Goal: Task Accomplishment & Management: Use online tool/utility

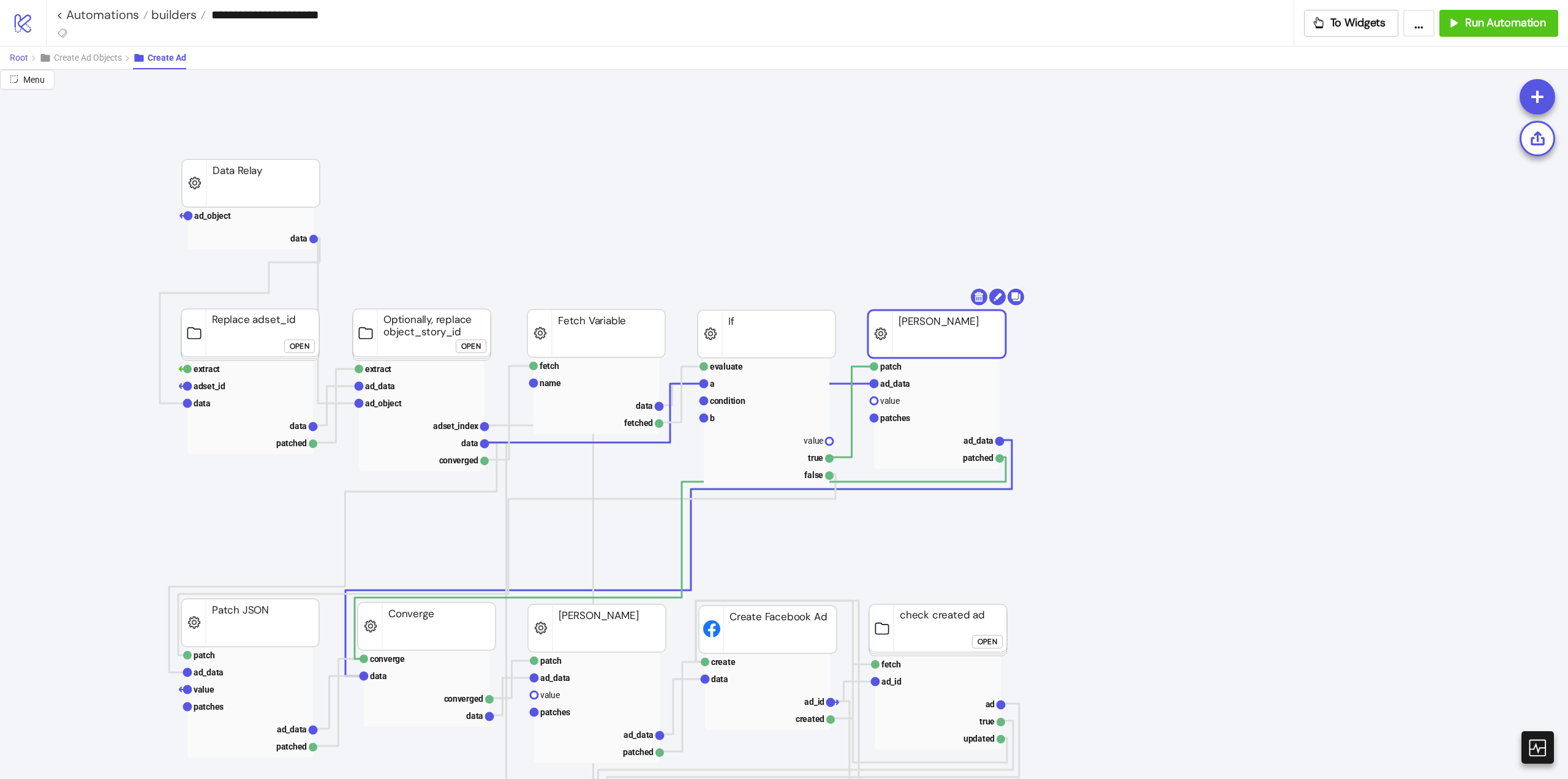
click at [24, 59] on span "Root" at bounding box center [19, 57] width 19 height 10
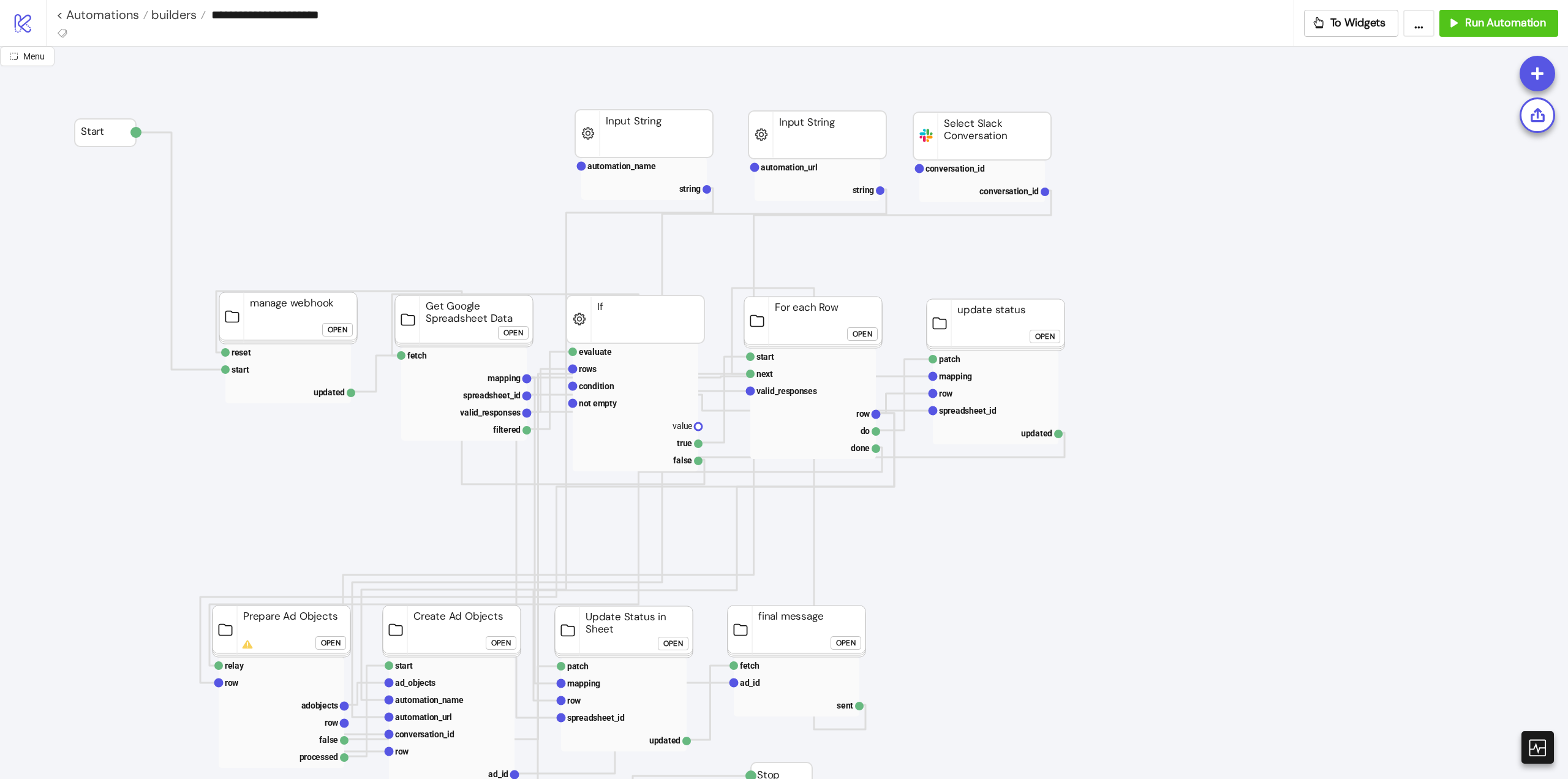
scroll to position [245, 0]
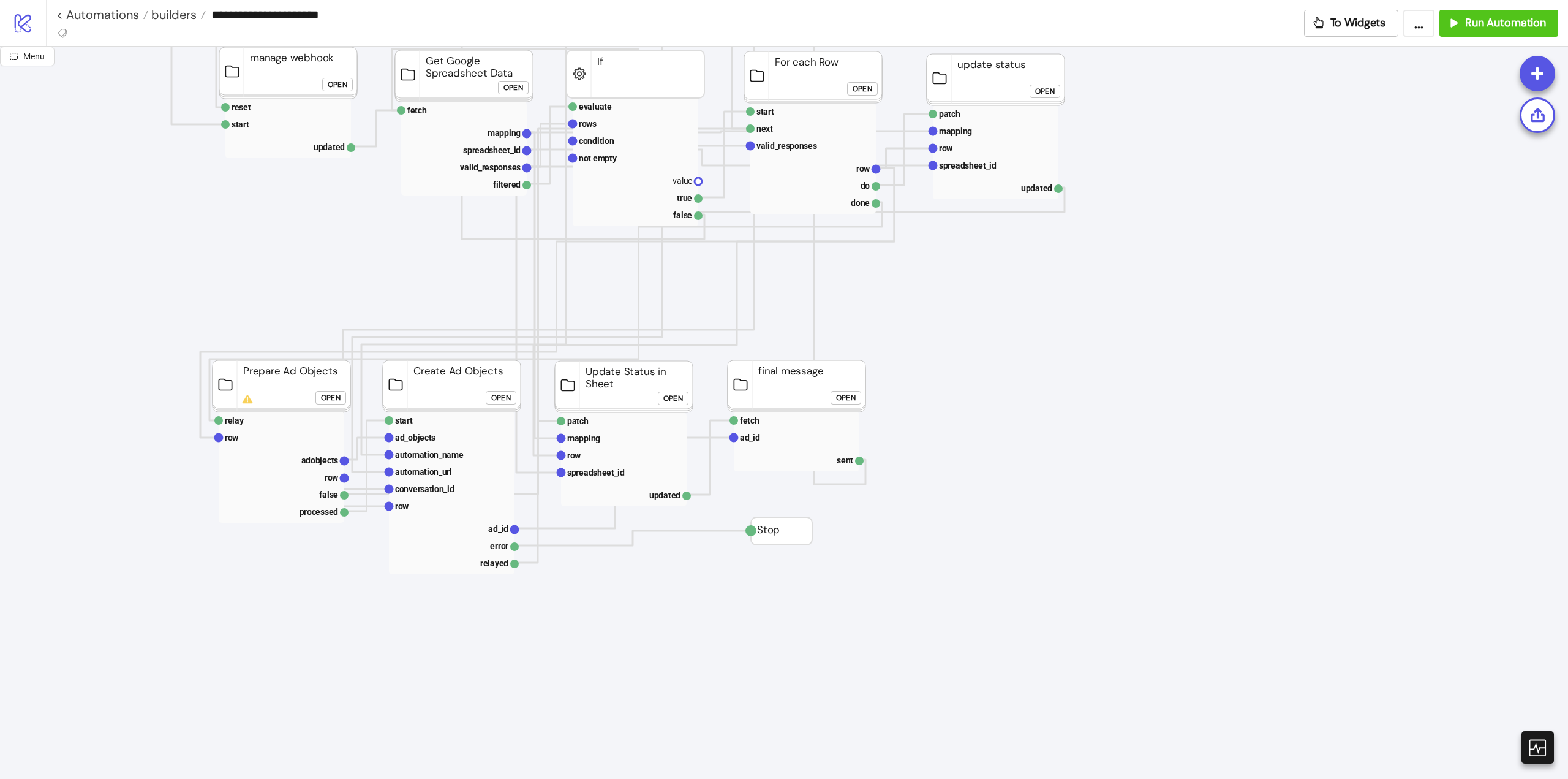
click at [322, 391] on div "Open" at bounding box center [331, 398] width 19 height 14
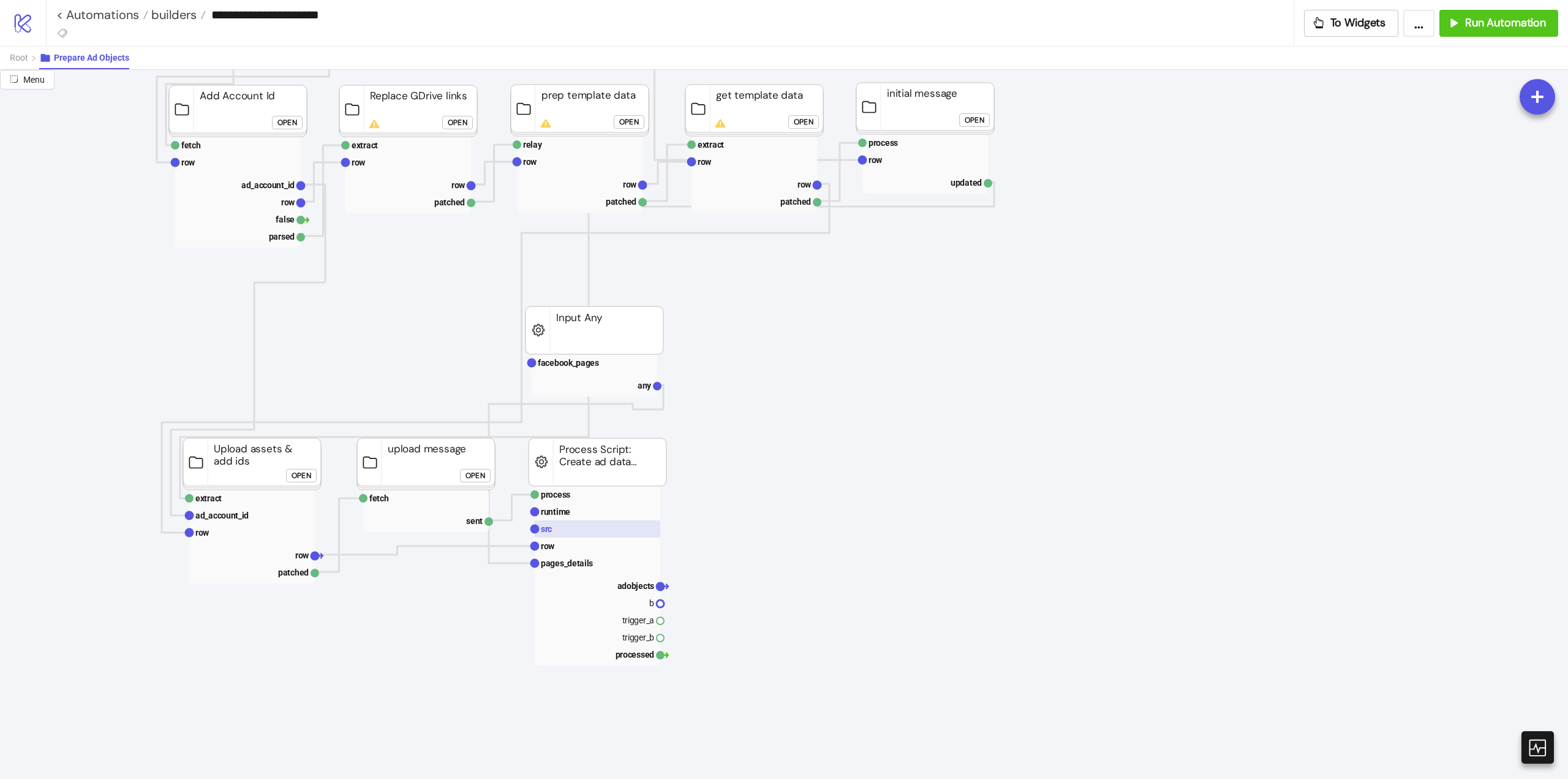
click at [586, 524] on rect at bounding box center [597, 529] width 126 height 17
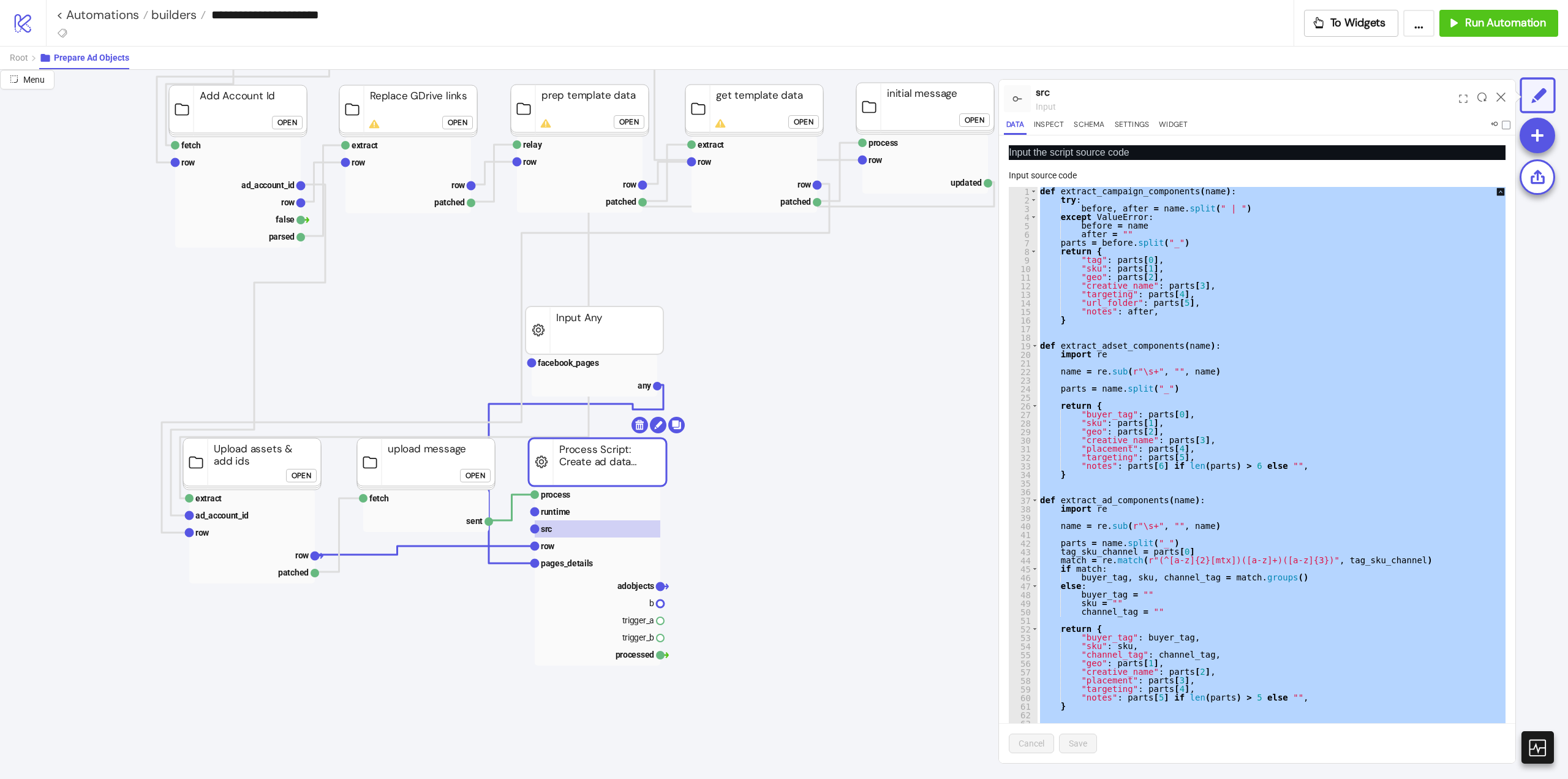
paste textarea "Cursor at row 810"
type textarea "**********"
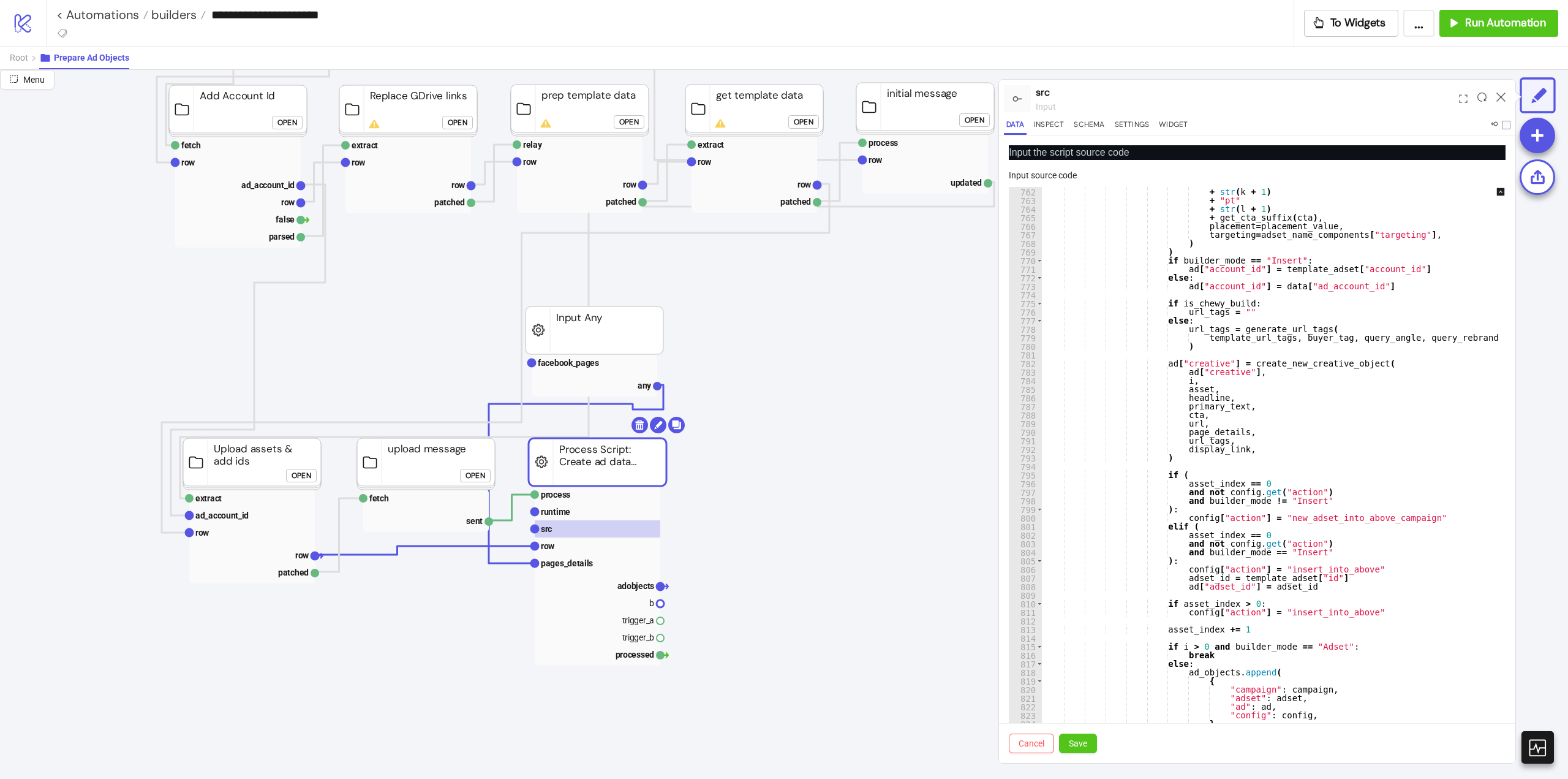
scroll to position [55, 0]
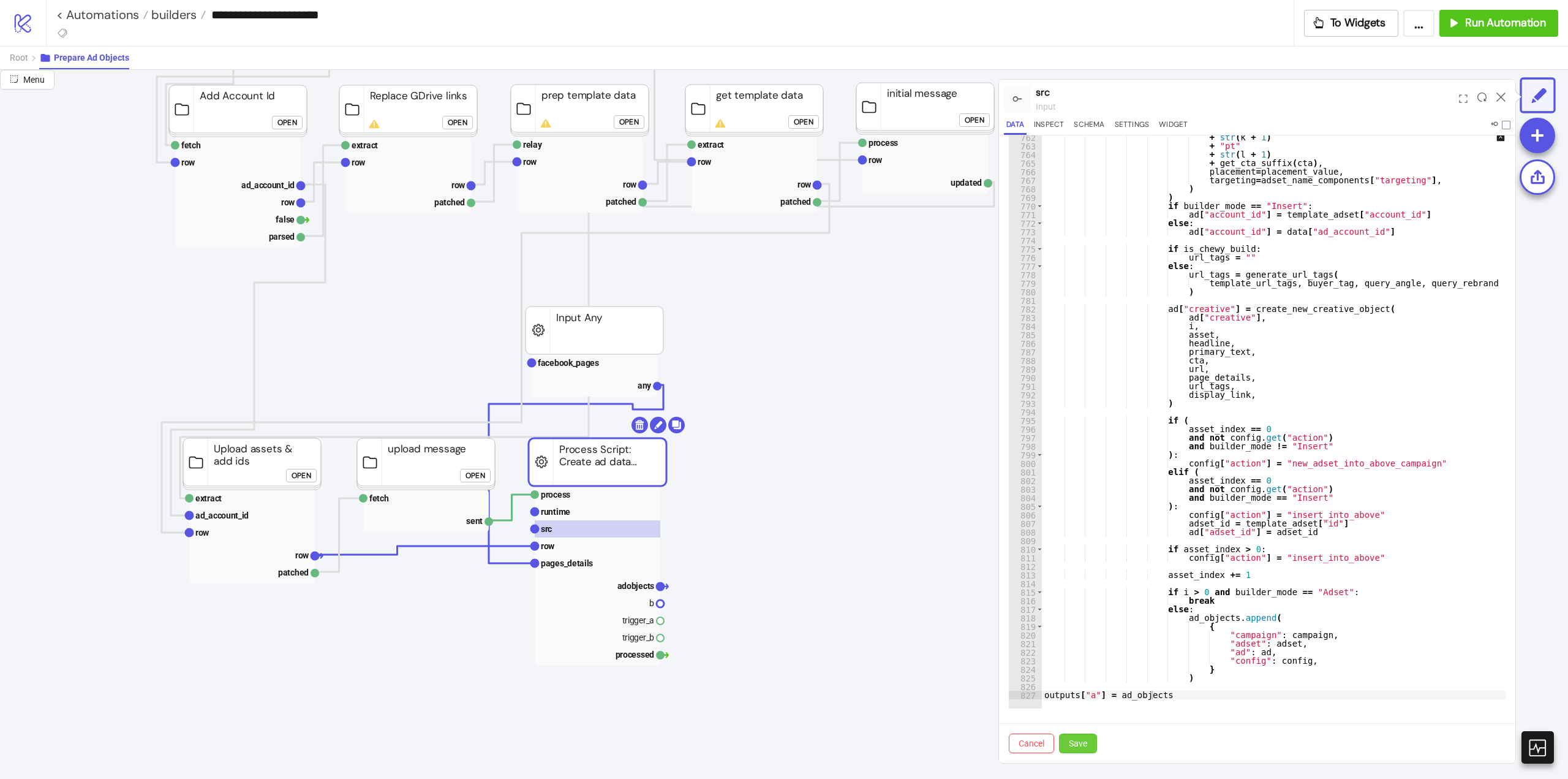
click at [1091, 746] on button "Save" at bounding box center [1078, 744] width 38 height 19
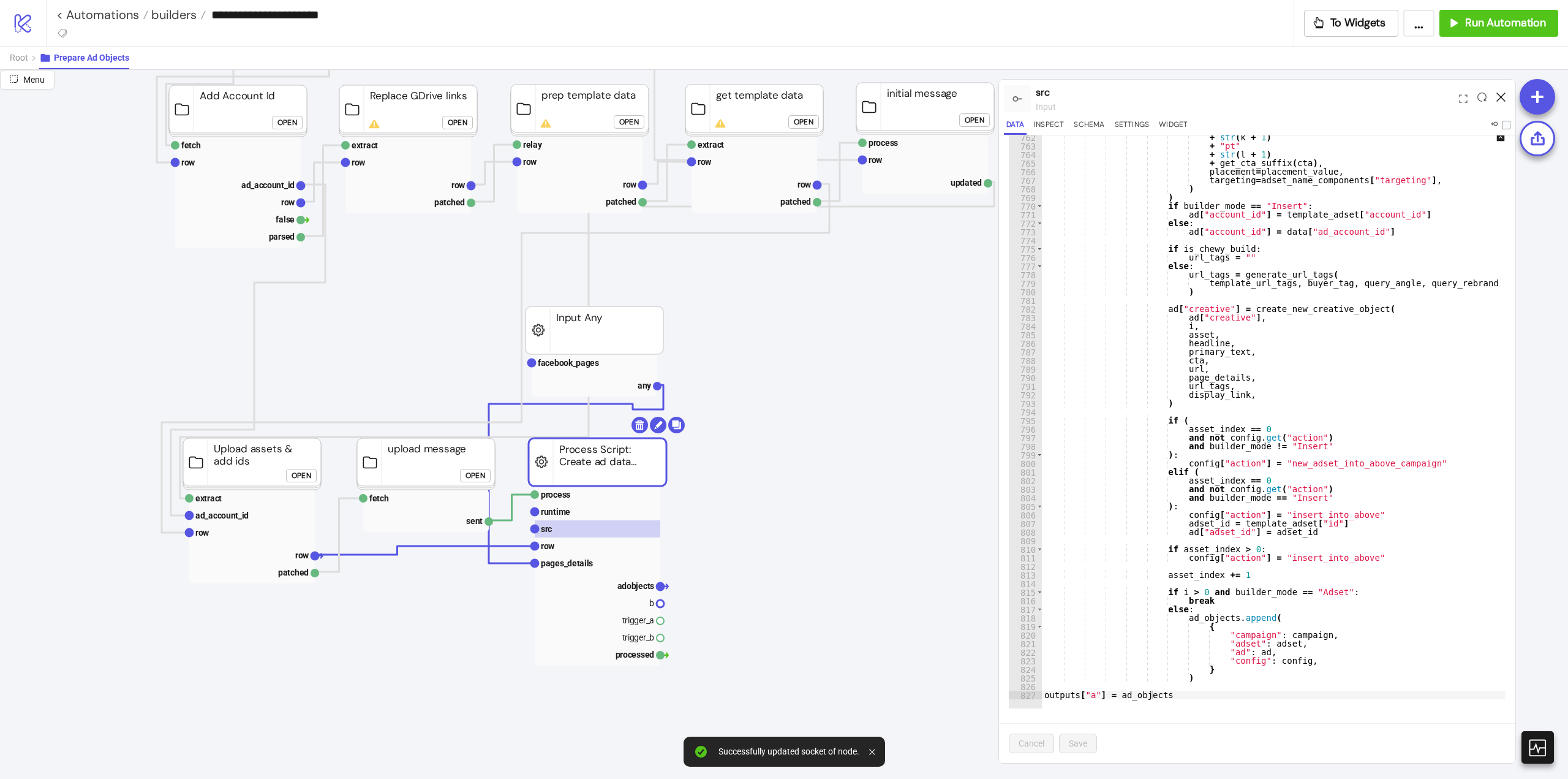
click at [1497, 95] on icon at bounding box center [1501, 97] width 9 height 9
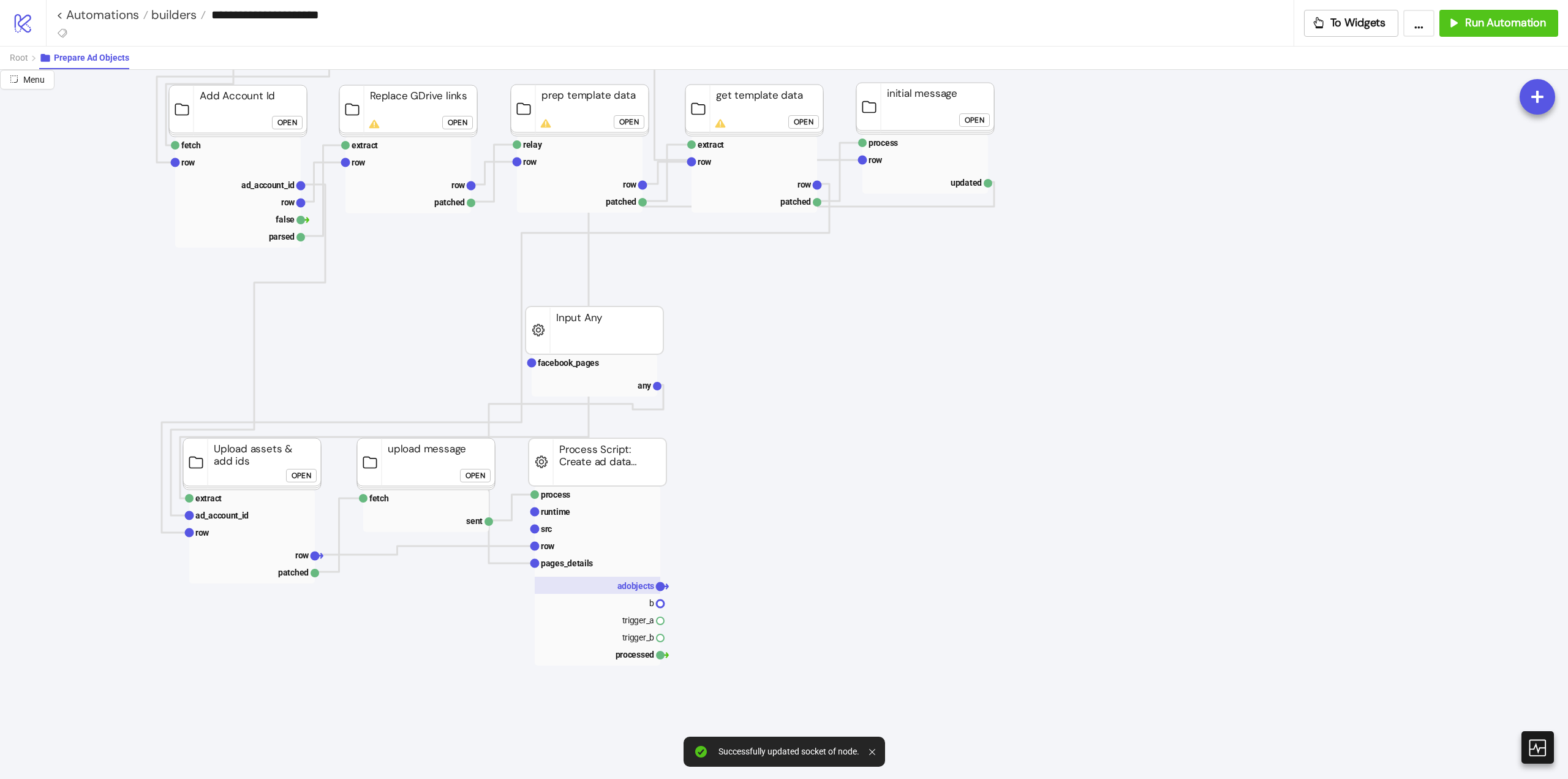
click at [632, 586] on text "adobjects" at bounding box center [636, 586] width 37 height 10
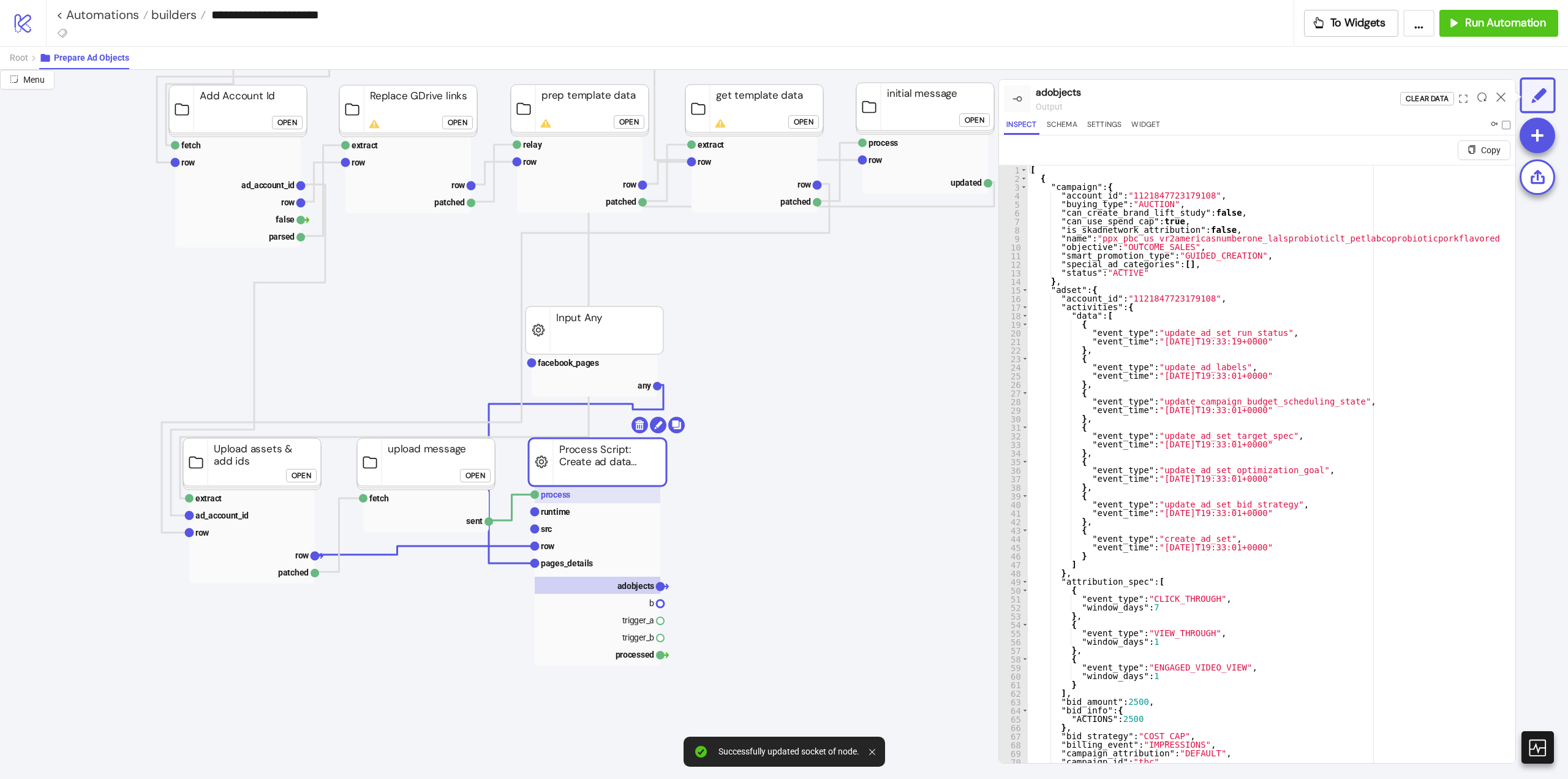
click at [573, 498] on rect at bounding box center [597, 495] width 126 height 17
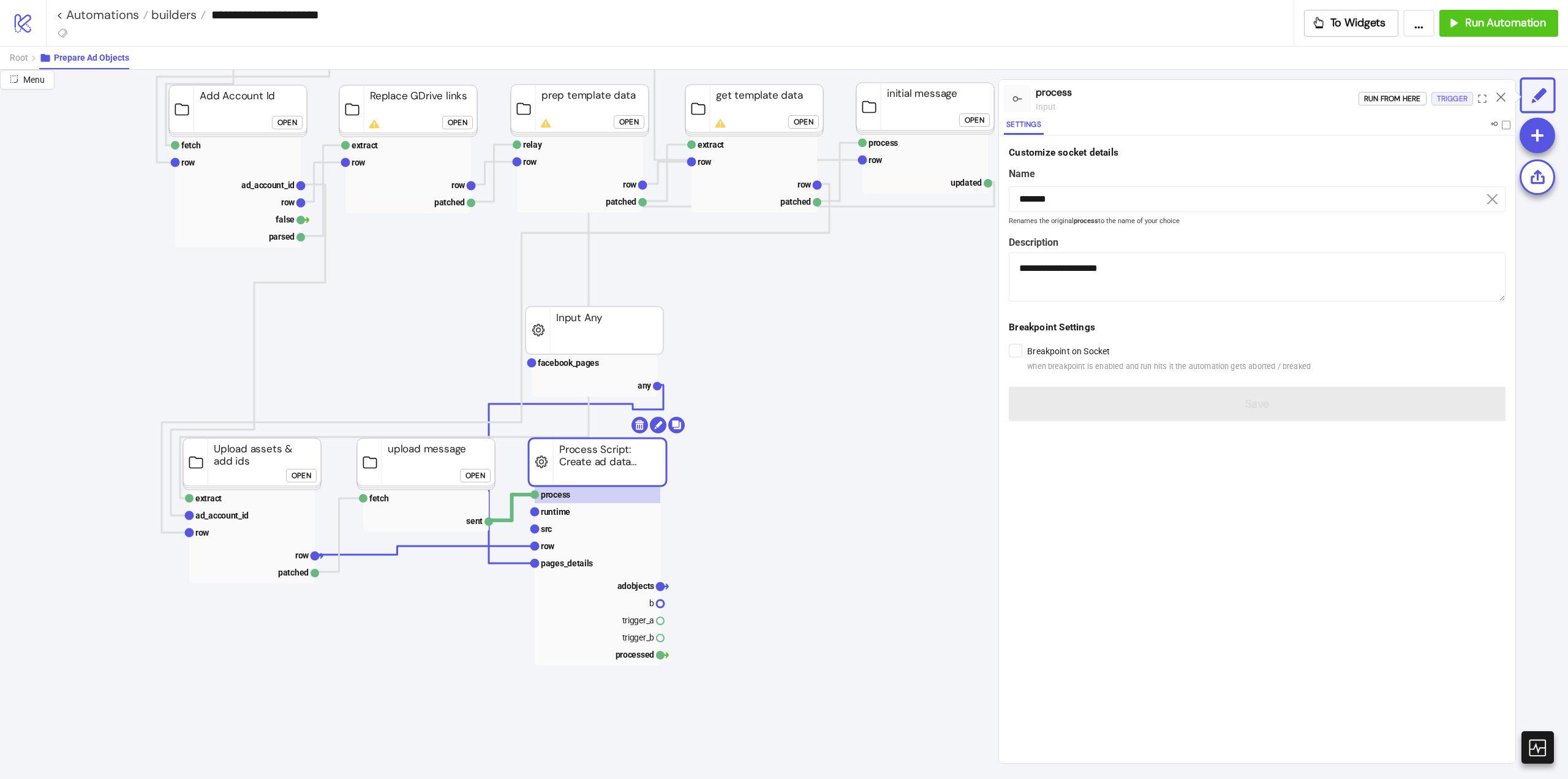
click at [1453, 97] on div "Trigger" at bounding box center [1452, 99] width 31 height 14
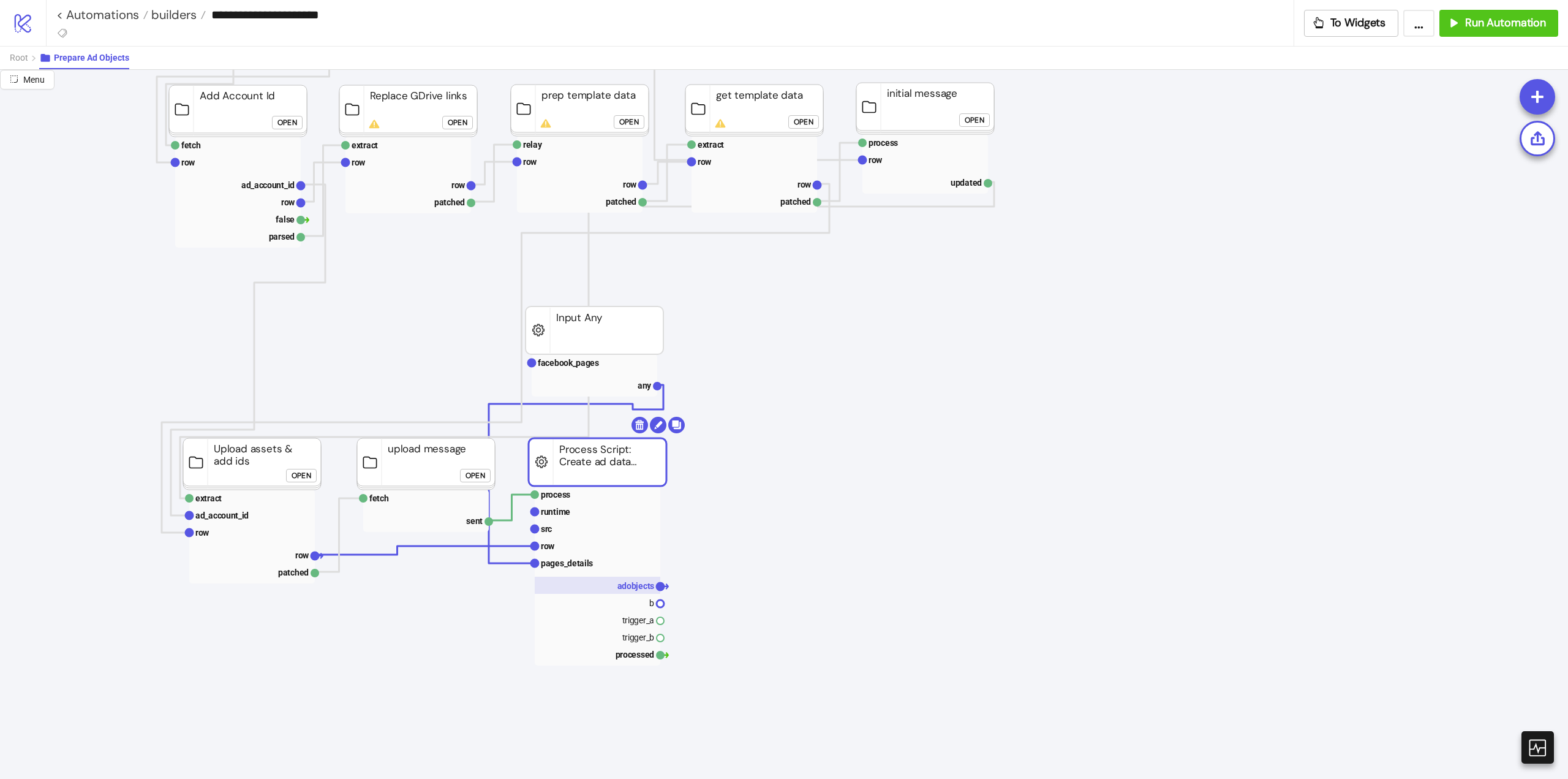
click at [630, 584] on text "adobjects" at bounding box center [636, 586] width 37 height 10
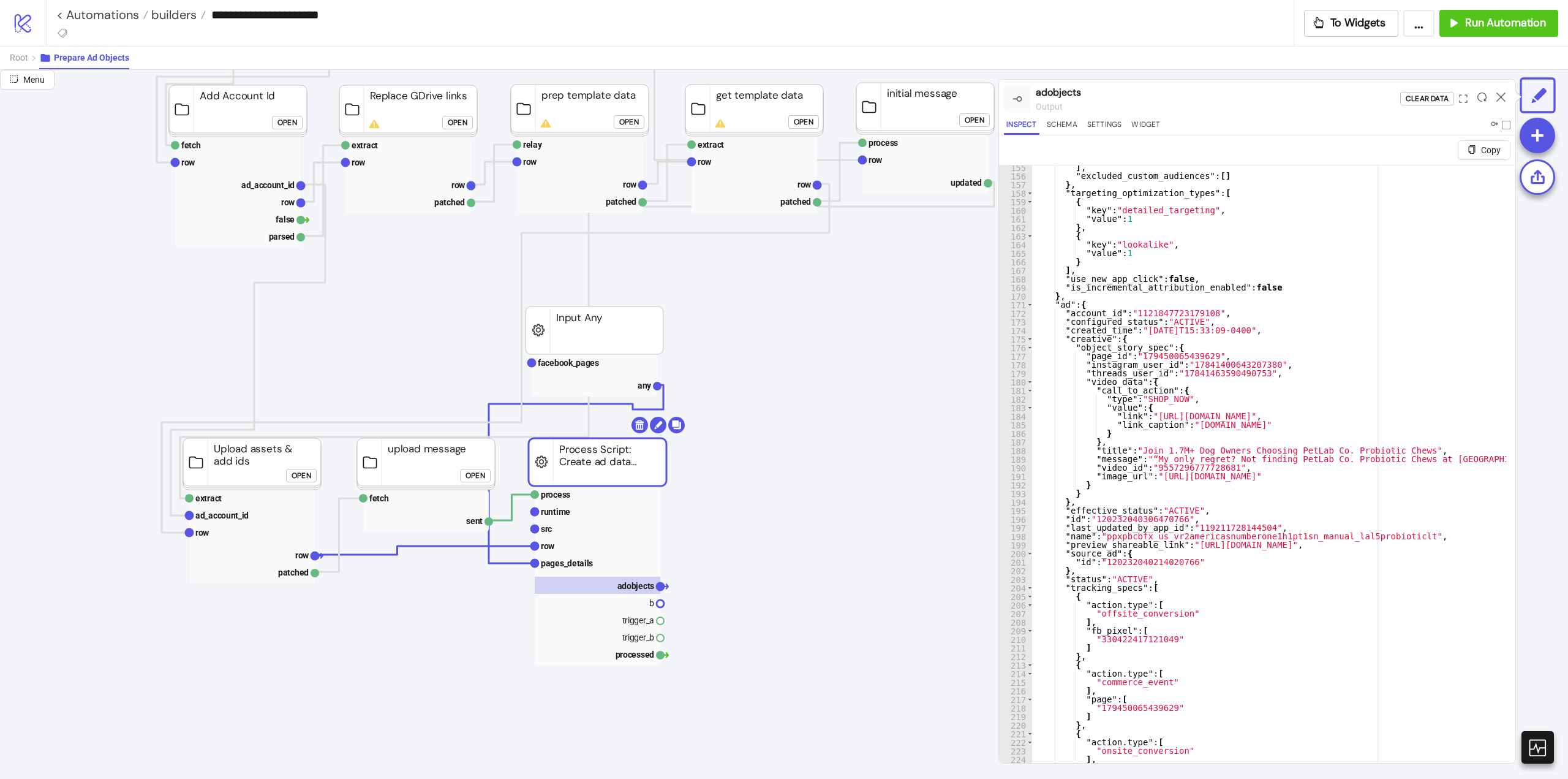
scroll to position [1508, 0]
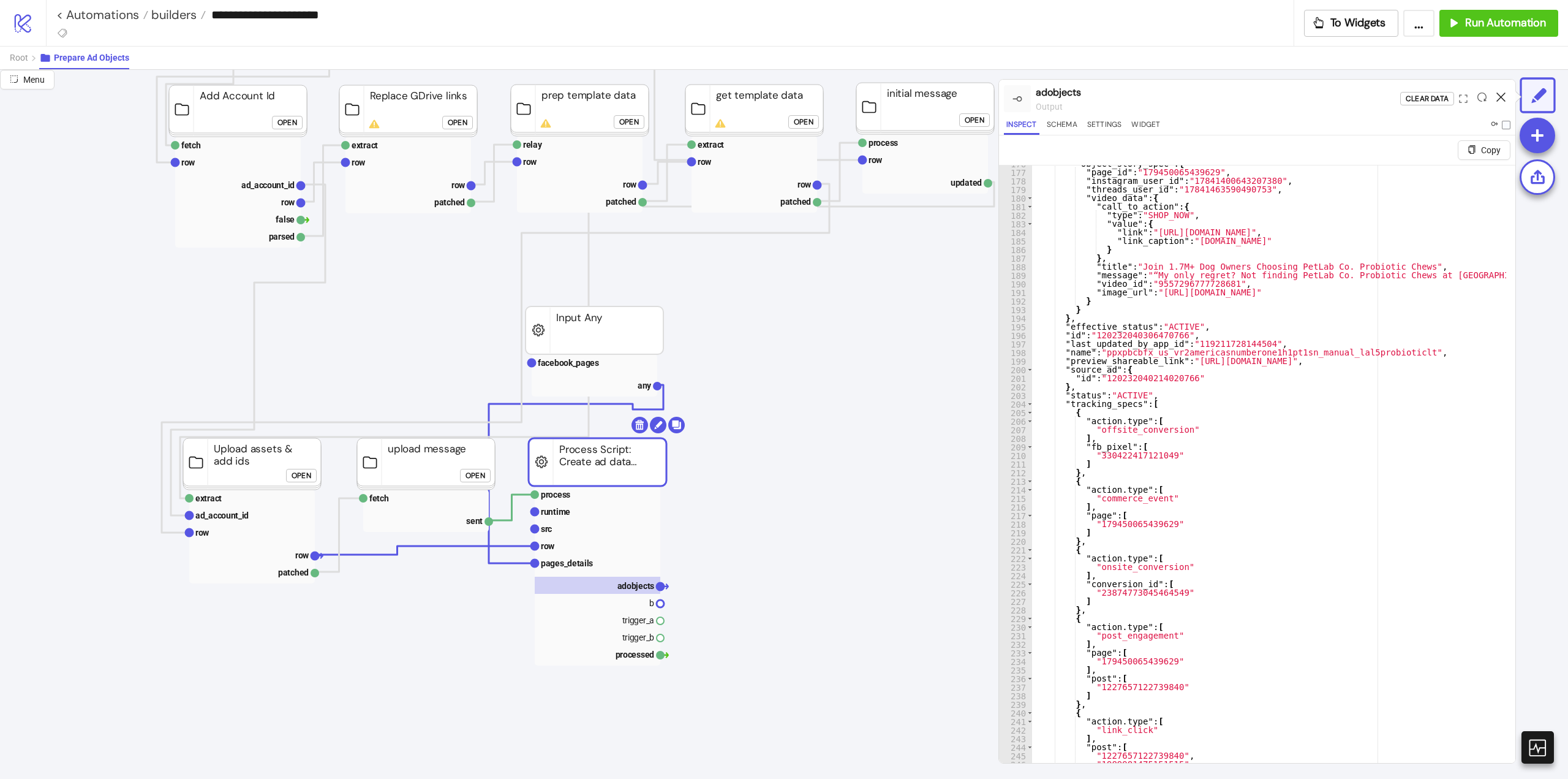
click at [1503, 97] on icon at bounding box center [1501, 97] width 9 height 9
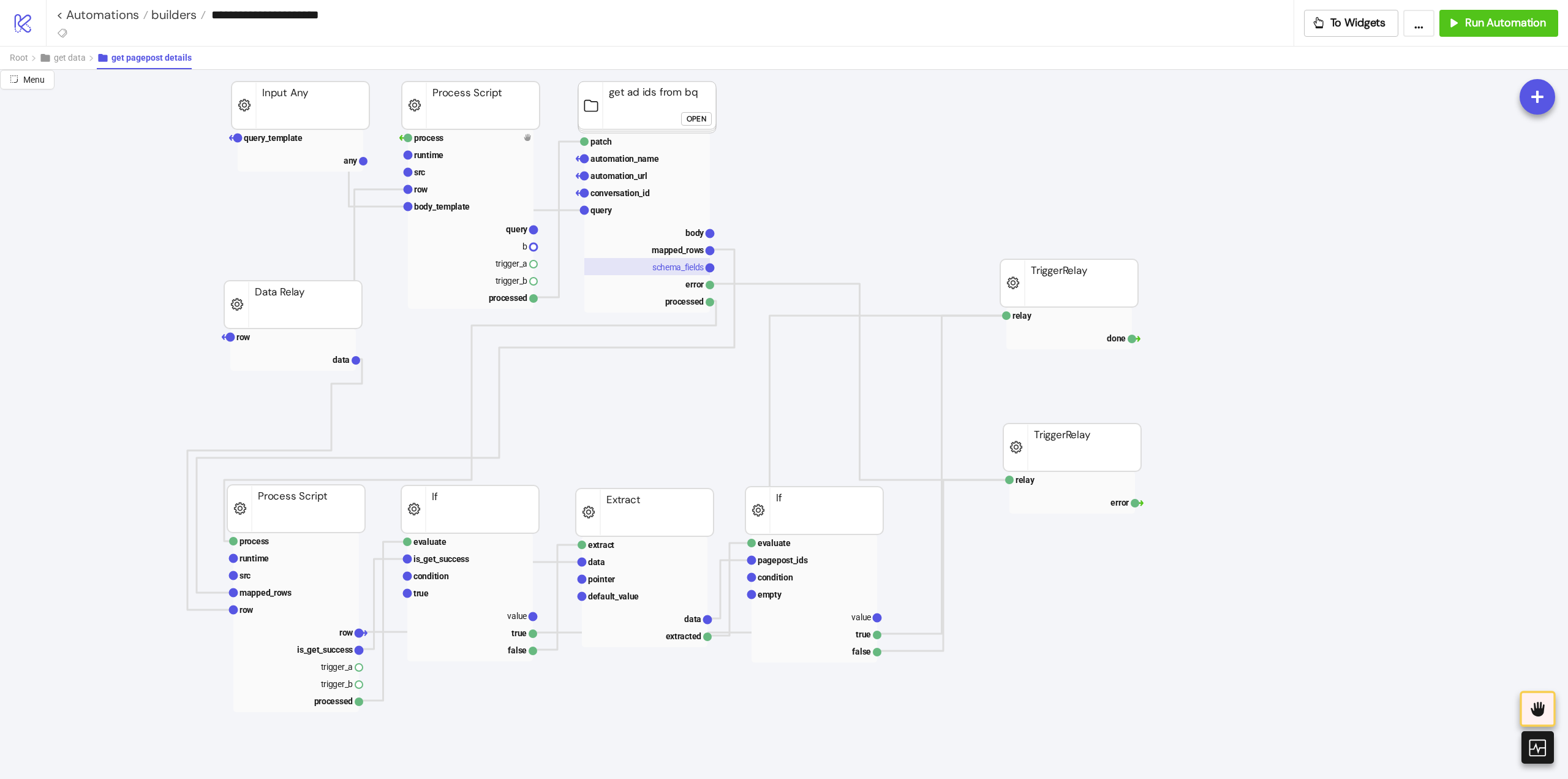
scroll to position [61, 0]
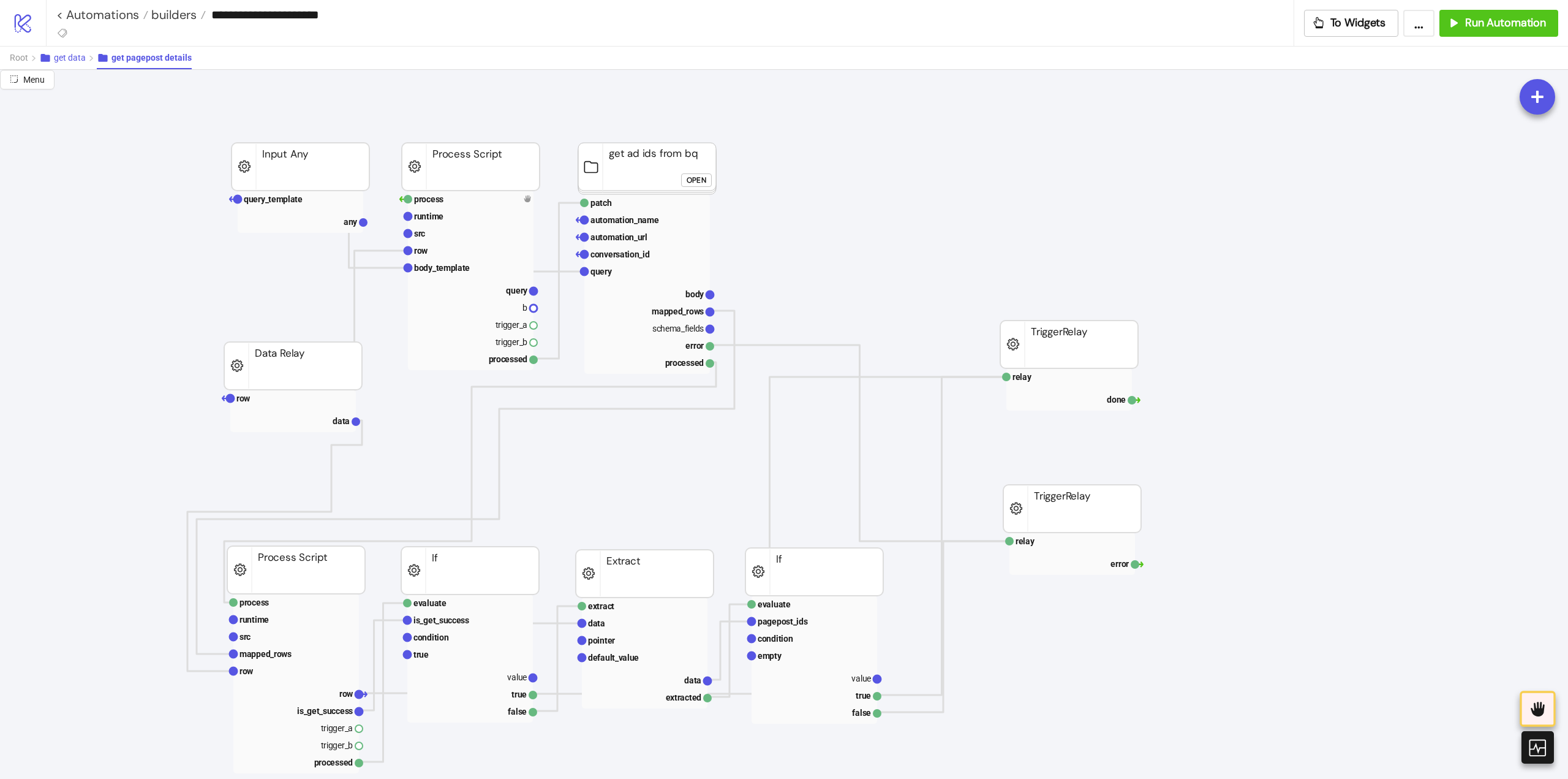
click at [83, 61] on span "get data" at bounding box center [70, 57] width 32 height 10
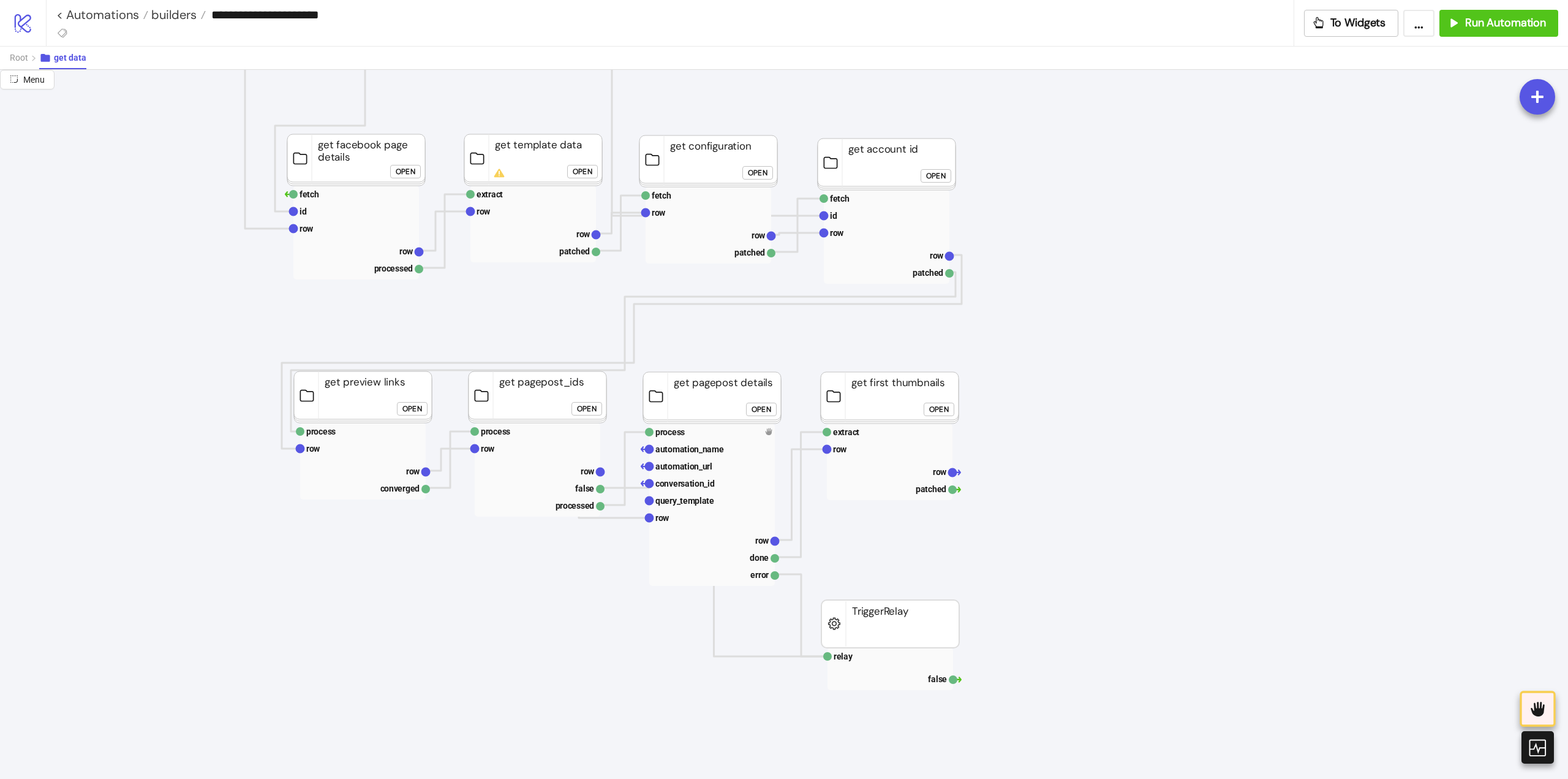
scroll to position [245, 0]
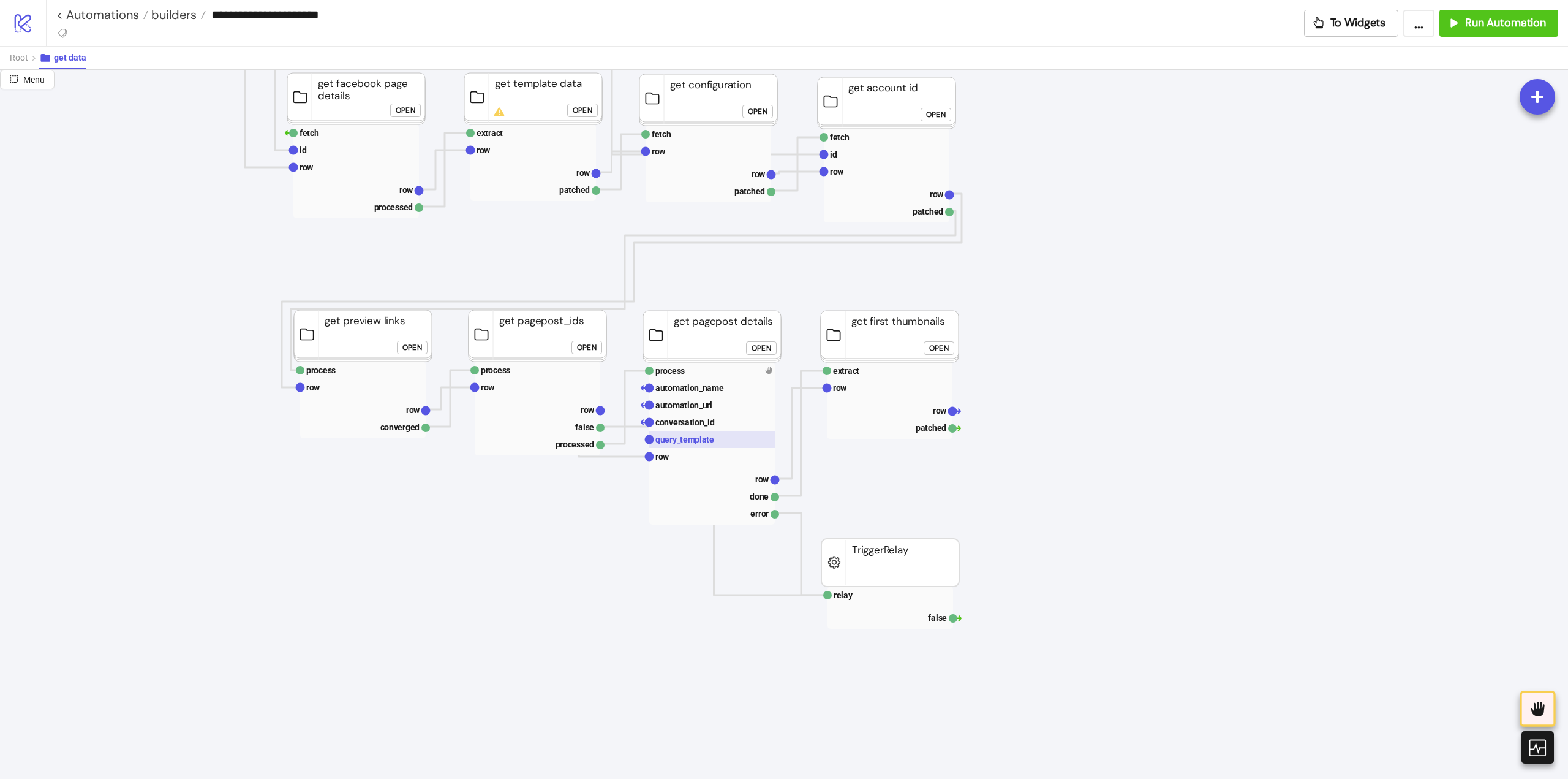
click at [691, 439] on text "query_template" at bounding box center [684, 439] width 59 height 10
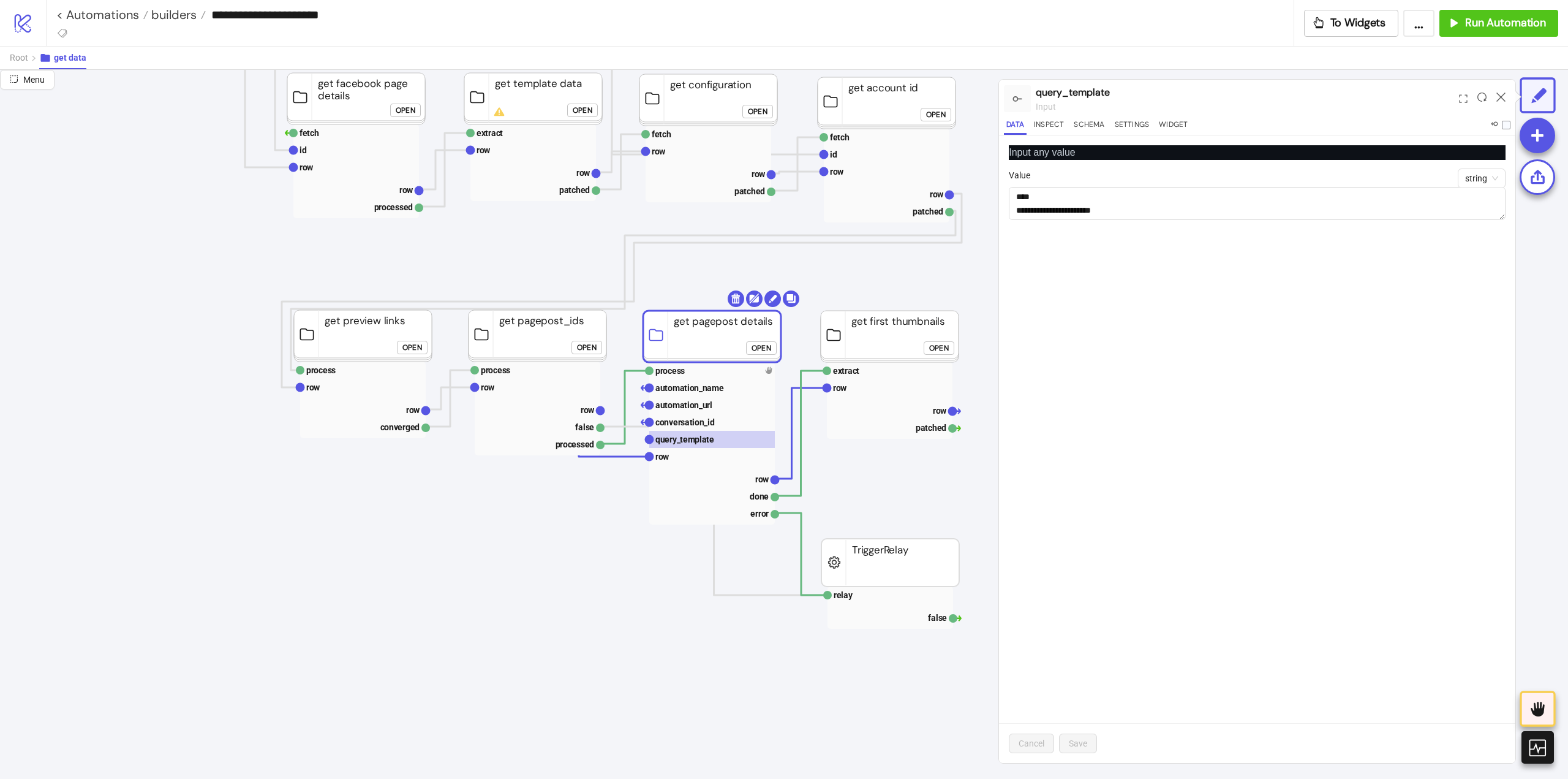
click div "Open"
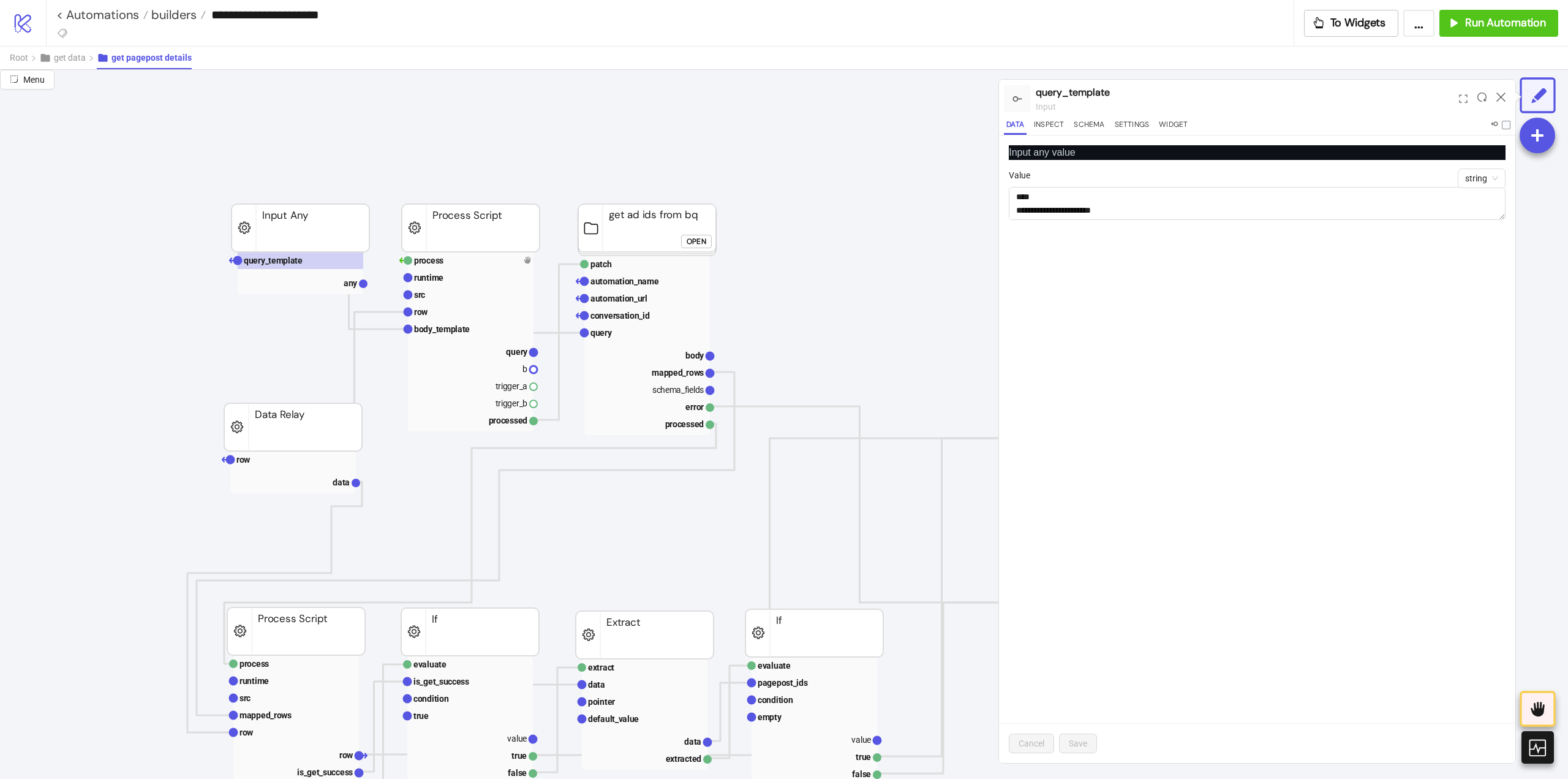
scroll to position [184, 0]
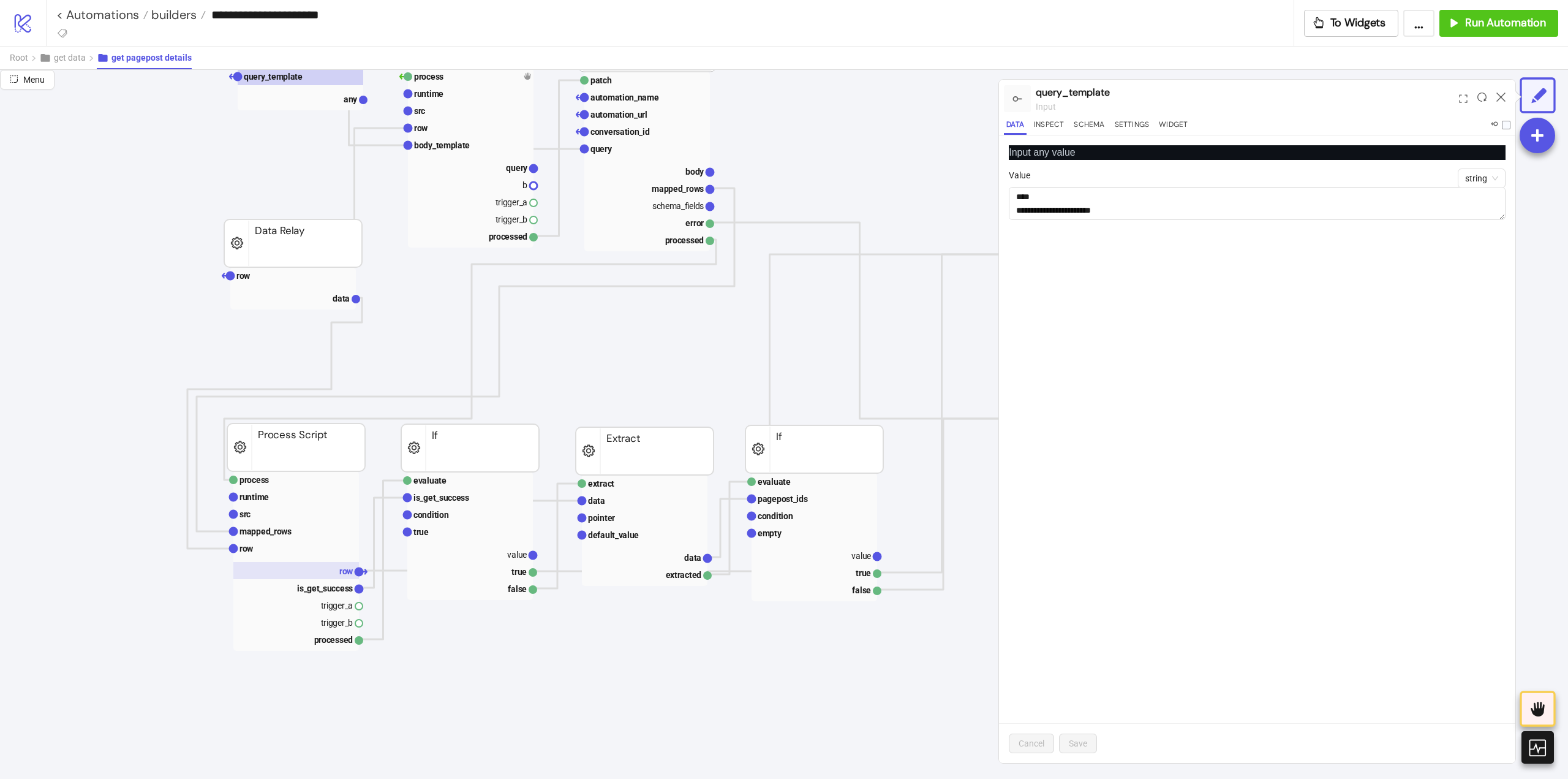
click at [336, 574] on rect at bounding box center [296, 570] width 126 height 17
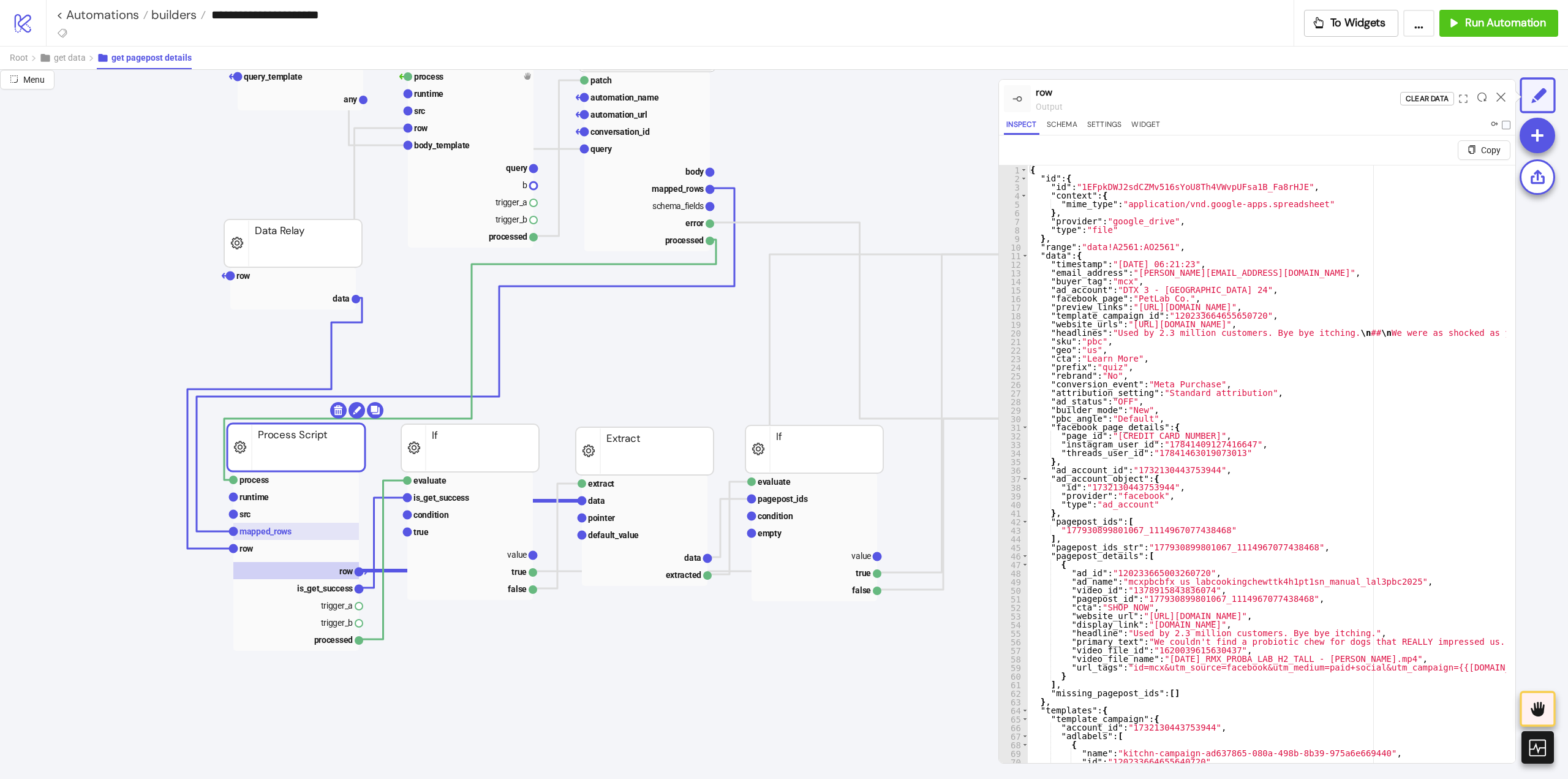
click at [275, 536] on text "mapped_rows" at bounding box center [266, 531] width 52 height 10
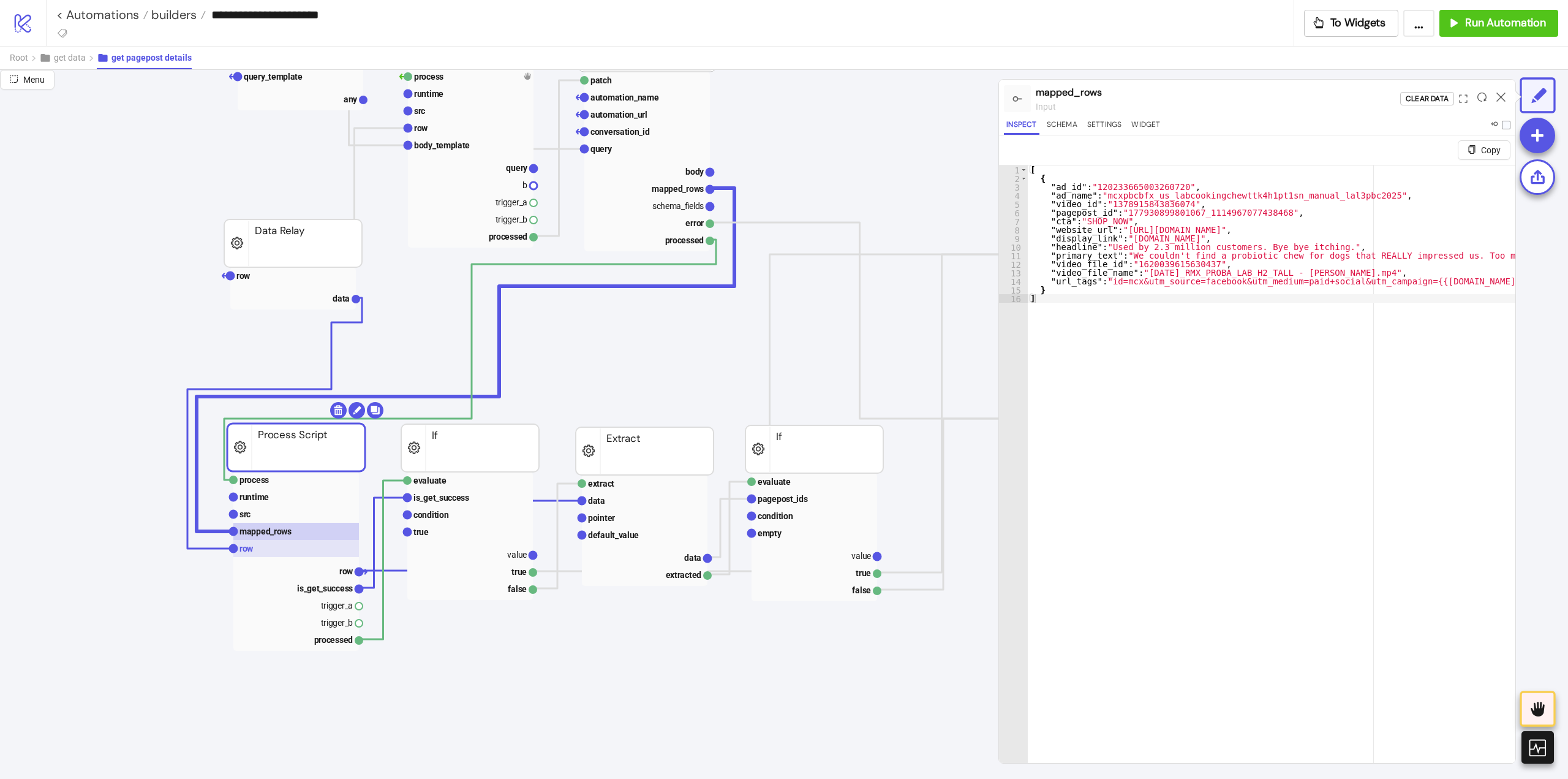
click at [266, 545] on rect at bounding box center [296, 548] width 126 height 17
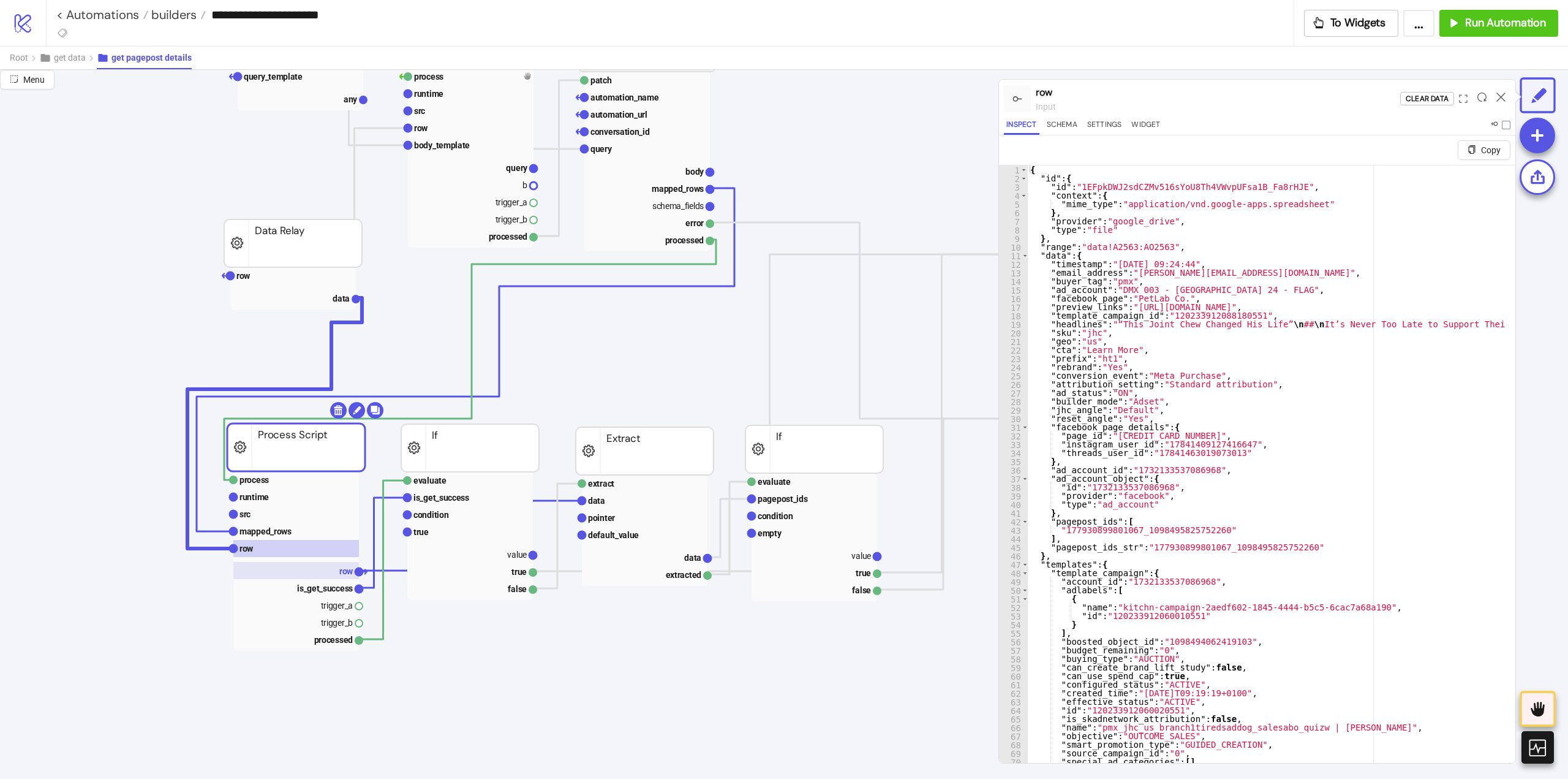
click at [336, 573] on rect at bounding box center [296, 570] width 126 height 17
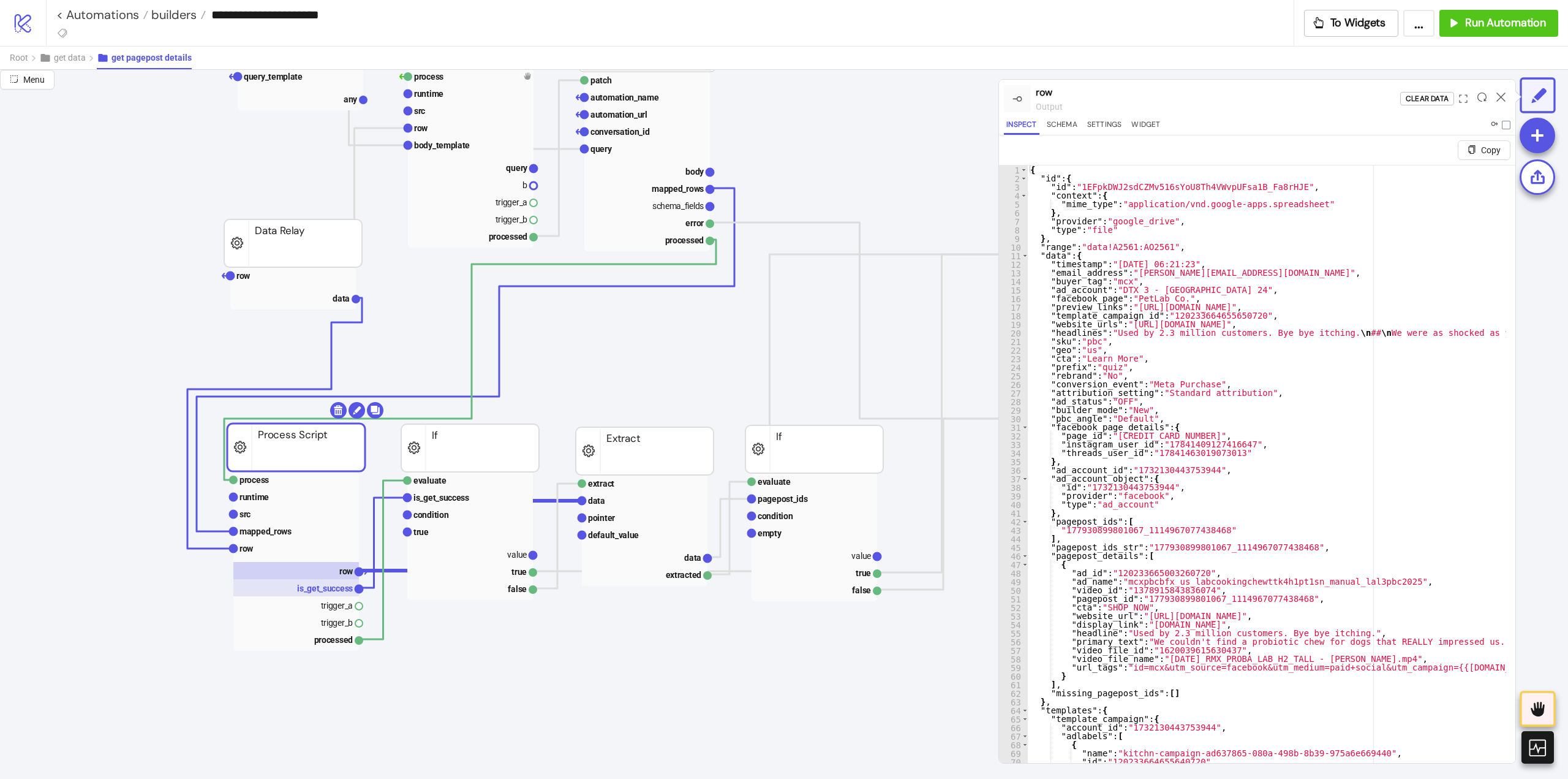
click at [329, 593] on text "is_get_success" at bounding box center [325, 588] width 55 height 10
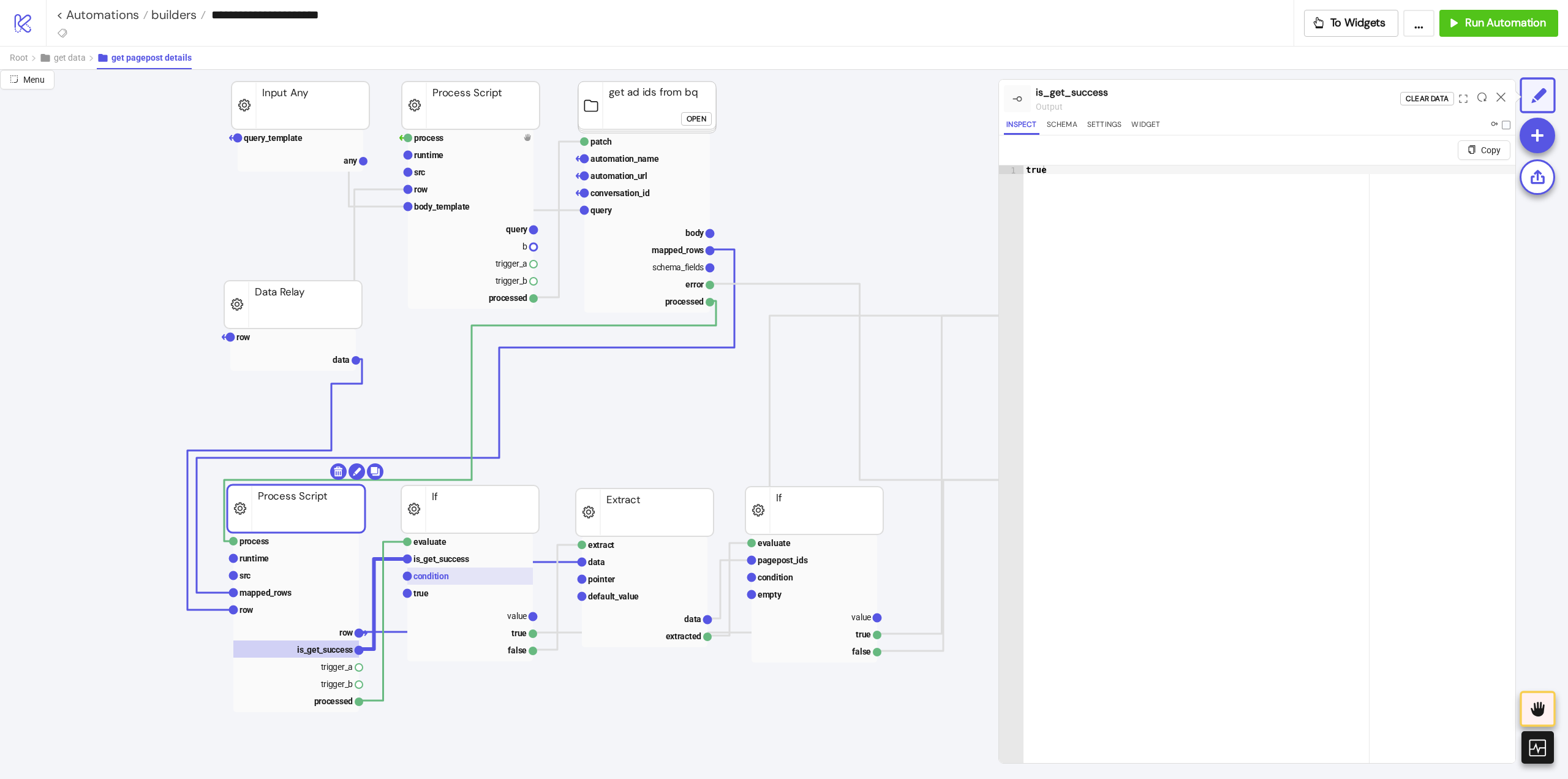
scroll to position [61, 0]
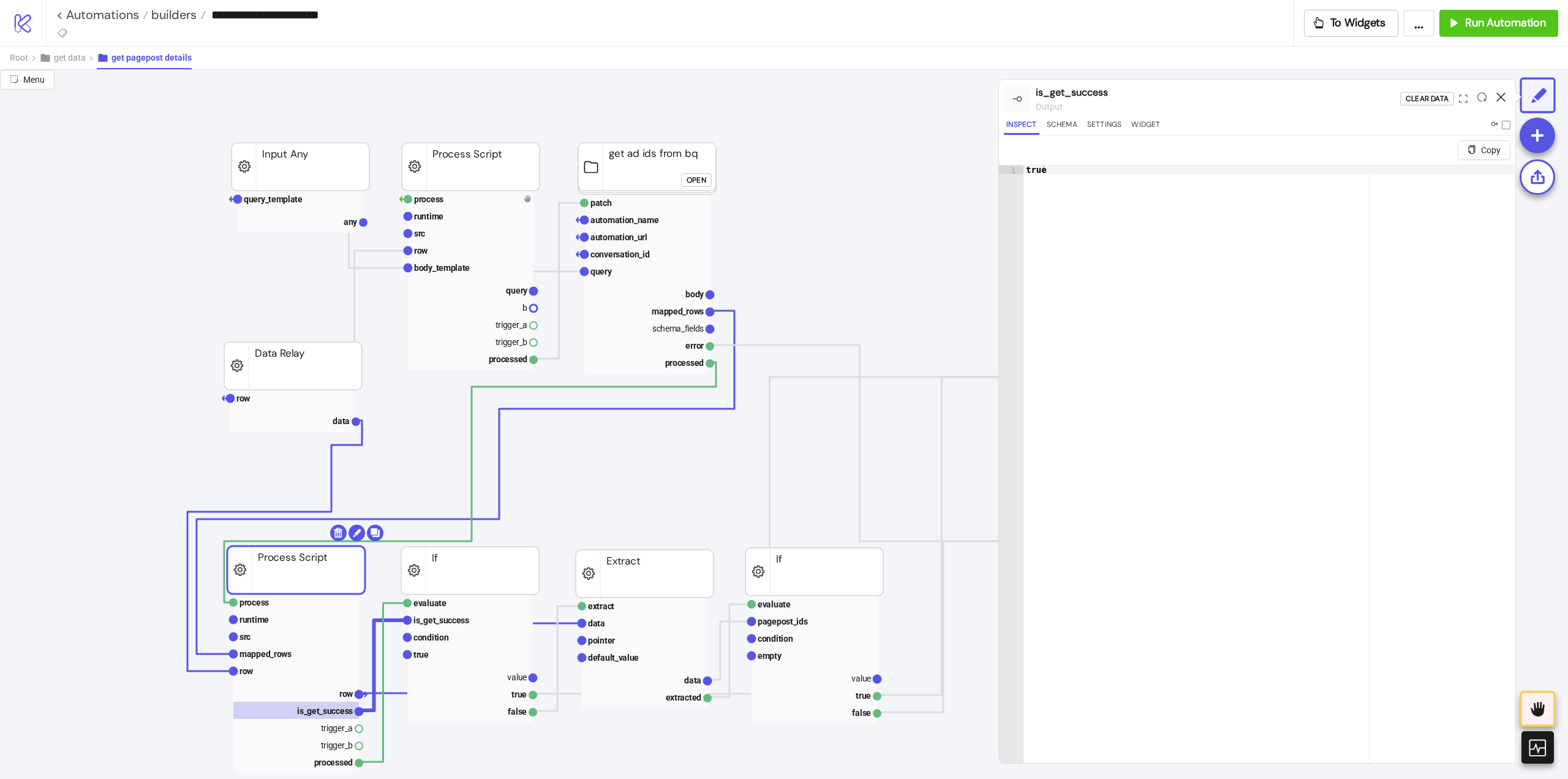
click at [1497, 95] on icon at bounding box center [1501, 97] width 9 height 9
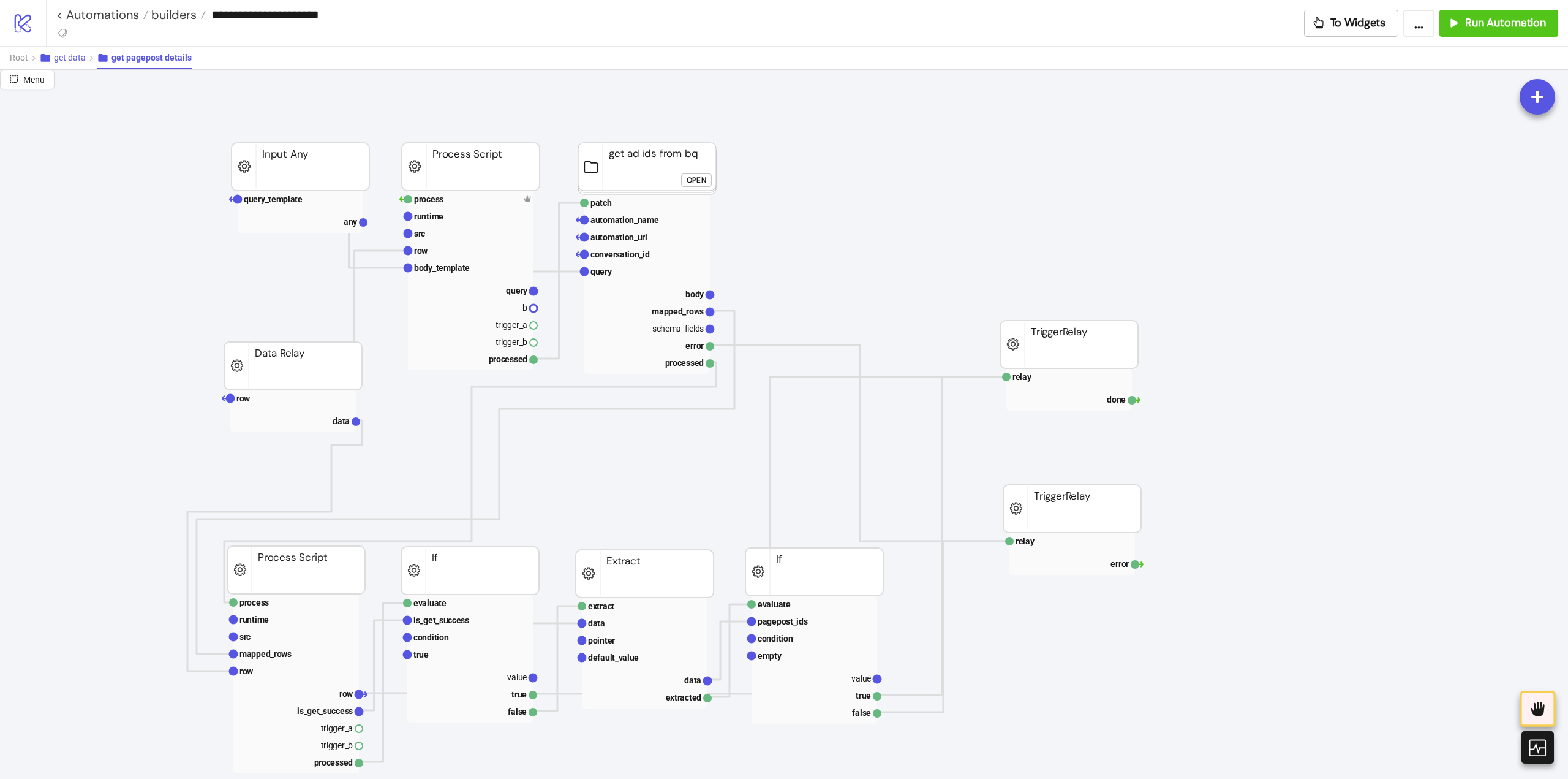
click at [59, 63] on button "get data" at bounding box center [68, 57] width 57 height 23
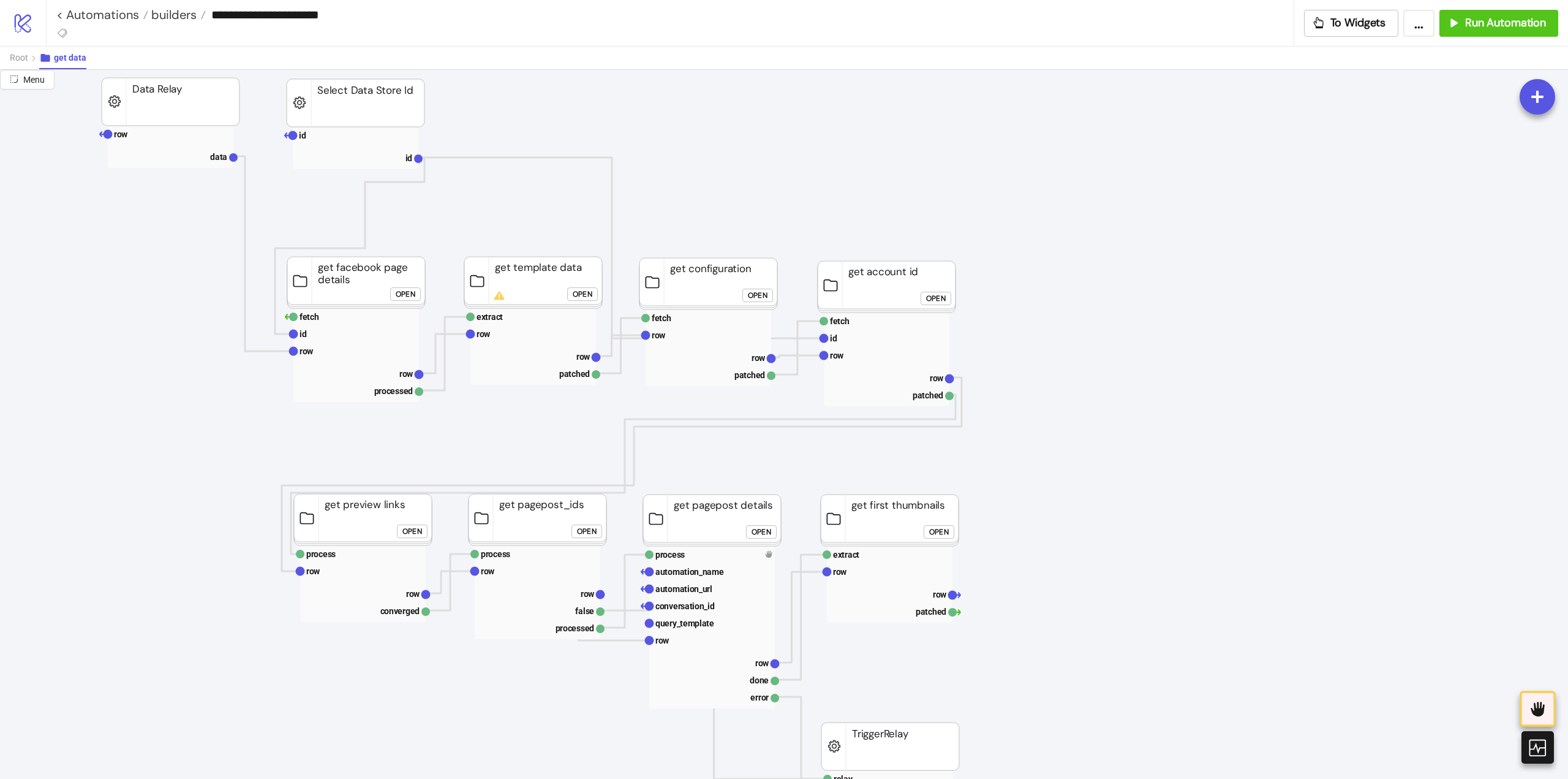
scroll to position [184, 0]
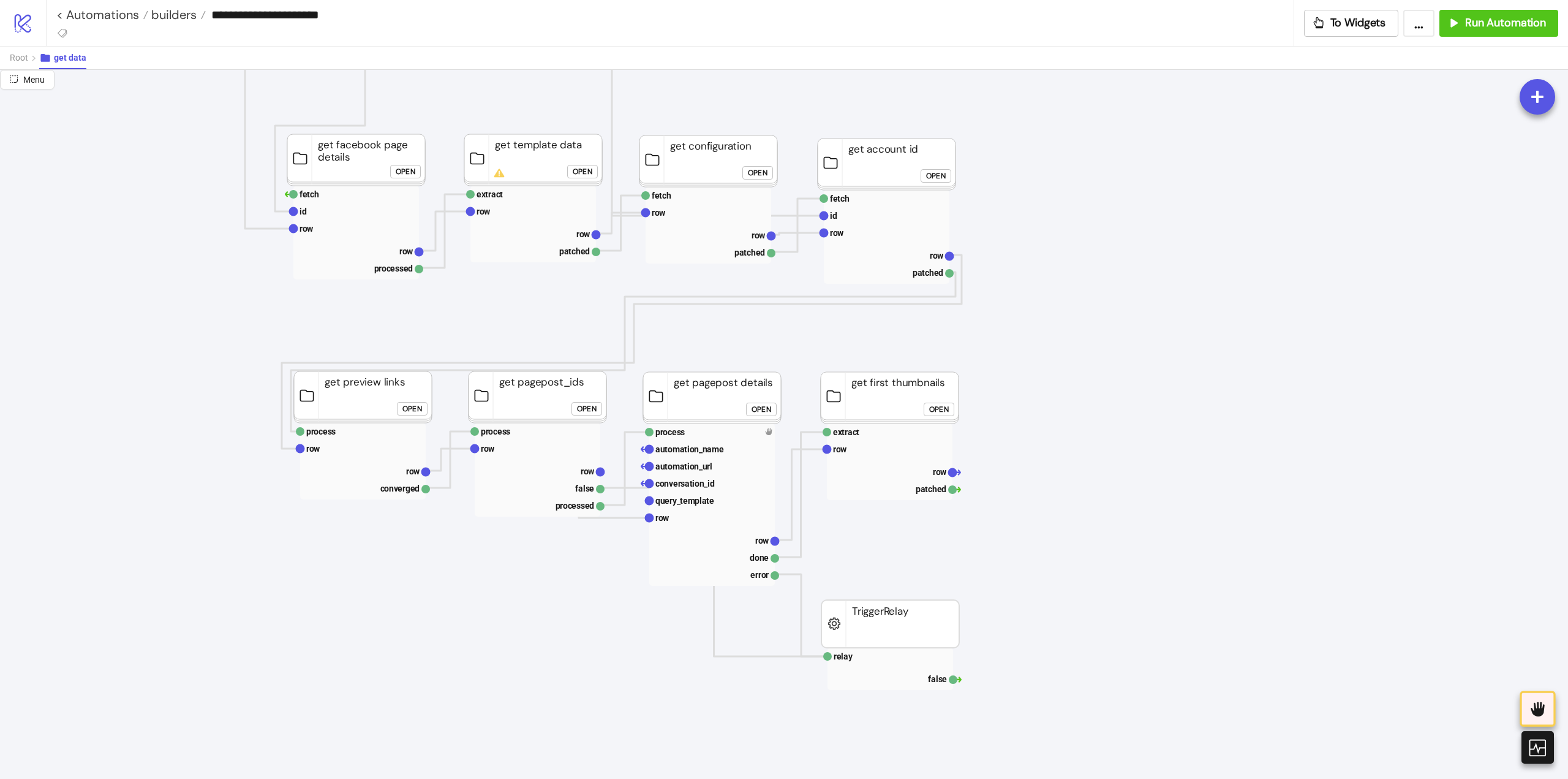
click at [753, 409] on div "Open" at bounding box center [761, 409] width 19 height 14
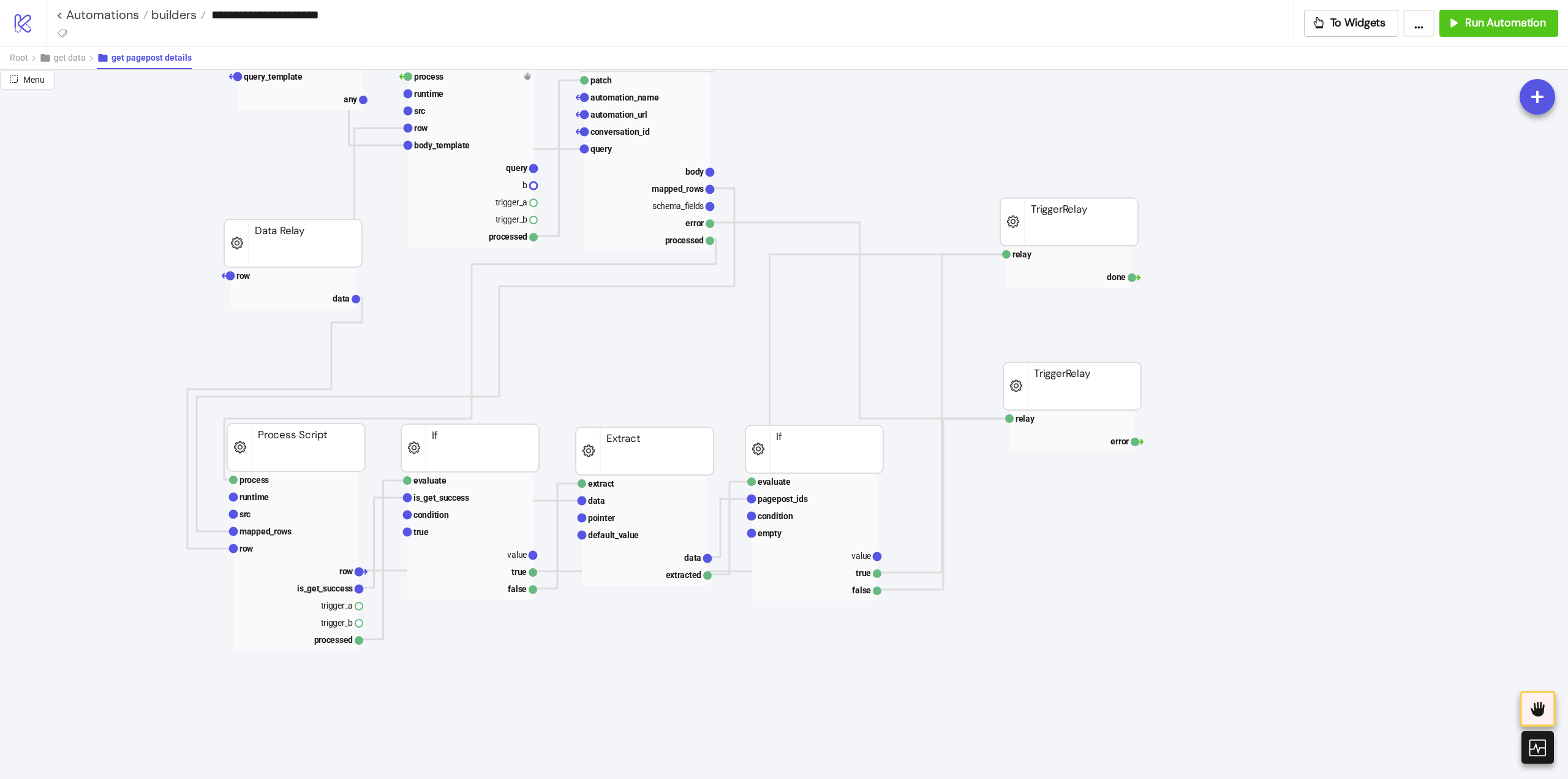
scroll to position [0, 0]
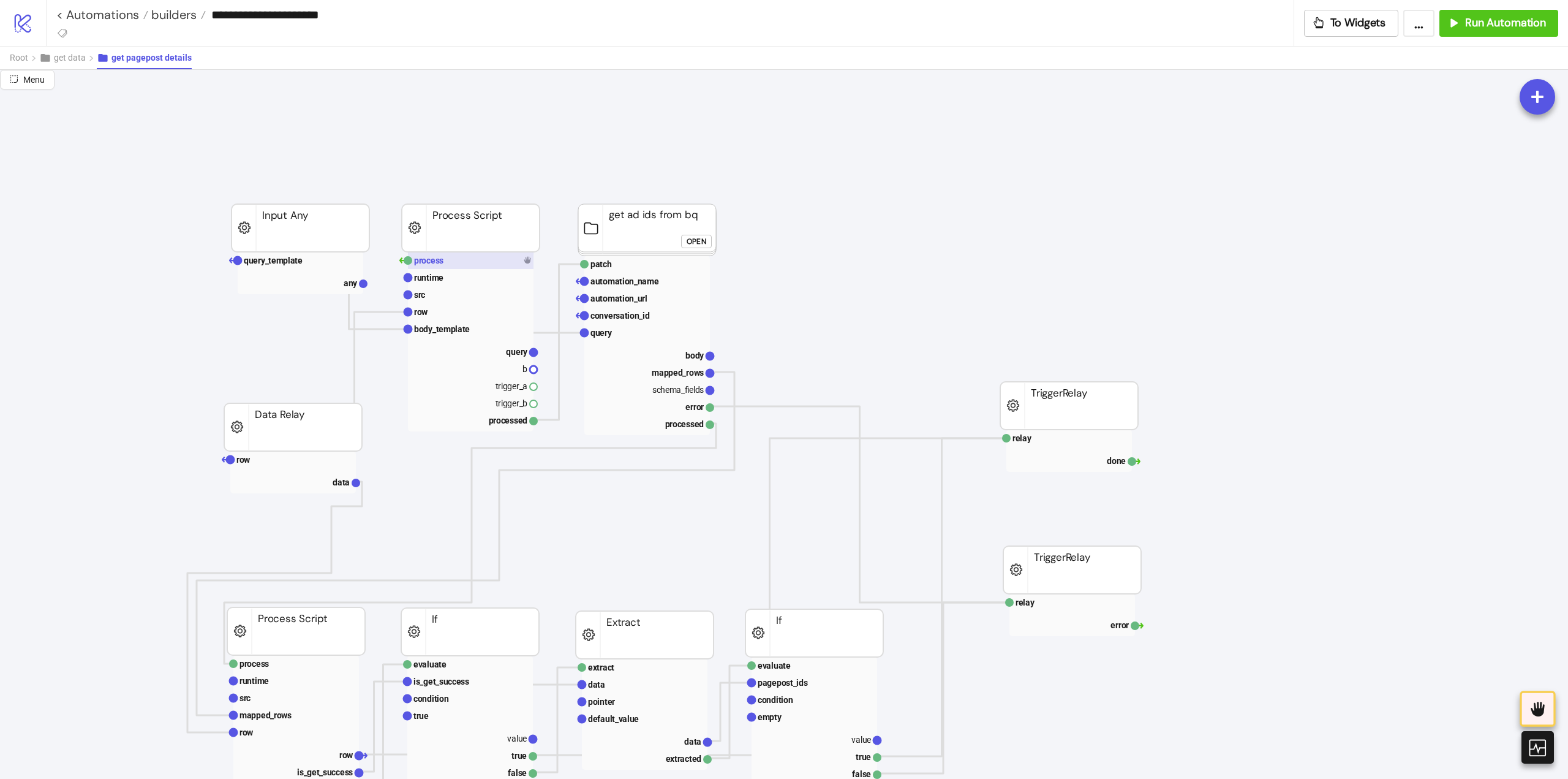
click at [436, 264] on text "process" at bounding box center [429, 260] width 30 height 10
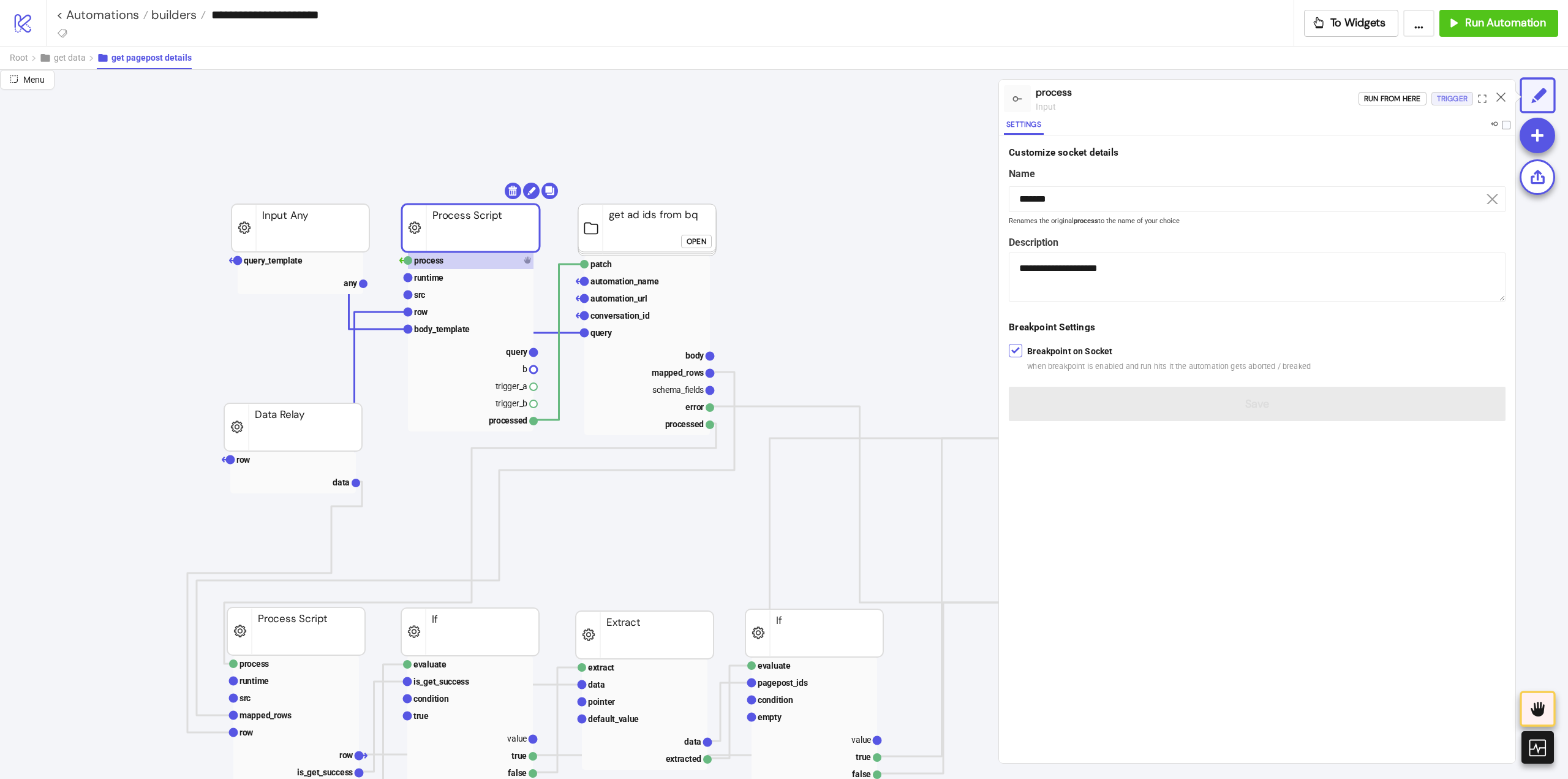
click at [1452, 102] on div "Trigger" at bounding box center [1452, 99] width 31 height 14
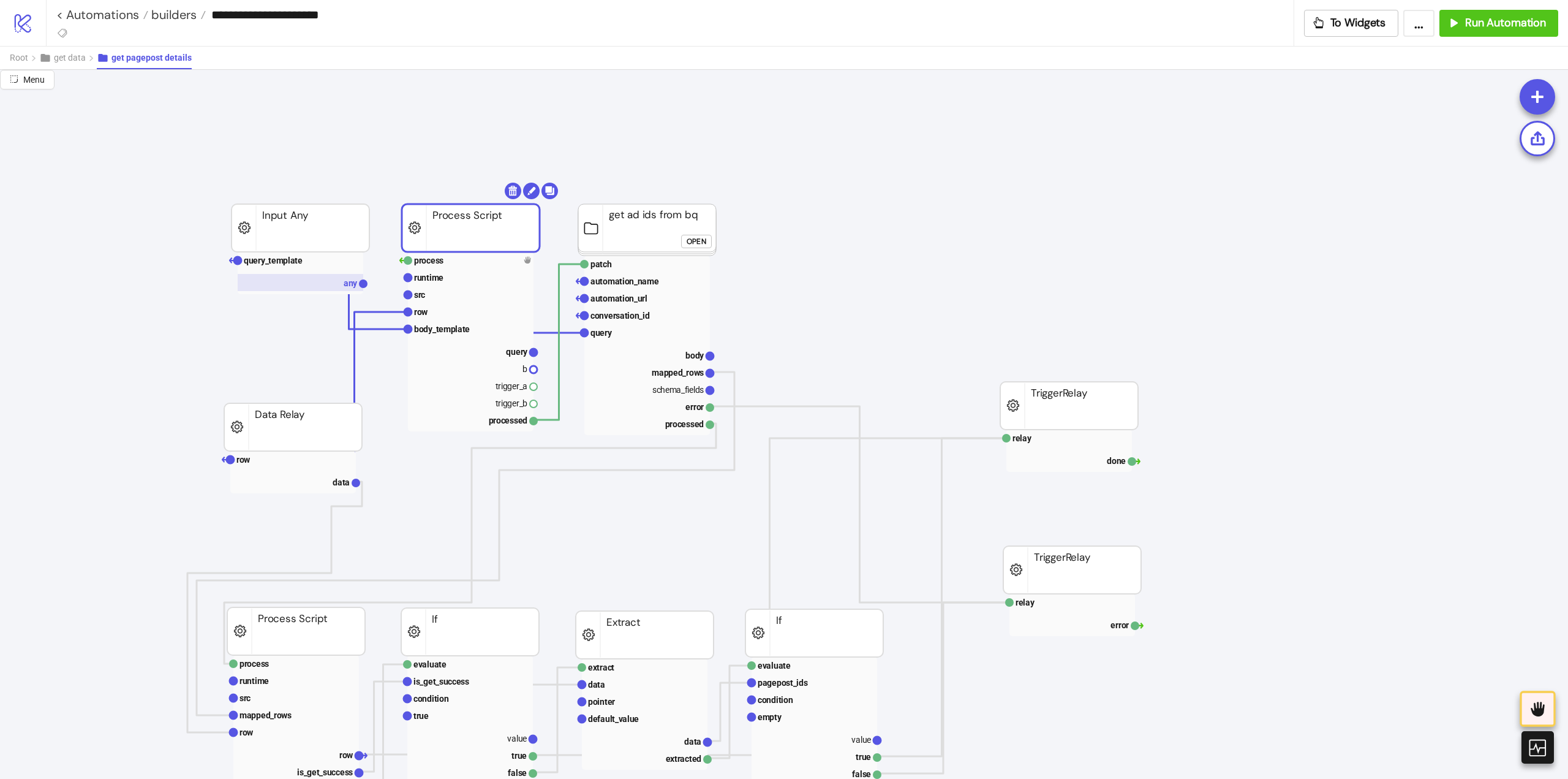
click at [327, 277] on rect at bounding box center [300, 282] width 126 height 17
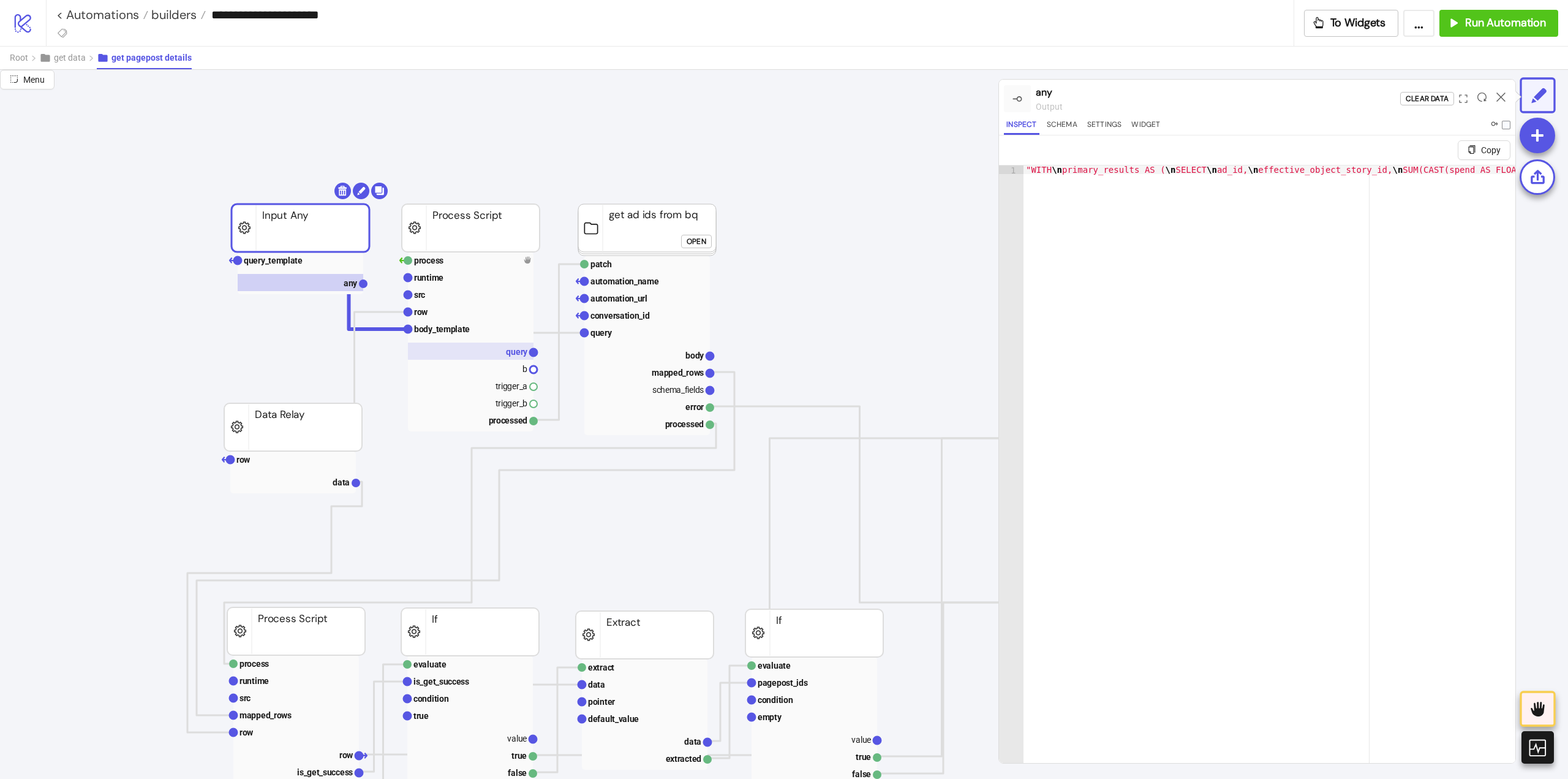
click at [496, 351] on rect at bounding box center [470, 351] width 126 height 17
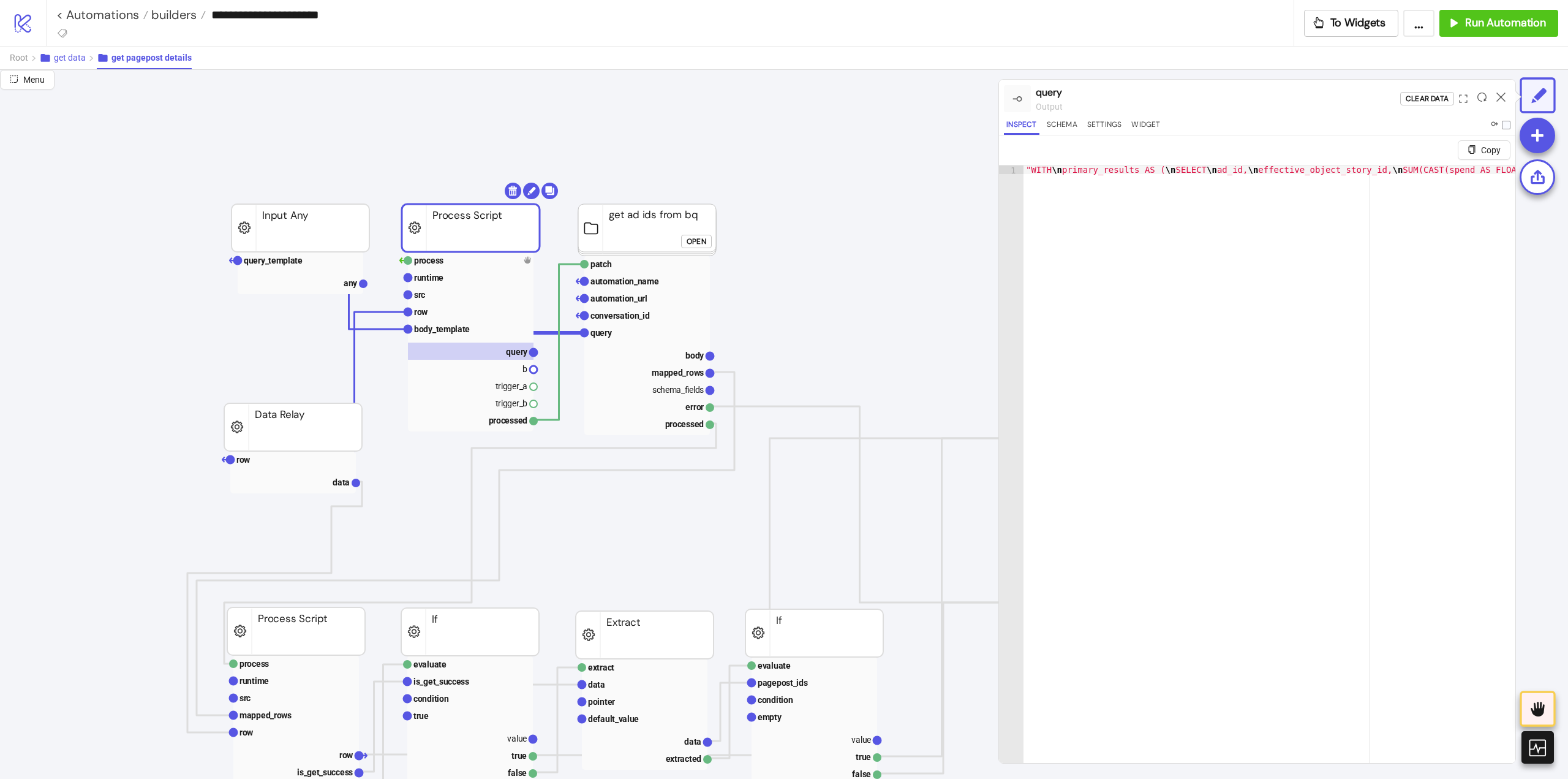
click at [69, 54] on span "get data" at bounding box center [70, 57] width 32 height 10
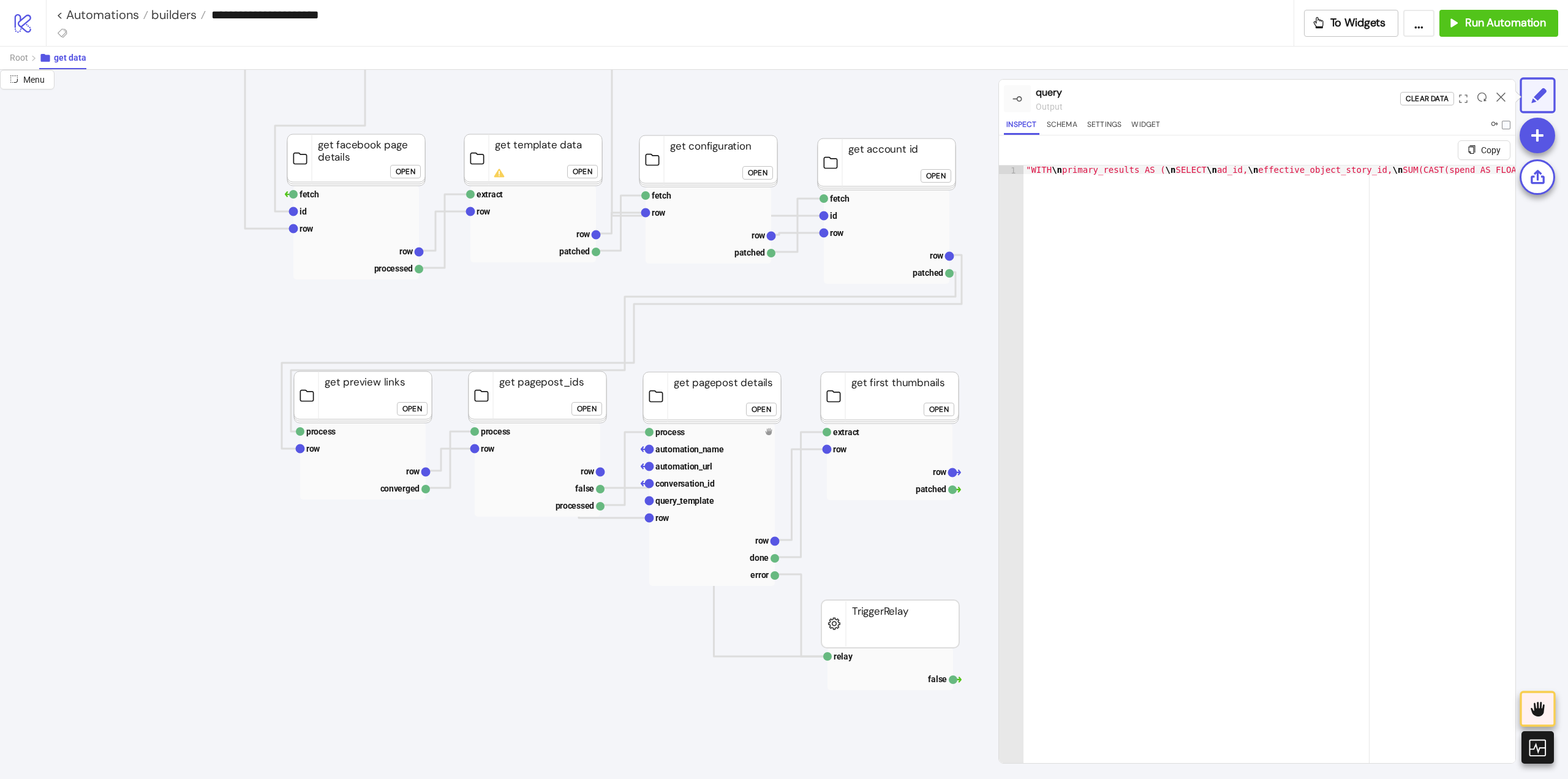
scroll to position [245, 0]
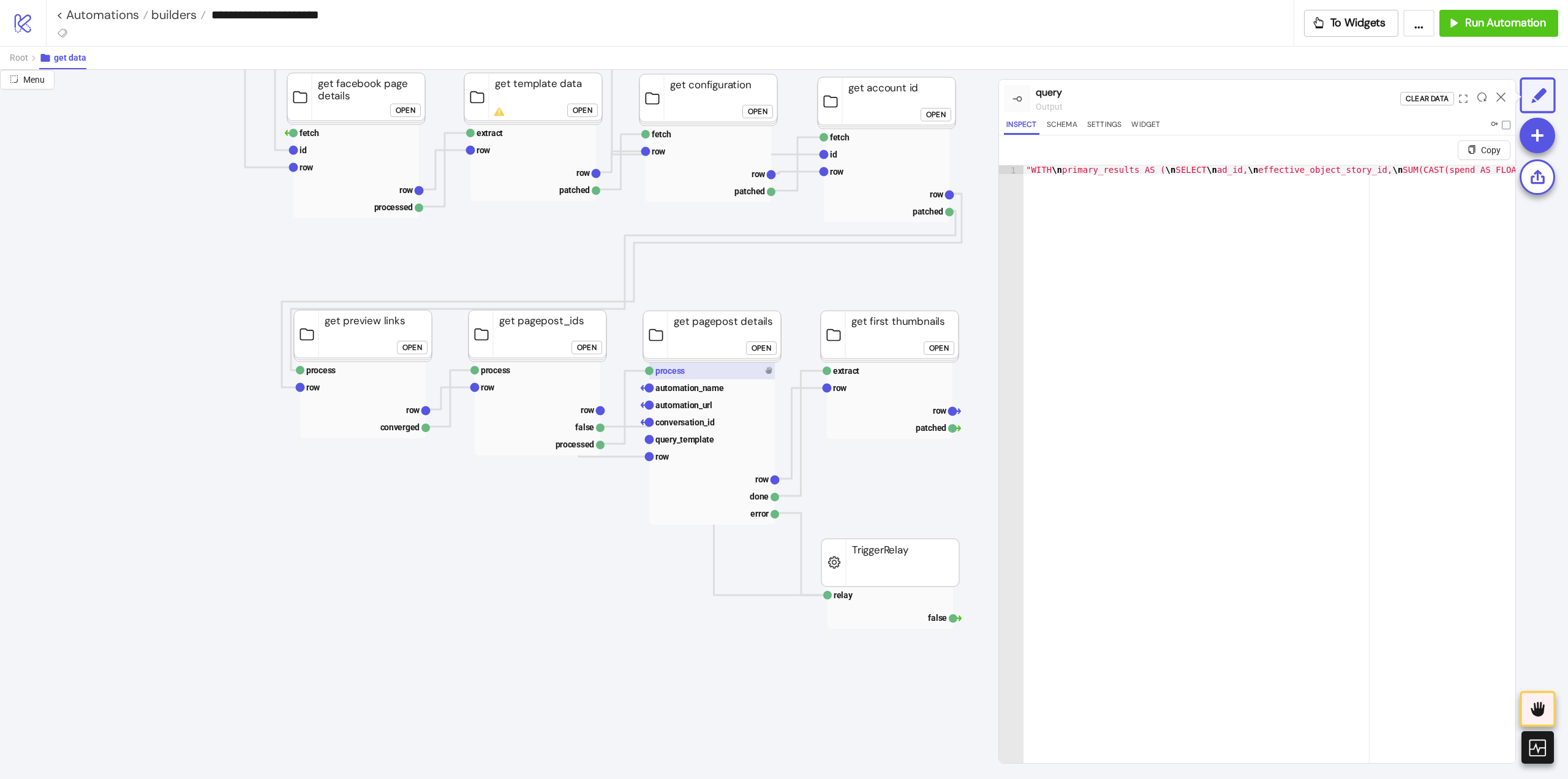
click at [710, 371] on rect at bounding box center [711, 371] width 126 height 17
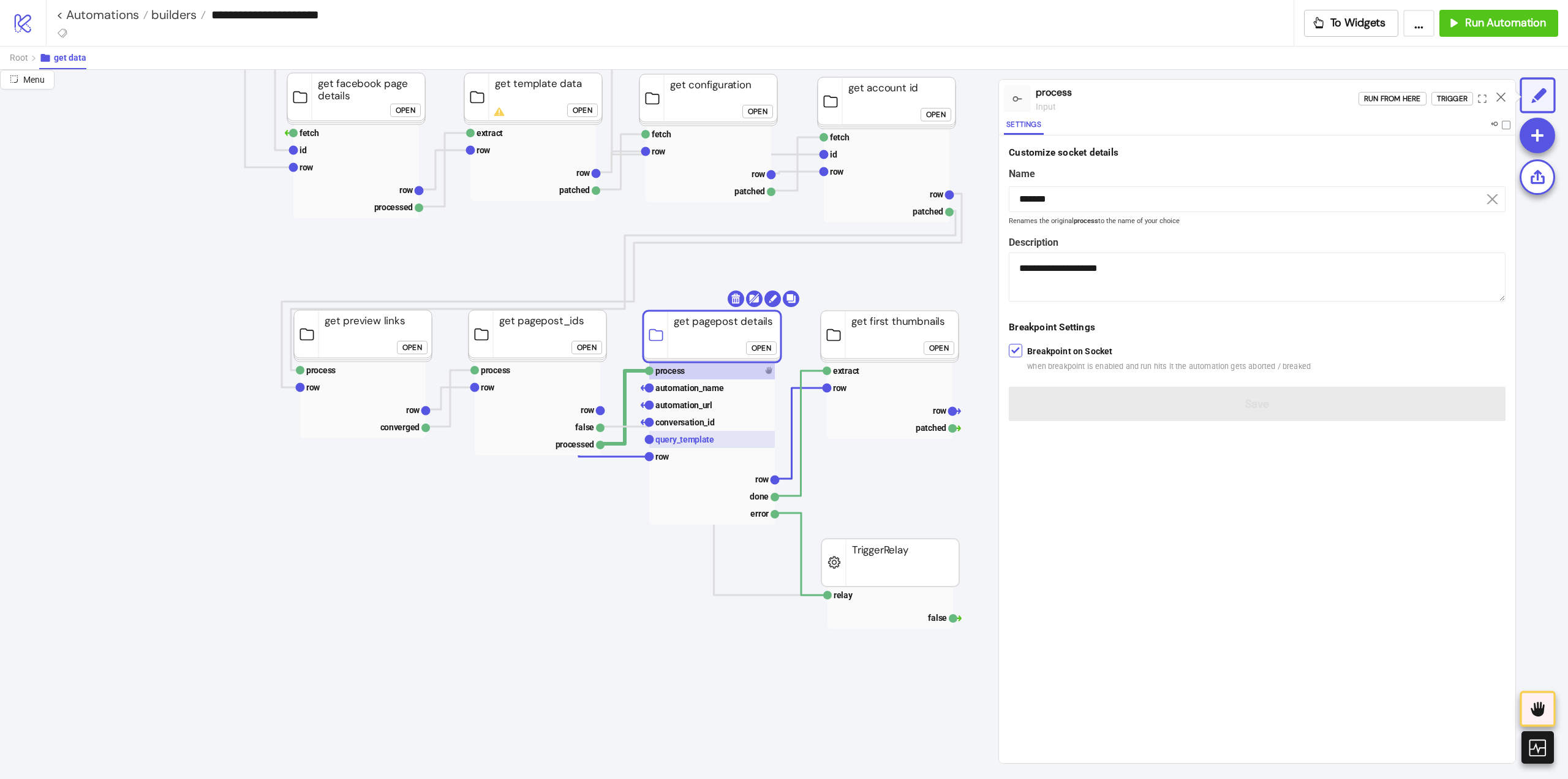
click at [696, 445] on rect at bounding box center [711, 439] width 126 height 17
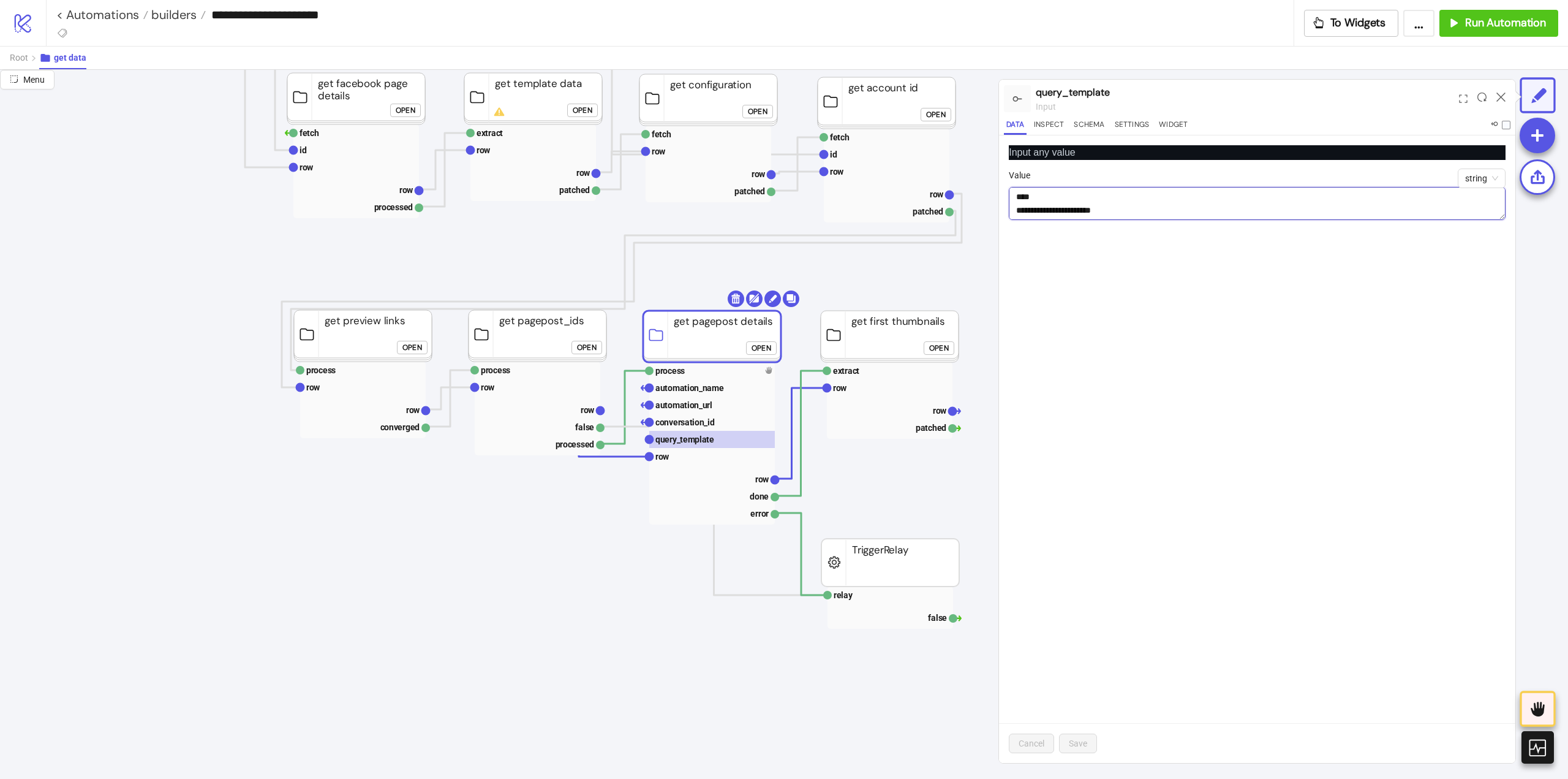
click at [1152, 210] on textarea "Value" at bounding box center [1257, 203] width 497 height 33
click at [1502, 95] on icon at bounding box center [1501, 97] width 9 height 9
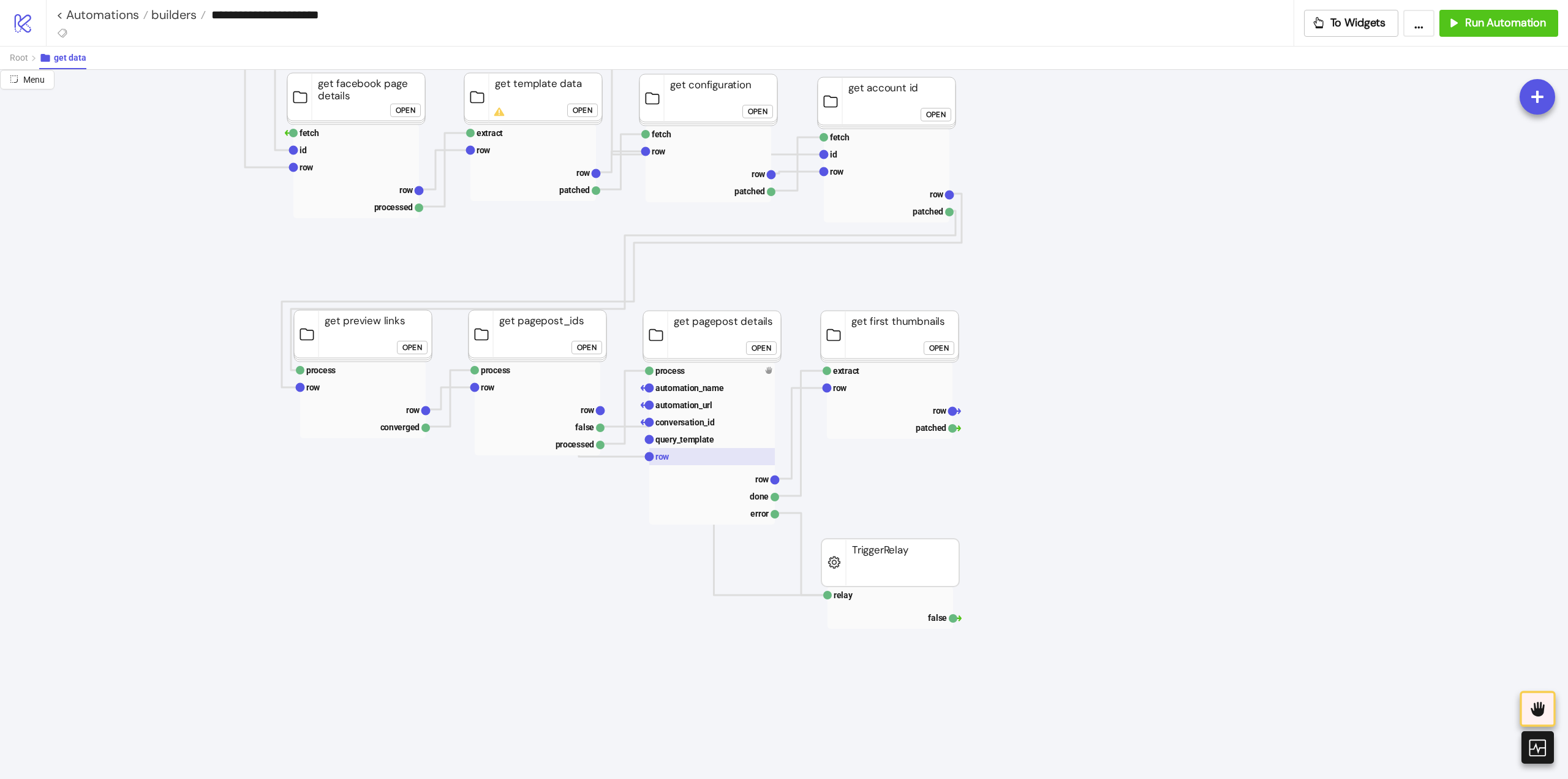
click at [694, 455] on rect at bounding box center [711, 457] width 126 height 17
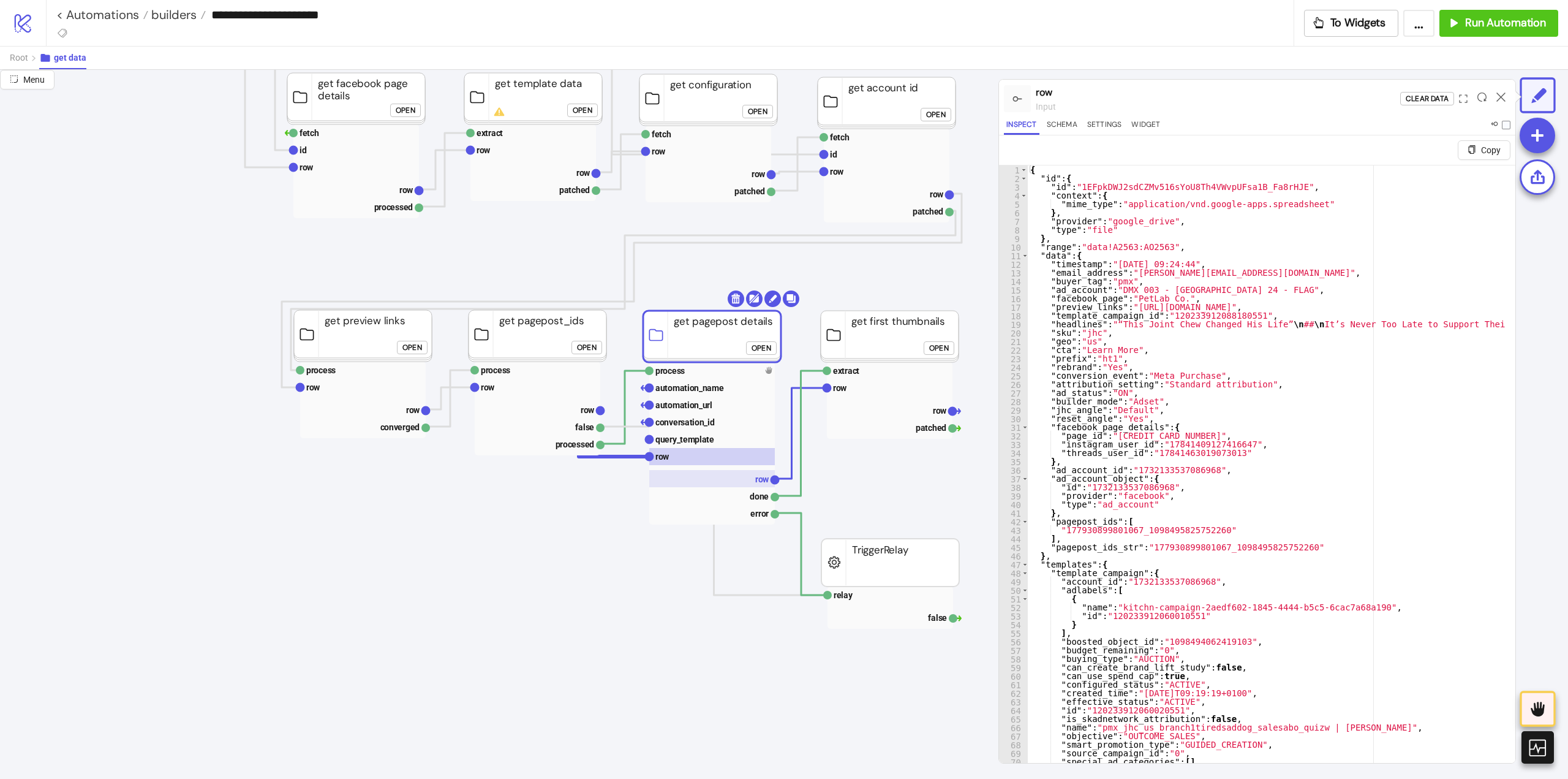
click at [746, 479] on rect at bounding box center [711, 478] width 126 height 17
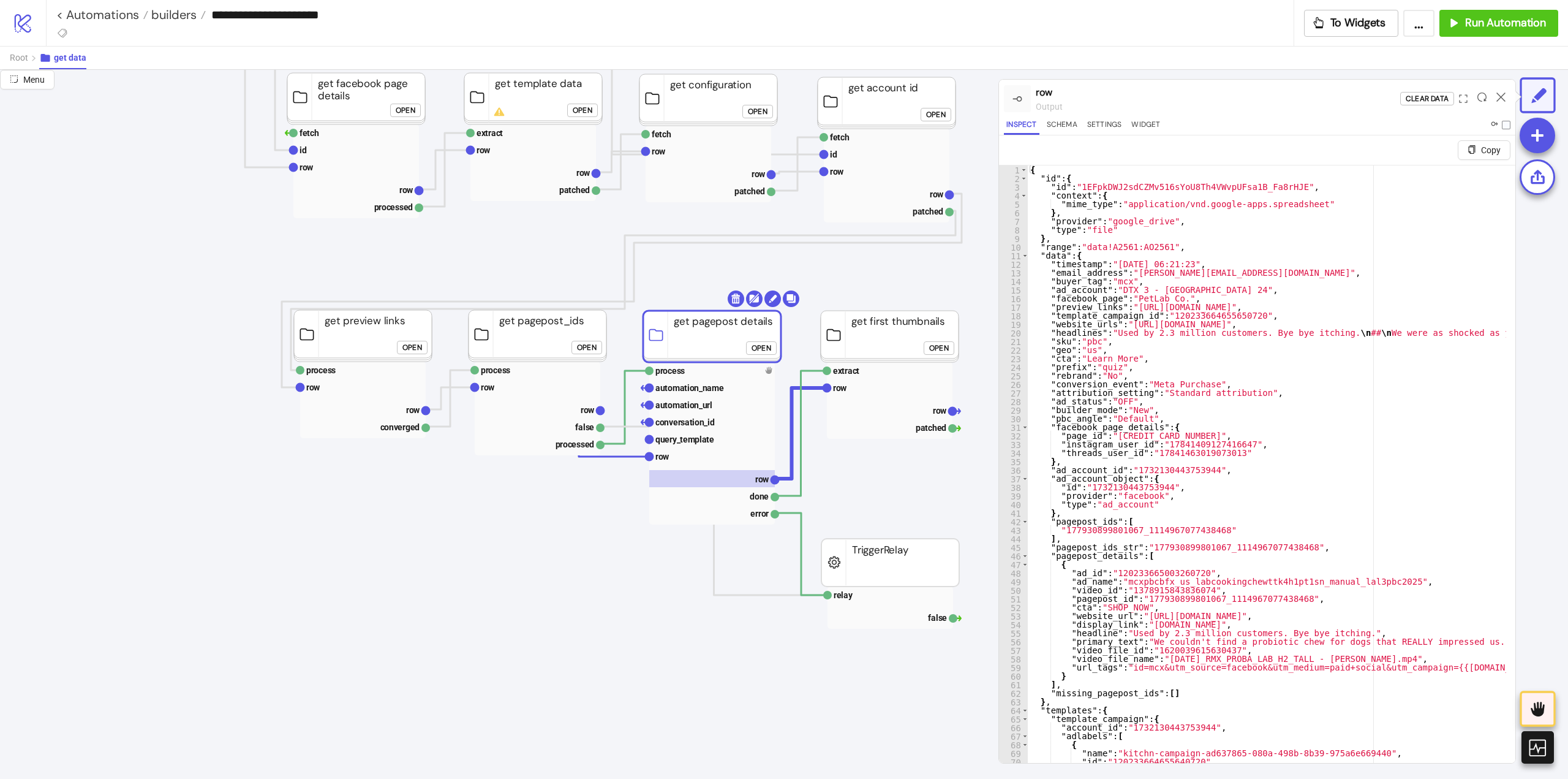
click div "Open"
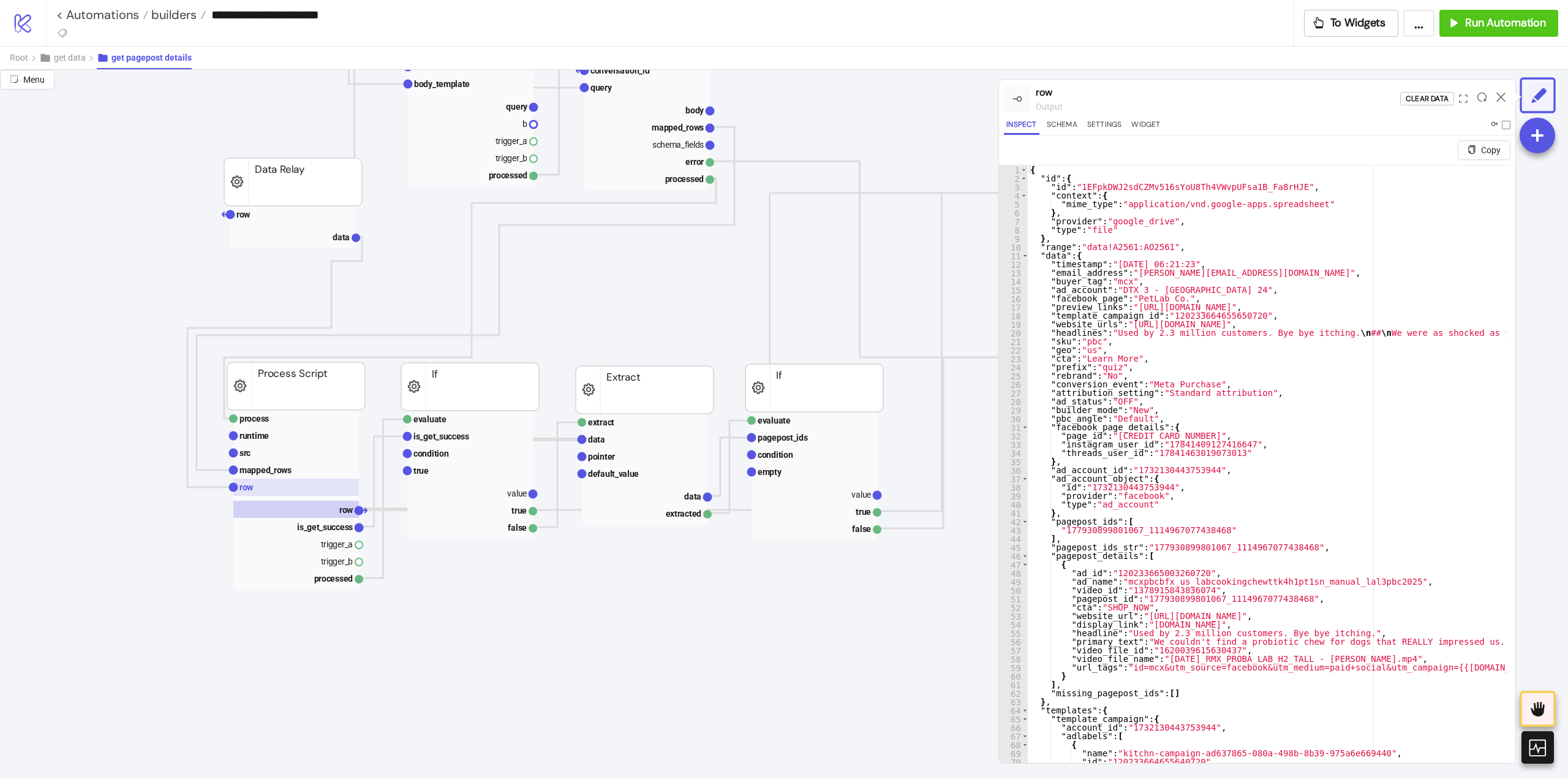
scroll to position [0, 0]
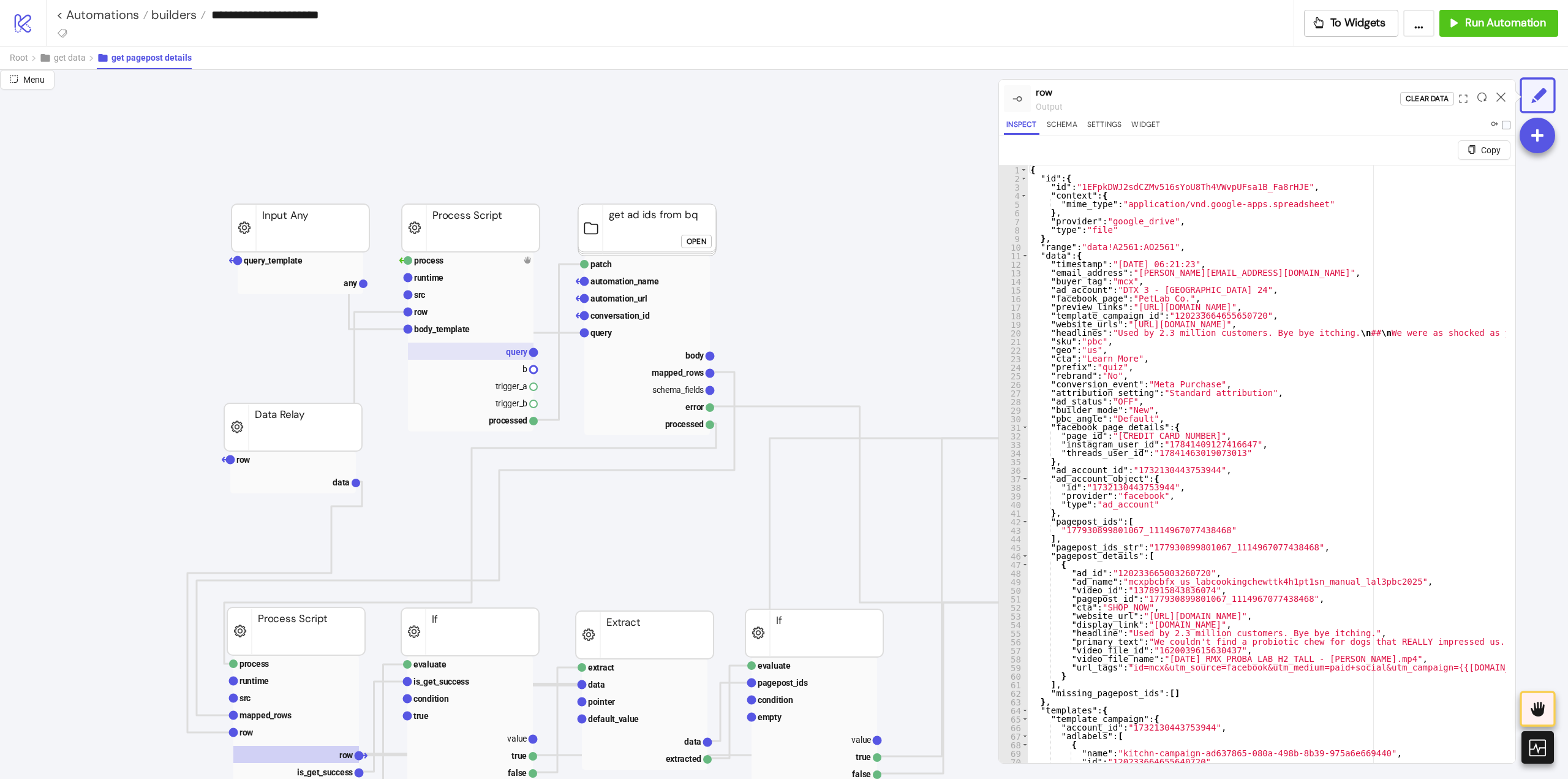
click at [492, 348] on rect at bounding box center [470, 351] width 126 height 17
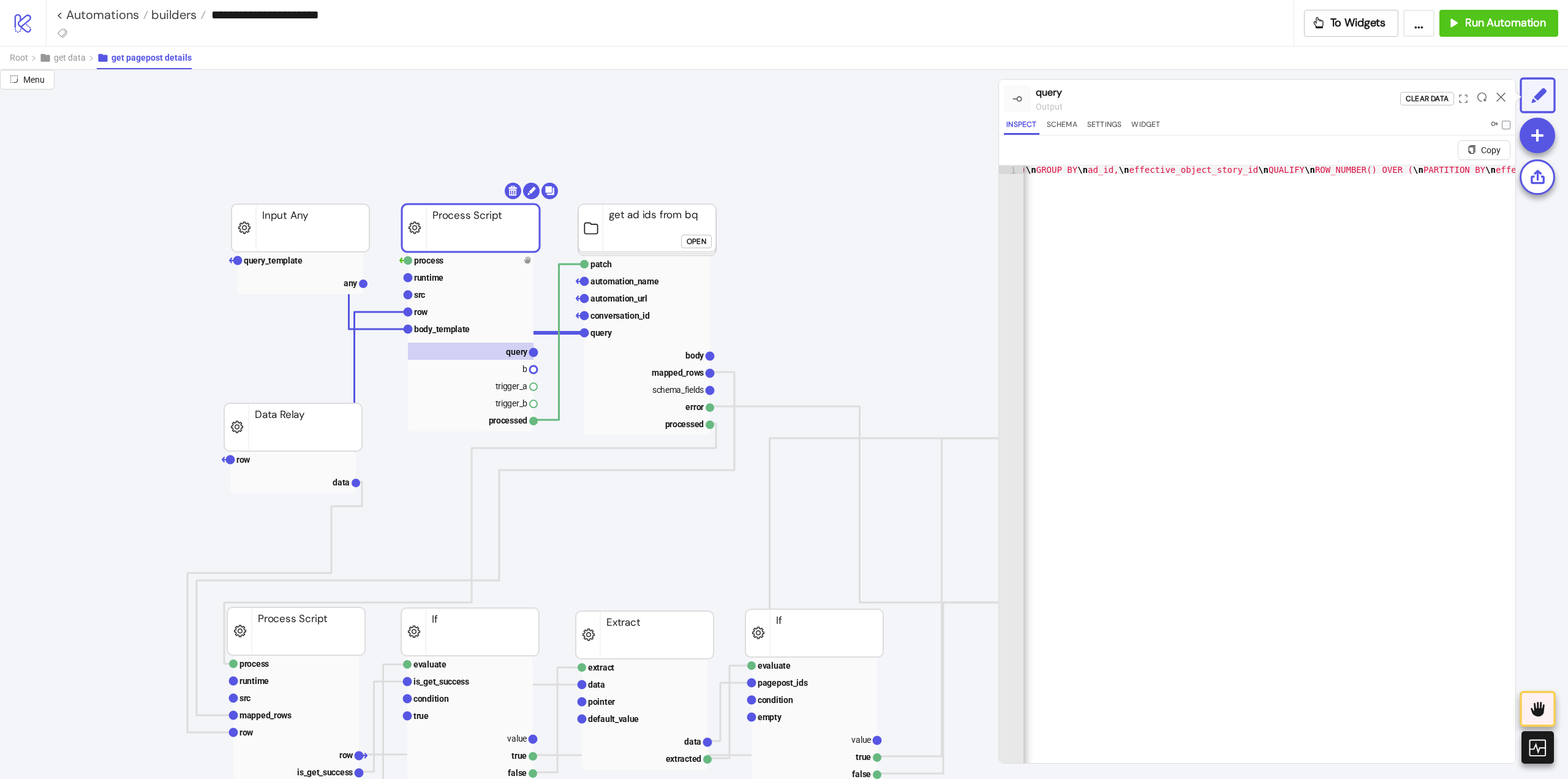
scroll to position [0, 1139]
click at [299, 268] on rect at bounding box center [300, 261] width 126 height 17
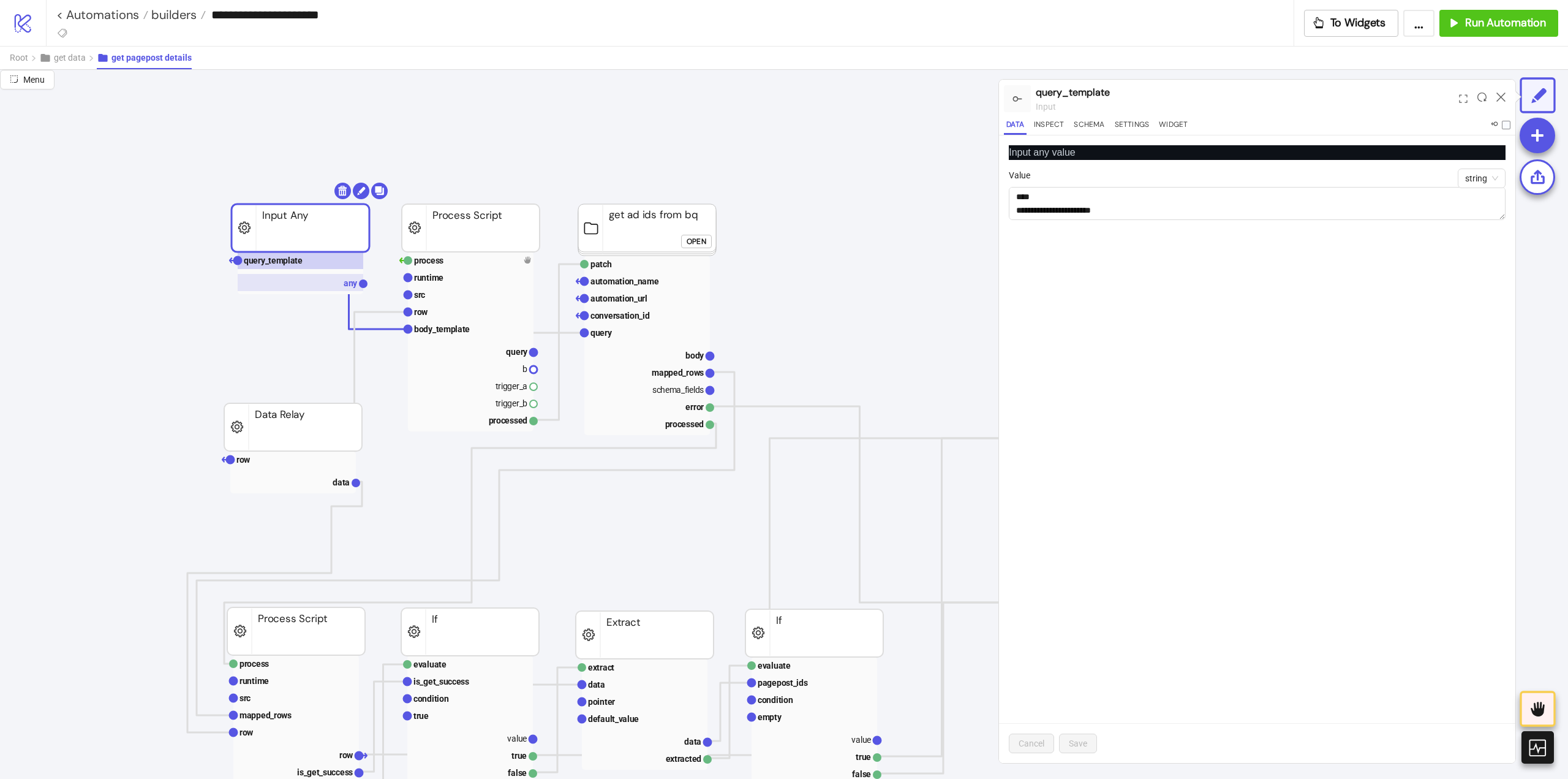
click at [326, 287] on rect at bounding box center [300, 282] width 126 height 17
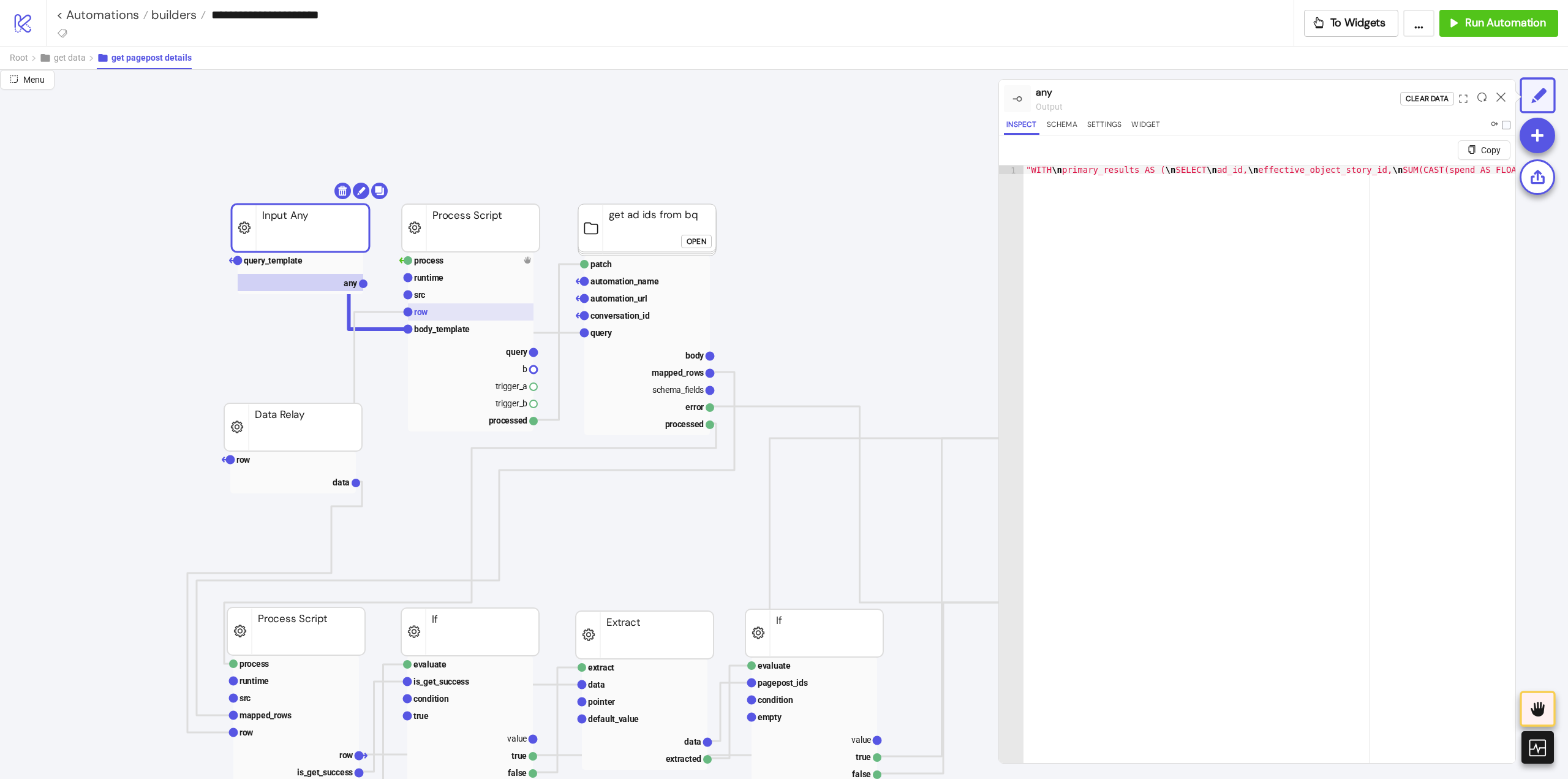
click at [450, 312] on rect at bounding box center [470, 311] width 126 height 17
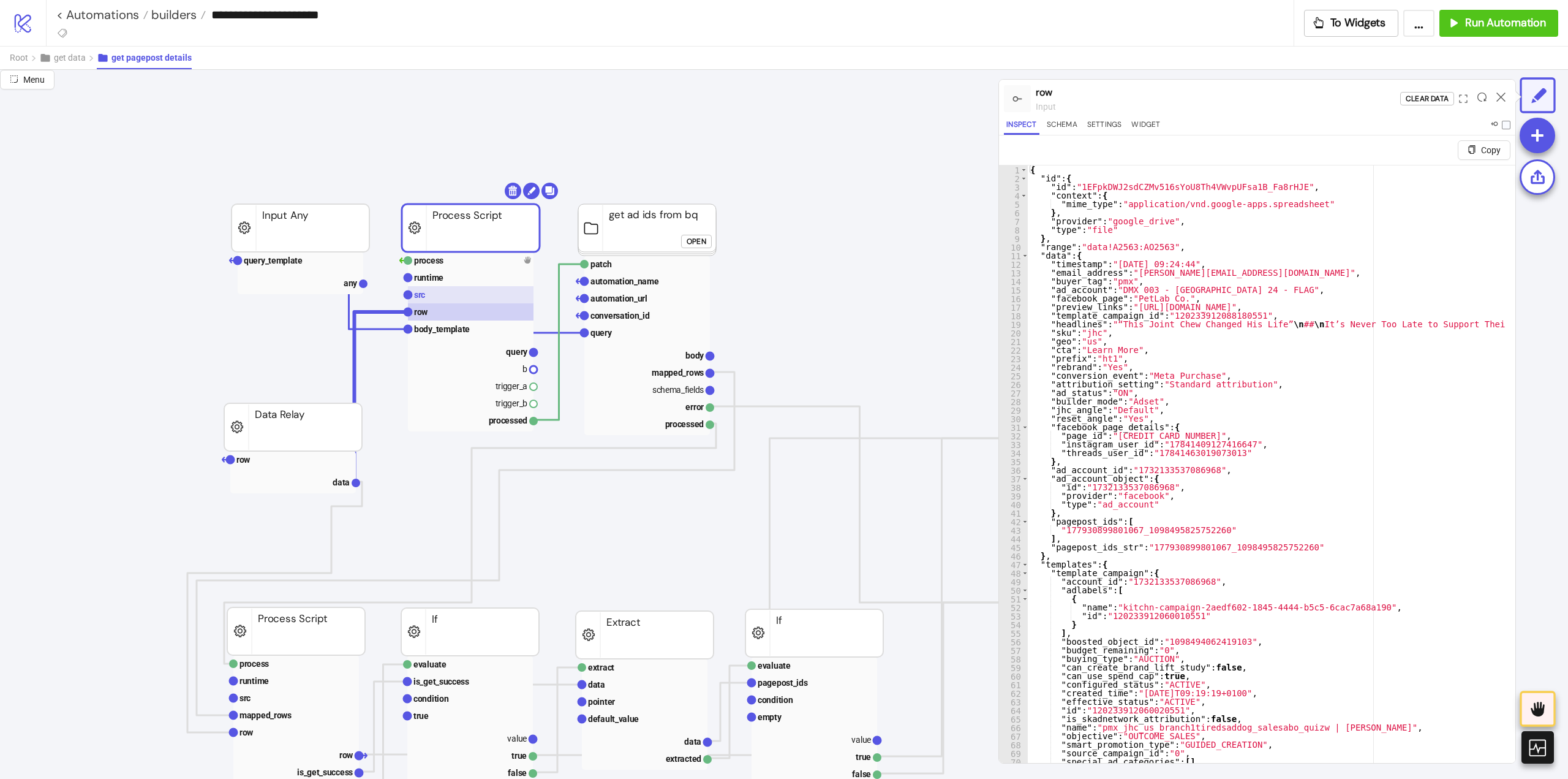
click at [431, 297] on rect at bounding box center [470, 295] width 126 height 17
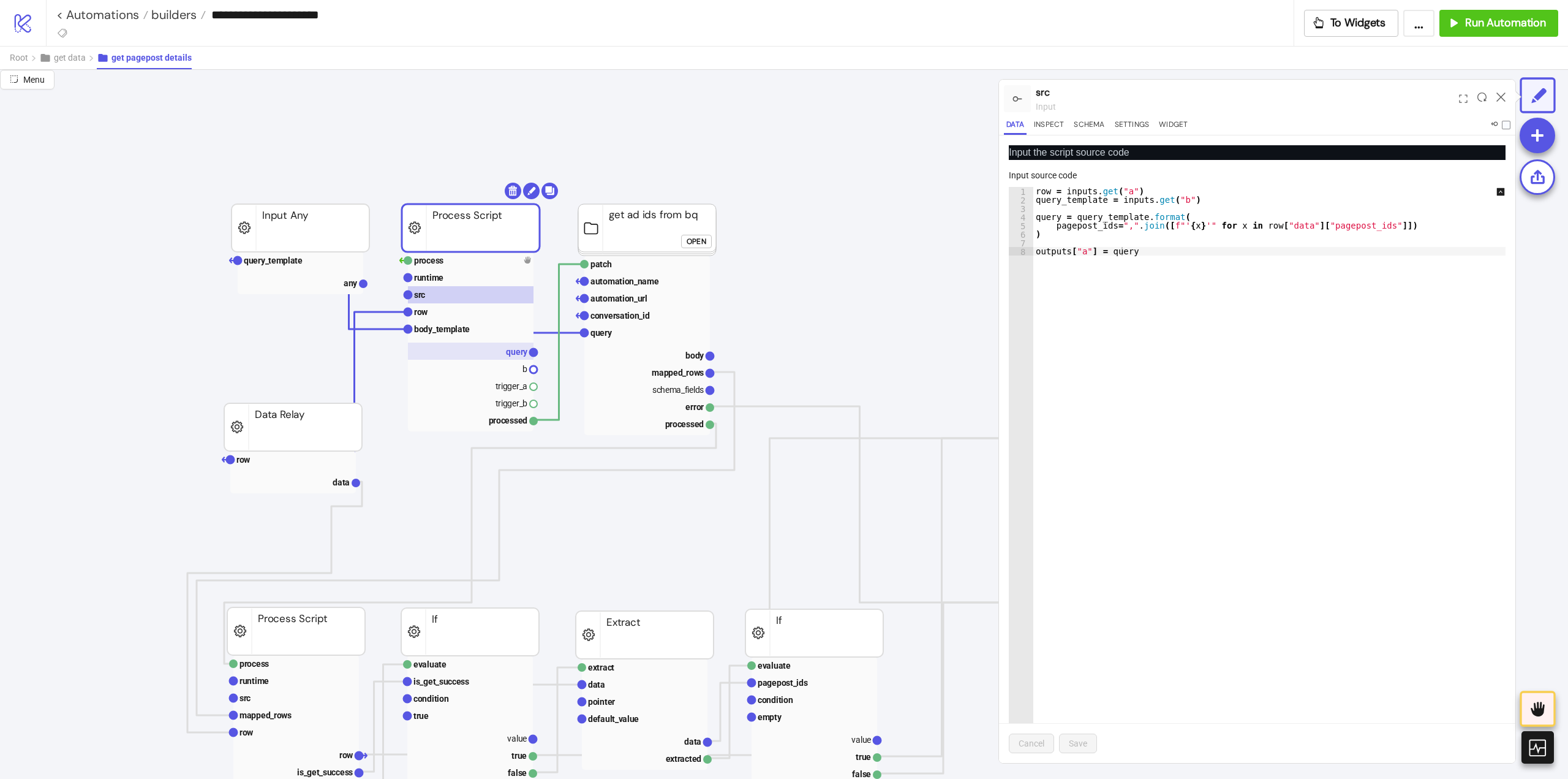
click at [502, 351] on rect at bounding box center [470, 351] width 126 height 17
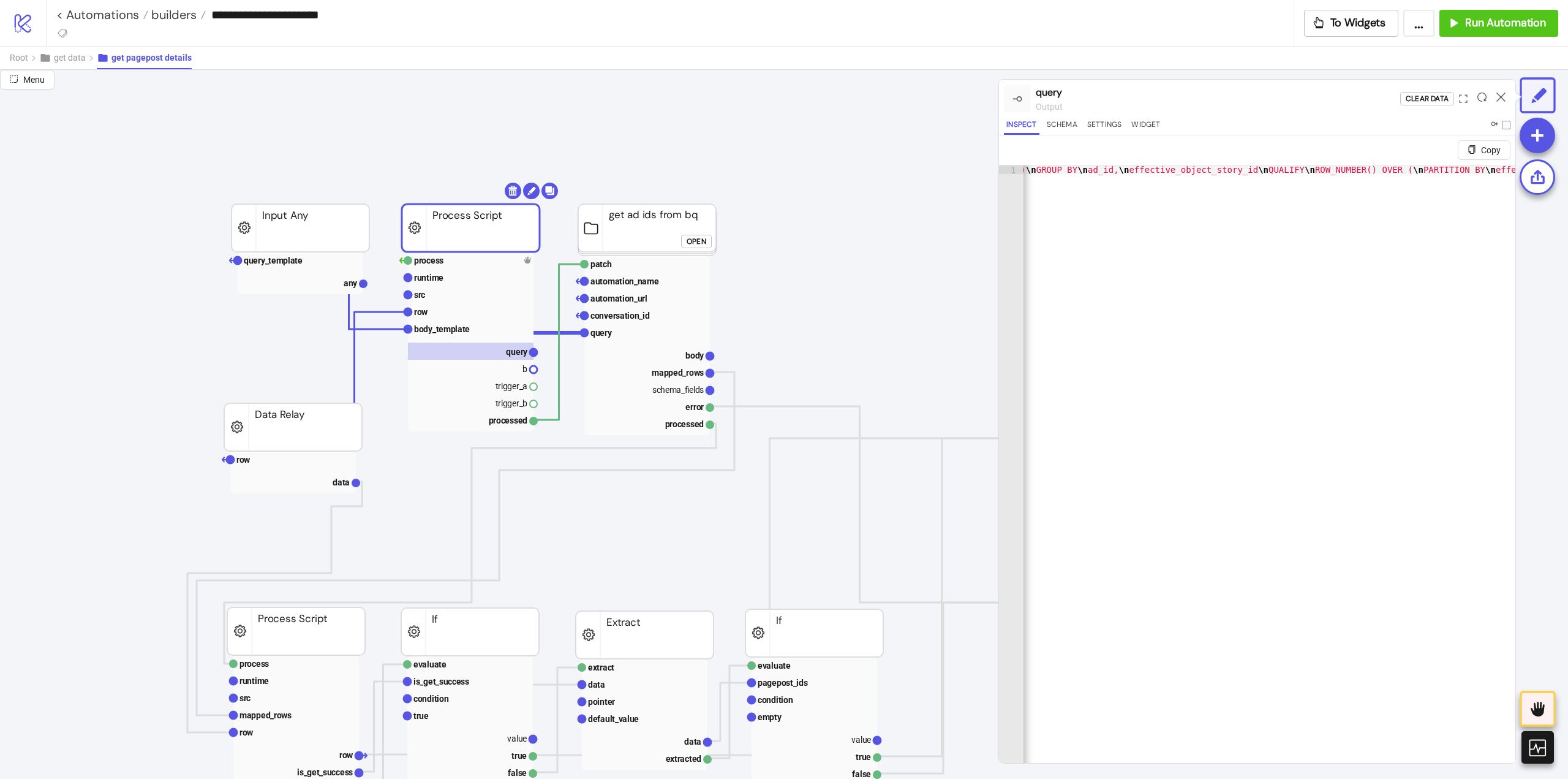
scroll to position [0, 1176]
type textarea "**********"
drag, startPoint x: 1116, startPoint y: 168, endPoint x: 1089, endPoint y: 171, distance: 27.2
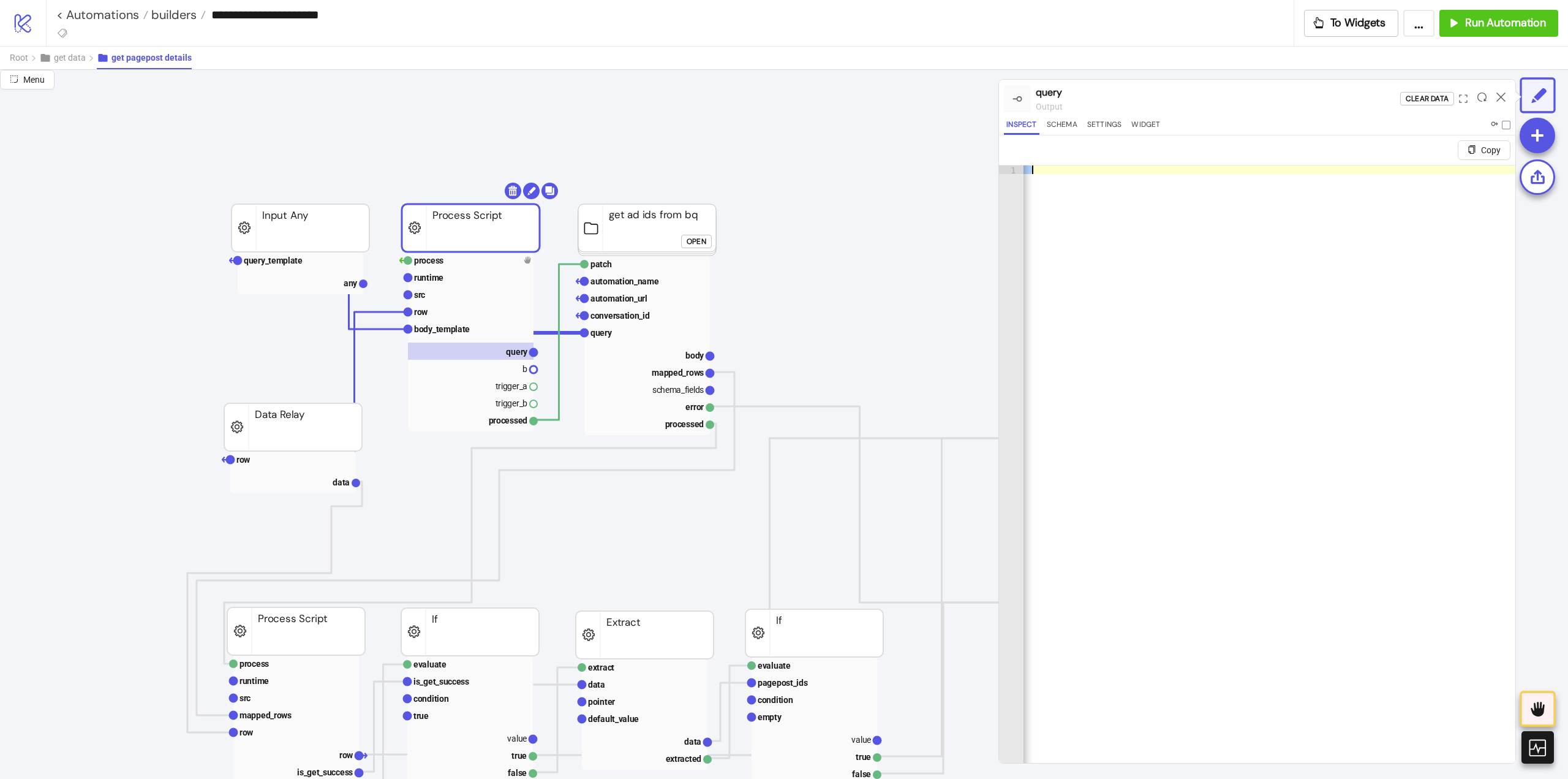
scroll to position [0, 14836]
type textarea "**********"
click at [291, 266] on rect at bounding box center [300, 261] width 126 height 17
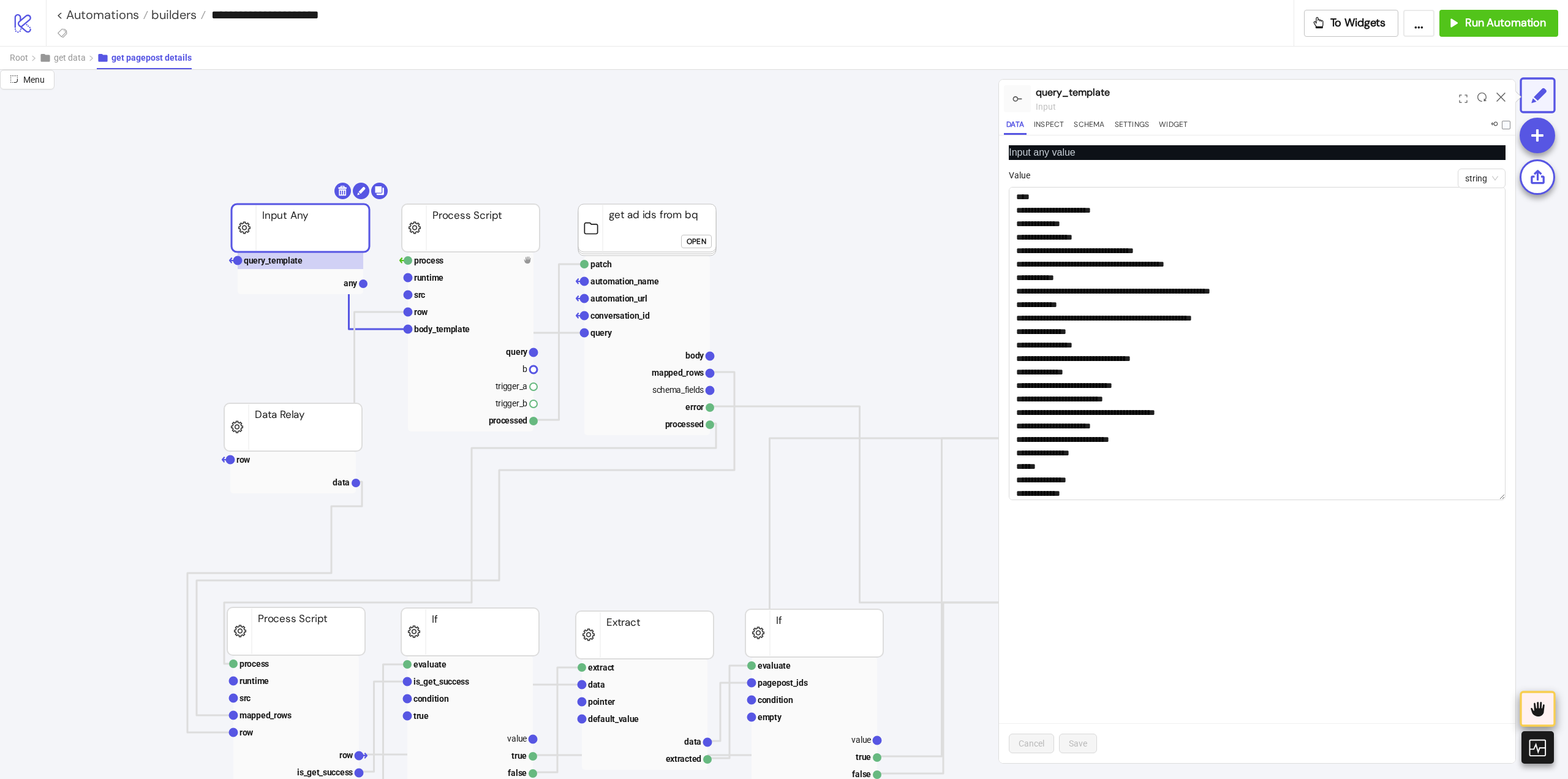
drag, startPoint x: 1498, startPoint y: 217, endPoint x: 1522, endPoint y: 726, distance: 509.6
click at [1522, 726] on div "Menu query_template input Data Inspect Schema Settings Widget Input any value s…" at bounding box center [784, 424] width 1568 height 709
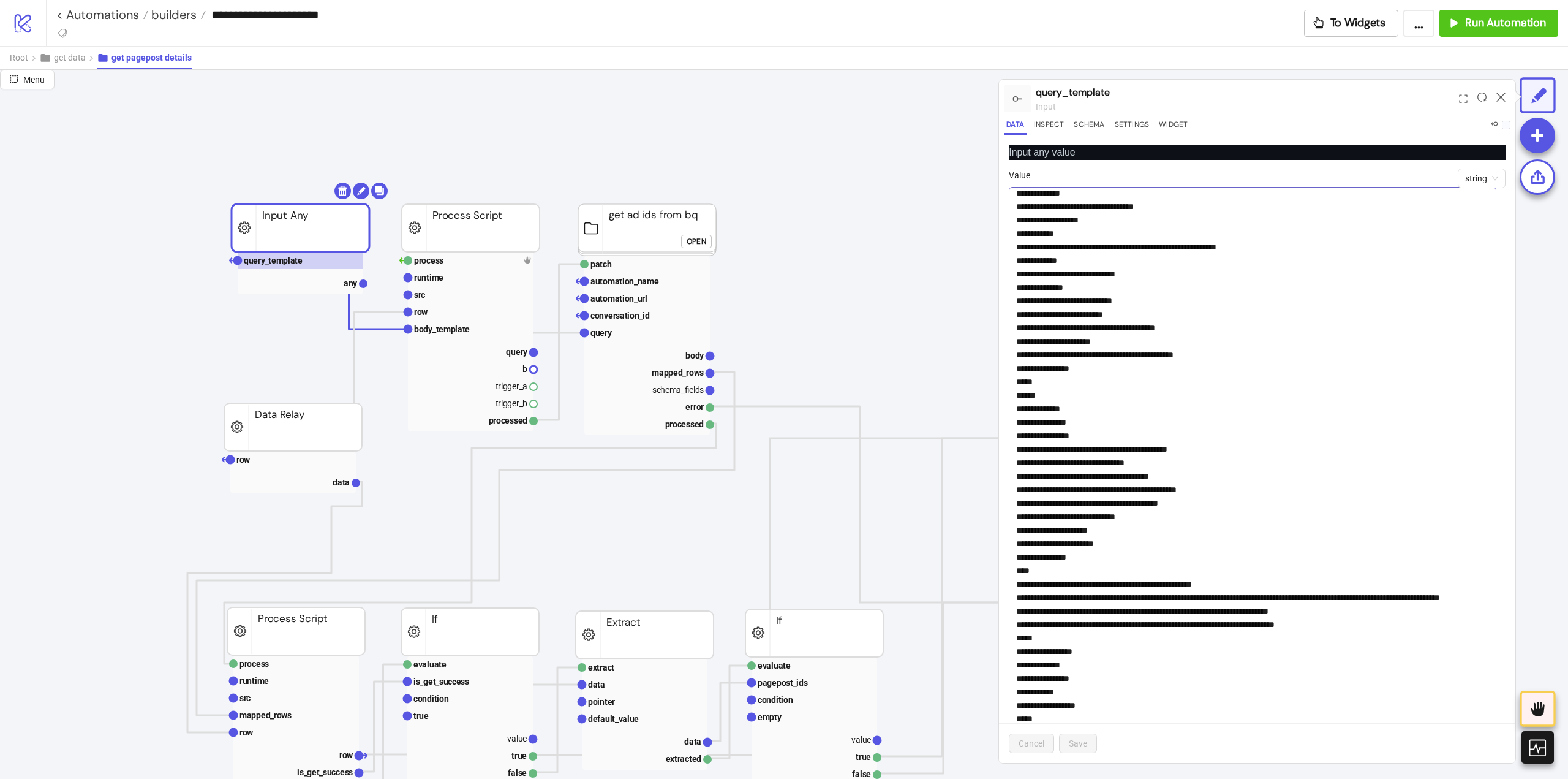
scroll to position [20, 0]
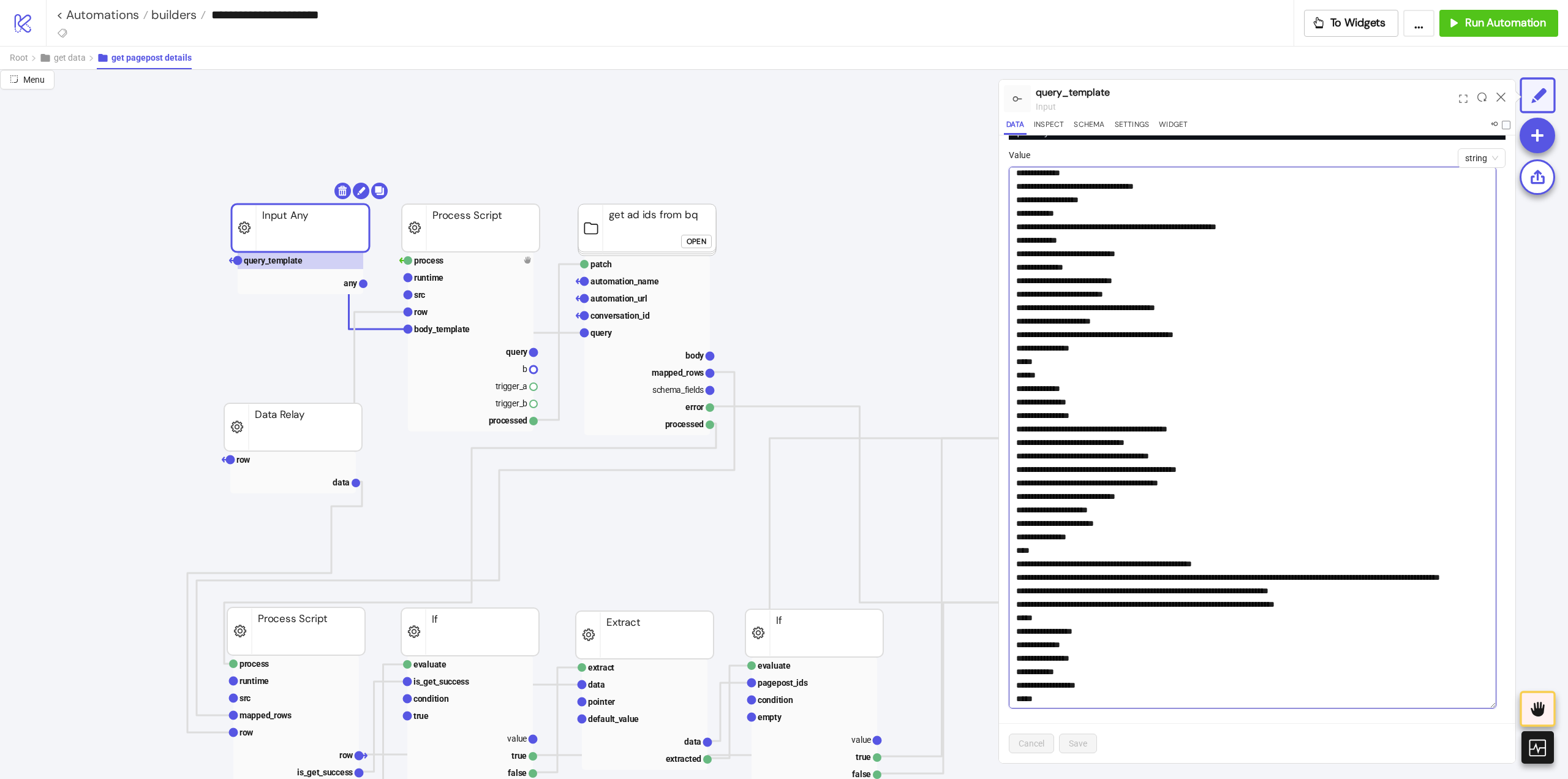
click at [1085, 404] on textarea "Value" at bounding box center [1252, 437] width 487 height 542
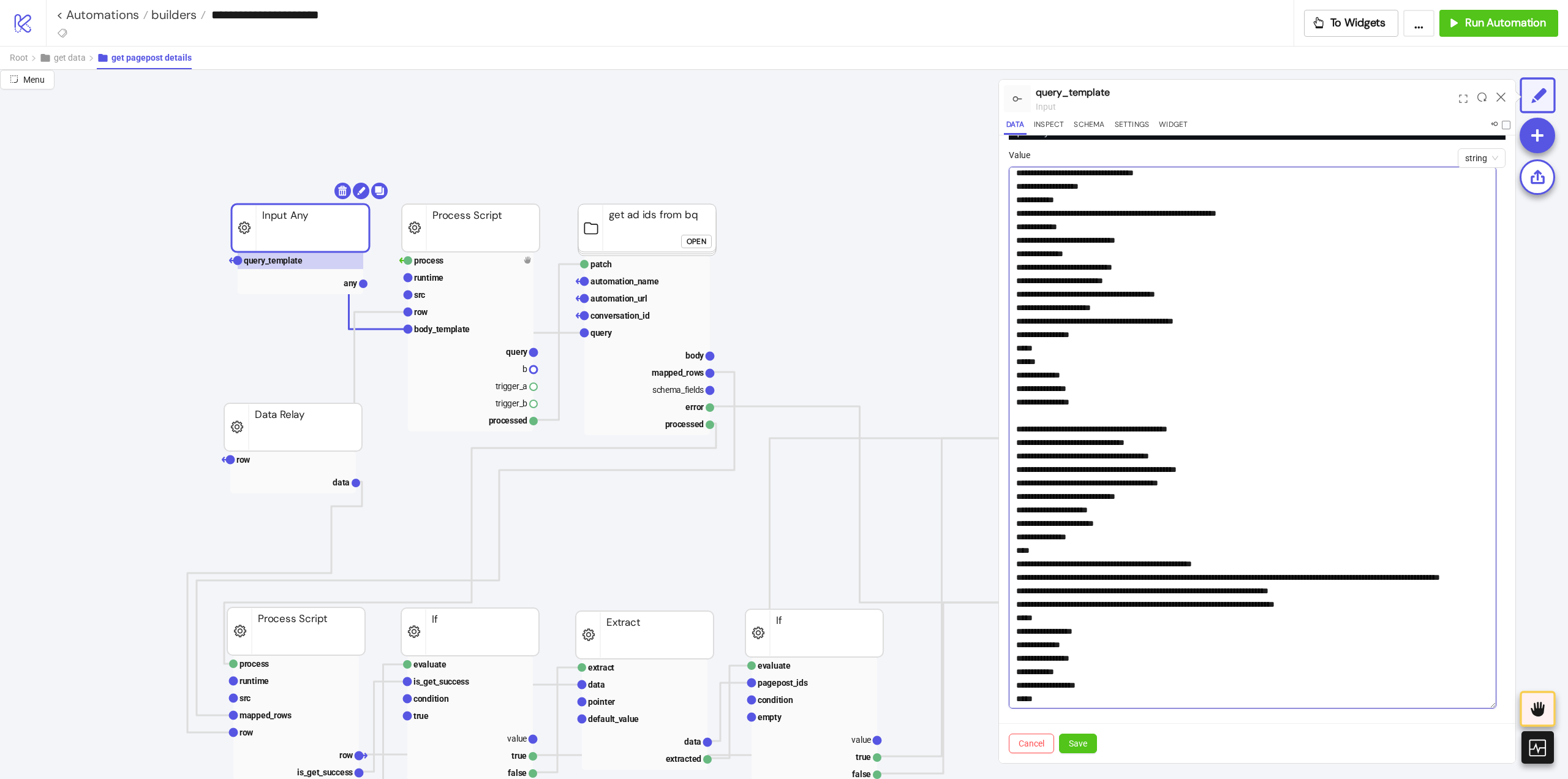
paste textarea "**********"
type textarea "**********"
click at [1096, 411] on textarea "Value" at bounding box center [1252, 437] width 487 height 542
type textarea "**********"
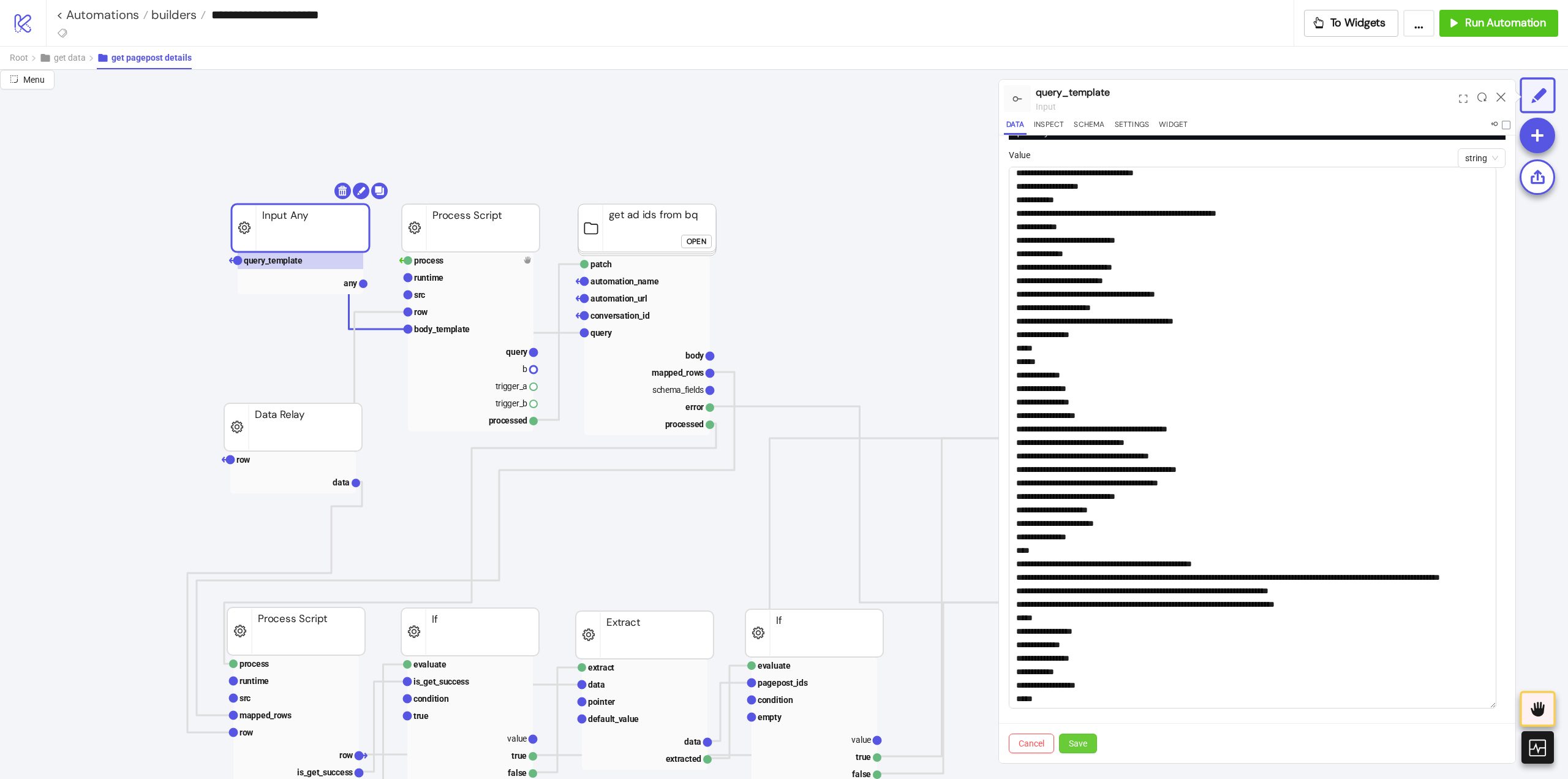
click at [1081, 747] on span "Save" at bounding box center [1078, 743] width 19 height 10
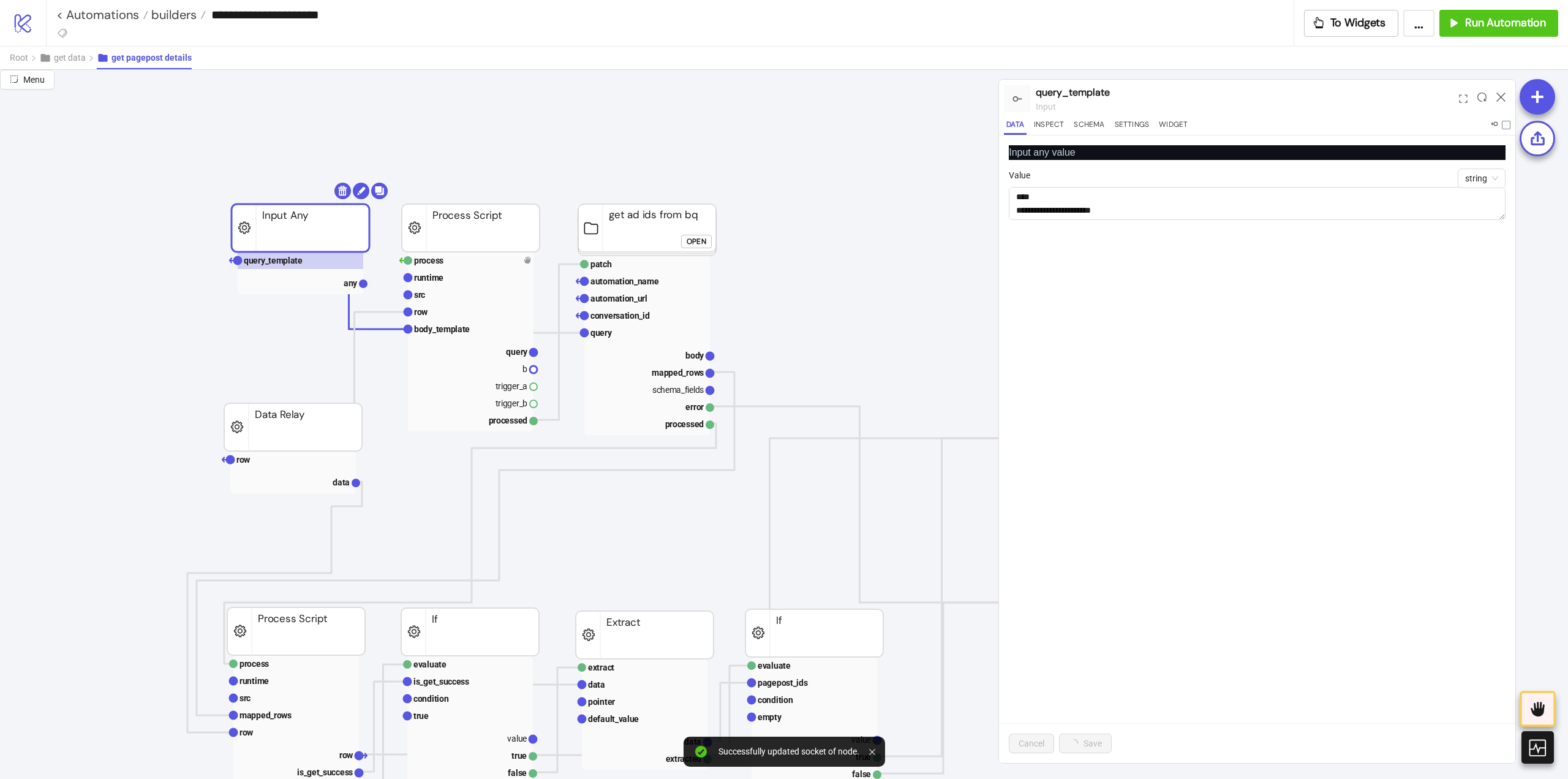
scroll to position [0, 0]
click at [1503, 99] on icon at bounding box center [1501, 97] width 9 height 9
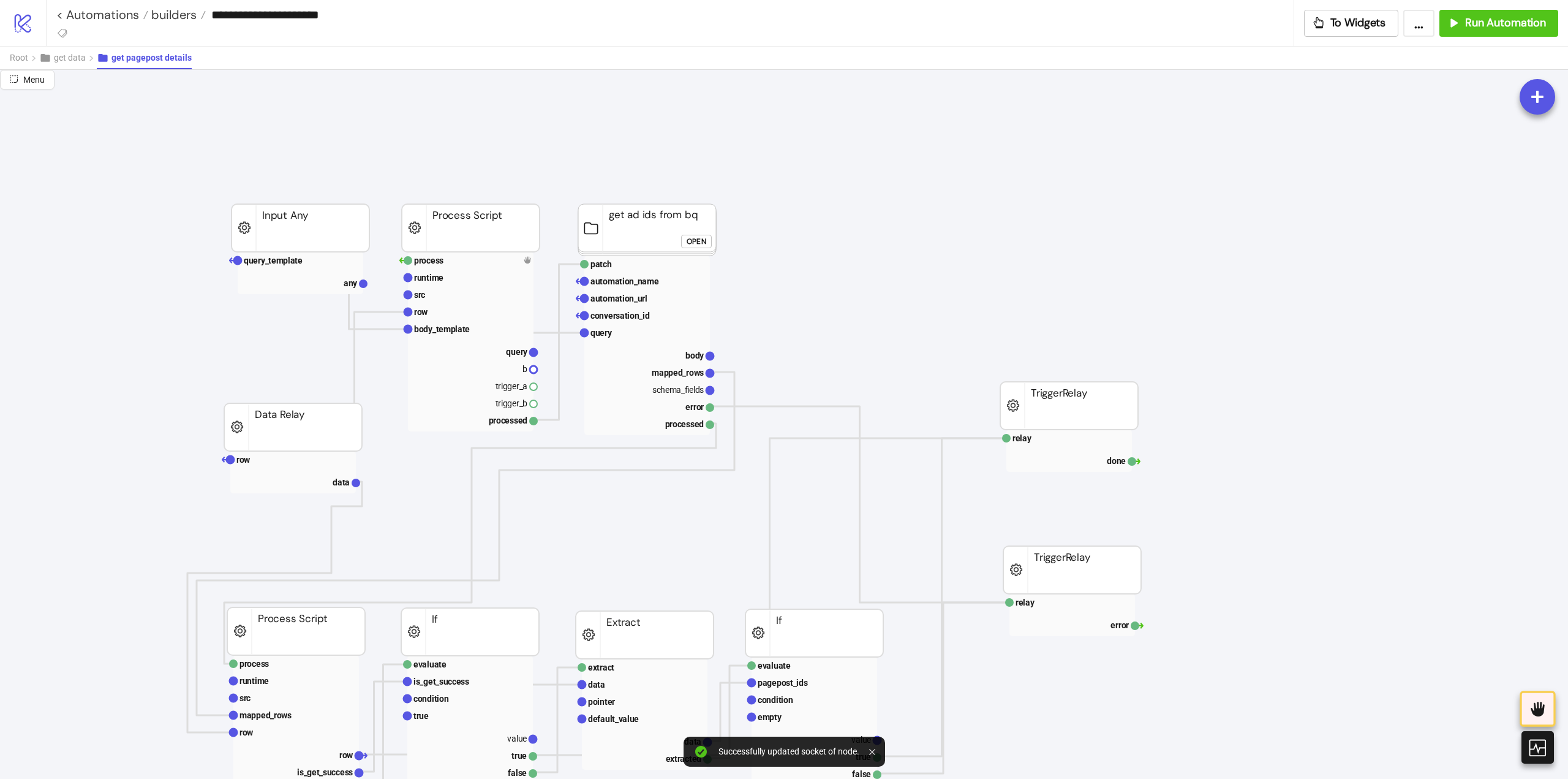
scroll to position [306, 0]
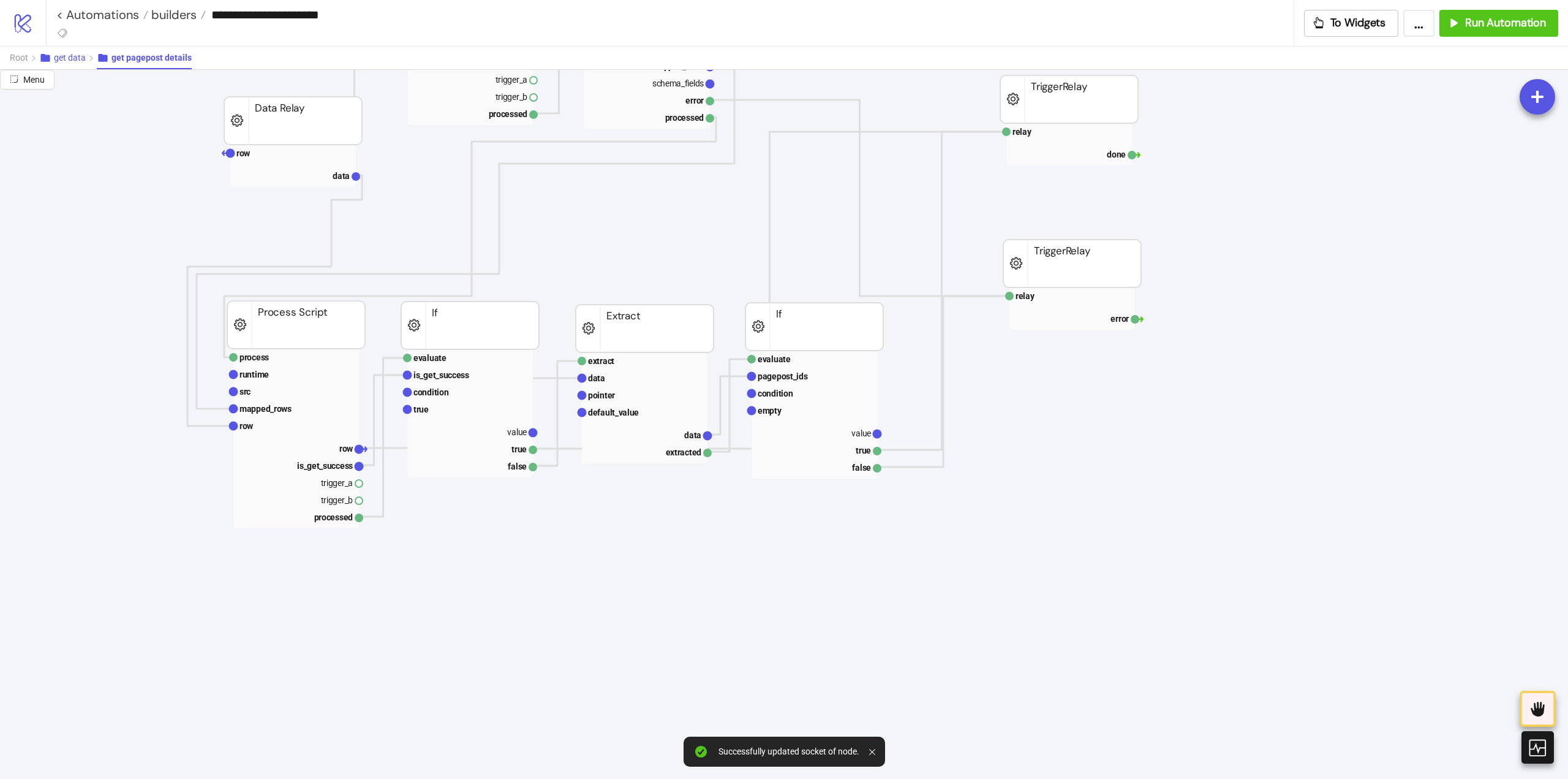
click at [68, 60] on span "get data" at bounding box center [70, 57] width 32 height 10
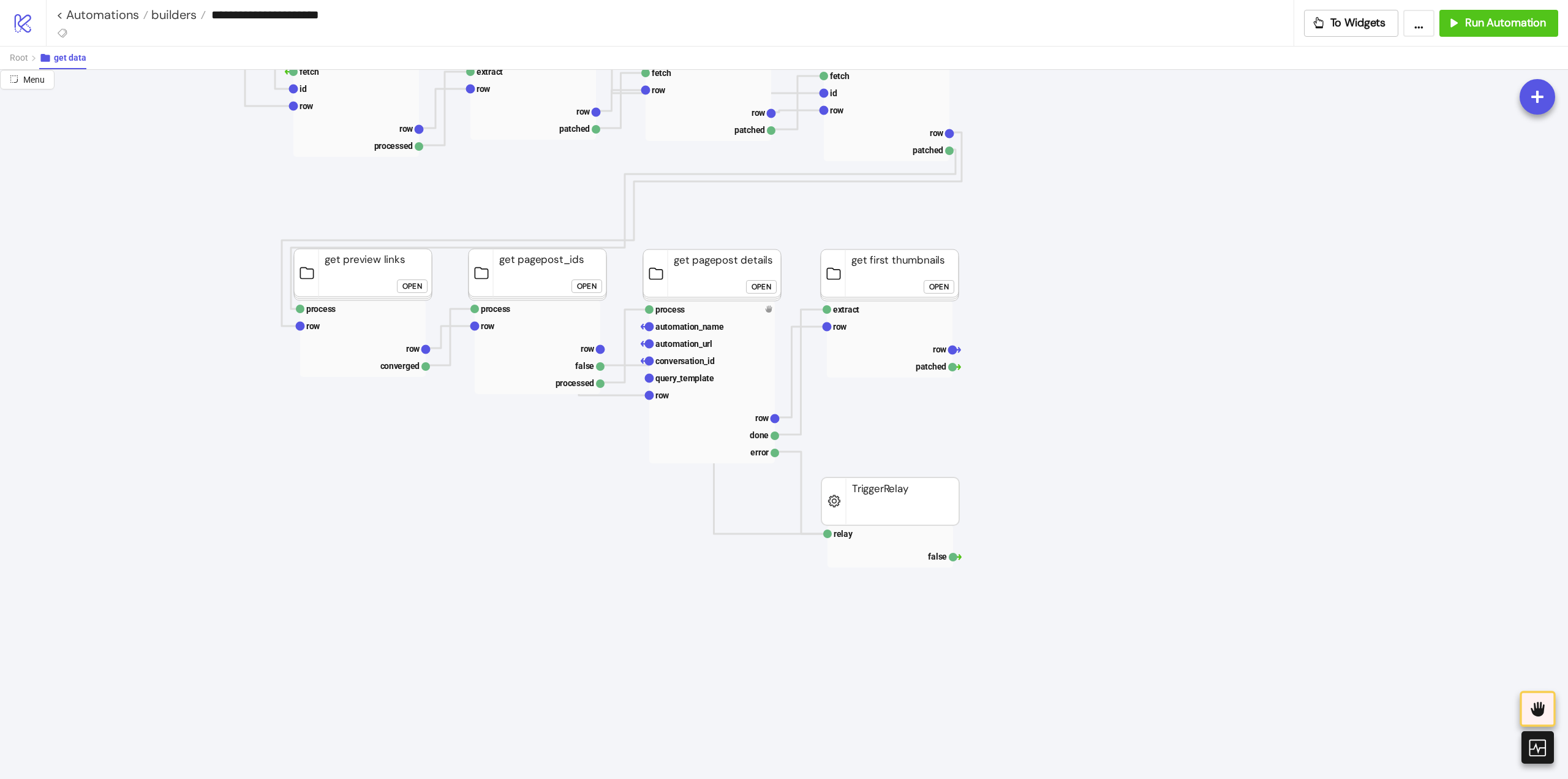
scroll to position [123, 0]
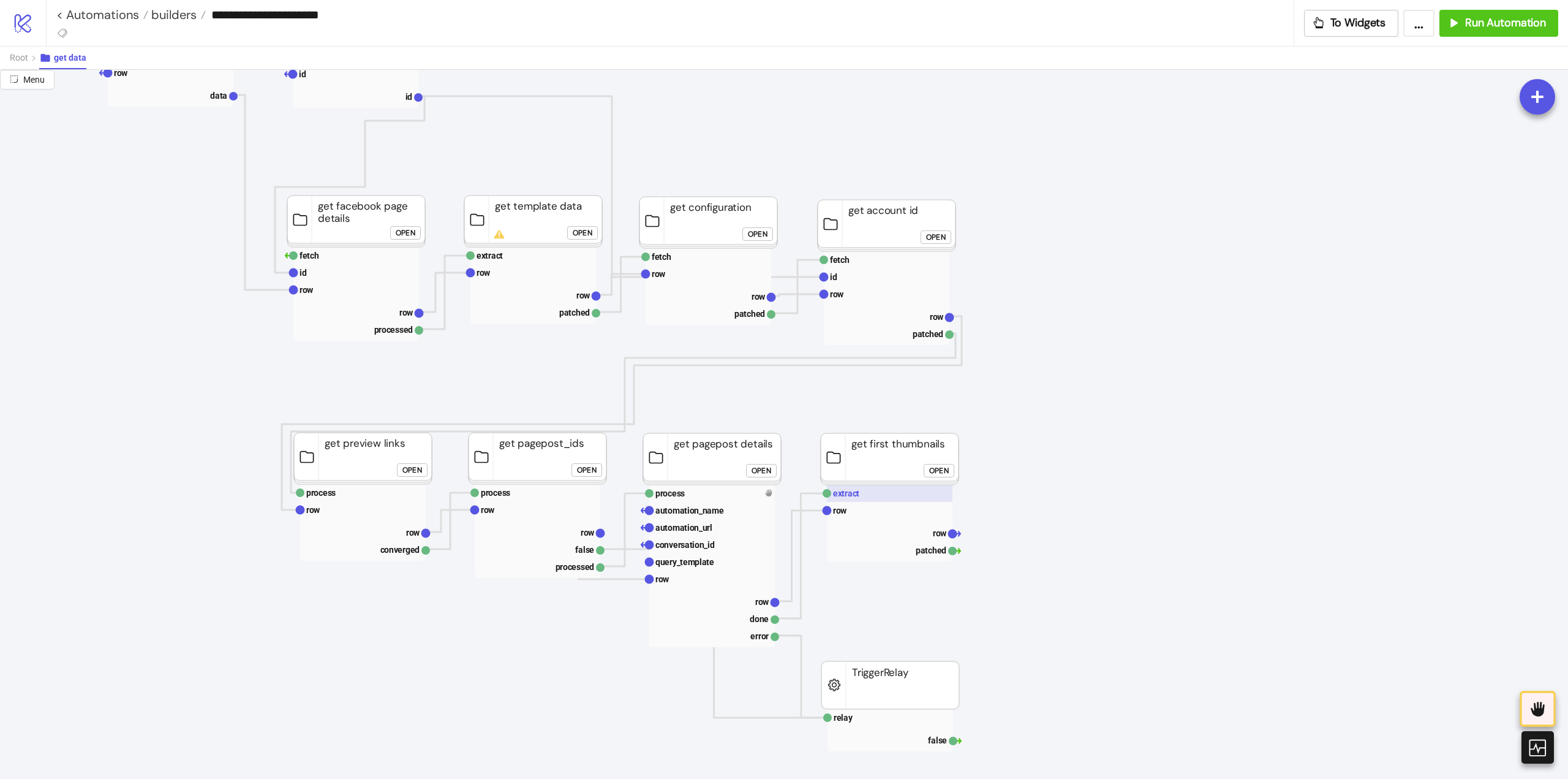
click at [852, 497] on text "extract" at bounding box center [846, 493] width 26 height 10
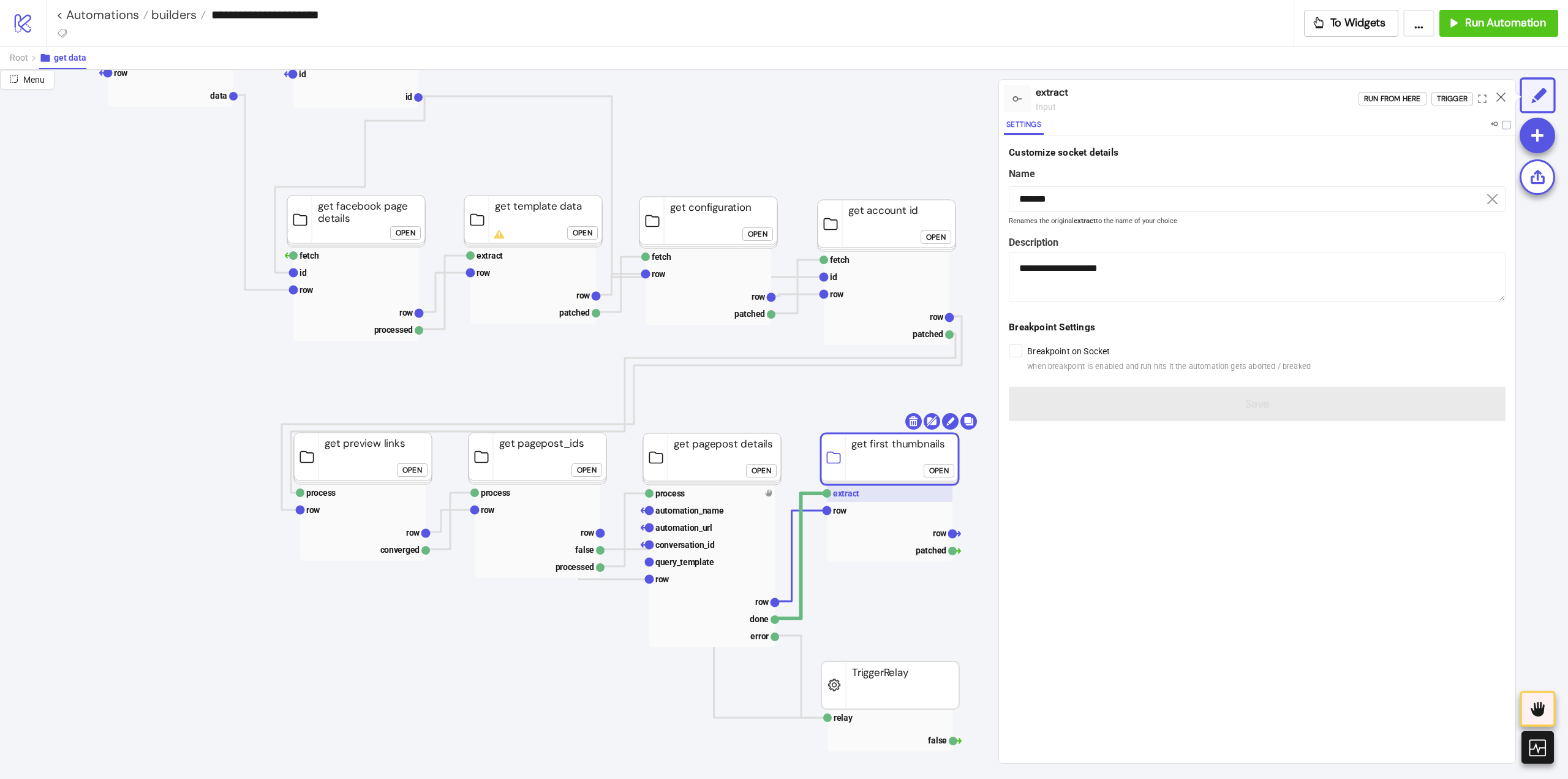
scroll to position [184, 0]
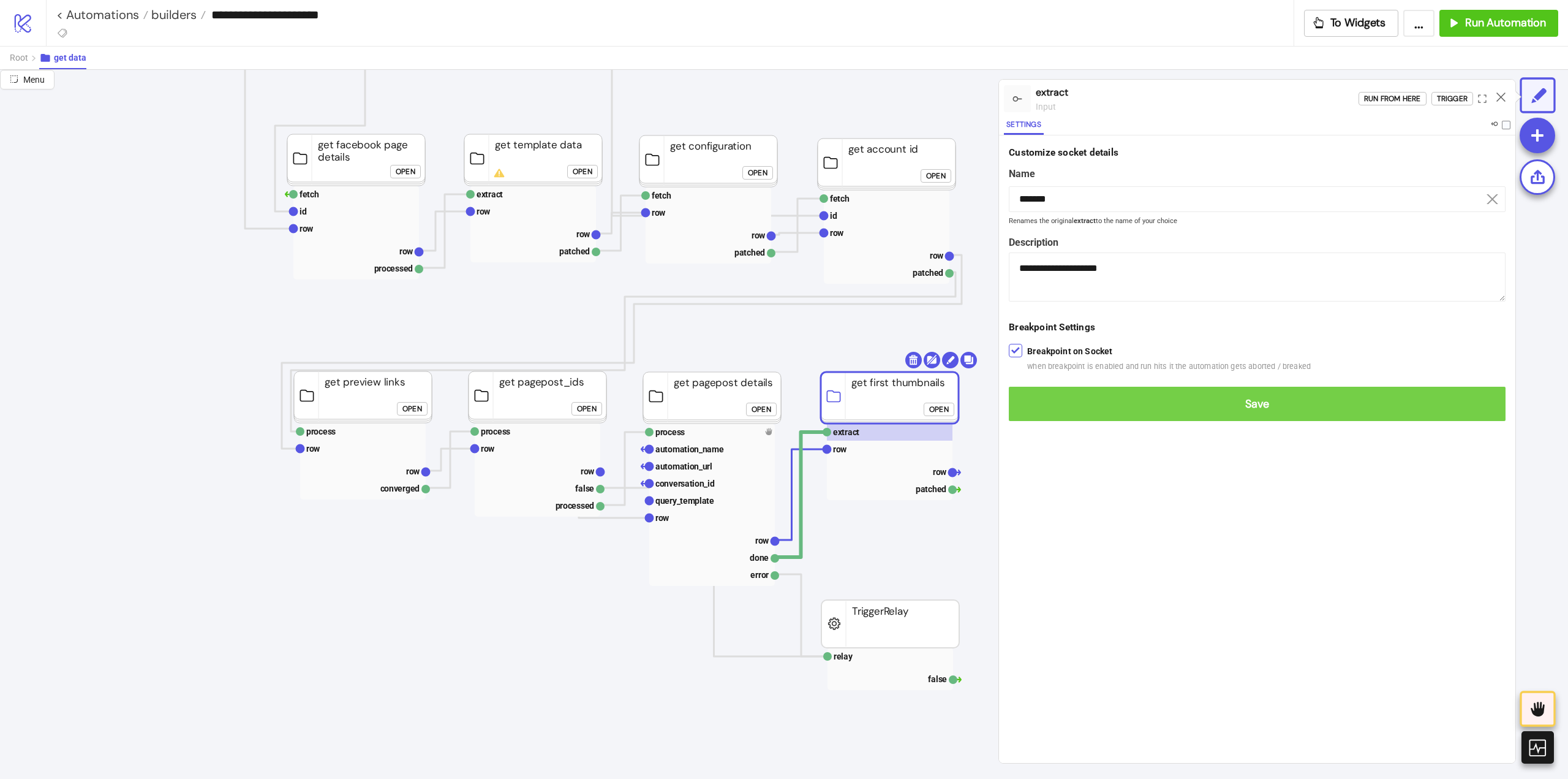
click at [1035, 396] on button "Save" at bounding box center [1257, 404] width 497 height 34
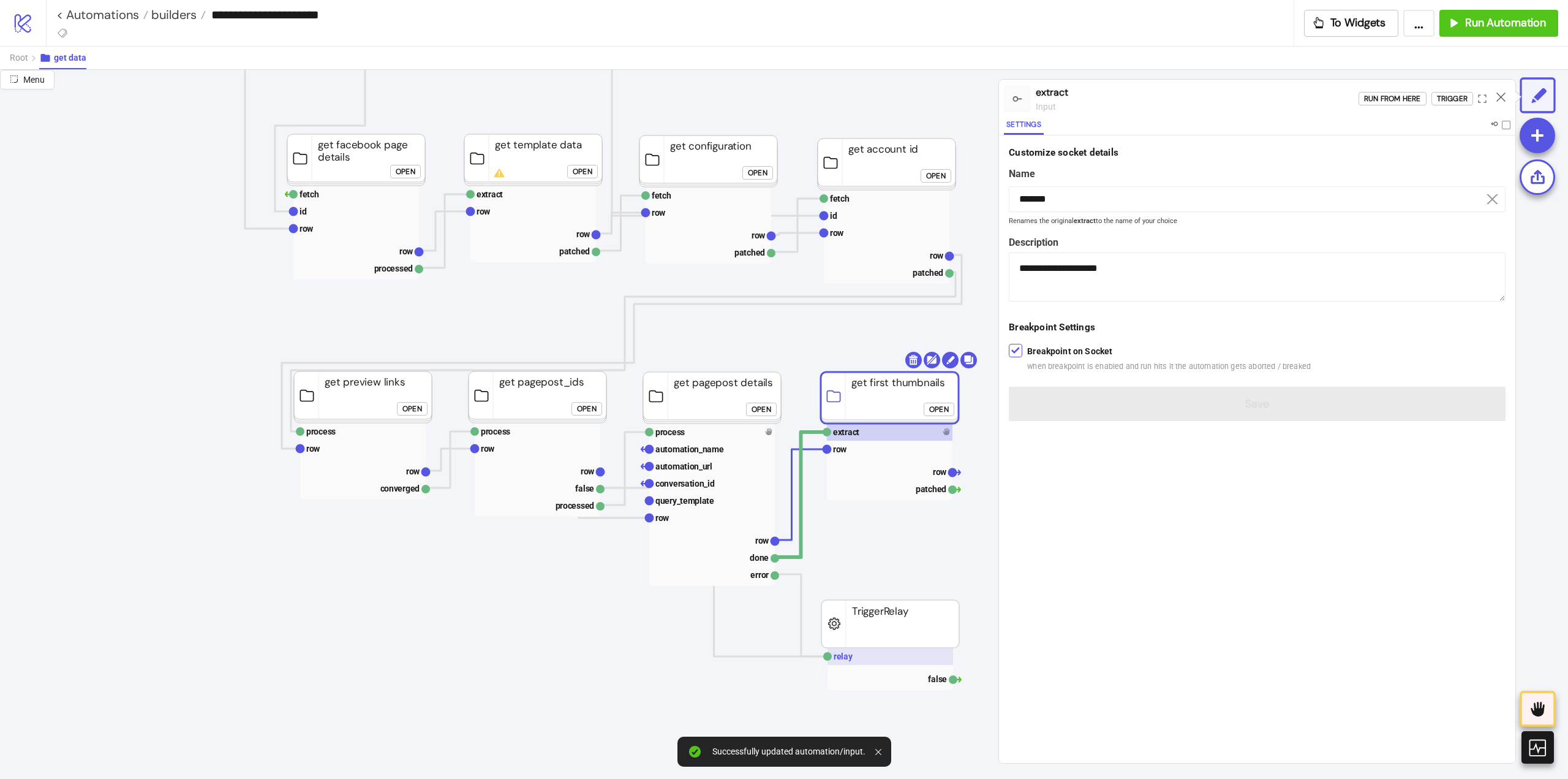
click at [860, 659] on rect at bounding box center [890, 656] width 126 height 17
type input "*****"
type textarea "**********"
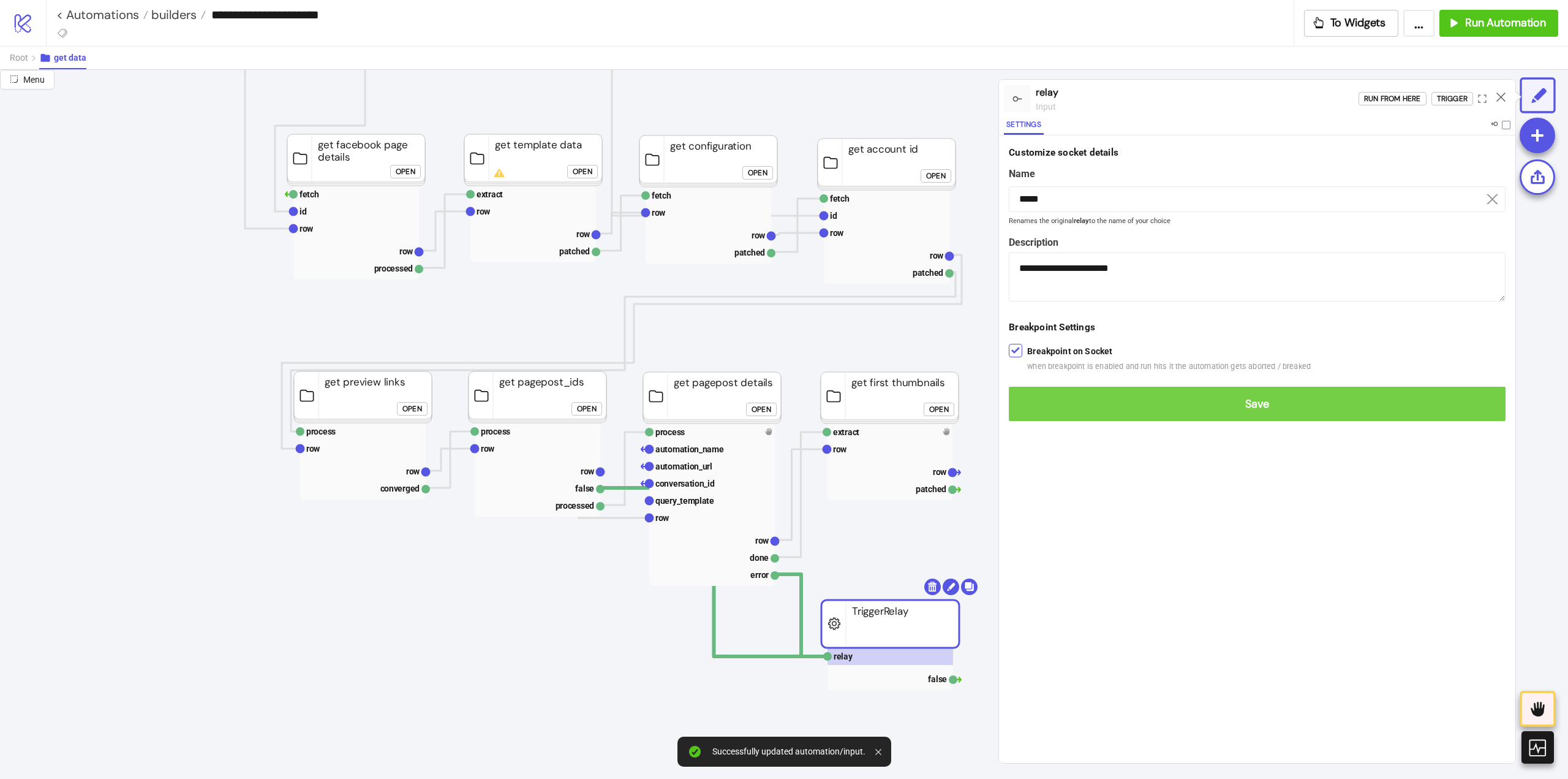
click at [1037, 411] on span "Save" at bounding box center [1257, 404] width 477 height 14
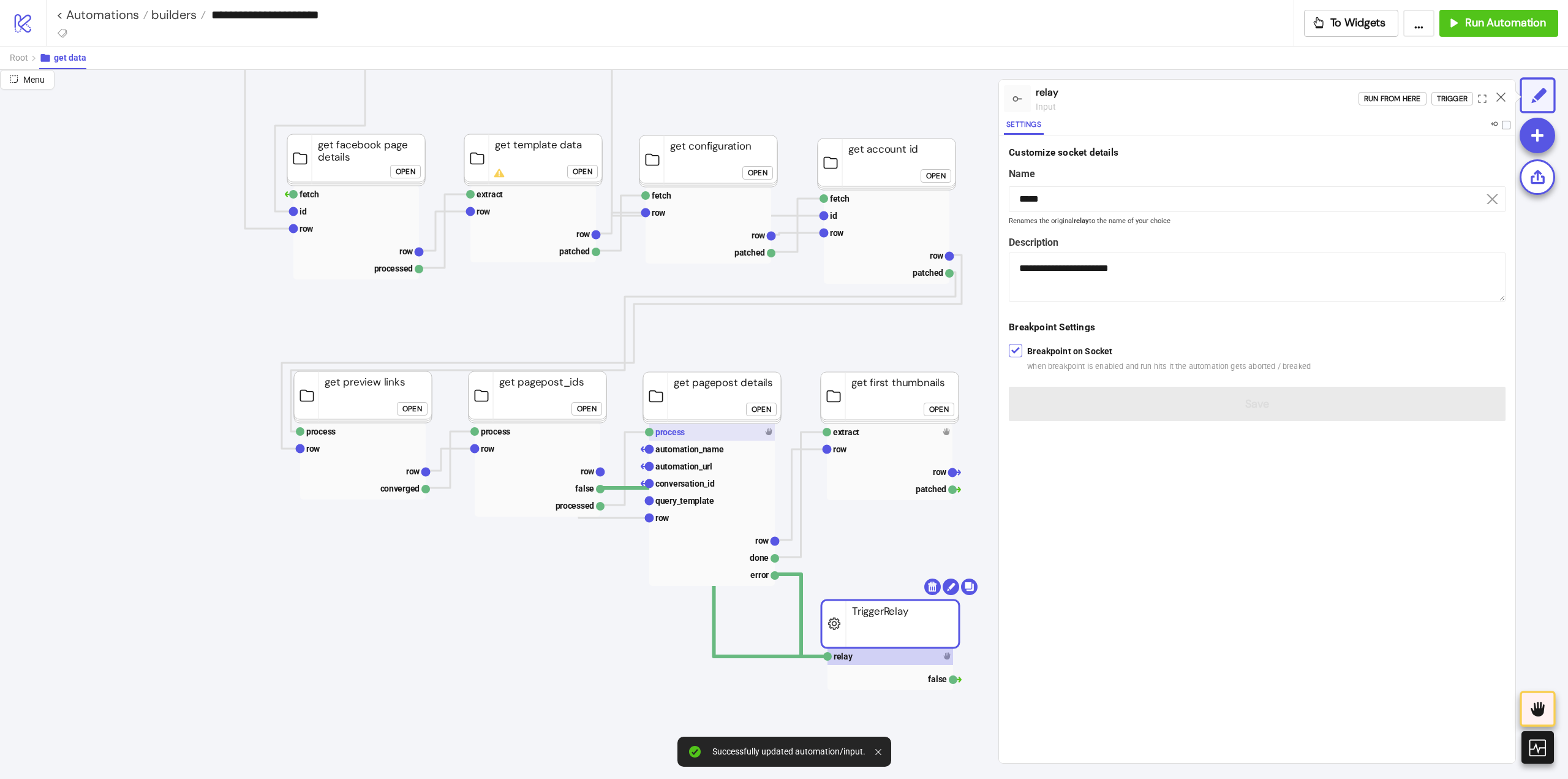
click at [673, 433] on text "process" at bounding box center [670, 431] width 30 height 10
type input "*******"
type textarea "**********"
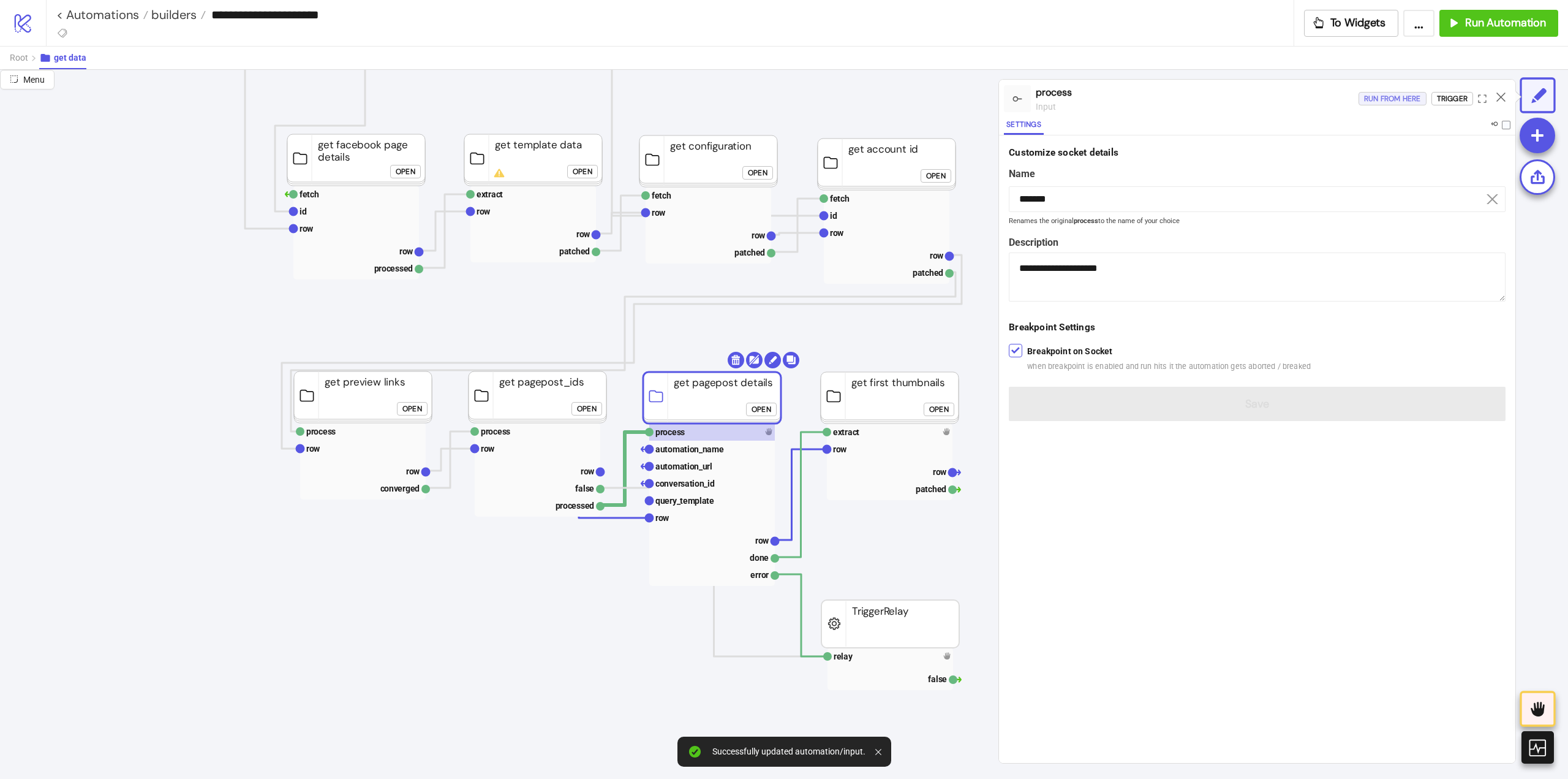
click at [1390, 101] on div "Run from here" at bounding box center [1392, 99] width 57 height 14
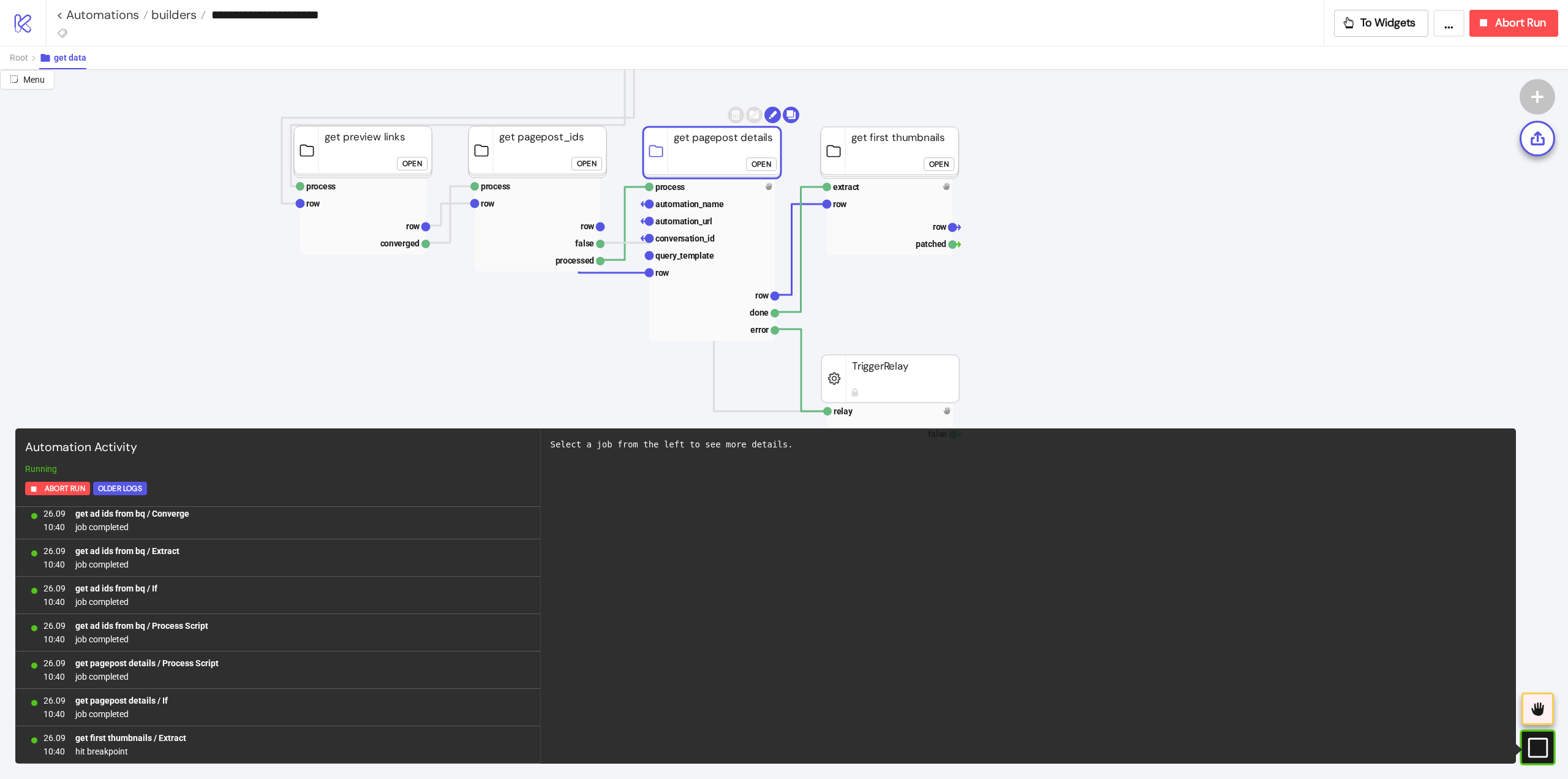
scroll to position [0, 0]
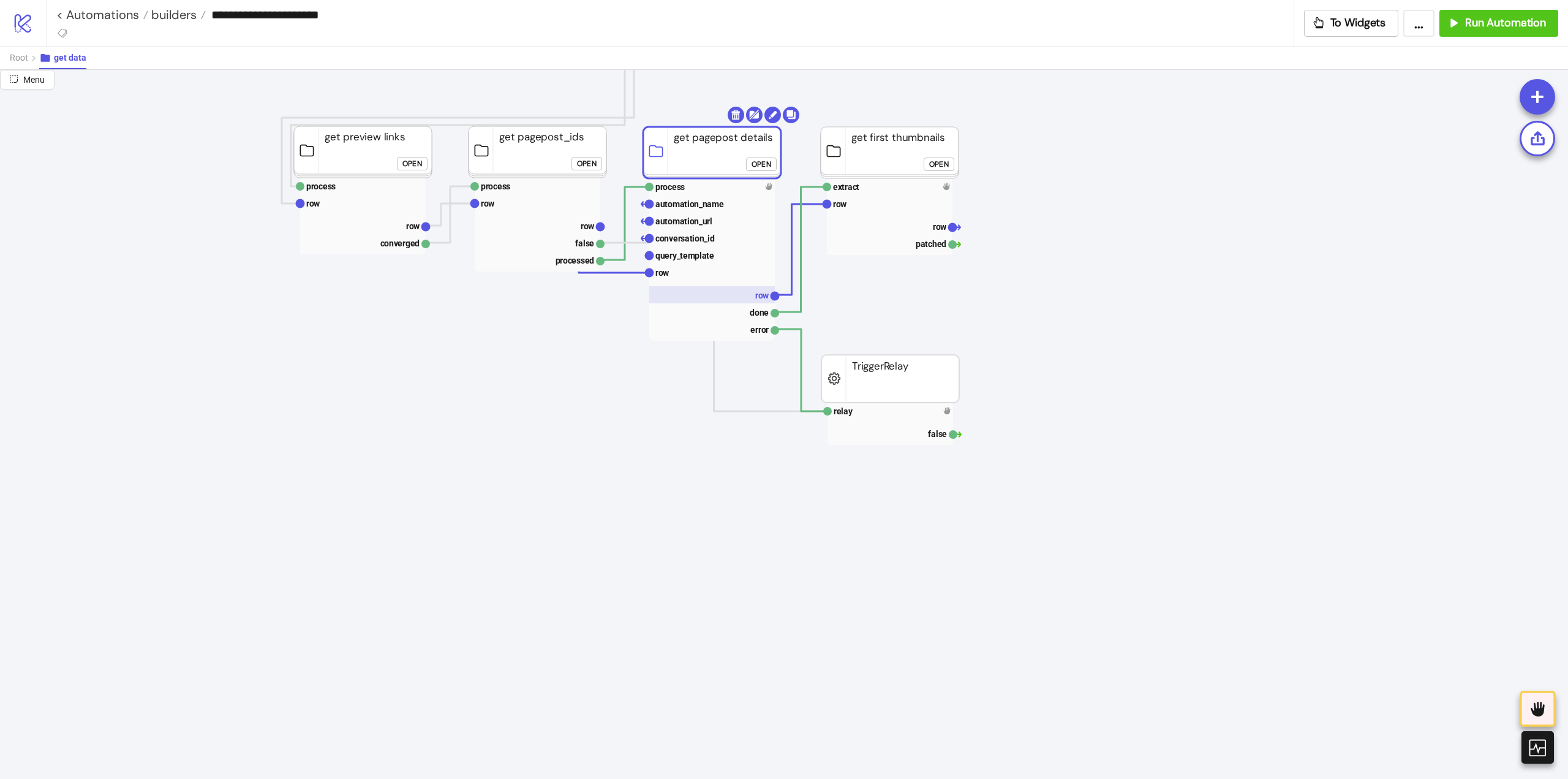
click at [761, 302] on rect at bounding box center [711, 295] width 126 height 17
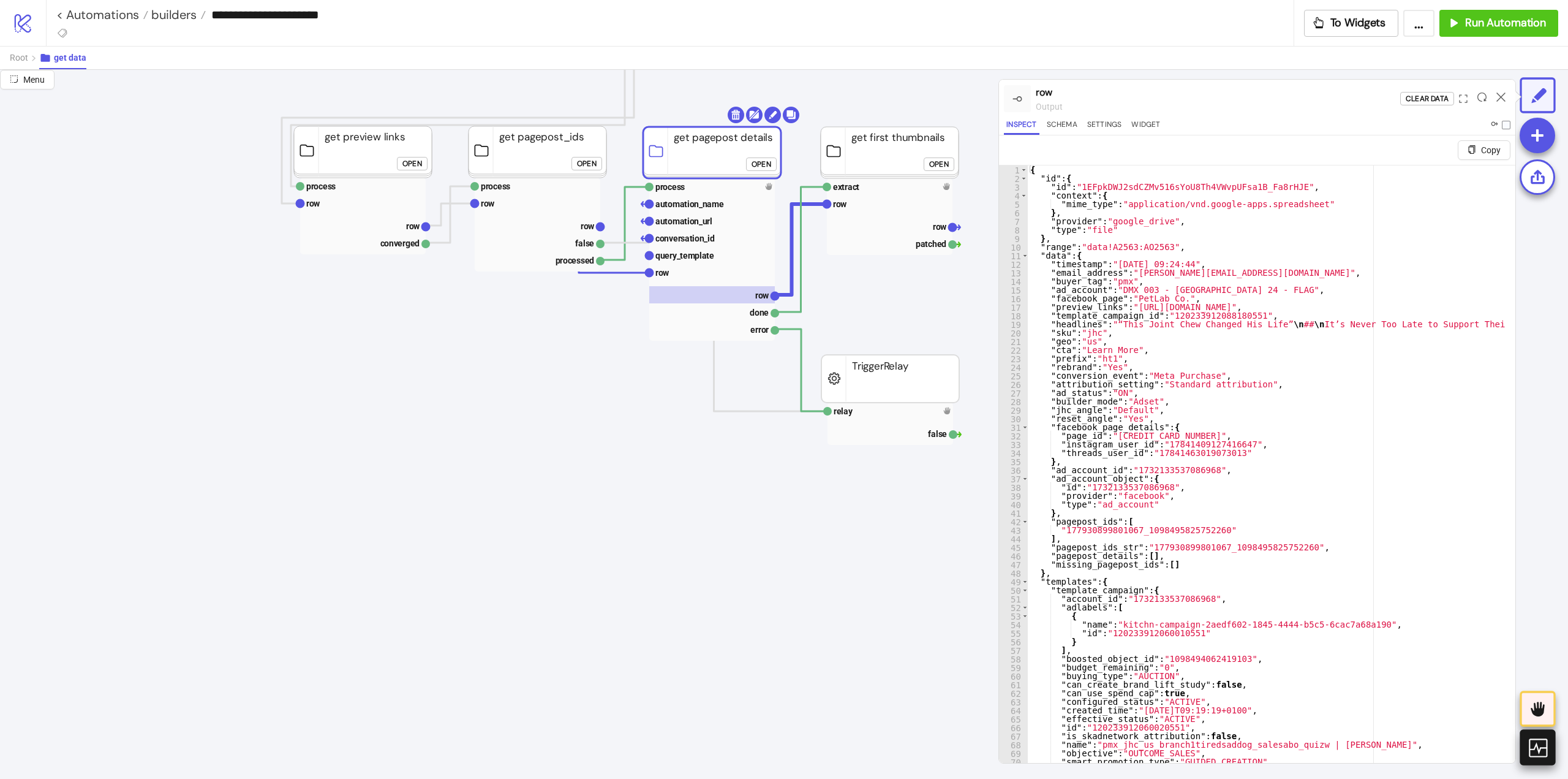
click at [1536, 757] on icon at bounding box center [1536, 747] width 21 height 21
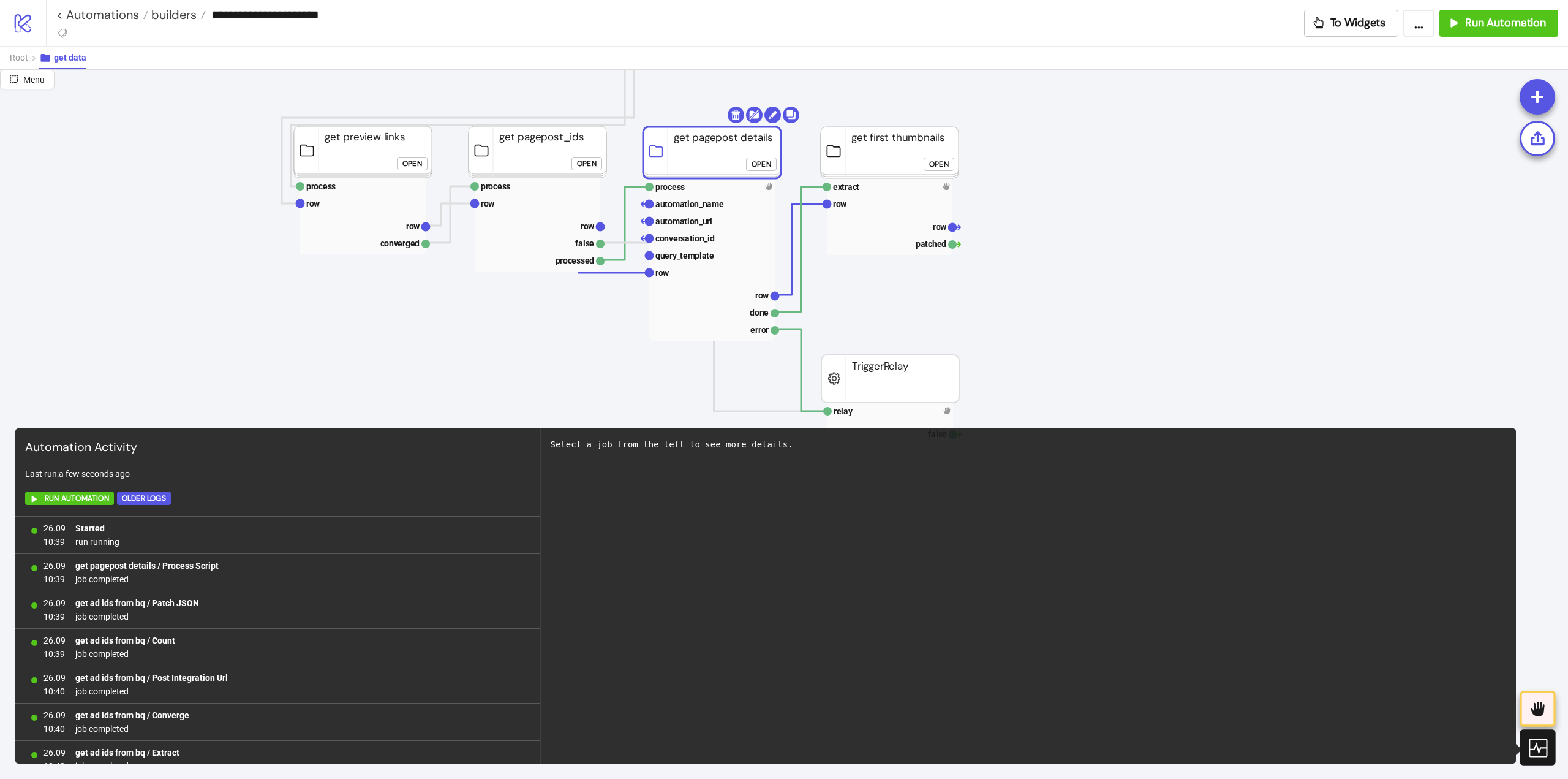
scroll to position [239, 0]
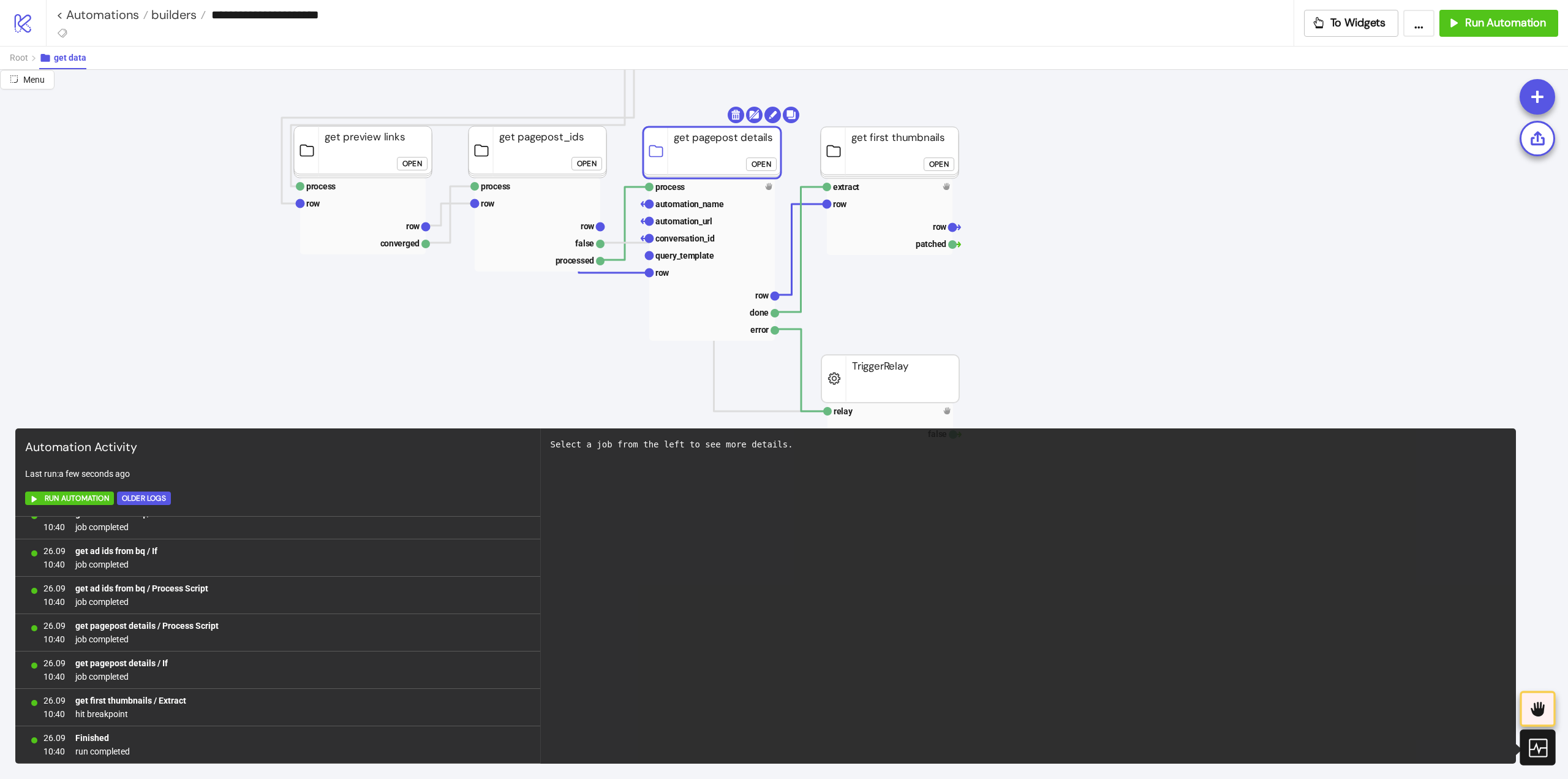
click at [1536, 756] on icon at bounding box center [1537, 747] width 19 height 19
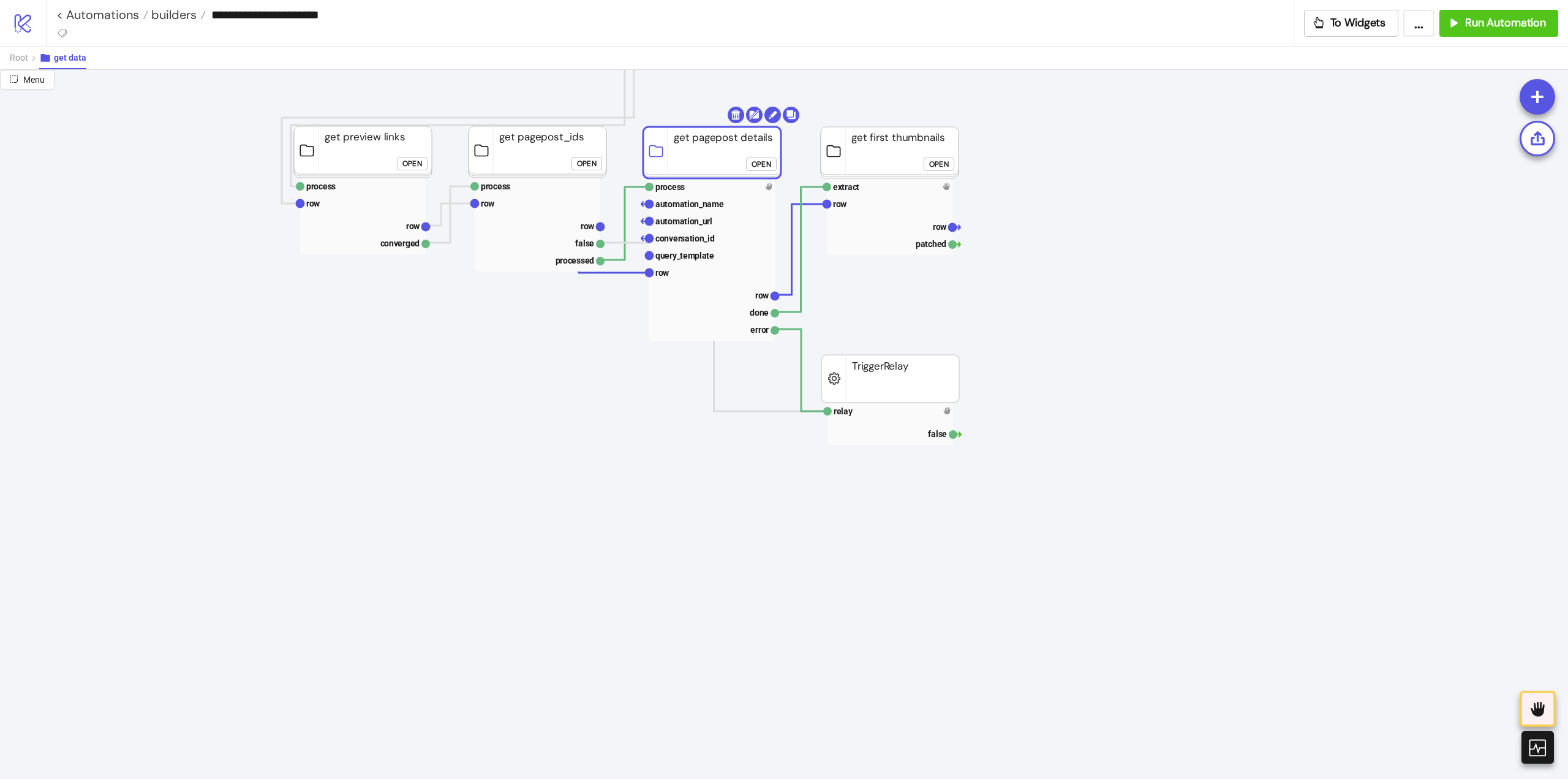
click div "Open"
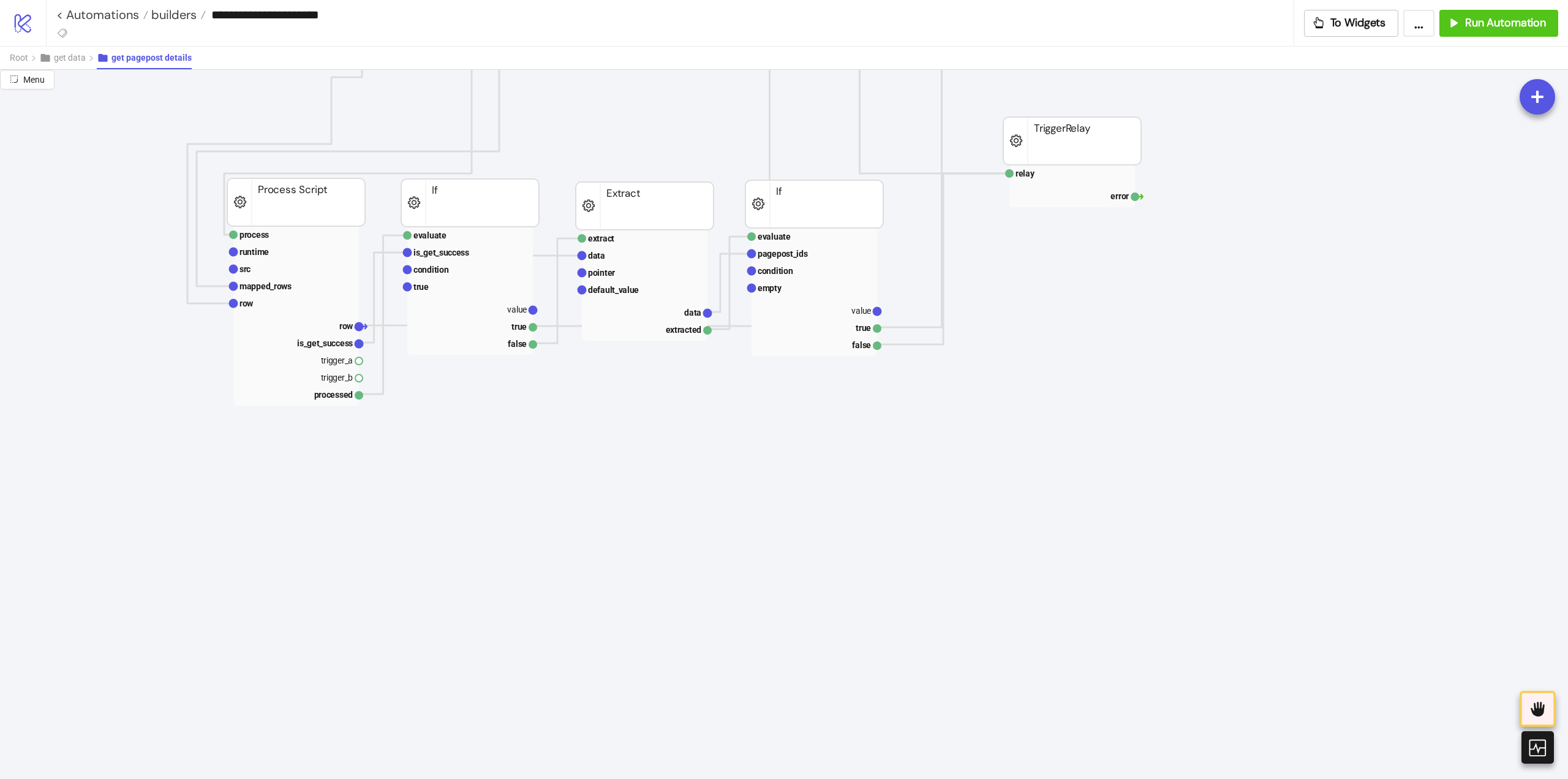
scroll to position [306, 0]
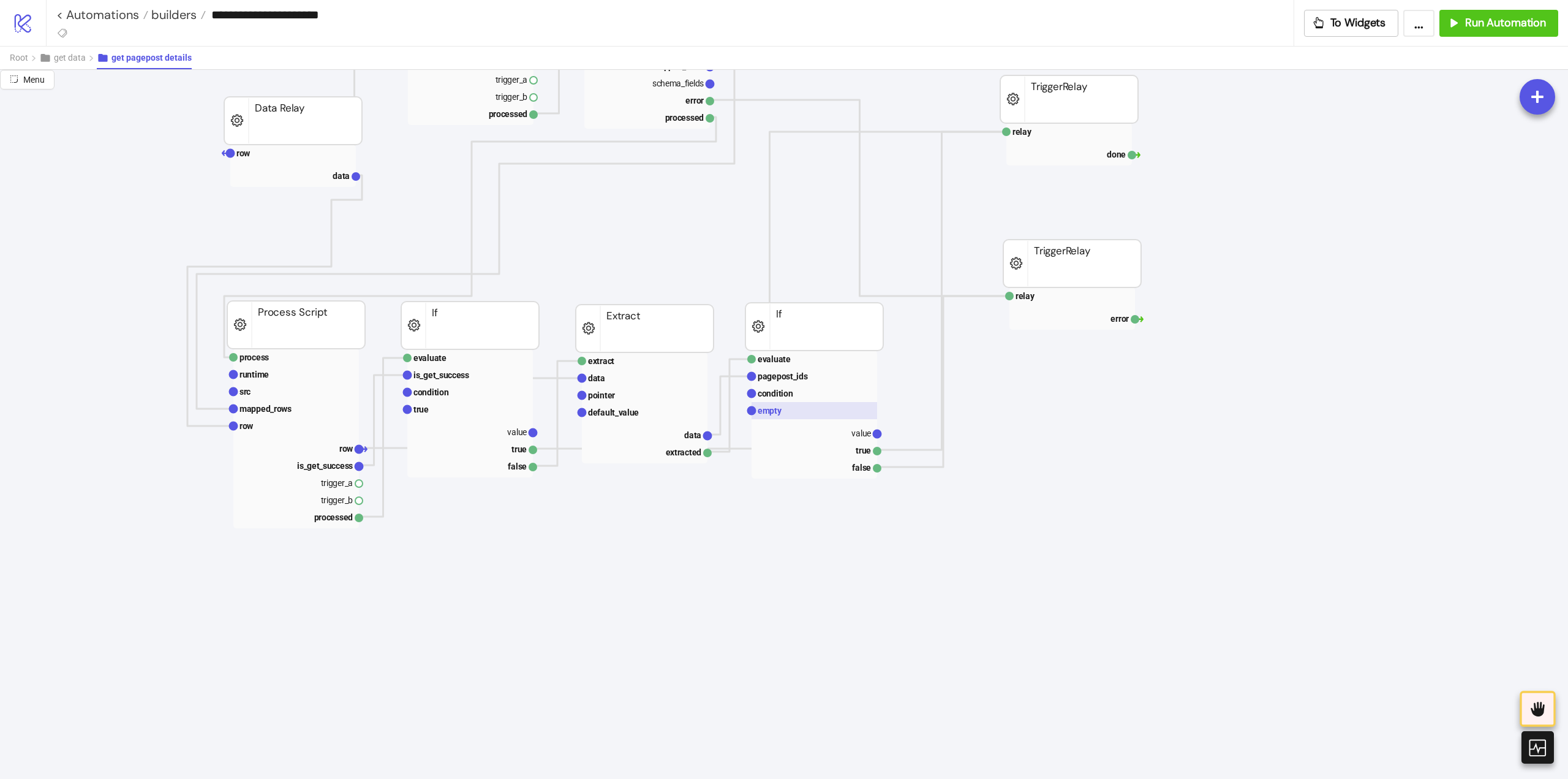
click at [784, 413] on rect at bounding box center [814, 410] width 126 height 17
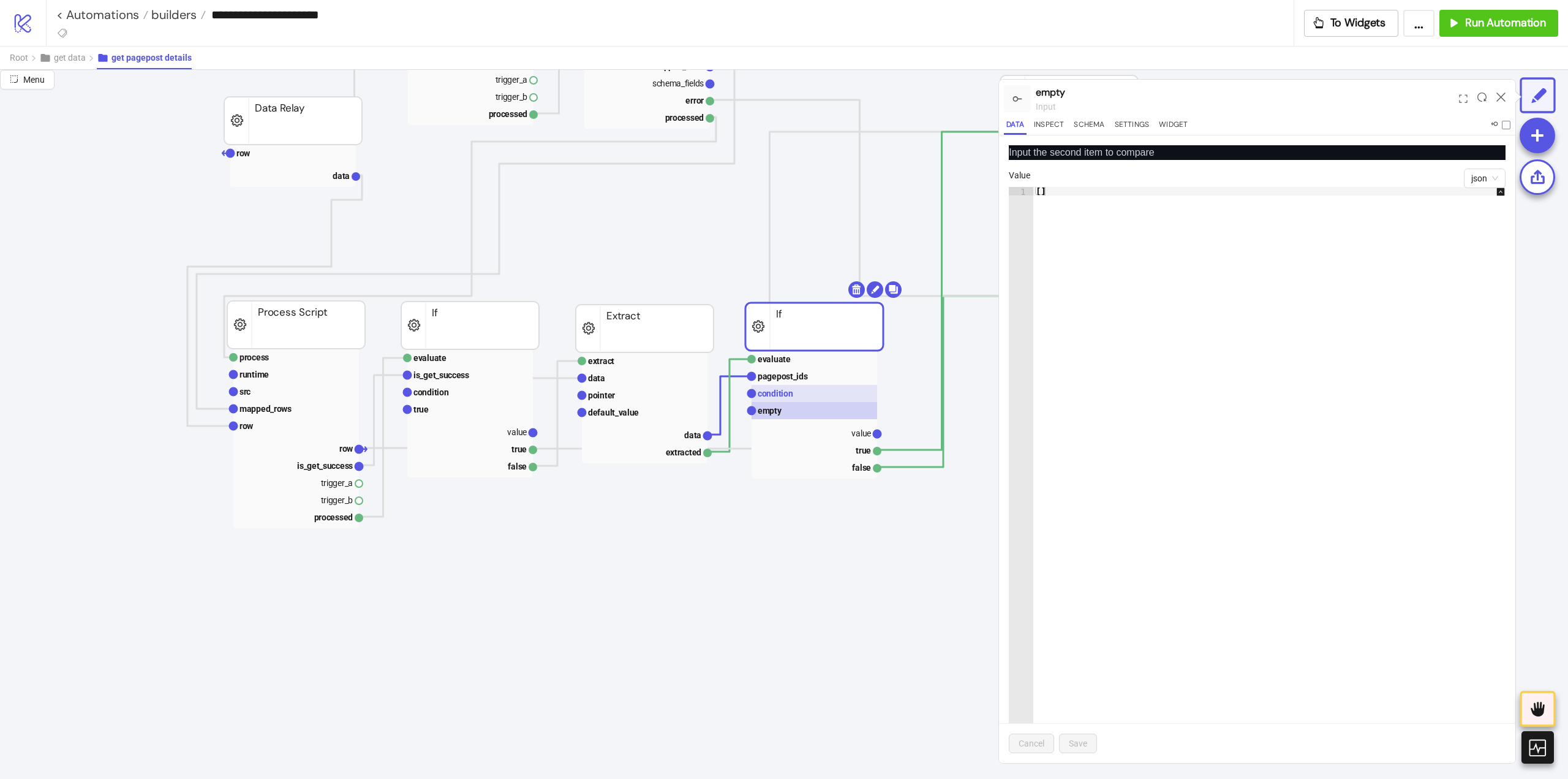
click at [779, 398] on text "condition" at bounding box center [775, 393] width 35 height 10
click at [772, 376] on text "pagepost_ids" at bounding box center [783, 376] width 50 height 10
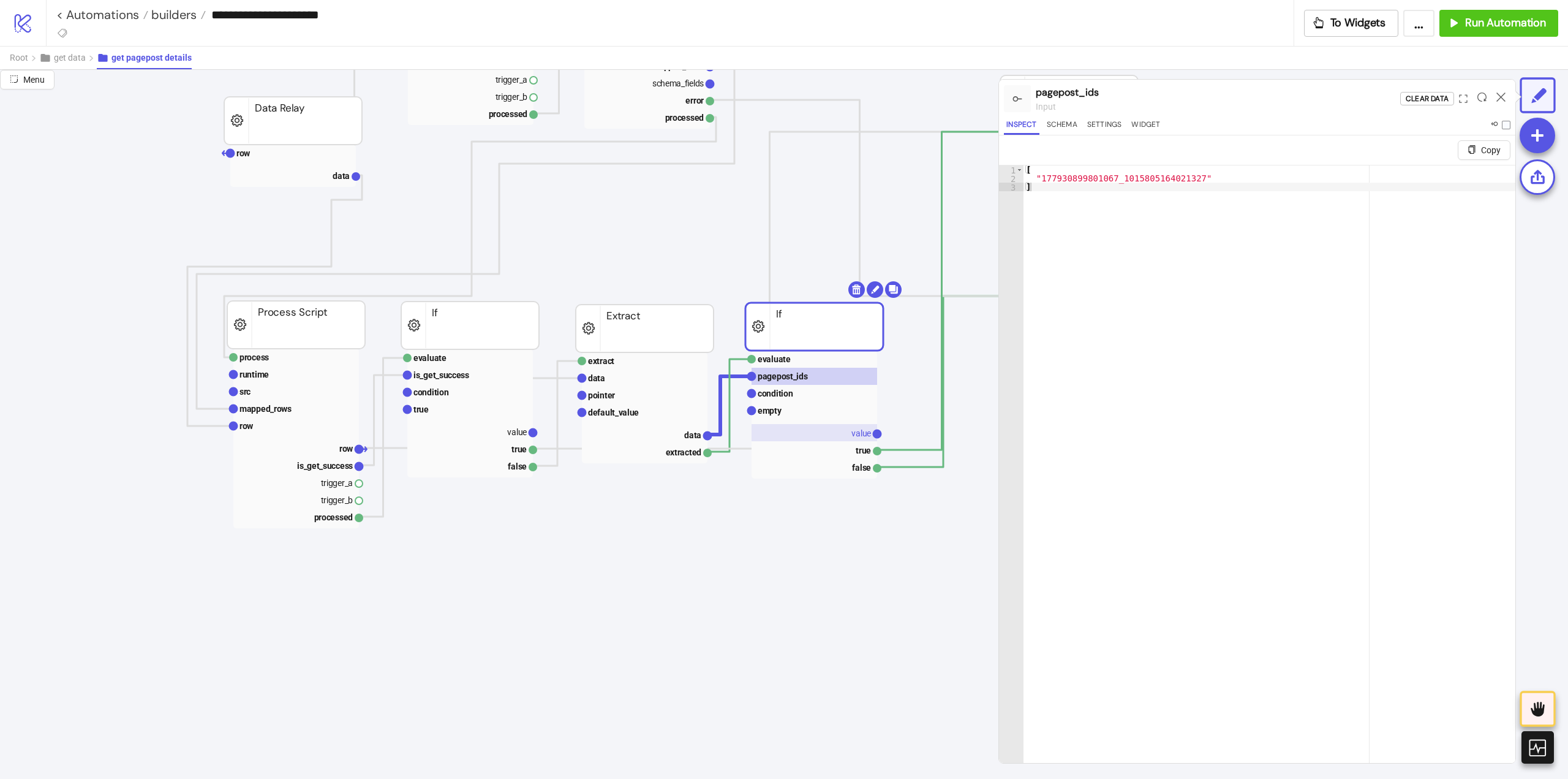
click at [831, 431] on rect at bounding box center [814, 433] width 126 height 17
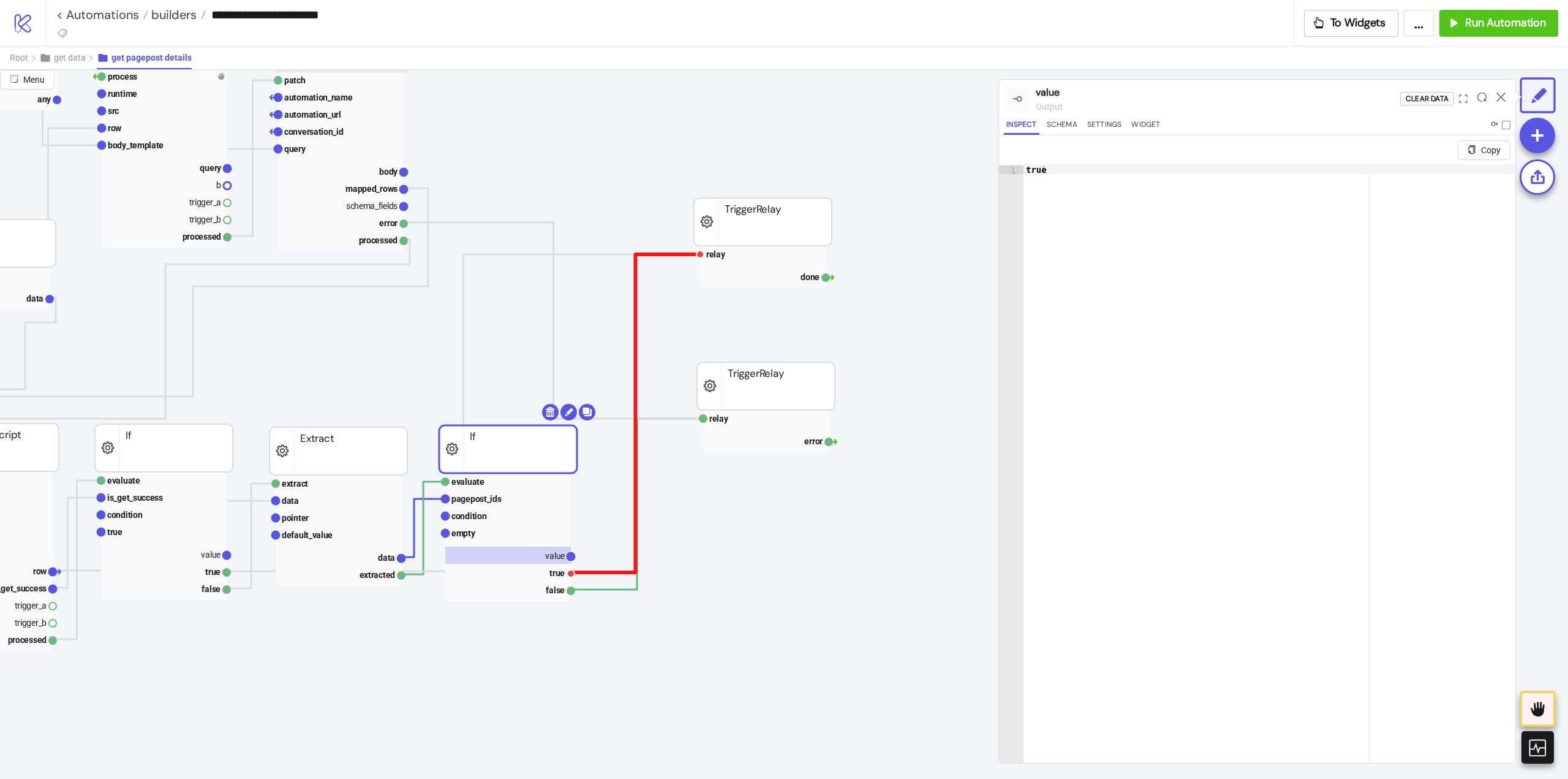
scroll to position [184, 0]
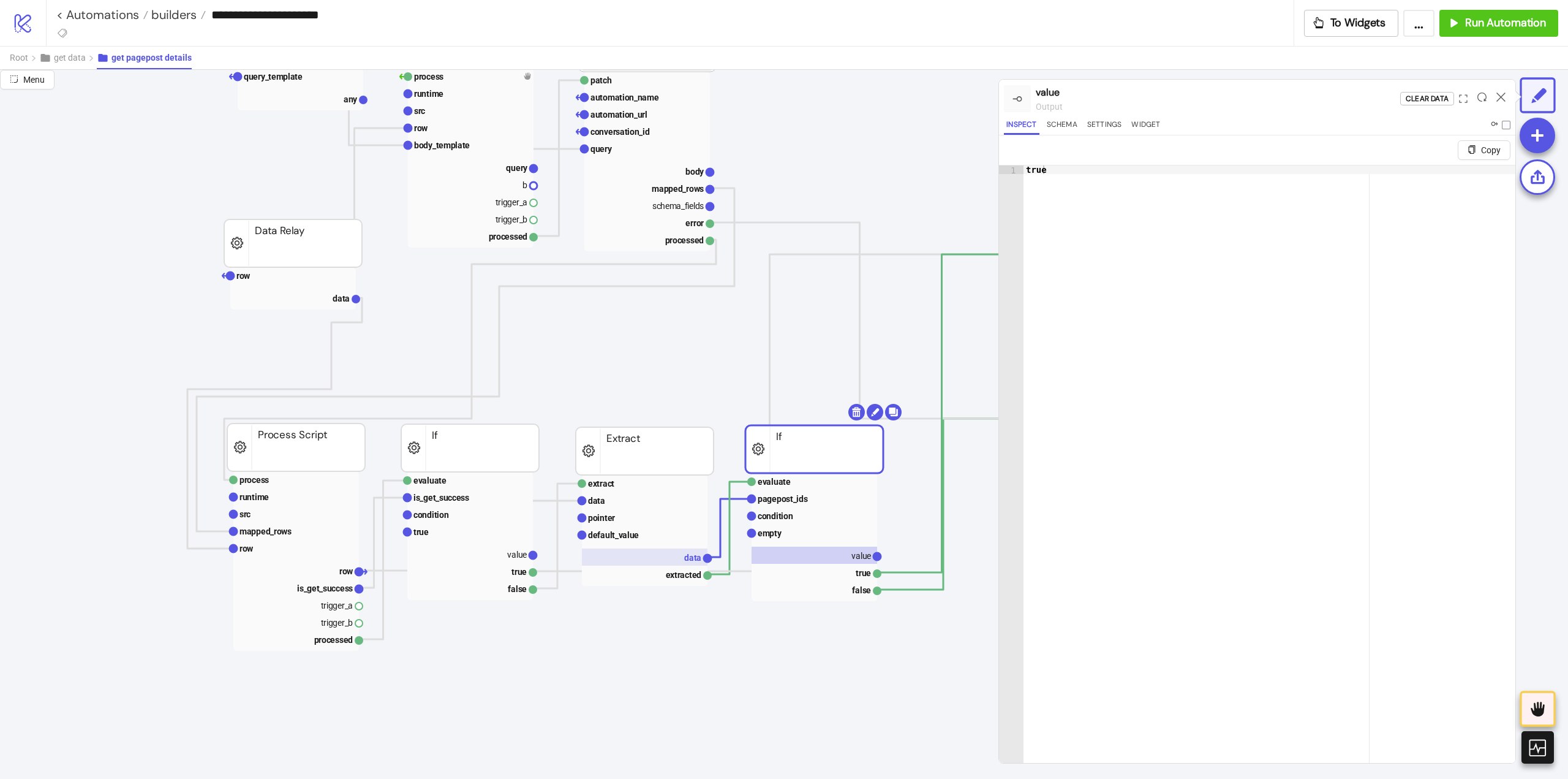
click at [652, 554] on rect at bounding box center [644, 557] width 126 height 17
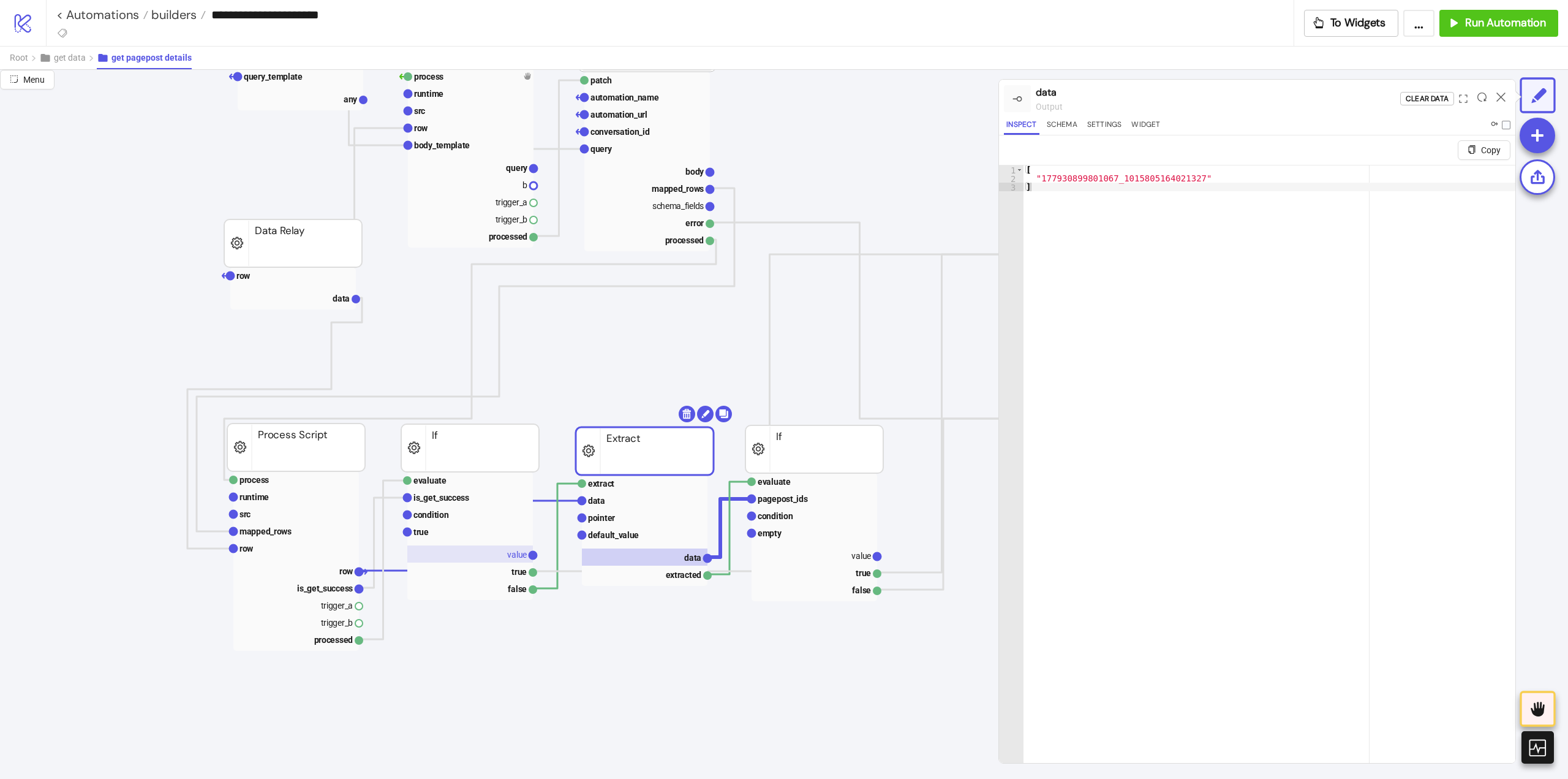
click at [495, 560] on rect at bounding box center [470, 554] width 126 height 17
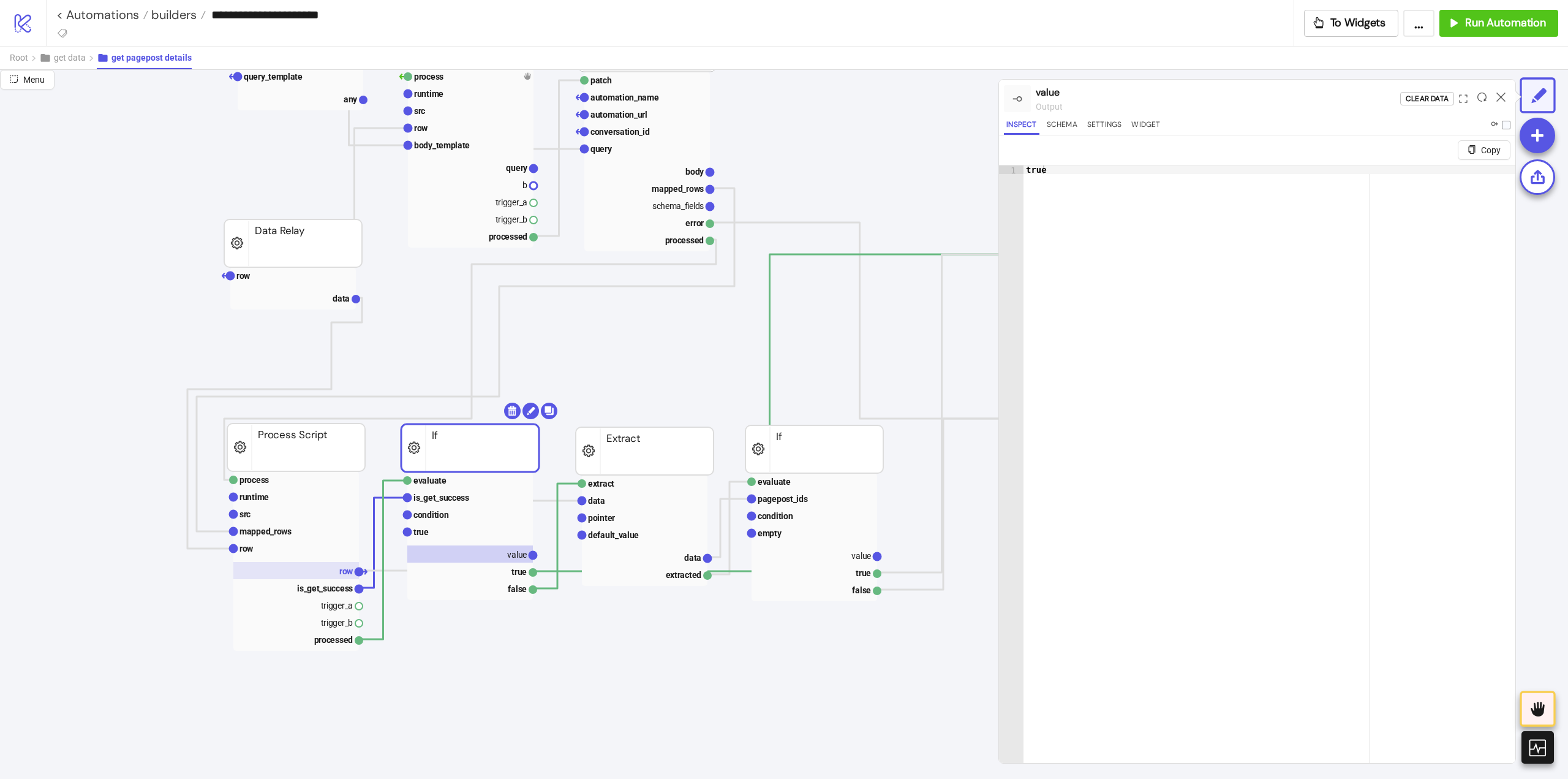
click at [332, 577] on rect at bounding box center [296, 570] width 126 height 17
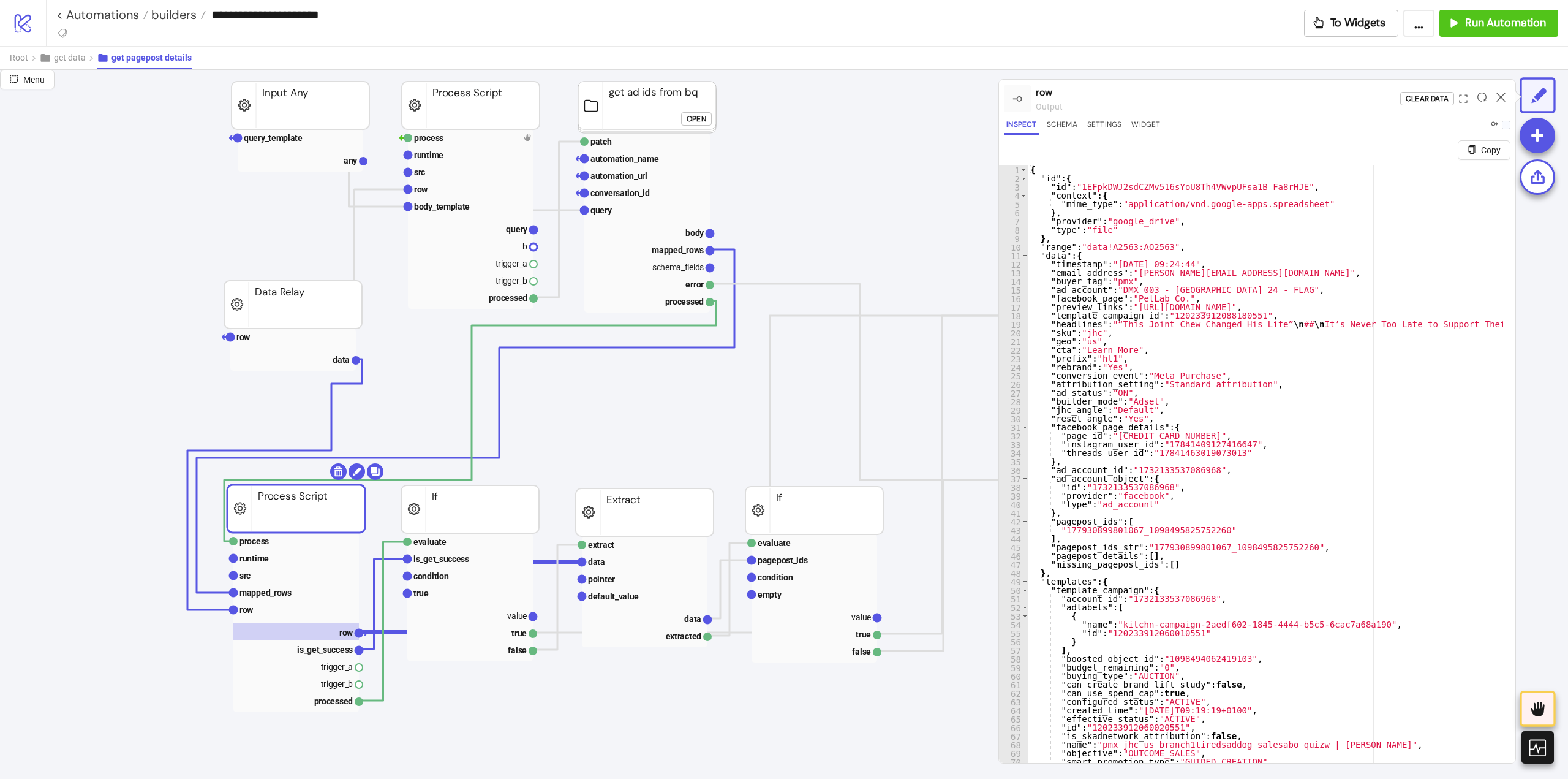
scroll to position [0, 0]
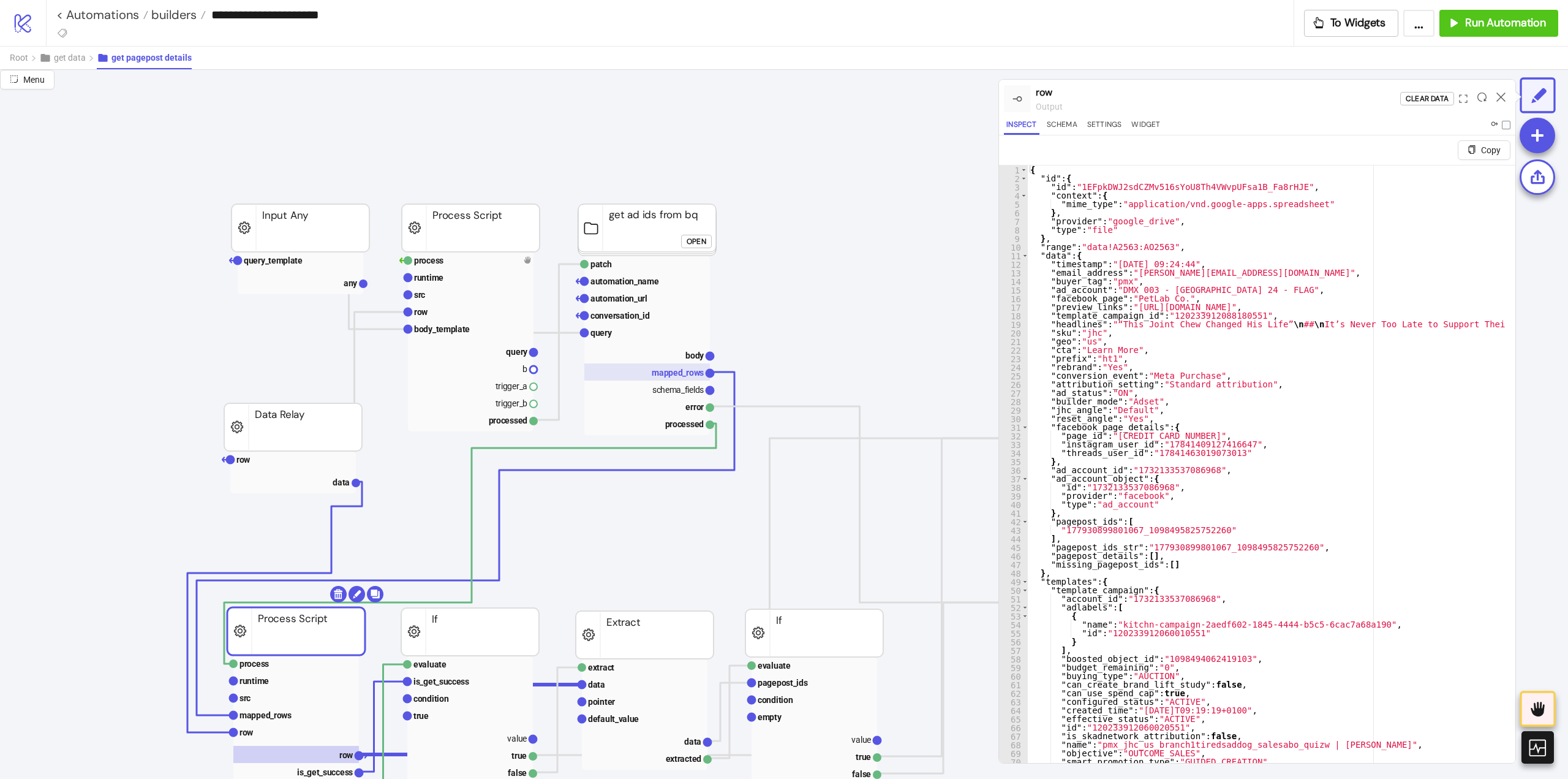
click at [675, 374] on text "mapped_rows" at bounding box center [677, 372] width 52 height 10
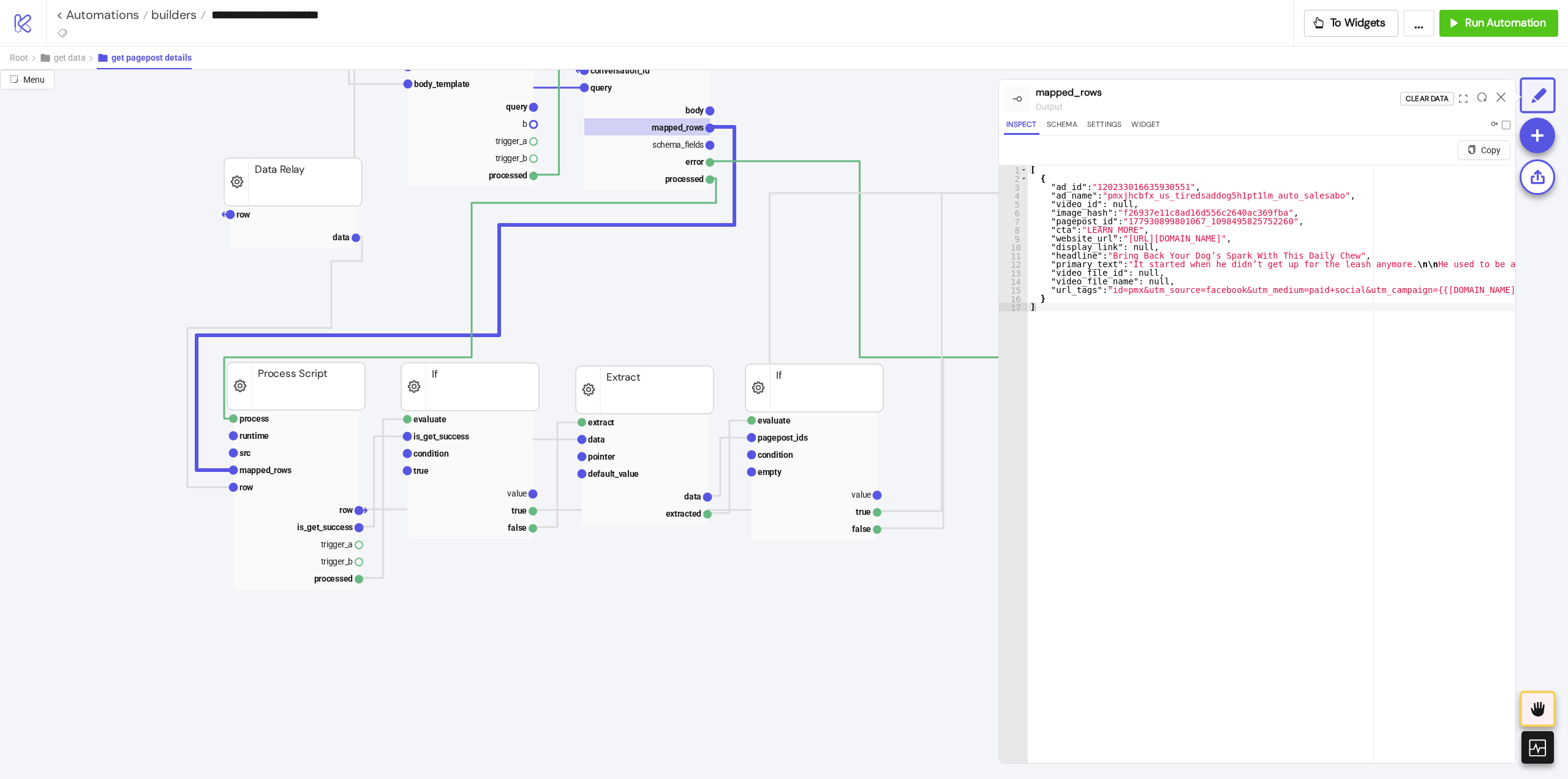
scroll to position [184, 0]
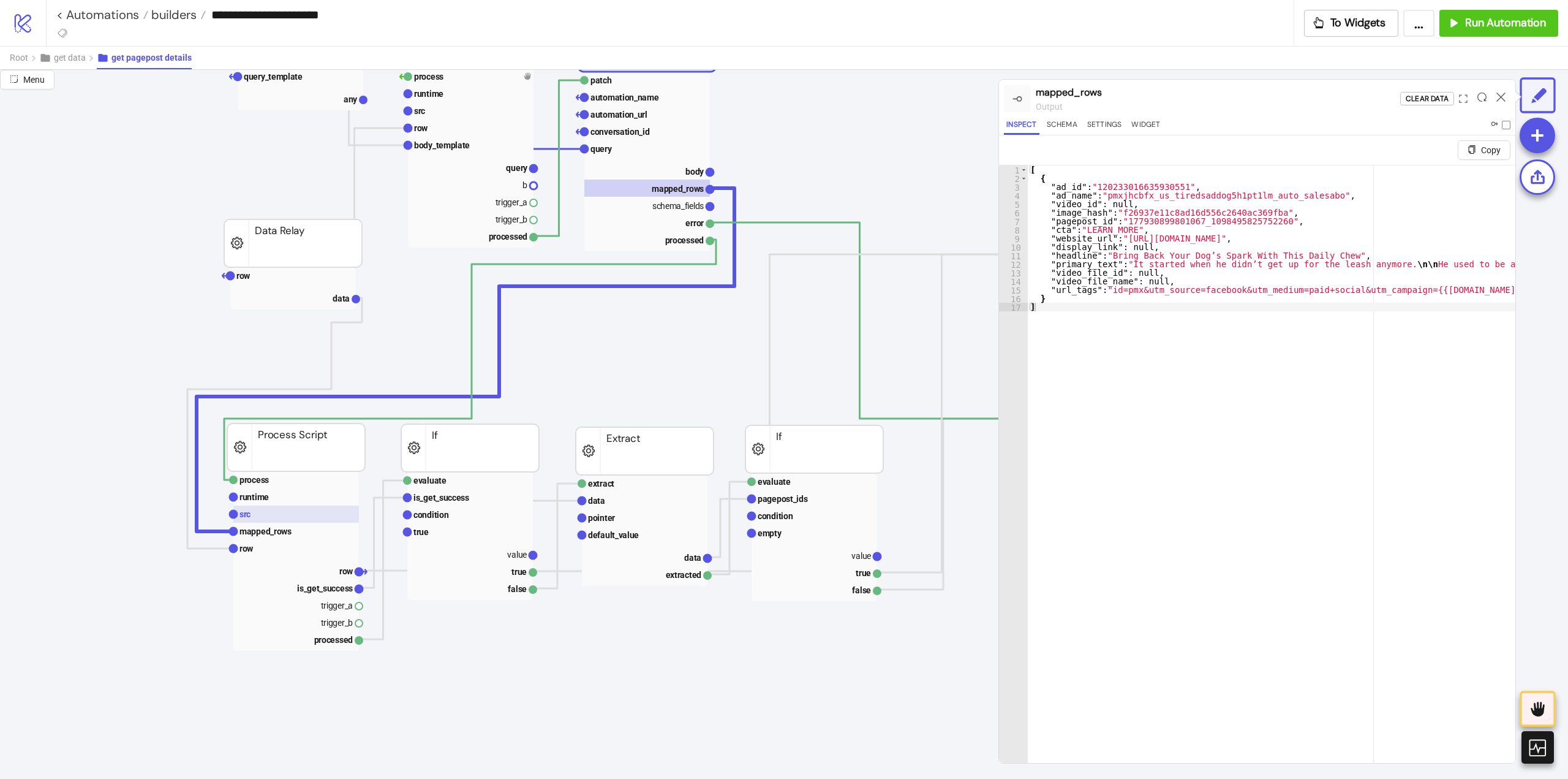
click at [263, 517] on rect at bounding box center [296, 514] width 126 height 17
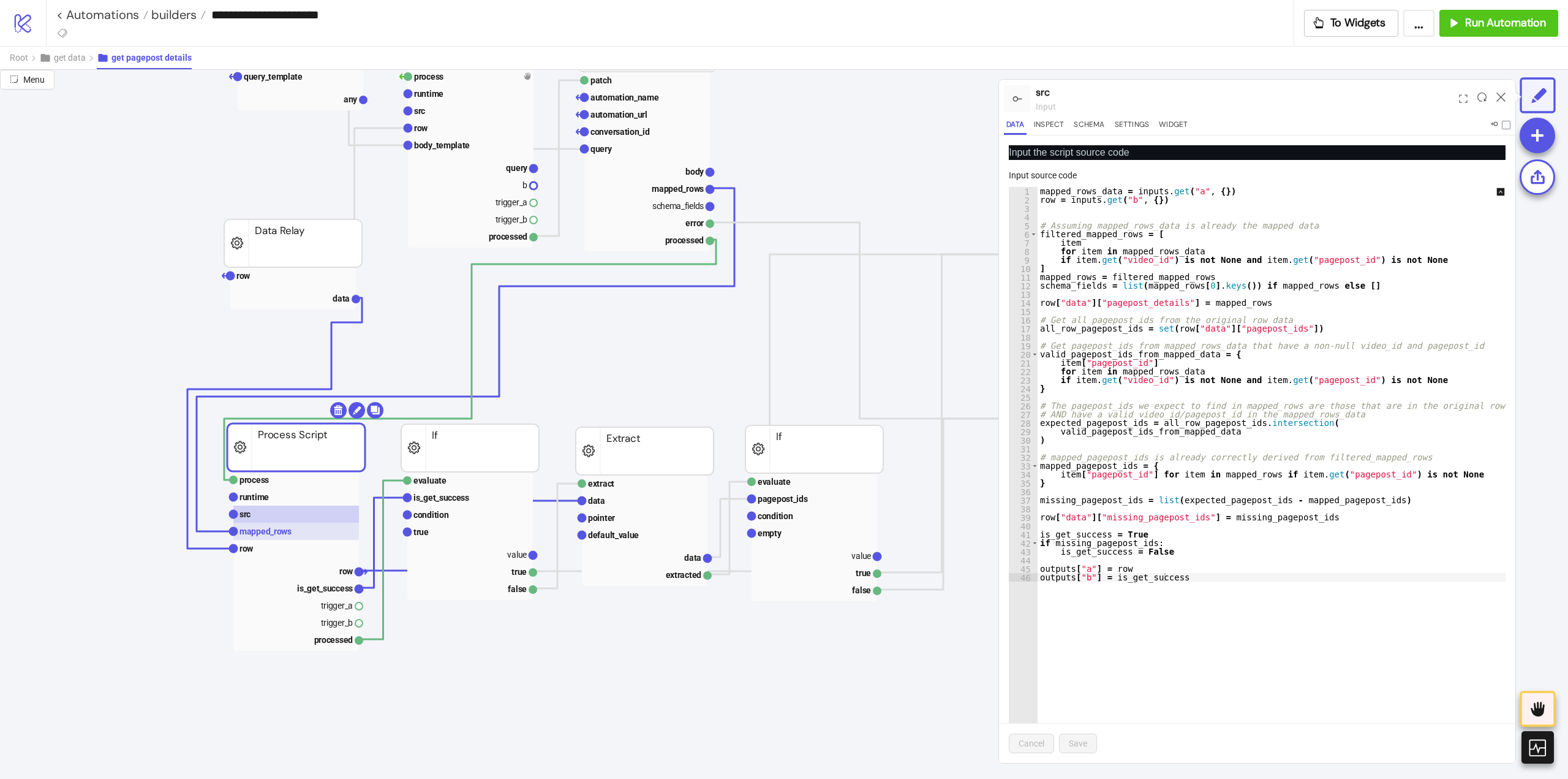
click at [268, 529] on text "mapped_rows" at bounding box center [266, 531] width 52 height 10
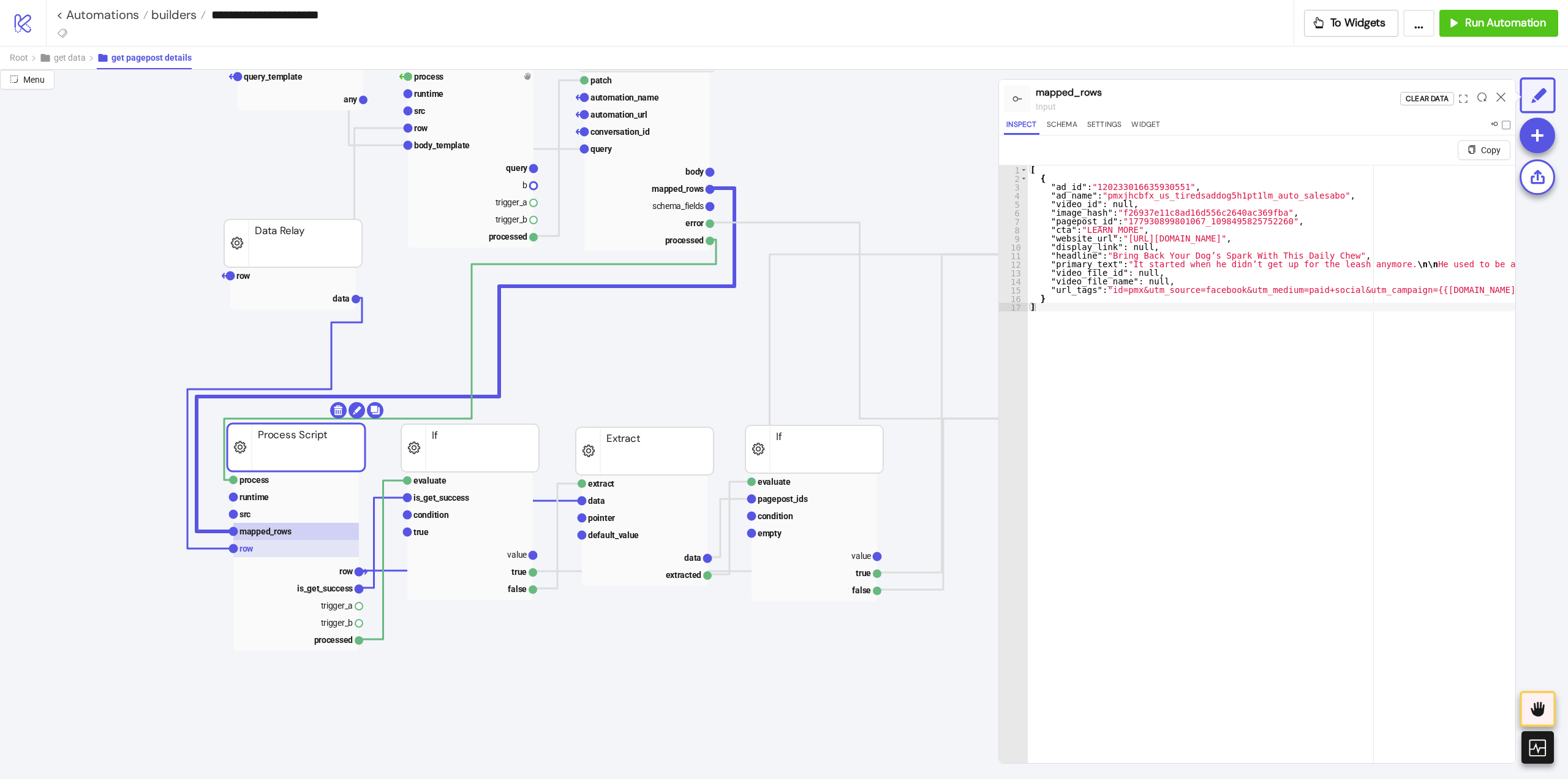
click at [267, 547] on rect at bounding box center [296, 548] width 126 height 17
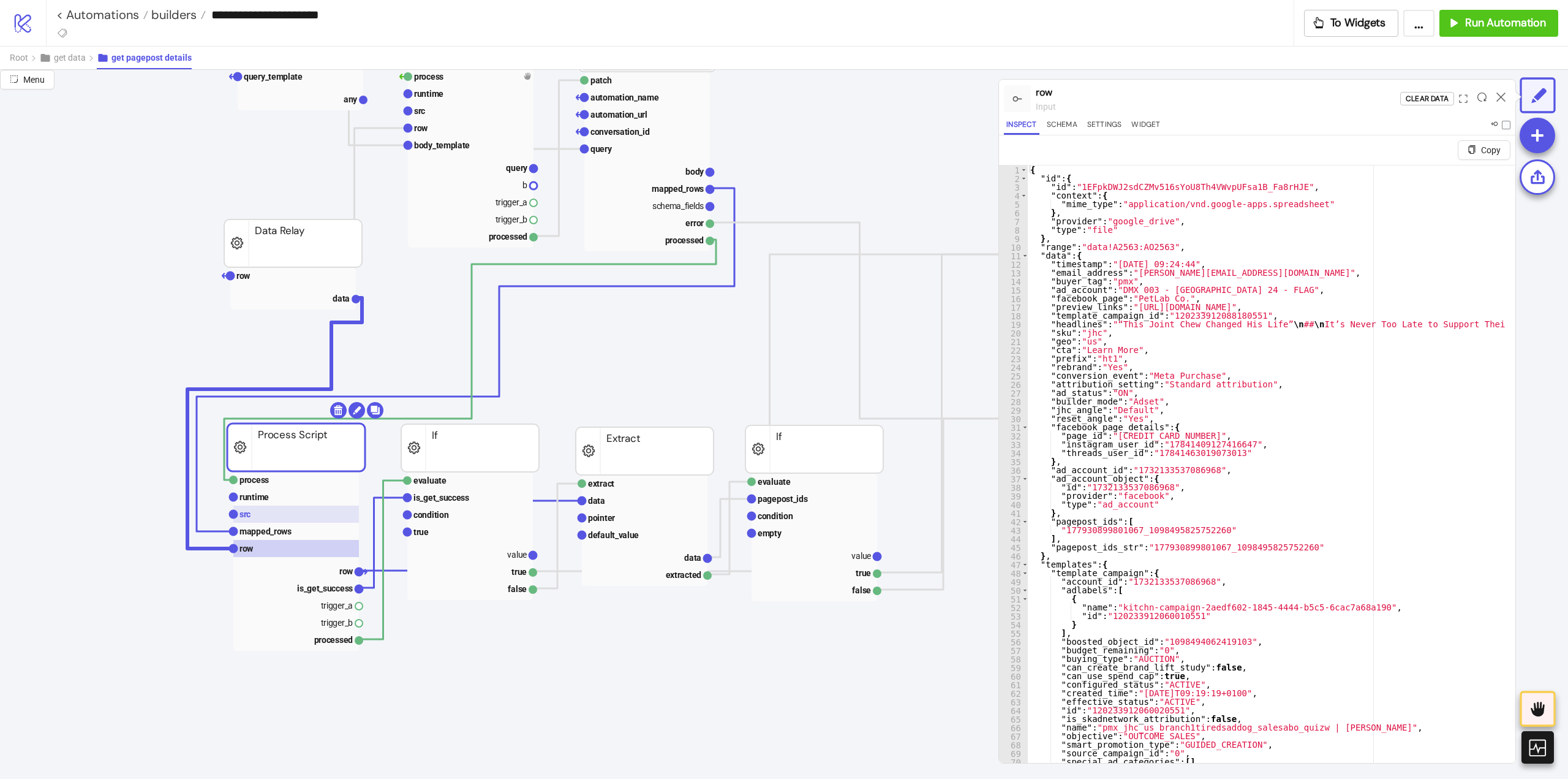
click at [268, 509] on rect at bounding box center [296, 514] width 126 height 17
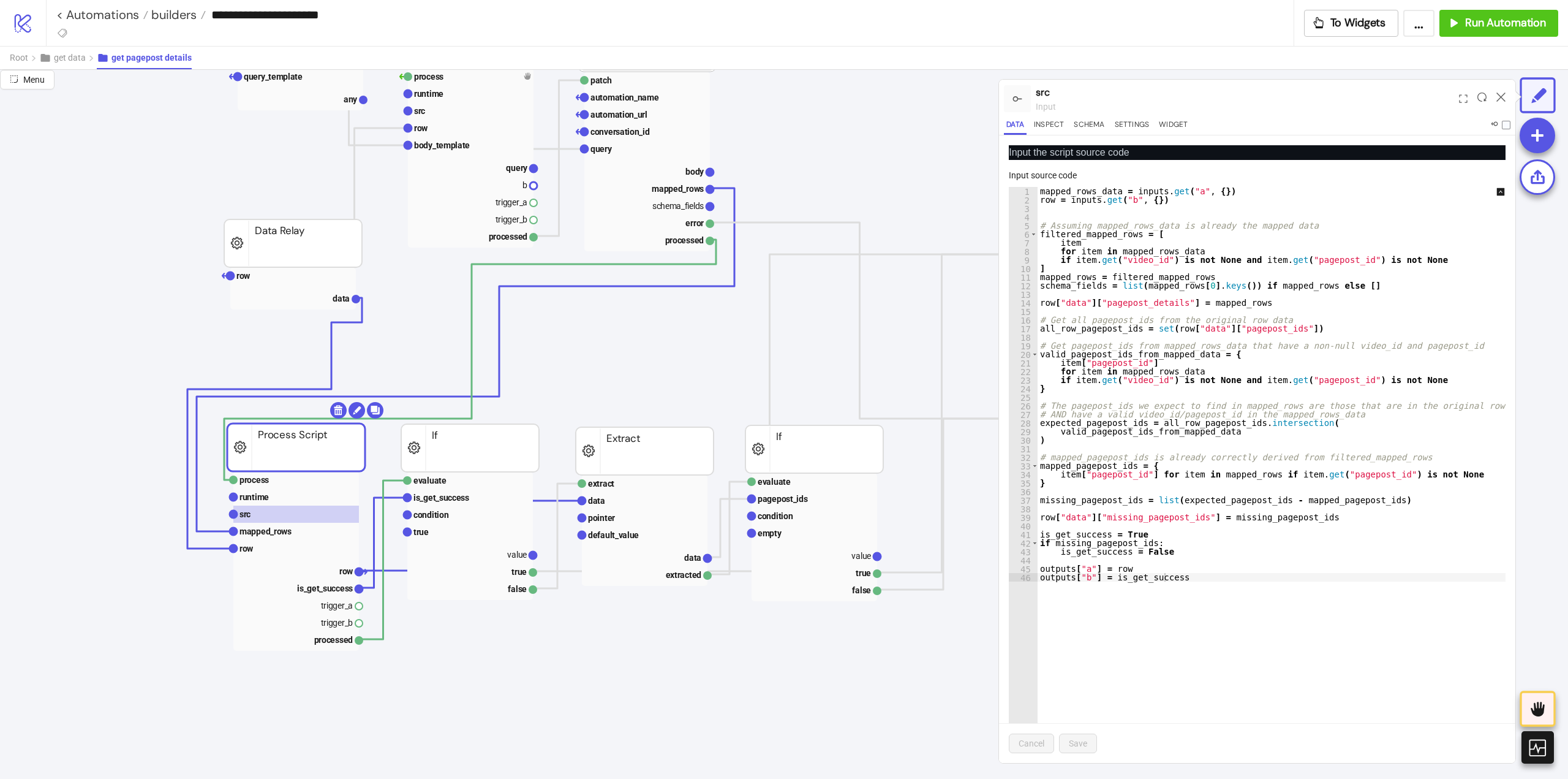
click at [1214, 551] on div "mapped_rows_data = inputs . get ( "a" , { }) row = inputs . get ( "b" , { }) # …" at bounding box center [1280, 484] width 485 height 593
click at [1093, 236] on div "mapped_rows_data = inputs . get ( "a" , { }) row = inputs . get ( "b" , { }) # …" at bounding box center [1280, 484] width 485 height 593
type textarea "**********"
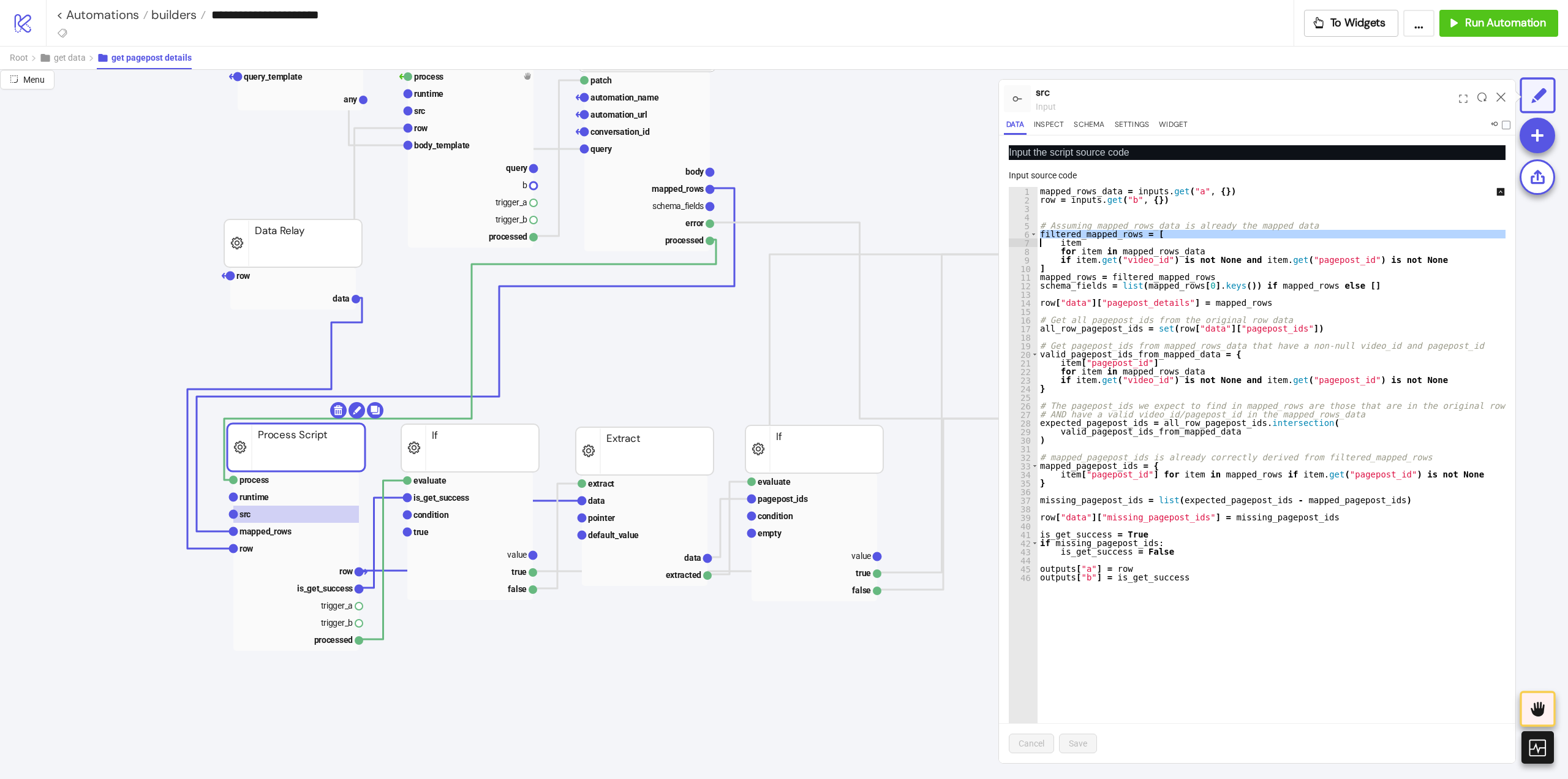
click at [1192, 313] on div "mapped_rows_data = inputs . get ( "a" , { }) row = inputs . get ( "b" , { }) # …" at bounding box center [1280, 484] width 485 height 593
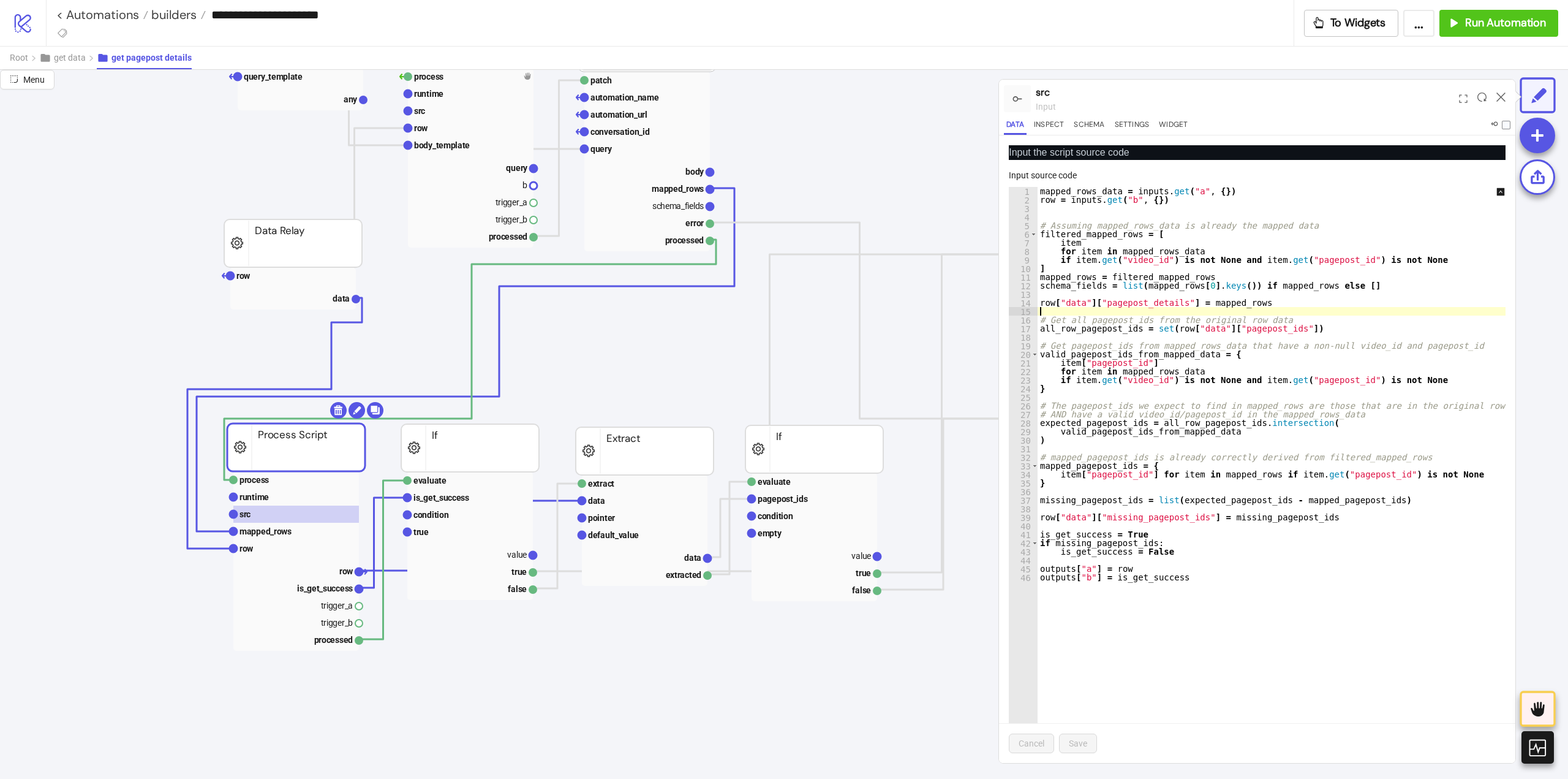
click at [1088, 277] on div "mapped_rows_data = inputs . get ( "a" , { }) row = inputs . get ( "b" , { }) # …" at bounding box center [1280, 484] width 485 height 593
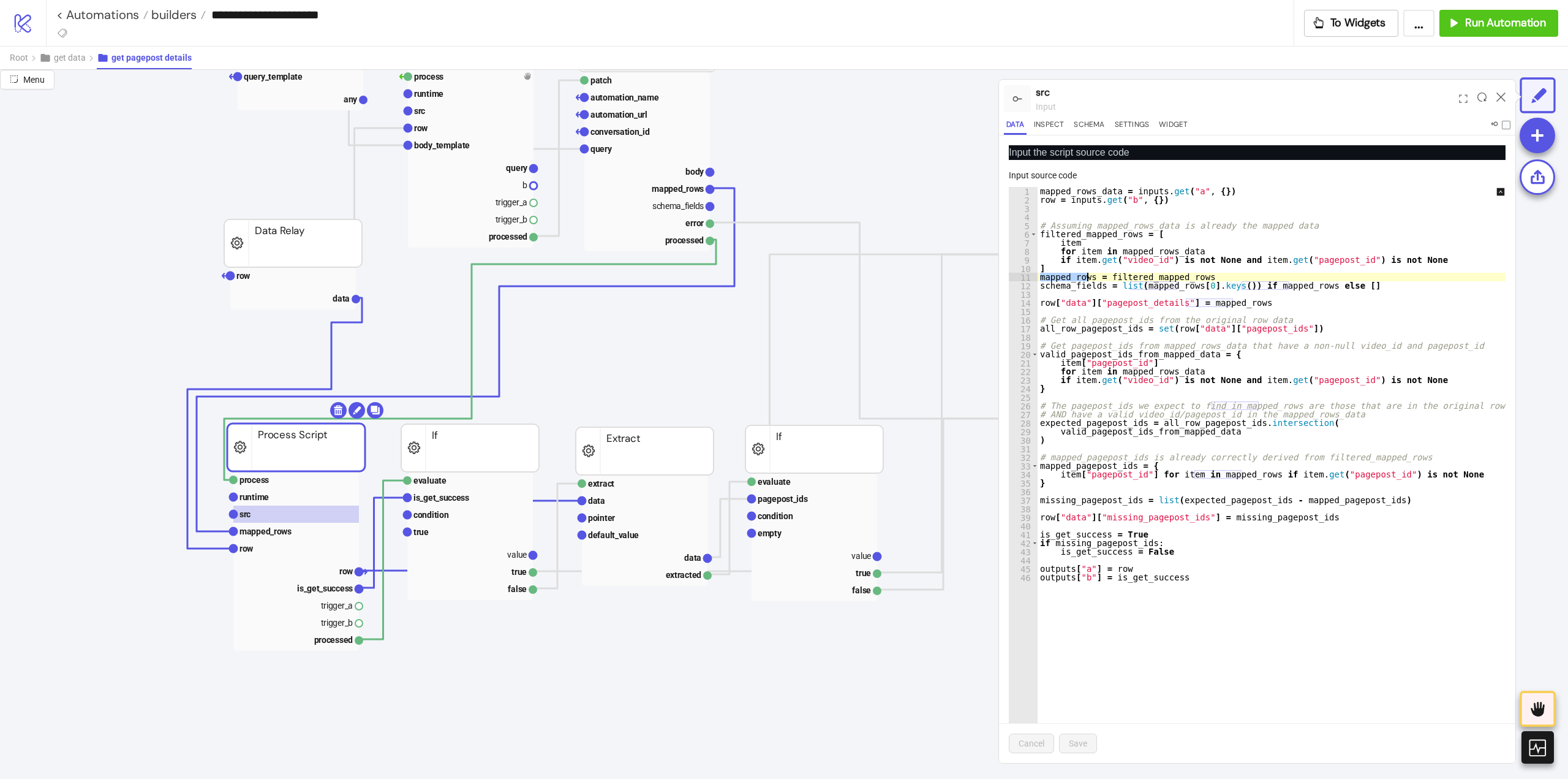
click at [1088, 277] on div "mapped_rows_data = inputs . get ( "a" , { }) row = inputs . get ( "b" , { }) # …" at bounding box center [1280, 484] width 485 height 593
type textarea "**********"
click at [336, 569] on rect at bounding box center [296, 570] width 126 height 17
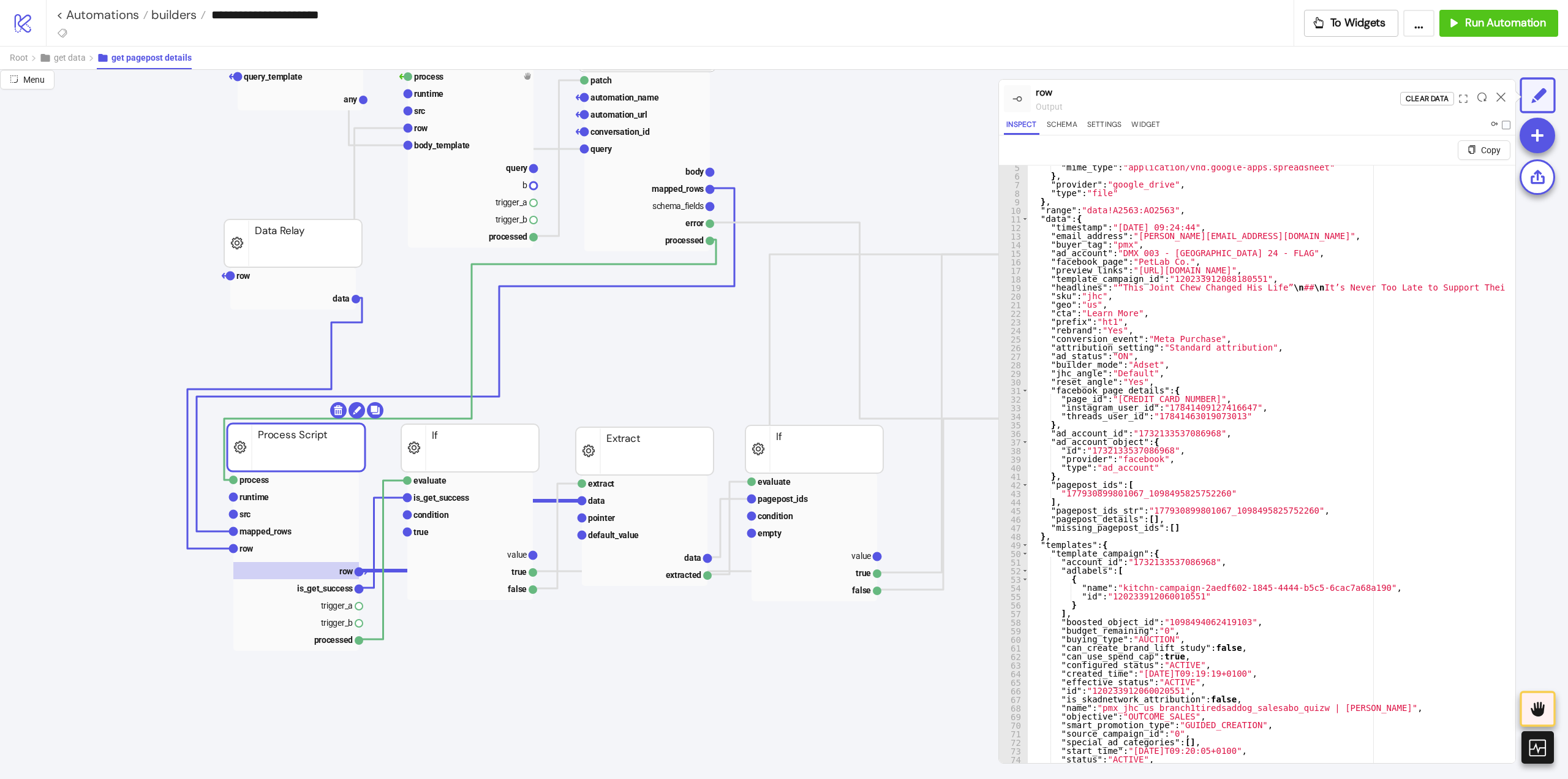
scroll to position [37, 0]
click at [262, 533] on text "mapped_rows" at bounding box center [266, 531] width 52 height 10
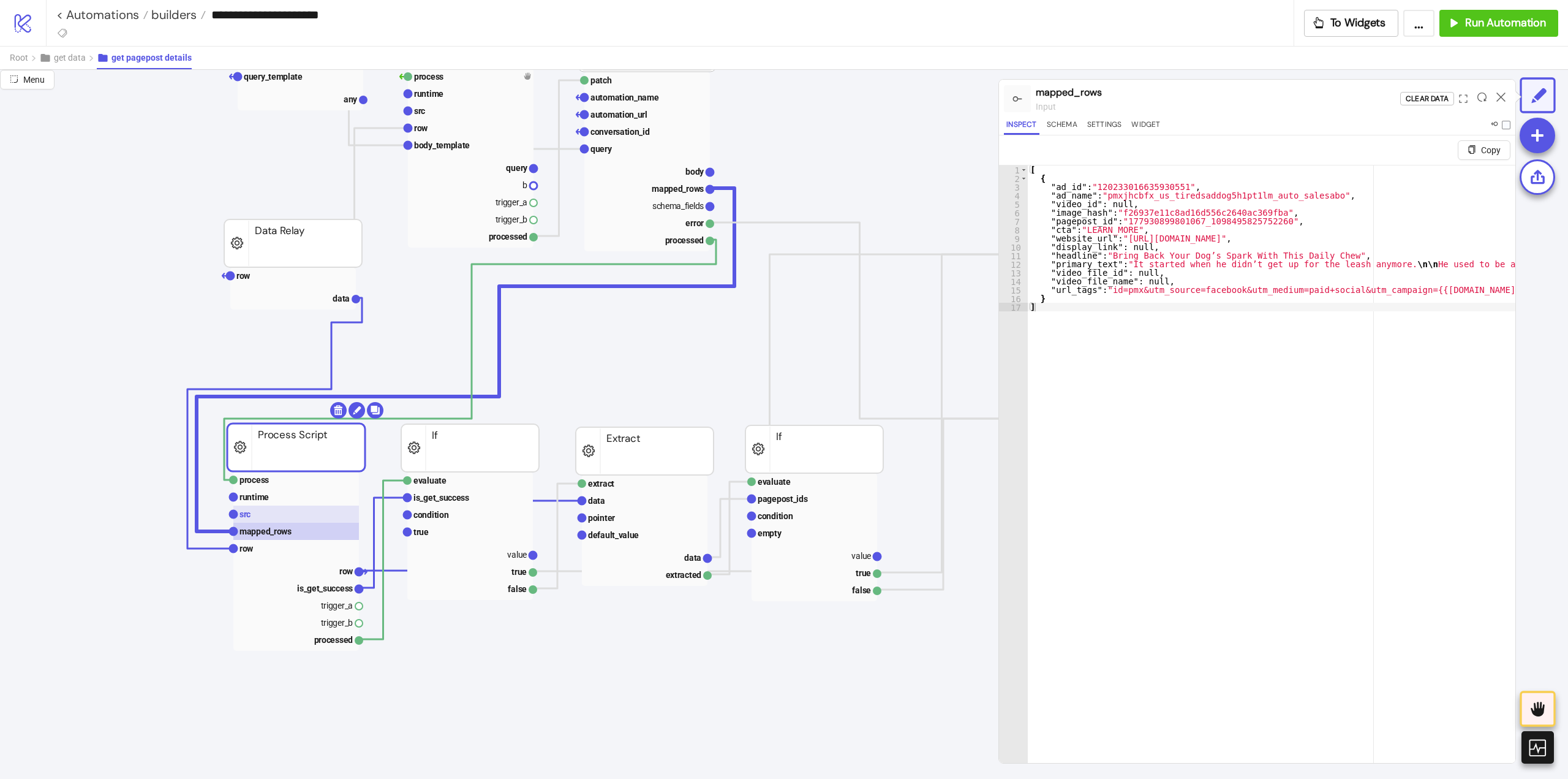
click at [267, 516] on rect at bounding box center [296, 514] width 126 height 17
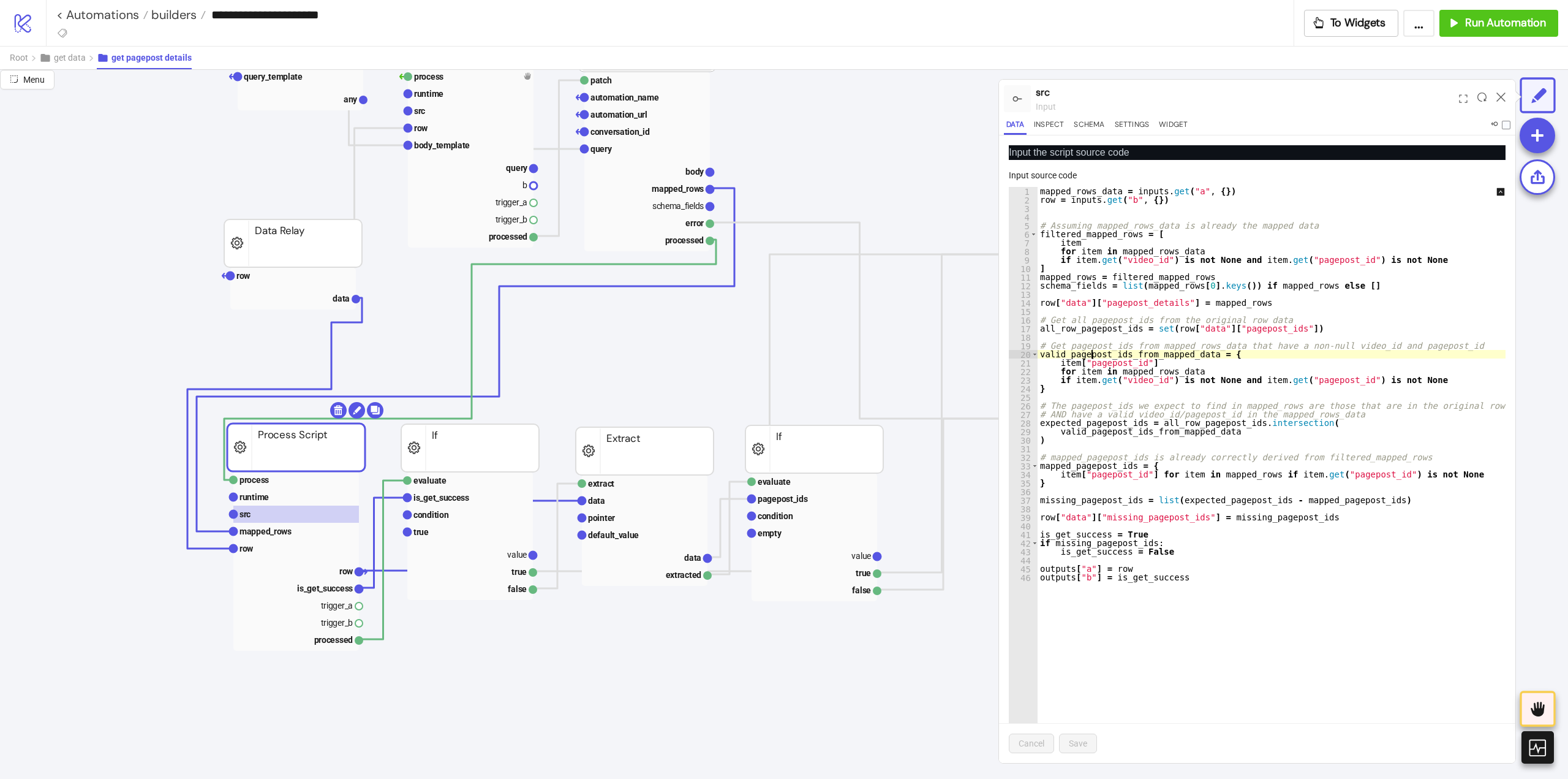
click at [1090, 355] on div "mapped_rows_data = inputs . get ( "a" , { }) row = inputs . get ( "b" , { }) # …" at bounding box center [1280, 484] width 485 height 593
type textarea "**********"
click at [261, 531] on text "mapped_rows" at bounding box center [266, 531] width 52 height 10
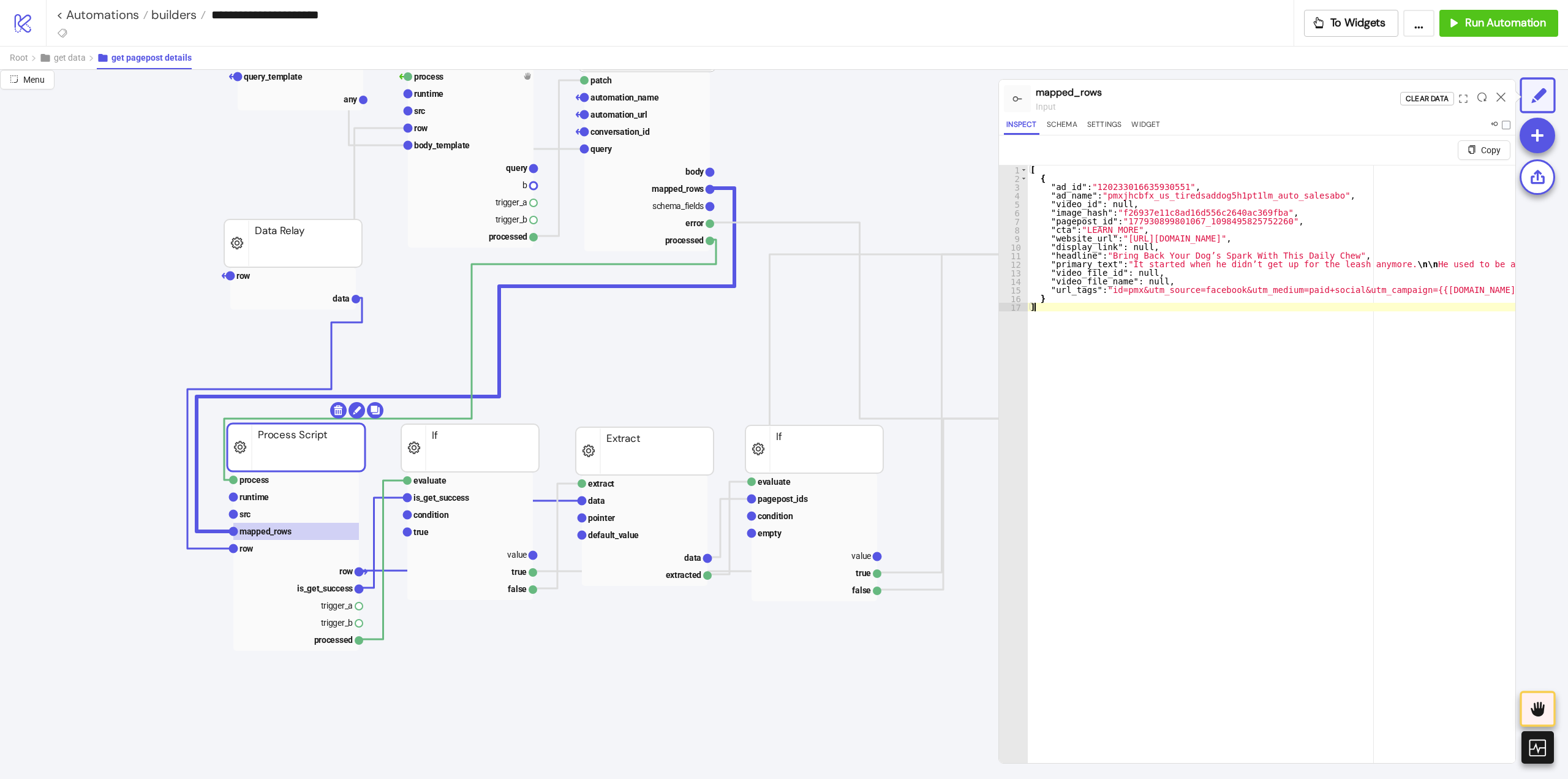
type textarea "* *"
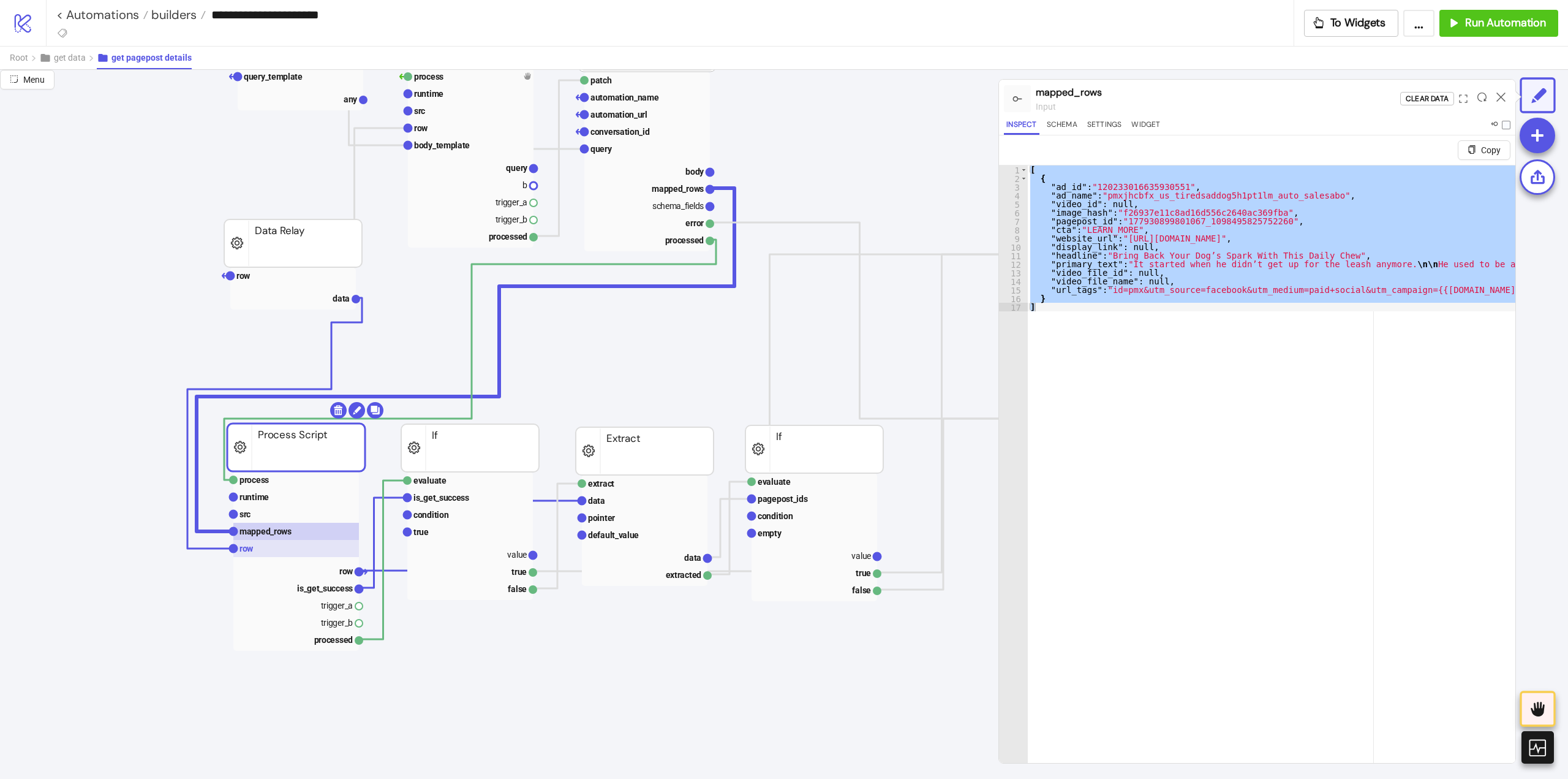
click at [255, 550] on rect at bounding box center [296, 548] width 126 height 17
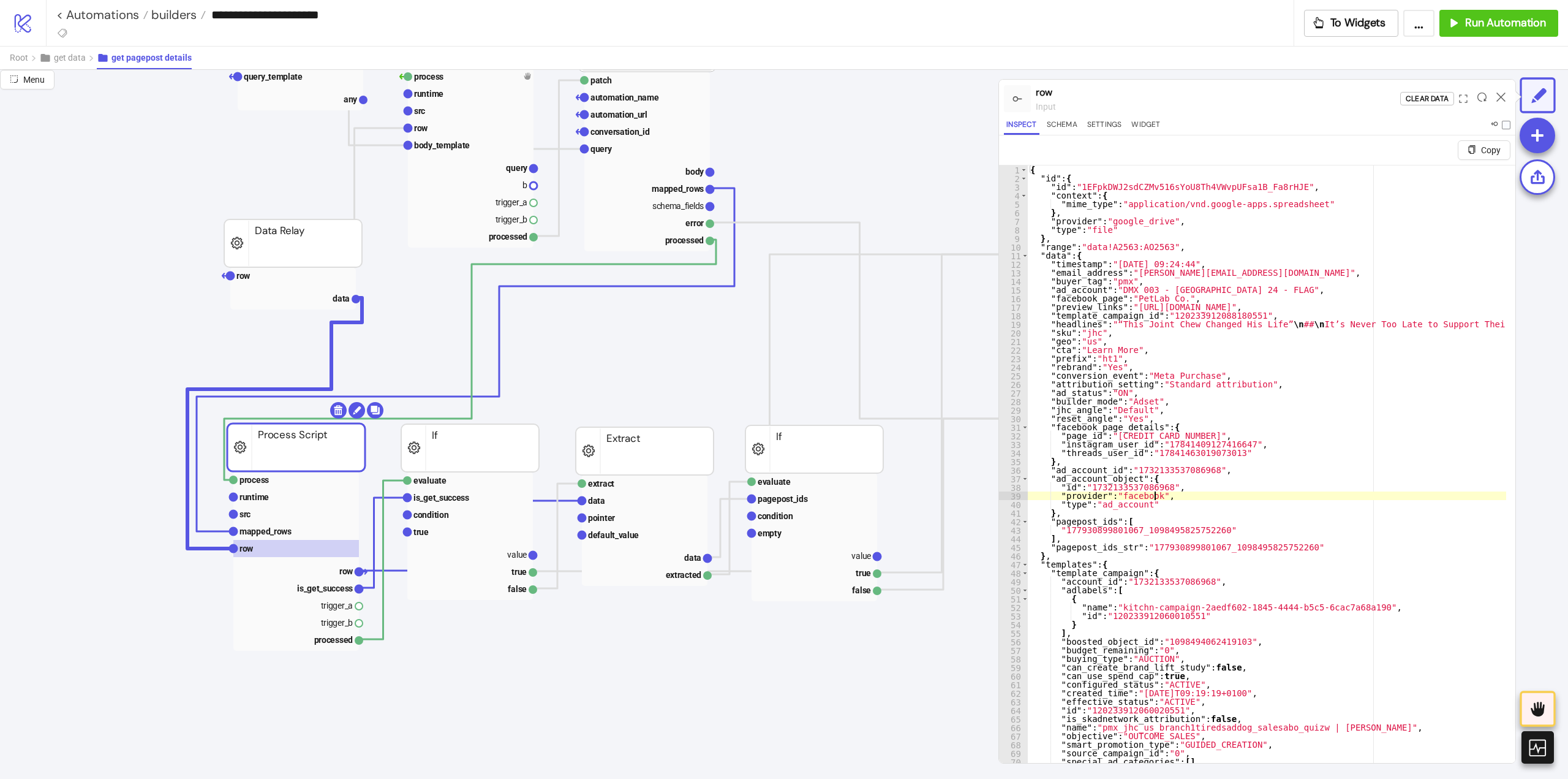
type textarea "* *"
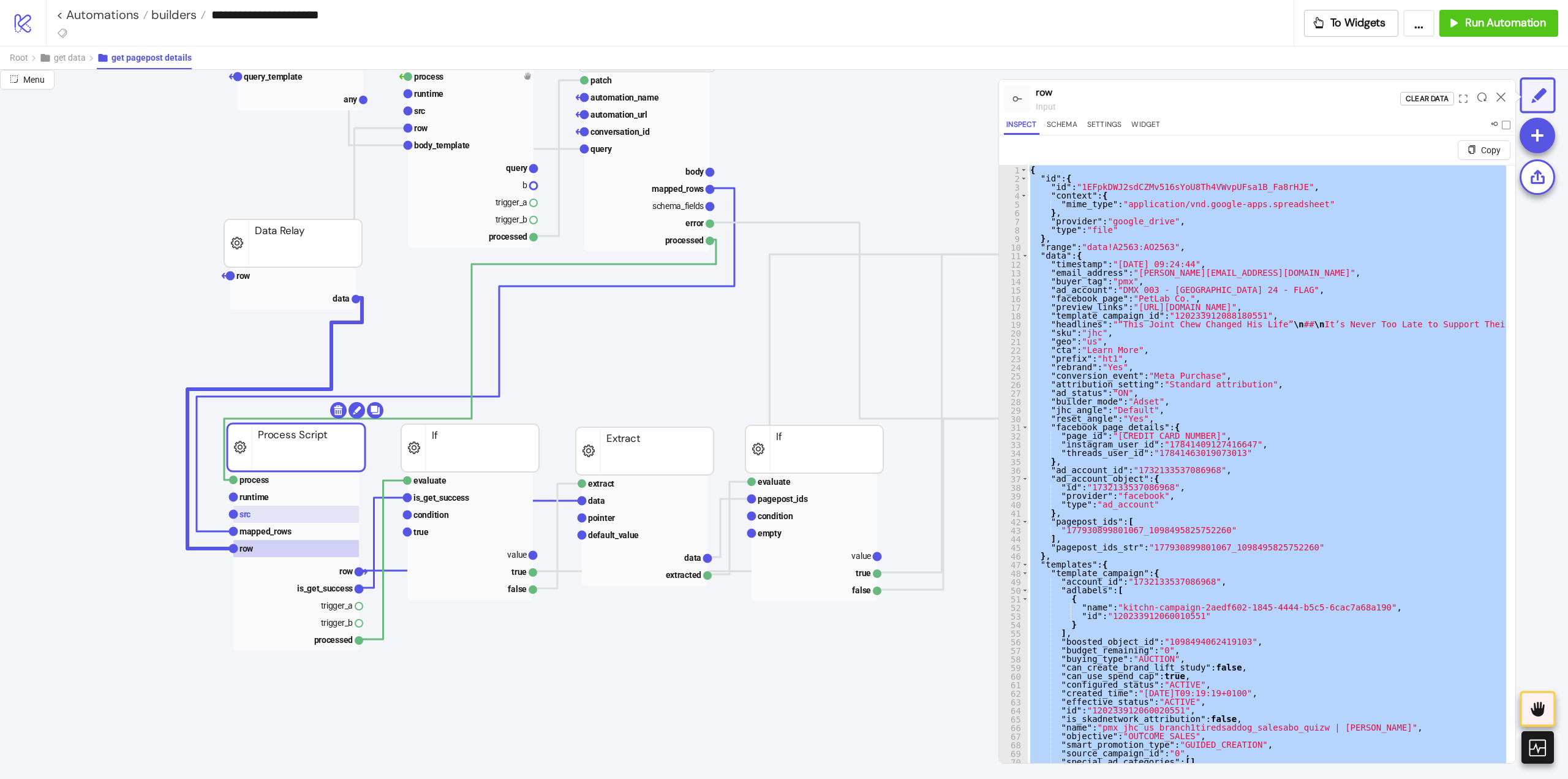
click at [258, 519] on rect at bounding box center [296, 514] width 126 height 17
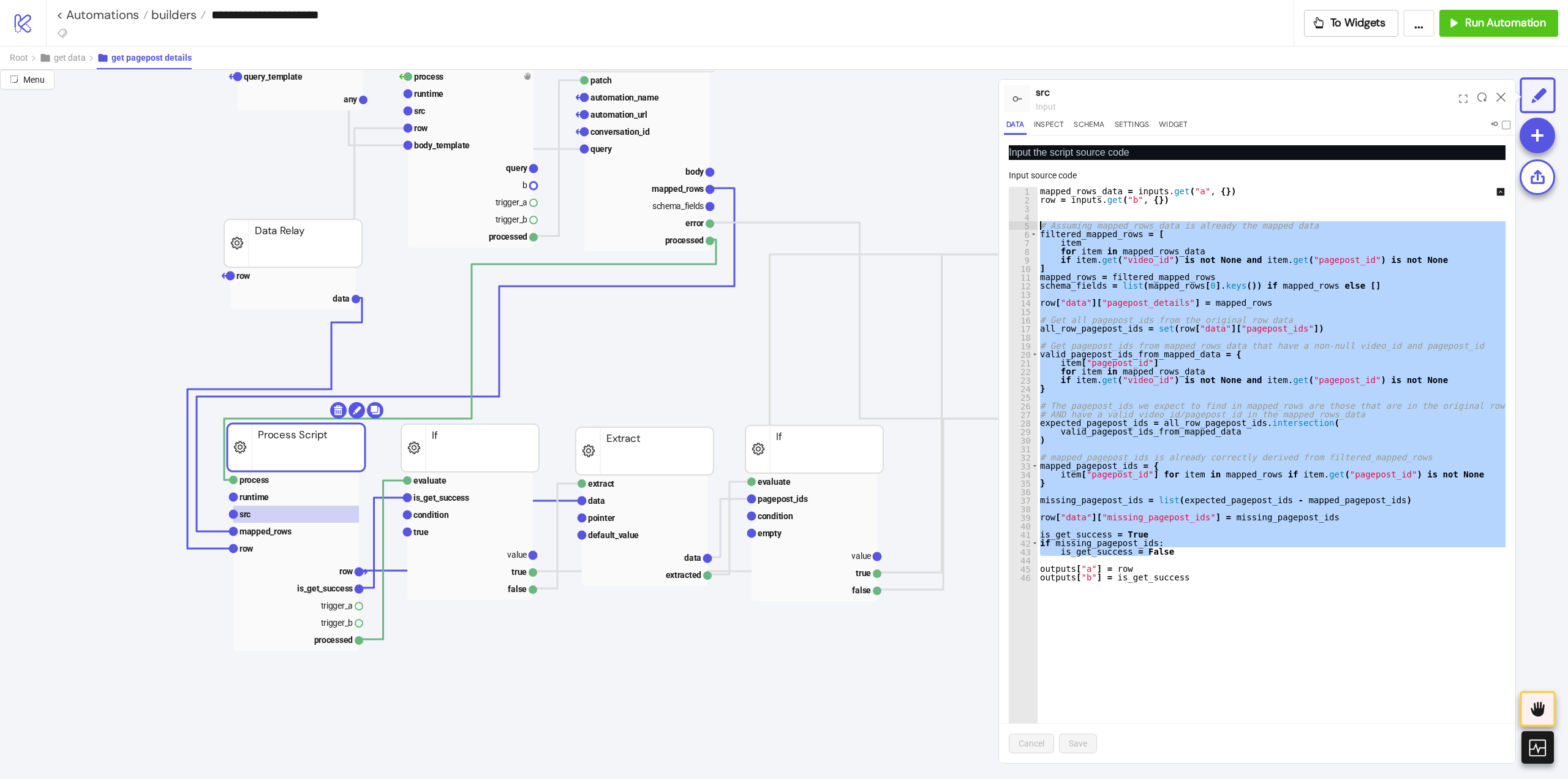
drag, startPoint x: 1165, startPoint y: 552, endPoint x: 931, endPoint y: 226, distance: 401.3
click at [931, 226] on div "**********" at bounding box center [784, 424] width 1568 height 709
paste textarea "**********"
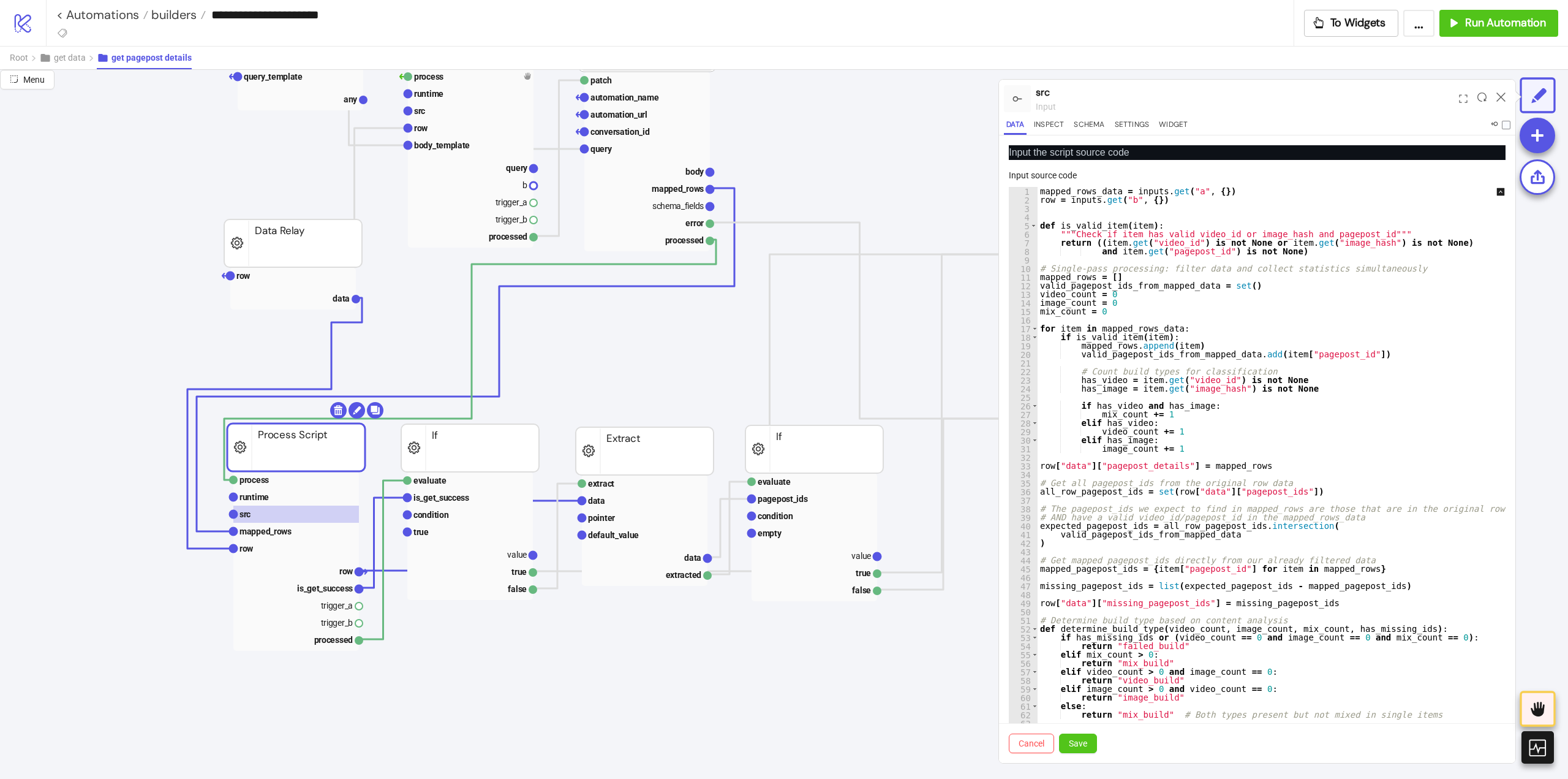
scroll to position [55, 0]
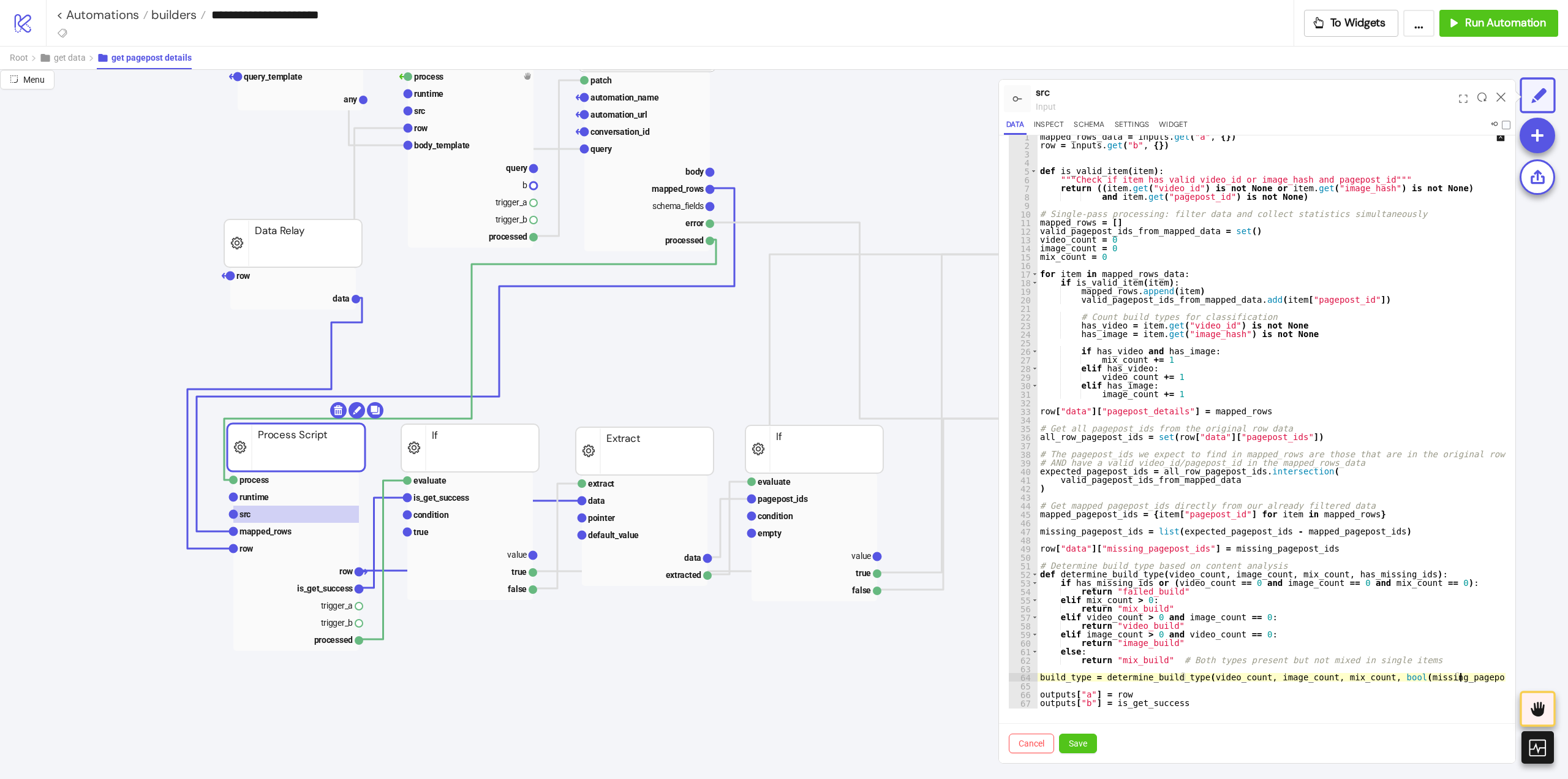
click at [1054, 676] on div "mapped_rows_data = inputs . get ( "a" , { }) row = inputs . get ( "b" , { }) de…" at bounding box center [1280, 429] width 485 height 593
click at [1144, 702] on div "mapped_rows_data = inputs . get ( "a" , { }) row = inputs . get ( "b" , { }) de…" at bounding box center [1280, 429] width 485 height 593
click at [1144, 701] on div "mapped_rows_data = inputs . get ( "a" , { }) row = inputs . get ( "b" , { }) de…" at bounding box center [1280, 429] width 485 height 593
paste textarea "Cursor at row 67"
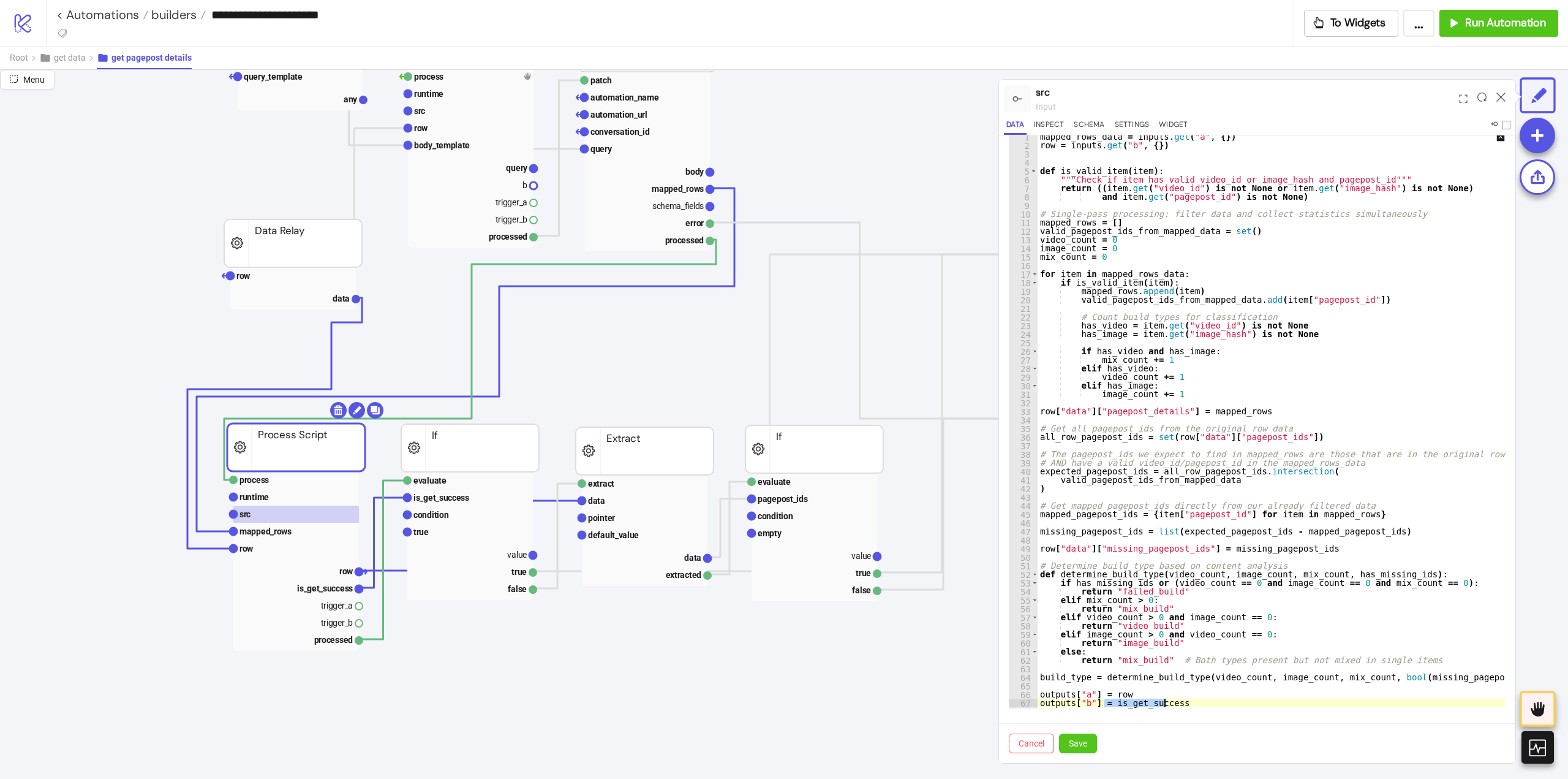
type textarea "**********"
click at [1079, 739] on span "Save" at bounding box center [1078, 743] width 19 height 10
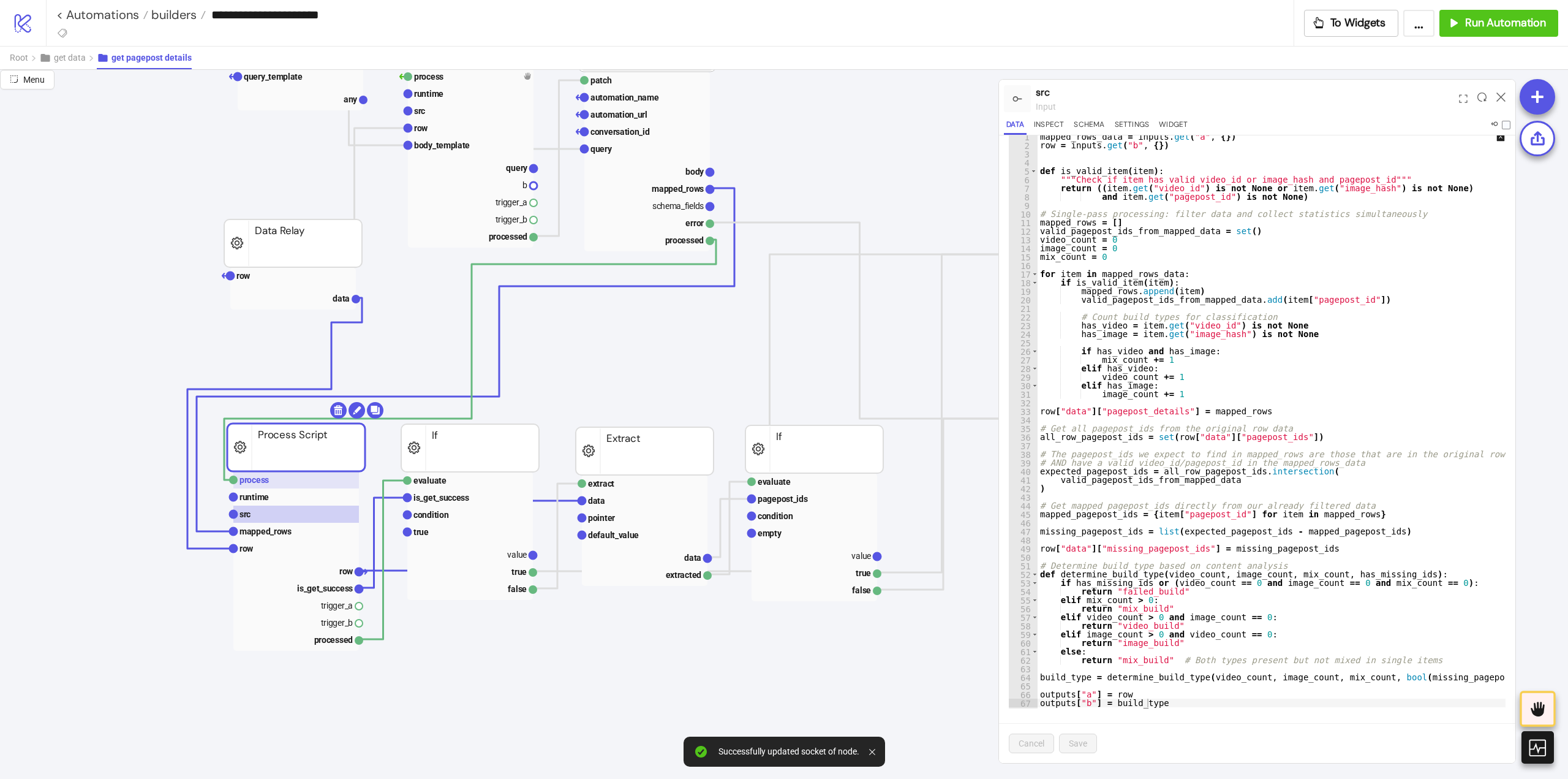
click at [269, 482] on rect at bounding box center [296, 480] width 126 height 17
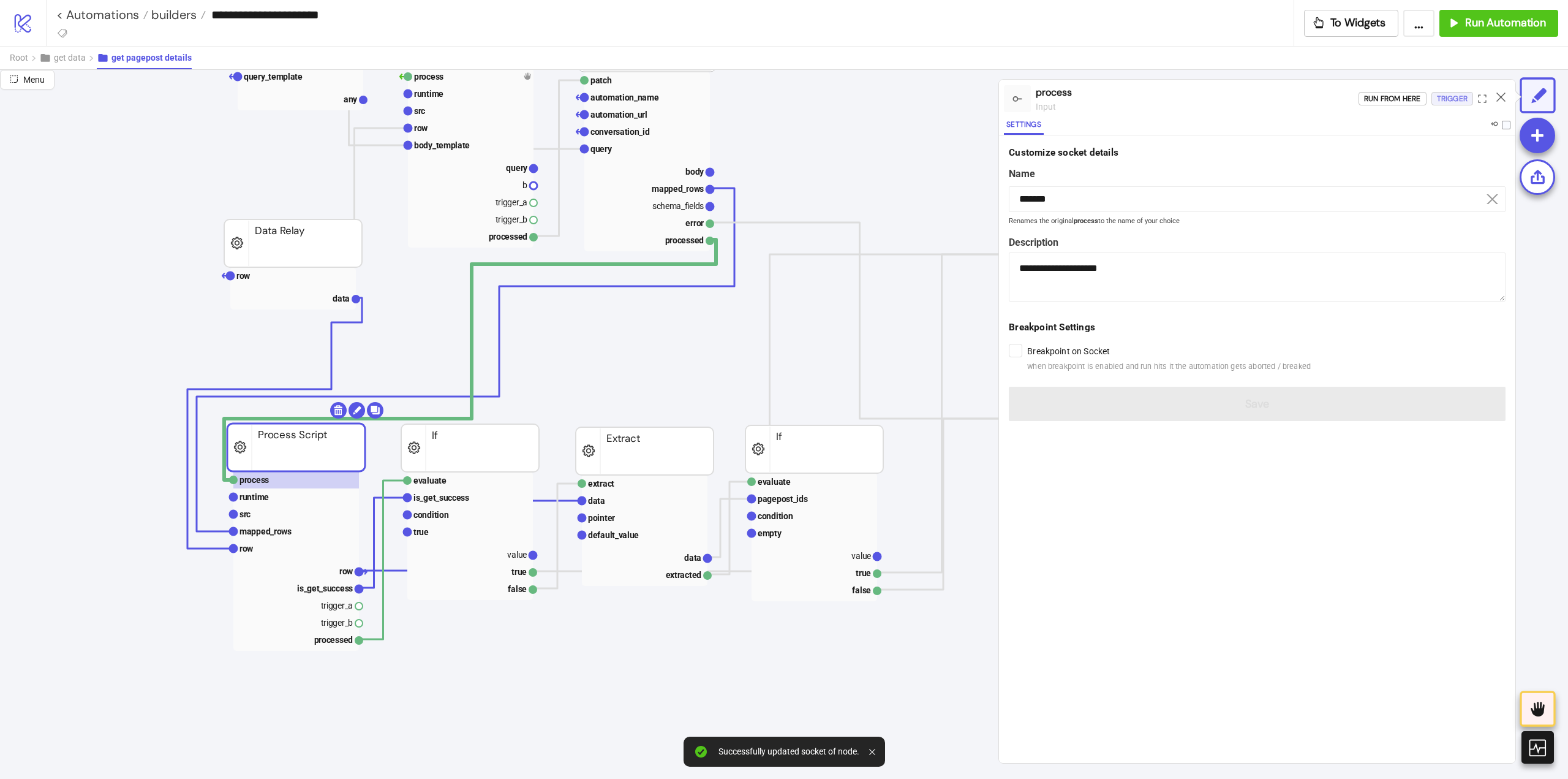
click at [1451, 97] on div "Trigger" at bounding box center [1452, 99] width 31 height 14
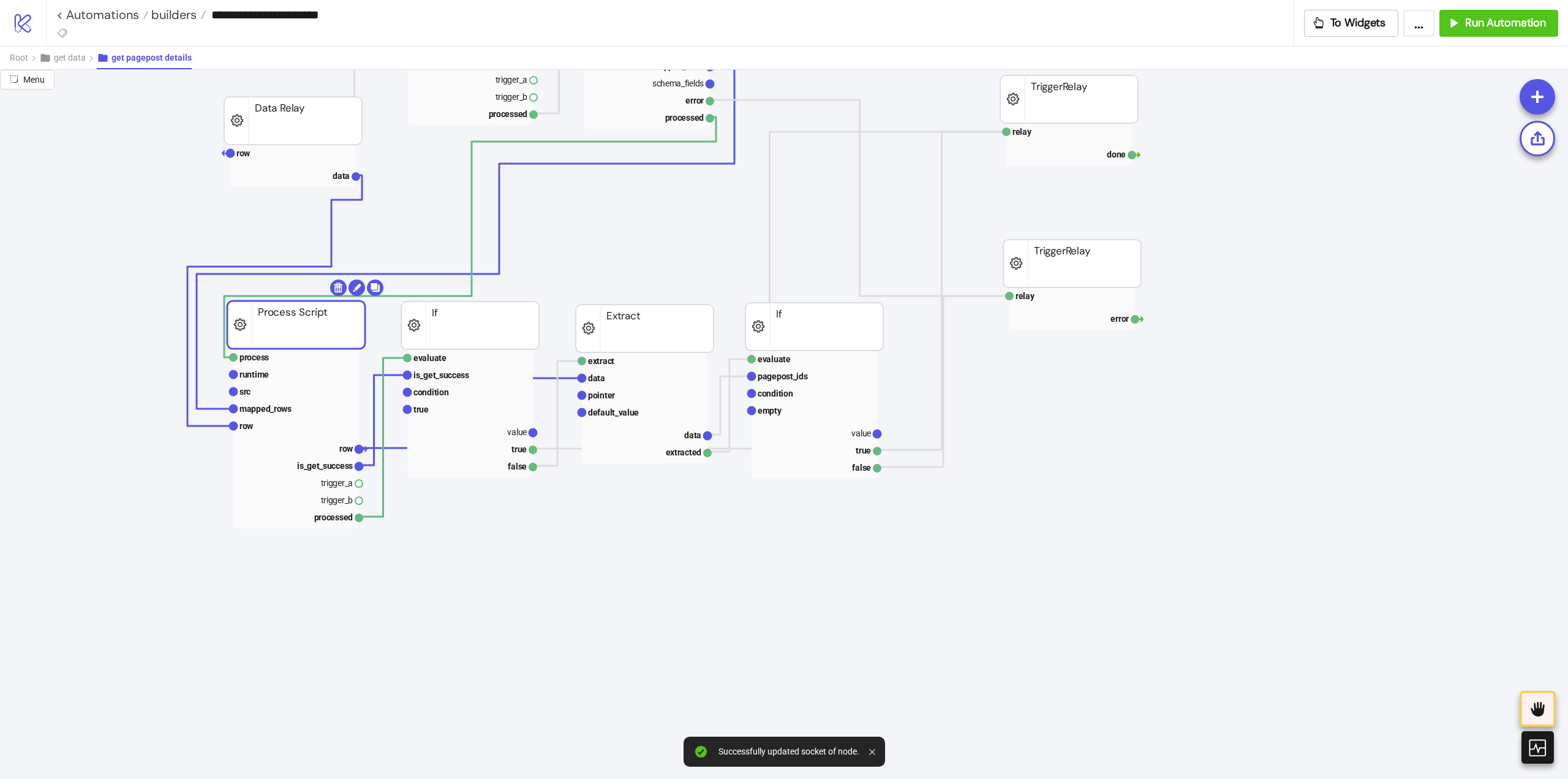
scroll to position [368, 0]
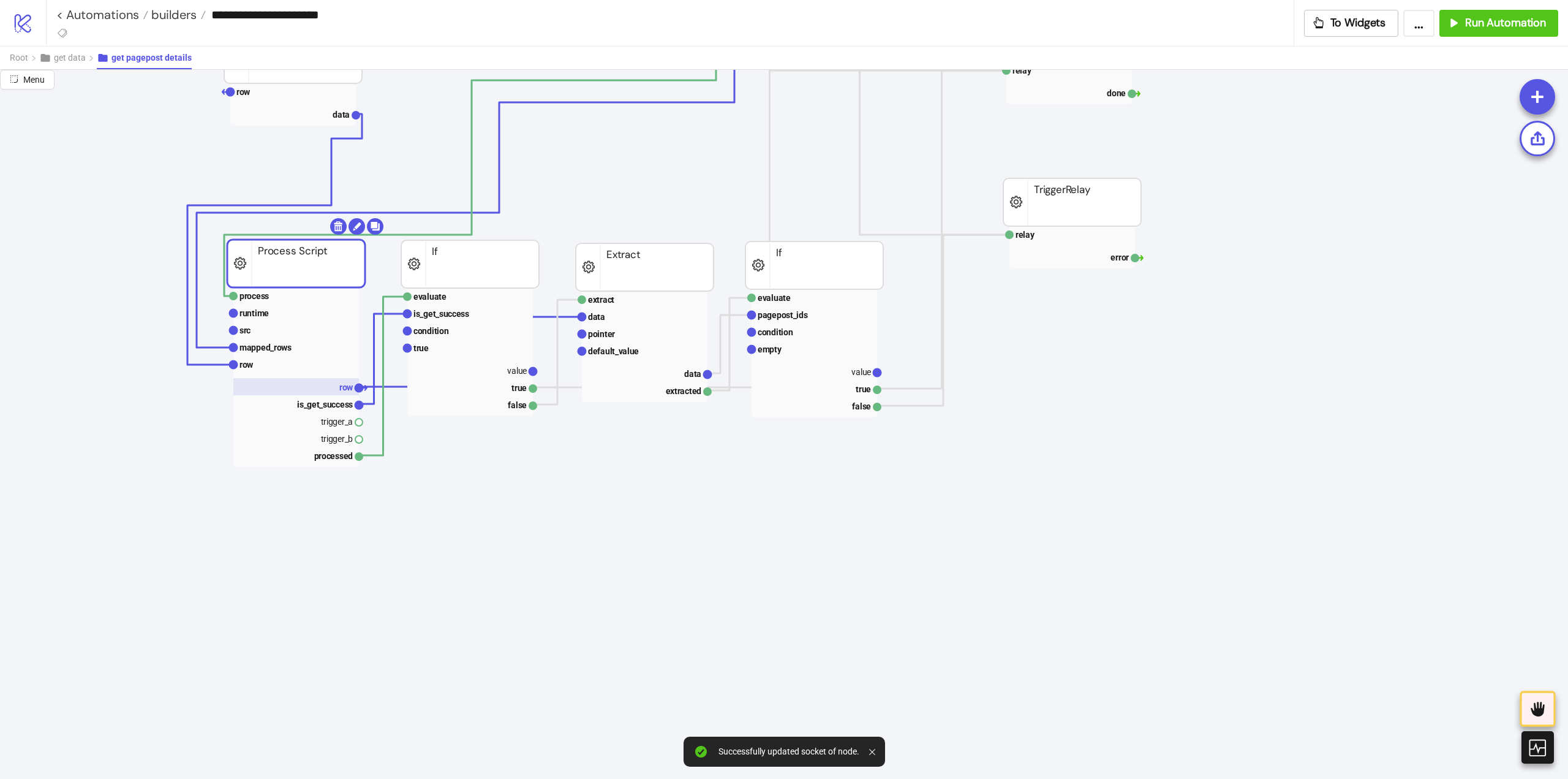
click at [333, 385] on rect at bounding box center [296, 386] width 126 height 17
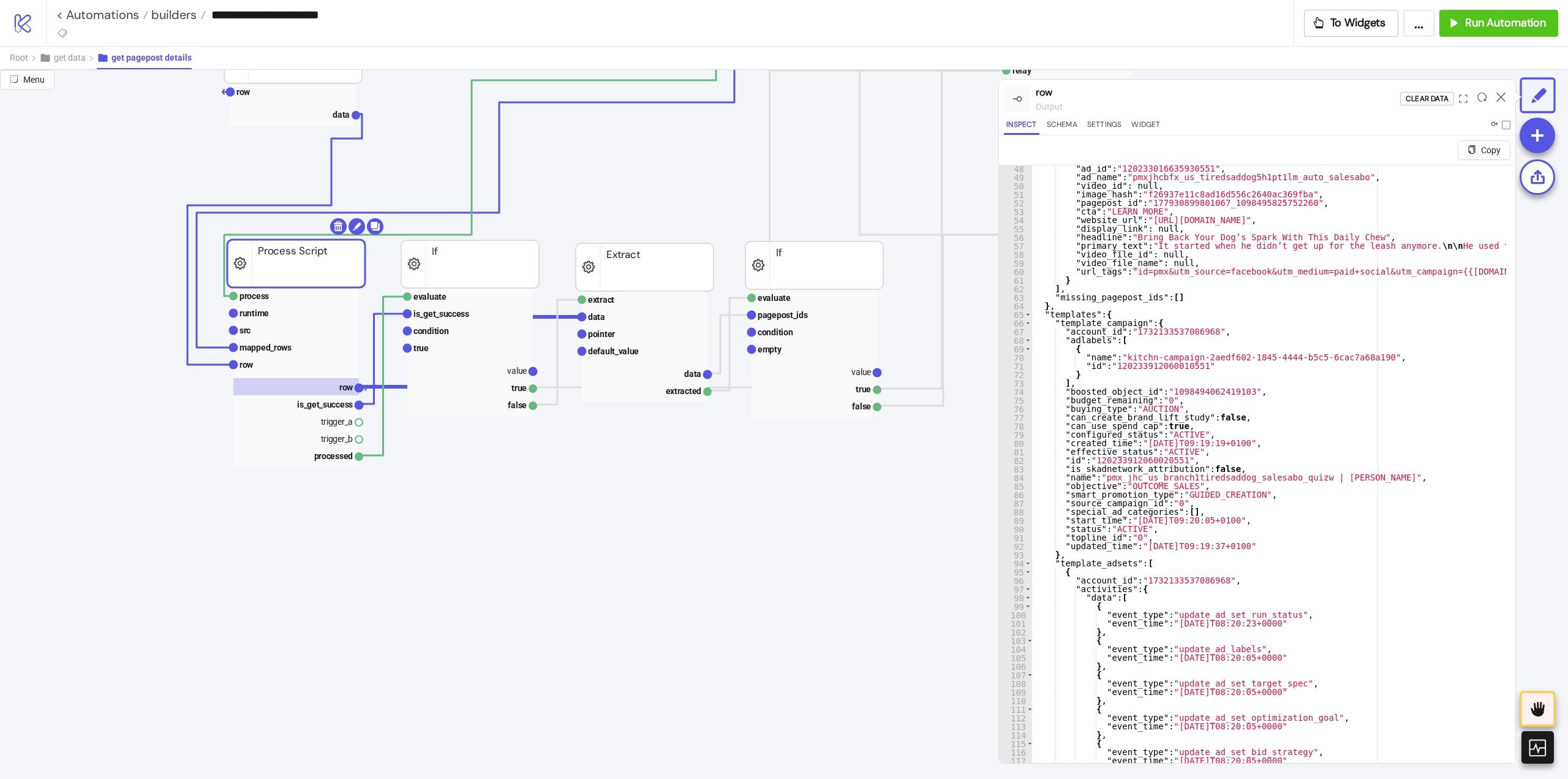
scroll to position [147, 0]
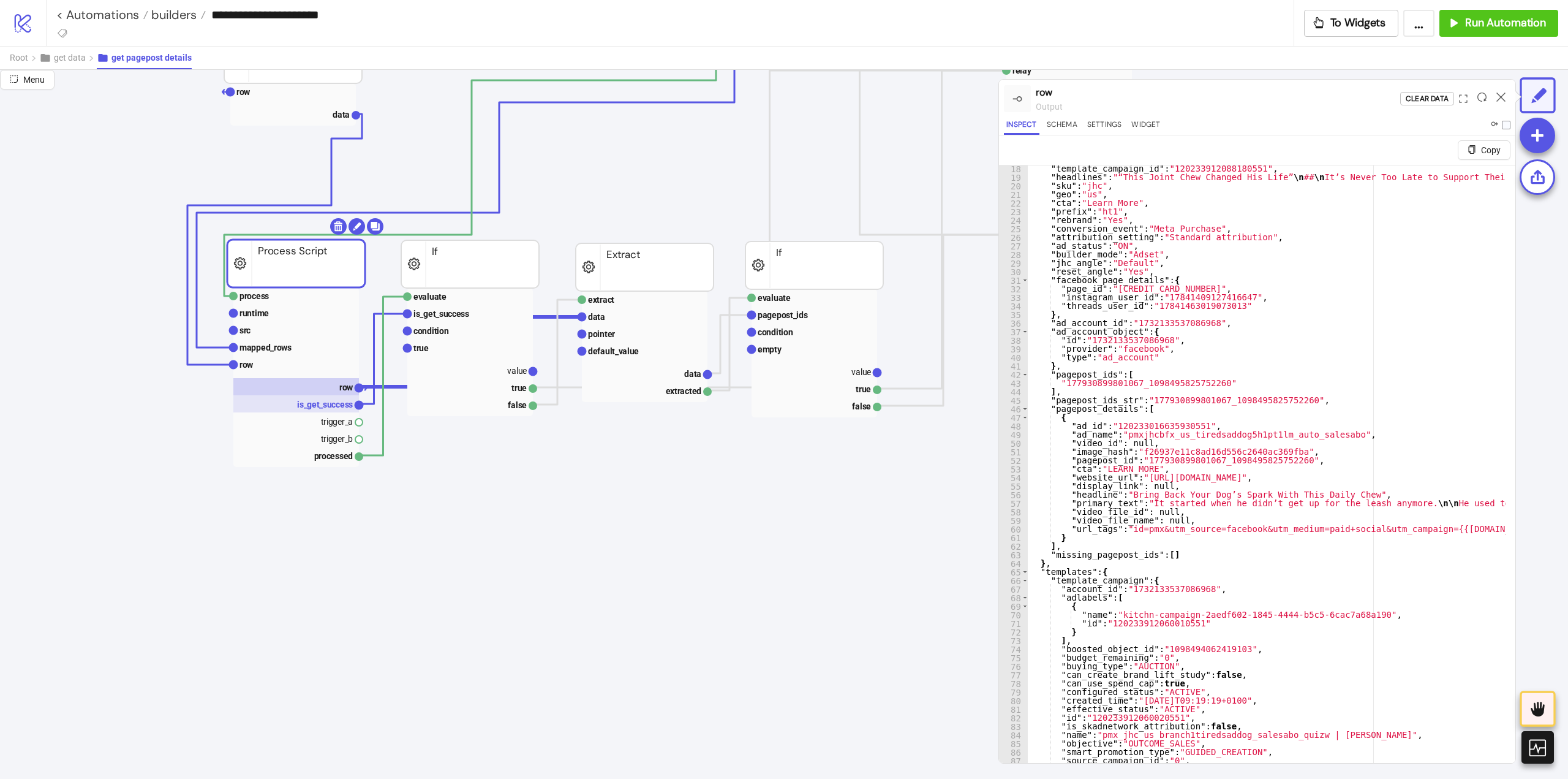
click at [326, 408] on text "is_get_success" at bounding box center [325, 404] width 55 height 10
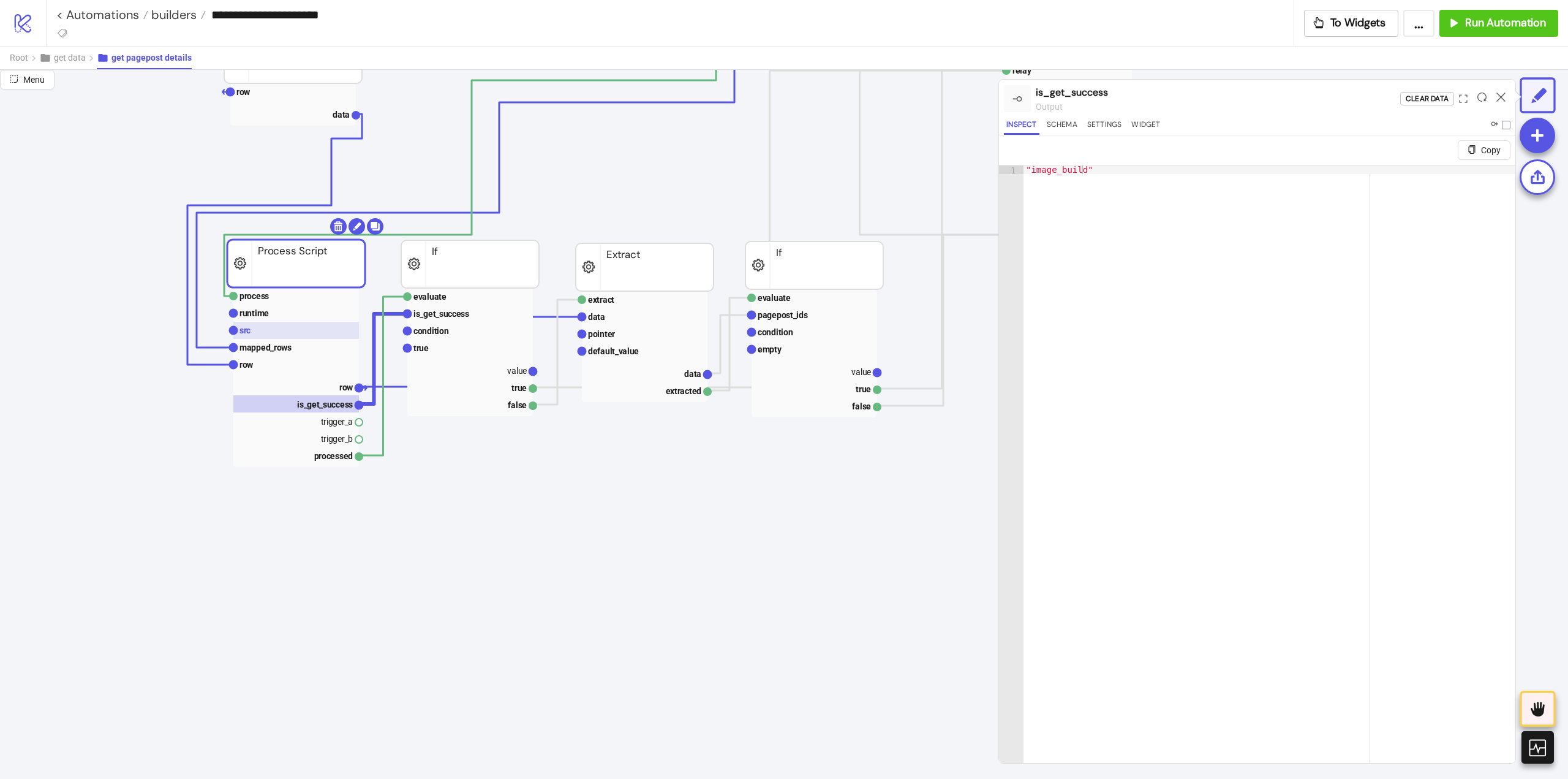
click at [269, 328] on rect at bounding box center [296, 330] width 126 height 17
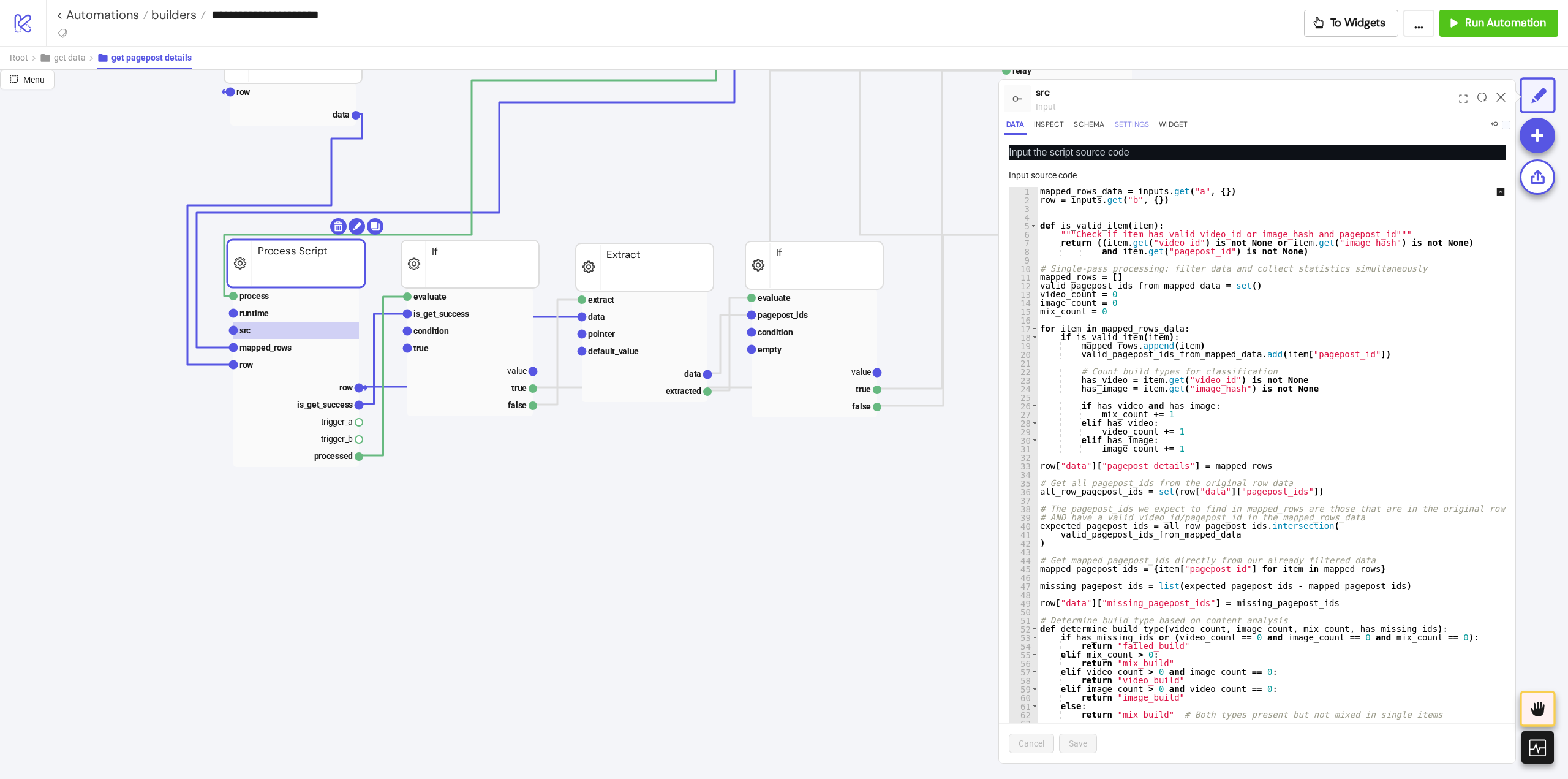
click at [1131, 123] on button "Settings" at bounding box center [1132, 126] width 40 height 17
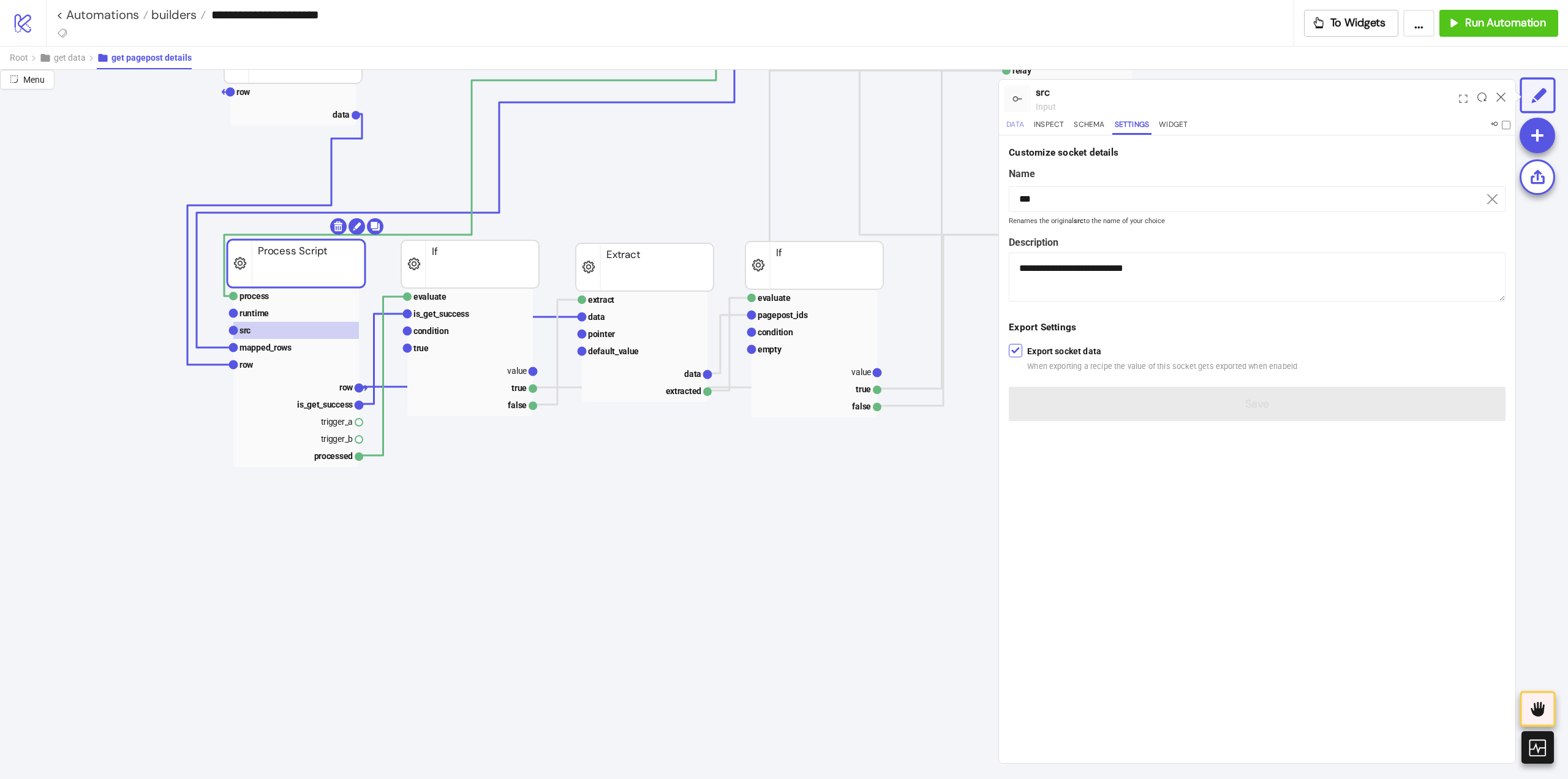
click at [1014, 122] on button "Data" at bounding box center [1015, 126] width 23 height 17
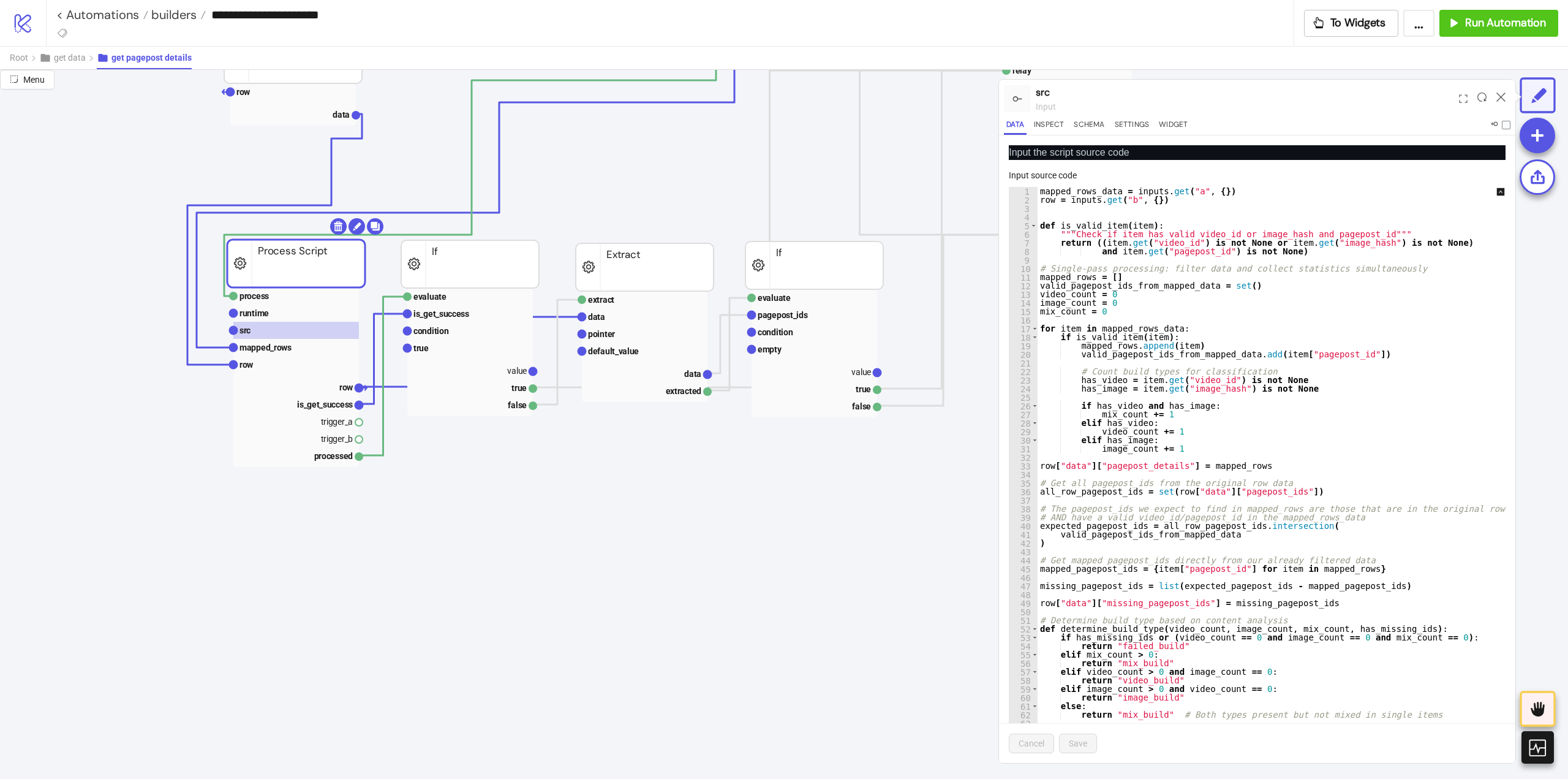
scroll to position [55, 0]
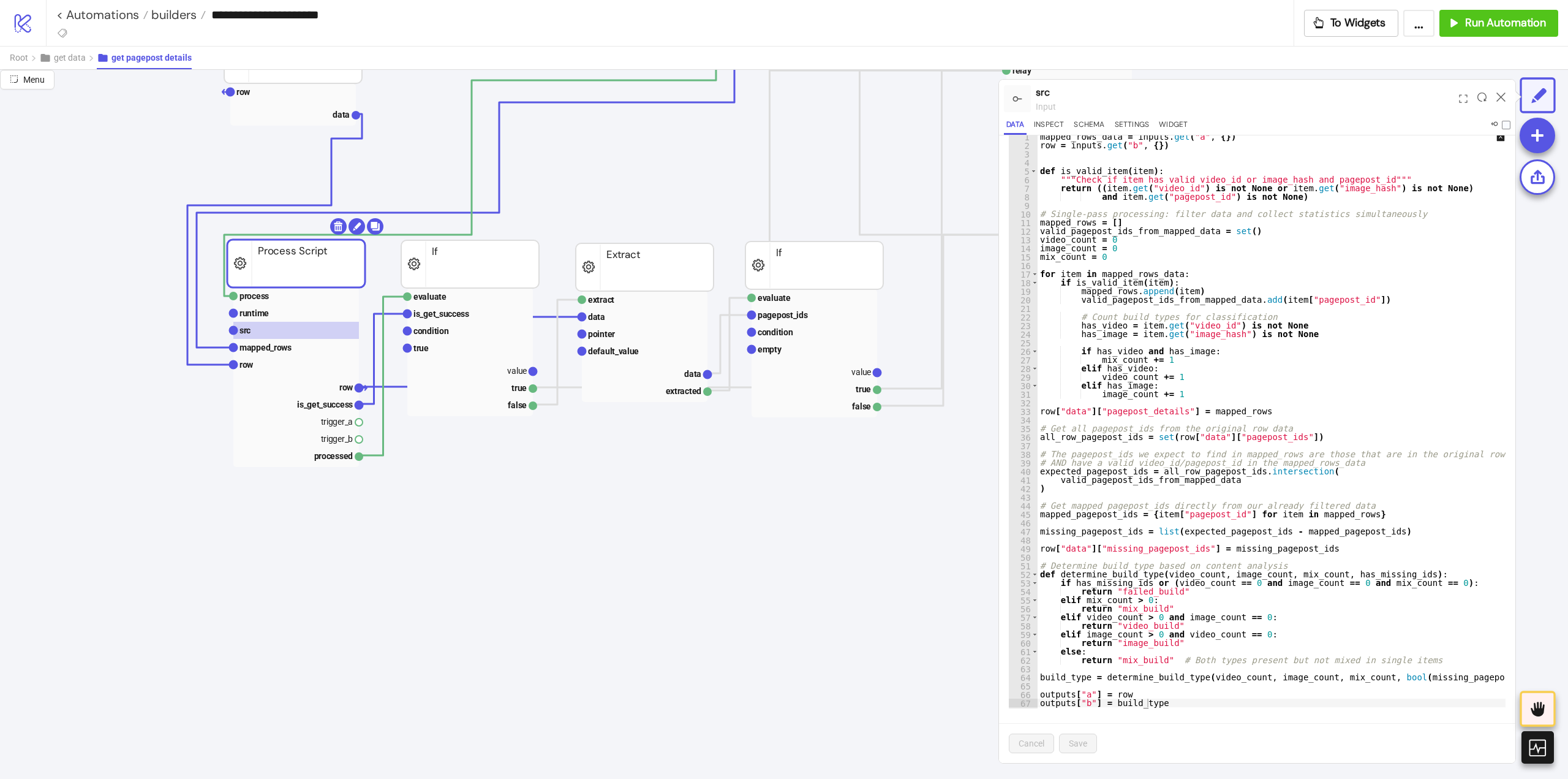
type textarea "**********"
click at [1128, 702] on div "mapped_rows_data = inputs . get ( "a" , { }) row = inputs . get ( "b" , { }) de…" at bounding box center [1280, 429] width 485 height 593
click at [329, 398] on rect at bounding box center [296, 404] width 126 height 17
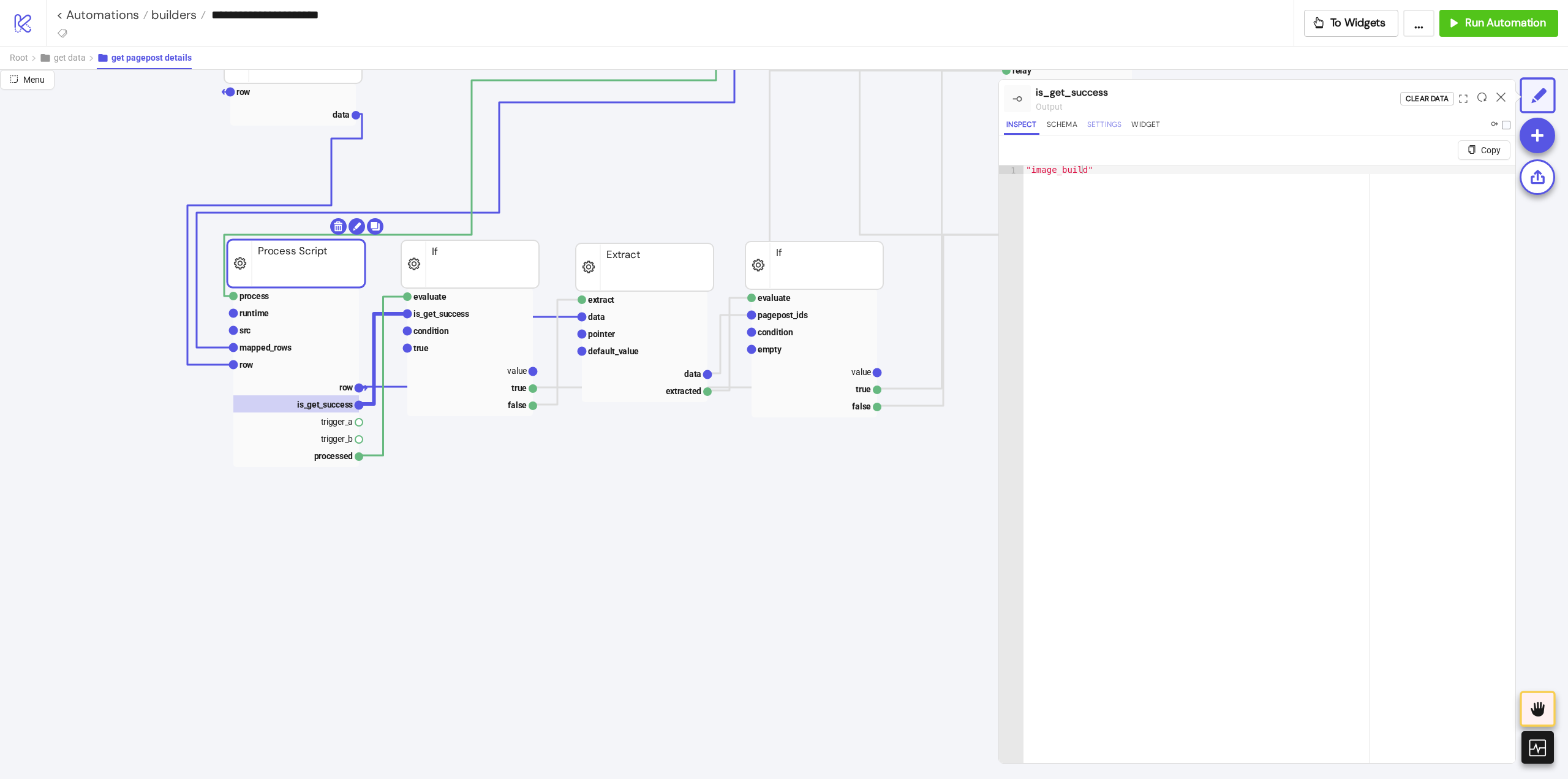
click at [1117, 119] on button "Settings" at bounding box center [1105, 126] width 40 height 17
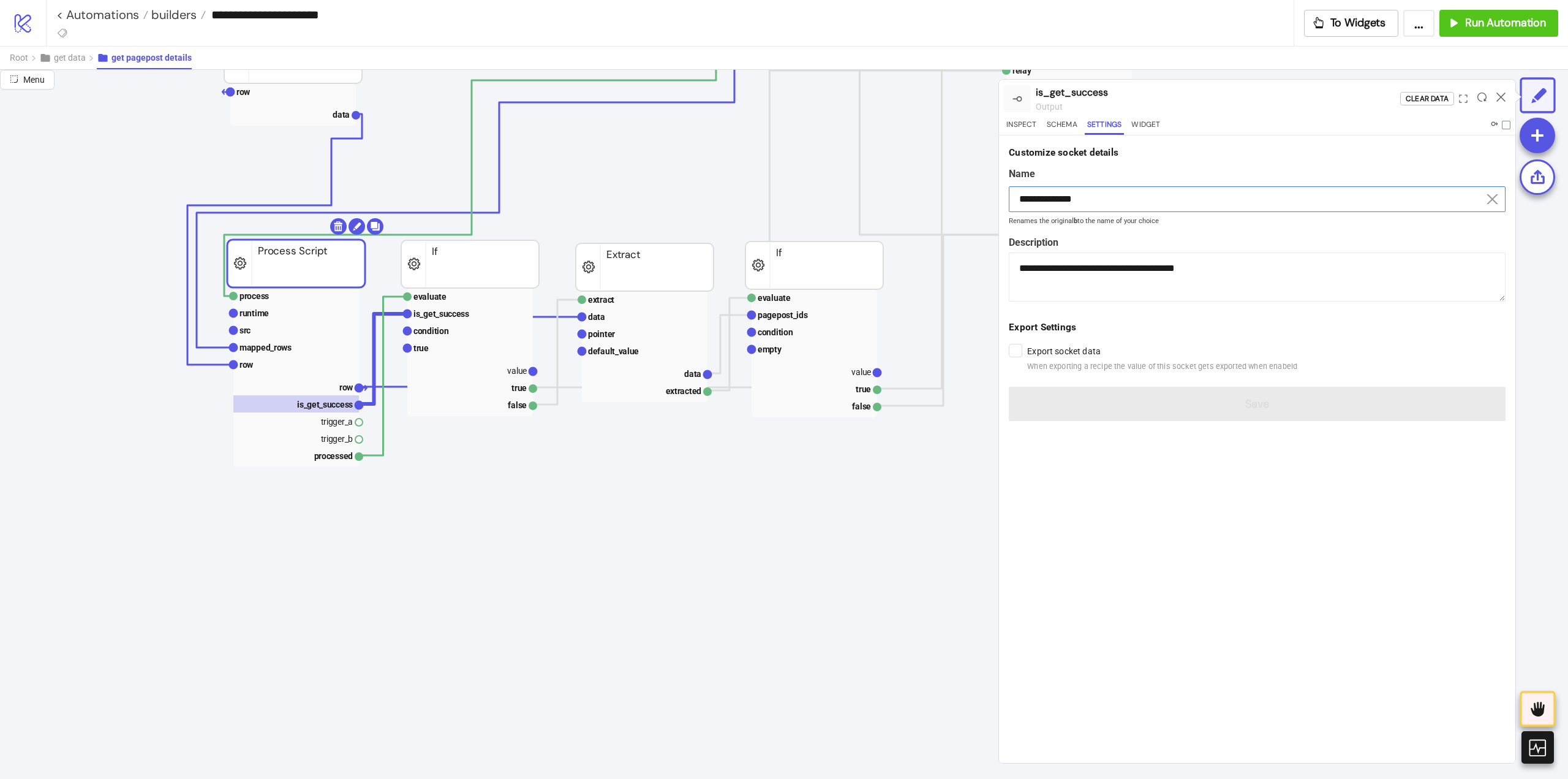
click at [1066, 195] on input "**********" at bounding box center [1257, 199] width 497 height 26
drag, startPoint x: 1066, startPoint y: 195, endPoint x: 1072, endPoint y: 201, distance: 8.5
click at [1066, 196] on input "**********" at bounding box center [1257, 199] width 497 height 26
paste input
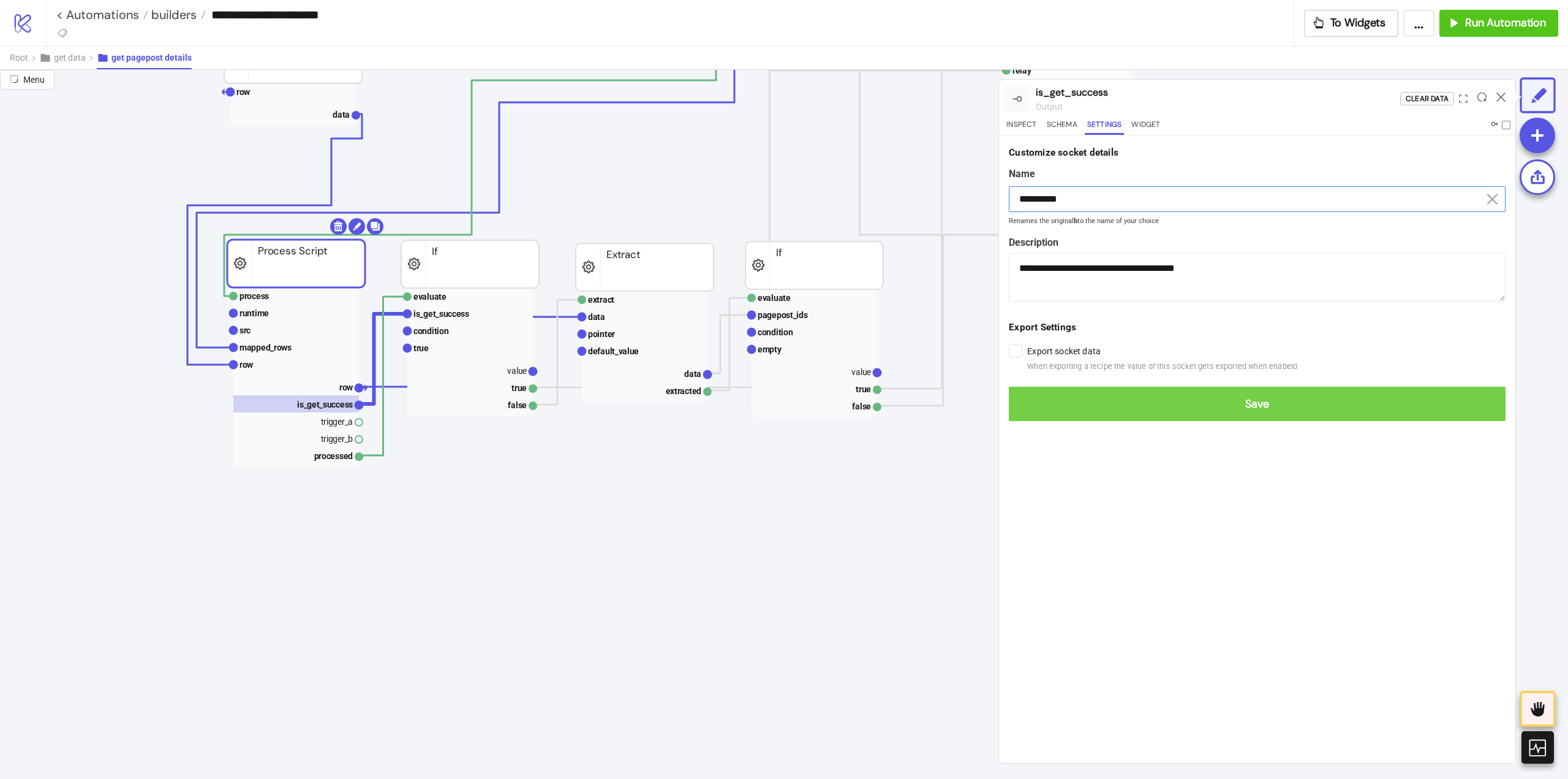
type input "**********"
click at [1215, 409] on span "Save" at bounding box center [1257, 404] width 477 height 14
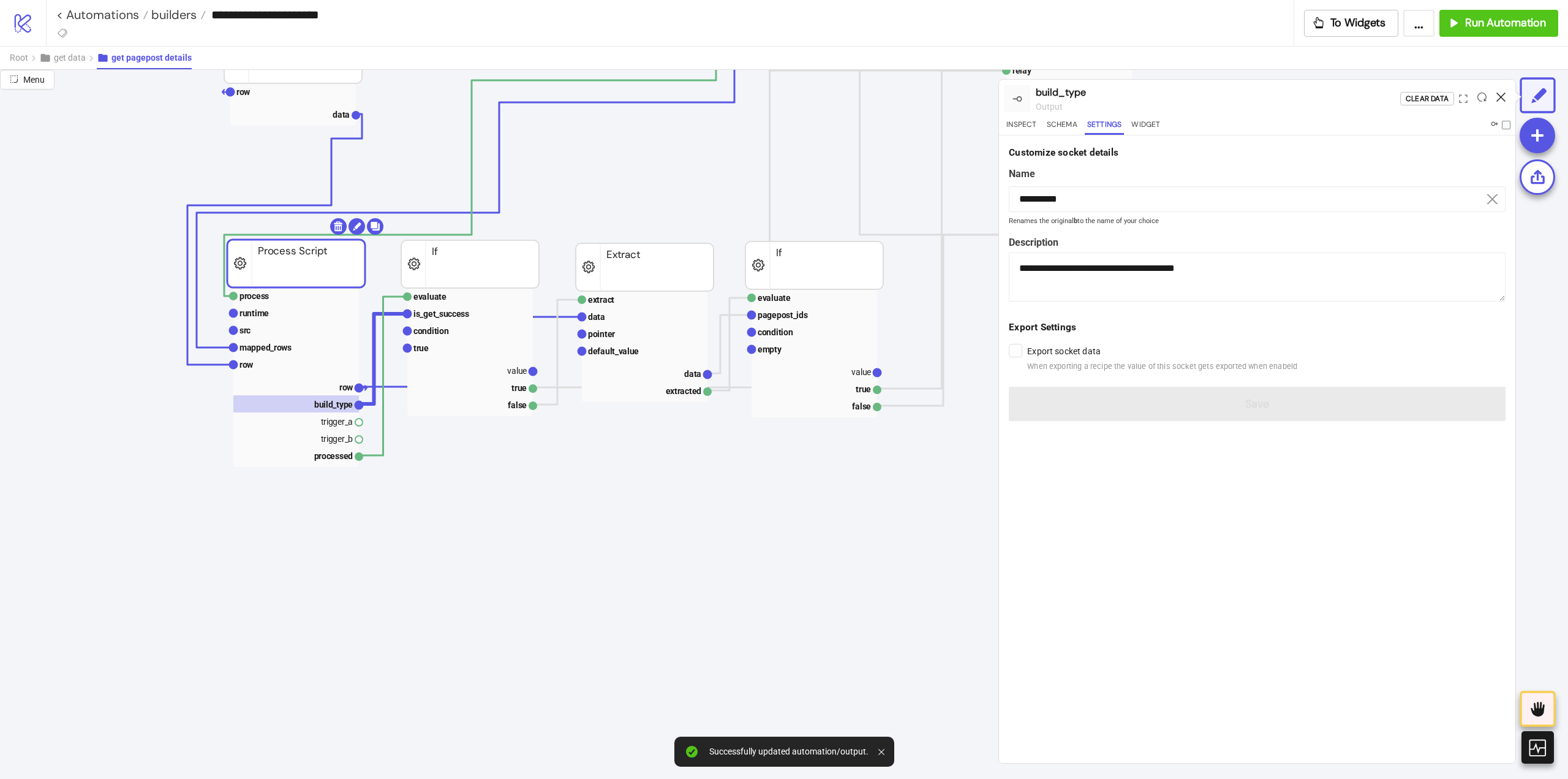
click at [1497, 98] on icon at bounding box center [1501, 97] width 9 height 9
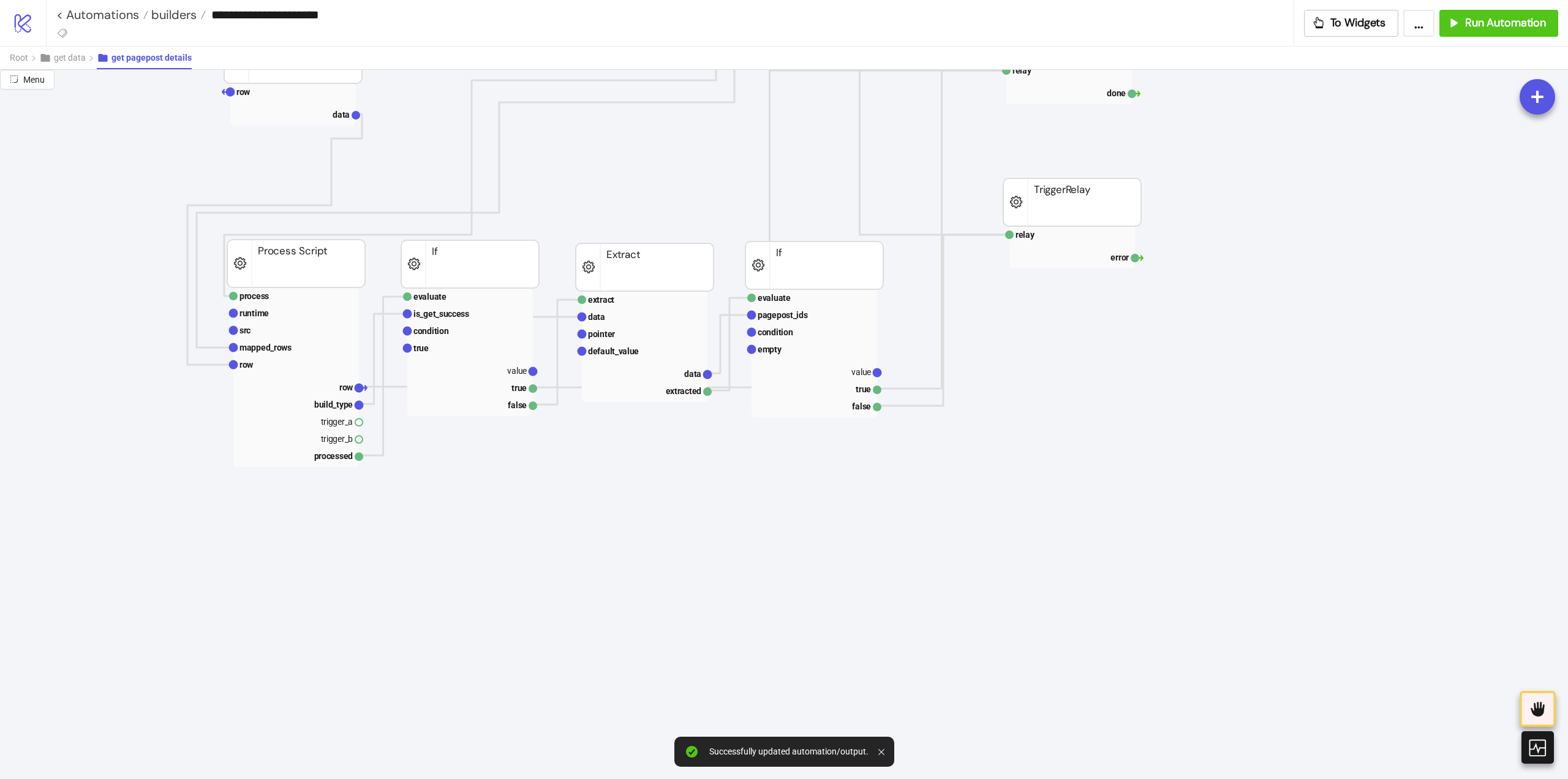
scroll to position [306, 0]
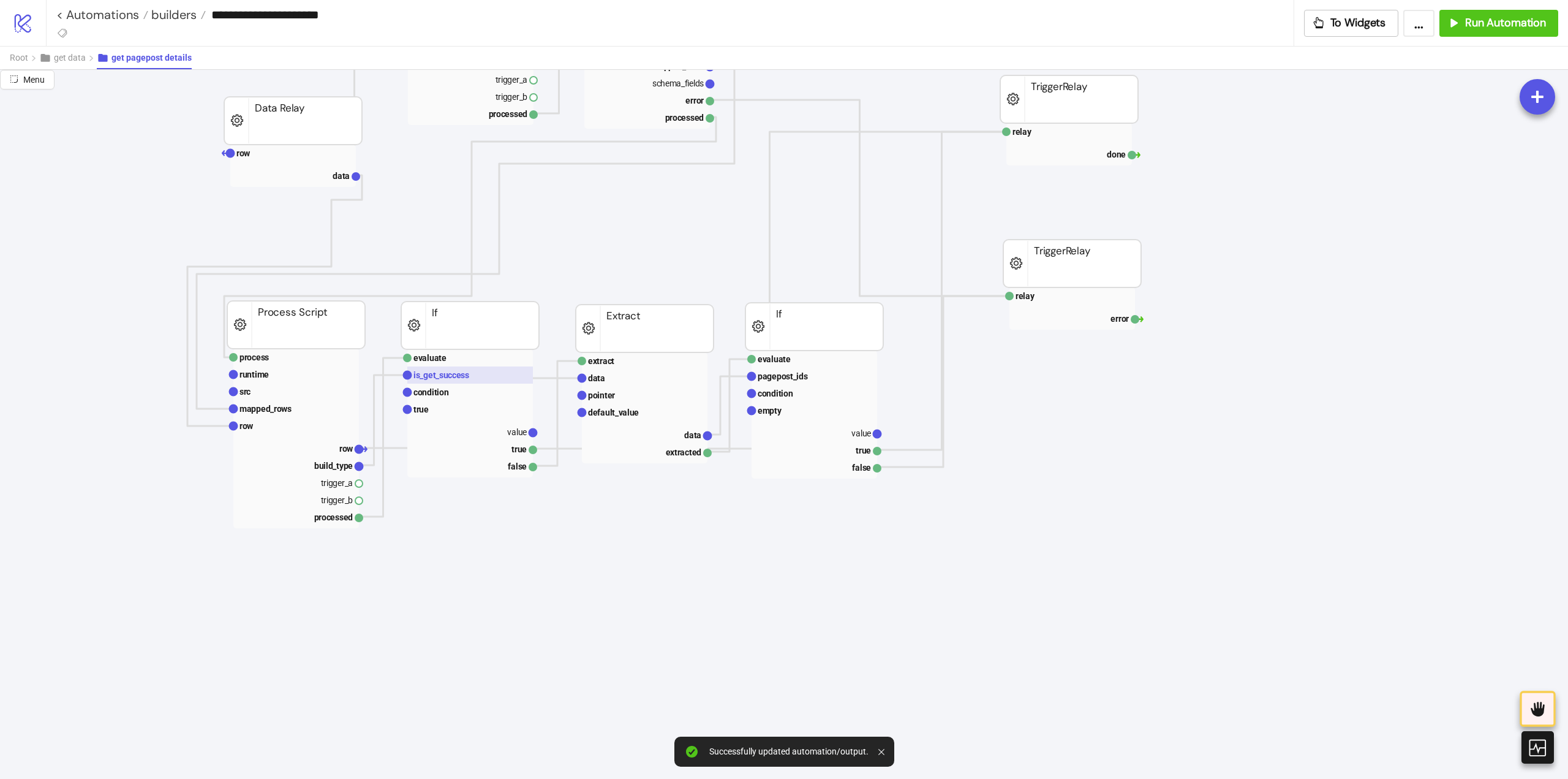
click at [438, 381] on rect at bounding box center [470, 375] width 126 height 17
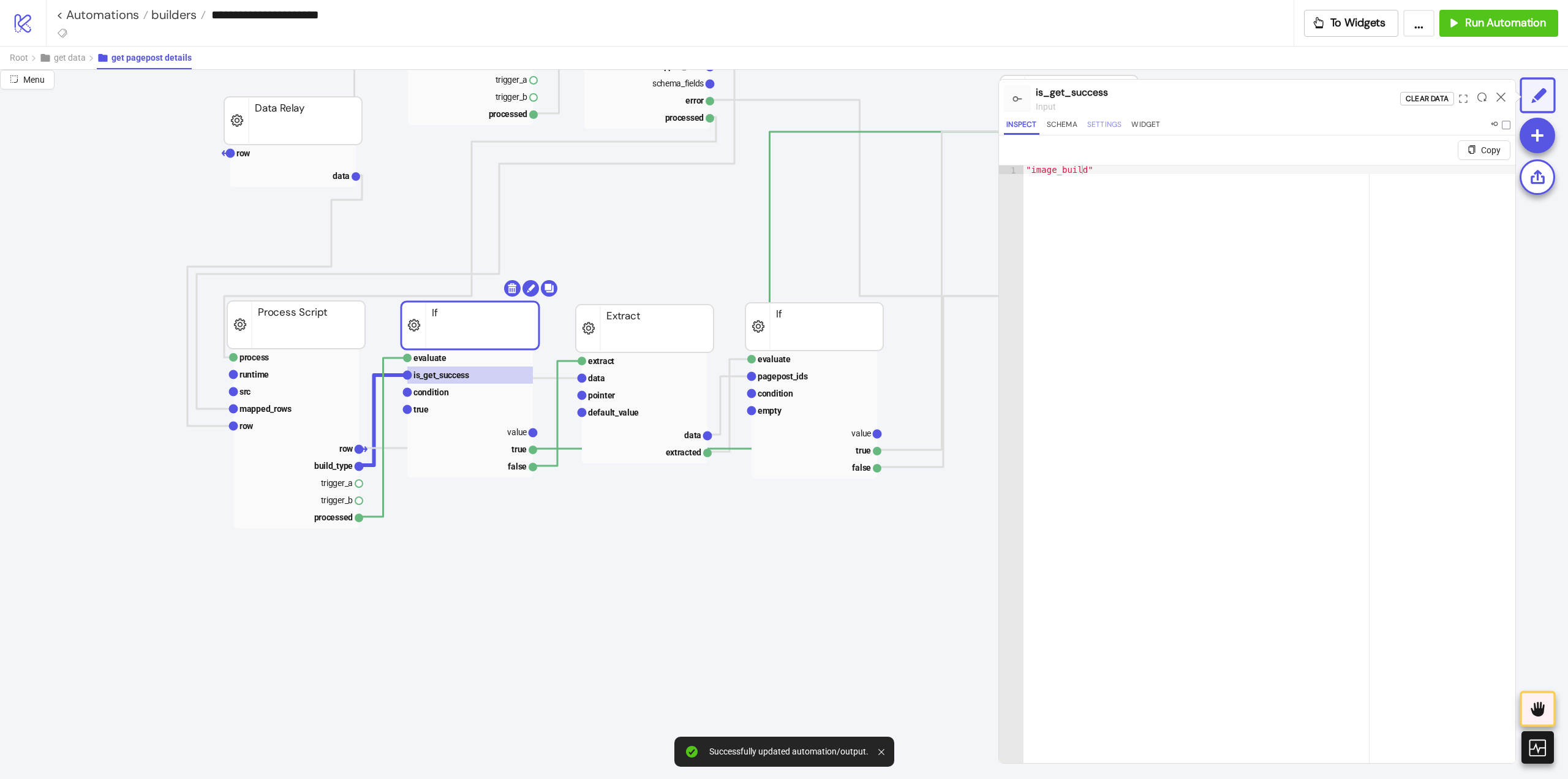
click at [1116, 125] on button "Settings" at bounding box center [1105, 126] width 40 height 17
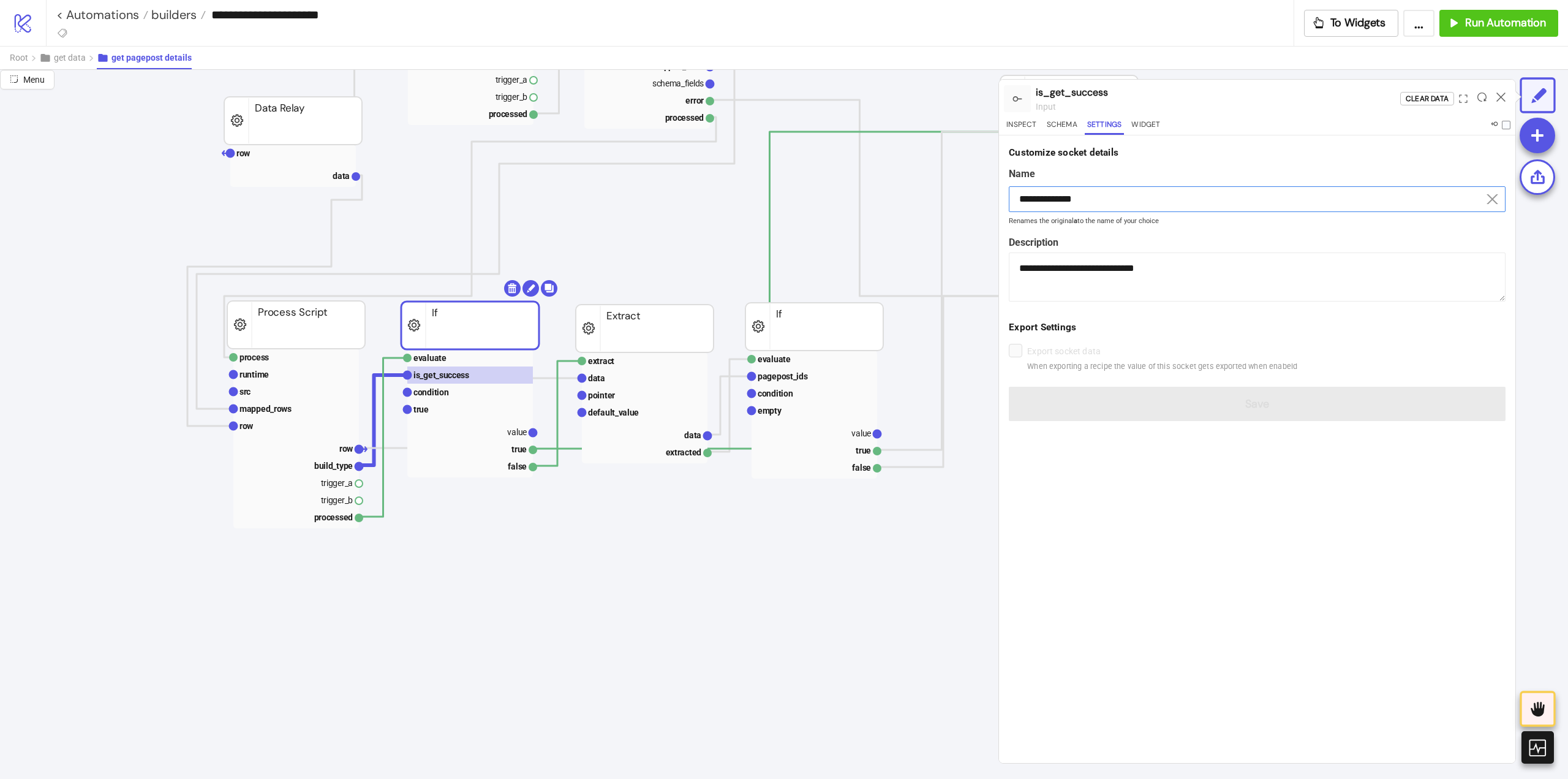
click at [1061, 195] on input "**********" at bounding box center [1257, 199] width 497 height 26
paste input
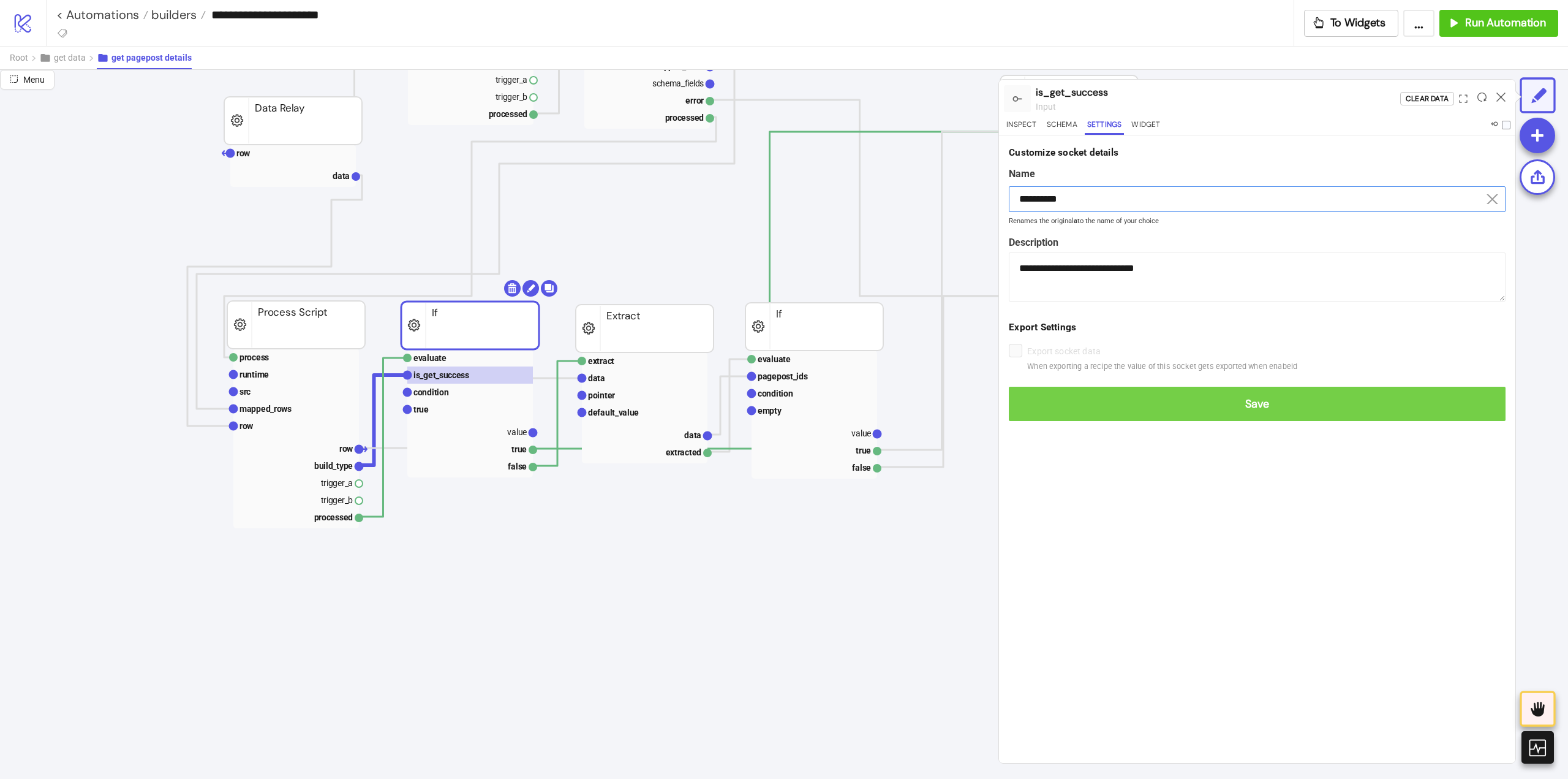
type input "**********"
click at [1177, 400] on span "Save" at bounding box center [1257, 404] width 477 height 14
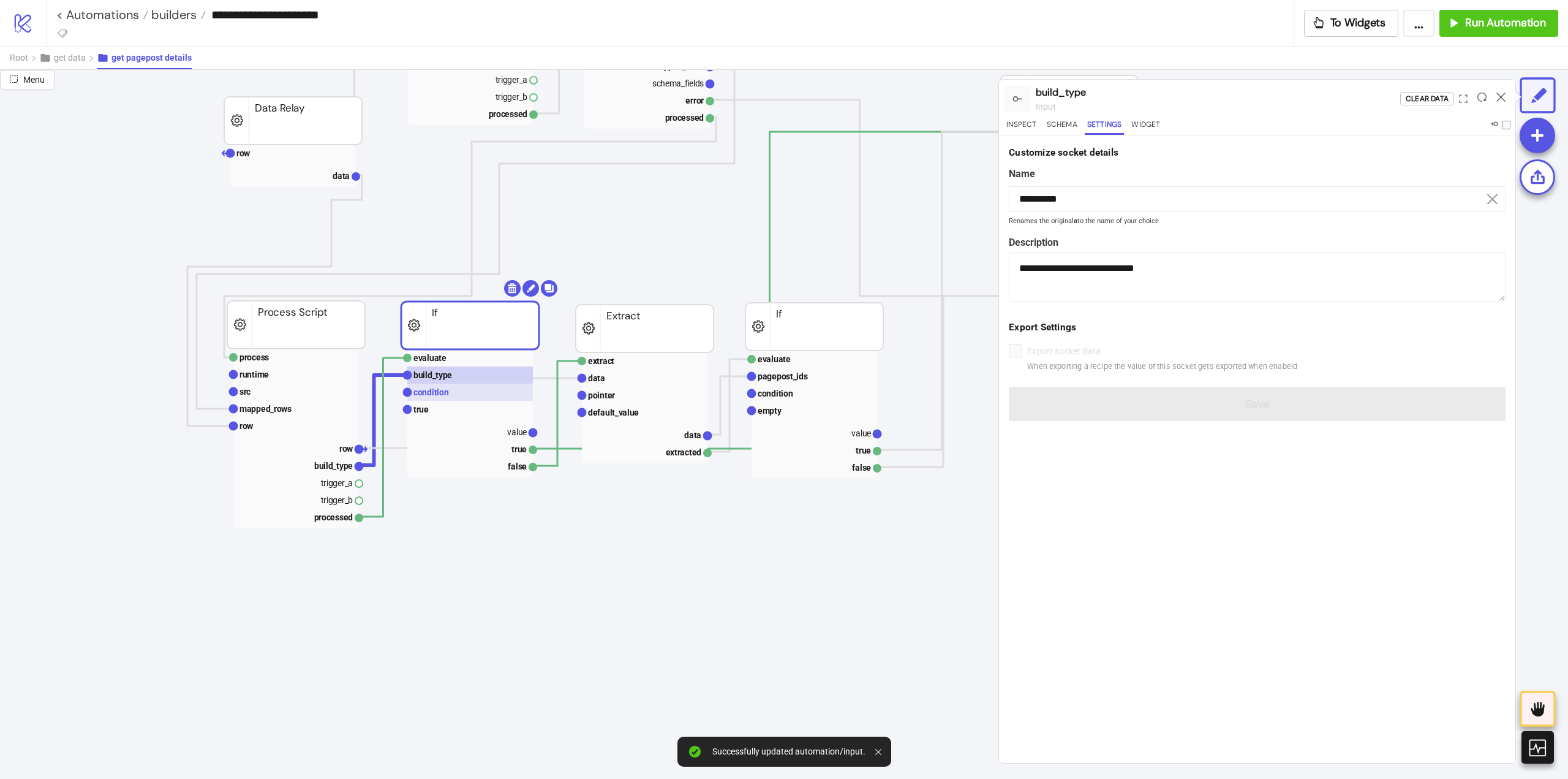
click at [433, 395] on text "condition" at bounding box center [431, 392] width 35 height 10
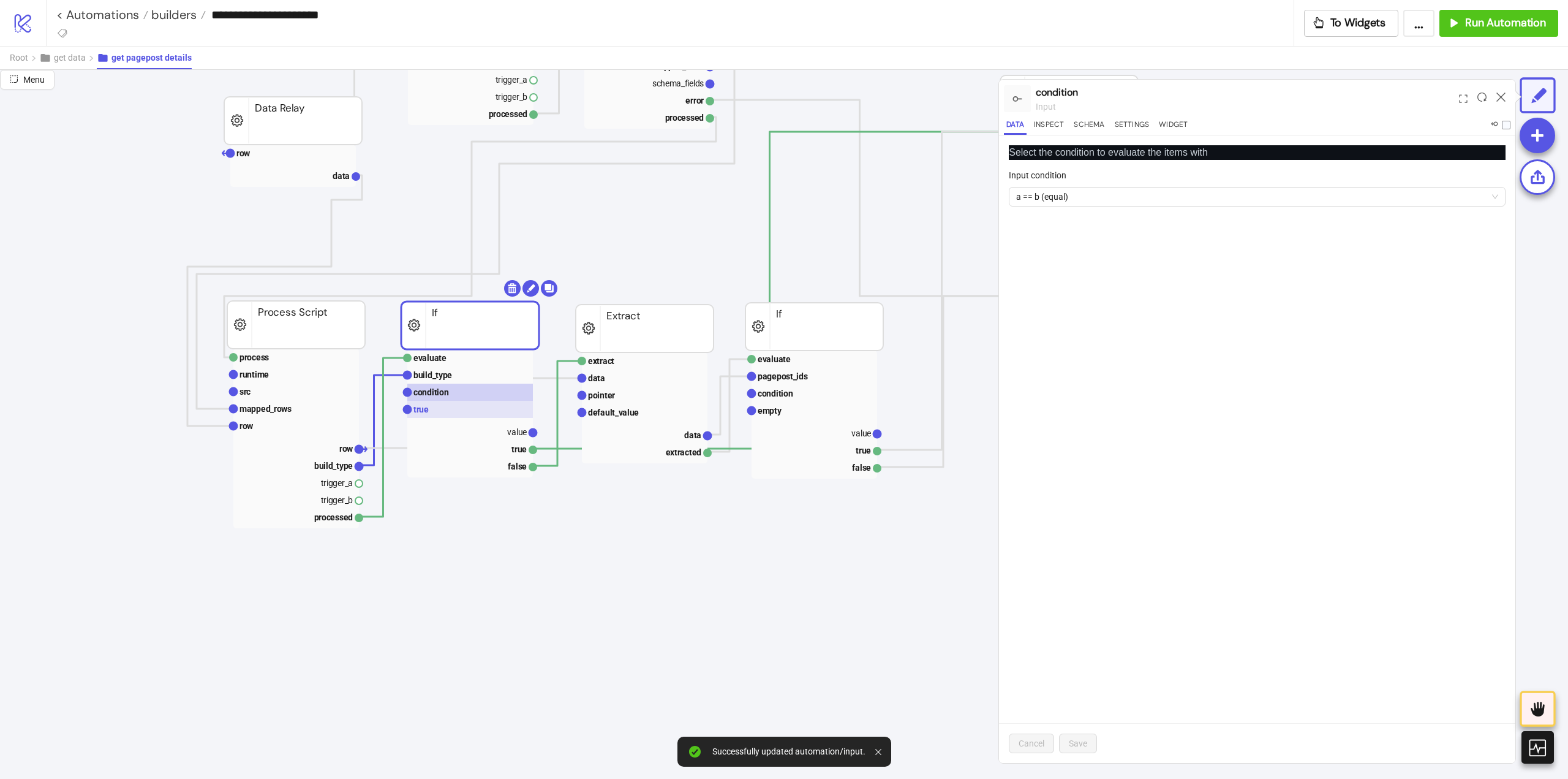
click at [441, 409] on rect at bounding box center [470, 409] width 126 height 17
click at [1478, 186] on span "boolean" at bounding box center [1477, 178] width 42 height 19
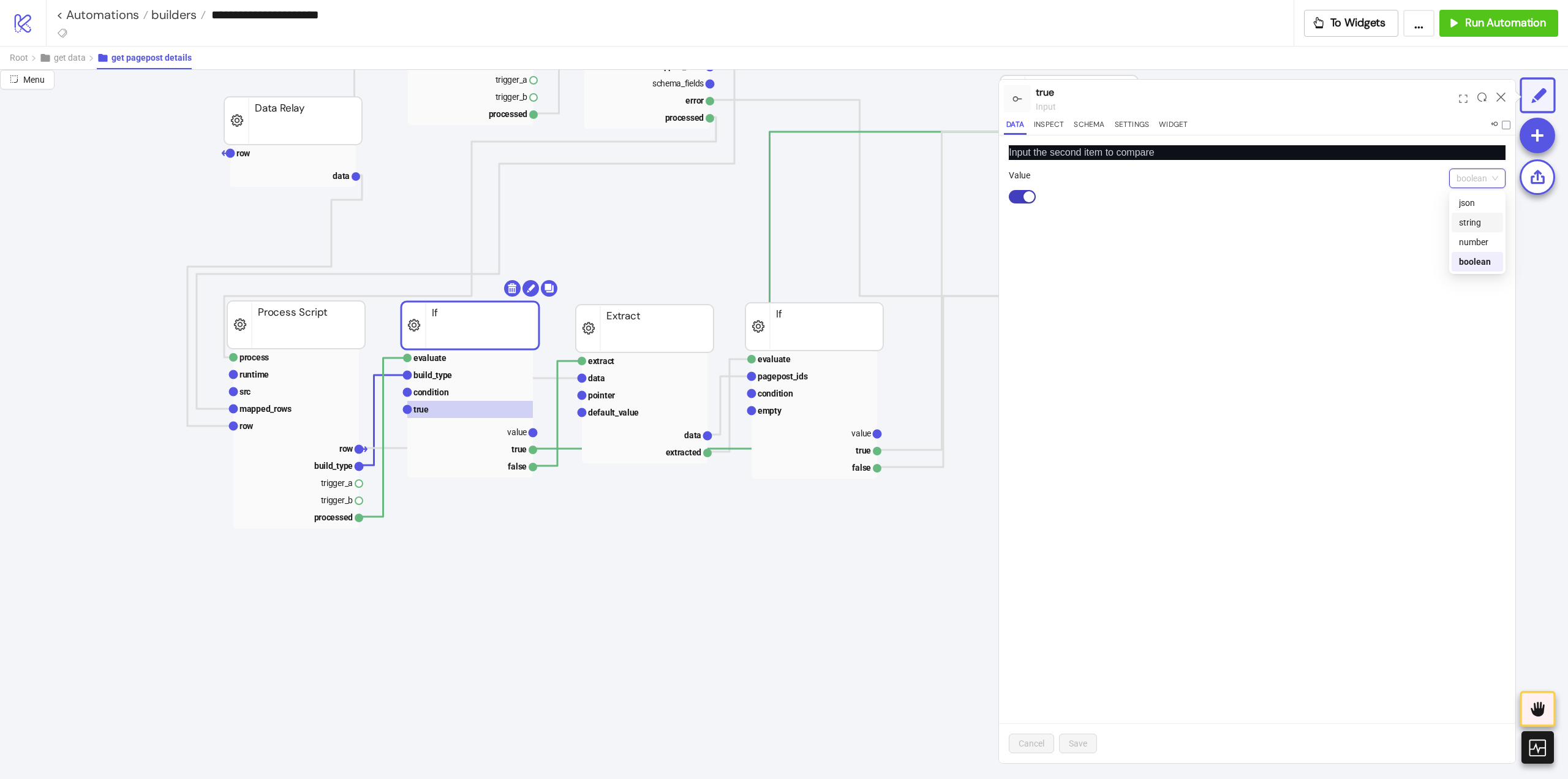
click at [1476, 221] on div "string" at bounding box center [1477, 222] width 37 height 14
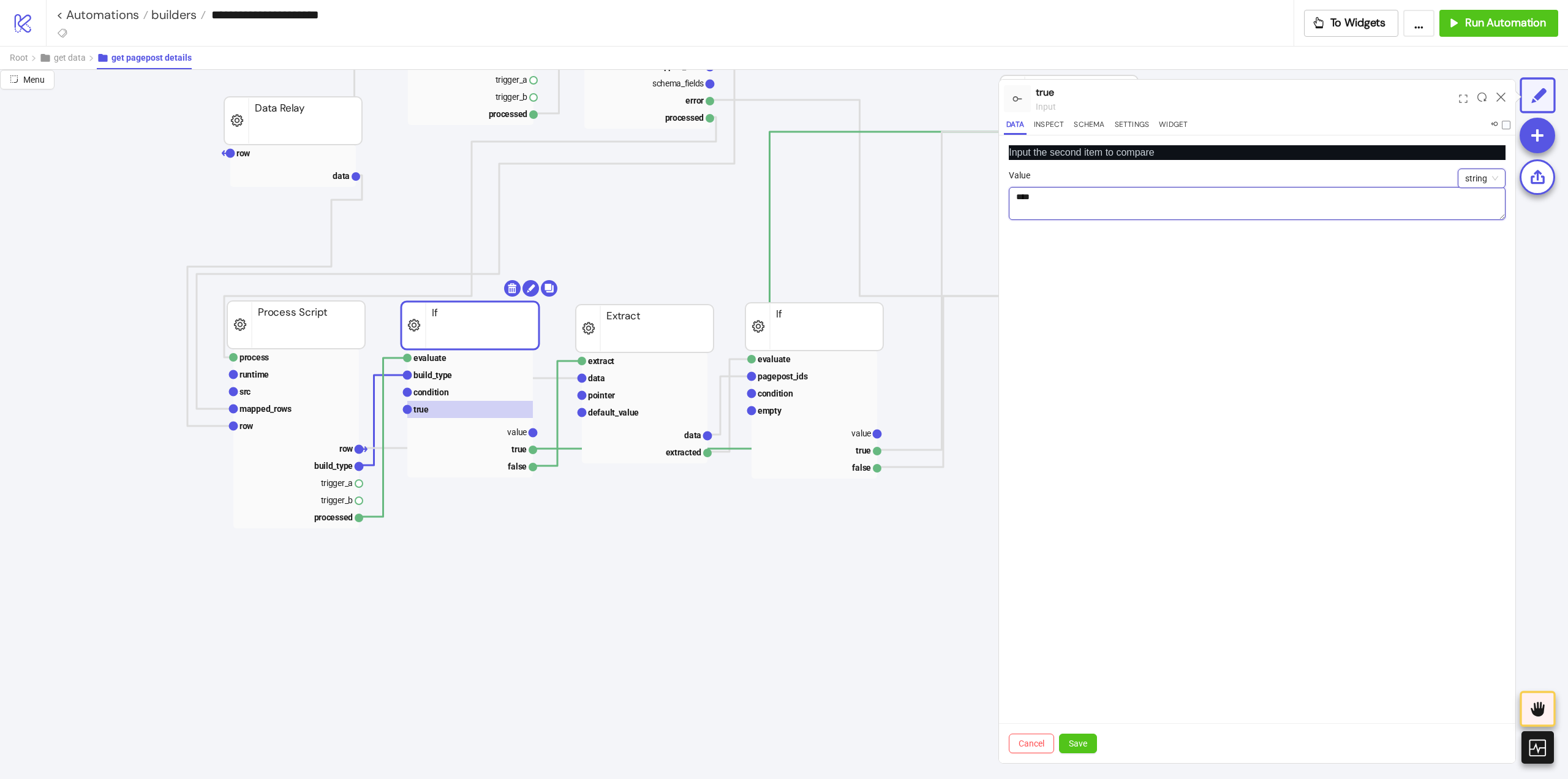
click at [1104, 199] on textarea "****" at bounding box center [1257, 203] width 497 height 33
type textarea "**********"
click at [1078, 744] on span "Save" at bounding box center [1078, 743] width 19 height 10
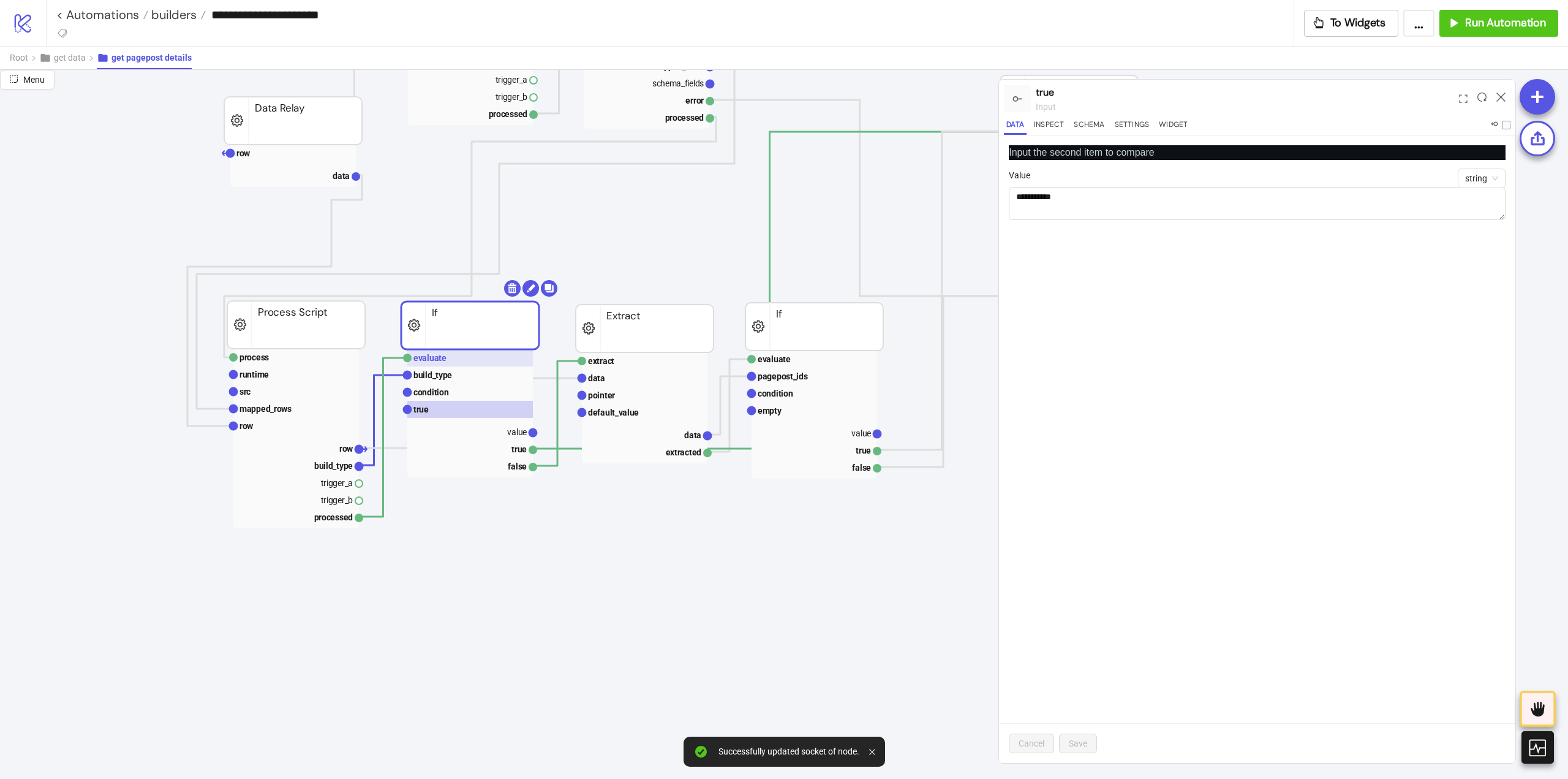
click at [458, 363] on rect at bounding box center [470, 358] width 126 height 17
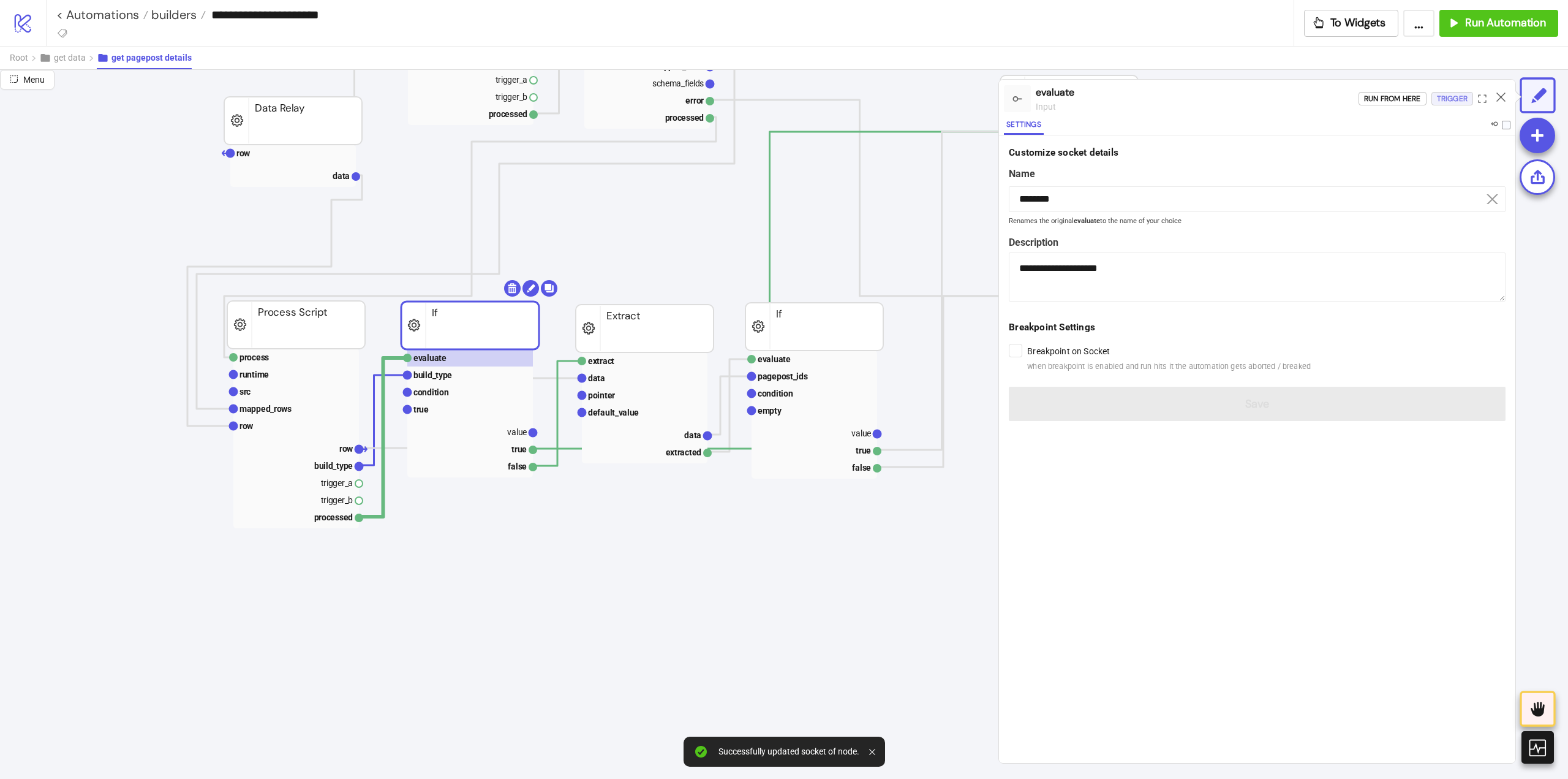
click at [1457, 103] on div "Trigger" at bounding box center [1452, 99] width 31 height 14
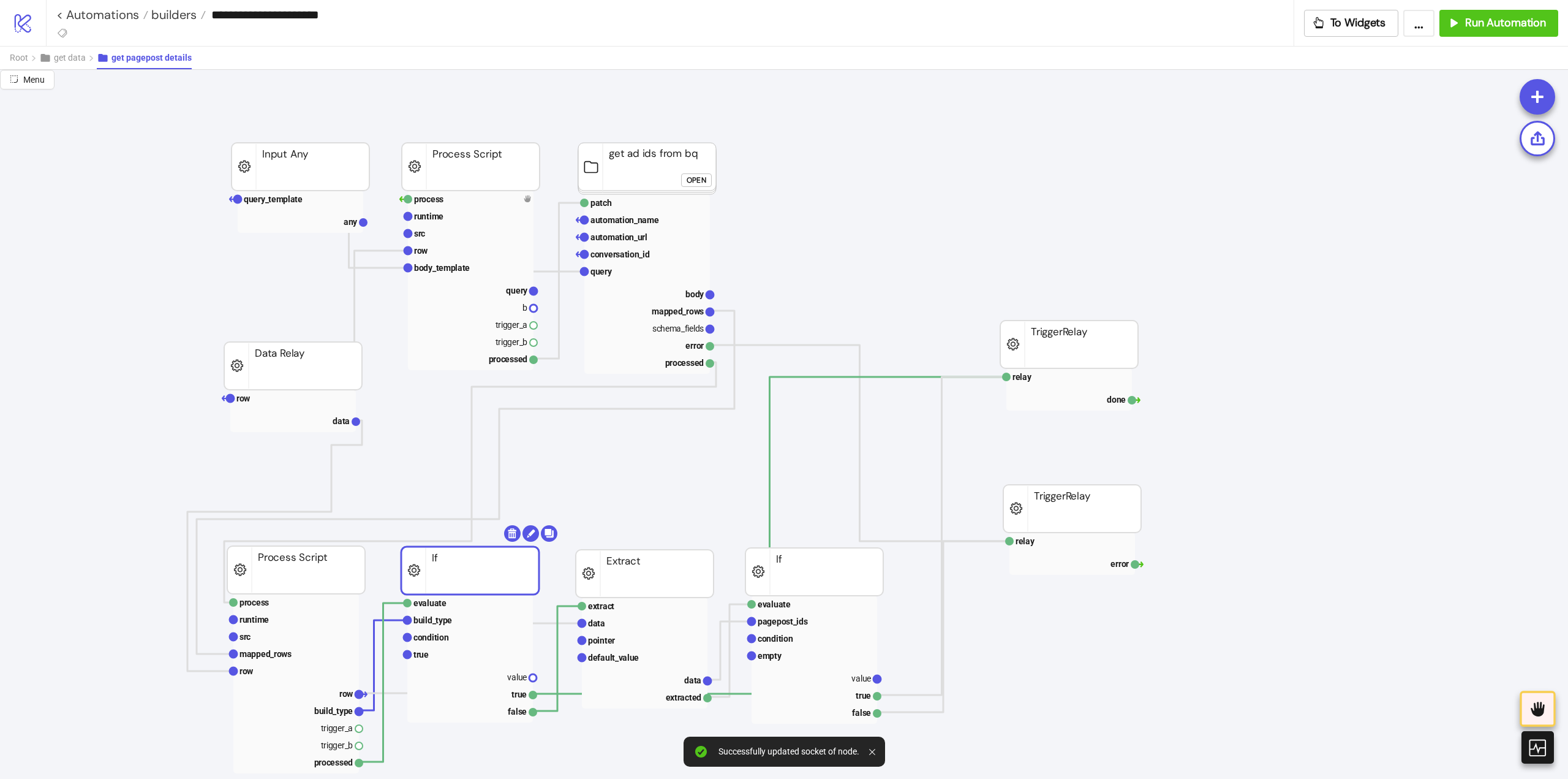
scroll to position [184, 0]
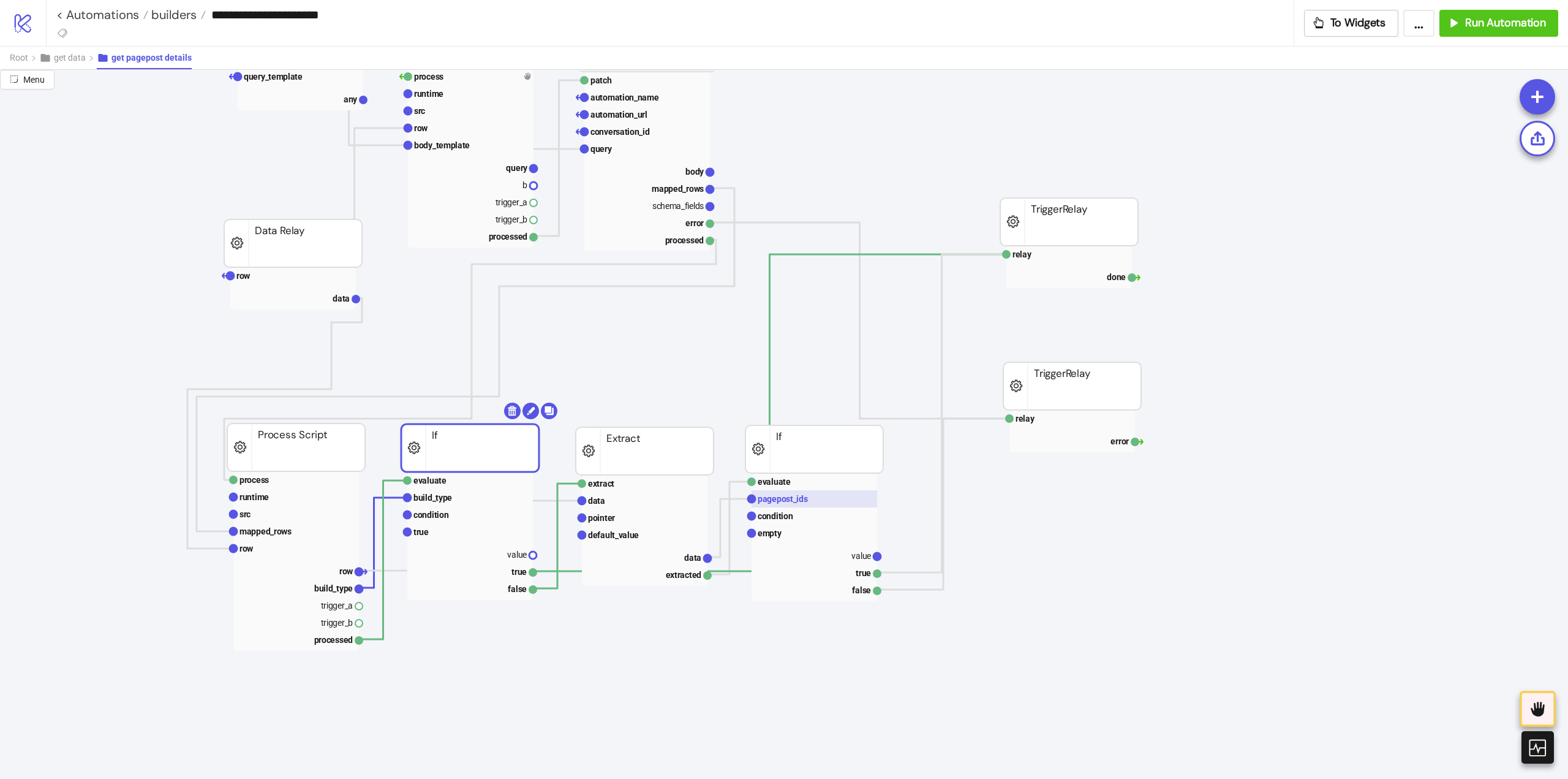
click at [773, 506] on rect at bounding box center [814, 498] width 126 height 17
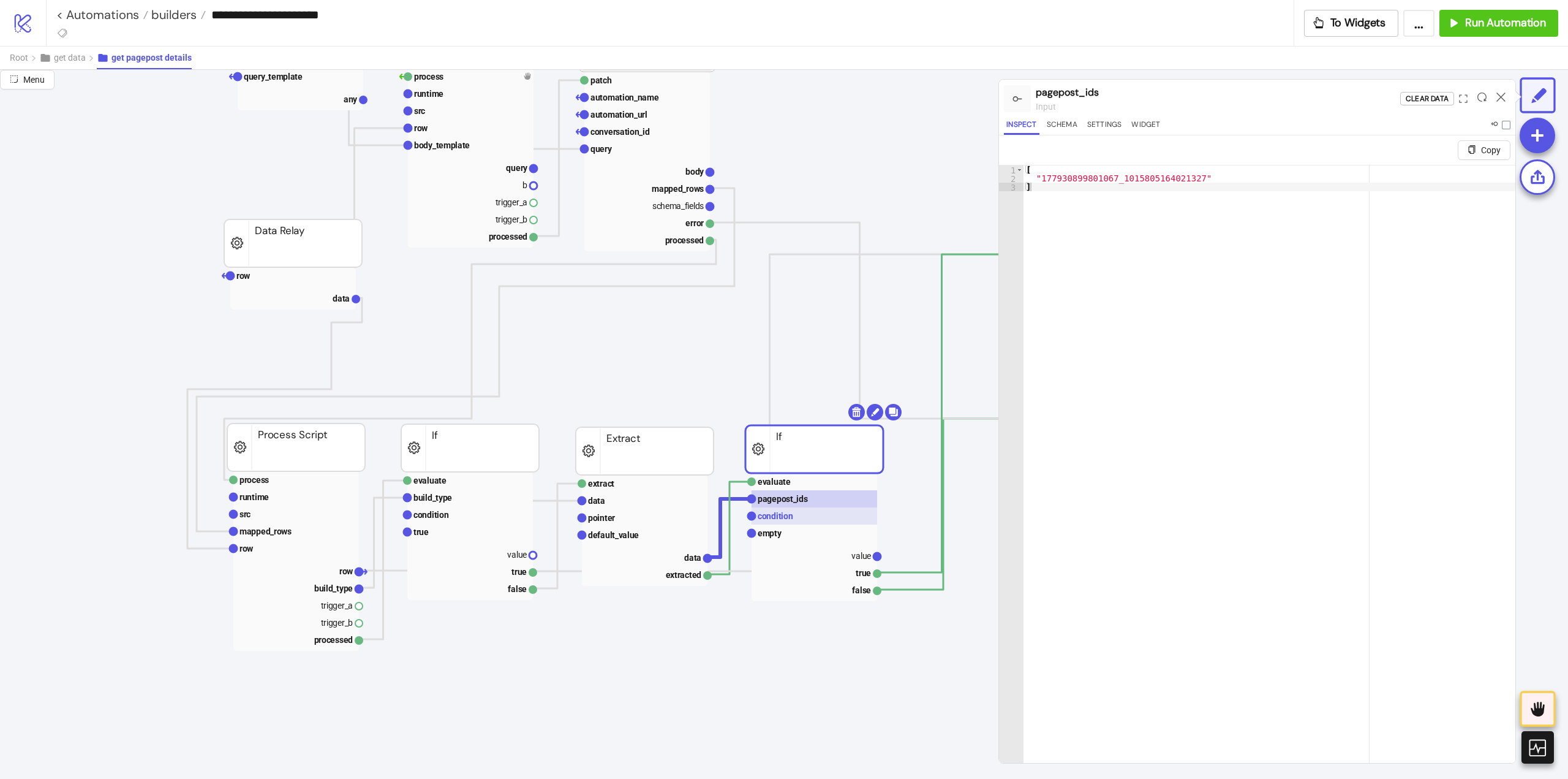
click at [770, 518] on text "condition" at bounding box center [775, 516] width 35 height 10
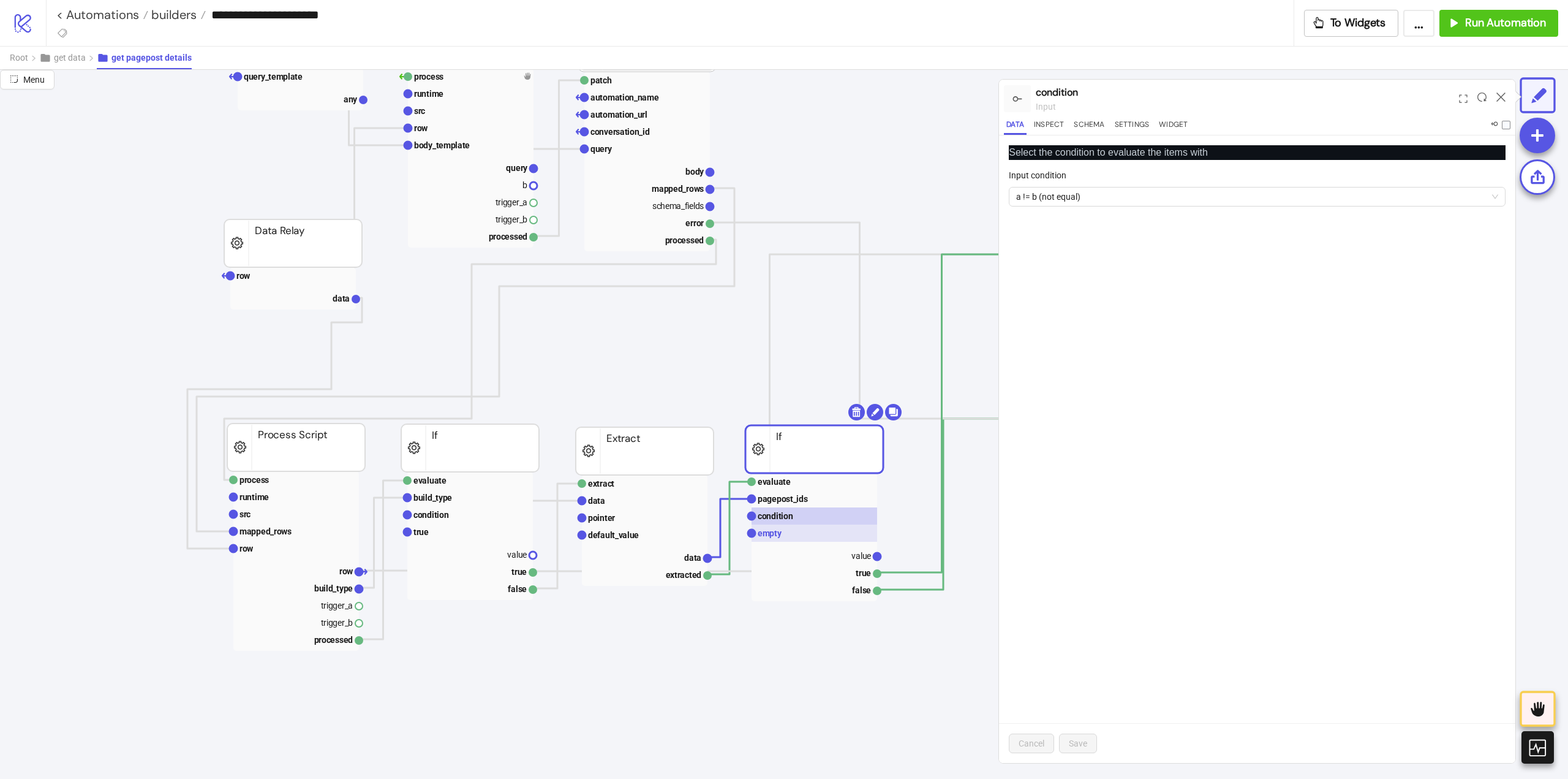
click at [771, 537] on text "empty" at bounding box center [770, 533] width 24 height 10
click at [1505, 99] on icon at bounding box center [1501, 97] width 9 height 9
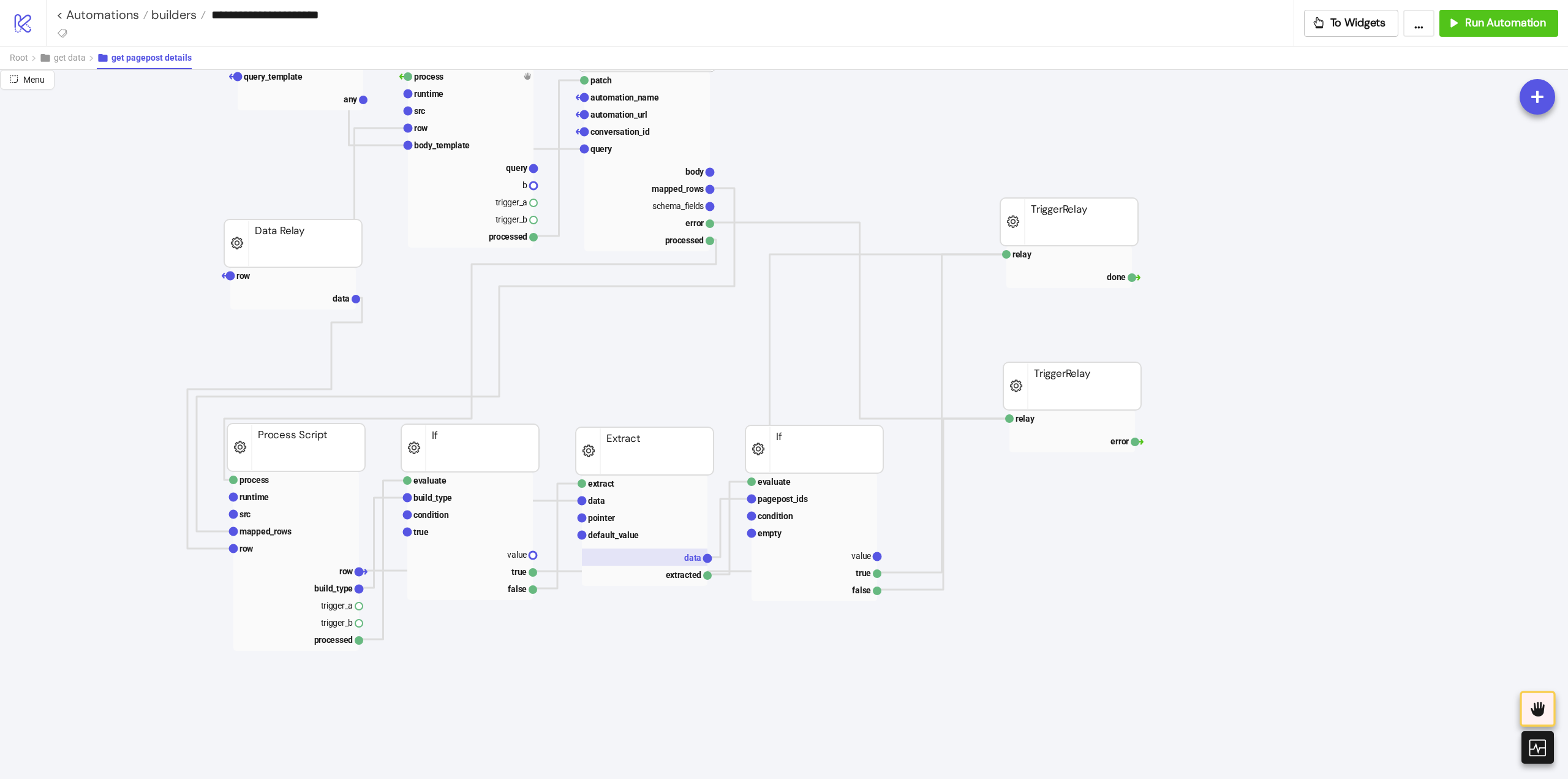
click at [681, 559] on rect at bounding box center [644, 557] width 126 height 17
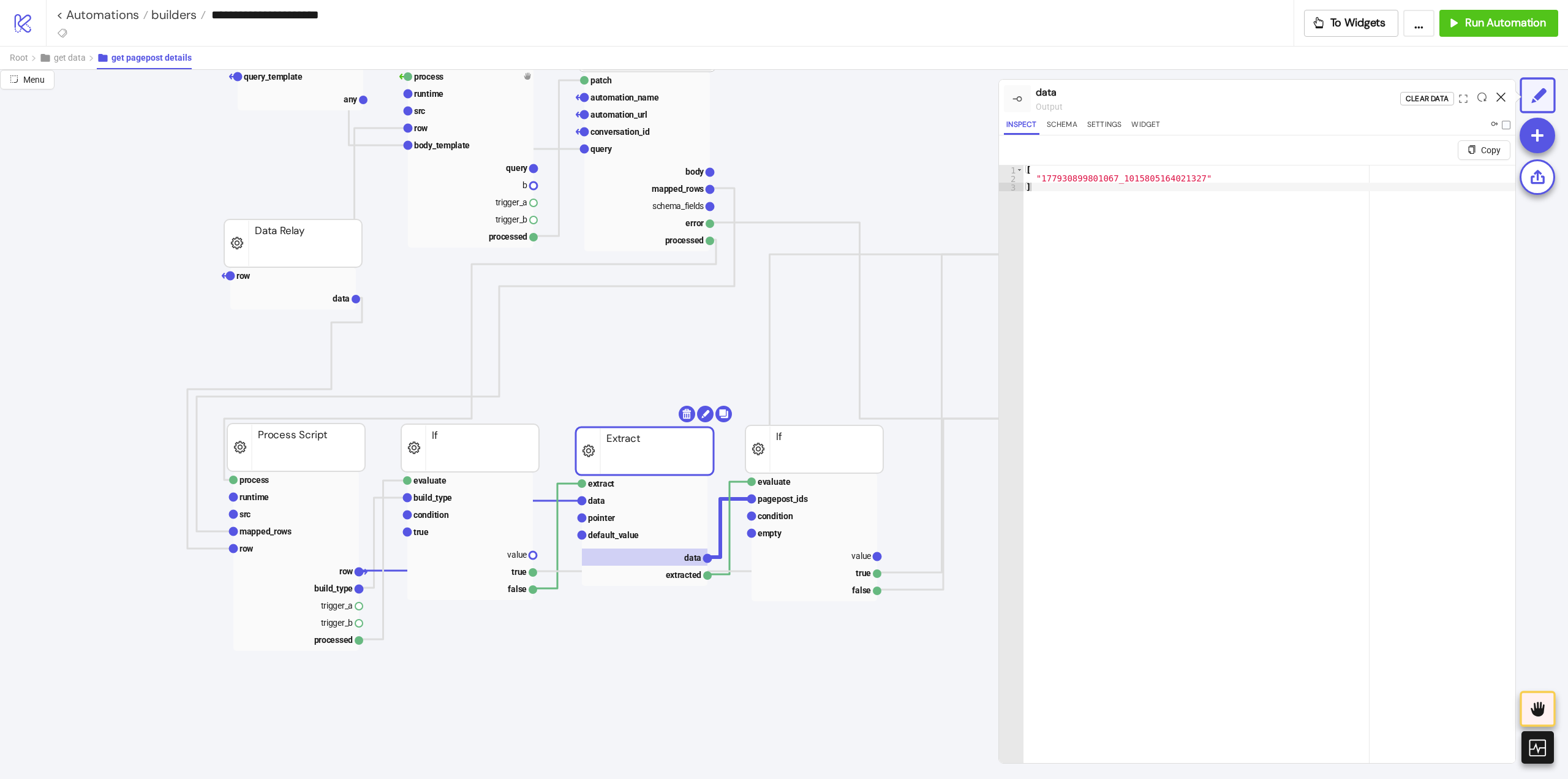
click at [1498, 97] on icon at bounding box center [1501, 97] width 9 height 9
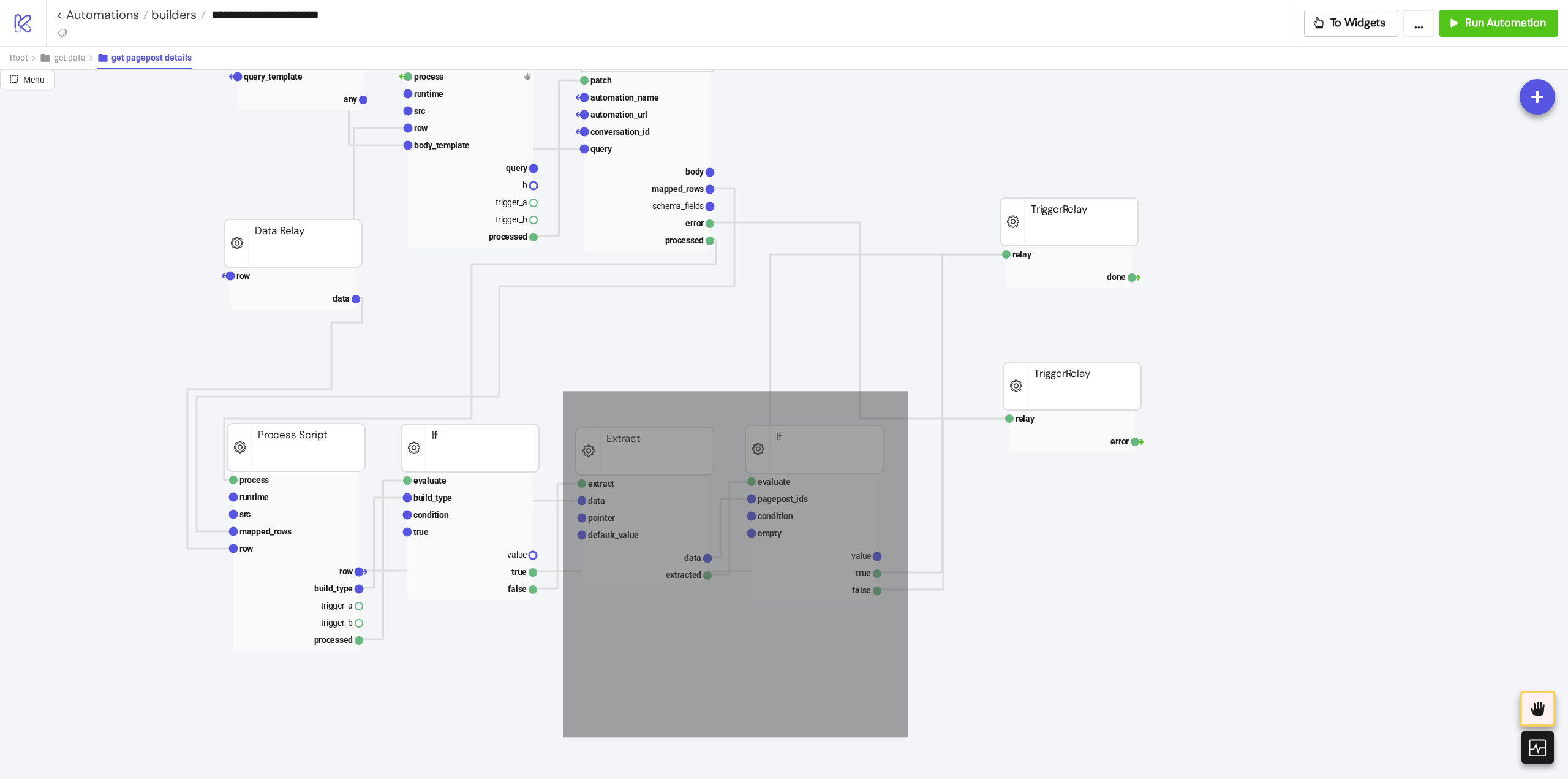
drag, startPoint x: 563, startPoint y: 391, endPoint x: 904, endPoint y: 734, distance: 483.7
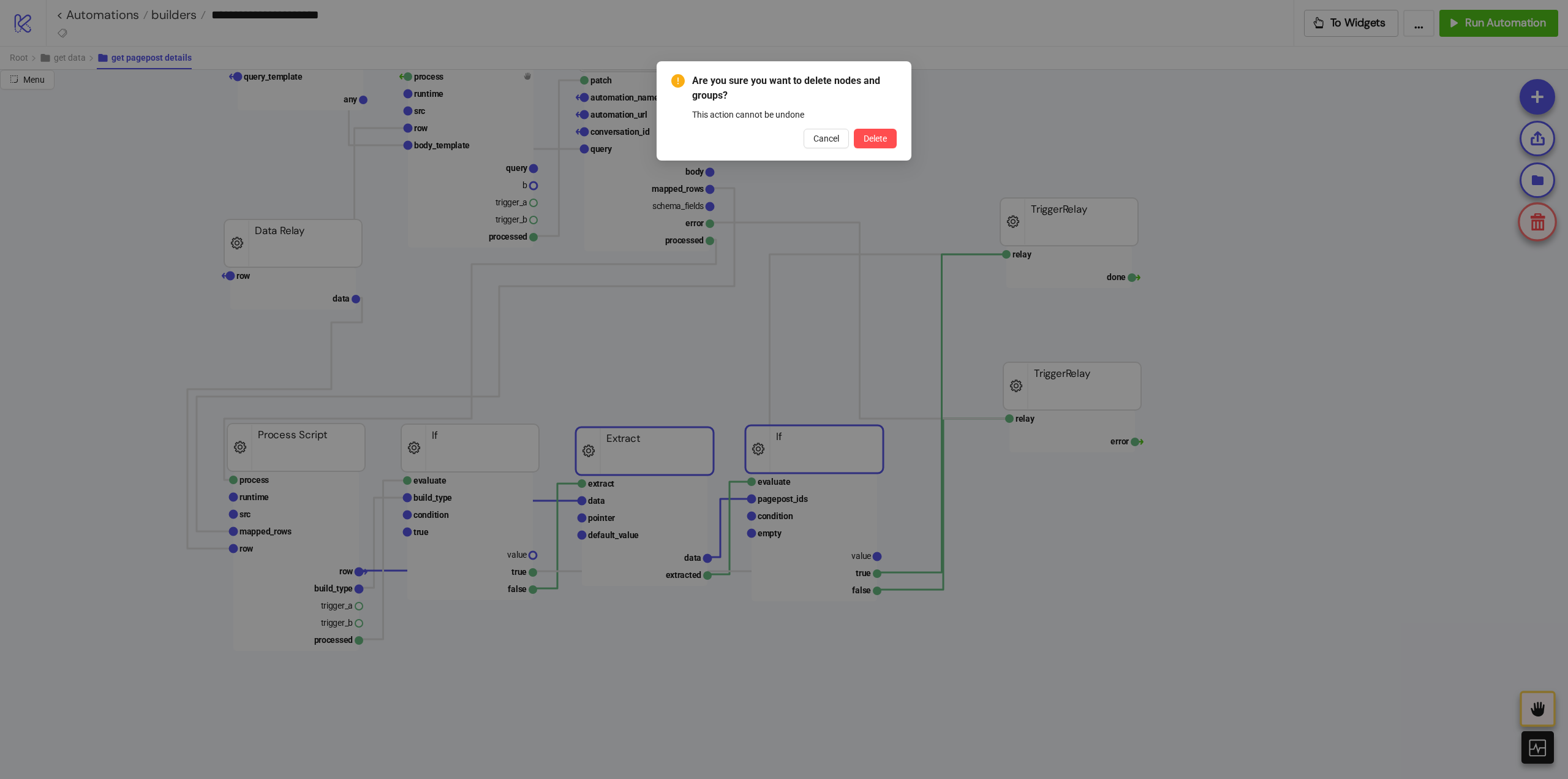
click at [854, 129] on button "Delete" at bounding box center [875, 139] width 43 height 19
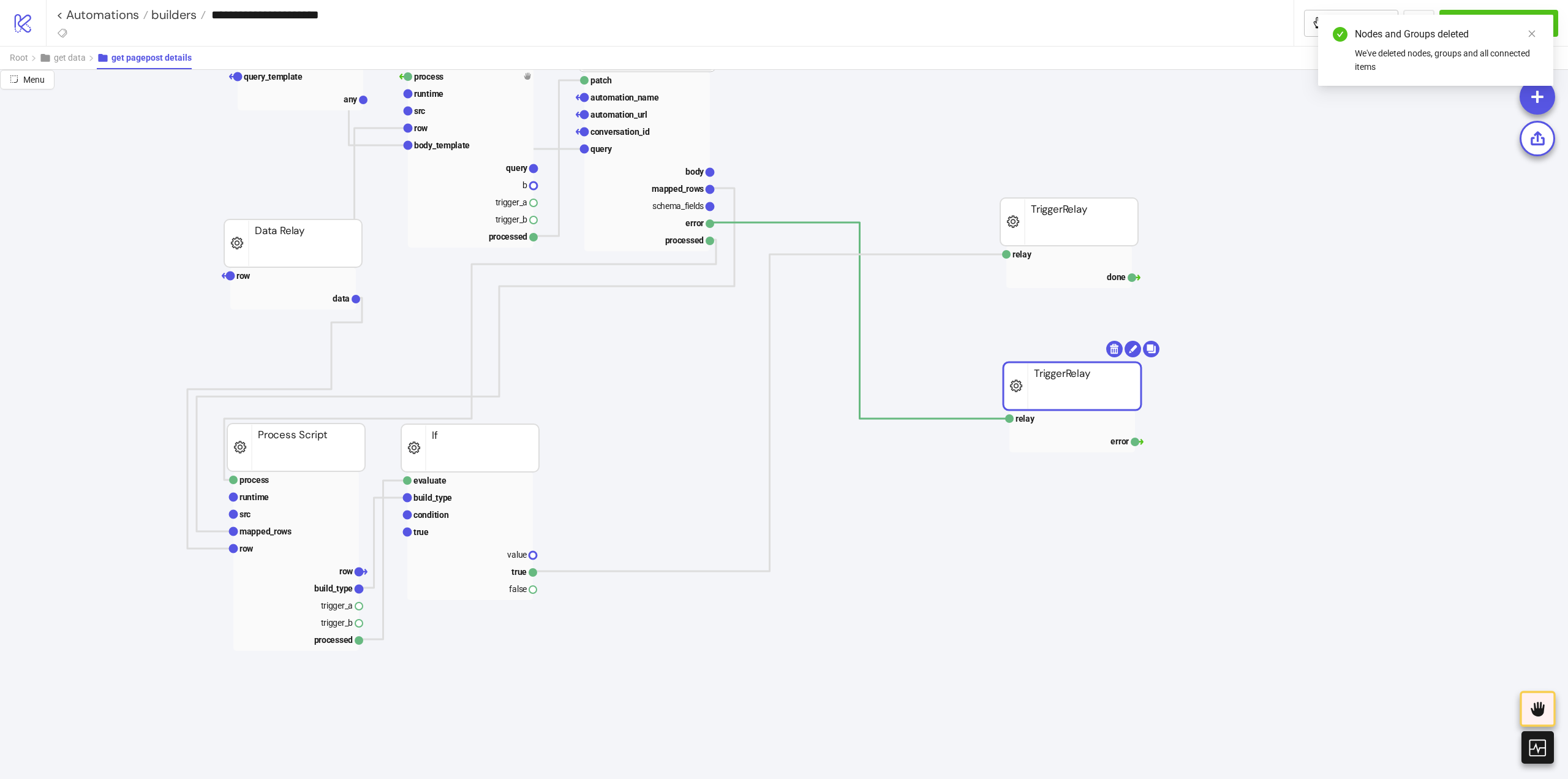
scroll to position [61, 0]
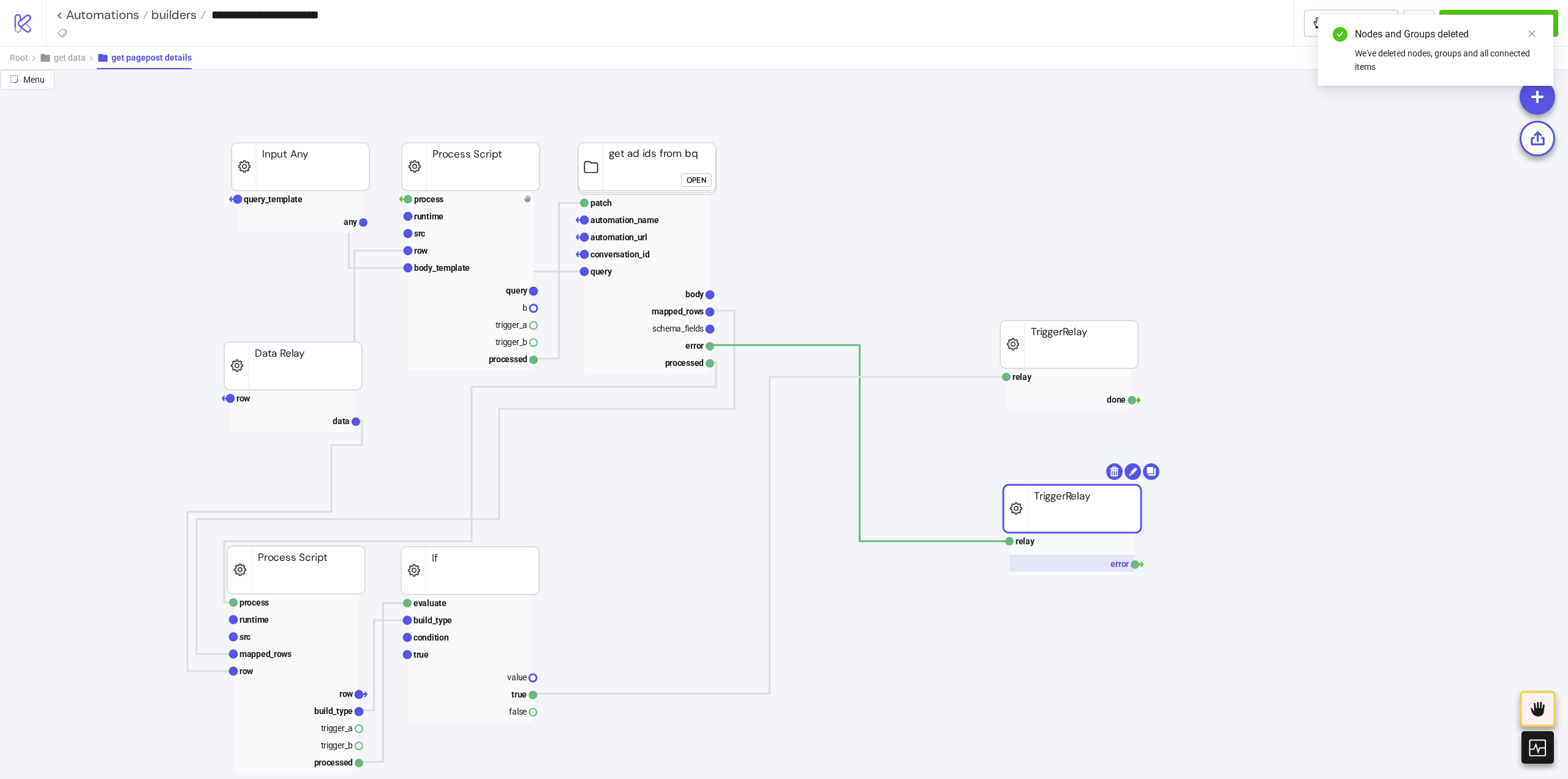
click at [1085, 556] on rect at bounding box center [1072, 563] width 126 height 17
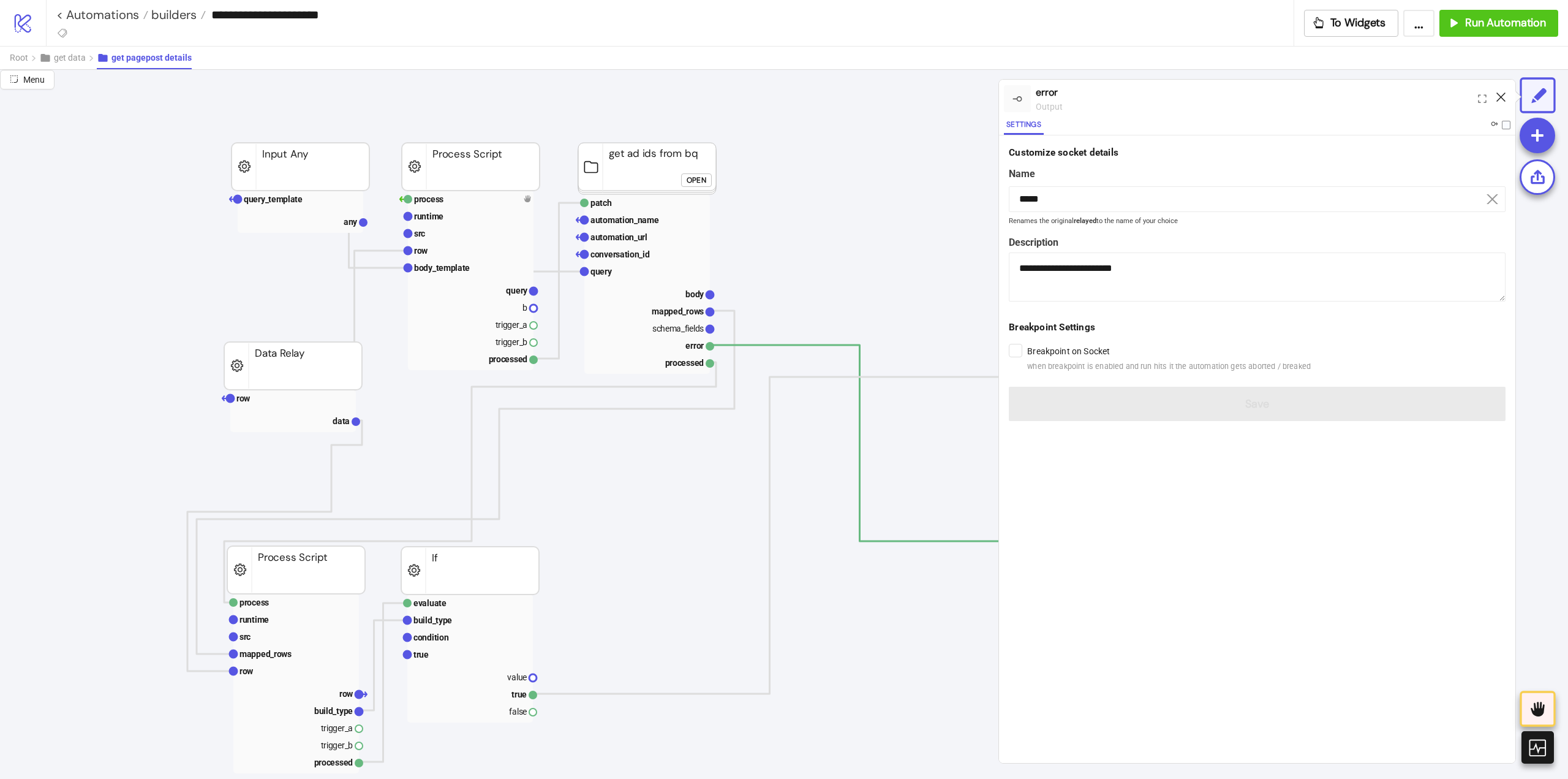
click at [1502, 95] on icon at bounding box center [1501, 97] width 9 height 9
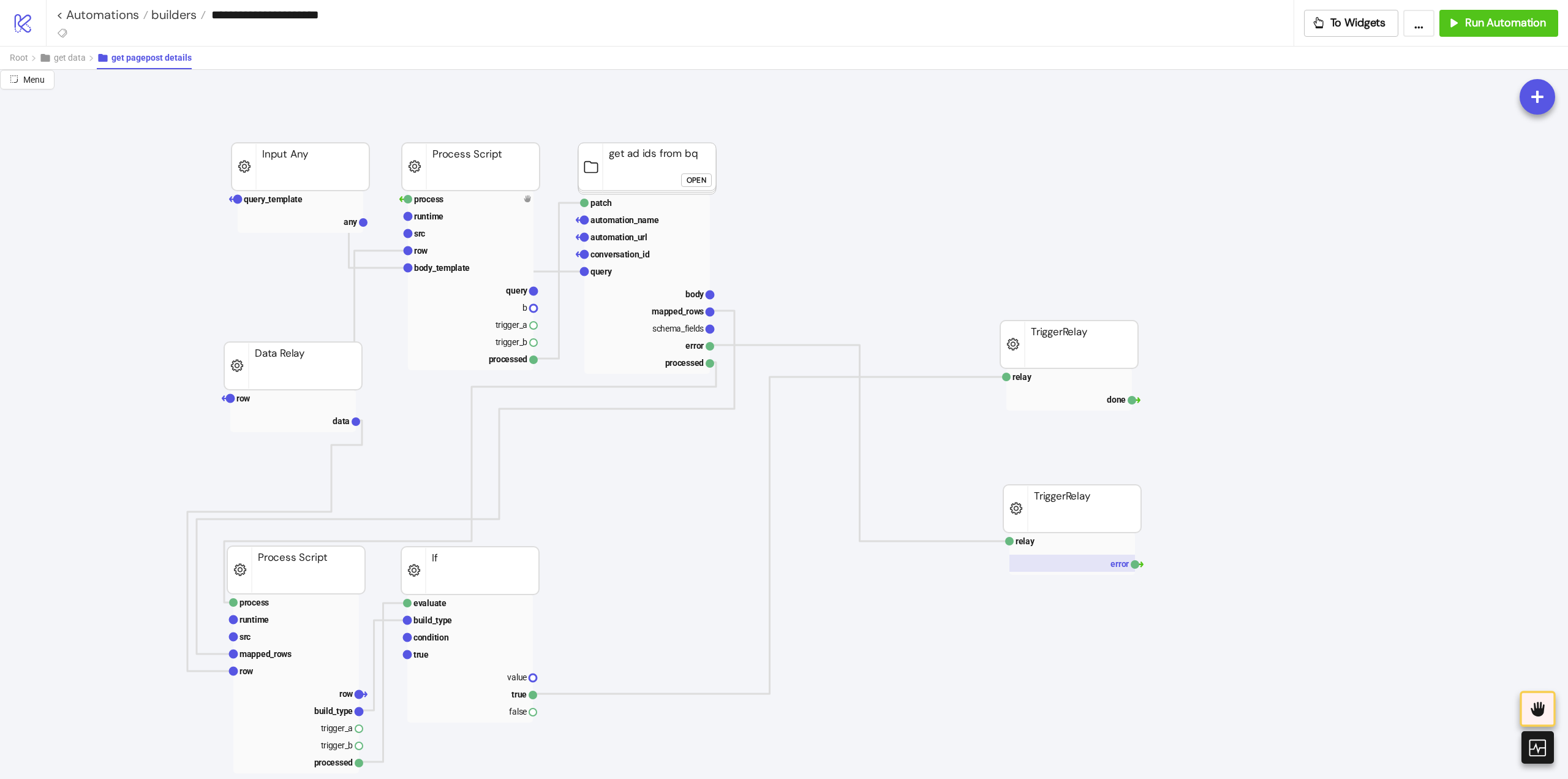
click at [1072, 567] on rect at bounding box center [1072, 563] width 126 height 17
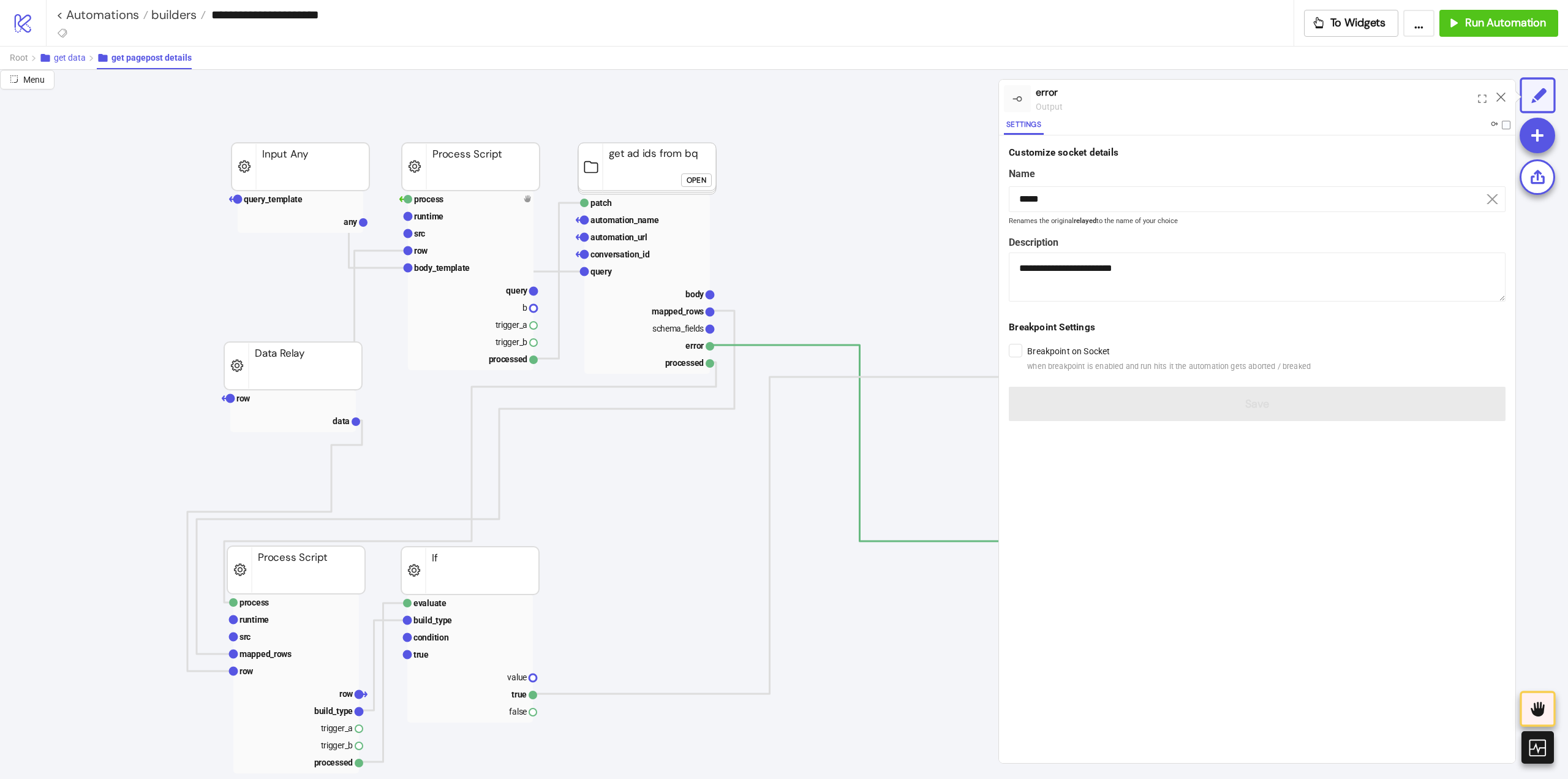
click at [69, 59] on span "get data" at bounding box center [70, 57] width 32 height 10
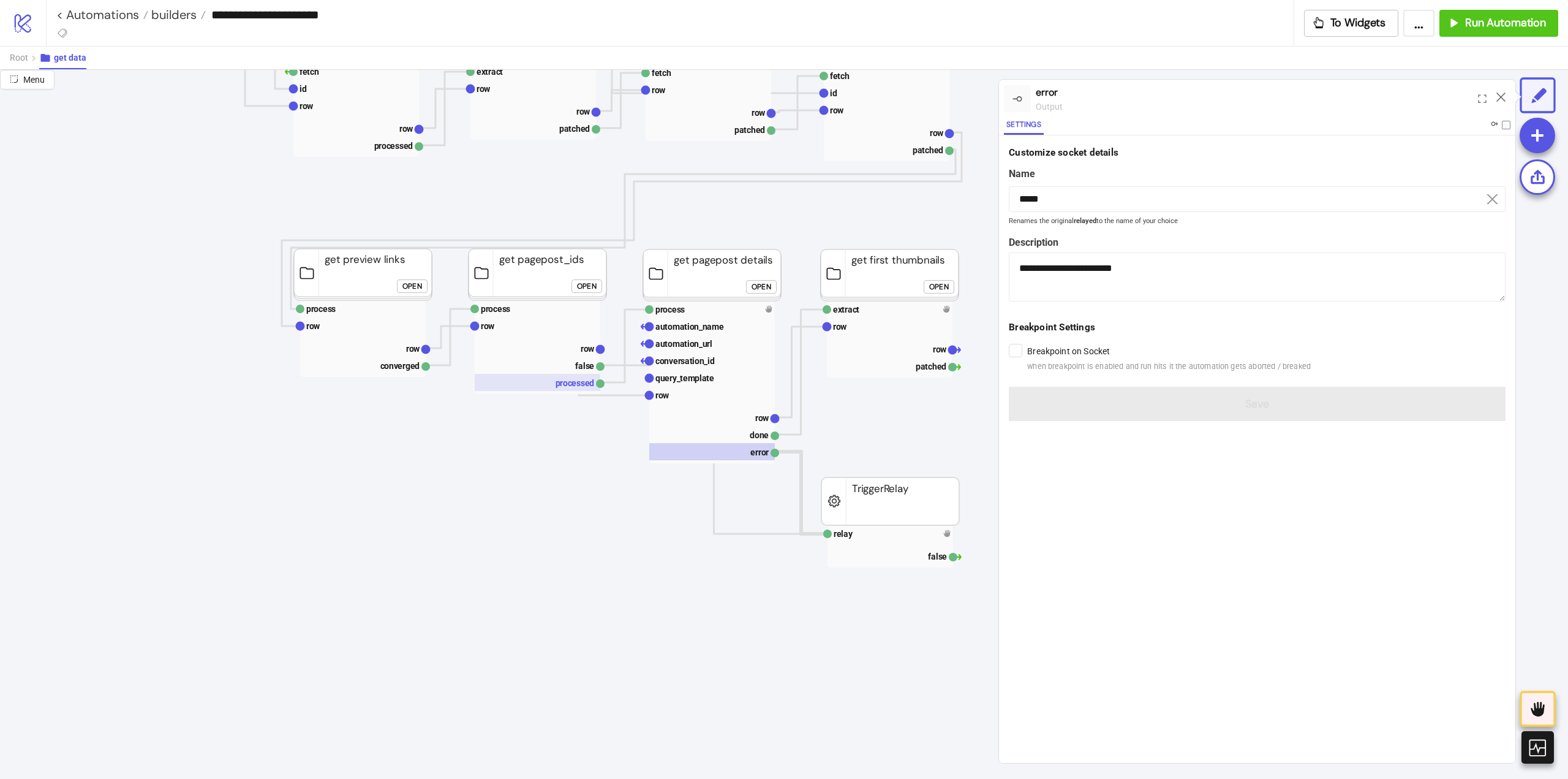
scroll to position [306, 184]
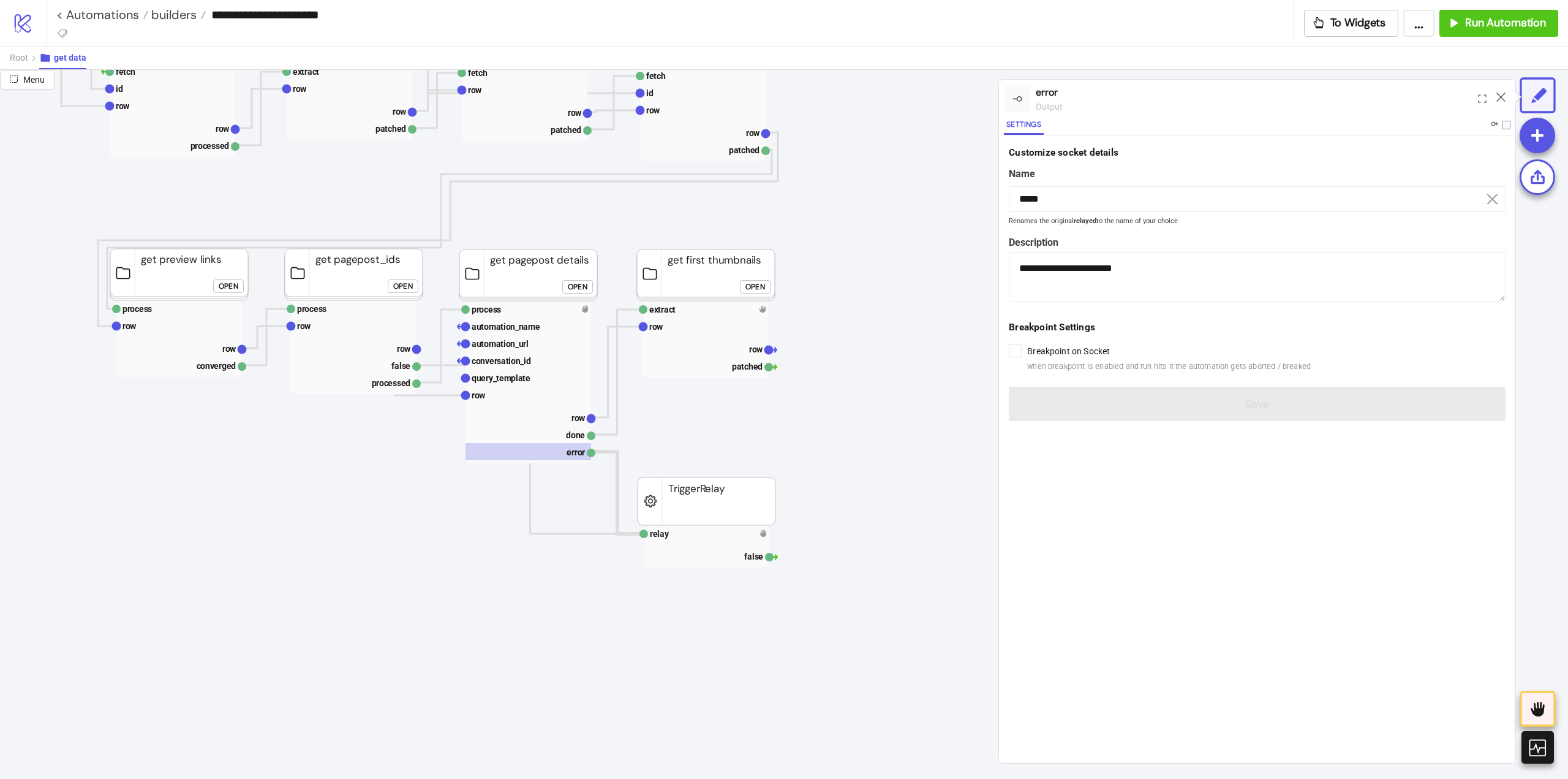
click at [572, 288] on div "Open" at bounding box center [577, 286] width 19 height 14
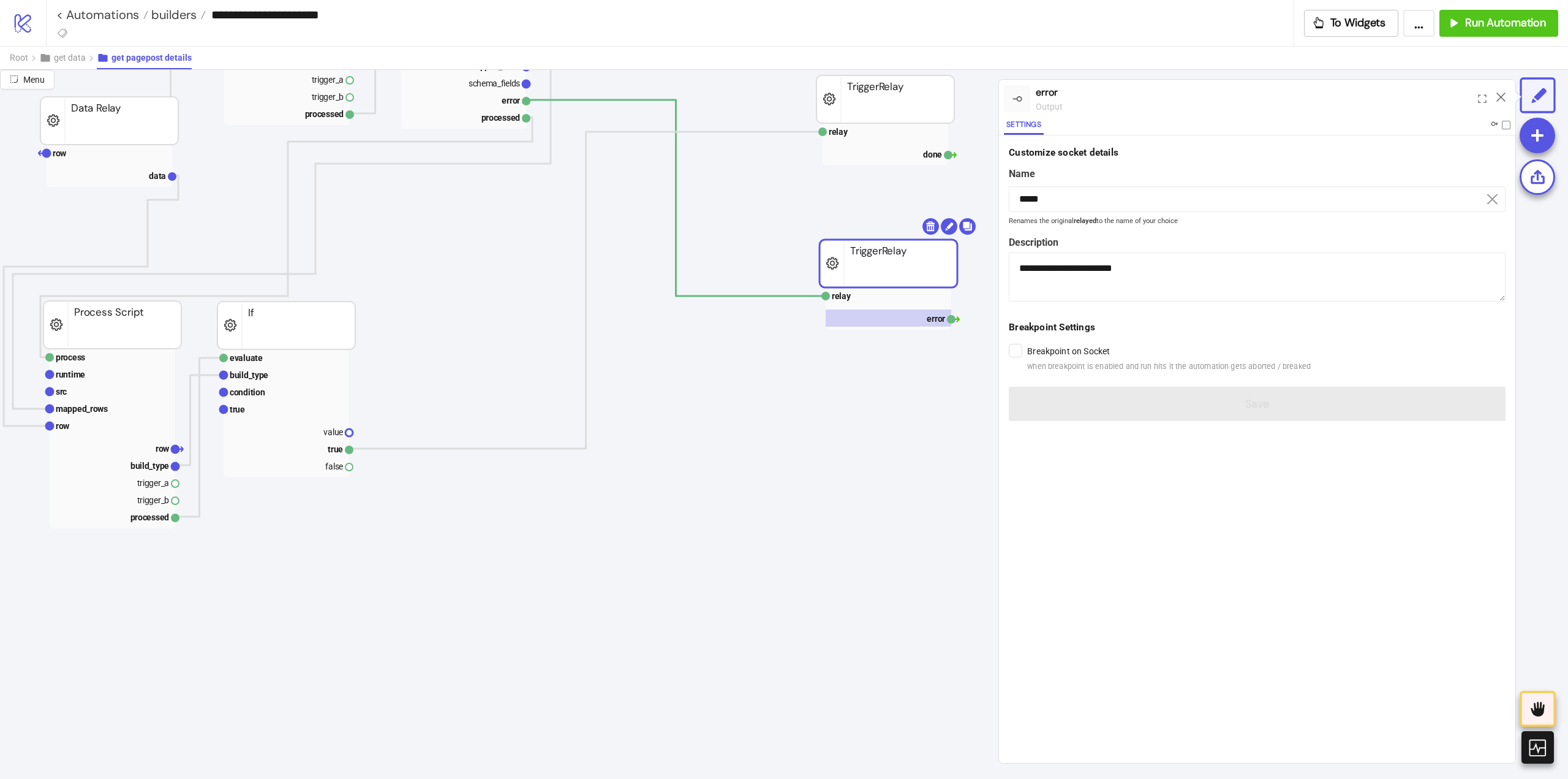
click at [913, 262] on rect at bounding box center [889, 264] width 138 height 48
click at [932, 230] on body "**********" at bounding box center [784, 390] width 1568 height 779
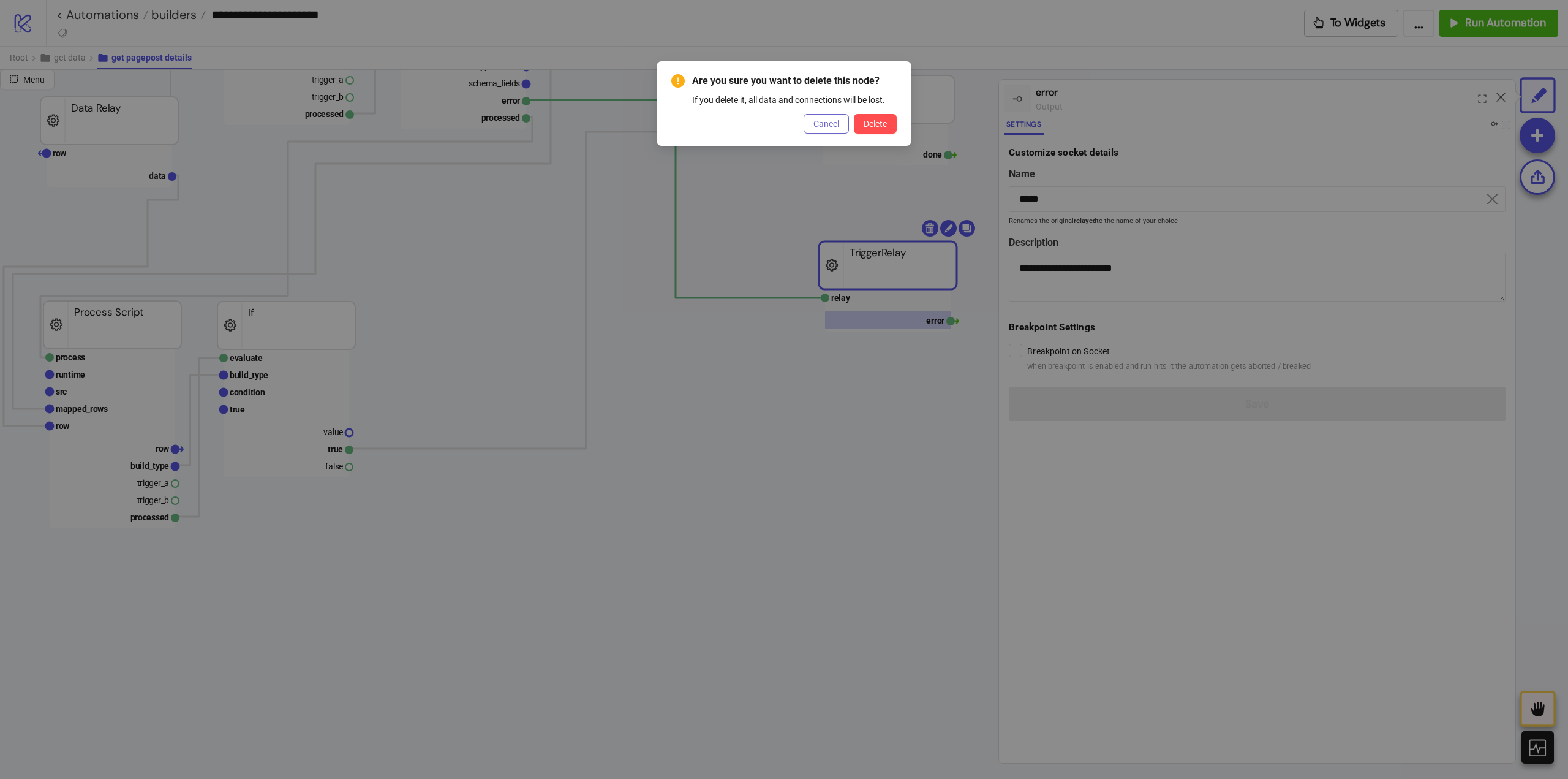
click at [828, 127] on span "Cancel" at bounding box center [826, 123] width 26 height 10
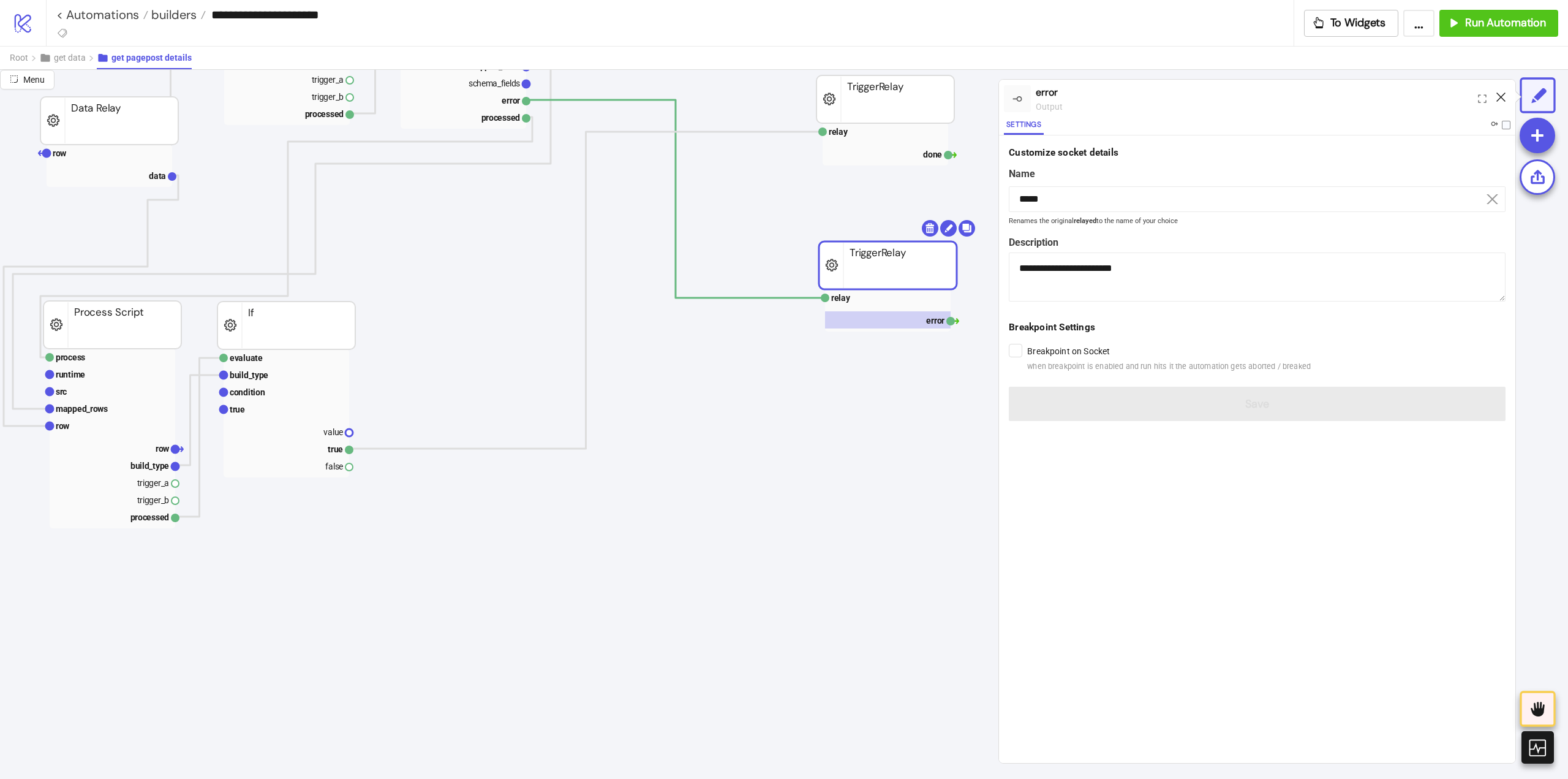
click at [1504, 96] on icon at bounding box center [1501, 97] width 9 height 9
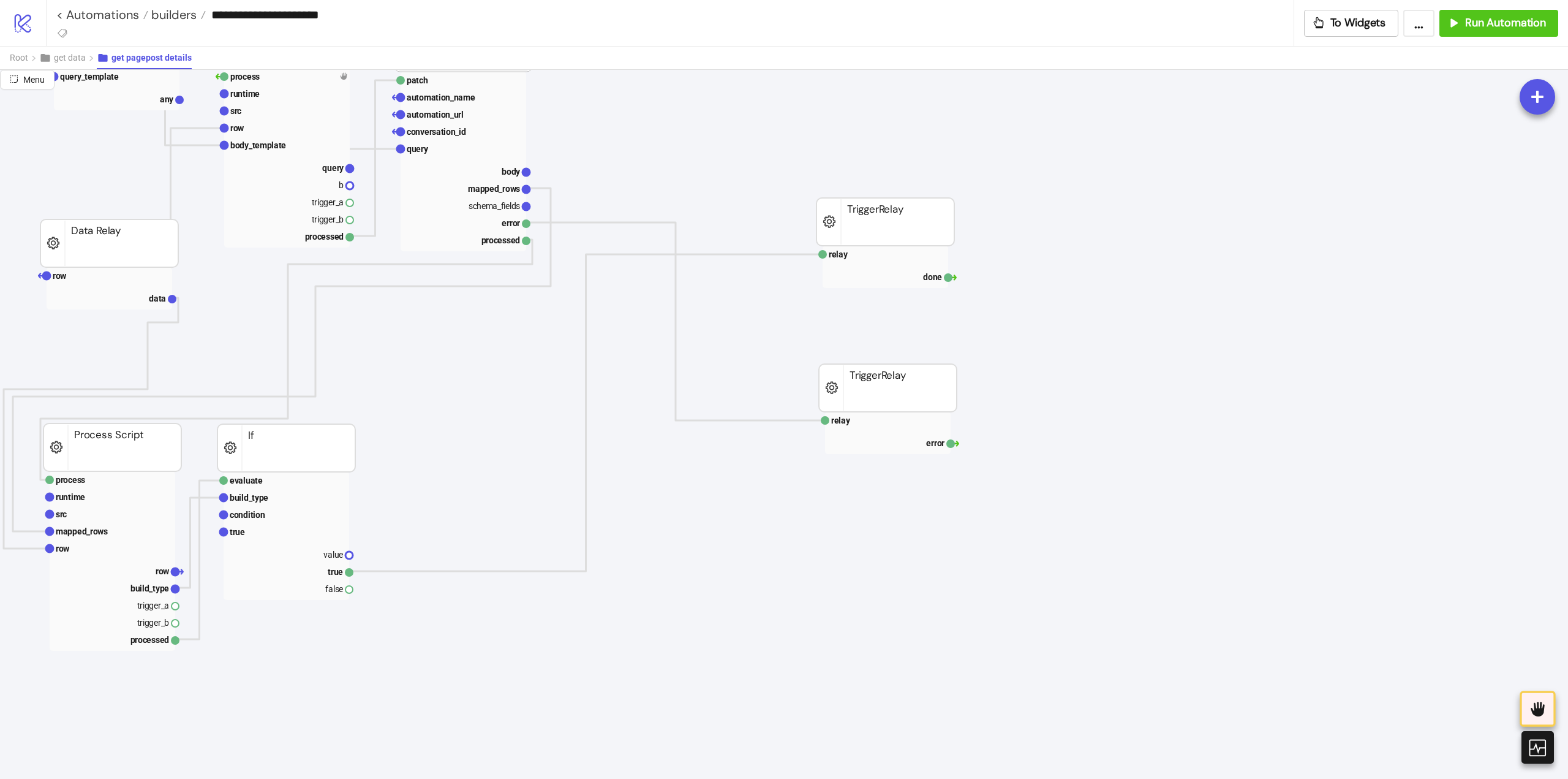
scroll to position [184, 61]
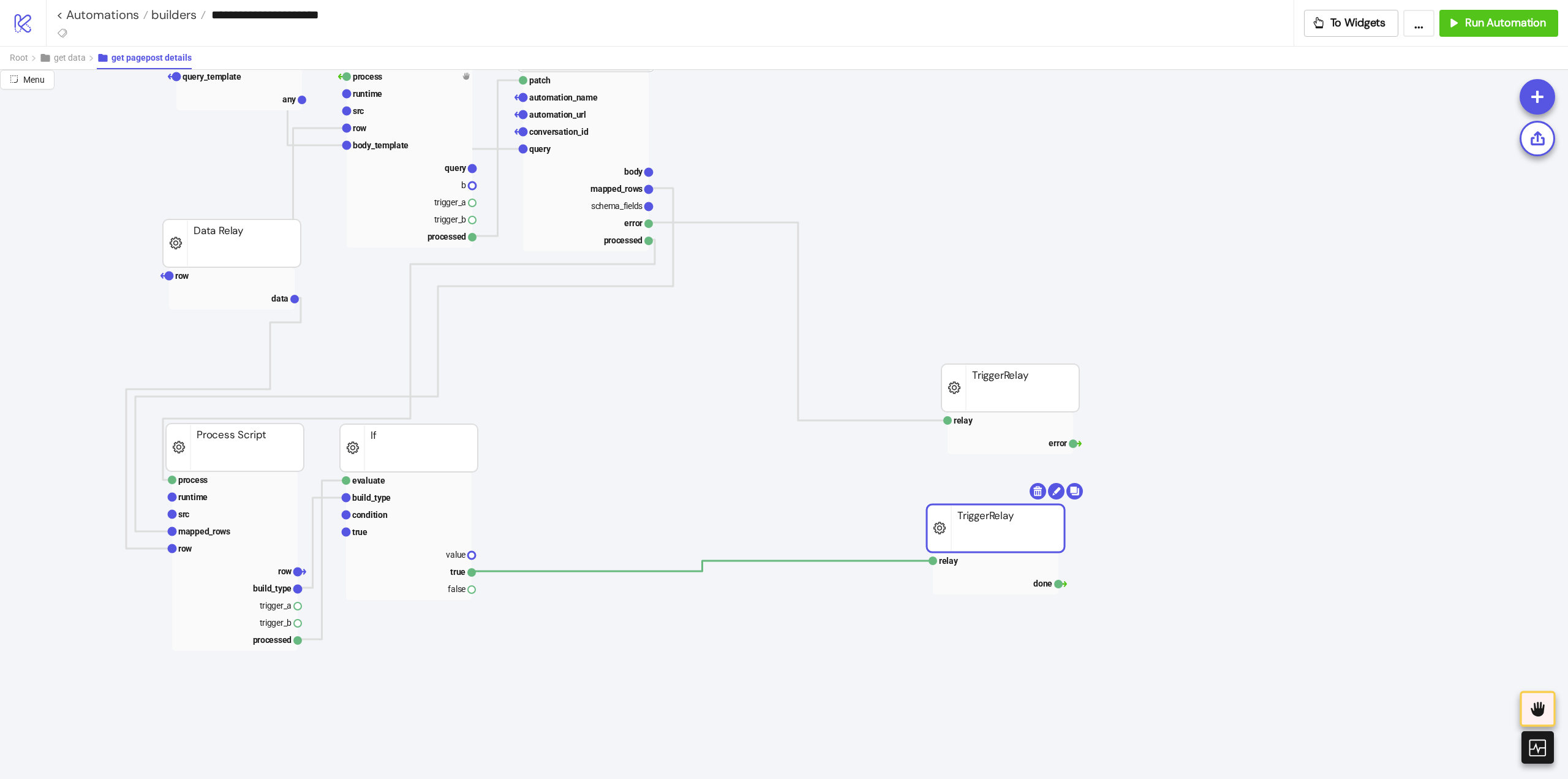
drag, startPoint x: 1020, startPoint y: 226, endPoint x: 1007, endPoint y: 533, distance: 307.3
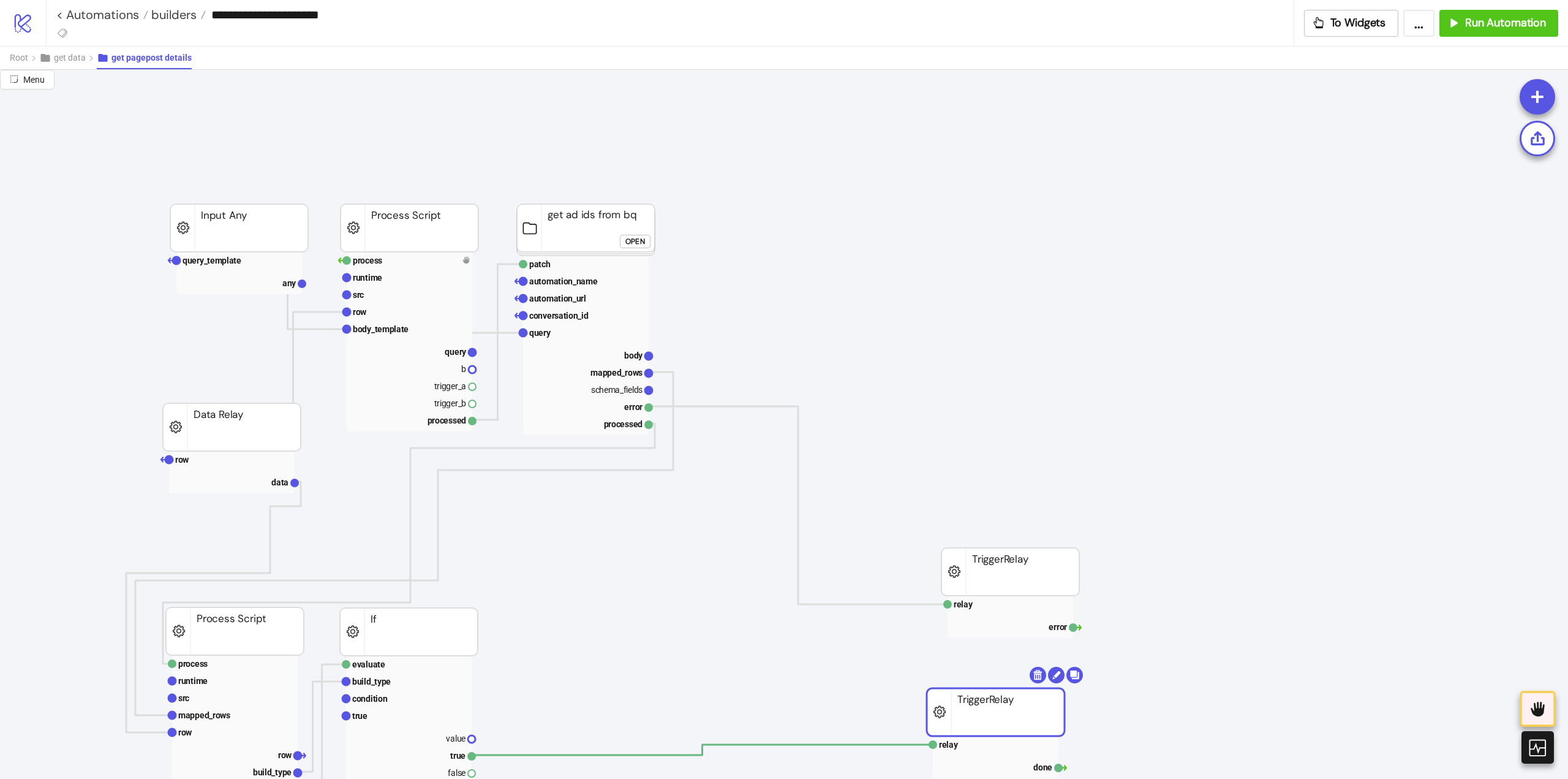
scroll to position [0, 0]
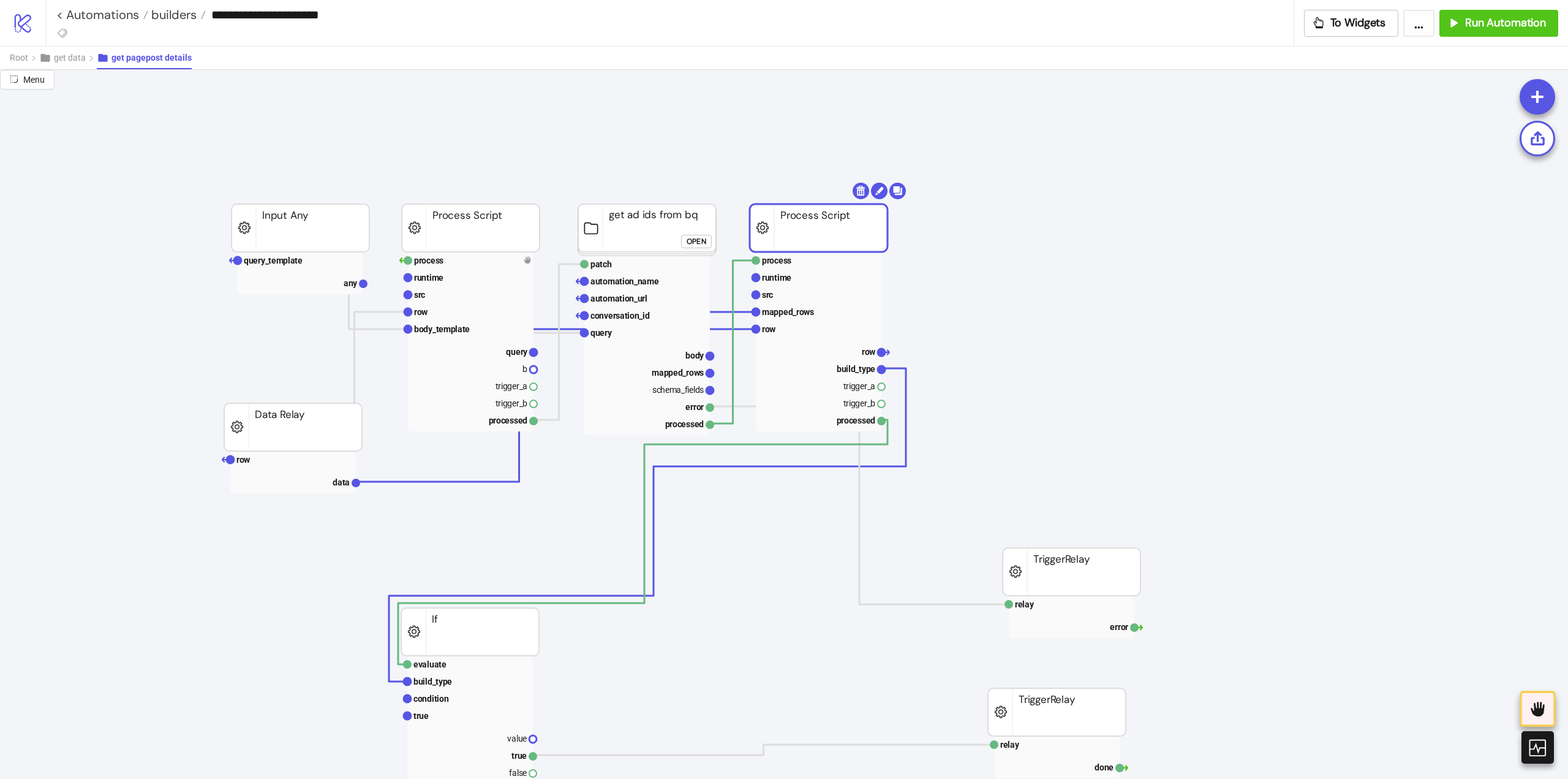
drag, startPoint x: 278, startPoint y: 631, endPoint x: 824, endPoint y: 233, distance: 675.7
click at [768, 219] on rect at bounding box center [820, 228] width 138 height 48
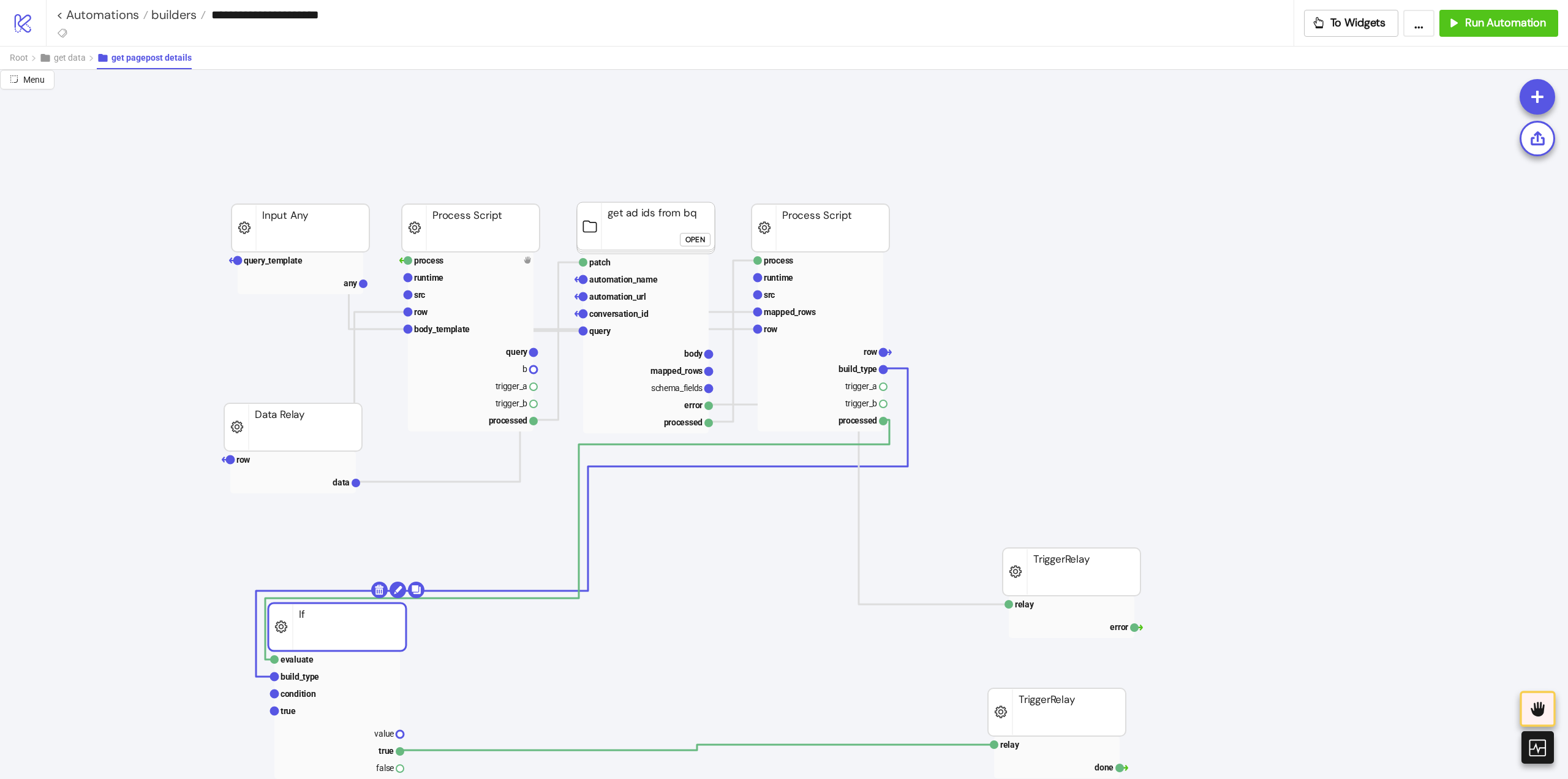
drag, startPoint x: 451, startPoint y: 641, endPoint x: 293, endPoint y: 575, distance: 171.2
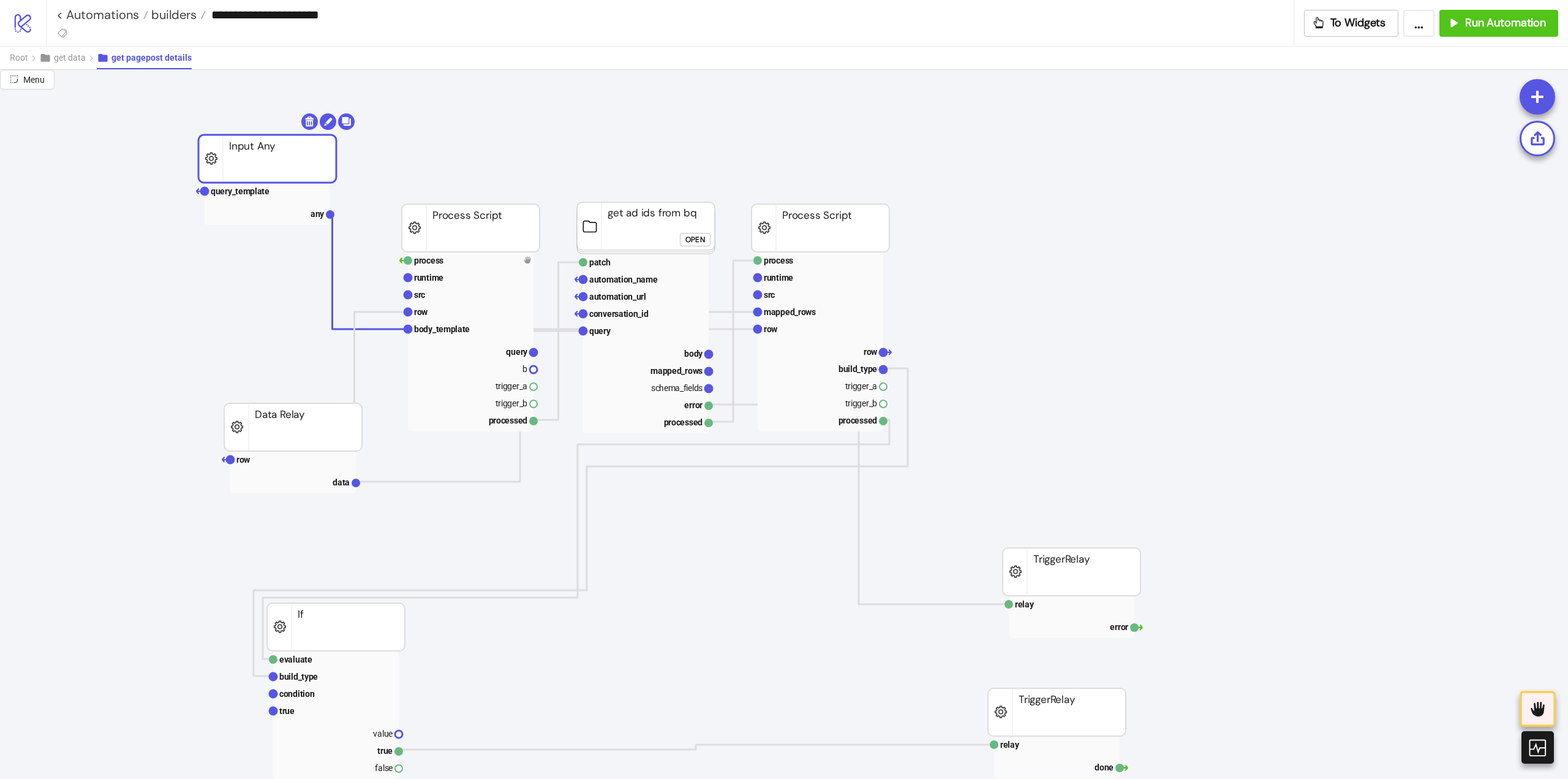
drag, startPoint x: 325, startPoint y: 228, endPoint x: 293, endPoint y: 161, distance: 74.2
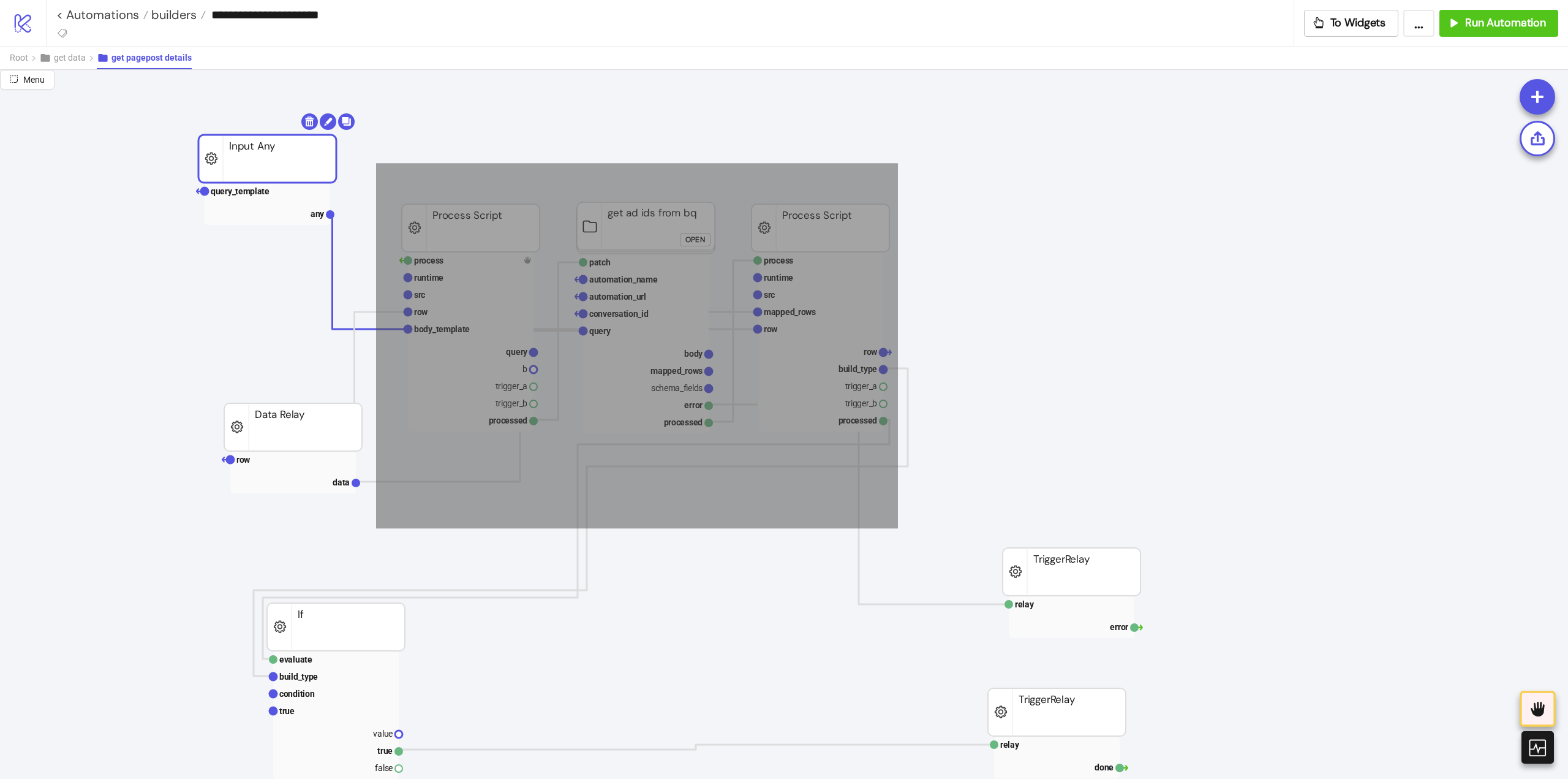
drag, startPoint x: 374, startPoint y: 166, endPoint x: 918, endPoint y: 522, distance: 650.1
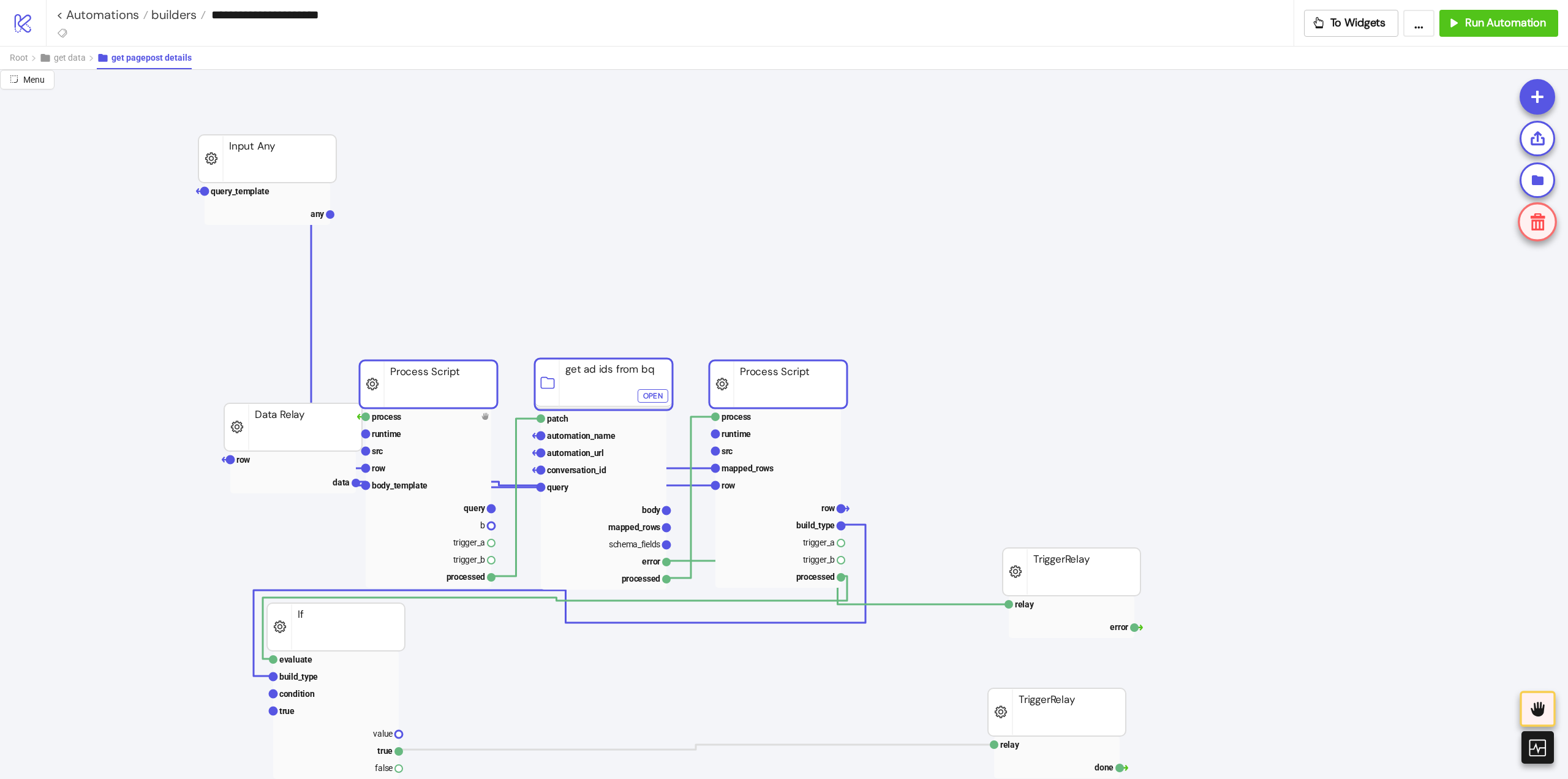
drag, startPoint x: 818, startPoint y: 223, endPoint x: 728, endPoint y: 370, distance: 172.4
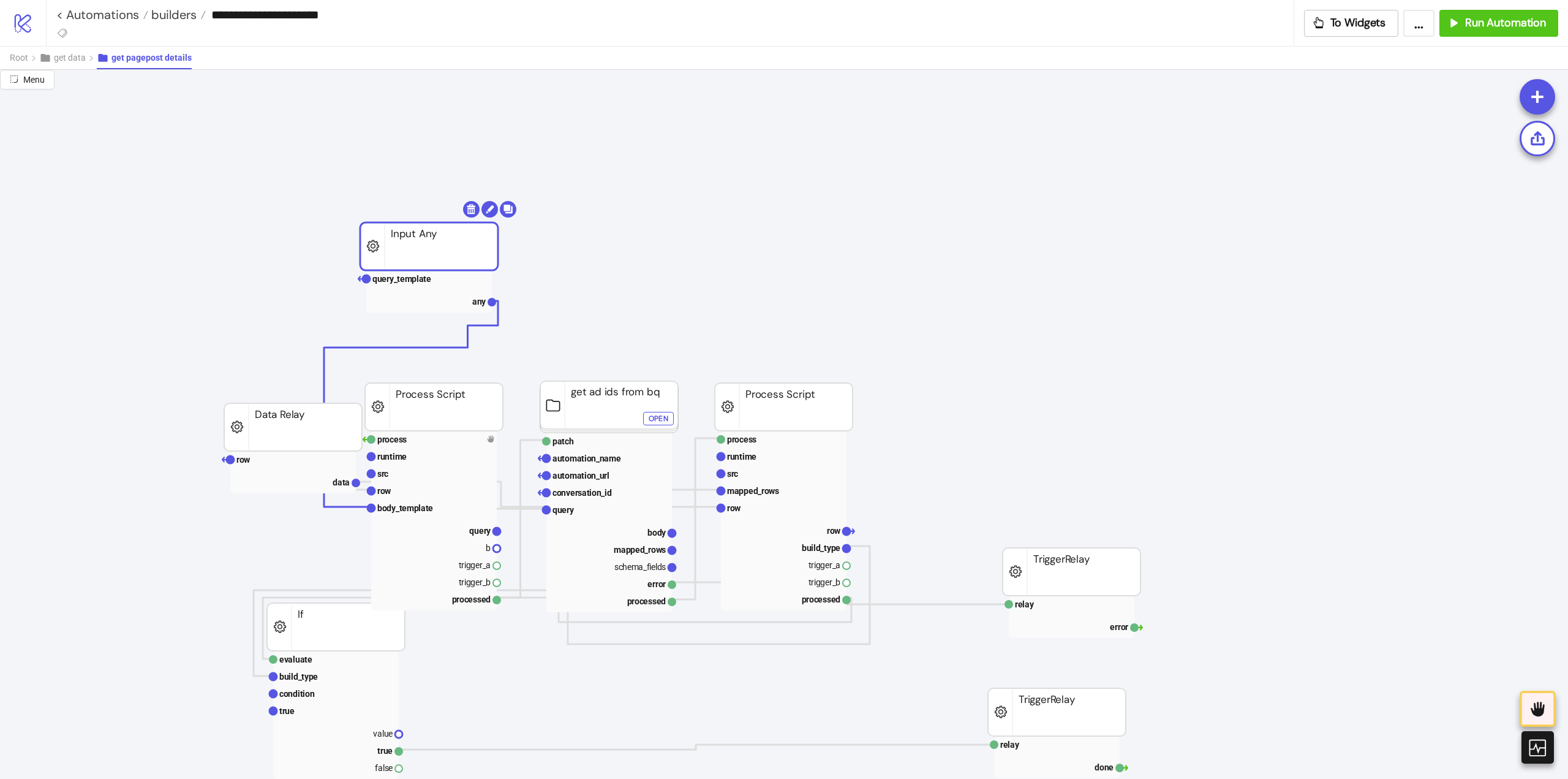
drag, startPoint x: 269, startPoint y: 154, endPoint x: 423, endPoint y: 270, distance: 192.8
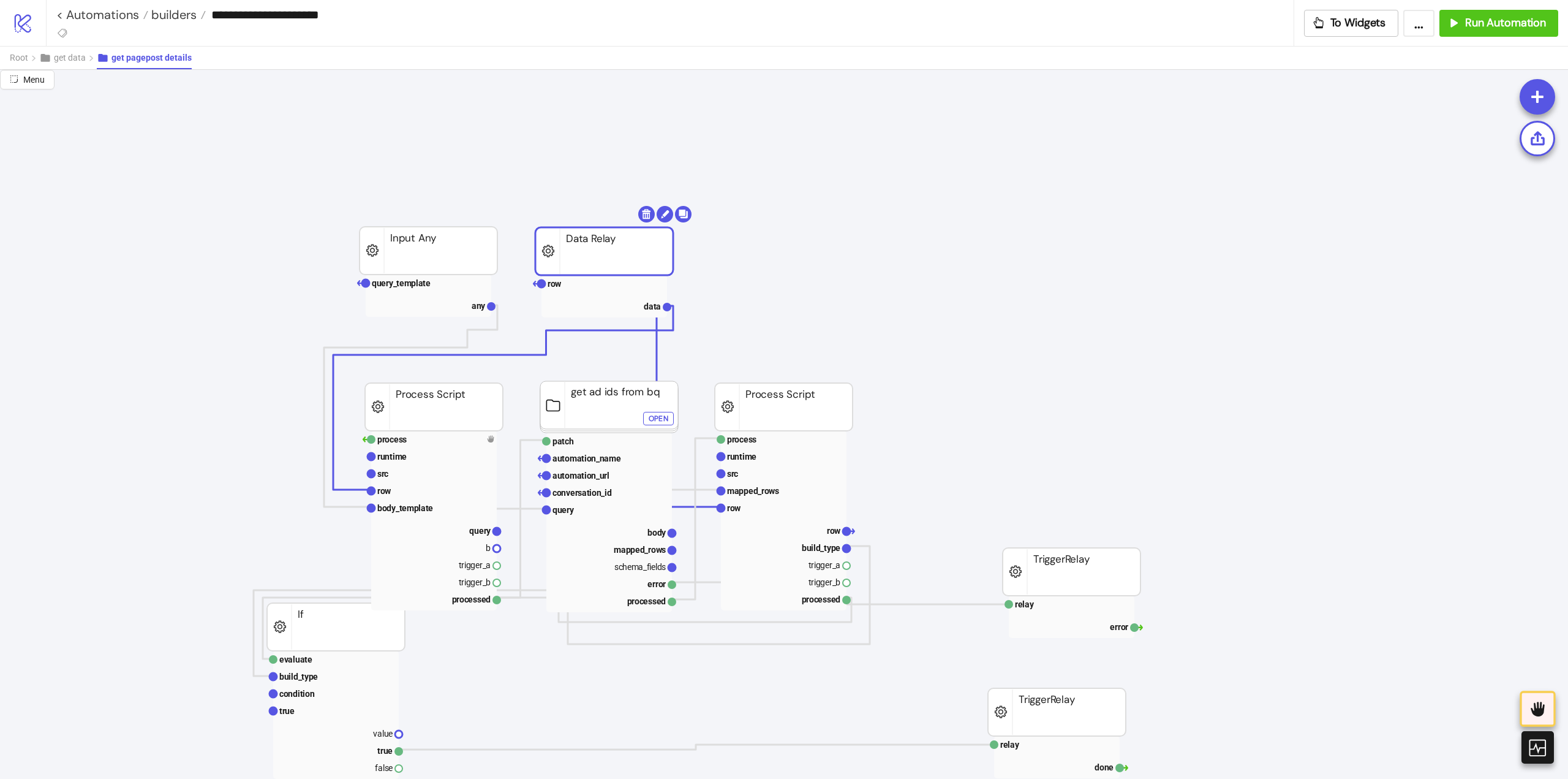
drag, startPoint x: 280, startPoint y: 435, endPoint x: 592, endPoint y: 259, distance: 358.2
click at [590, 256] on rect at bounding box center [603, 250] width 138 height 48
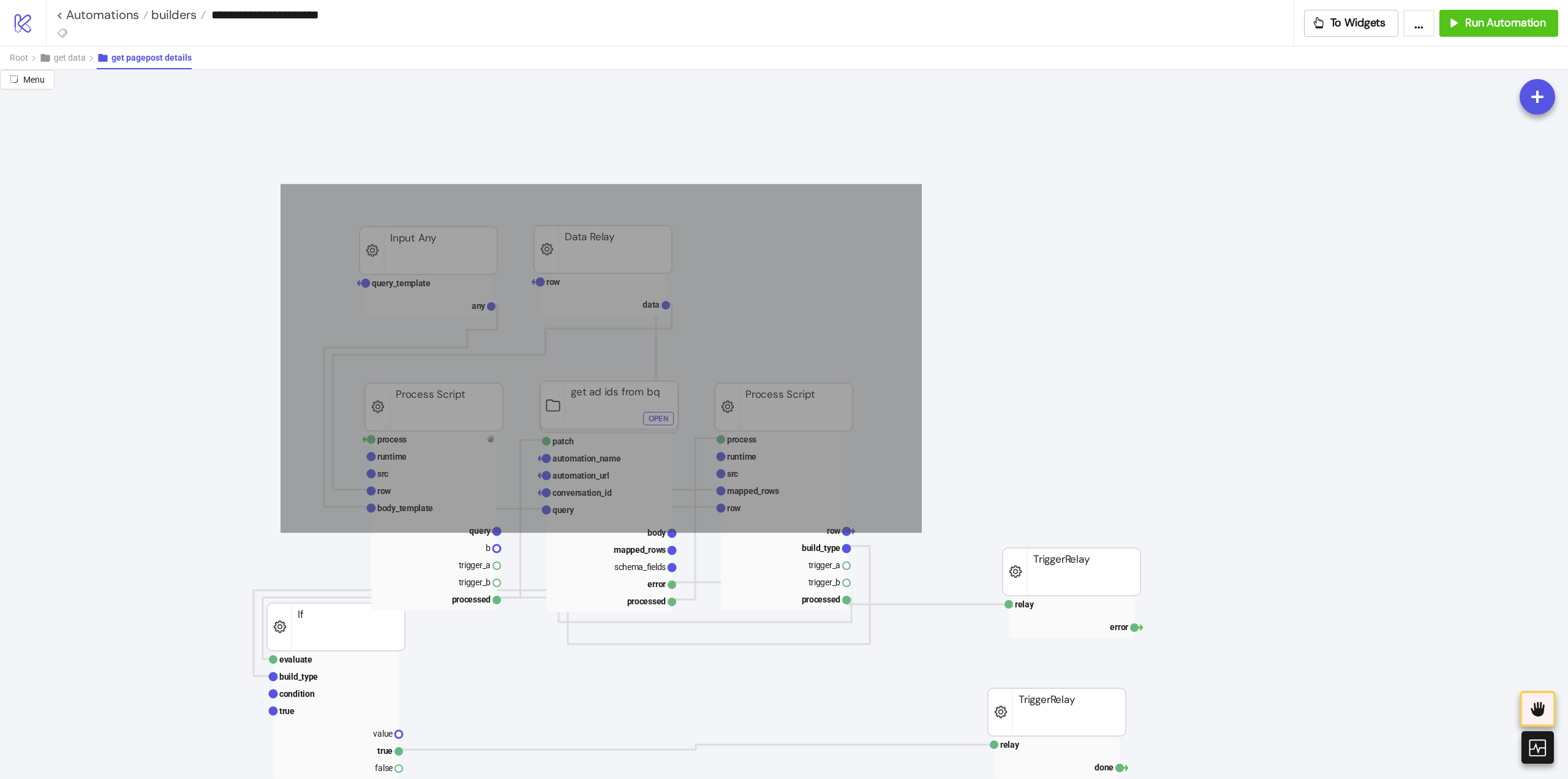
drag, startPoint x: 389, startPoint y: 251, endPoint x: 867, endPoint y: 487, distance: 533.1
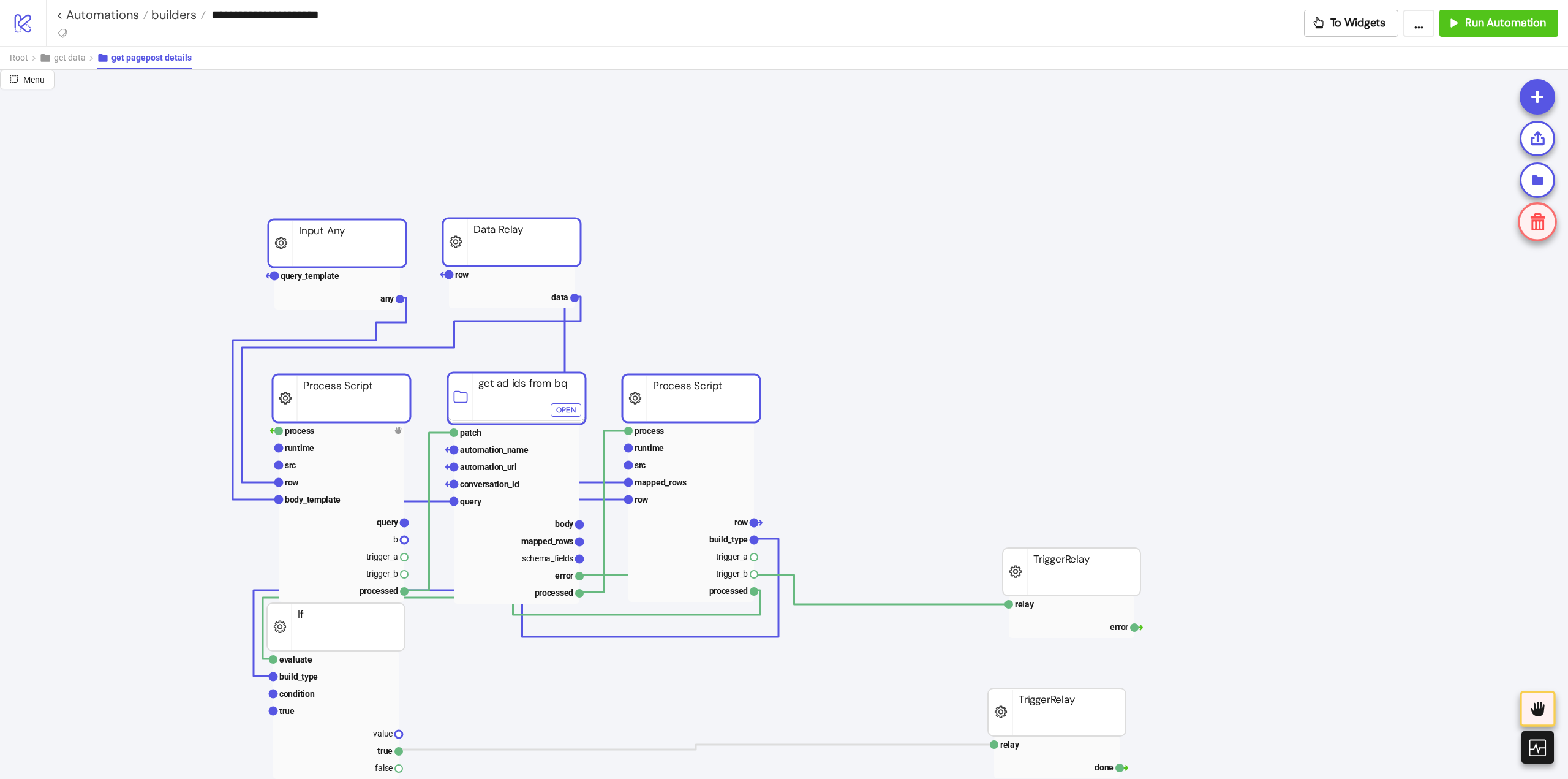
drag, startPoint x: 780, startPoint y: 400, endPoint x: 693, endPoint y: 396, distance: 87.1
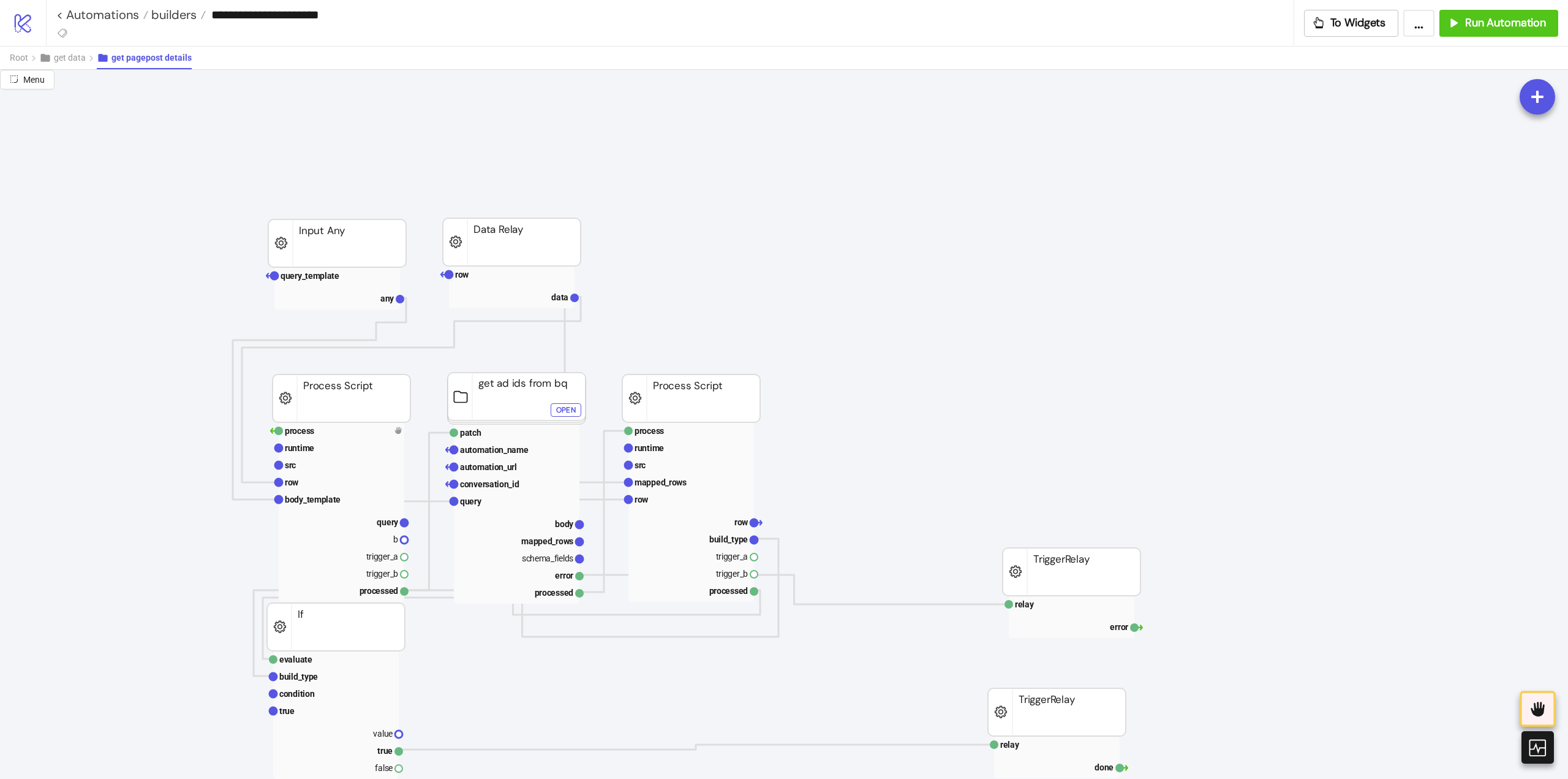
scroll to position [123, 0]
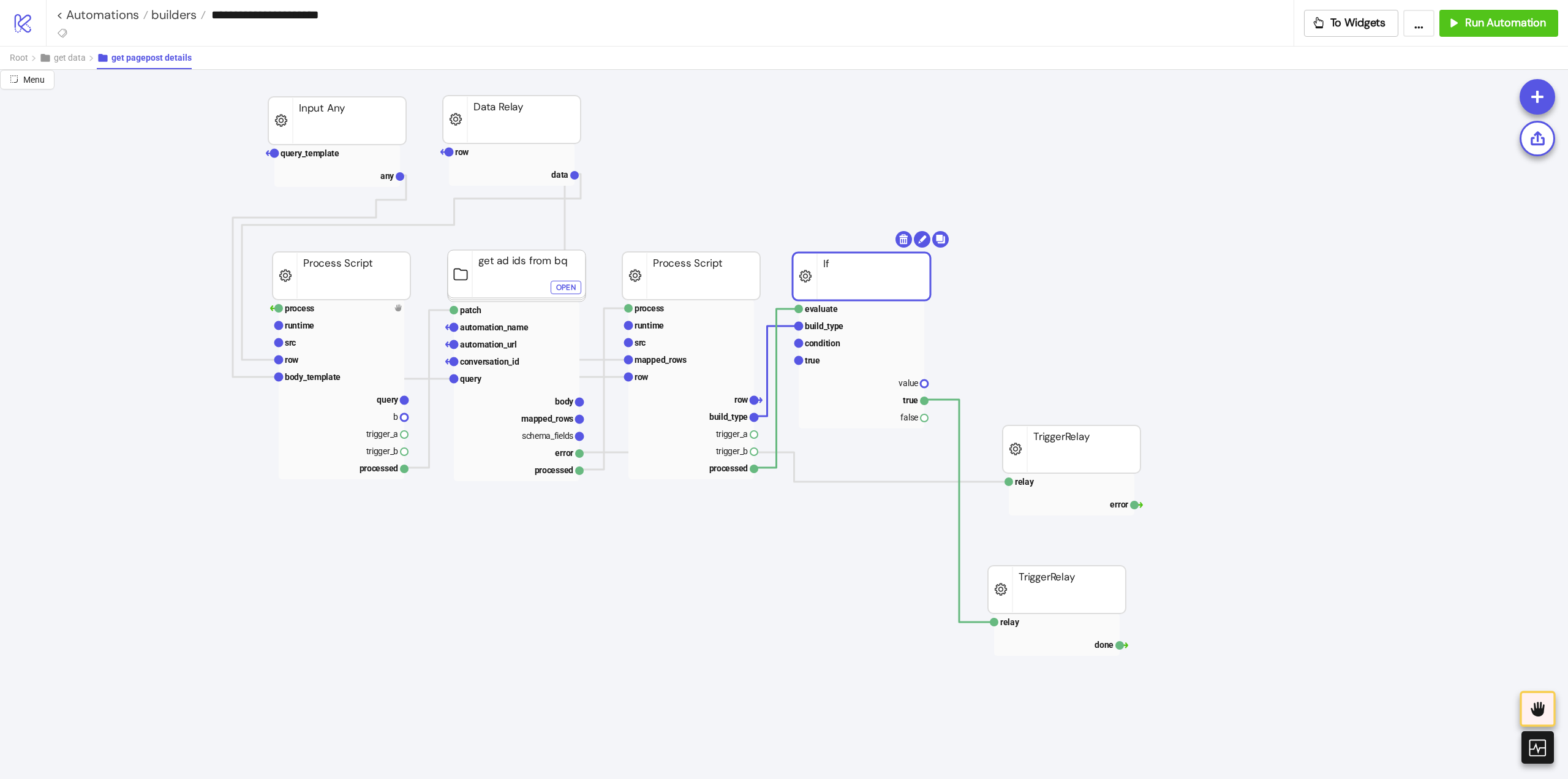
drag, startPoint x: 353, startPoint y: 597, endPoint x: 876, endPoint y: 284, distance: 609.5
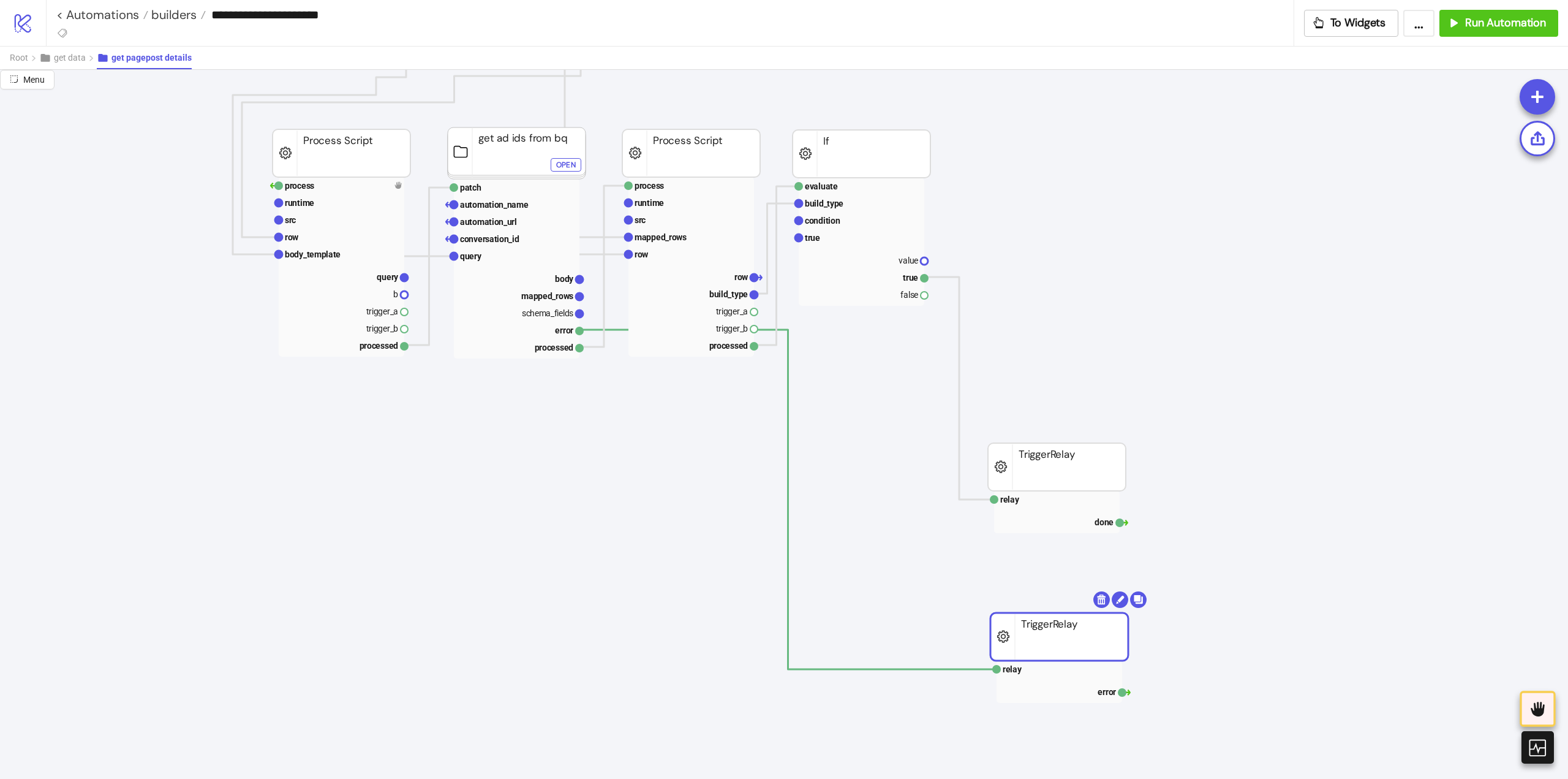
drag, startPoint x: 1045, startPoint y: 320, endPoint x: 949, endPoint y: 609, distance: 304.5
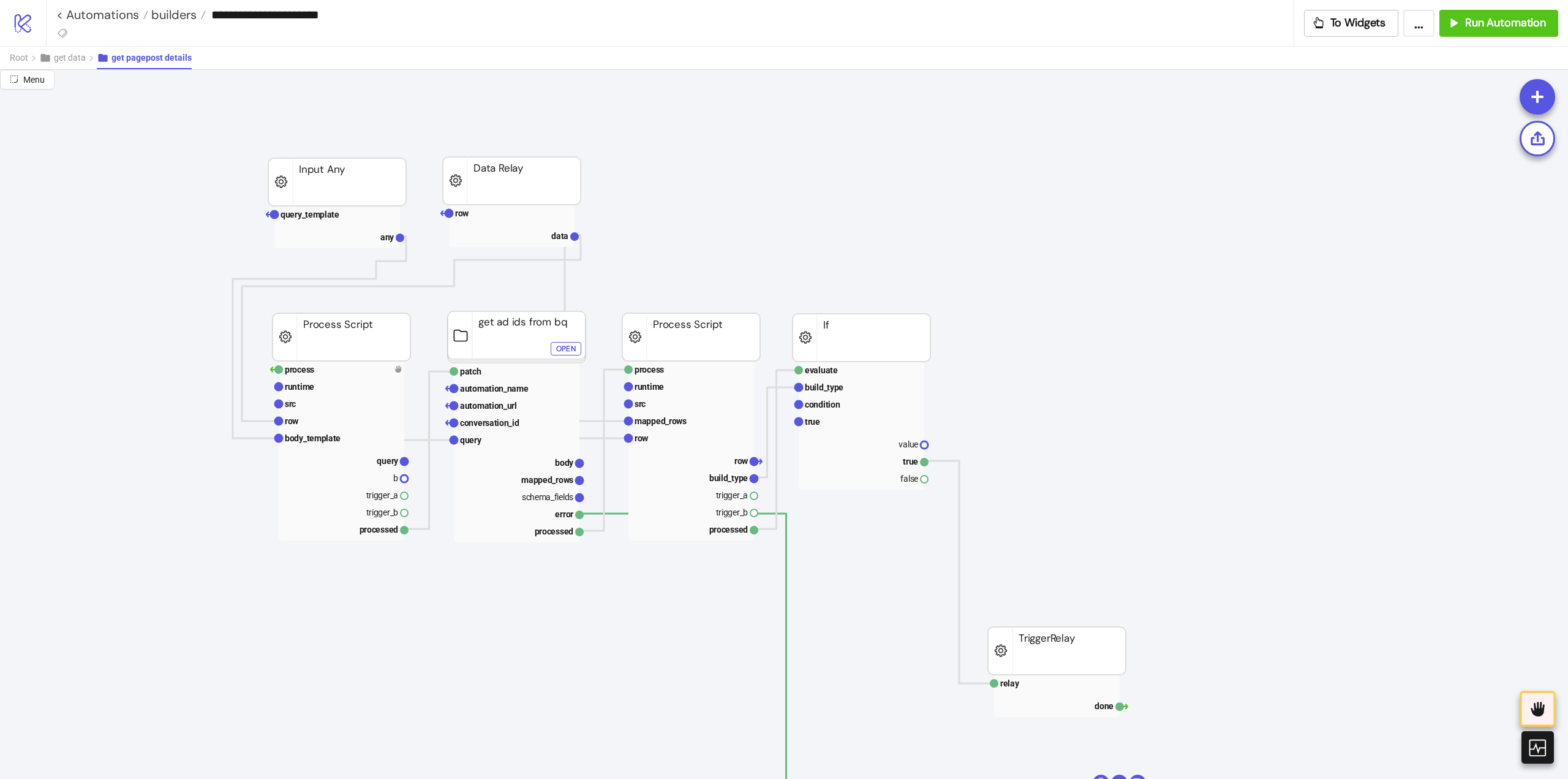
scroll to position [184, 0]
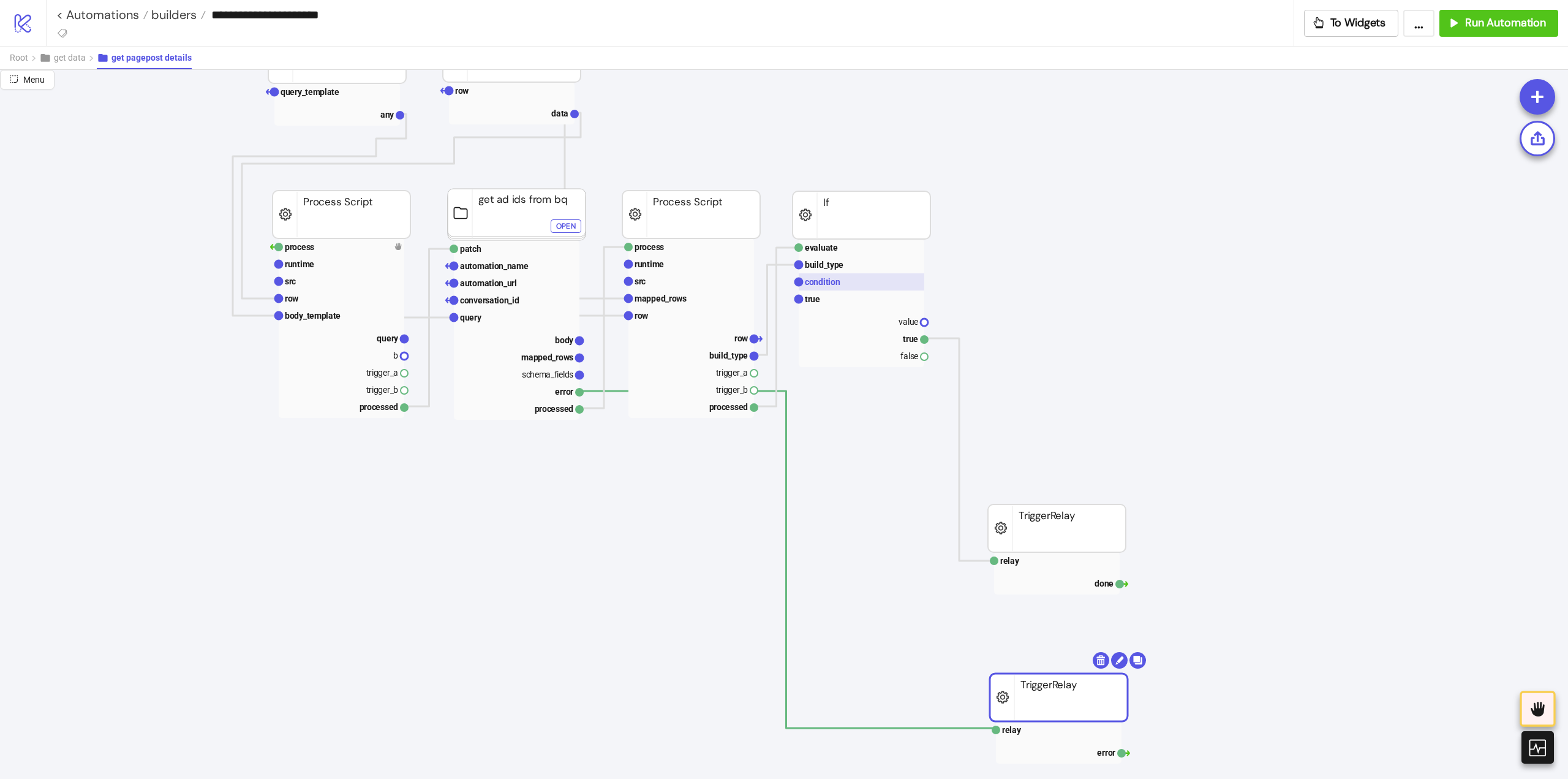
click at [829, 277] on text "condition" at bounding box center [822, 282] width 35 height 10
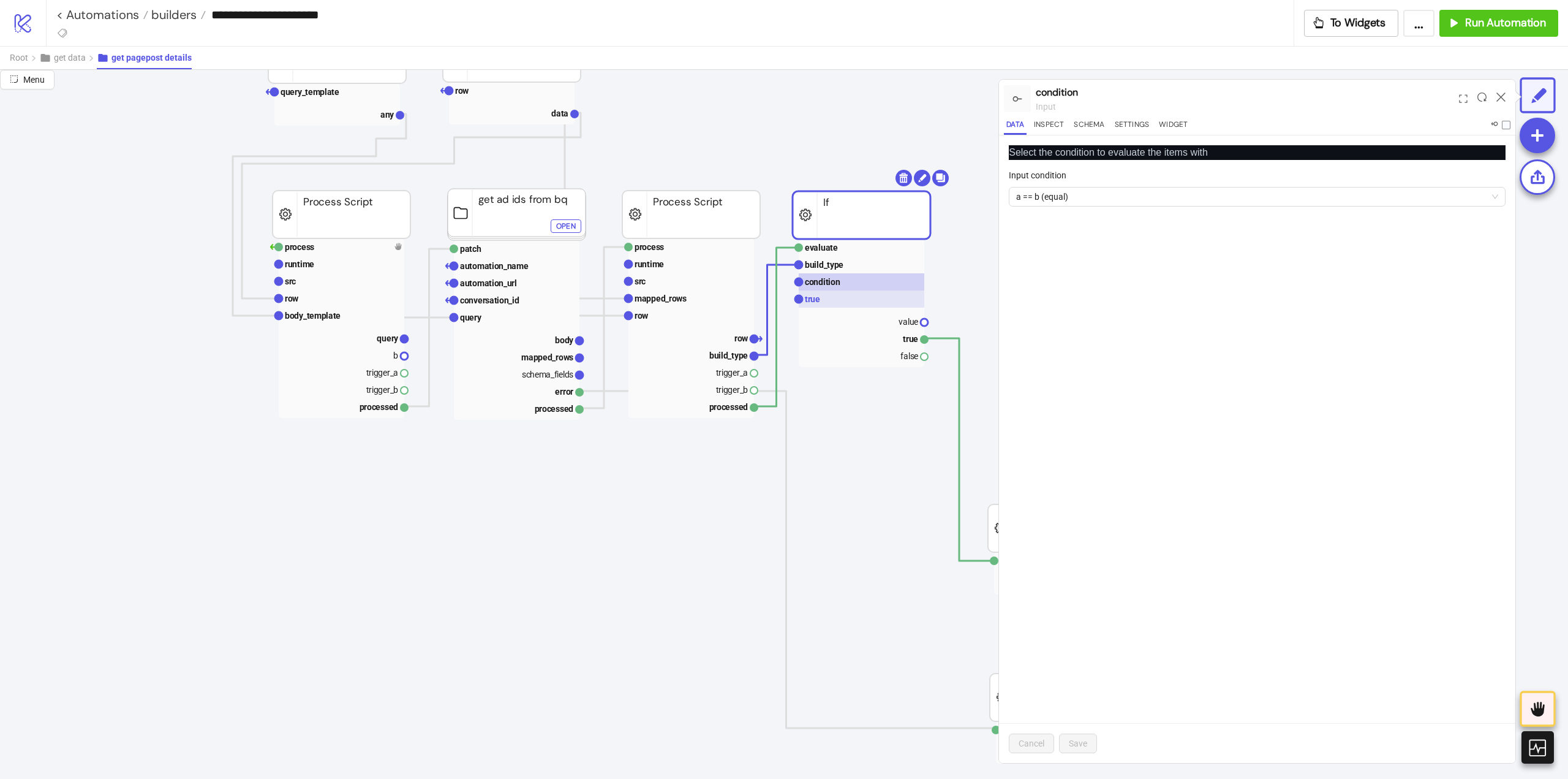
click at [828, 294] on rect at bounding box center [861, 299] width 126 height 17
click at [1043, 201] on textarea "**********" at bounding box center [1257, 203] width 497 height 33
click at [660, 285] on rect at bounding box center [691, 281] width 126 height 17
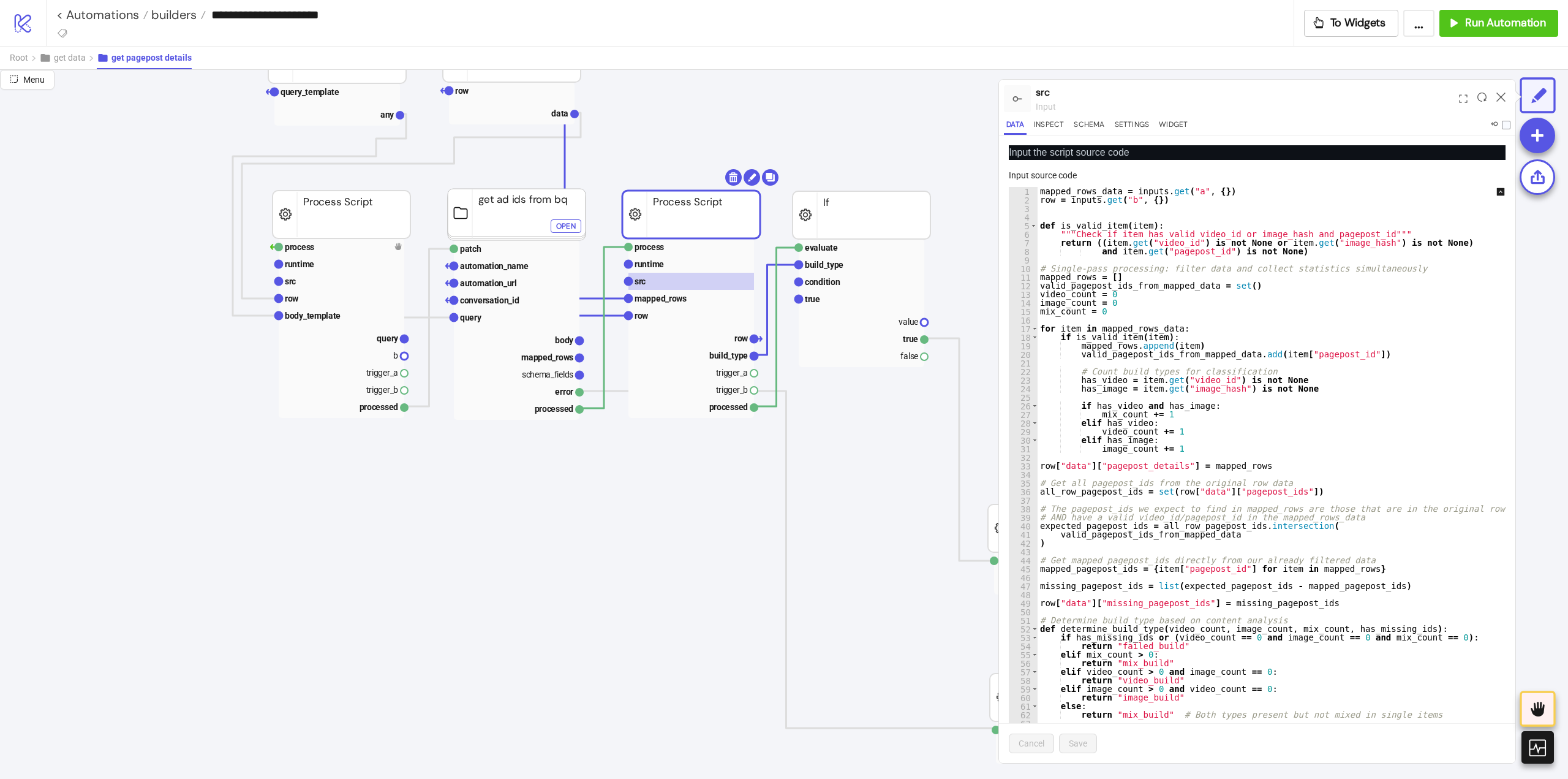
scroll to position [55, 0]
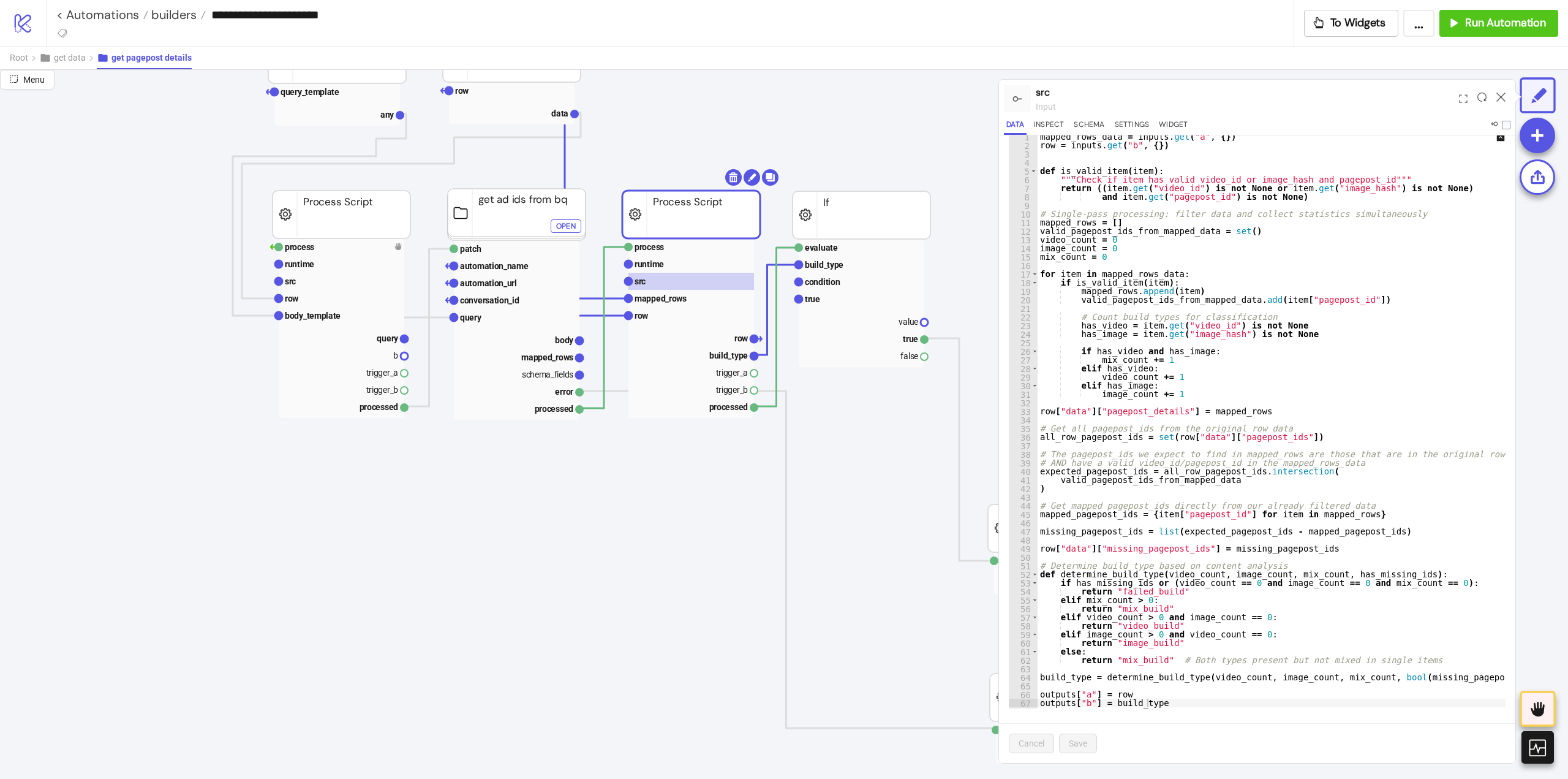
type textarea "**********"
click at [1134, 627] on div "mapped_rows_data = inputs . get ( "a" , { }) row = inputs . get ( "b" , { }) de…" at bounding box center [1280, 429] width 485 height 593
click at [826, 293] on rect at bounding box center [861, 299] width 126 height 17
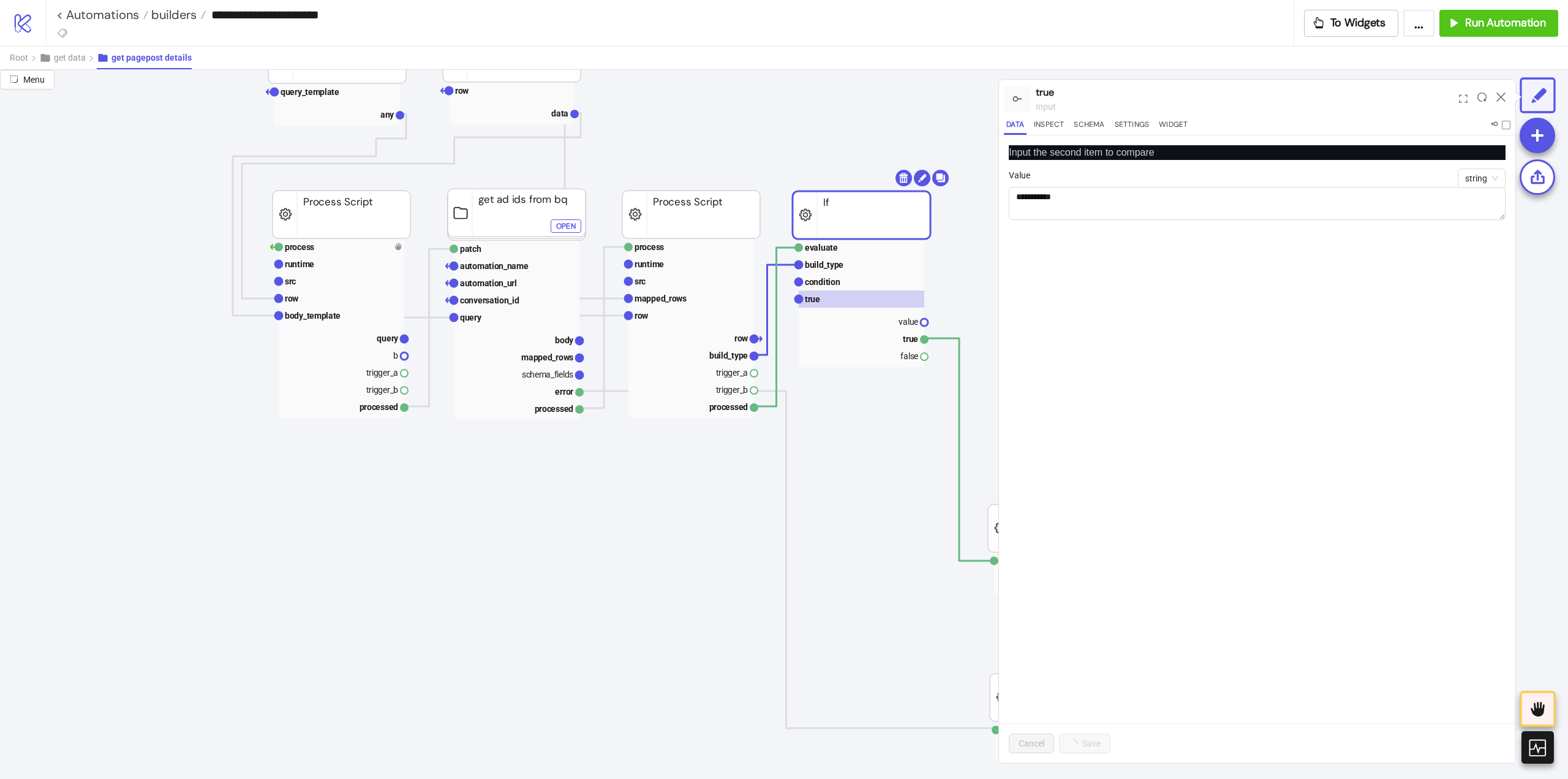
scroll to position [0, 0]
click at [1172, 198] on textarea "**********" at bounding box center [1257, 203] width 497 height 33
drag, startPoint x: 1142, startPoint y: 567, endPoint x: 1005, endPoint y: 463, distance: 172.0
click at [1141, 567] on div "**********" at bounding box center [1257, 449] width 516 height 627
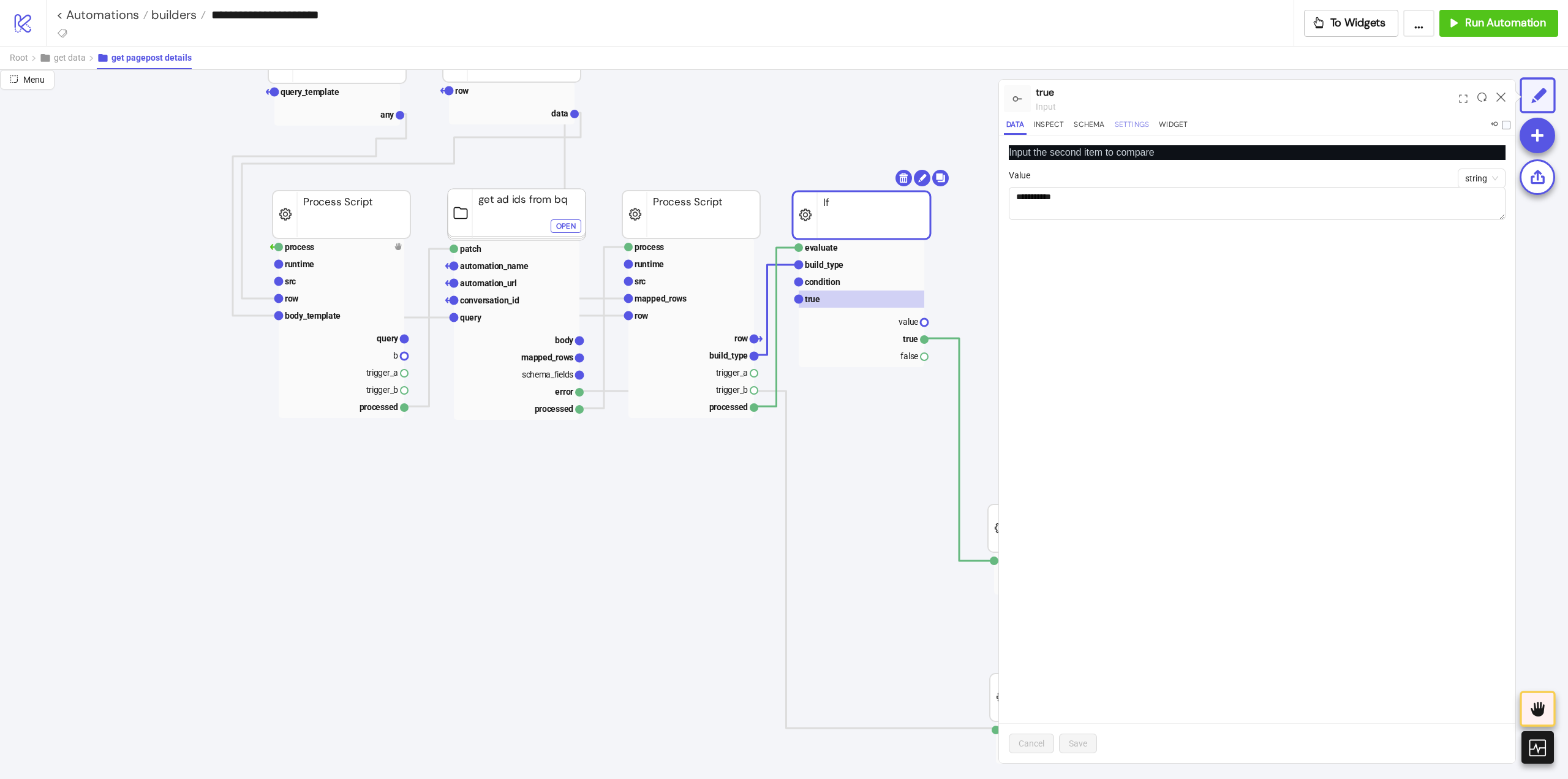
click at [1131, 128] on button "Settings" at bounding box center [1132, 126] width 40 height 17
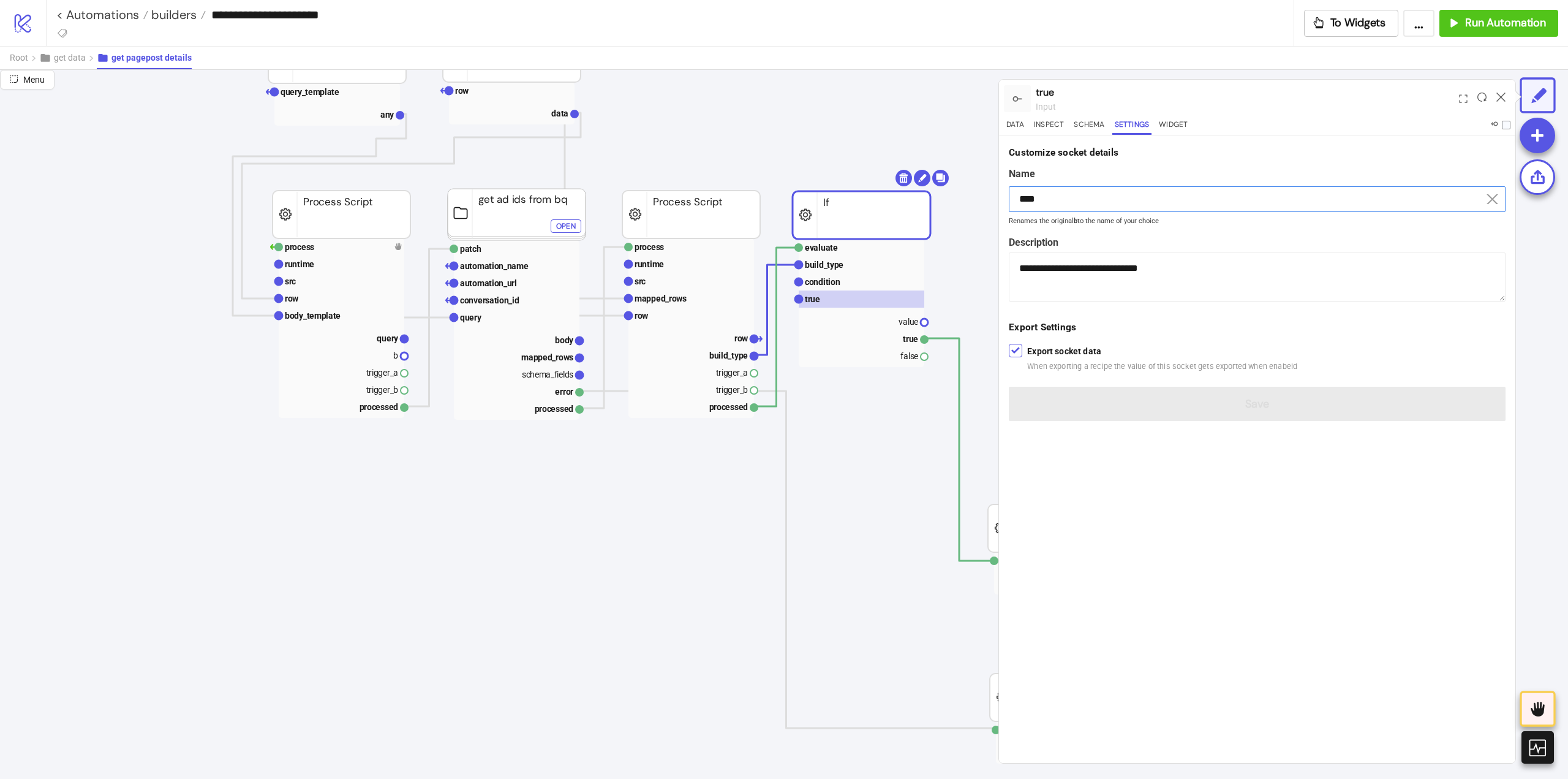
click at [1061, 208] on input "****" at bounding box center [1257, 199] width 497 height 26
click at [1061, 210] on input "****" at bounding box center [1257, 199] width 497 height 26
paste input "*******"
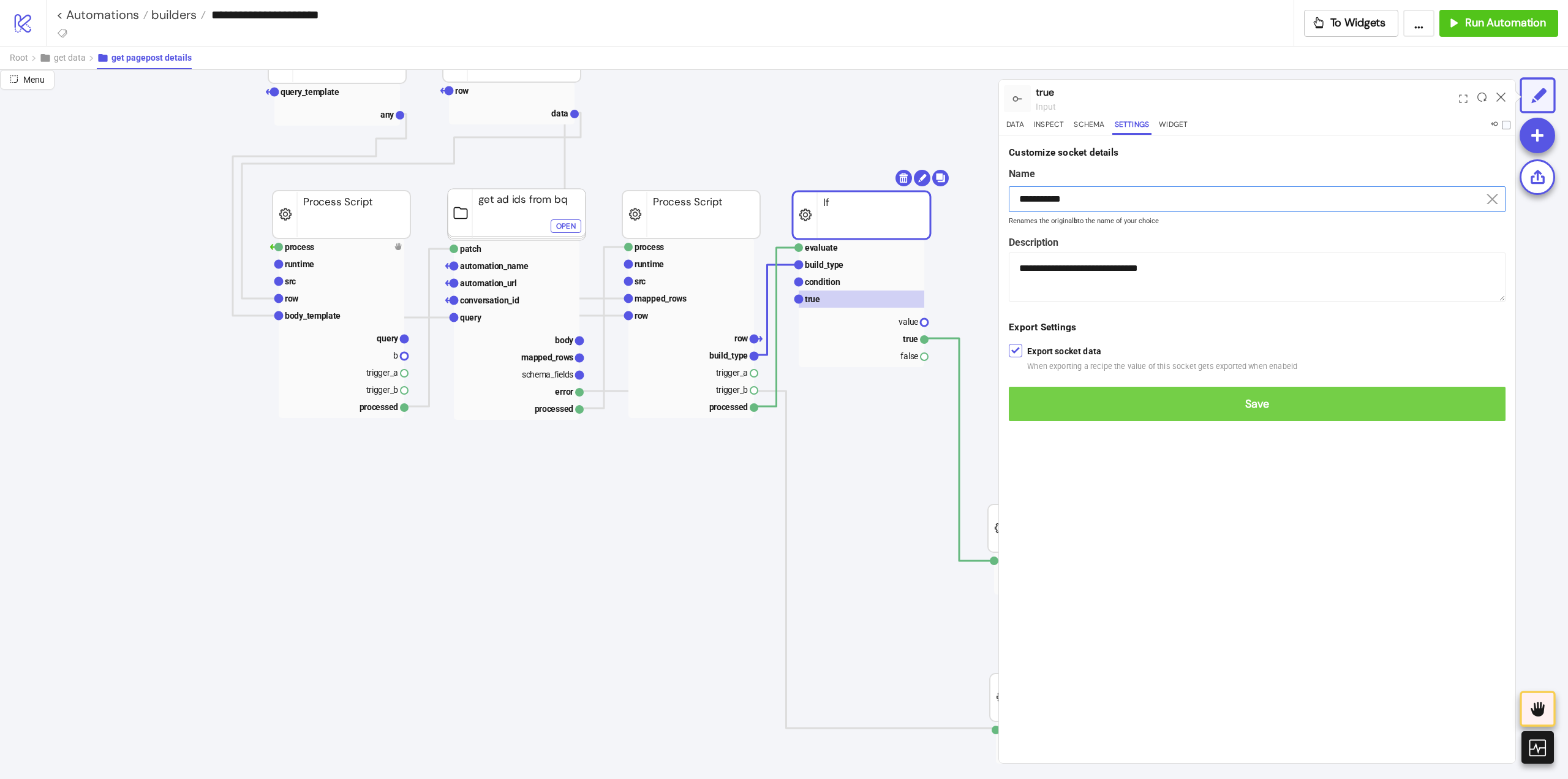
type input "**********"
click at [1214, 415] on button "Save" at bounding box center [1257, 404] width 497 height 34
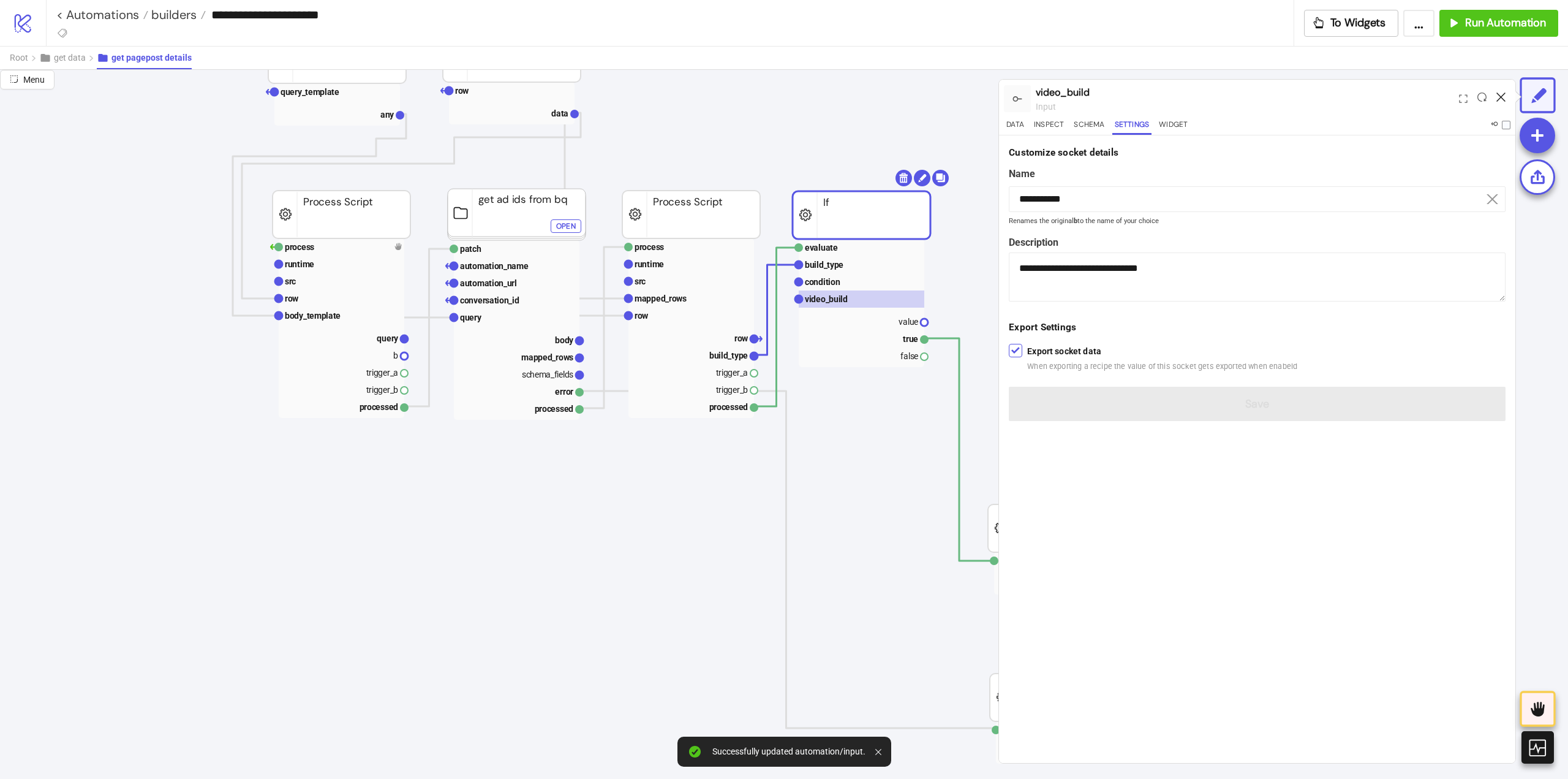
click at [1502, 97] on icon at bounding box center [1501, 97] width 9 height 9
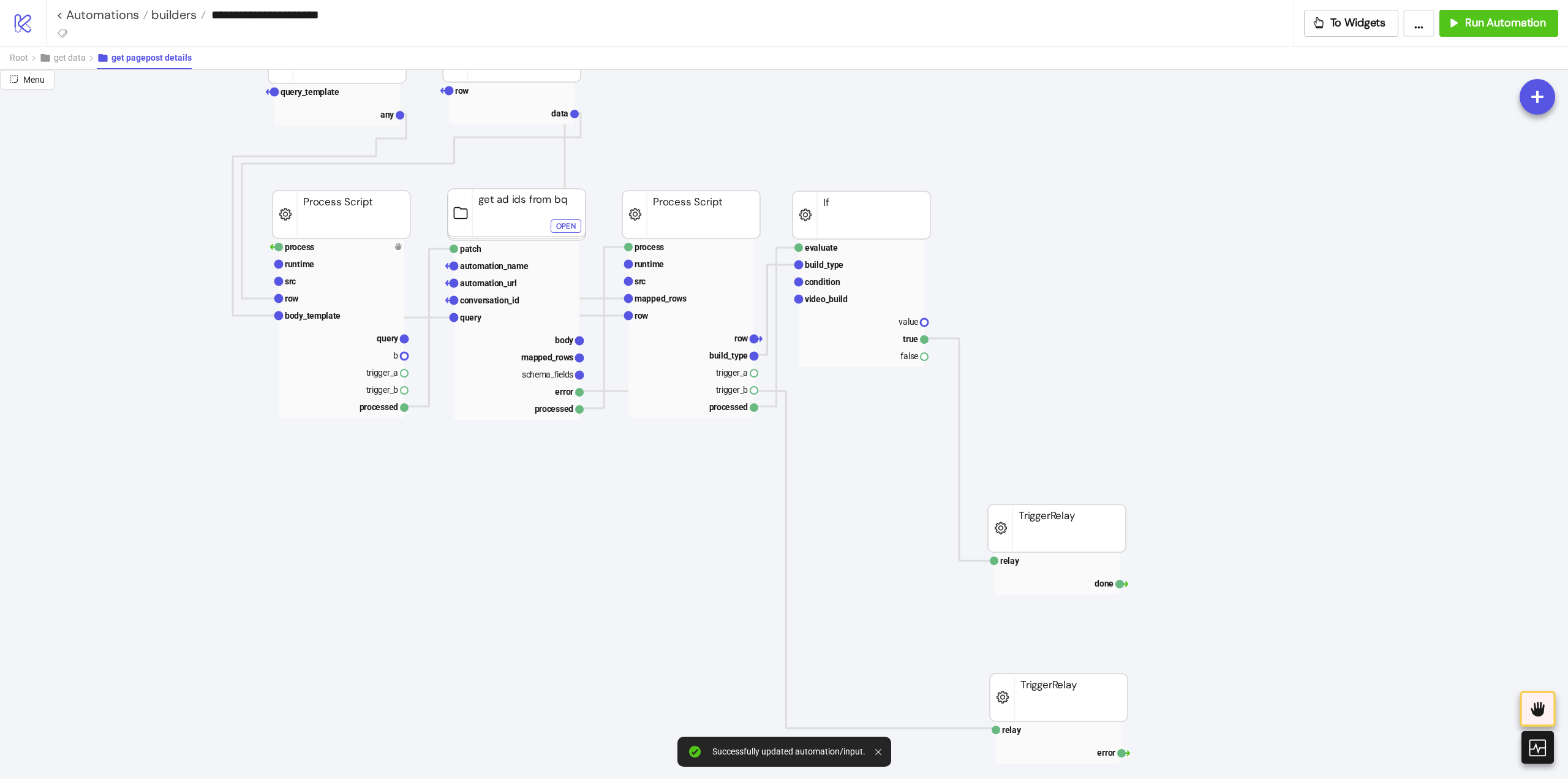
scroll to position [306, 0]
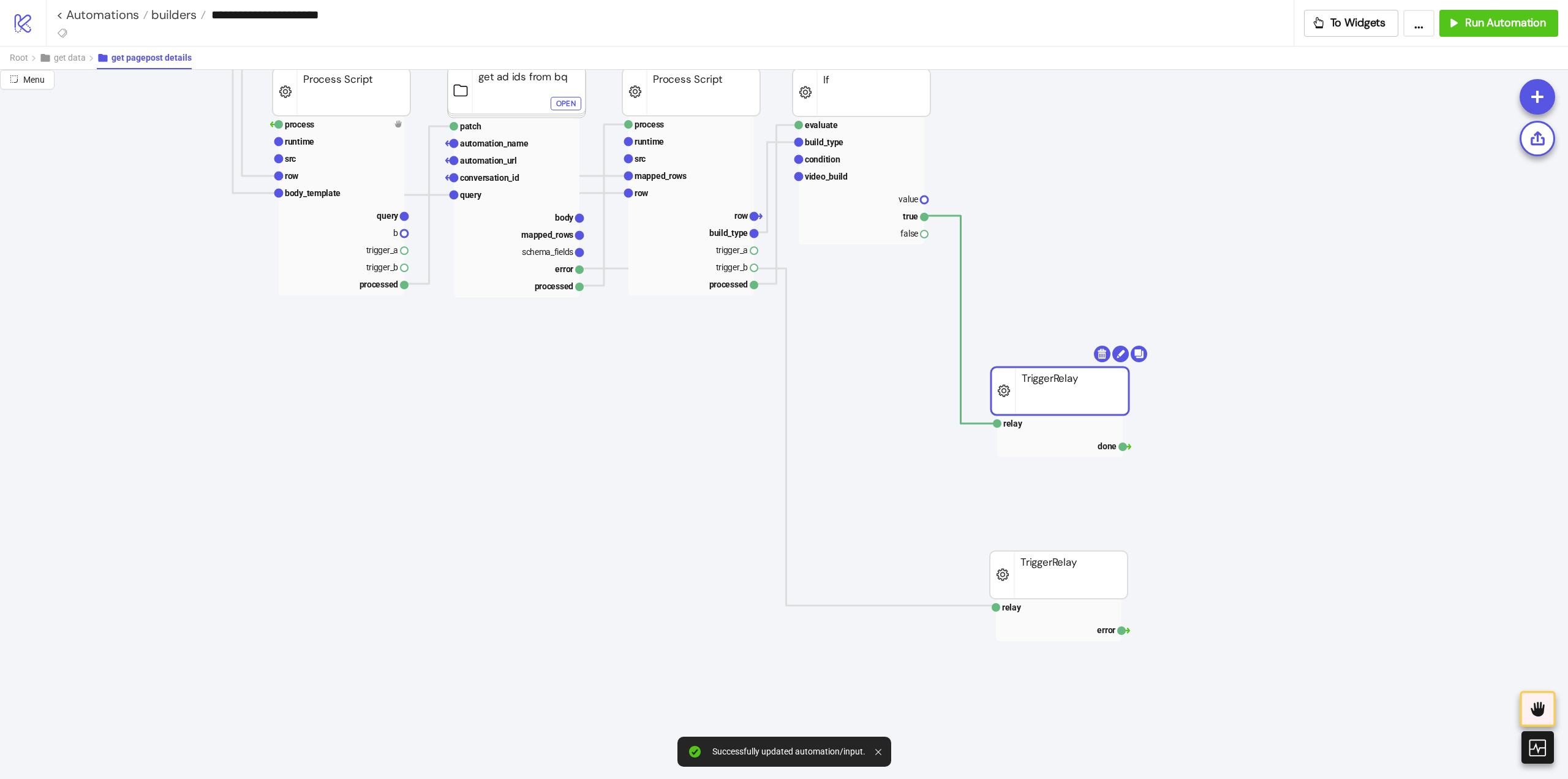
drag, startPoint x: 1075, startPoint y: 401, endPoint x: 1078, endPoint y: 386, distance: 15.3
click at [1099, 349] on body "**********" at bounding box center [784, 390] width 1568 height 779
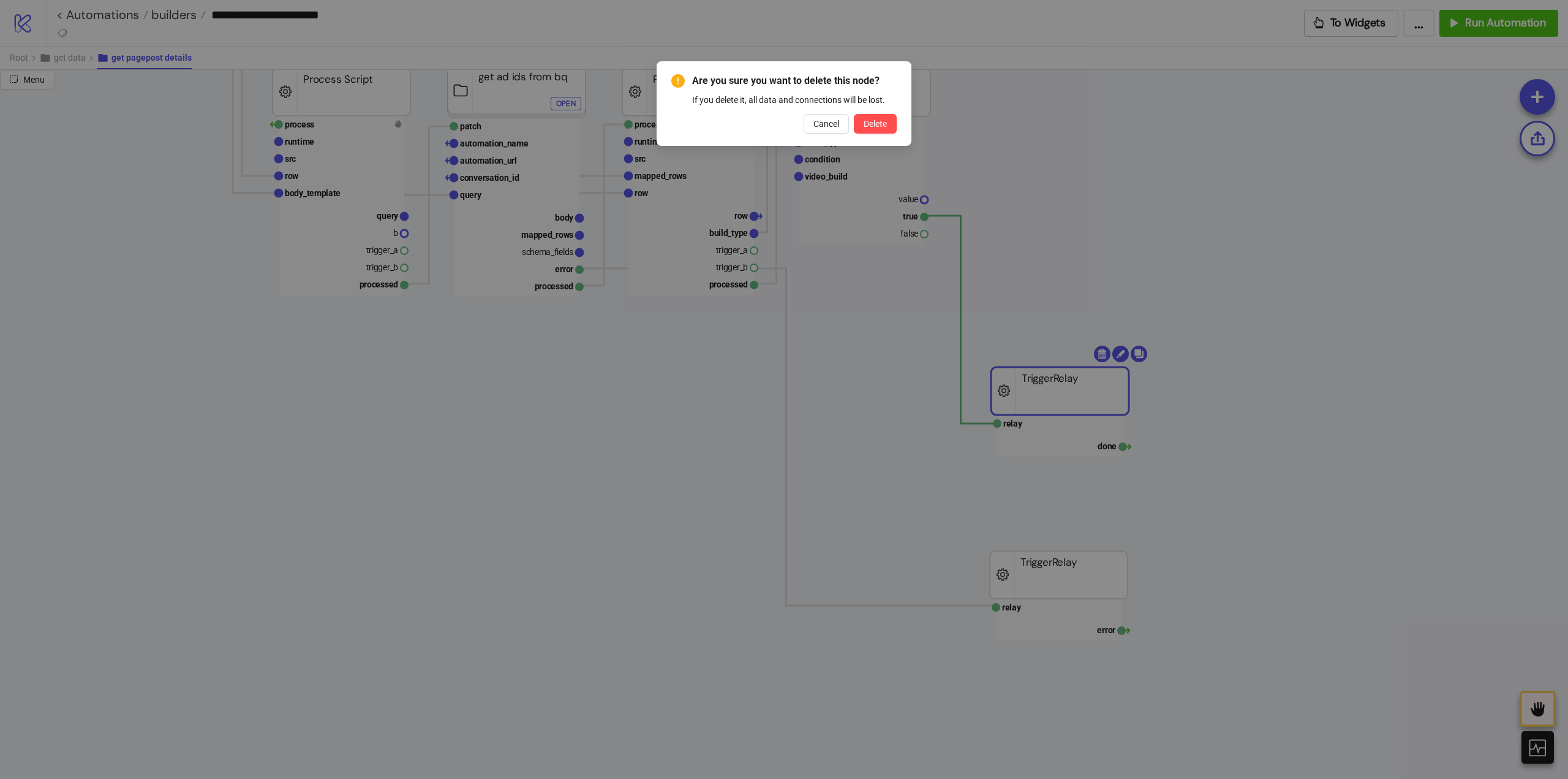
click at [879, 135] on div "Are you sure you want to delete this node? If you delete it, all data and conne…" at bounding box center [784, 103] width 255 height 84
drag, startPoint x: 877, startPoint y: 124, endPoint x: 880, endPoint y: 182, distance: 58.1
click at [877, 125] on span "Delete" at bounding box center [875, 123] width 23 height 10
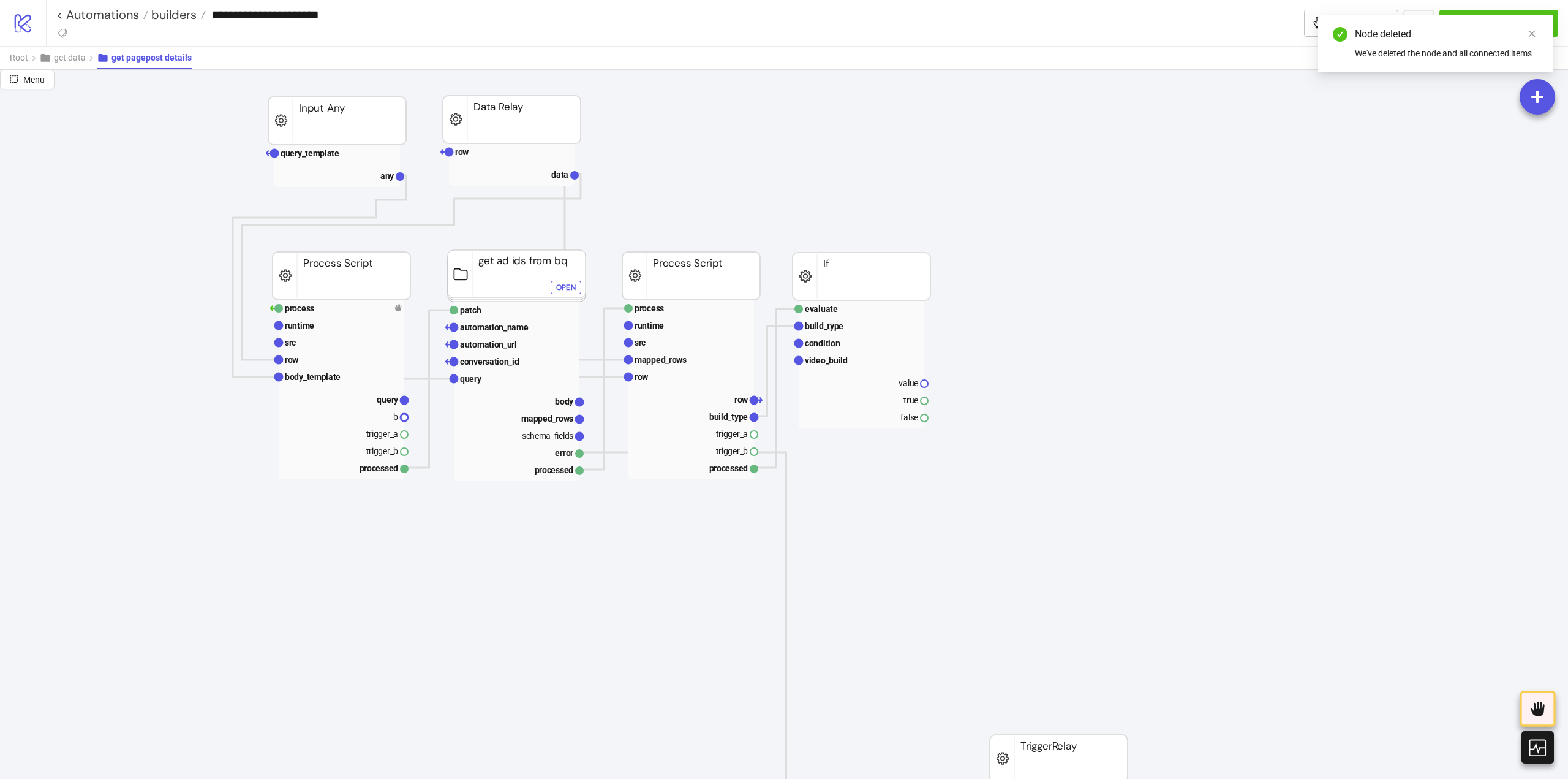
scroll to position [184, 0]
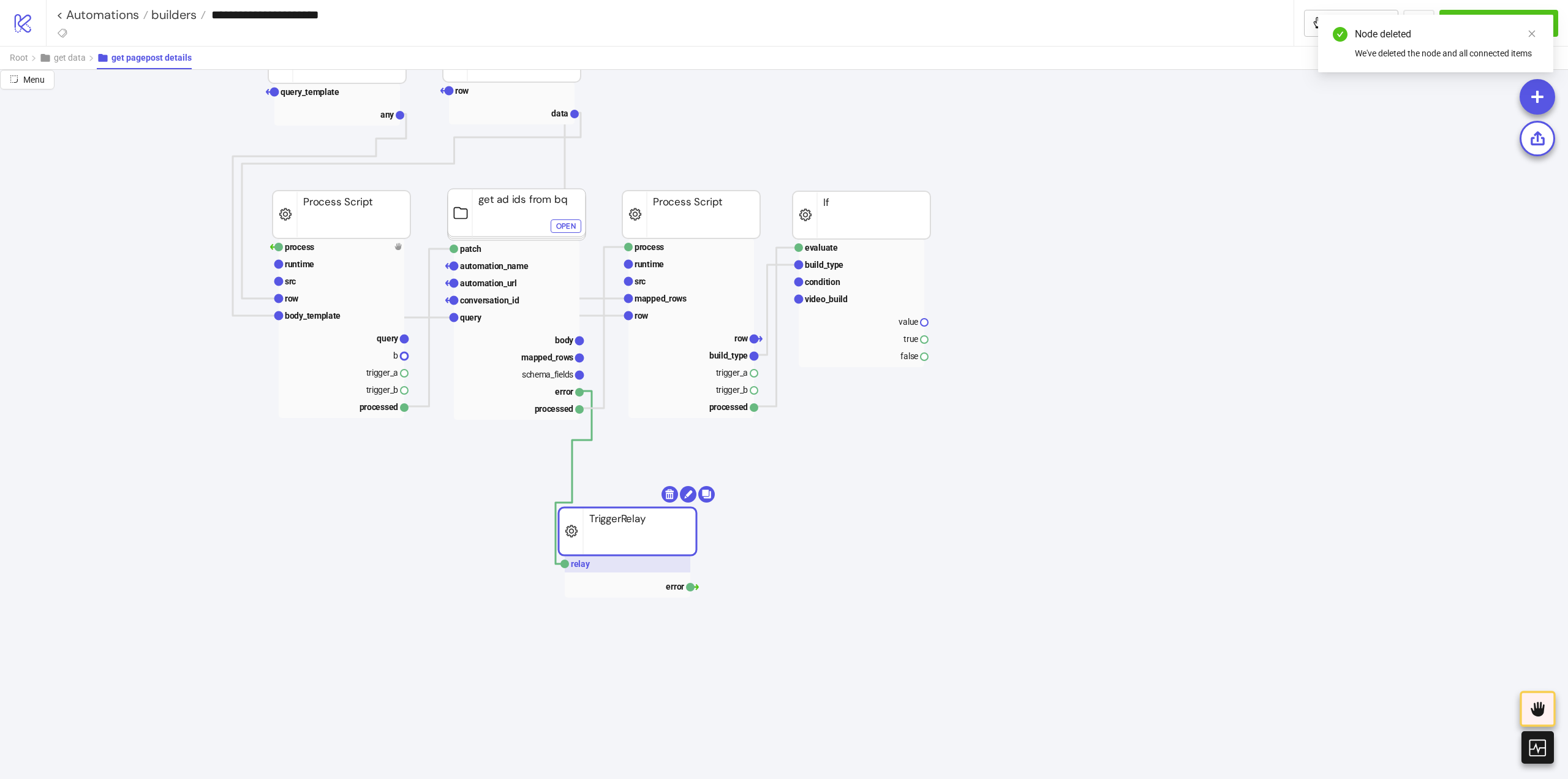
drag, startPoint x: 1032, startPoint y: 687, endPoint x: 696, endPoint y: 560, distance: 359.2
click at [630, 553] on rect at bounding box center [628, 531] width 138 height 48
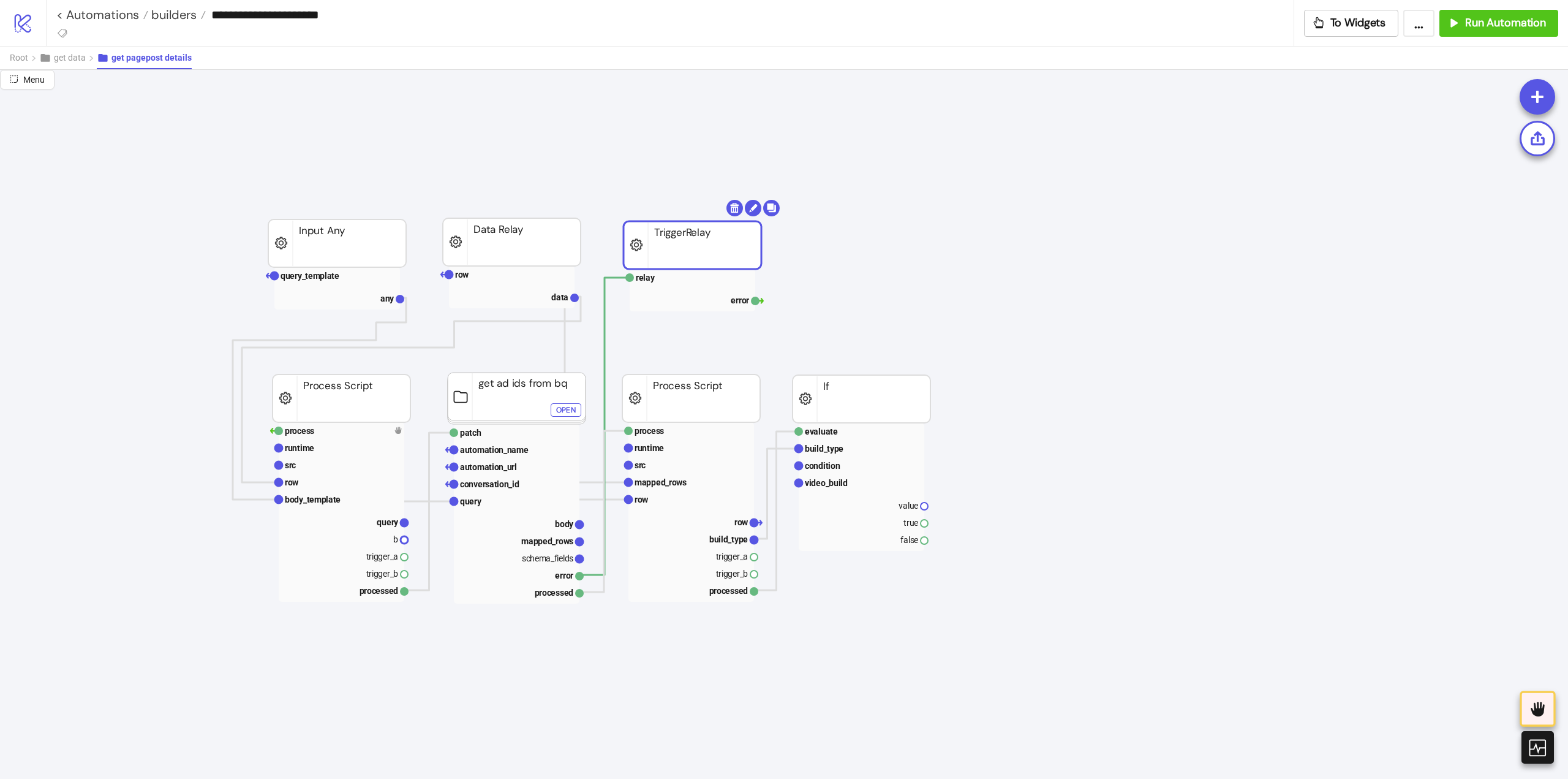
drag, startPoint x: 622, startPoint y: 716, endPoint x: 677, endPoint y: 246, distance: 473.2
click at [677, 246] on rect at bounding box center [692, 245] width 138 height 48
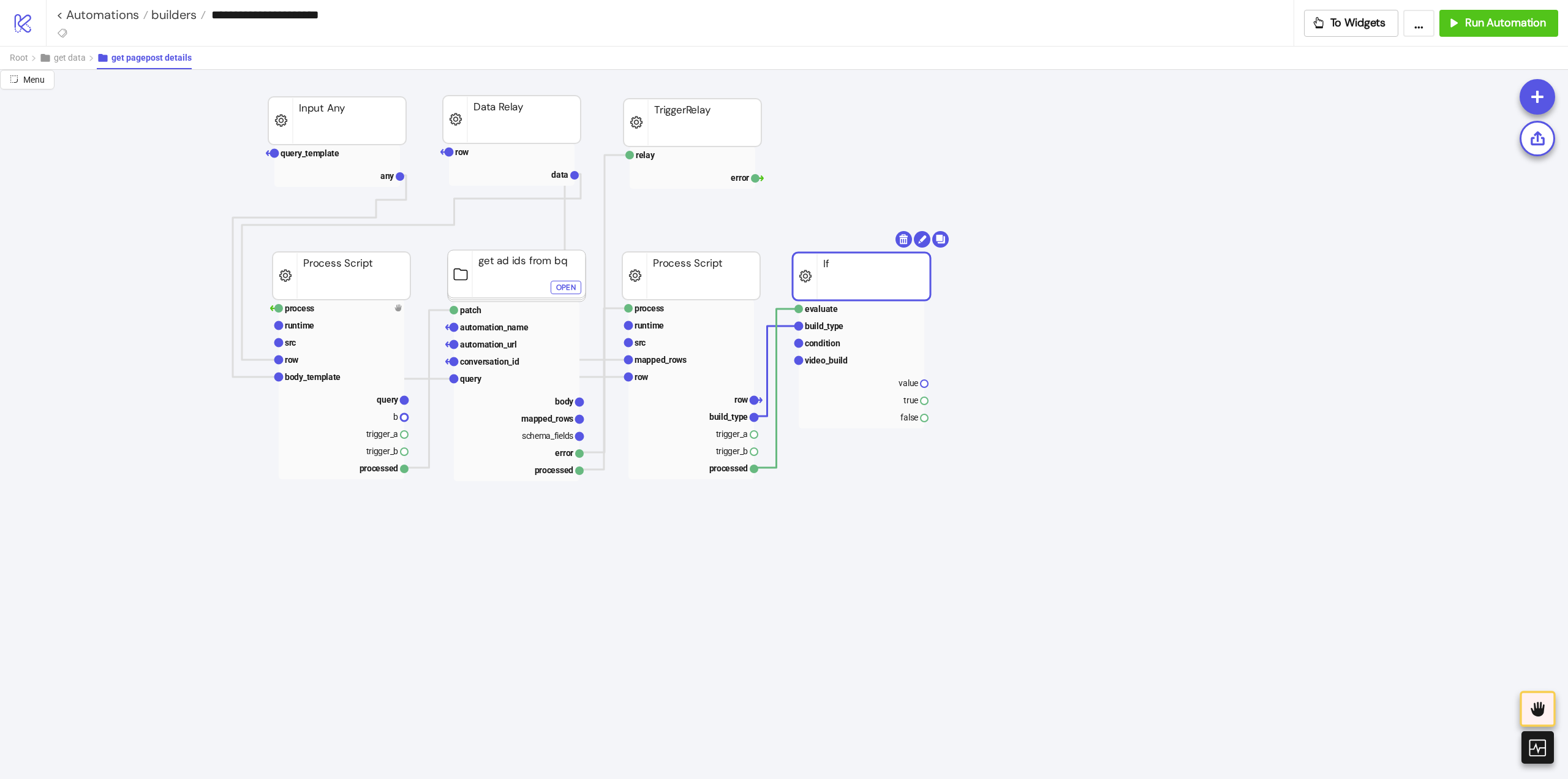
scroll to position [184, 0]
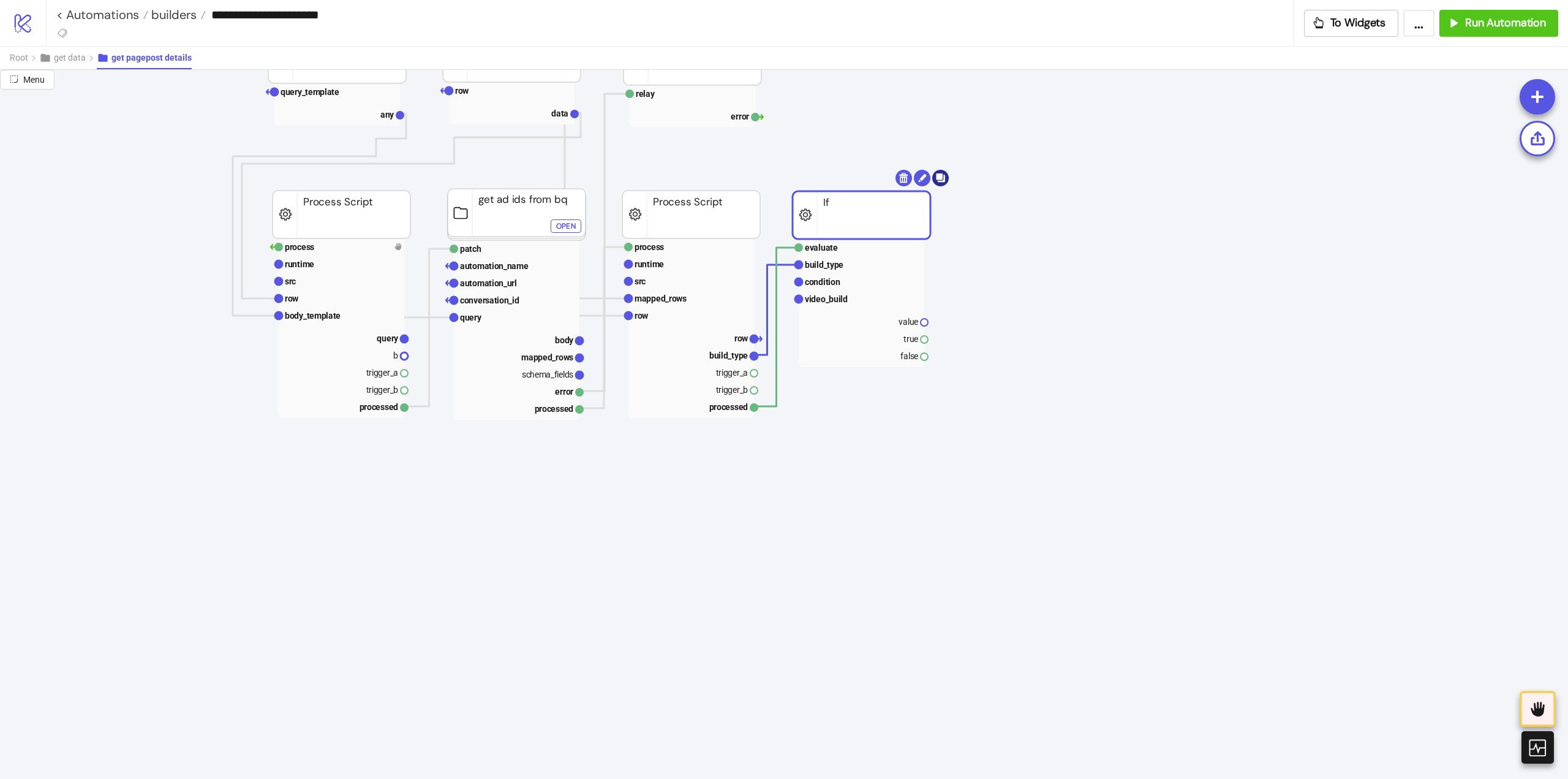
click at [946, 181] on body "**********" at bounding box center [784, 390] width 1568 height 779
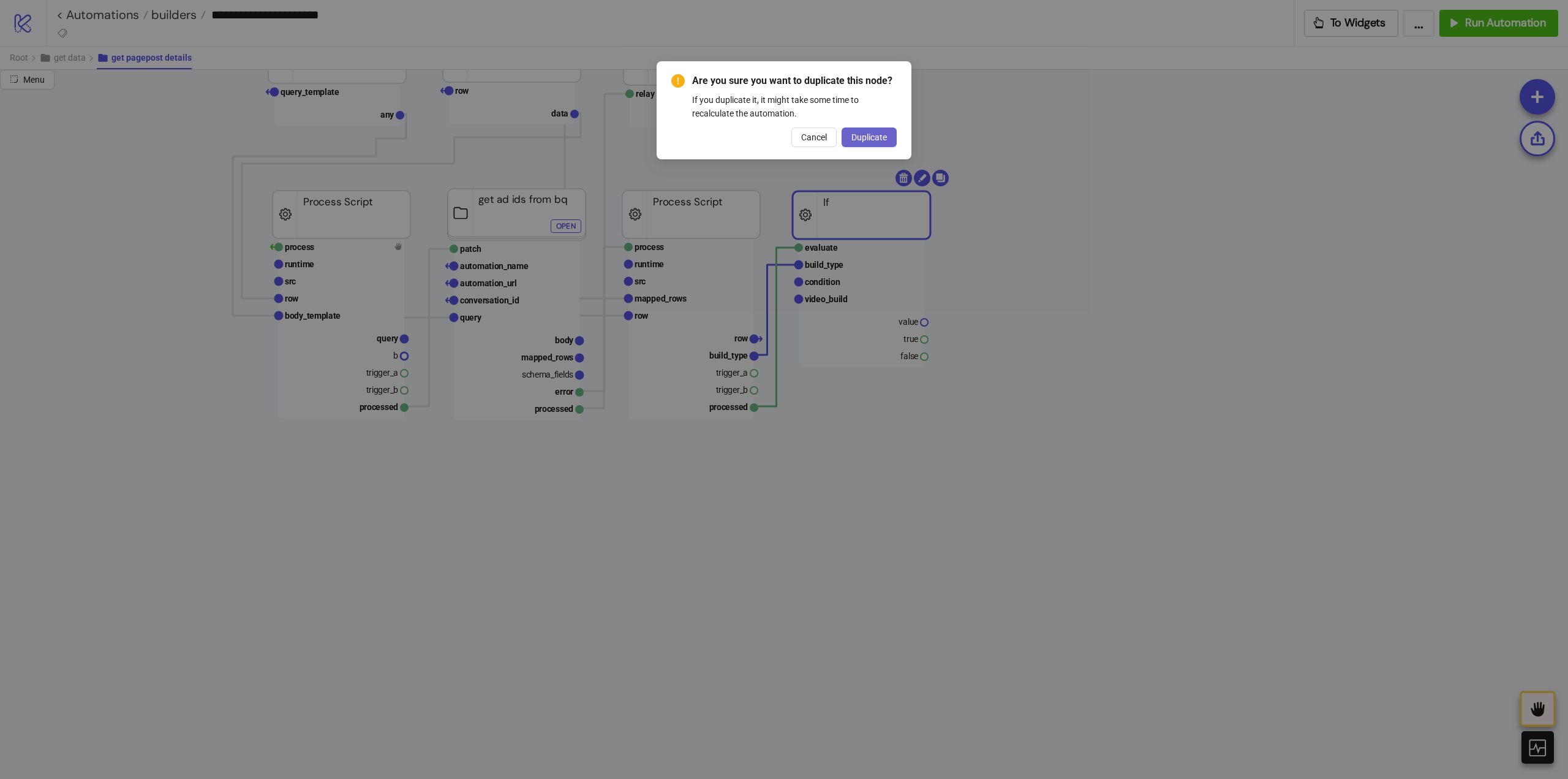
click at [882, 141] on span "Duplicate" at bounding box center [869, 137] width 35 height 10
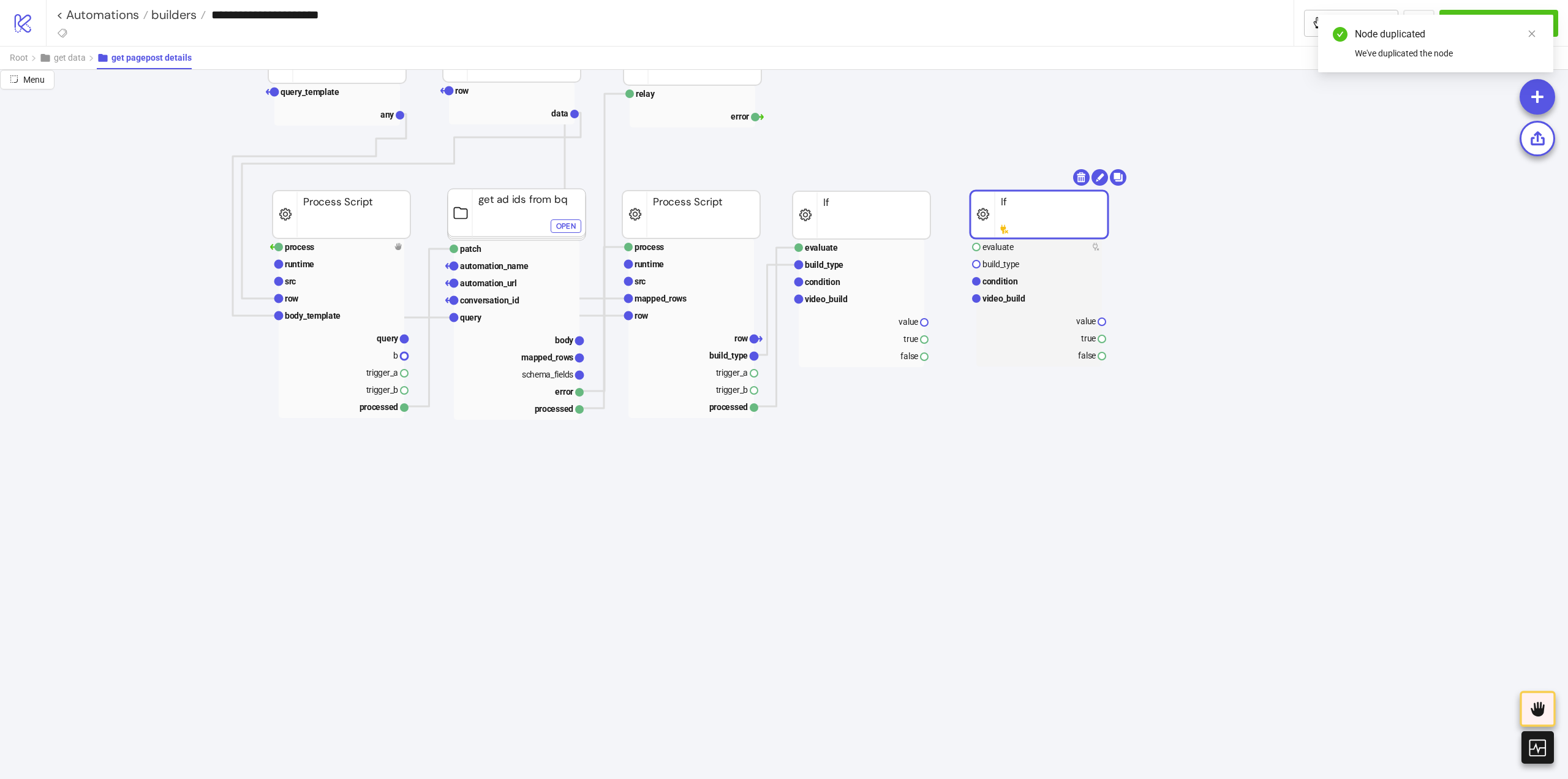
drag, startPoint x: 925, startPoint y: 235, endPoint x: 1035, endPoint y: 214, distance: 112.0
click at [1035, 214] on rect at bounding box center [1039, 215] width 138 height 48
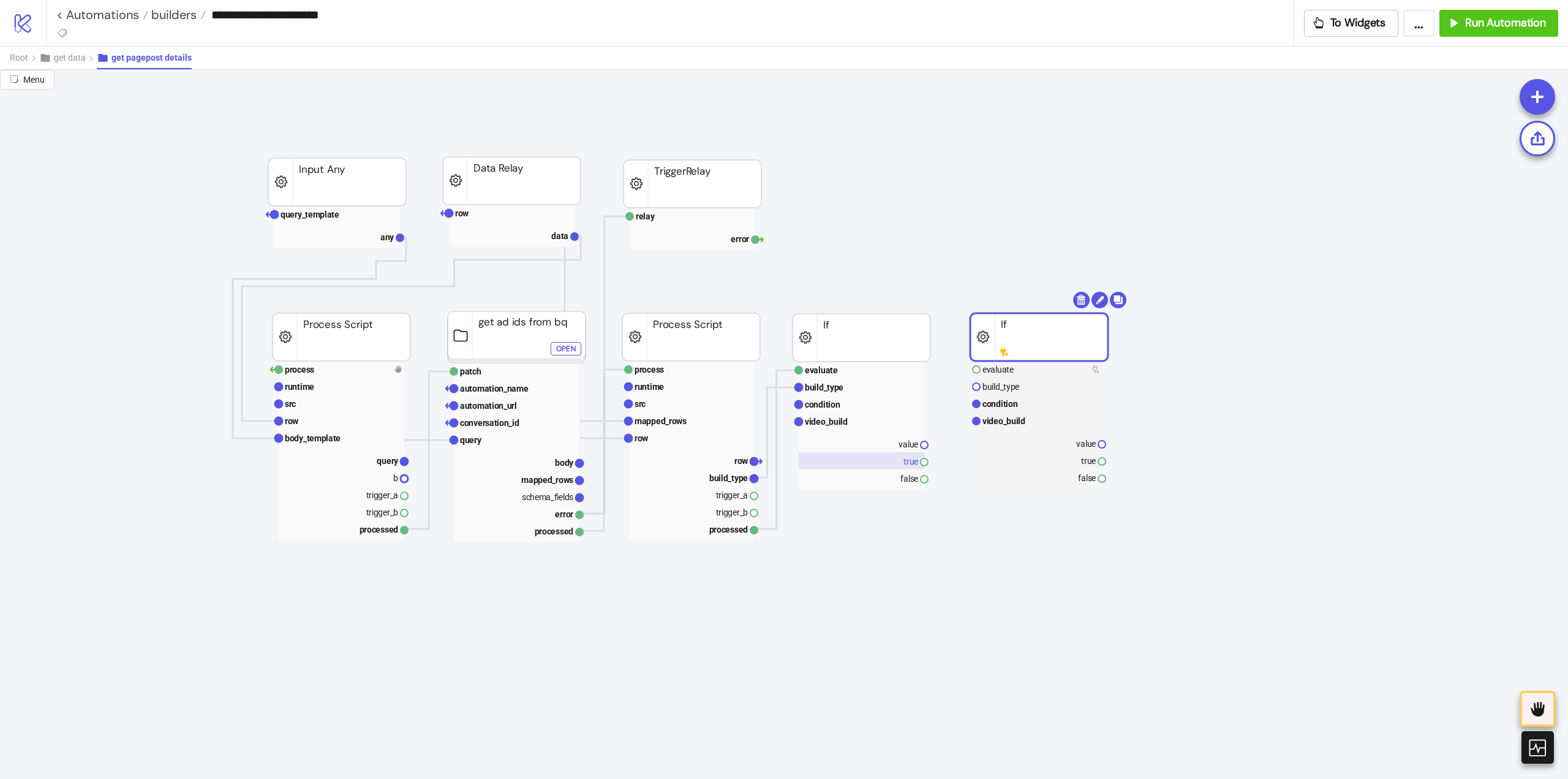
click at [891, 466] on rect at bounding box center [861, 460] width 126 height 17
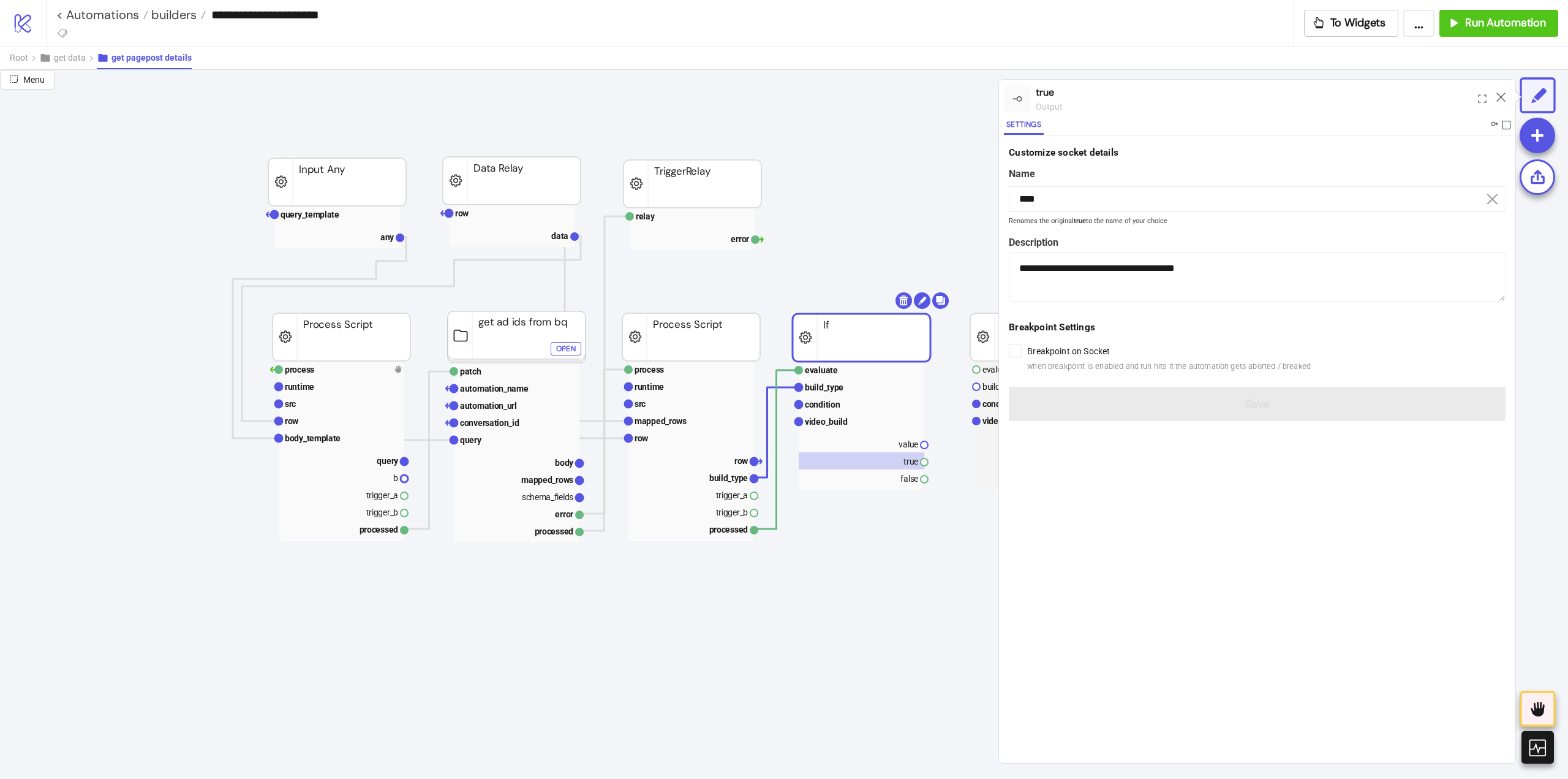
click at [1503, 125] on span at bounding box center [1505, 124] width 8 height 8
click at [1500, 99] on icon at bounding box center [1501, 97] width 9 height 9
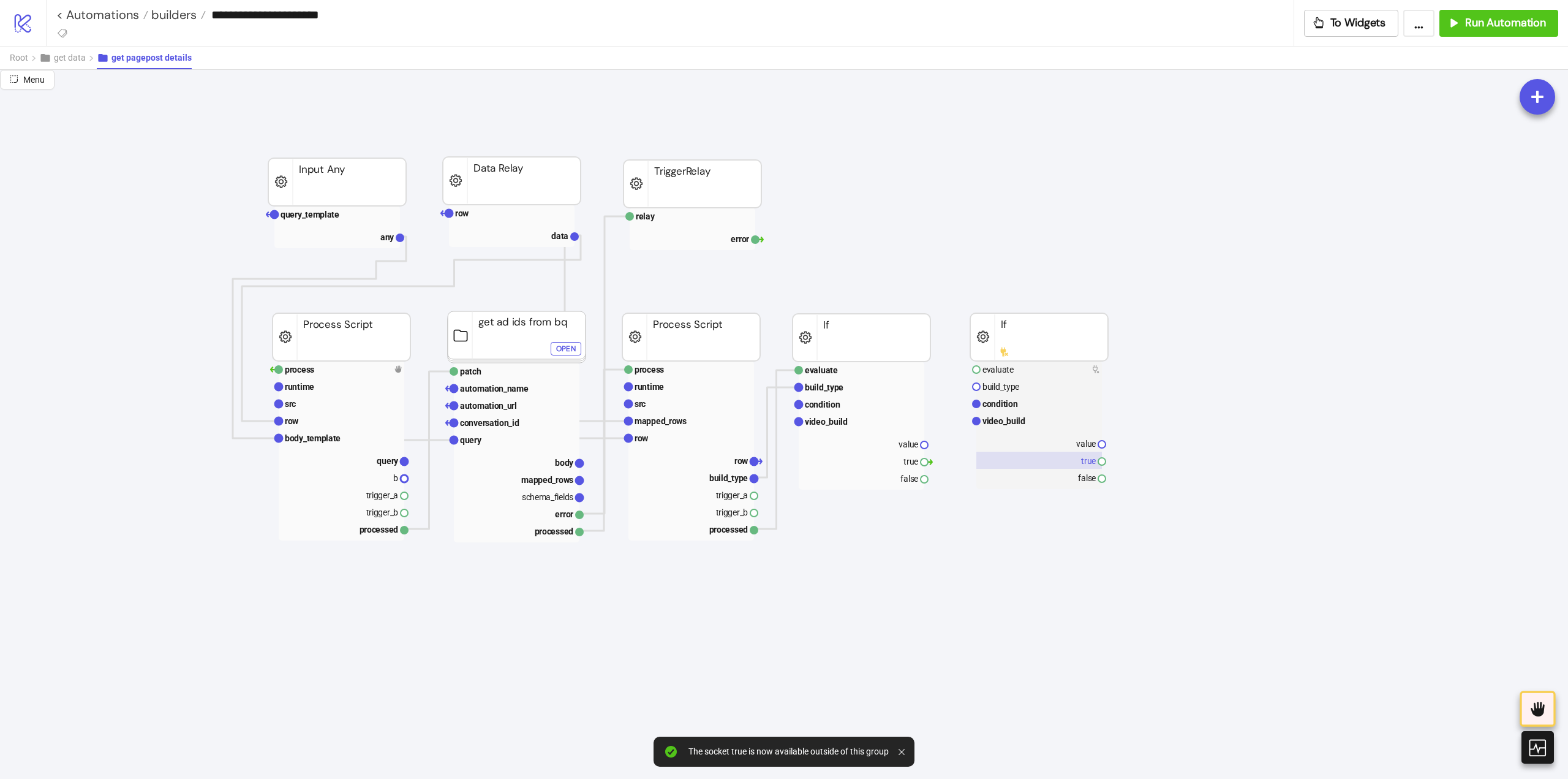
click at [1081, 462] on rect at bounding box center [1039, 460] width 126 height 17
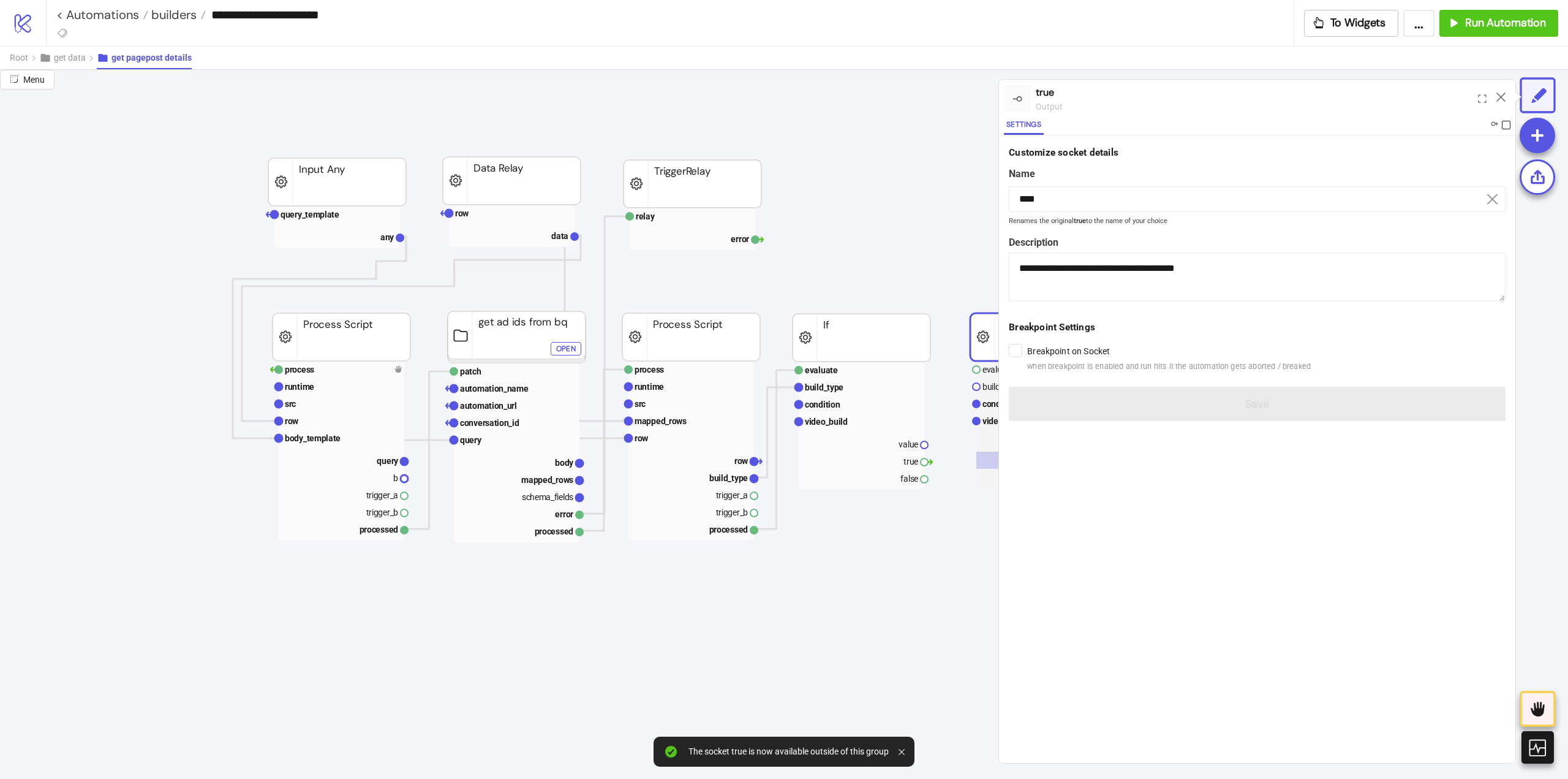
click at [1506, 126] on span at bounding box center [1505, 124] width 8 height 8
click at [1498, 101] on icon at bounding box center [1501, 97] width 9 height 9
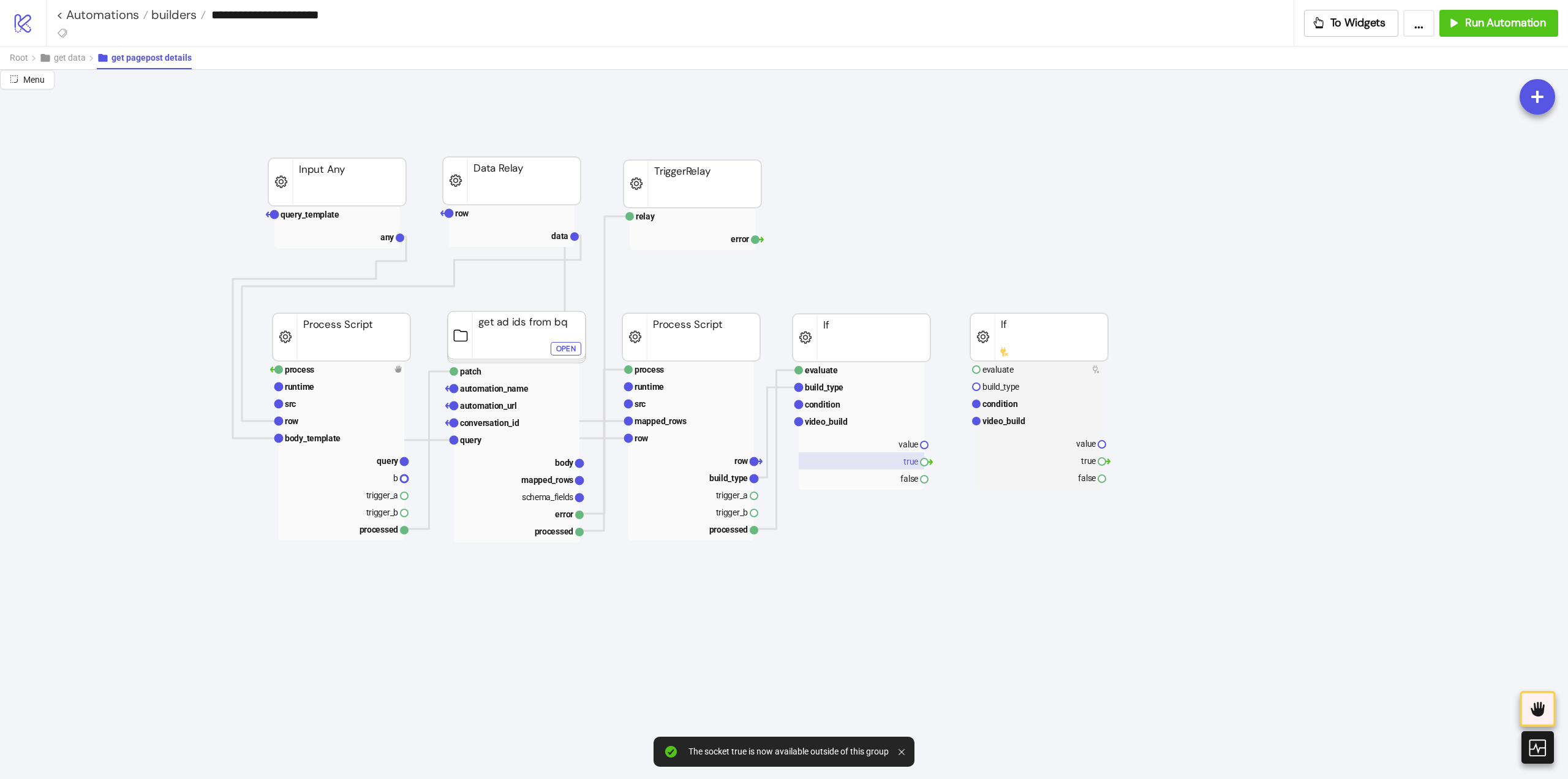
click at [885, 459] on rect at bounding box center [861, 460] width 126 height 17
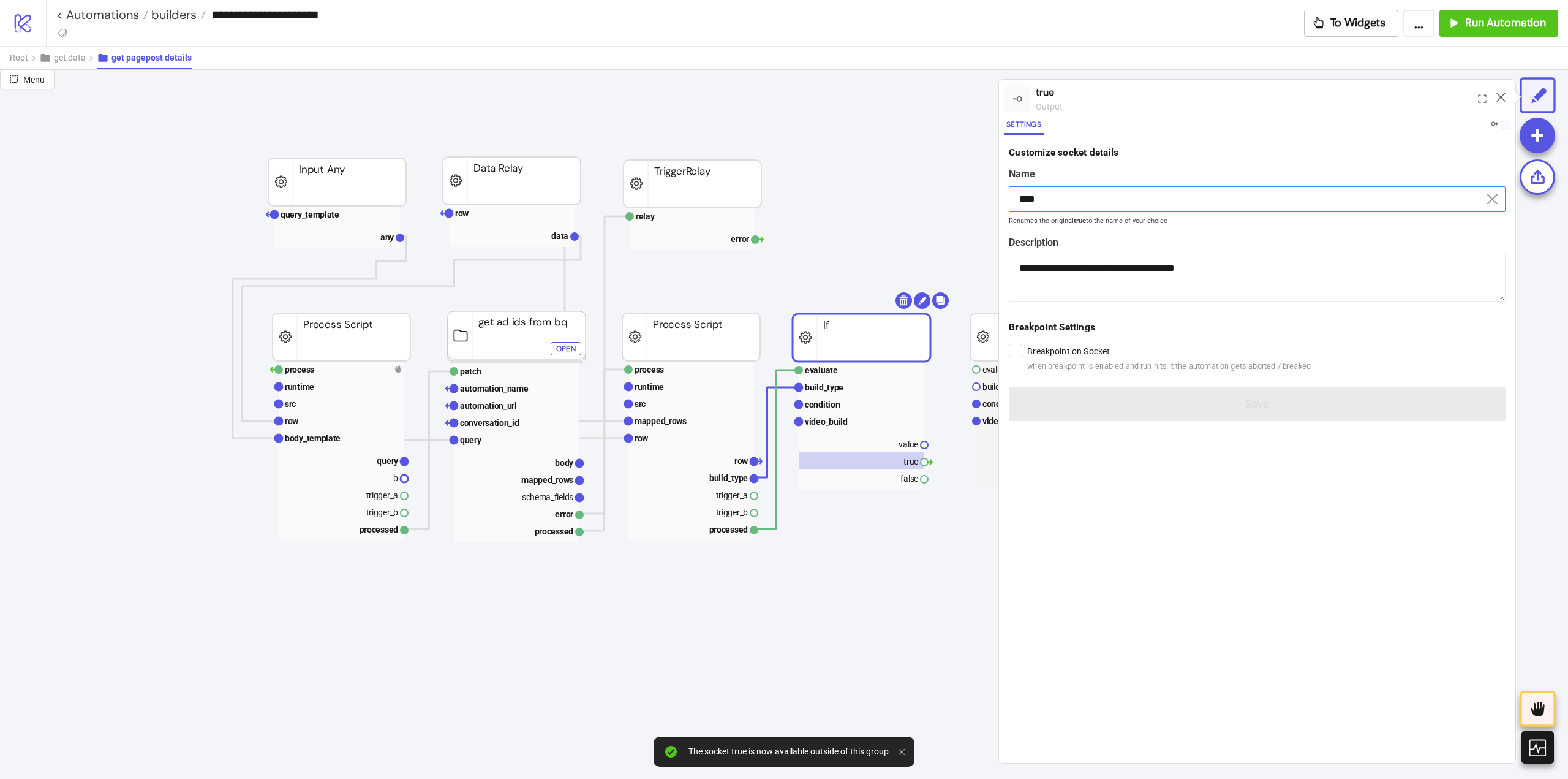
click at [1049, 196] on input "****" at bounding box center [1257, 199] width 497 height 26
drag, startPoint x: 1049, startPoint y: 196, endPoint x: 1119, endPoint y: 262, distance: 96.2
click at [1050, 196] on input "****" at bounding box center [1257, 199] width 497 height 26
paste input "*******"
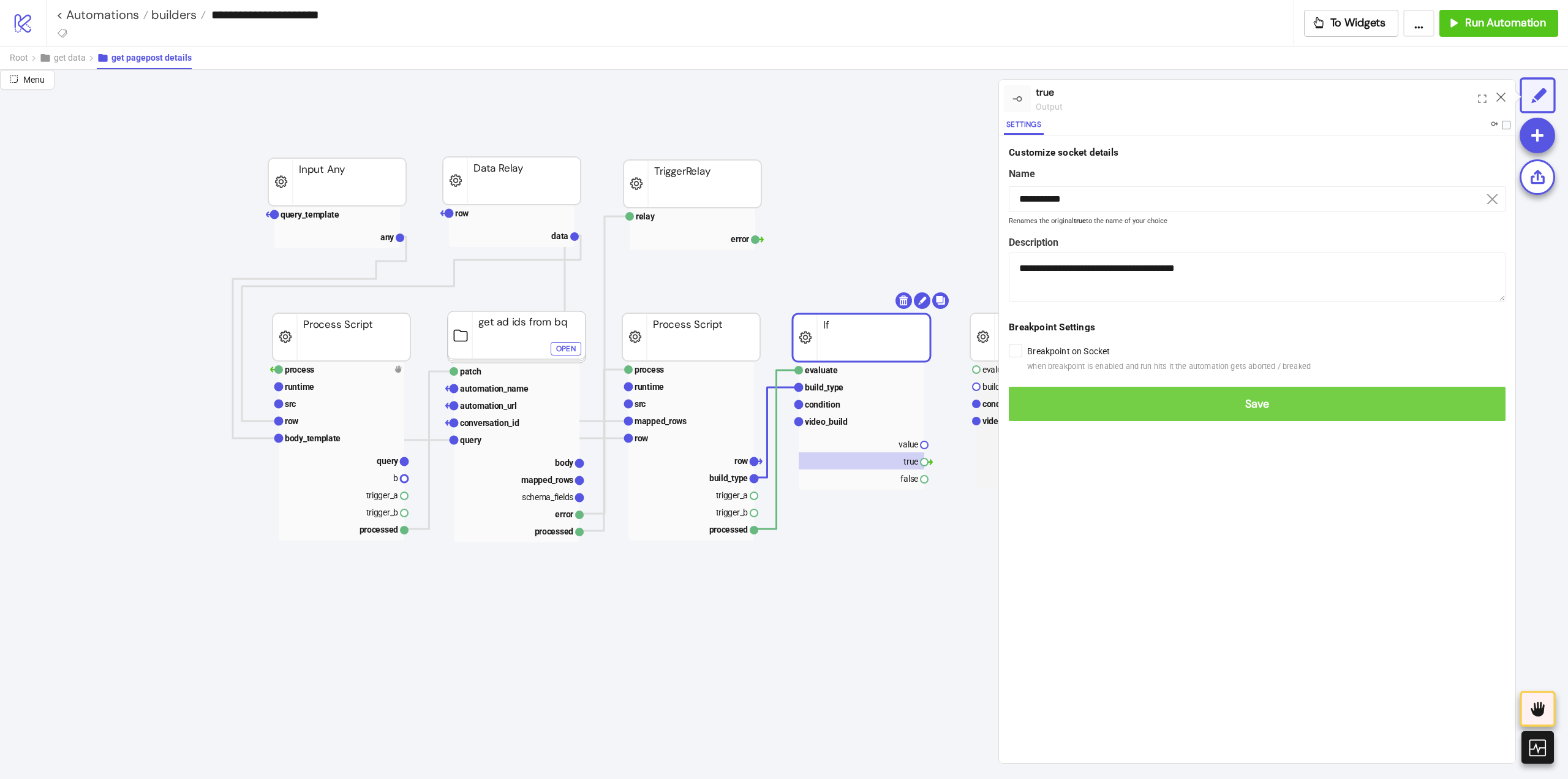
click at [1246, 402] on span "Save" at bounding box center [1257, 404] width 477 height 14
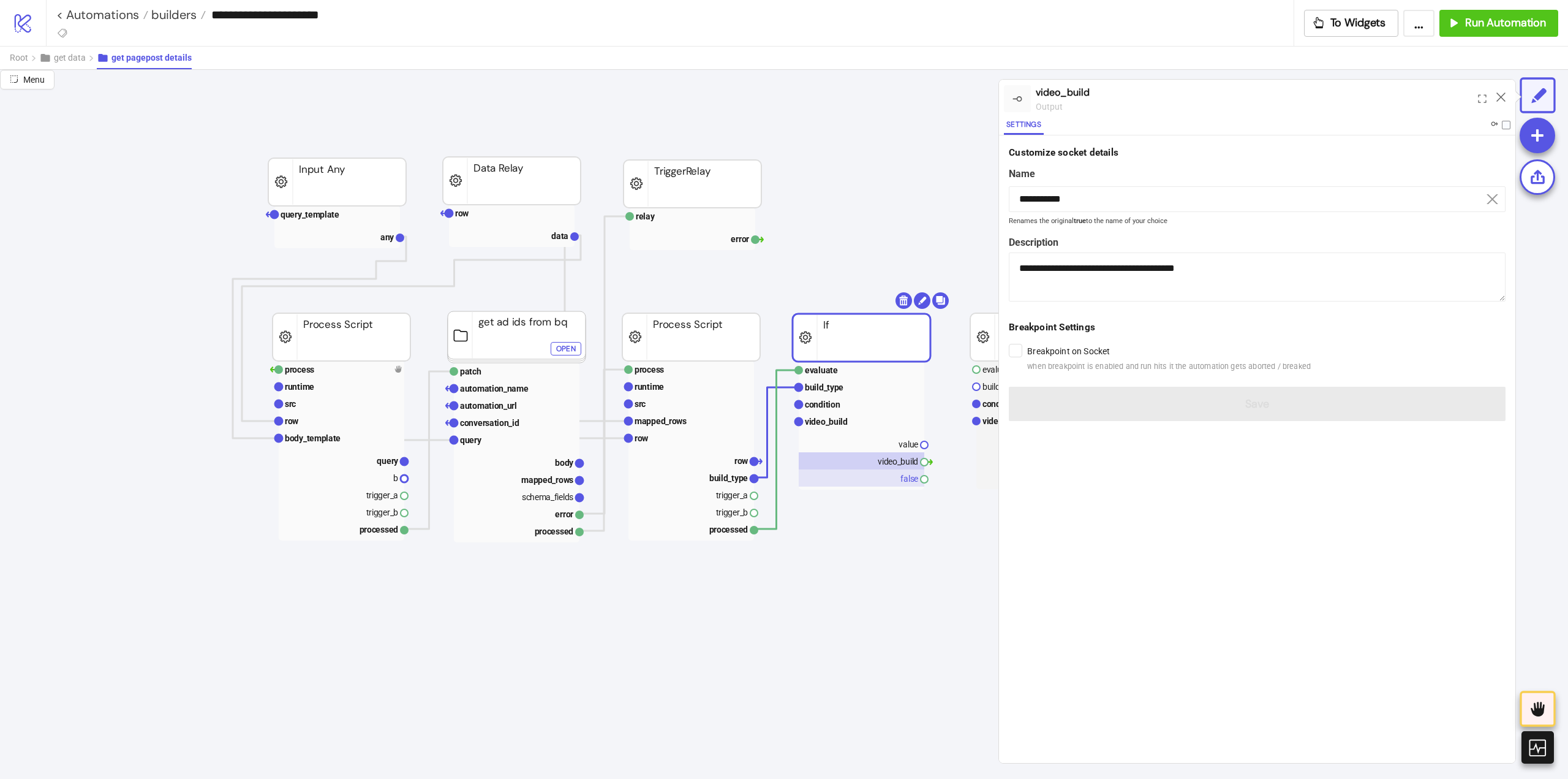
scroll to position [61, 184]
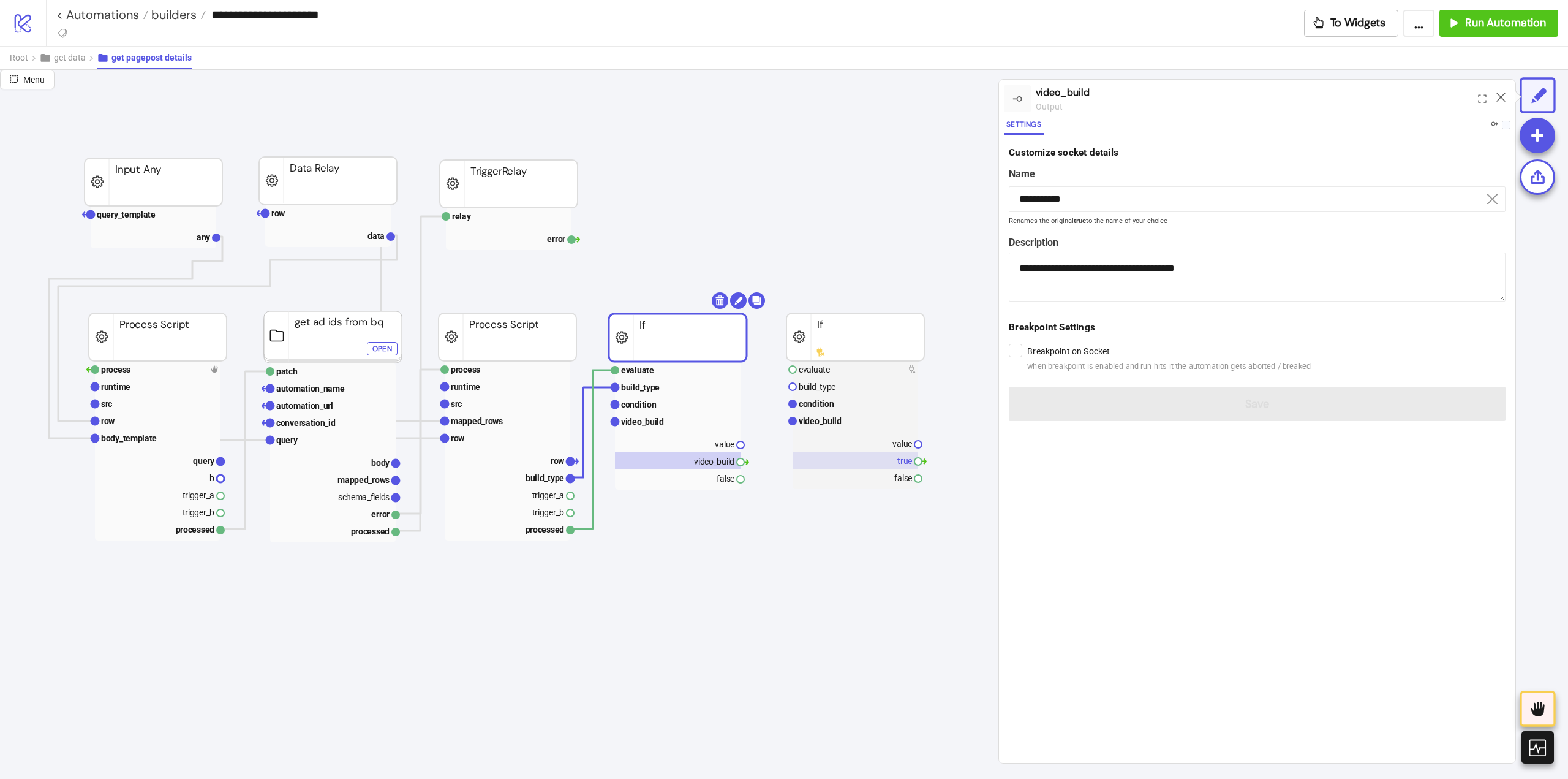
click at [875, 466] on rect at bounding box center [855, 460] width 126 height 17
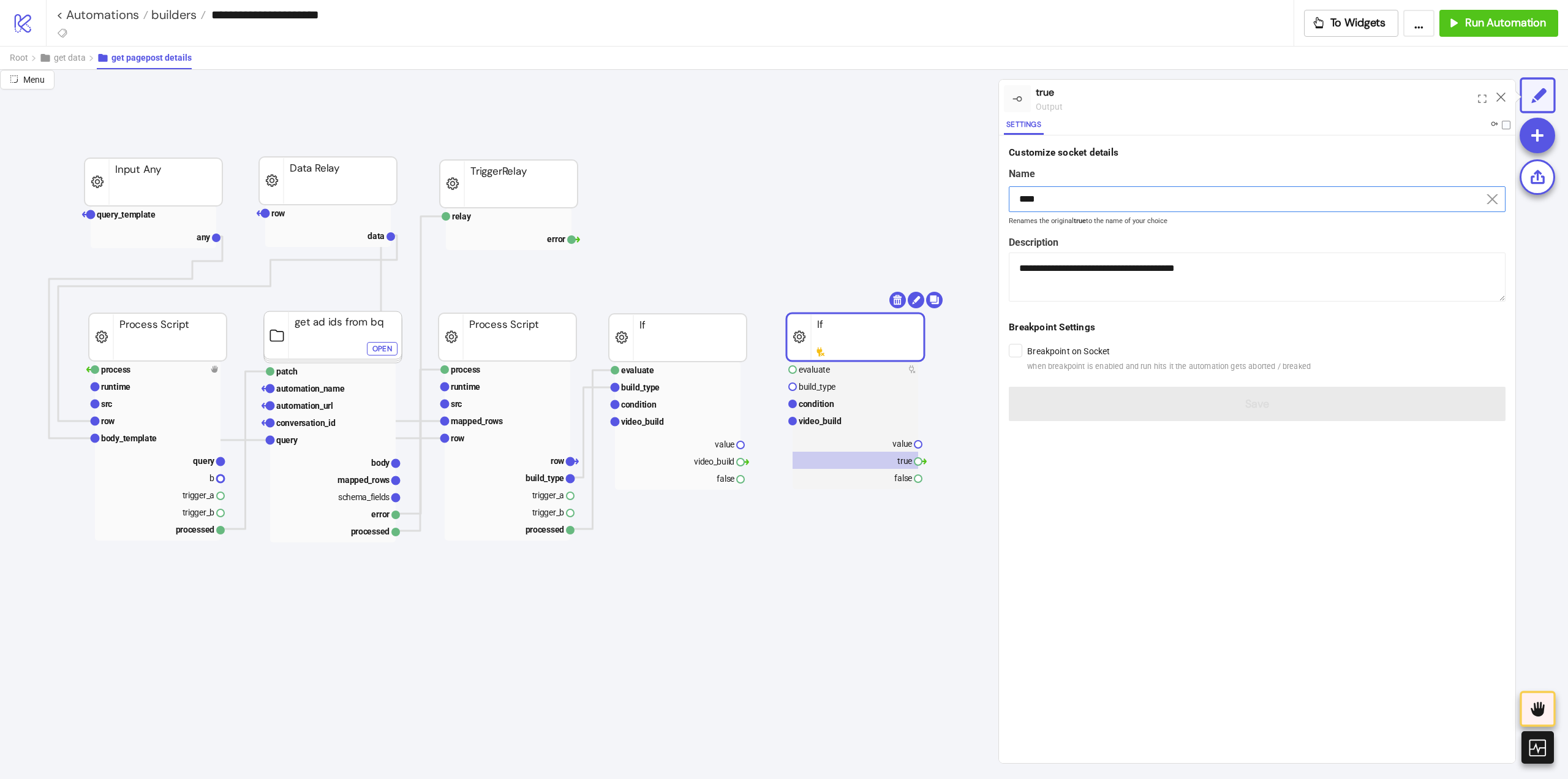
click at [1072, 191] on input "****" at bounding box center [1257, 199] width 497 height 26
paste input "*******"
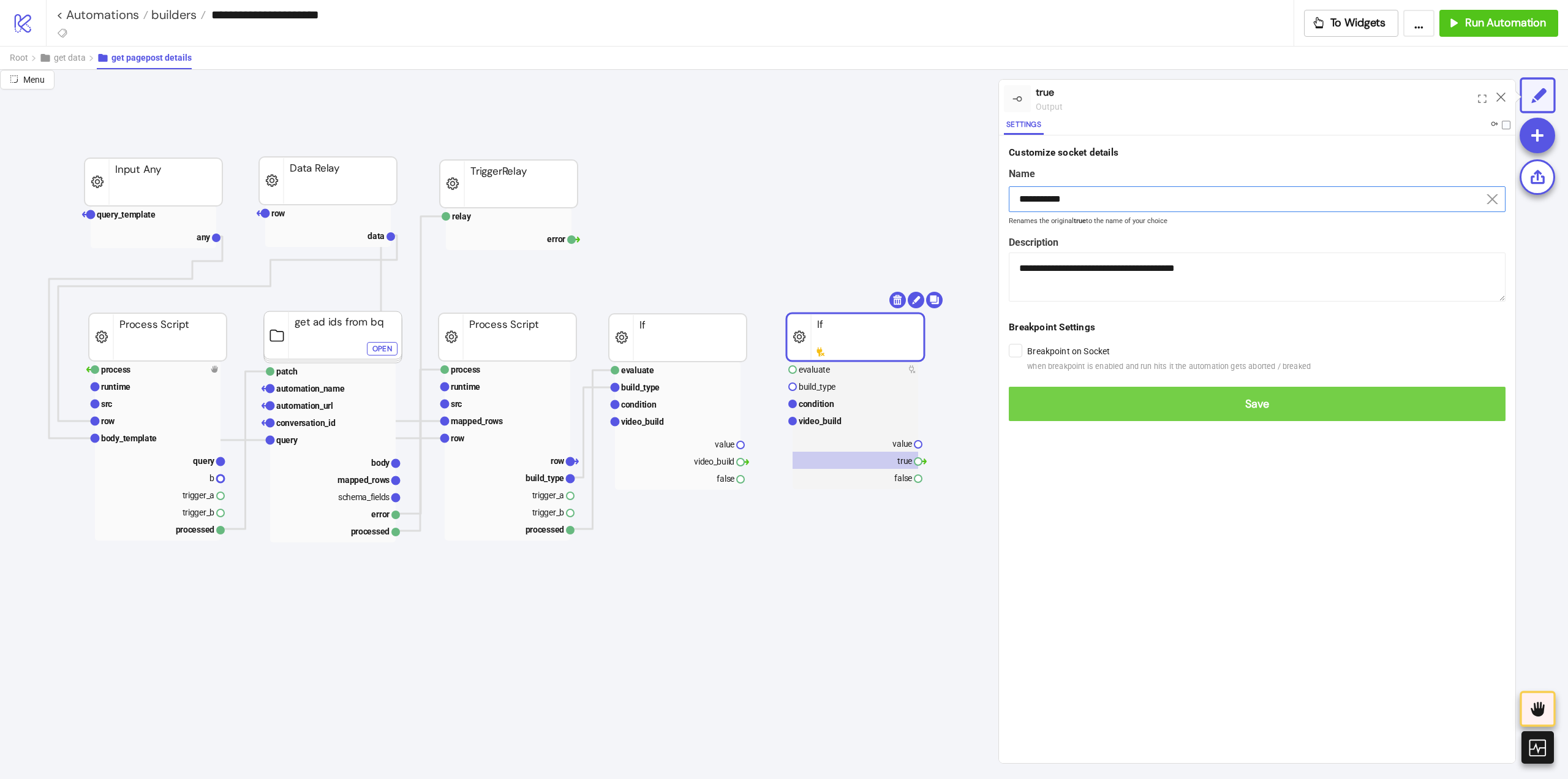
type input "**********"
click at [1184, 411] on button "Save" at bounding box center [1257, 404] width 497 height 34
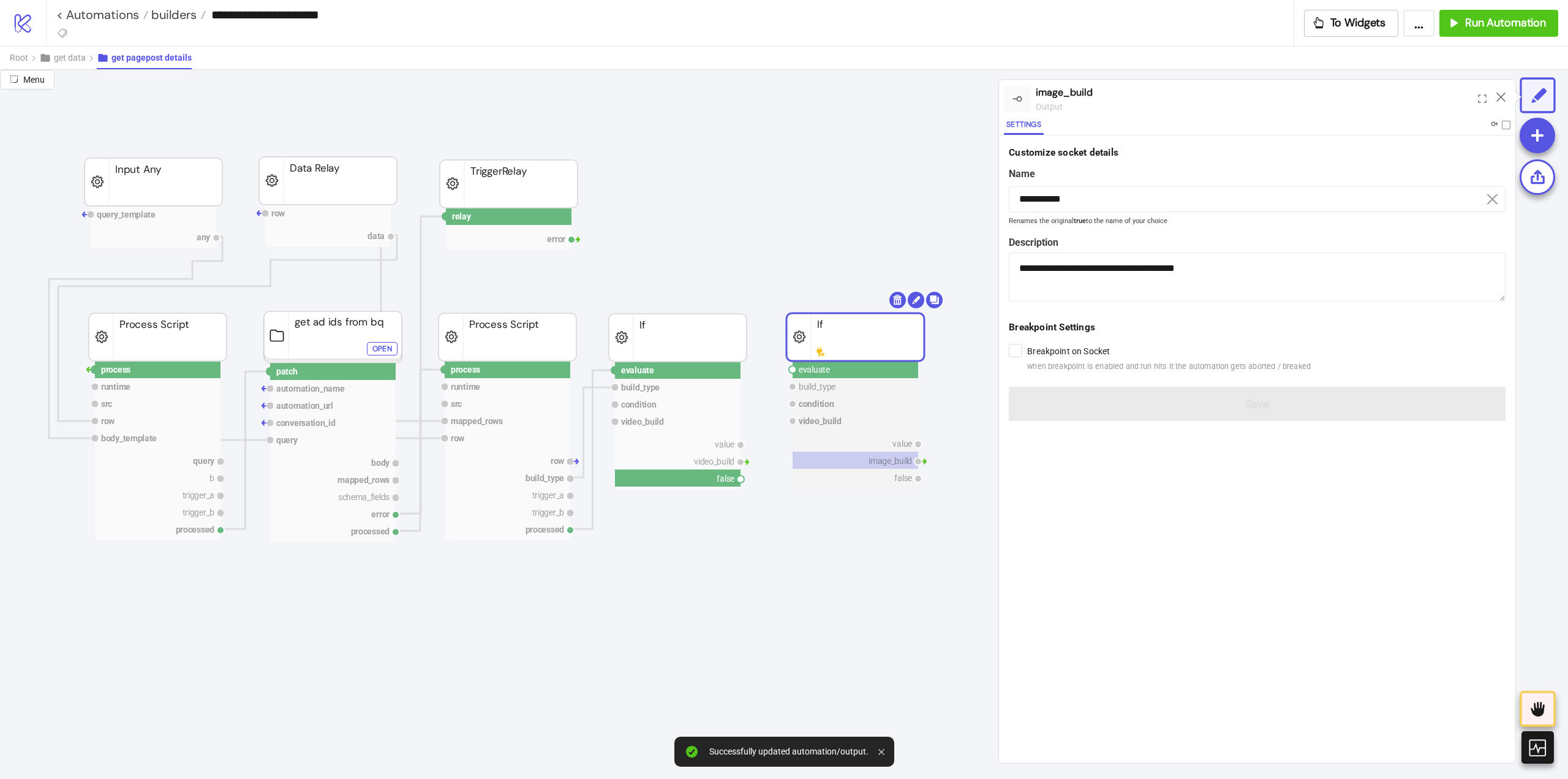
drag, startPoint x: 740, startPoint y: 480, endPoint x: 770, endPoint y: 455, distance: 39.1
click at [793, 368] on circle at bounding box center [792, 369] width 7 height 7
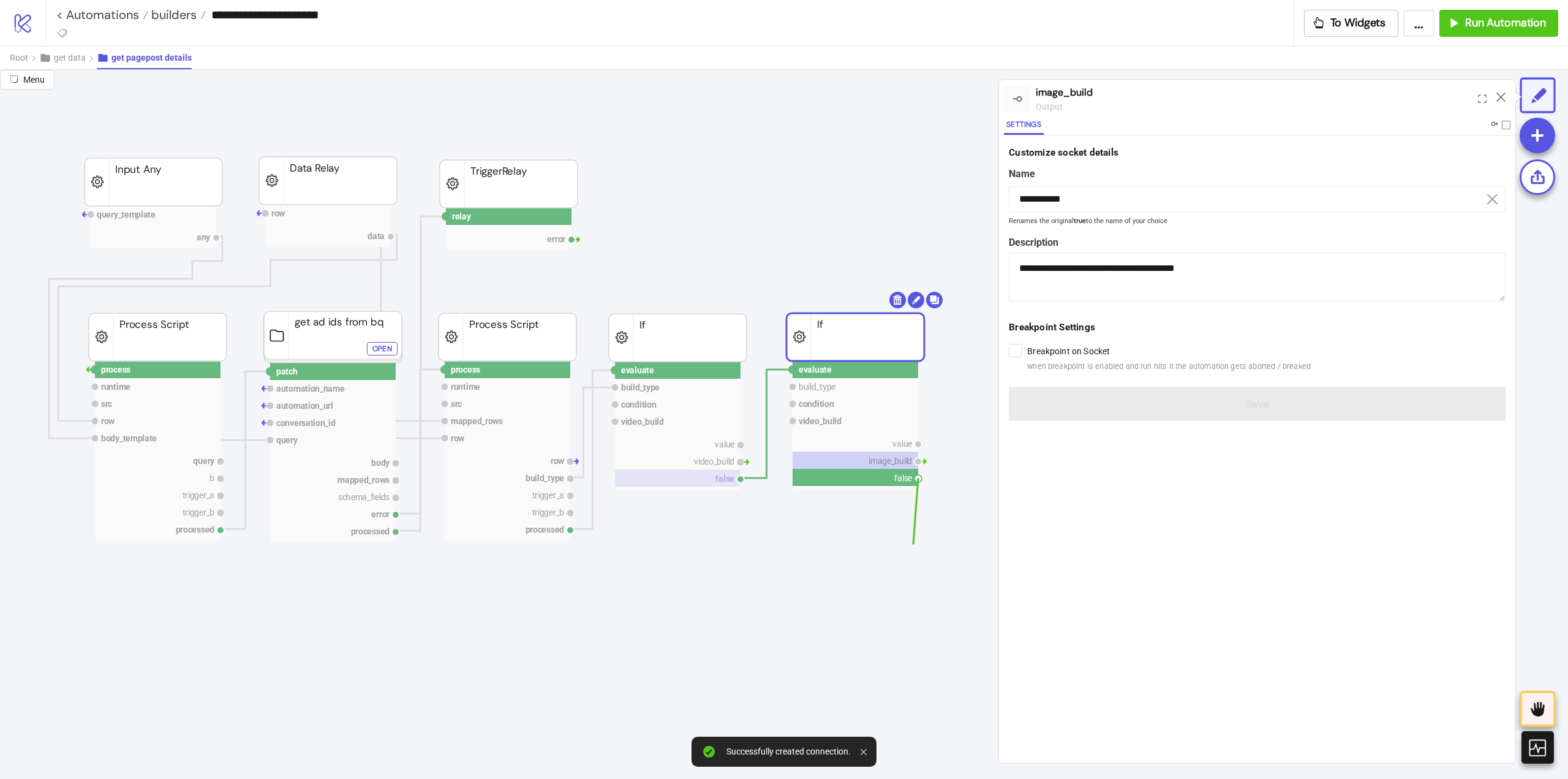
drag, startPoint x: 918, startPoint y: 482, endPoint x: 698, endPoint y: 476, distance: 220.1
click at [445, 218] on circle at bounding box center [445, 216] width 7 height 7
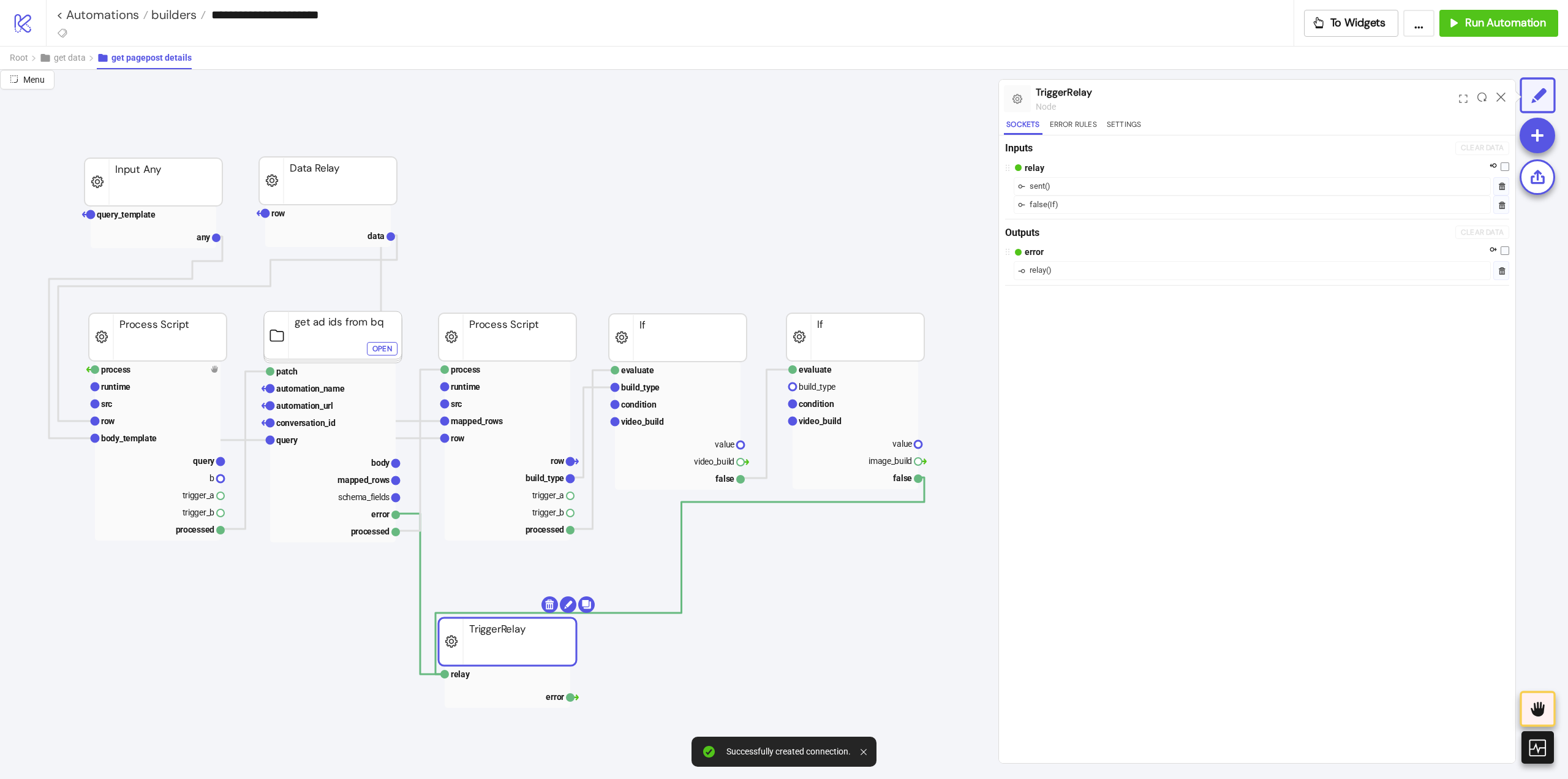
drag, startPoint x: 474, startPoint y: 200, endPoint x: 536, endPoint y: 629, distance: 433.5
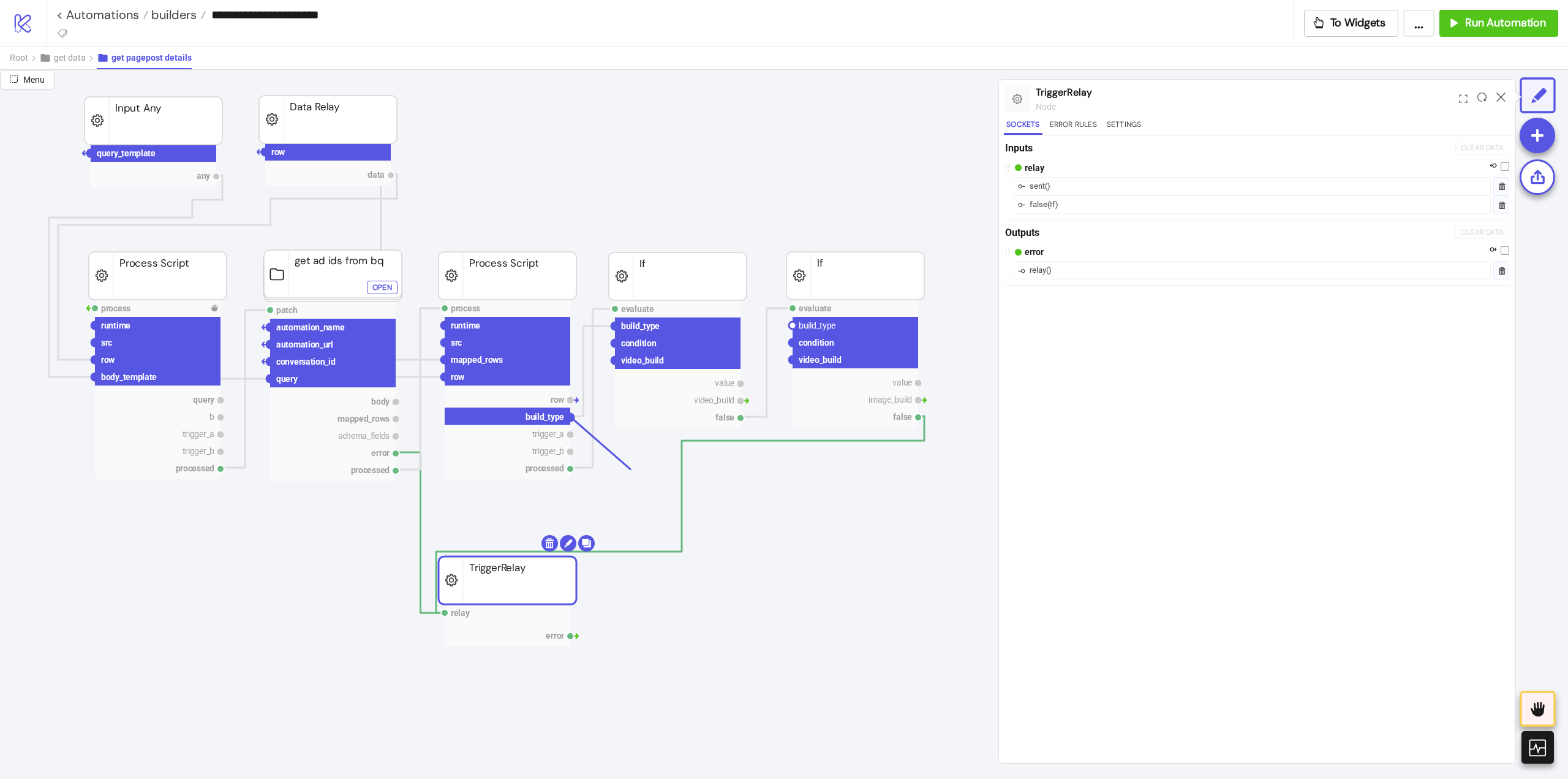
drag, startPoint x: 572, startPoint y: 419, endPoint x: 794, endPoint y: 418, distance: 222.0
click at [793, 327] on circle at bounding box center [792, 325] width 7 height 7
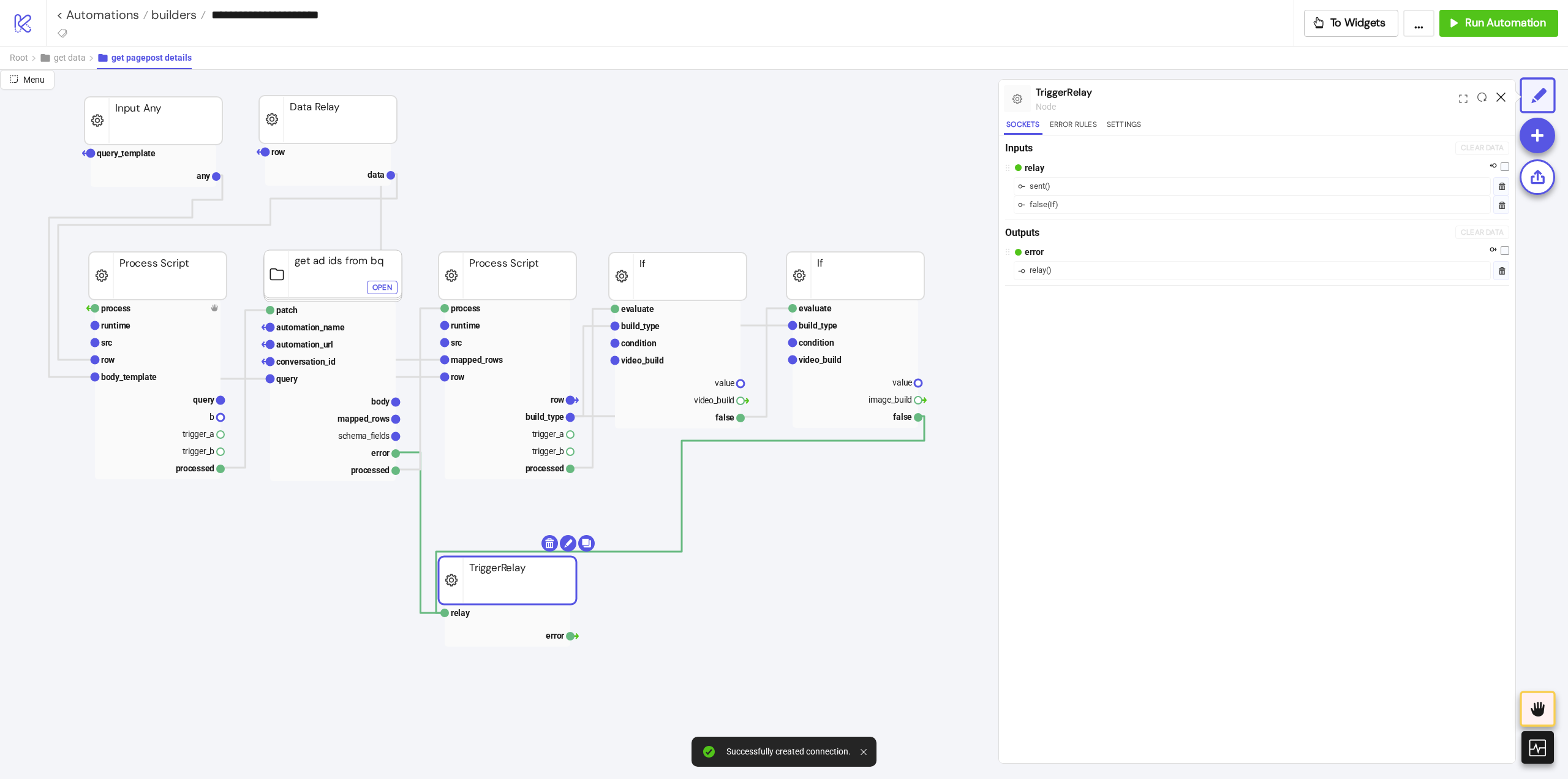
click at [1497, 99] on icon at bounding box center [1501, 97] width 9 height 9
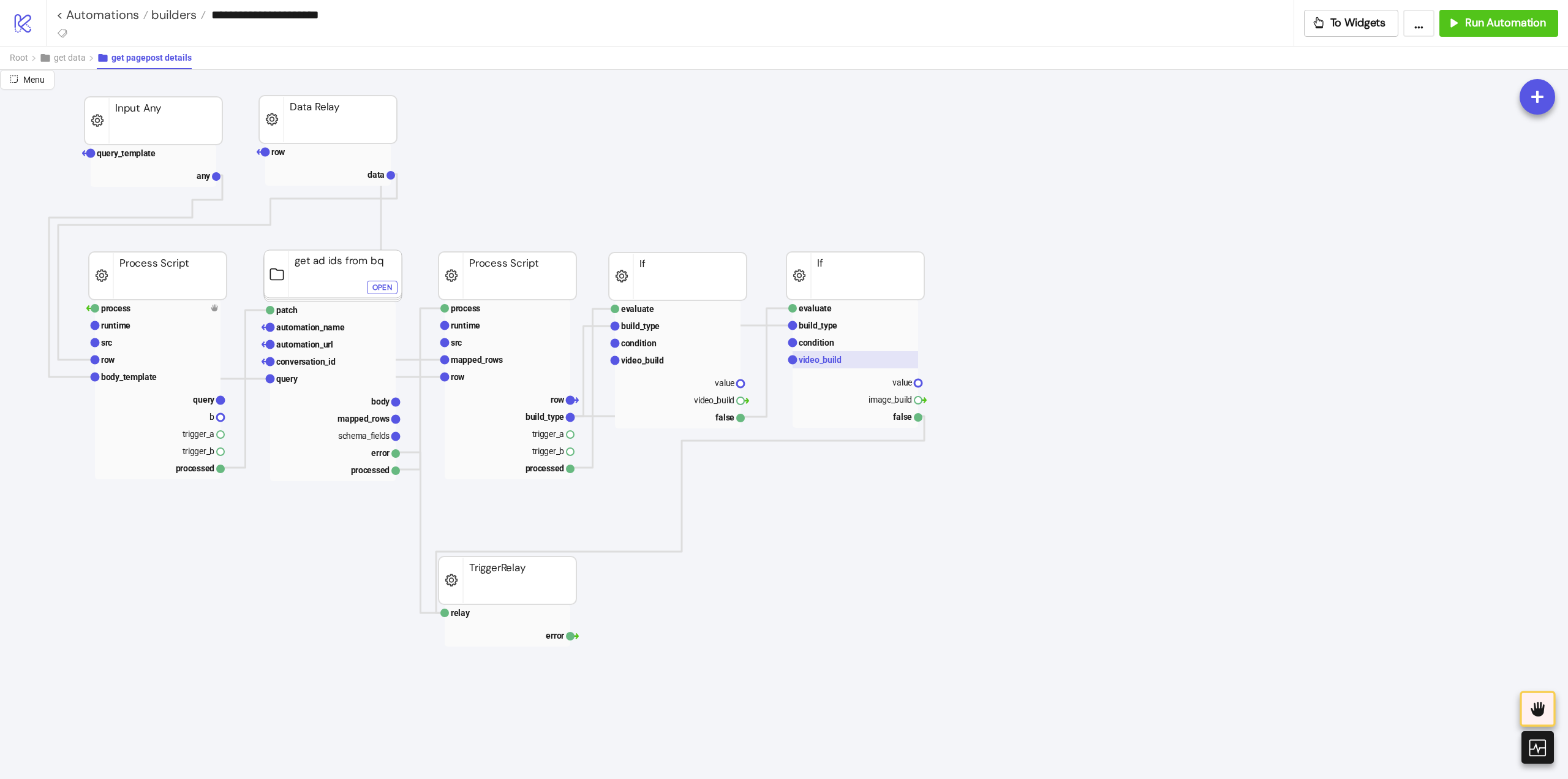
click at [847, 361] on rect at bounding box center [855, 360] width 126 height 17
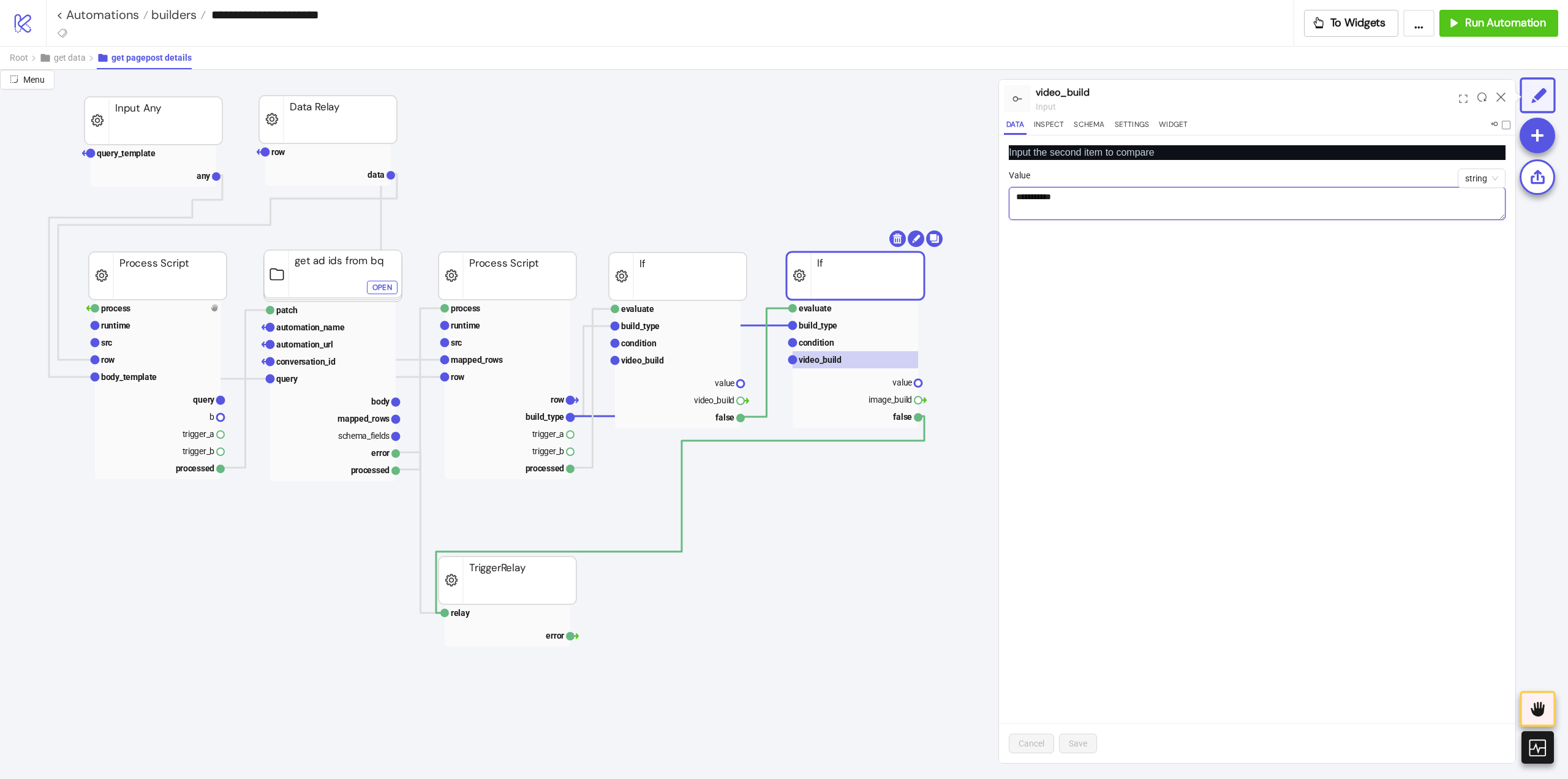
click at [1121, 199] on textarea "**********" at bounding box center [1257, 203] width 497 height 33
drag, startPoint x: 1123, startPoint y: 199, endPoint x: 1127, endPoint y: 204, distance: 6.4
click at [1123, 199] on textarea "**********" at bounding box center [1257, 203] width 497 height 33
paste textarea
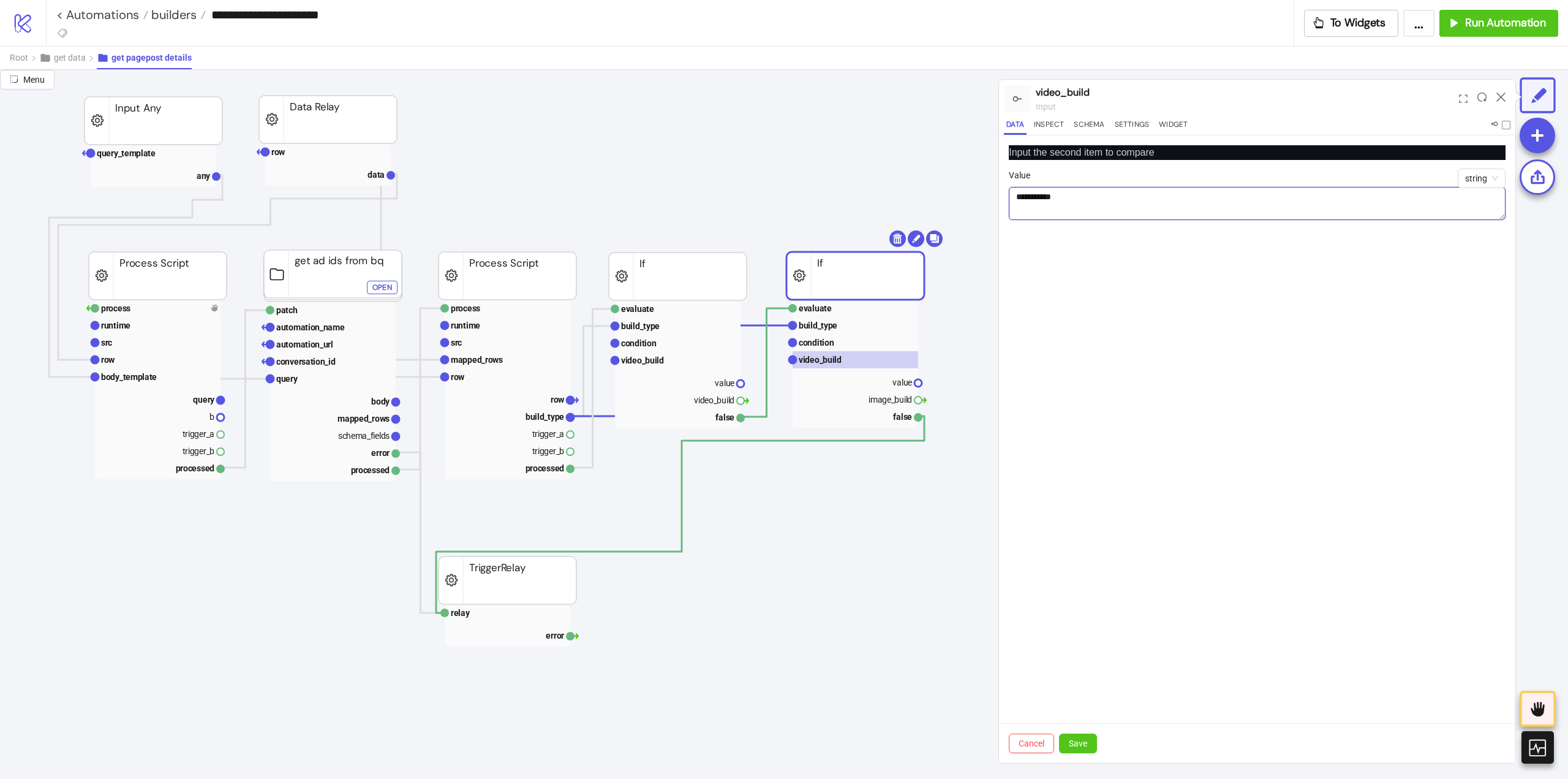
type textarea "**********"
click at [1094, 733] on div "Cancel Save" at bounding box center [1257, 743] width 516 height 40
click at [1089, 741] on button "Save" at bounding box center [1078, 744] width 38 height 19
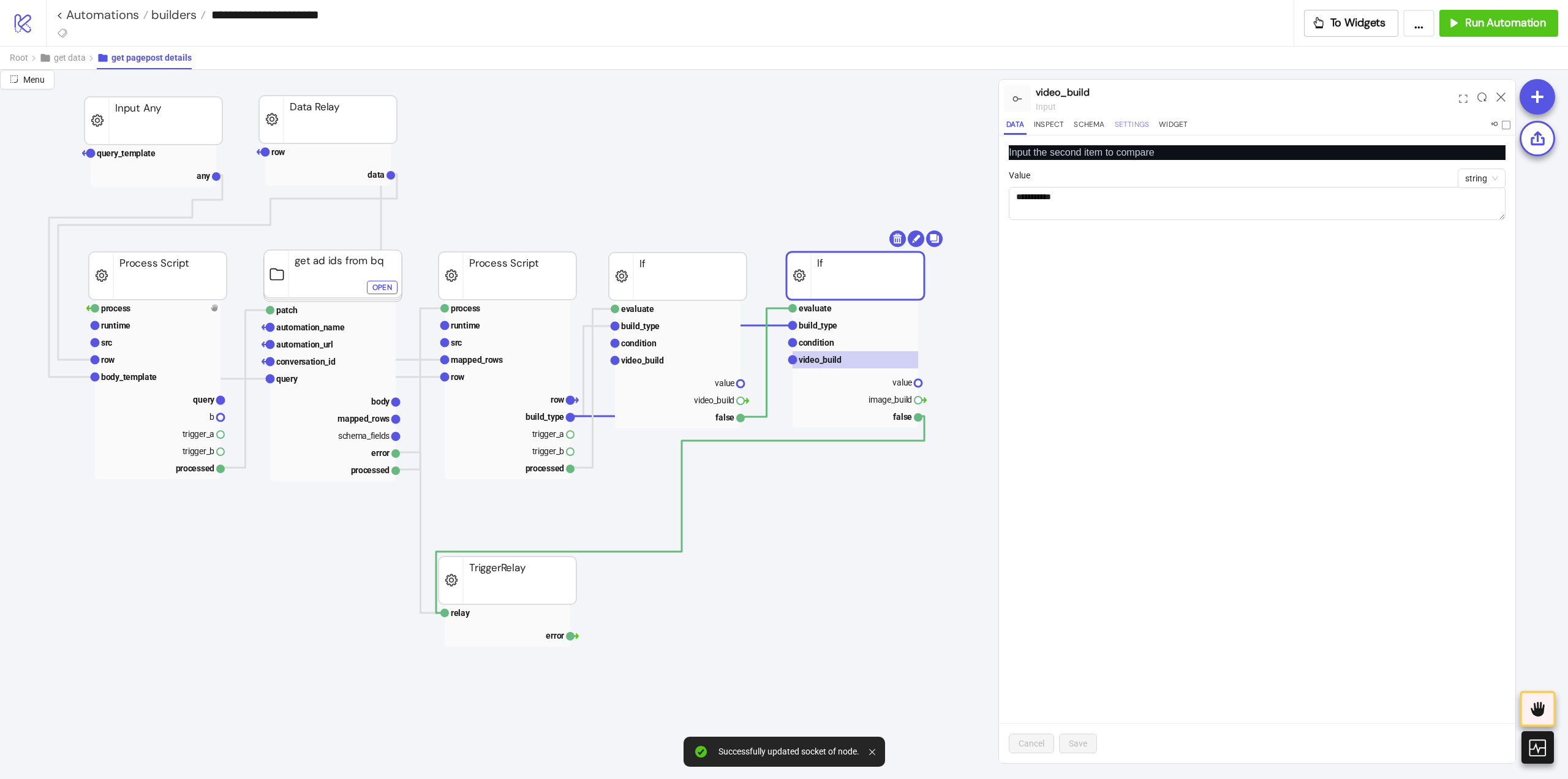
click at [1121, 127] on button "Settings" at bounding box center [1132, 126] width 40 height 17
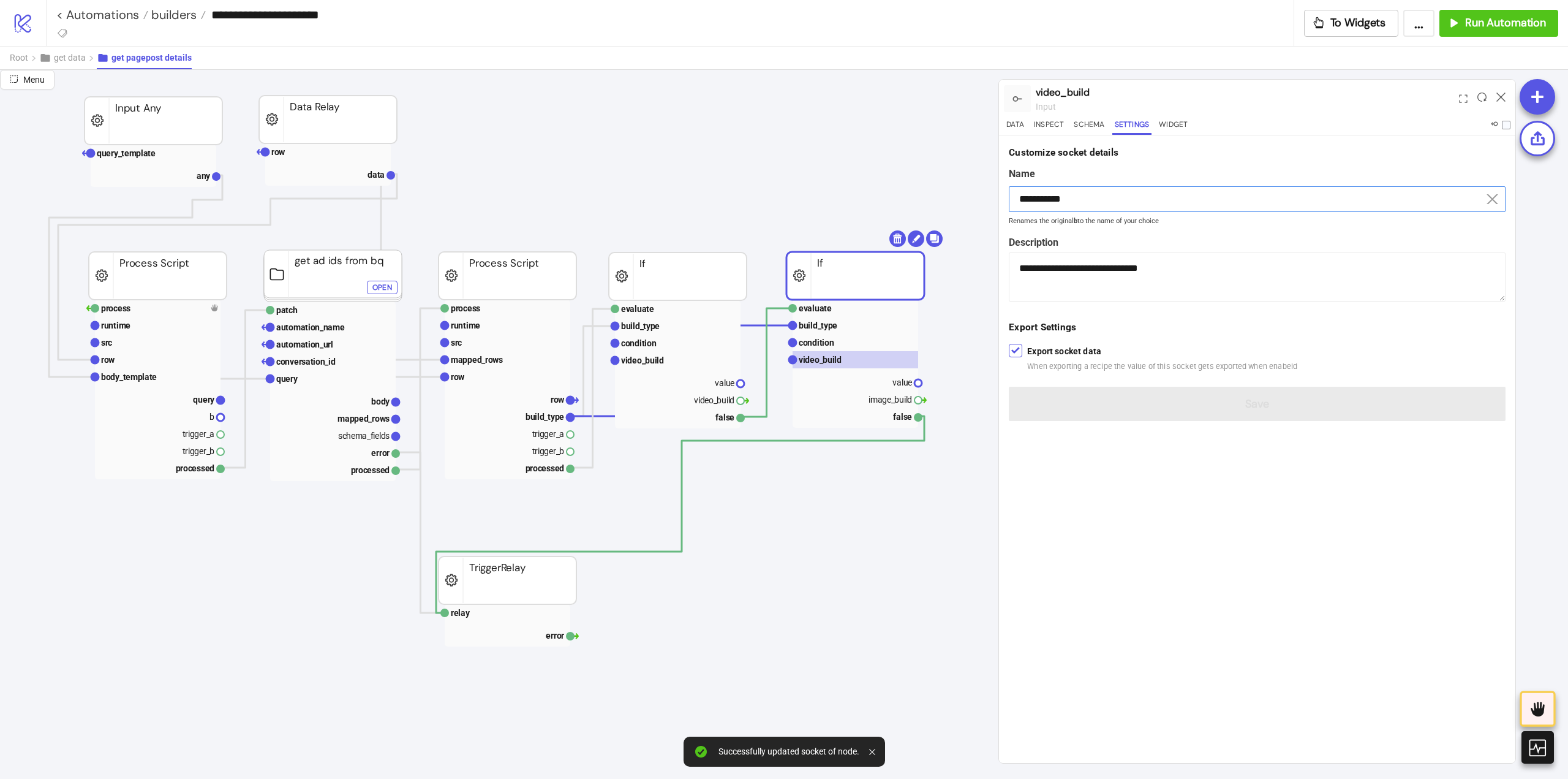
click at [1087, 196] on input "**********" at bounding box center [1257, 199] width 497 height 26
drag, startPoint x: 1087, startPoint y: 196, endPoint x: 1106, endPoint y: 223, distance: 33.0
click at [1087, 197] on input "**********" at bounding box center [1257, 199] width 497 height 26
paste input
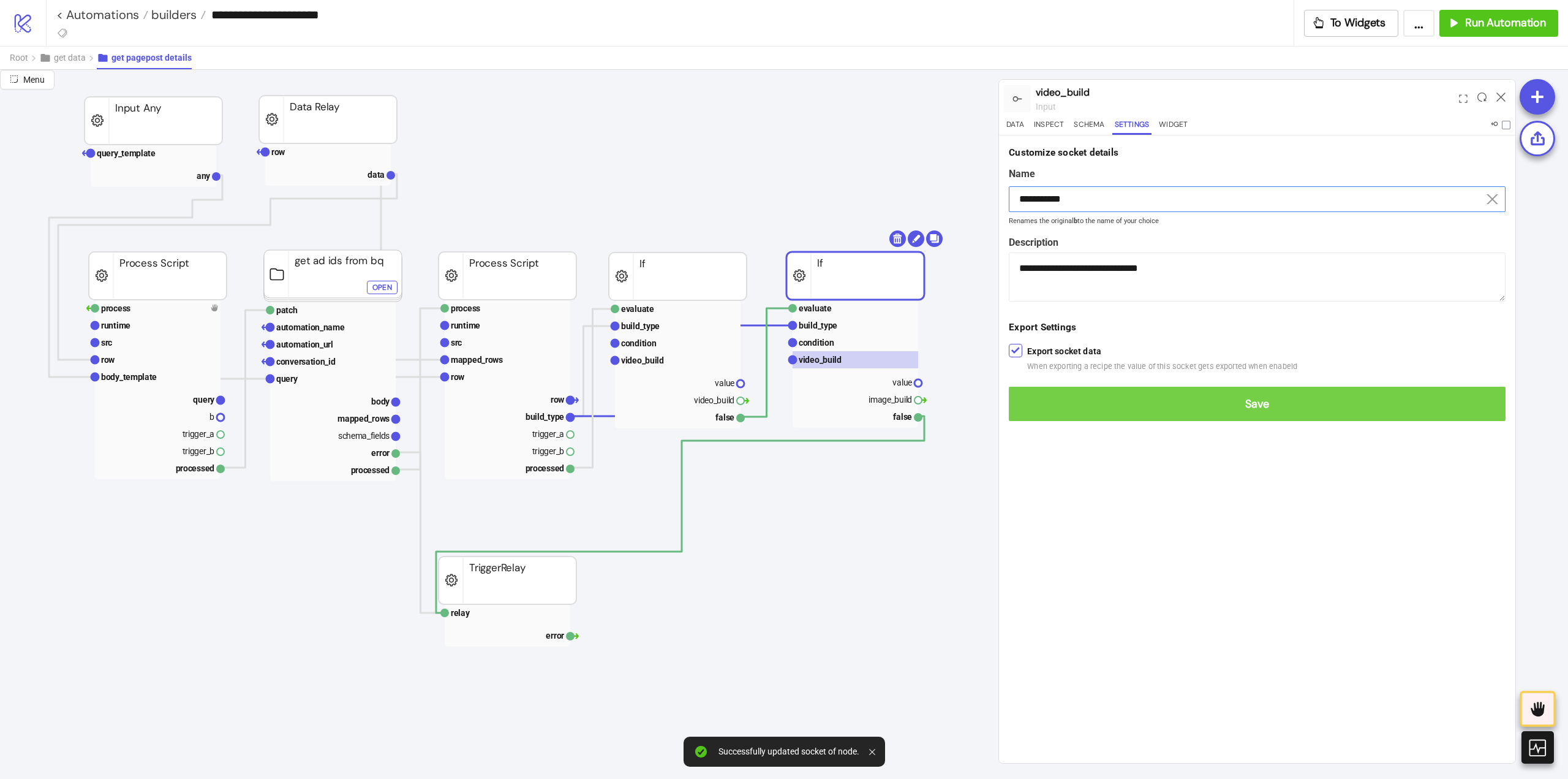
type input "**********"
click at [1170, 406] on span "Save" at bounding box center [1257, 404] width 477 height 14
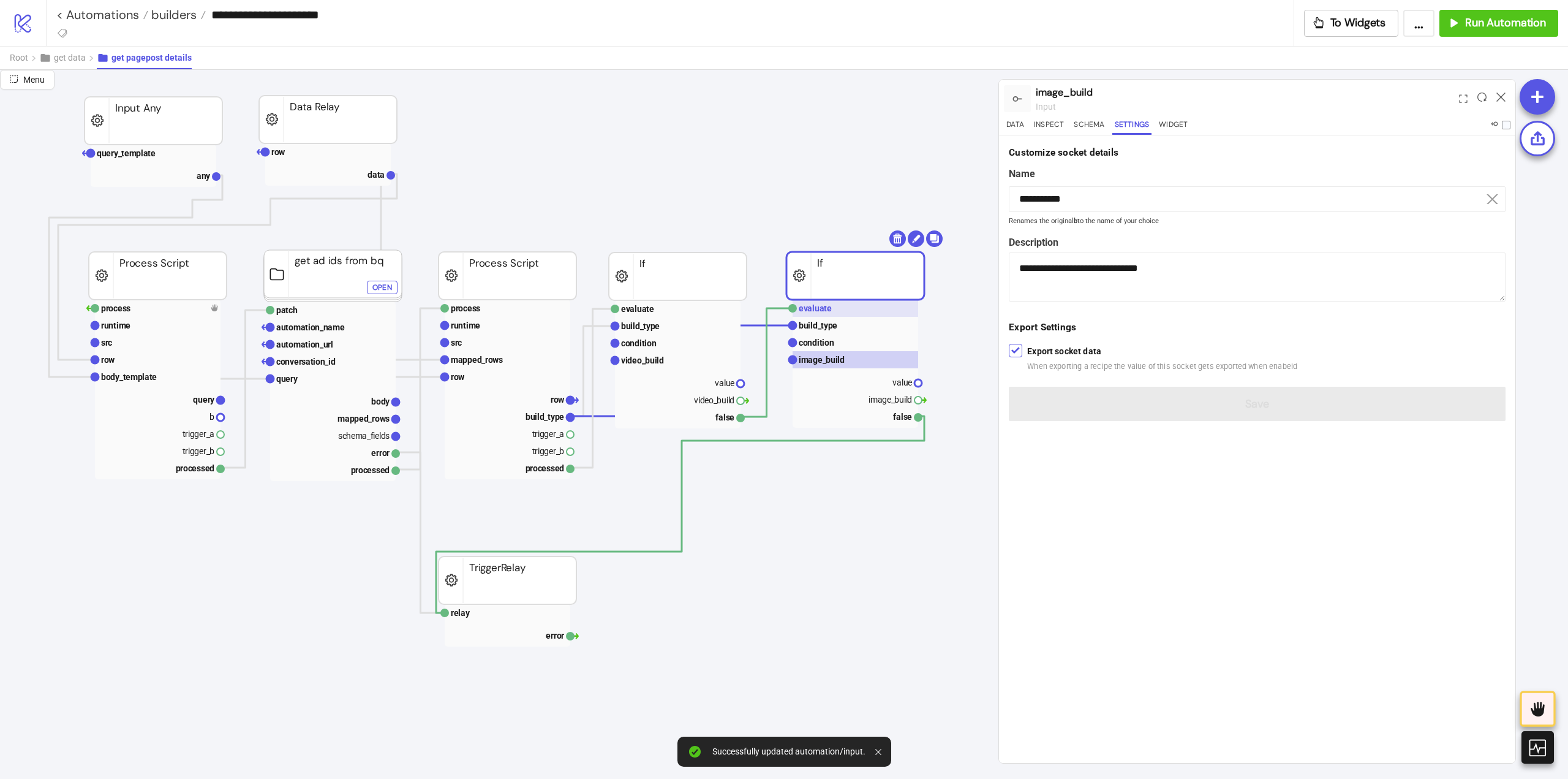
click at [851, 310] on rect at bounding box center [855, 308] width 126 height 17
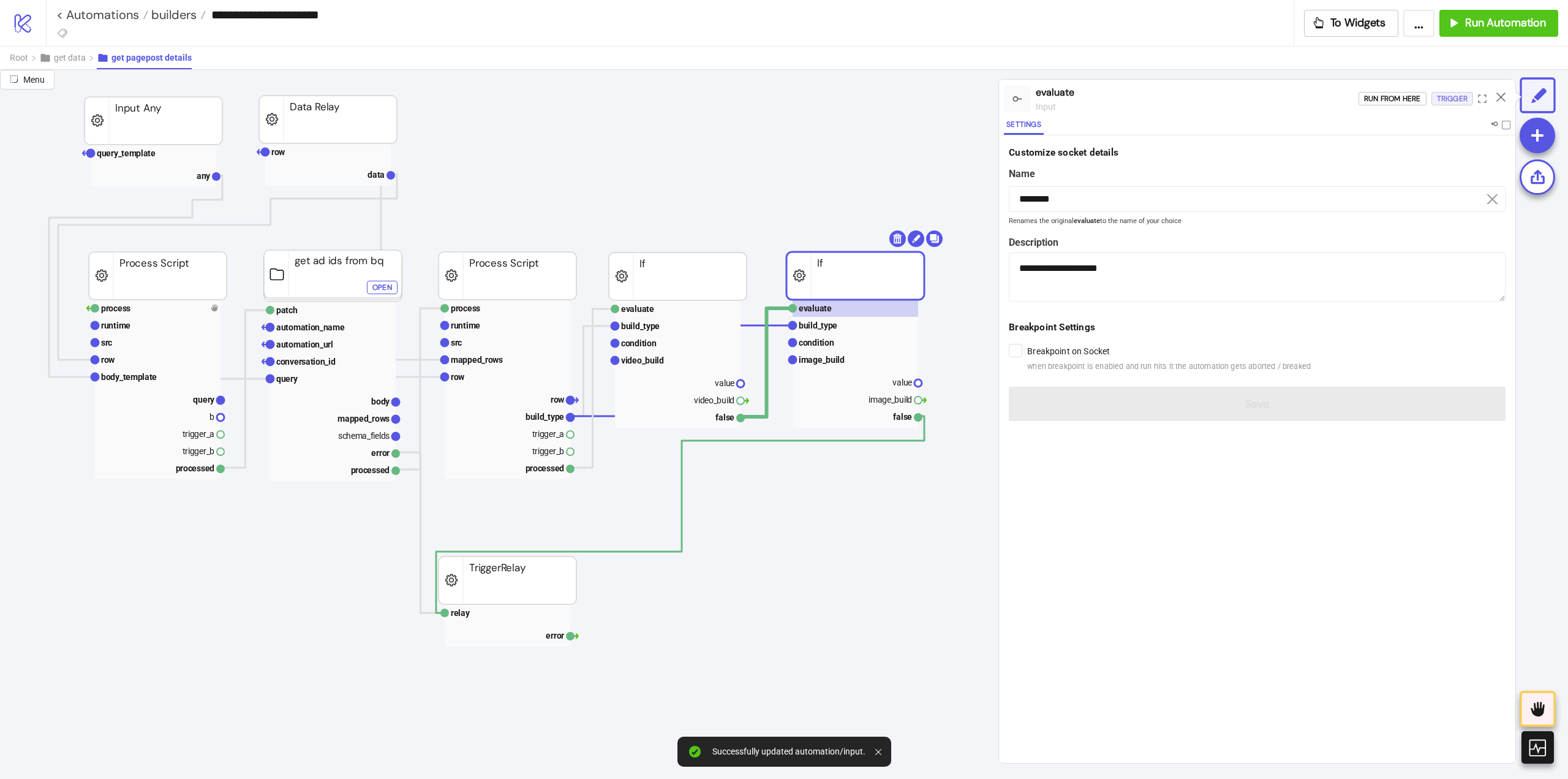
click at [1455, 102] on div "Trigger" at bounding box center [1452, 99] width 31 height 14
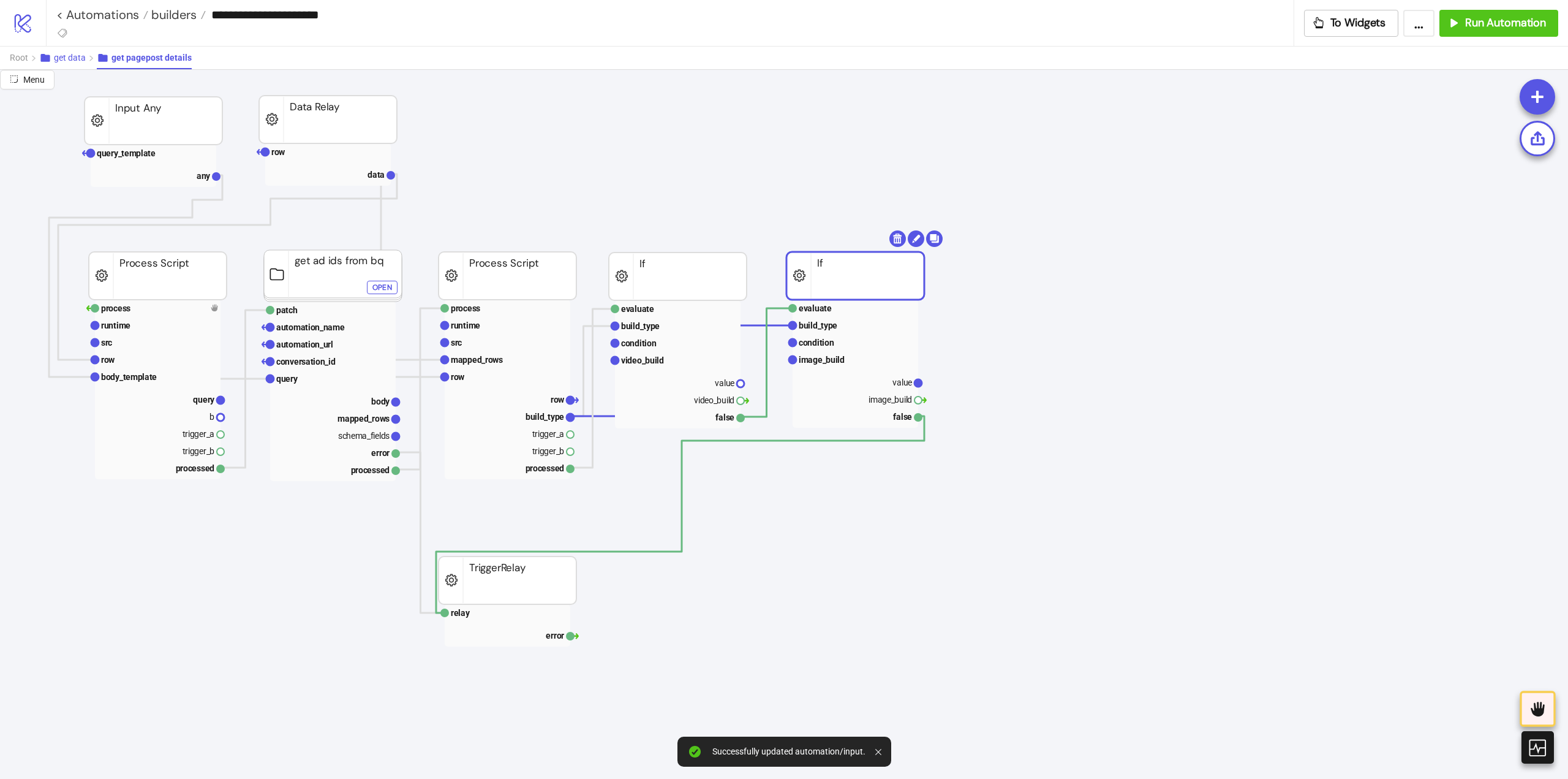
click at [66, 61] on span "get data" at bounding box center [70, 57] width 32 height 10
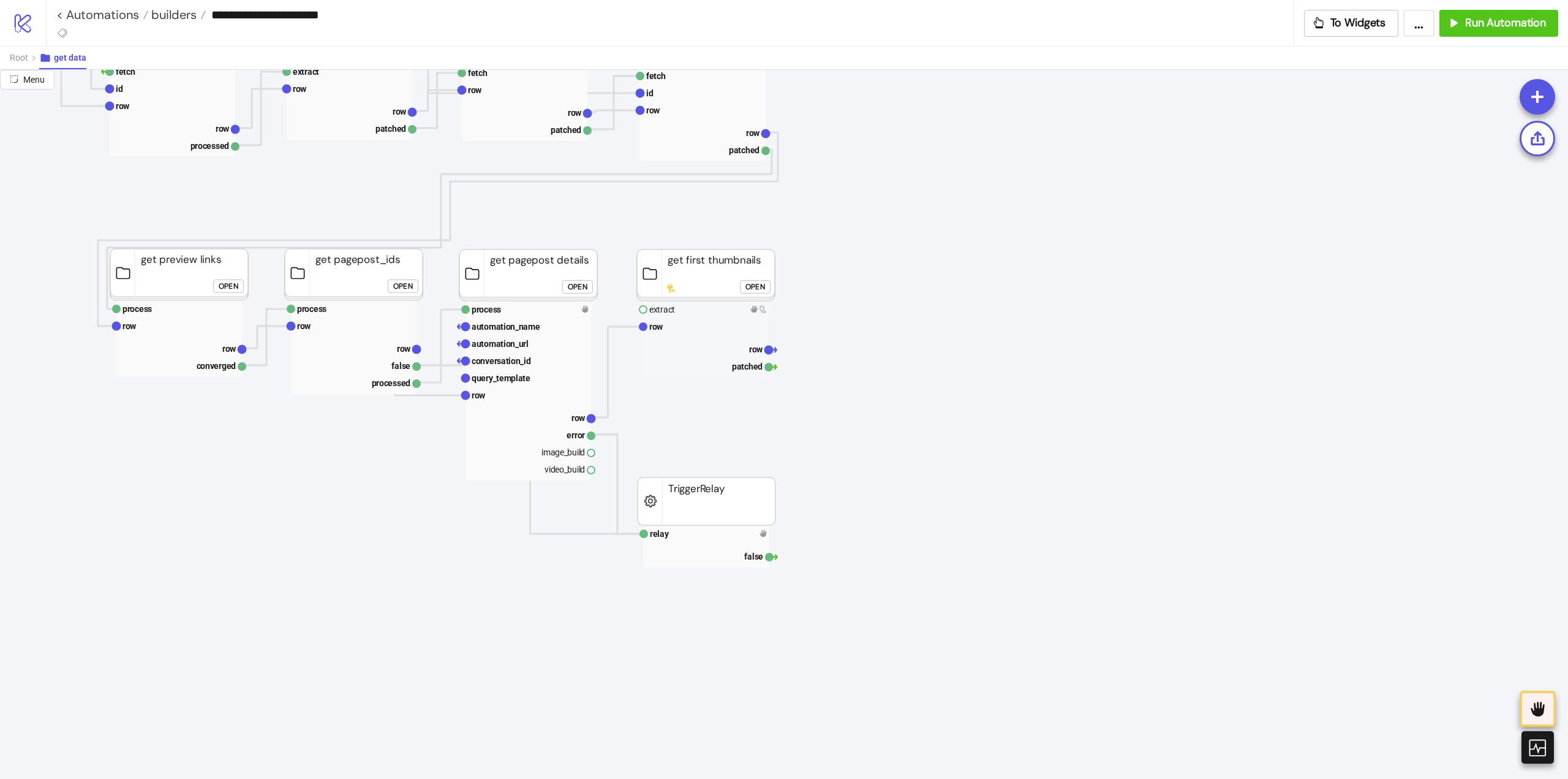
scroll to position [245, 184]
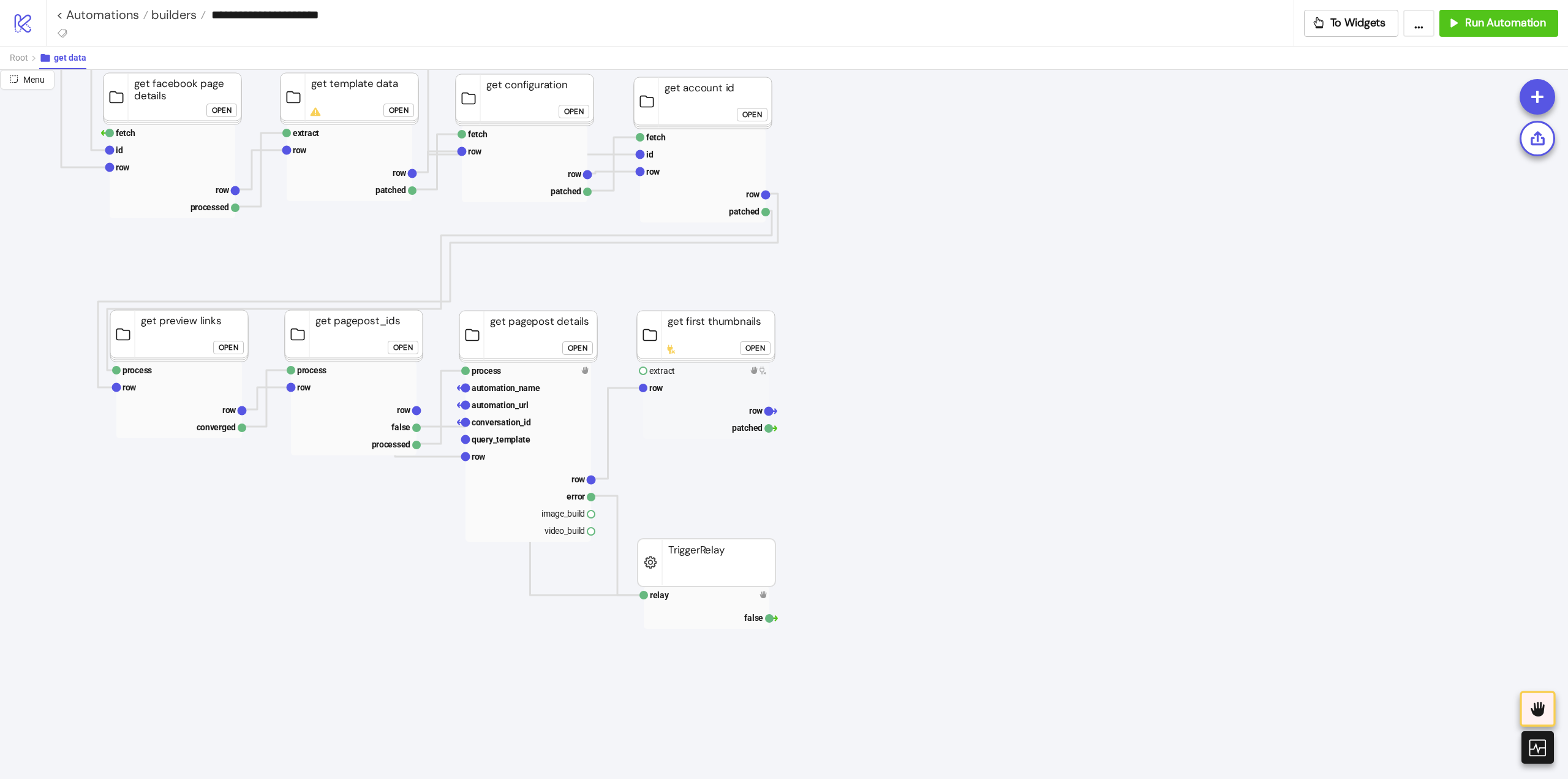
drag, startPoint x: 592, startPoint y: 531, endPoint x: 621, endPoint y: 547, distance: 33.1
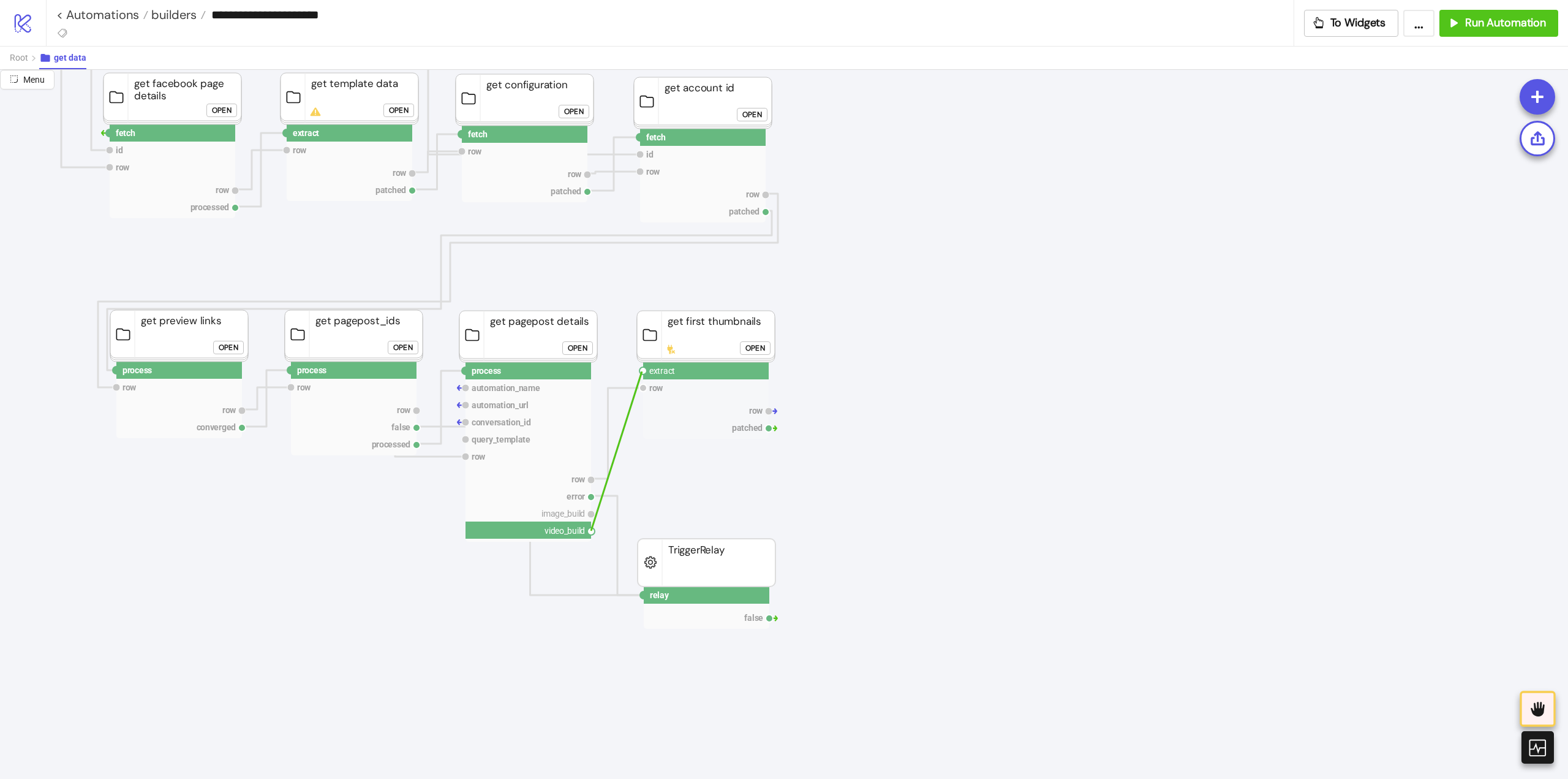
click at [642, 371] on circle at bounding box center [643, 370] width 7 height 7
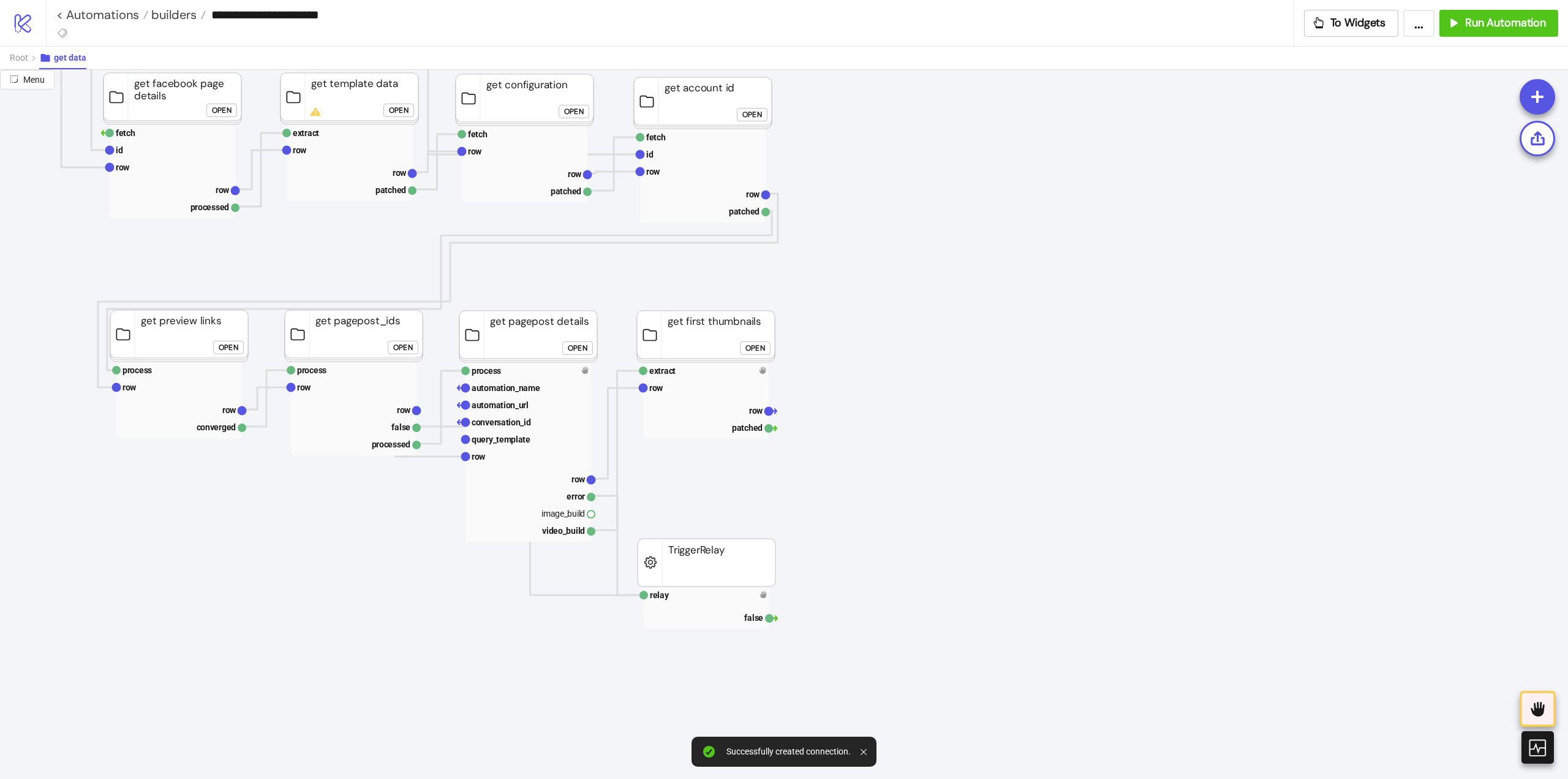
scroll to position [306, 184]
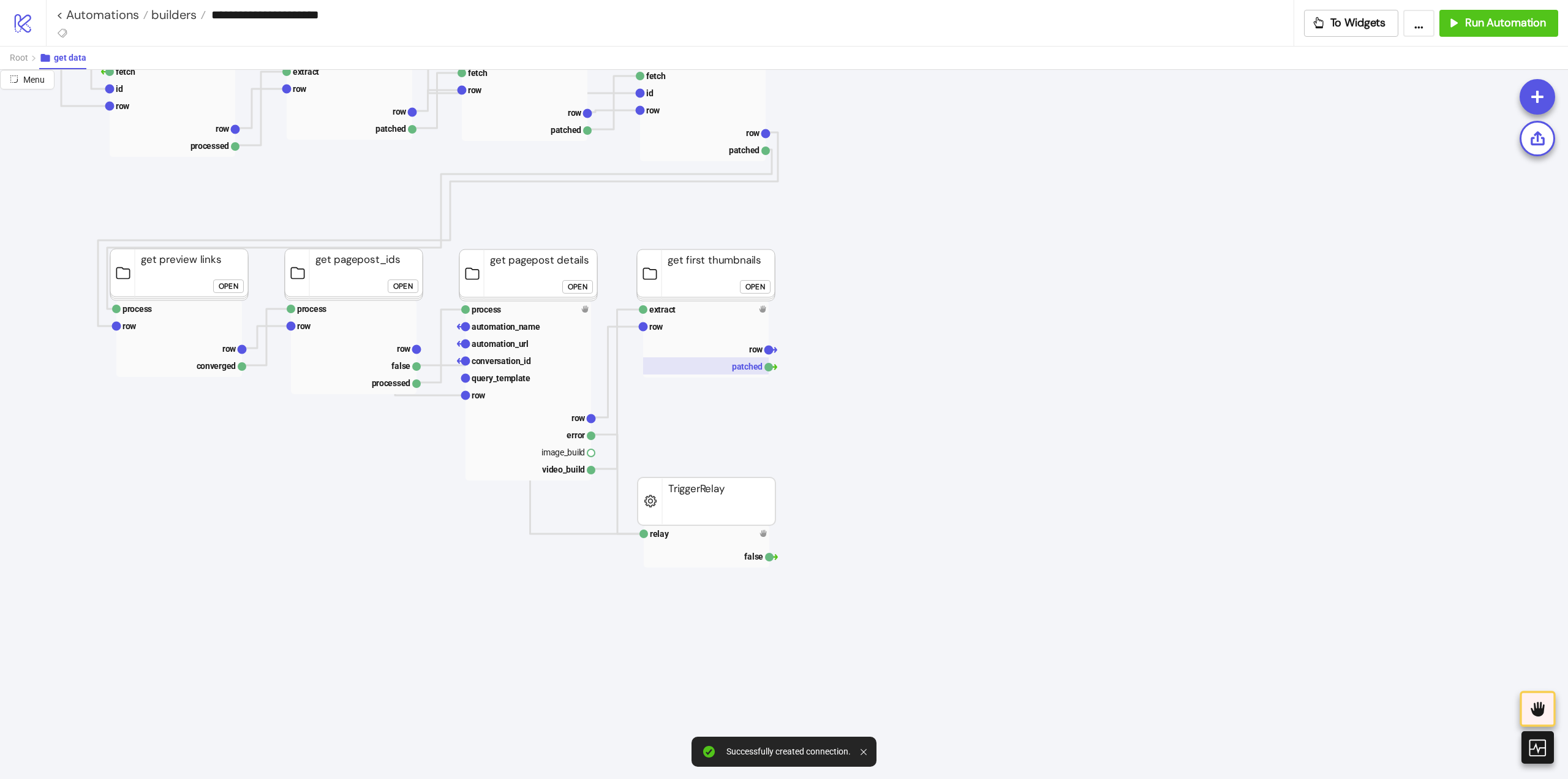
click at [739, 369] on rect at bounding box center [706, 366] width 126 height 17
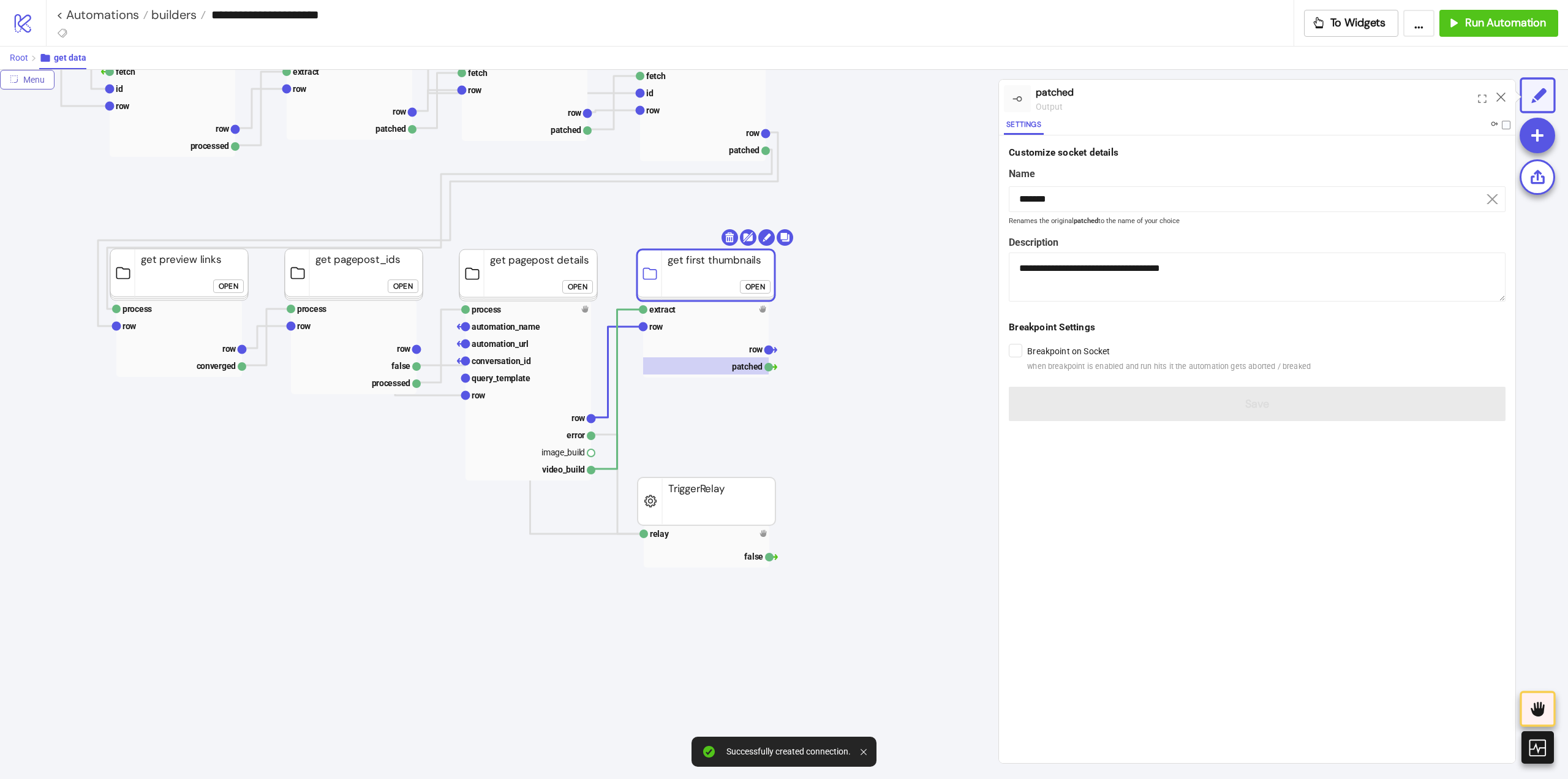
drag, startPoint x: 30, startPoint y: 58, endPoint x: 23, endPoint y: 59, distance: 7.1
click at [28, 58] on button "Root" at bounding box center [24, 57] width 30 height 23
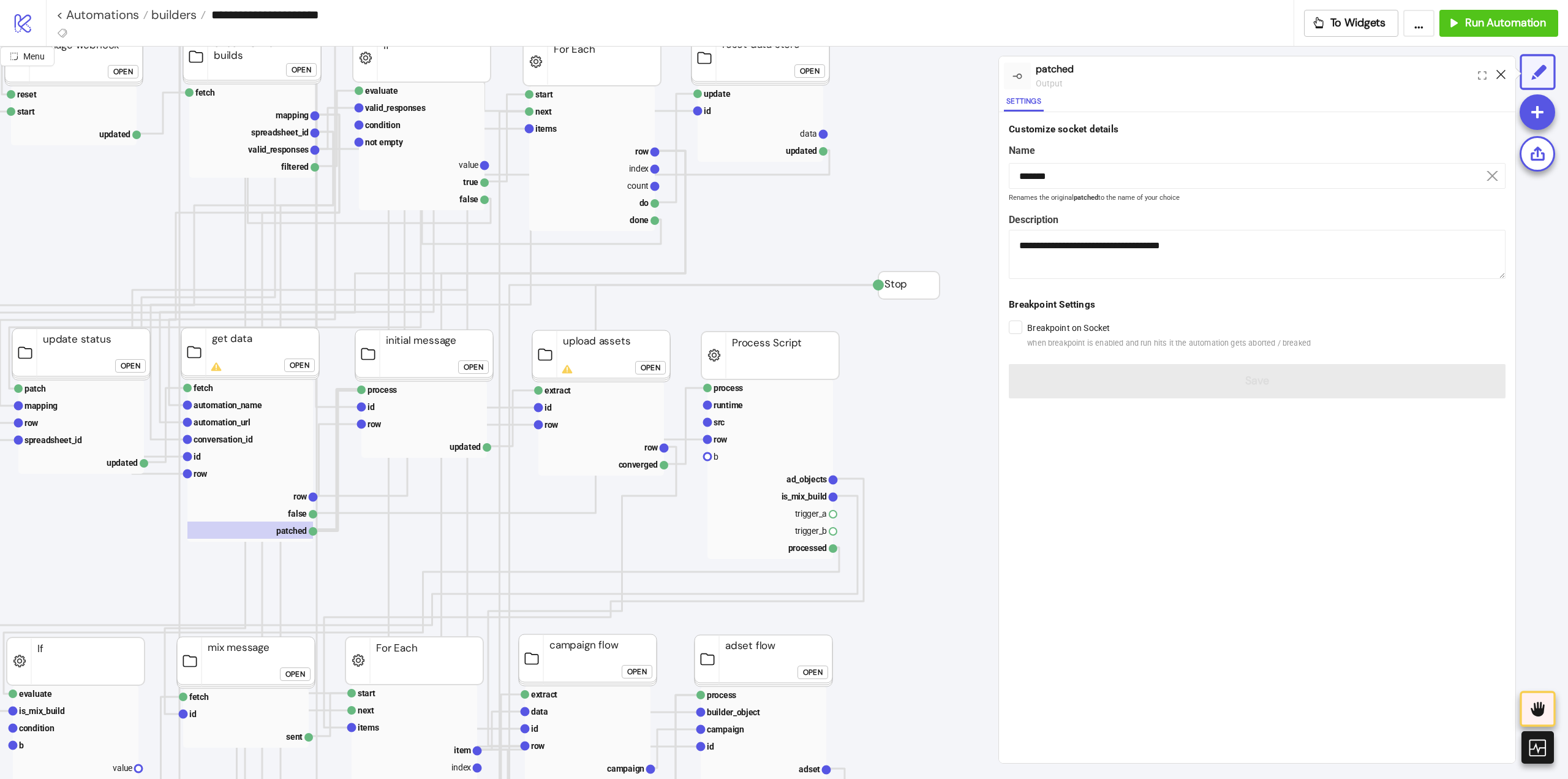
click at [1500, 77] on icon at bounding box center [1501, 74] width 9 height 9
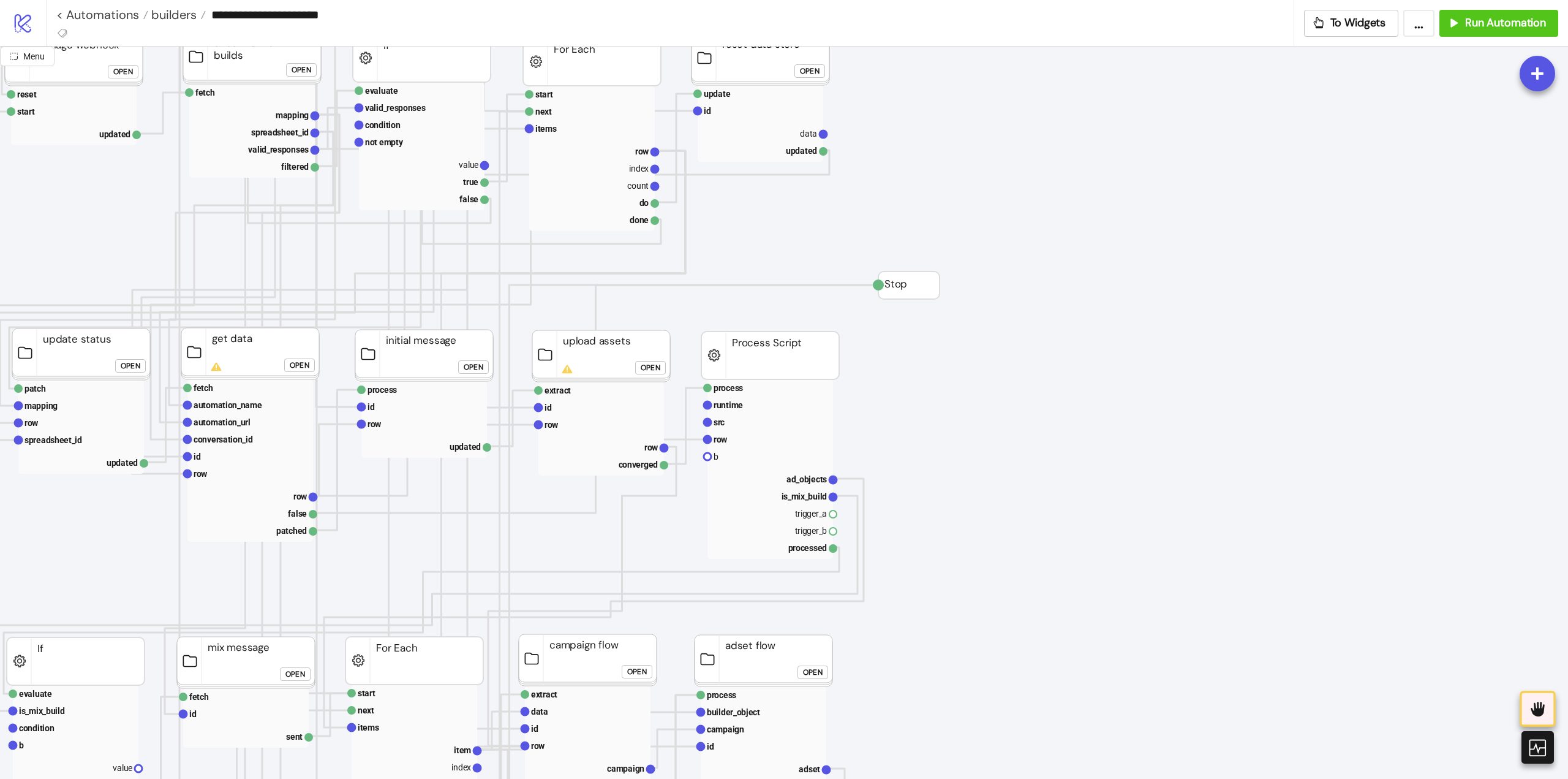
click at [307, 361] on div "Open" at bounding box center [299, 366] width 19 height 14
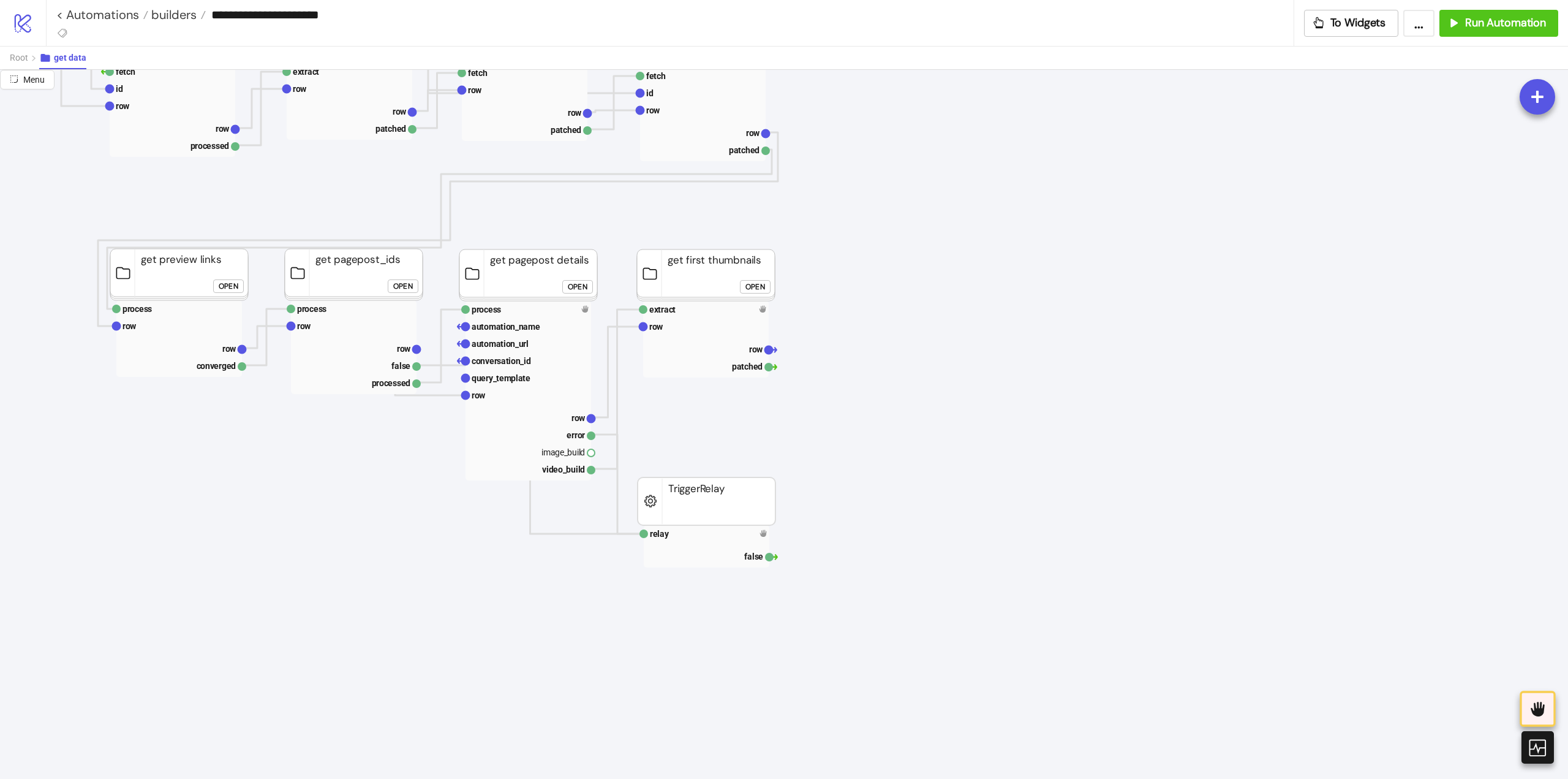
scroll to position [368, 184]
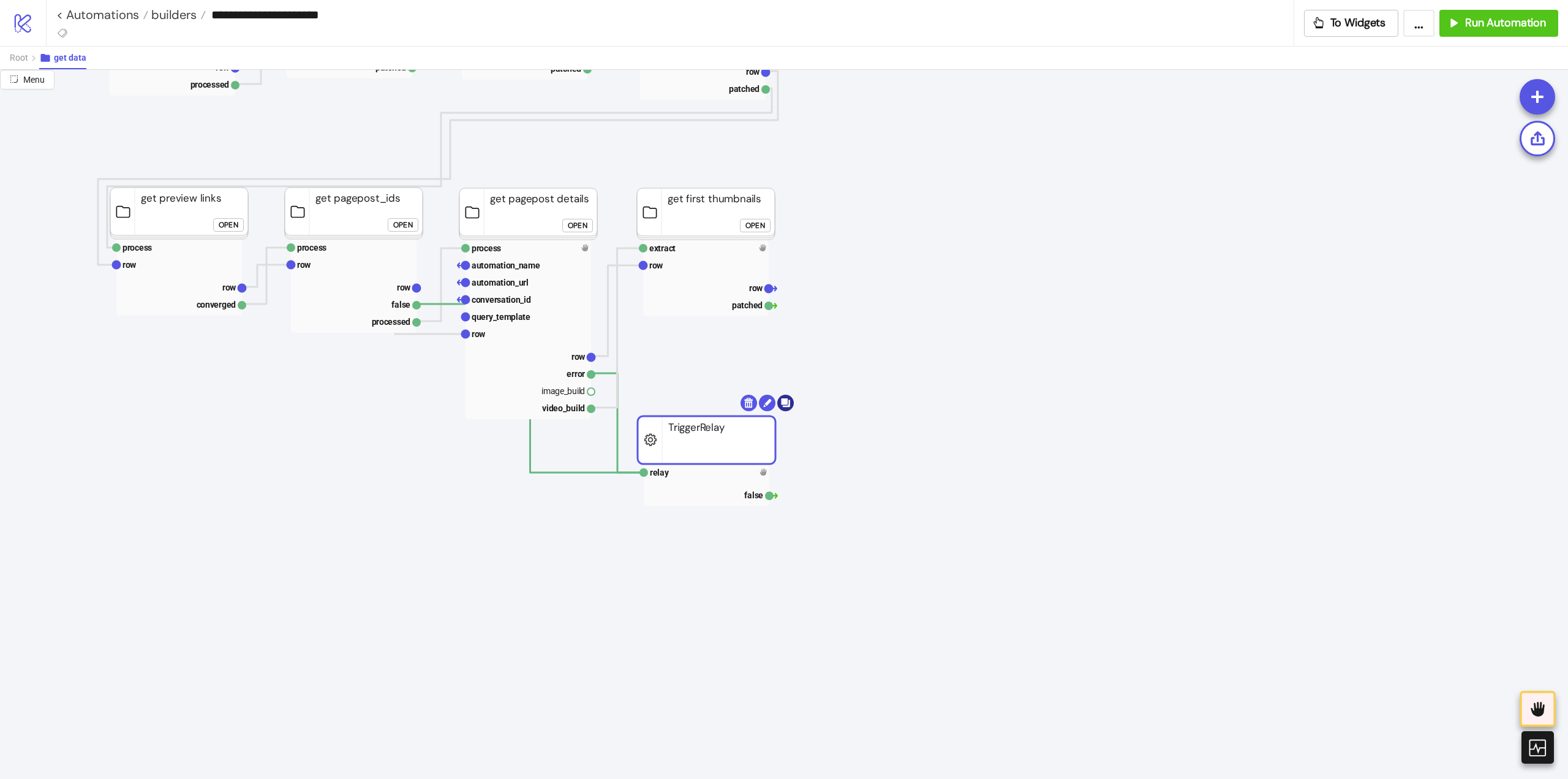
click at [786, 404] on body "**********" at bounding box center [784, 390] width 1568 height 779
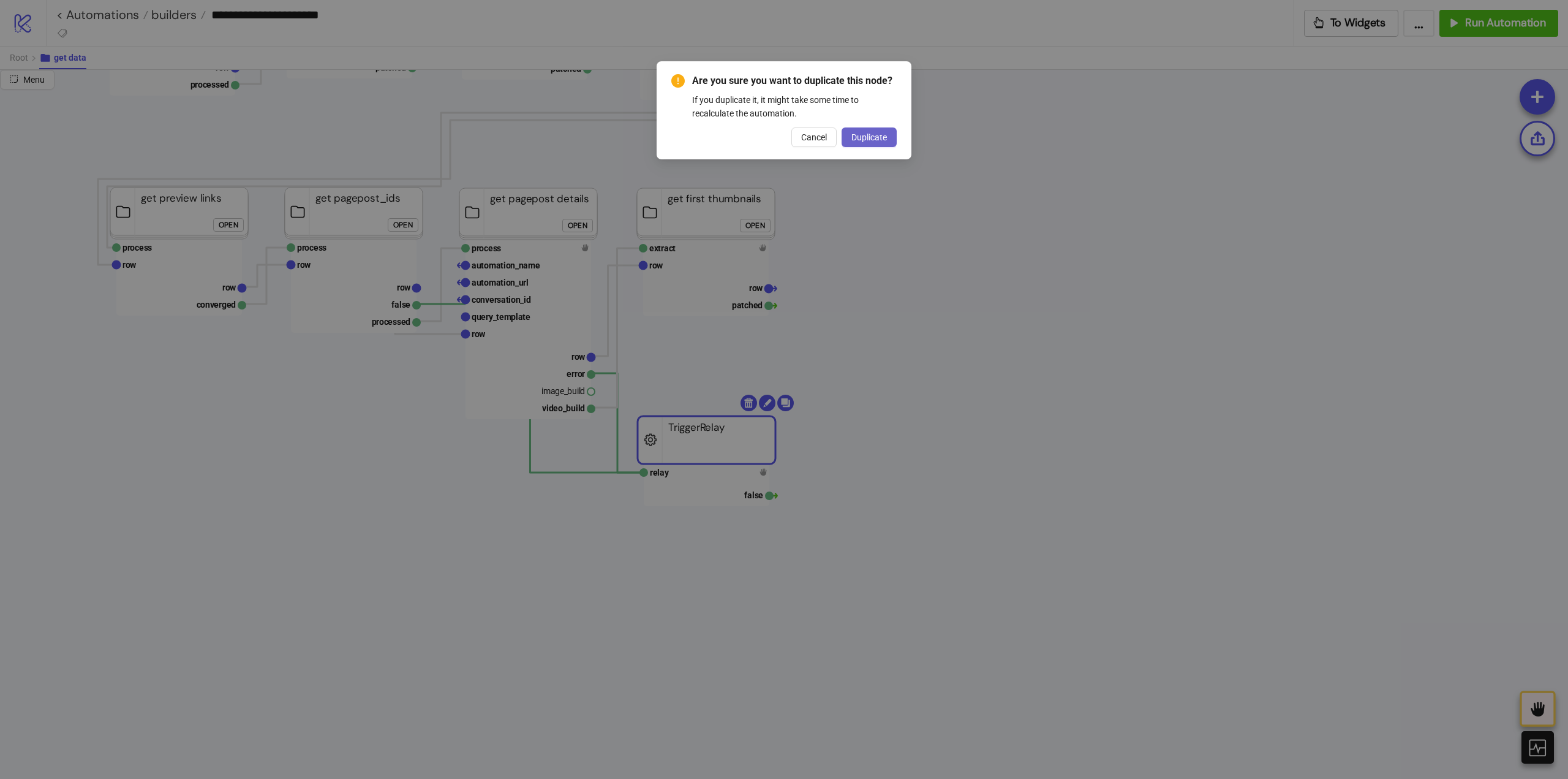
click at [869, 137] on span "Duplicate" at bounding box center [869, 137] width 35 height 10
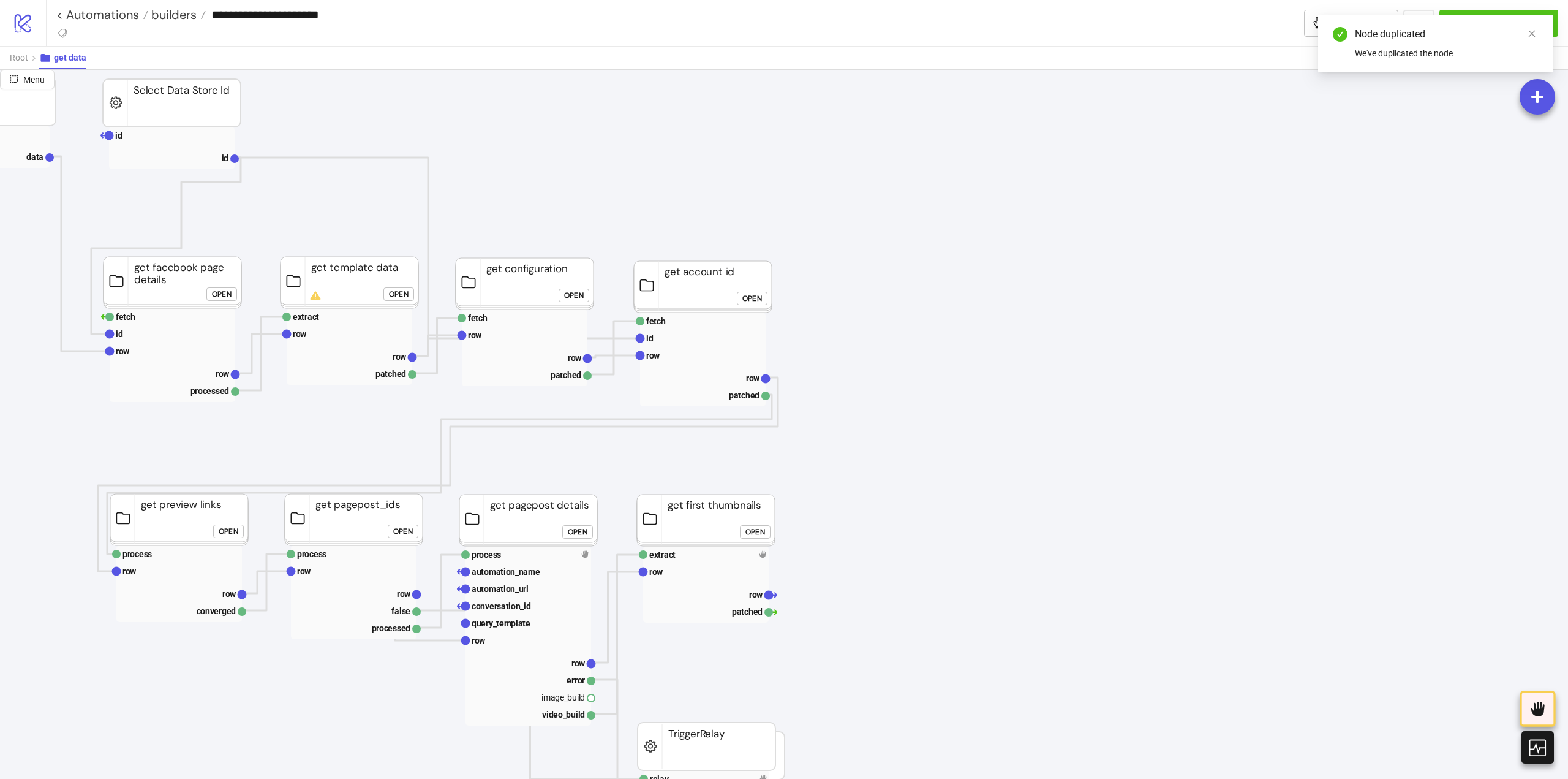
scroll to position [184, 184]
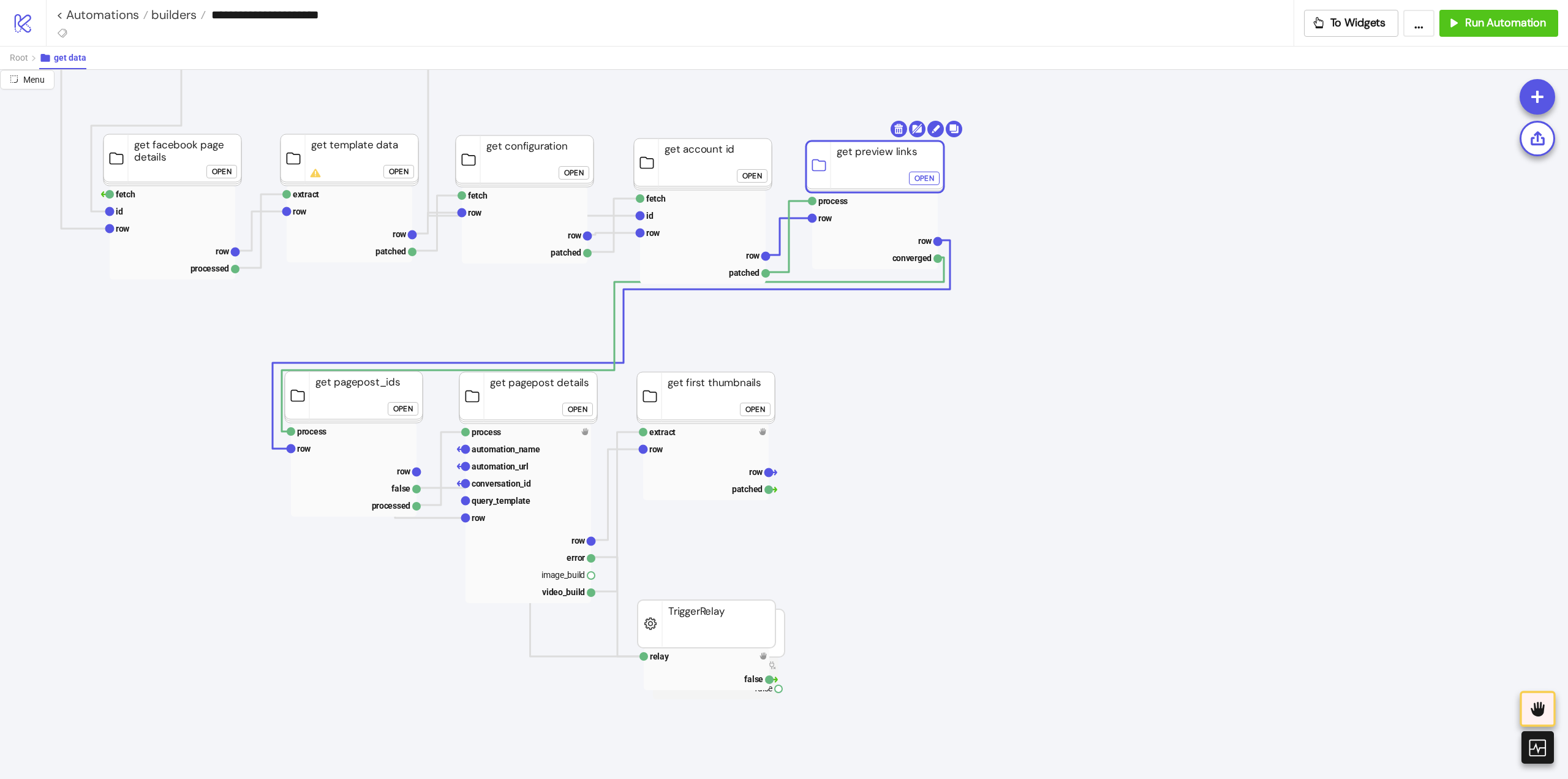
drag, startPoint x: 180, startPoint y: 389, endPoint x: 876, endPoint y: 159, distance: 733.0
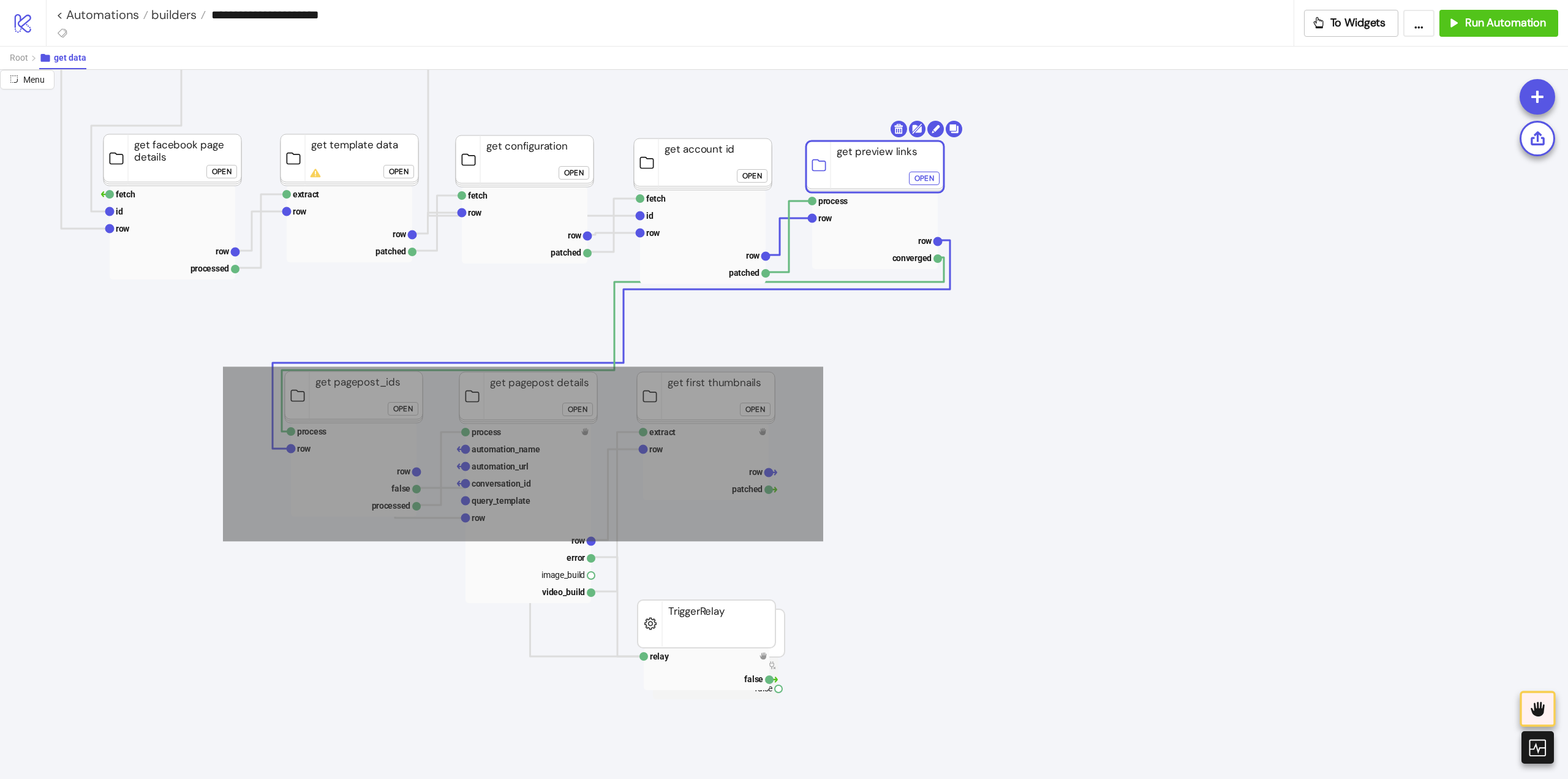
drag, startPoint x: 223, startPoint y: 366, endPoint x: 855, endPoint y: 538, distance: 655.0
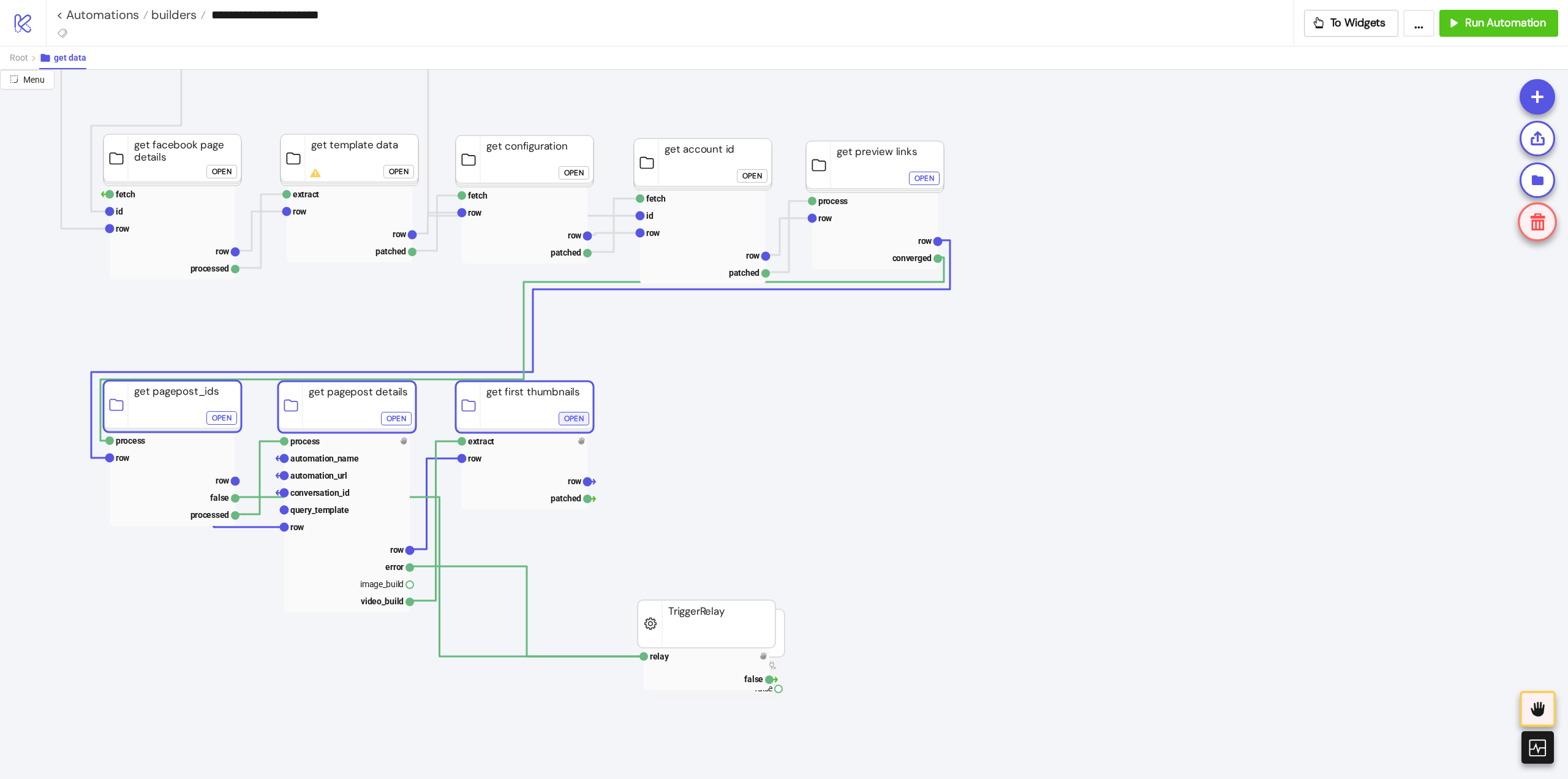
drag, startPoint x: 698, startPoint y: 402, endPoint x: 572, endPoint y: 422, distance: 127.6
drag, startPoint x: 880, startPoint y: 453, endPoint x: 804, endPoint y: 566, distance: 136.2
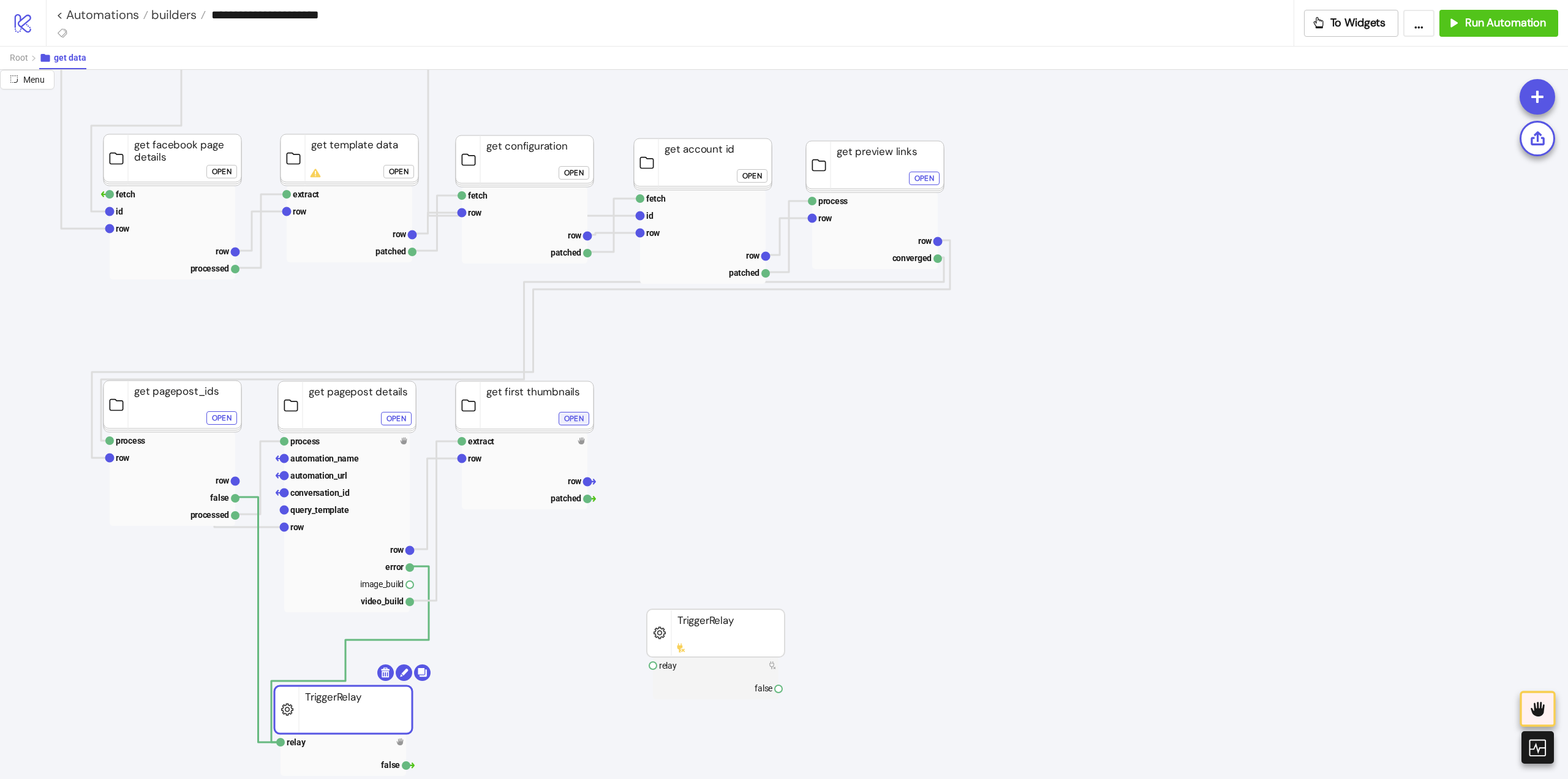
drag, startPoint x: 710, startPoint y: 631, endPoint x: 532, endPoint y: 684, distance: 185.7
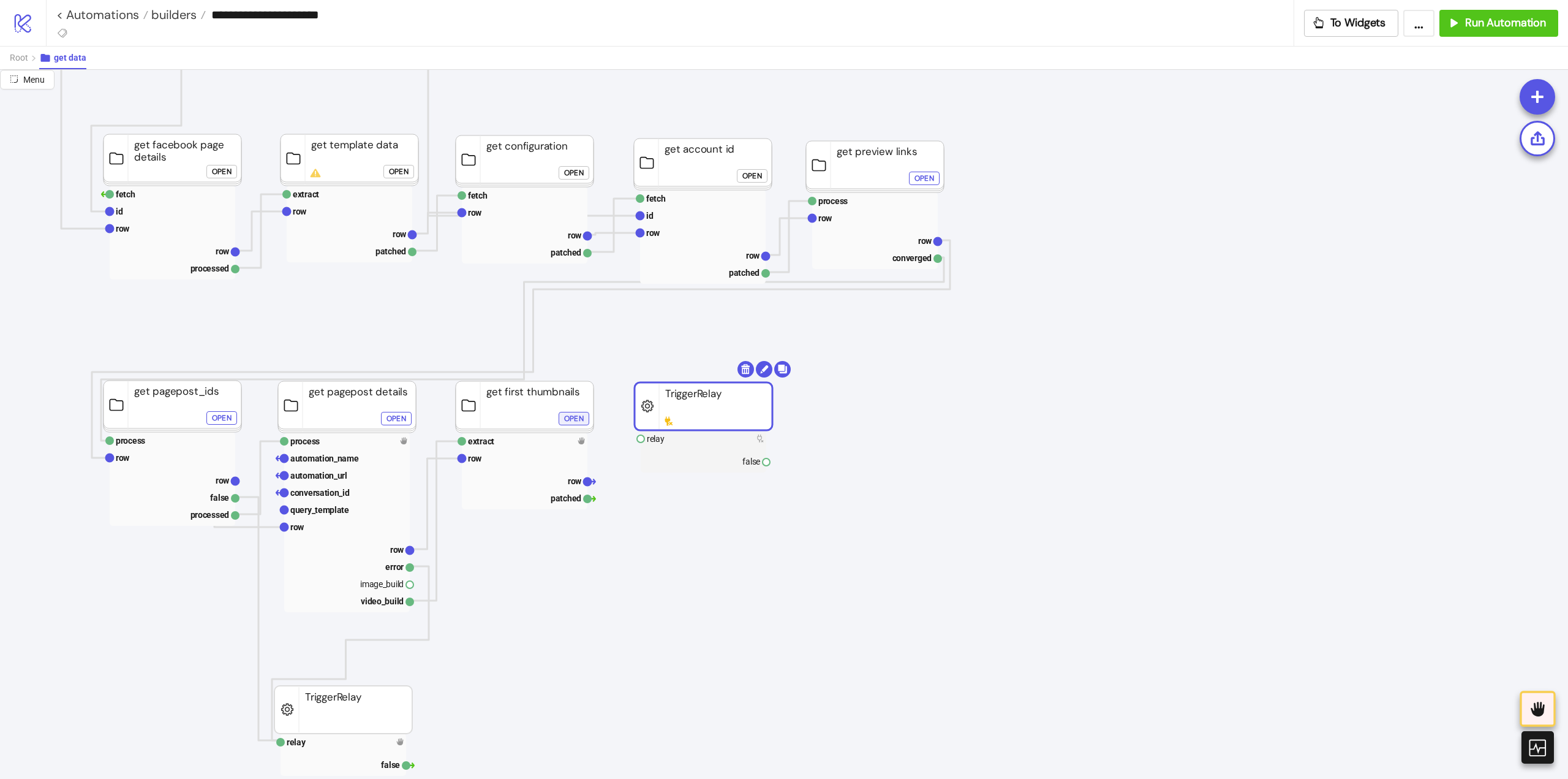
drag, startPoint x: 727, startPoint y: 650, endPoint x: 661, endPoint y: 493, distance: 170.3
click at [552, 502] on rect at bounding box center [525, 497] width 126 height 17
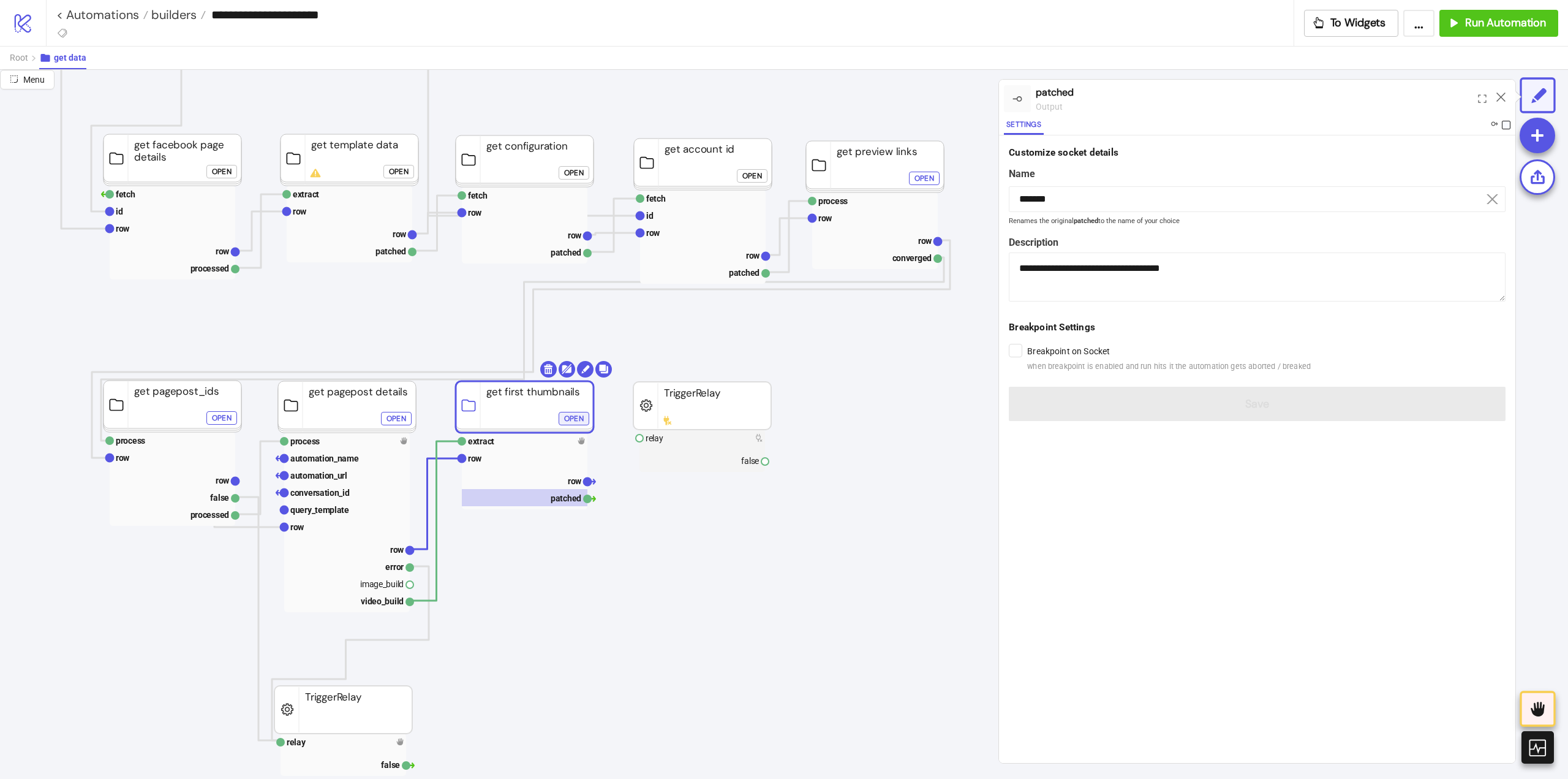
click at [1505, 124] on span at bounding box center [1505, 124] width 8 height 8
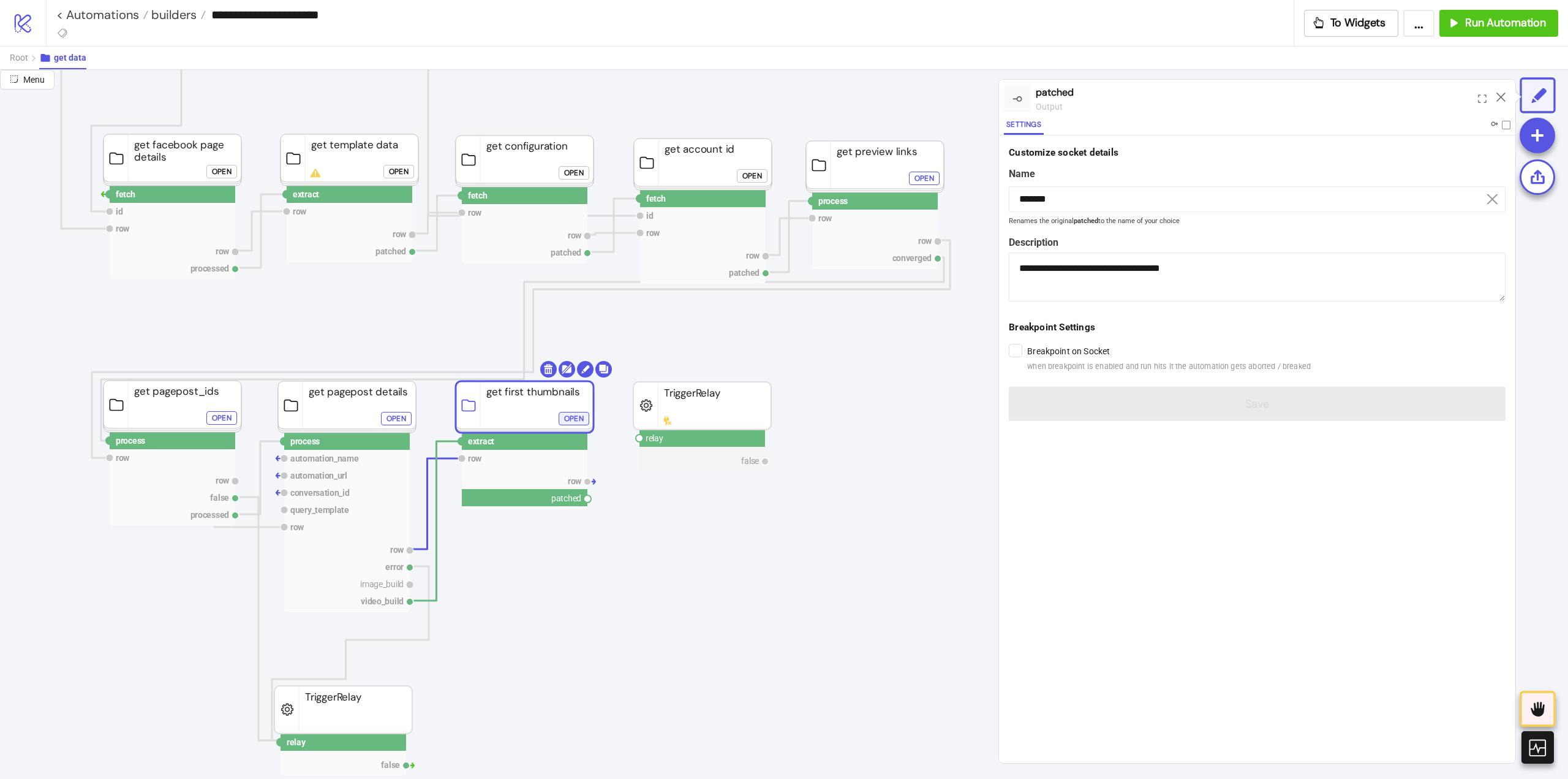
drag, startPoint x: 590, startPoint y: 500, endPoint x: 635, endPoint y: 508, distance: 45.7
click at [639, 437] on circle at bounding box center [639, 438] width 7 height 7
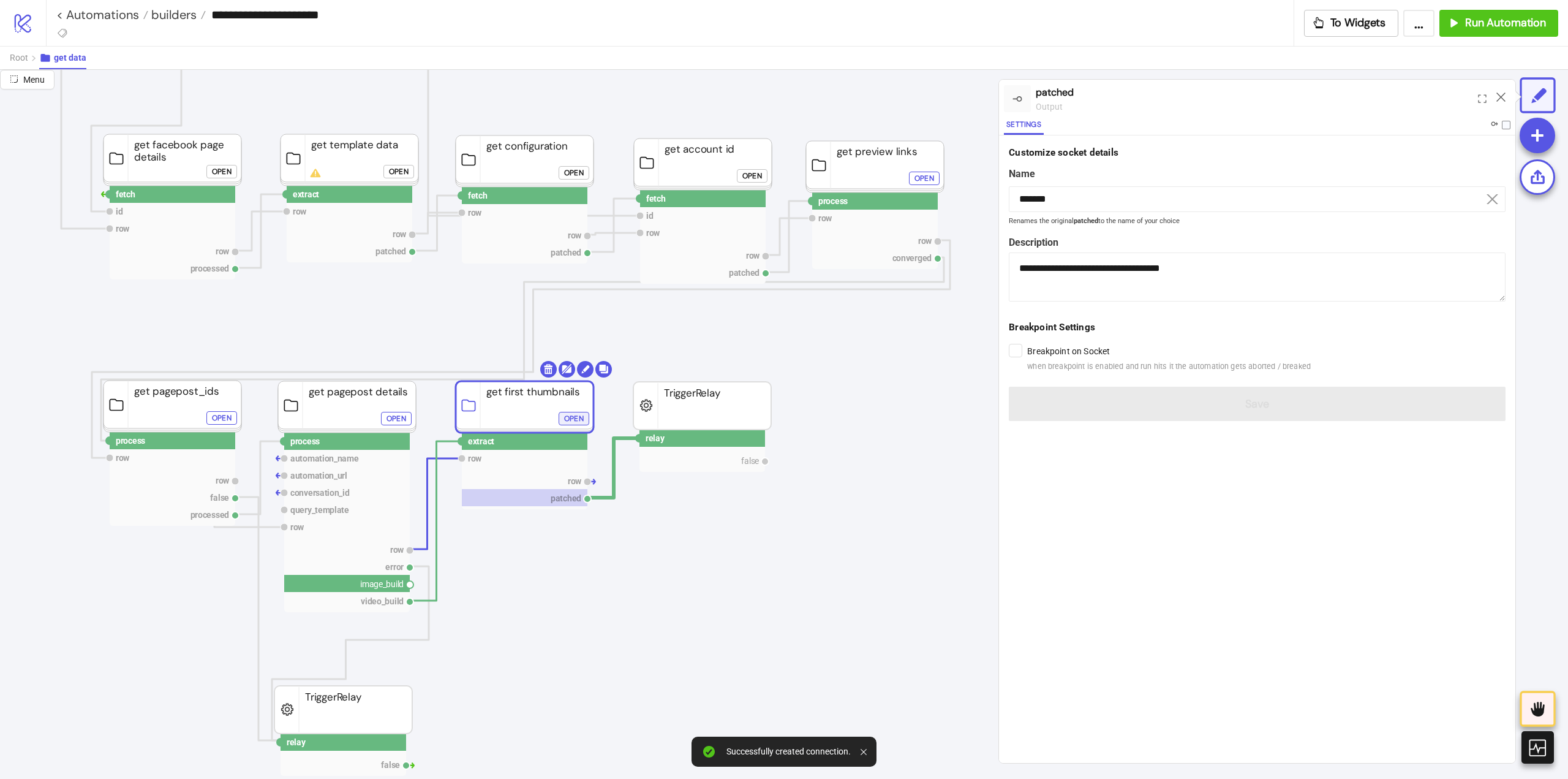
drag, startPoint x: 411, startPoint y: 586, endPoint x: 588, endPoint y: 610, distance: 178.6
click at [637, 438] on circle at bounding box center [639, 438] width 7 height 7
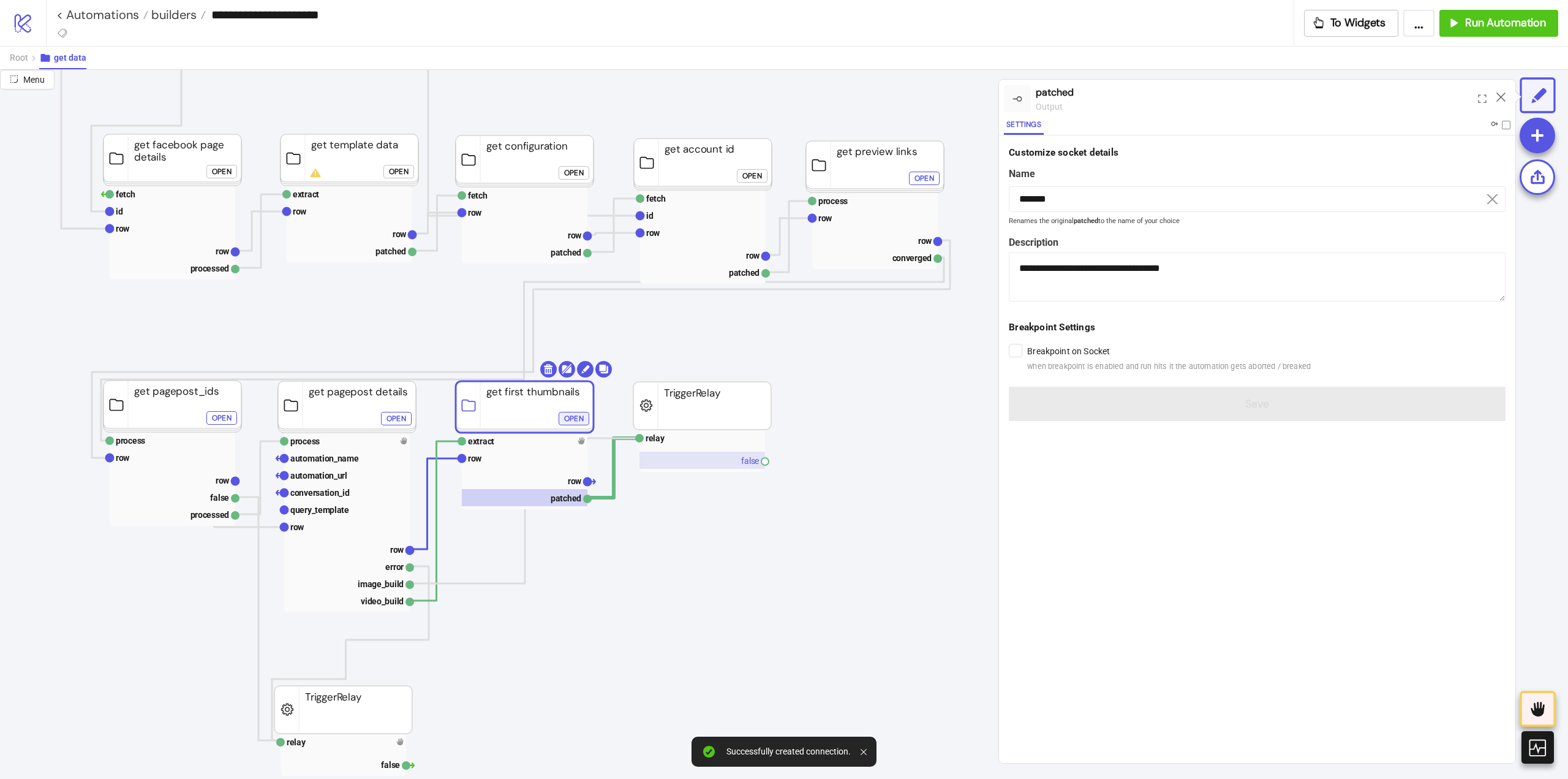
click at [746, 464] on rect at bounding box center [702, 460] width 126 height 17
type input "*****"
type textarea "**********"
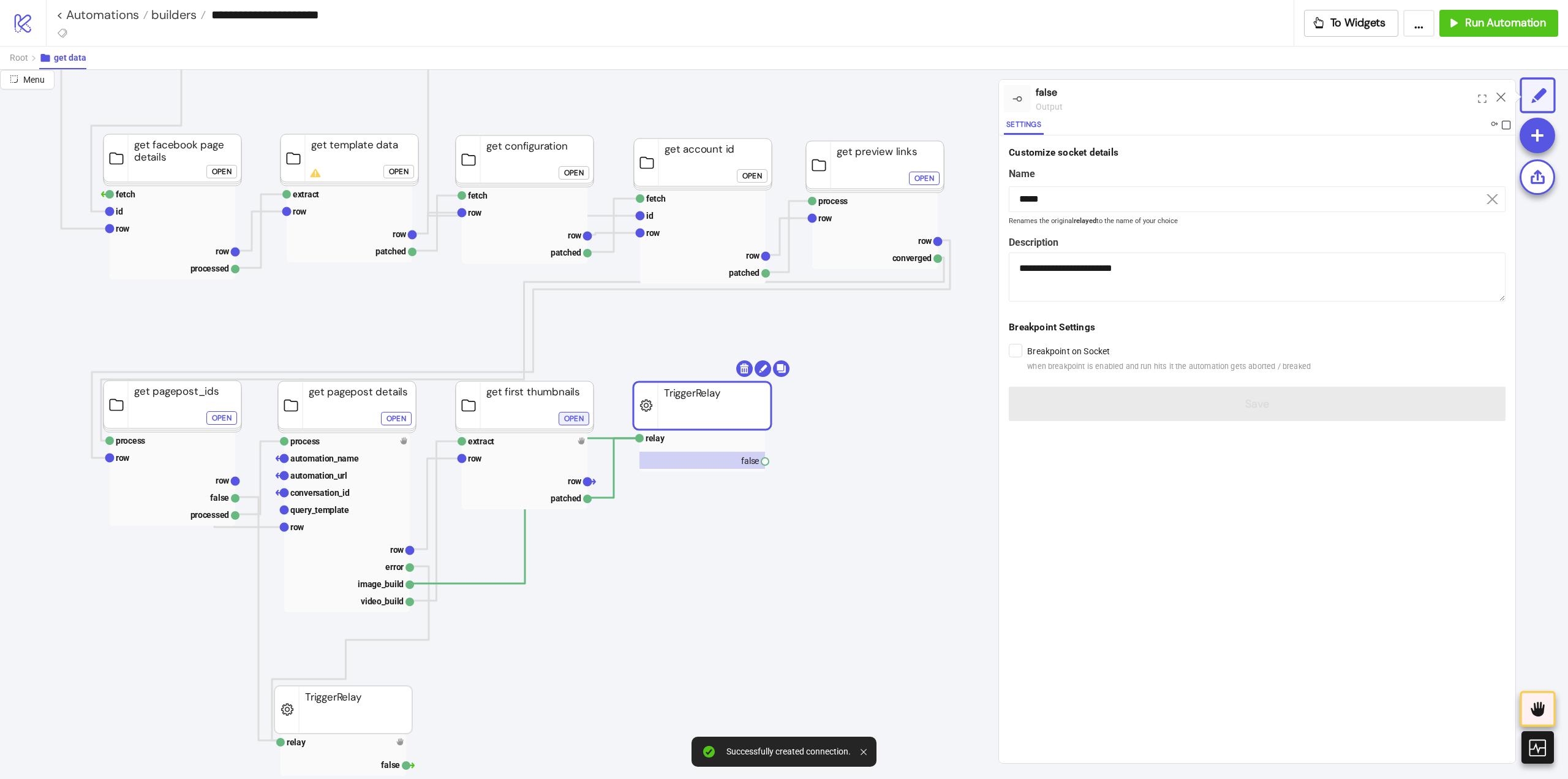
click at [1503, 123] on span at bounding box center [1505, 124] width 8 height 8
click at [378, 579] on rect at bounding box center [347, 583] width 126 height 17
type input "**********"
type textarea "**********"
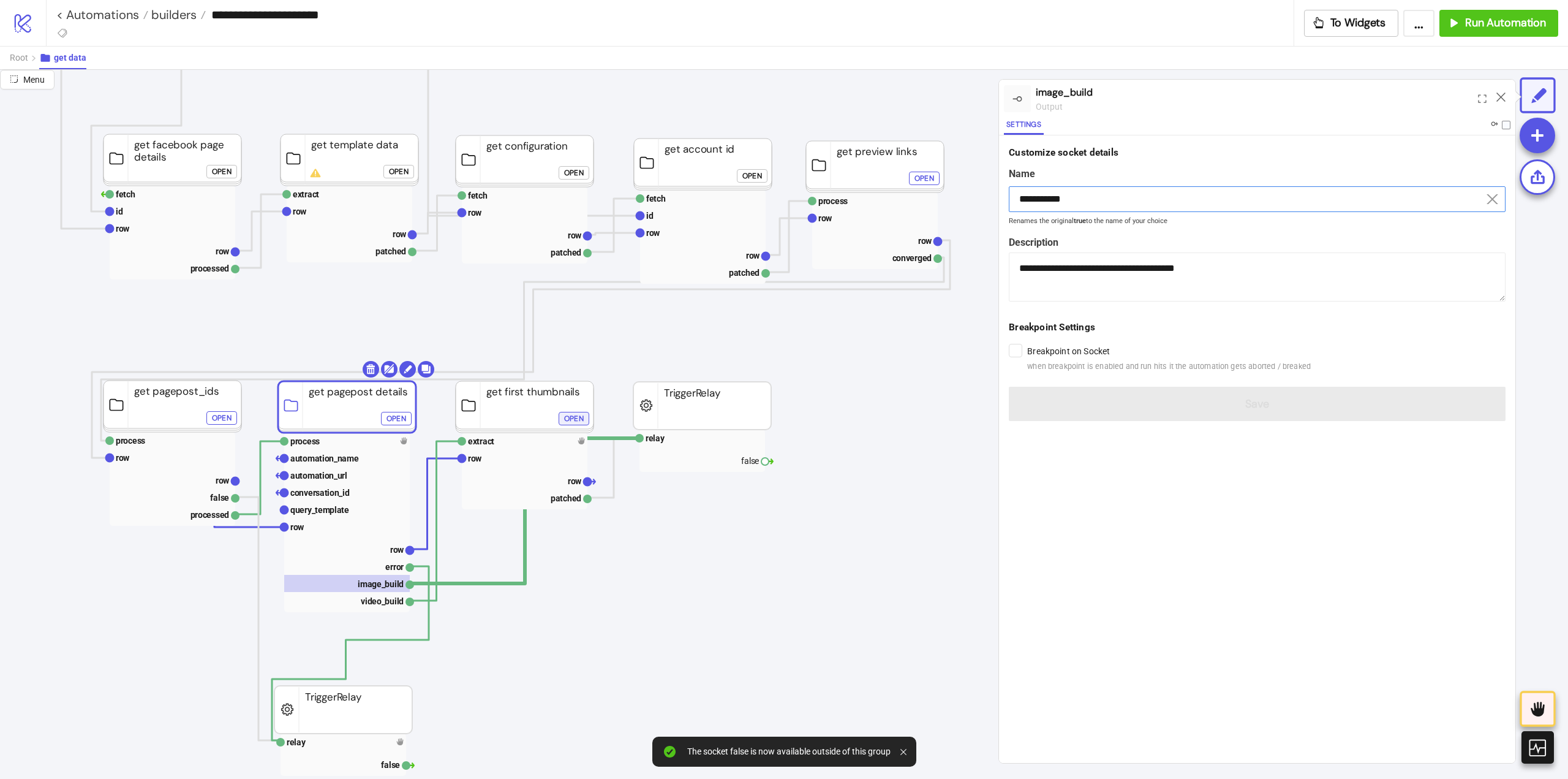
click at [1054, 195] on input "**********" at bounding box center [1257, 199] width 497 height 26
click at [735, 456] on rect at bounding box center [702, 460] width 126 height 17
type input "*****"
type textarea "**********"
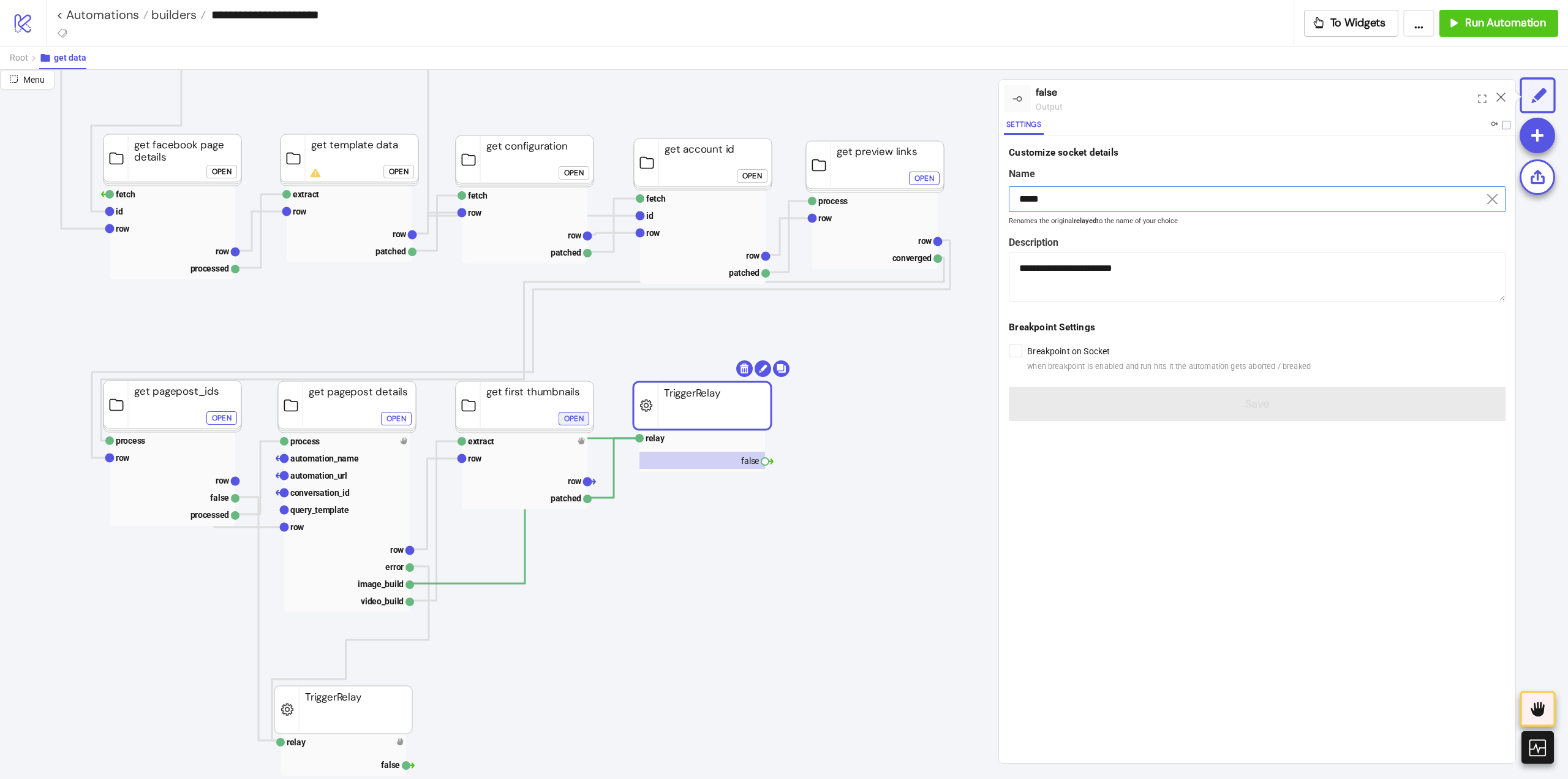
click at [1090, 198] on input "*****" at bounding box center [1257, 199] width 497 height 26
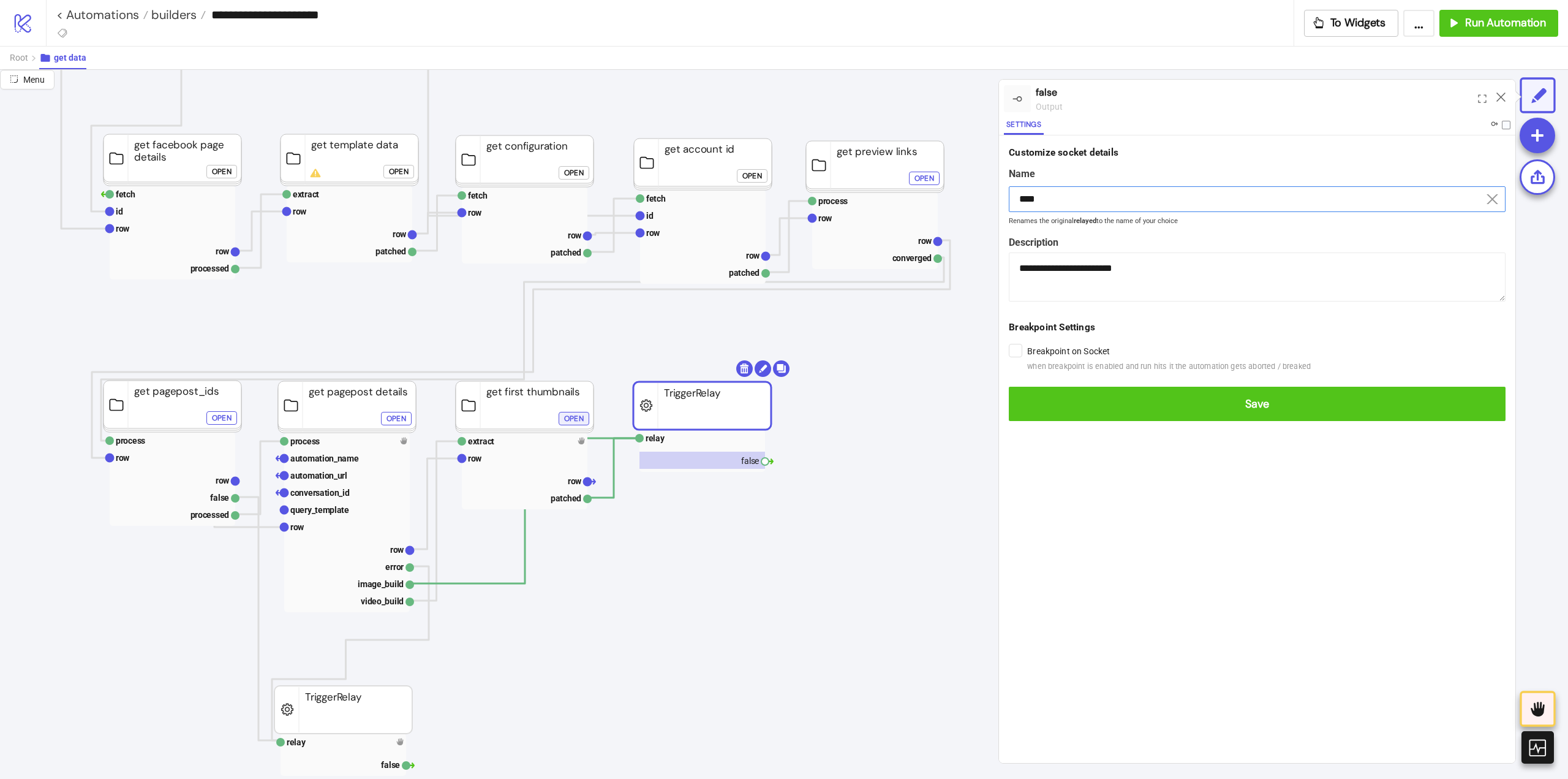
type input "****"
click at [1009, 387] on button "Save" at bounding box center [1257, 404] width 497 height 34
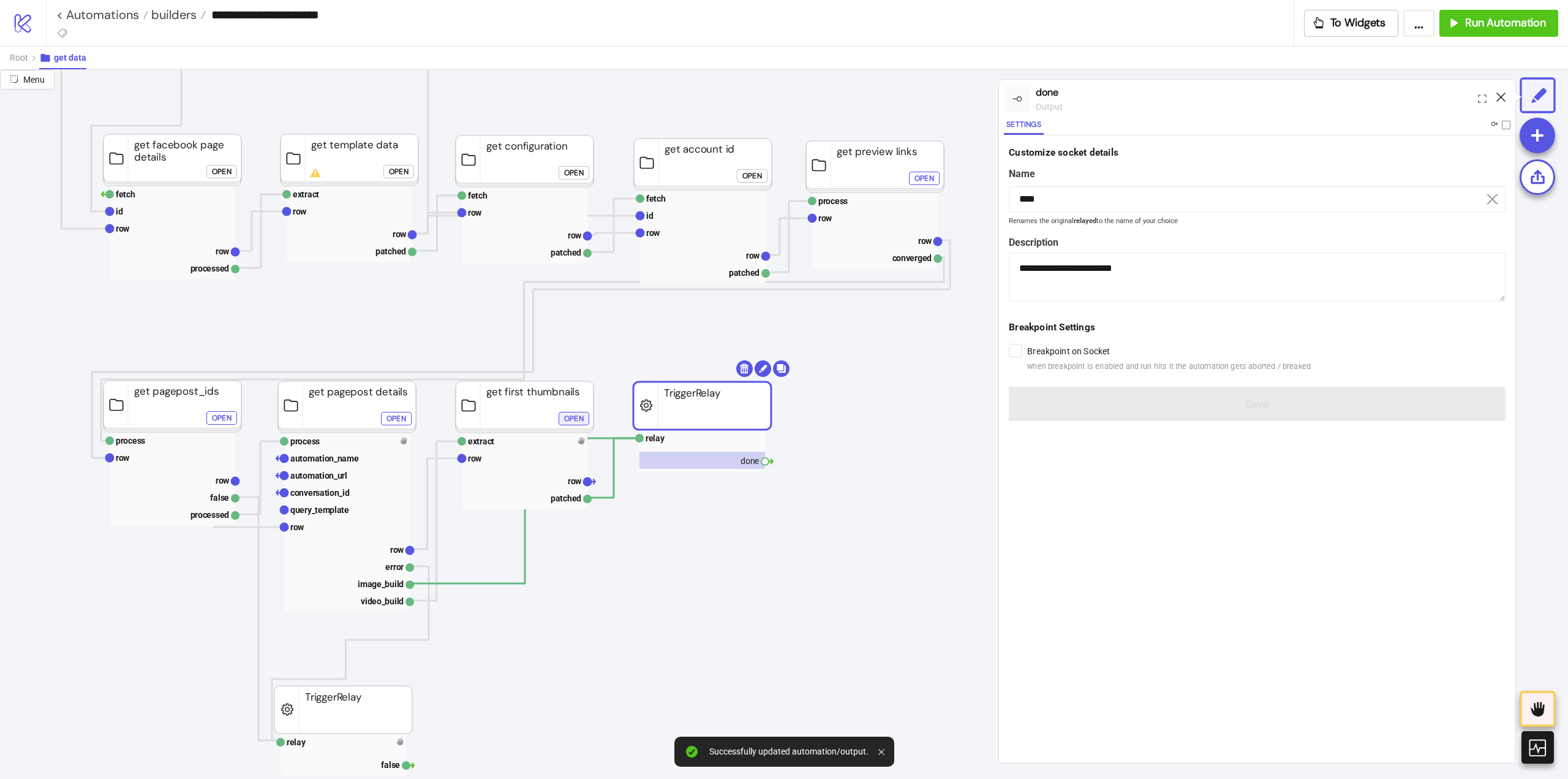
click at [1500, 96] on icon at bounding box center [1501, 97] width 9 height 9
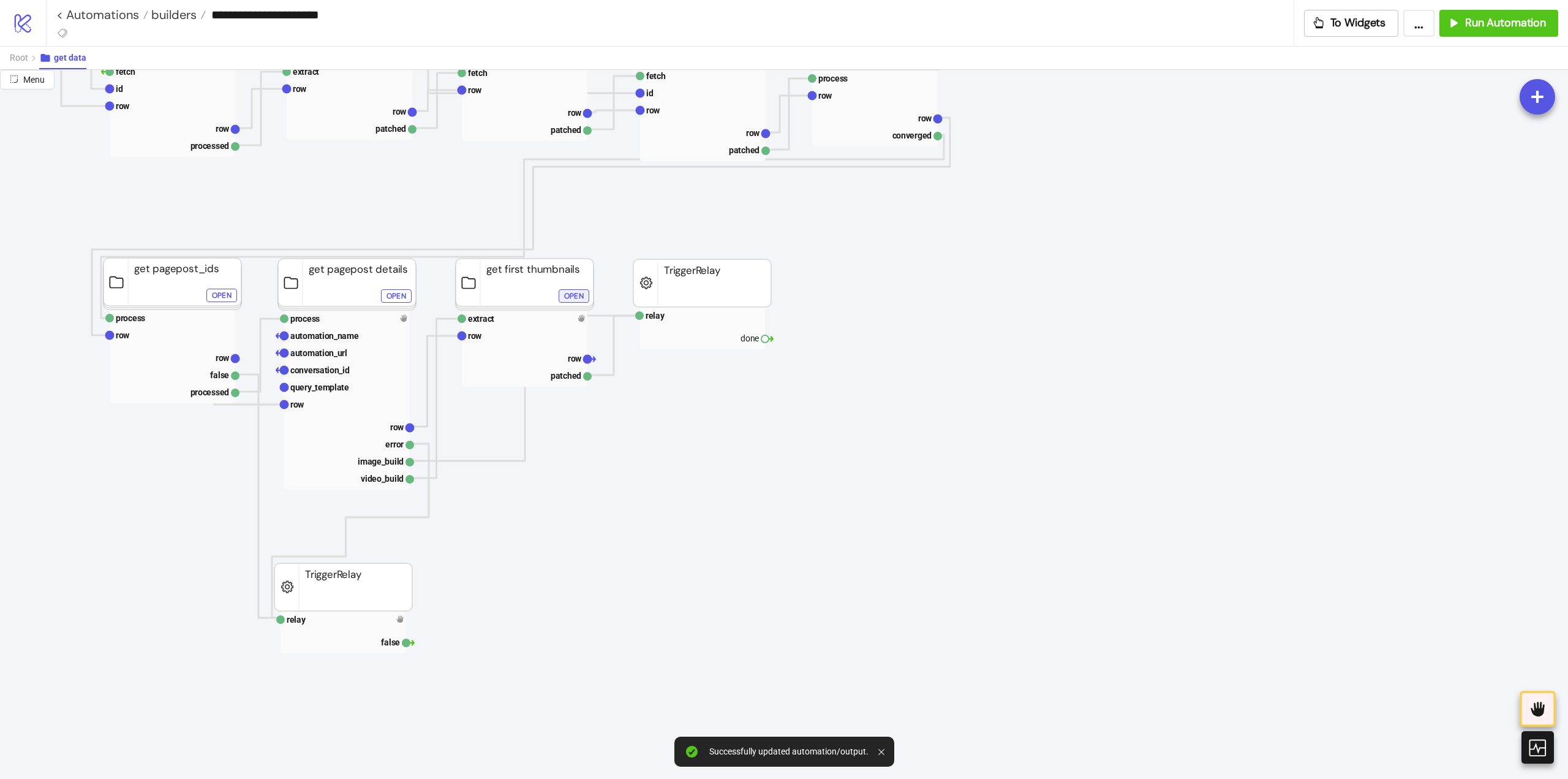
scroll to position [123, 184]
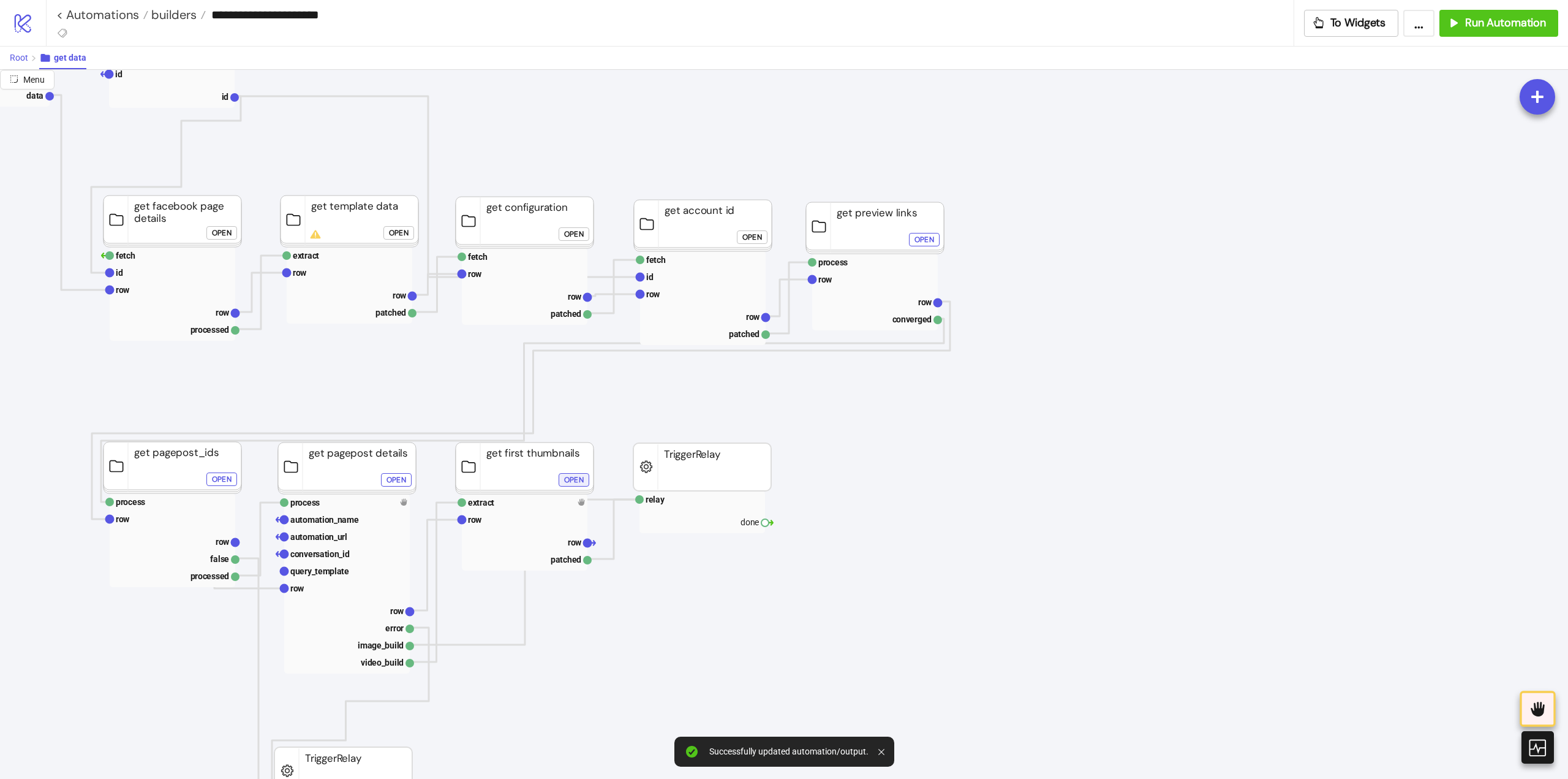
click at [17, 57] on span "Root" at bounding box center [19, 57] width 19 height 10
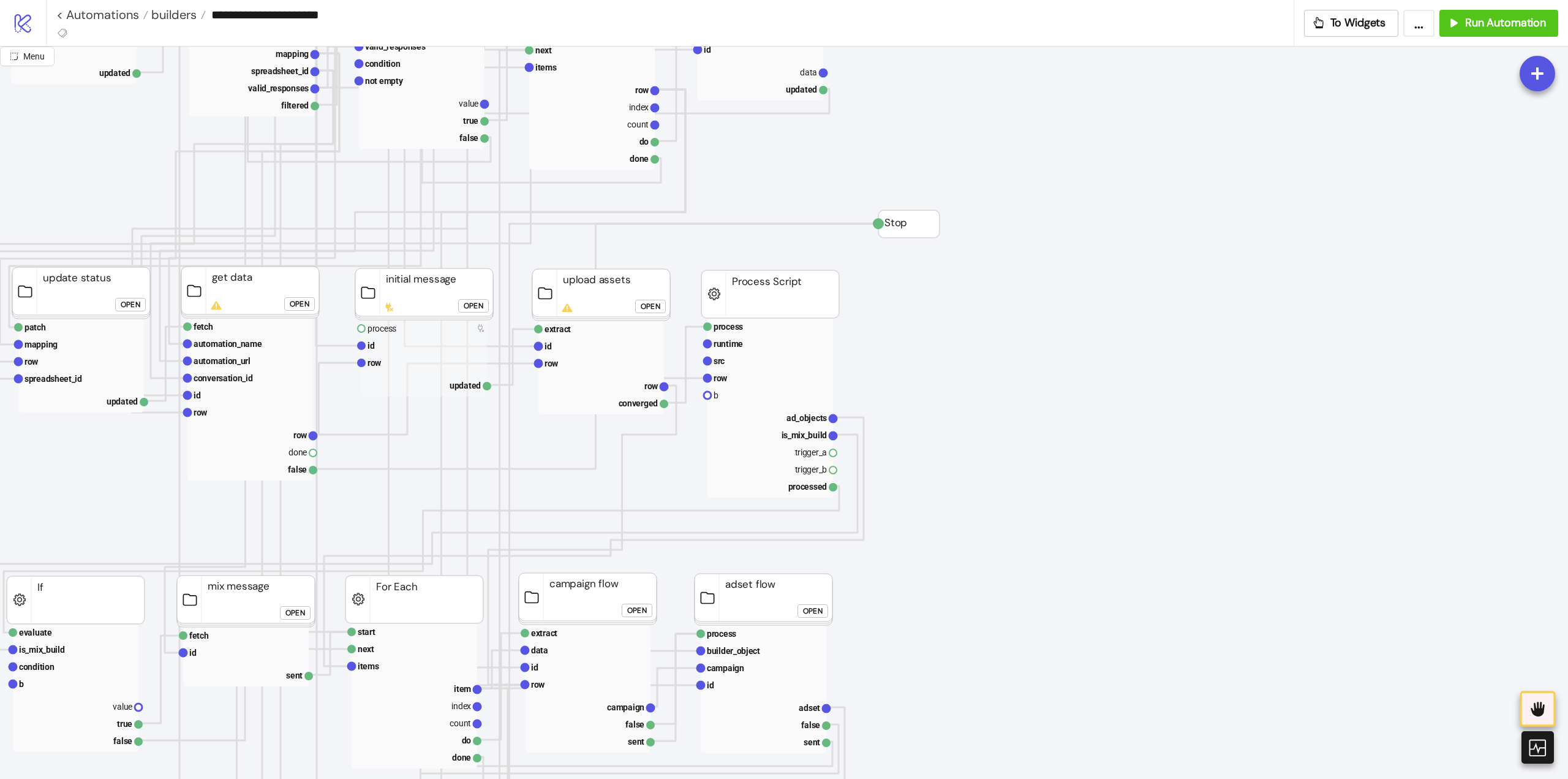
scroll to position [368, 0]
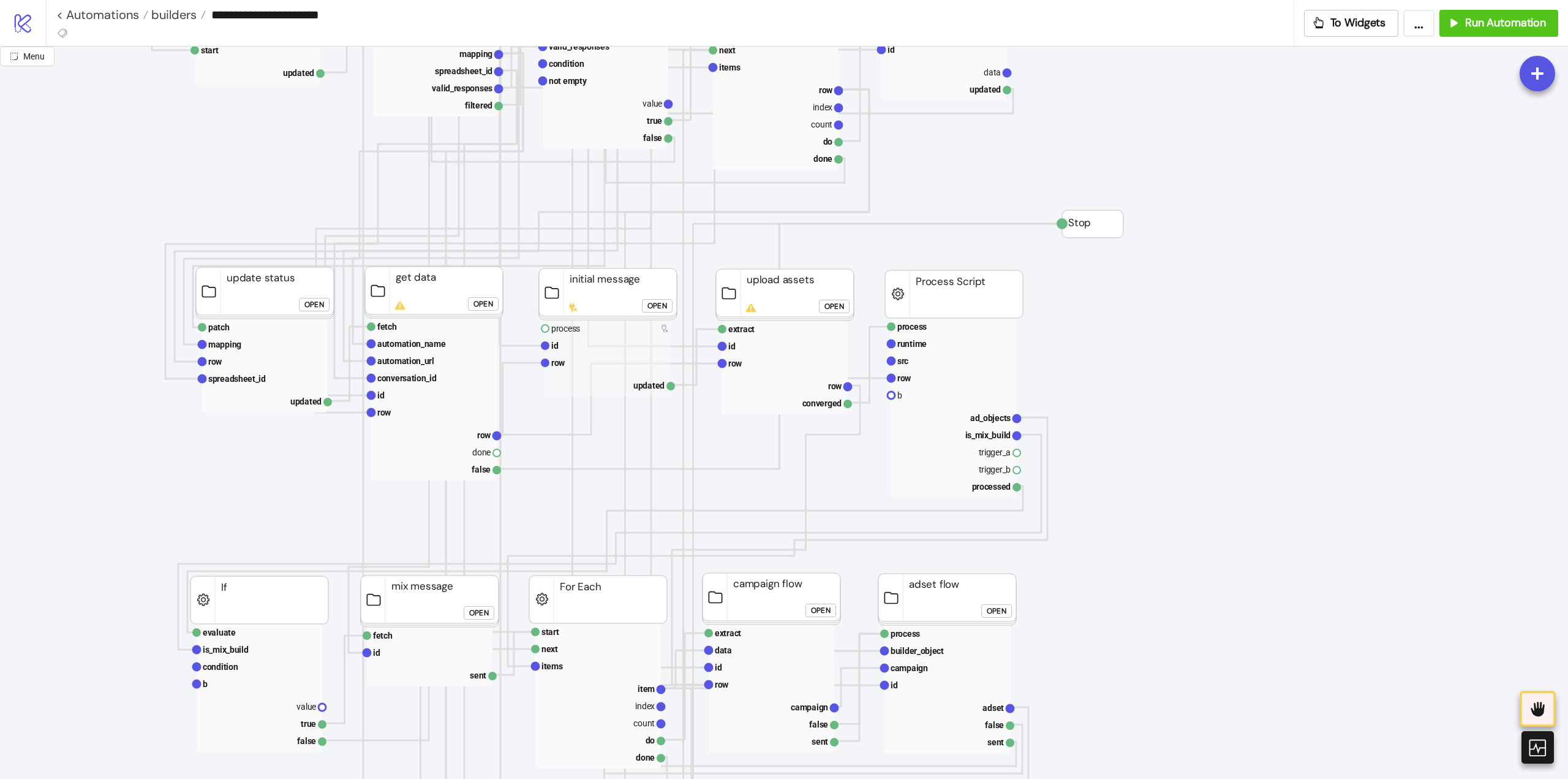
drag, startPoint x: 496, startPoint y: 453, endPoint x: 530, endPoint y: 466, distance: 36.4
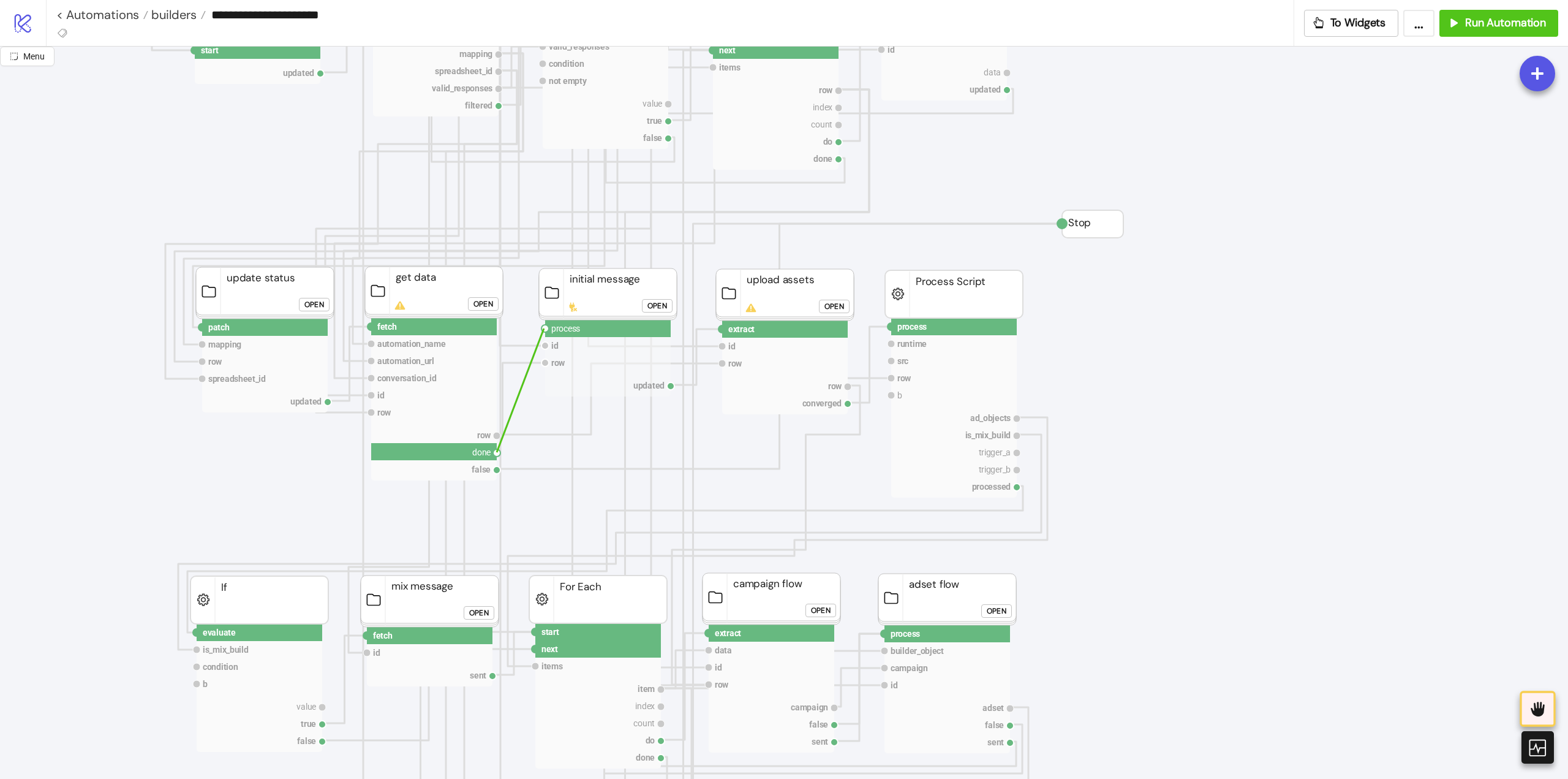
click at [544, 328] on circle at bounding box center [545, 328] width 7 height 7
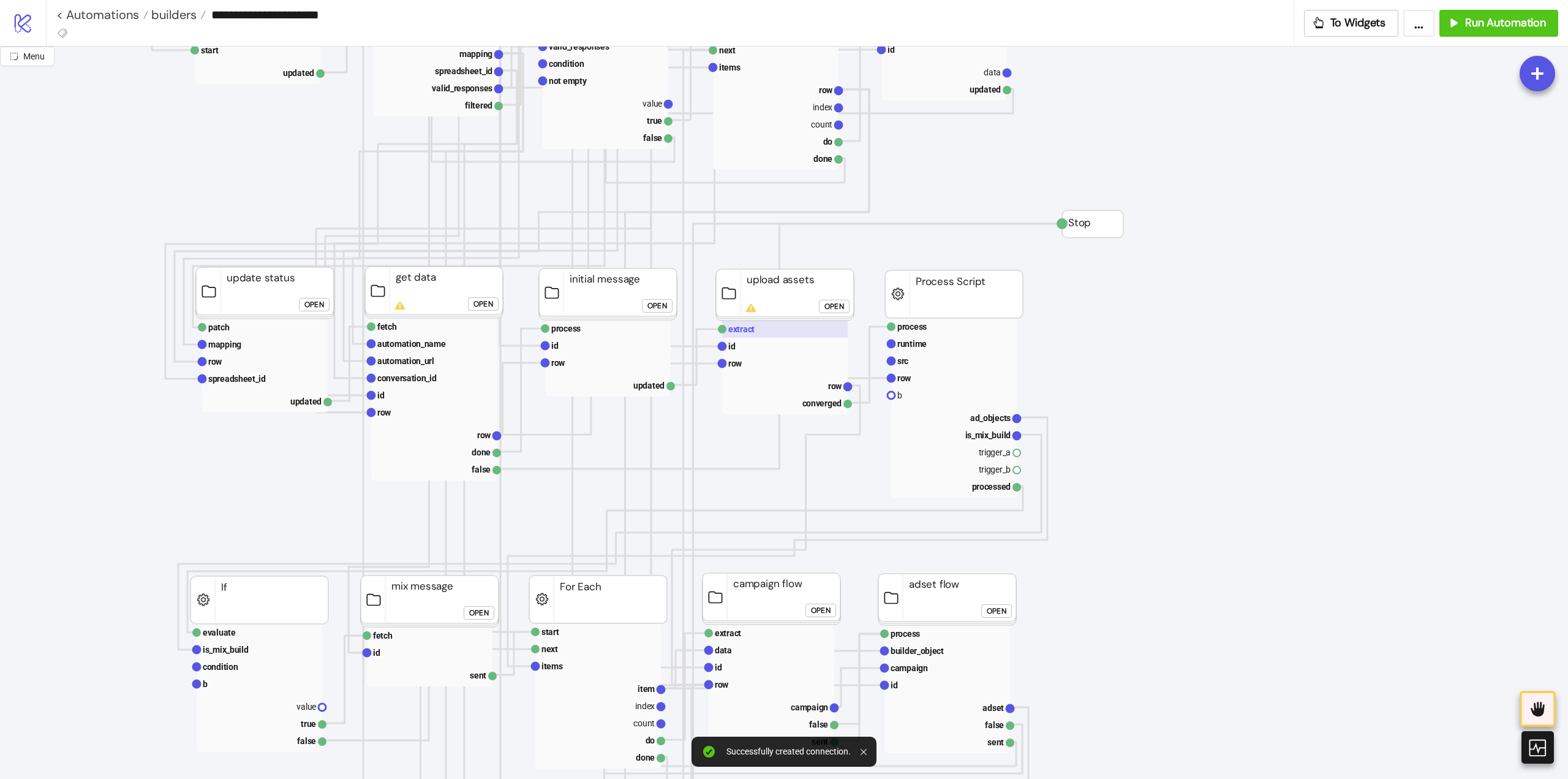
click at [775, 335] on rect at bounding box center [784, 329] width 126 height 17
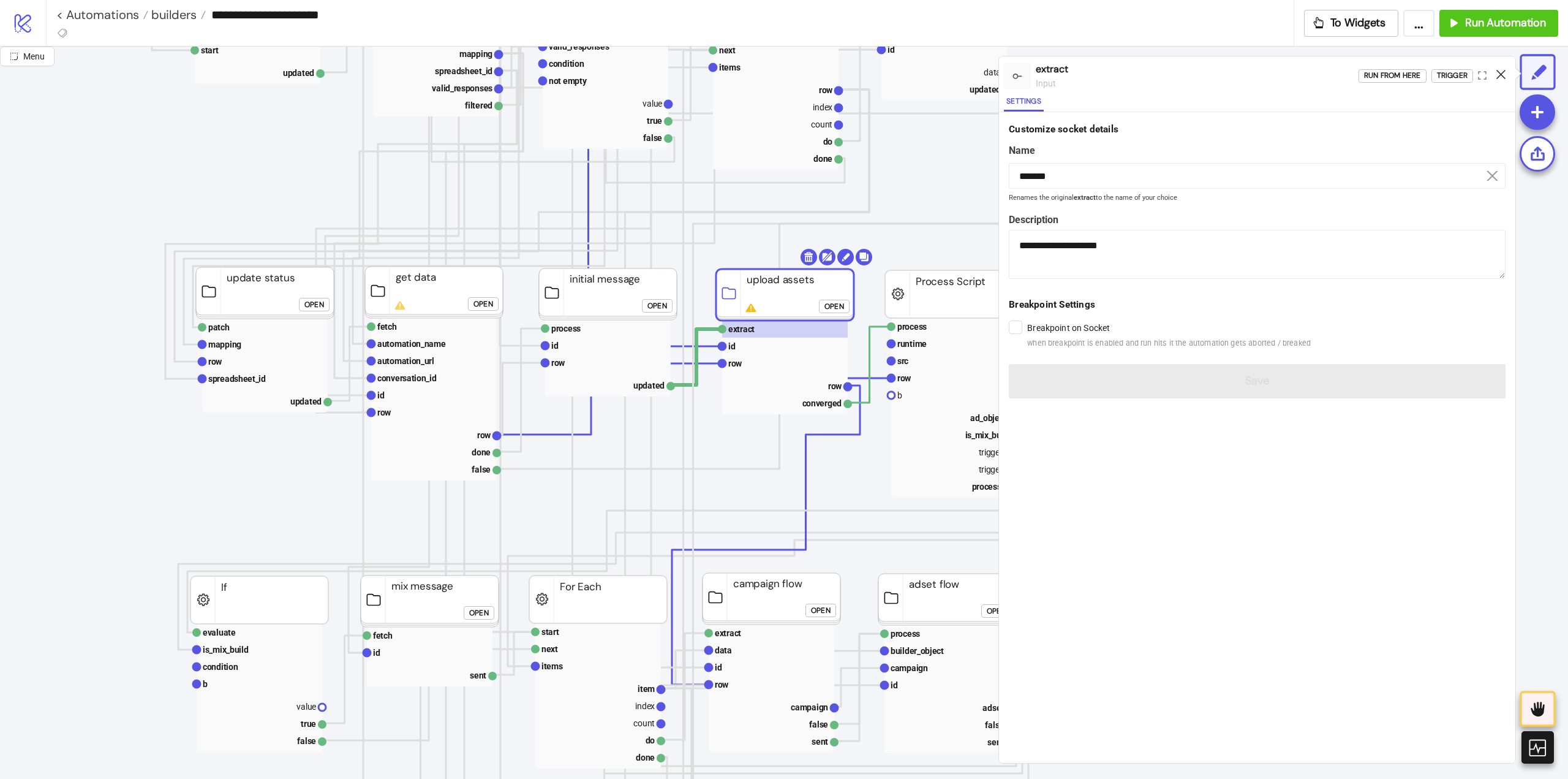
click at [1502, 75] on icon at bounding box center [1501, 74] width 9 height 9
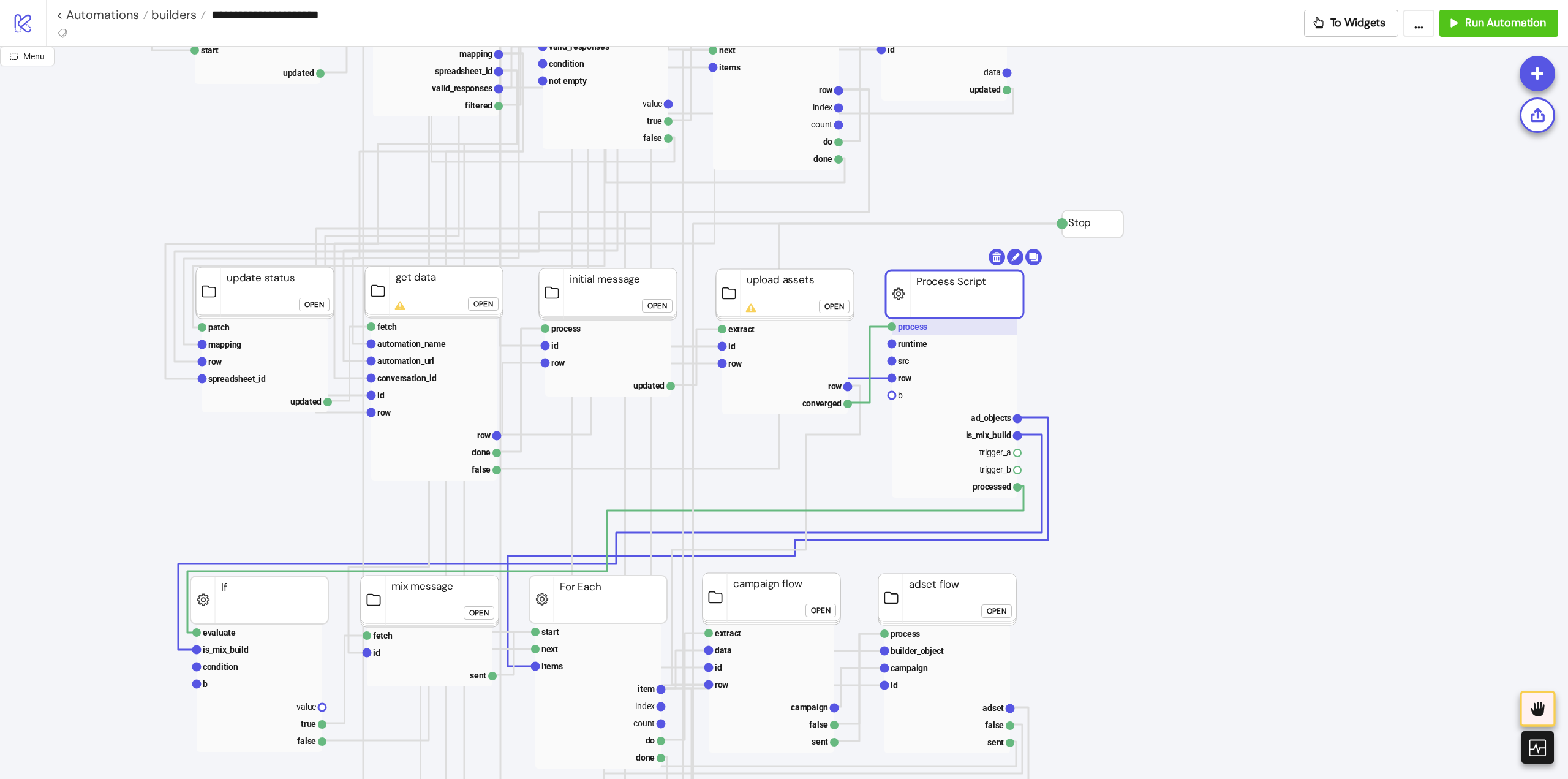
click at [924, 324] on text "process" at bounding box center [913, 326] width 30 height 10
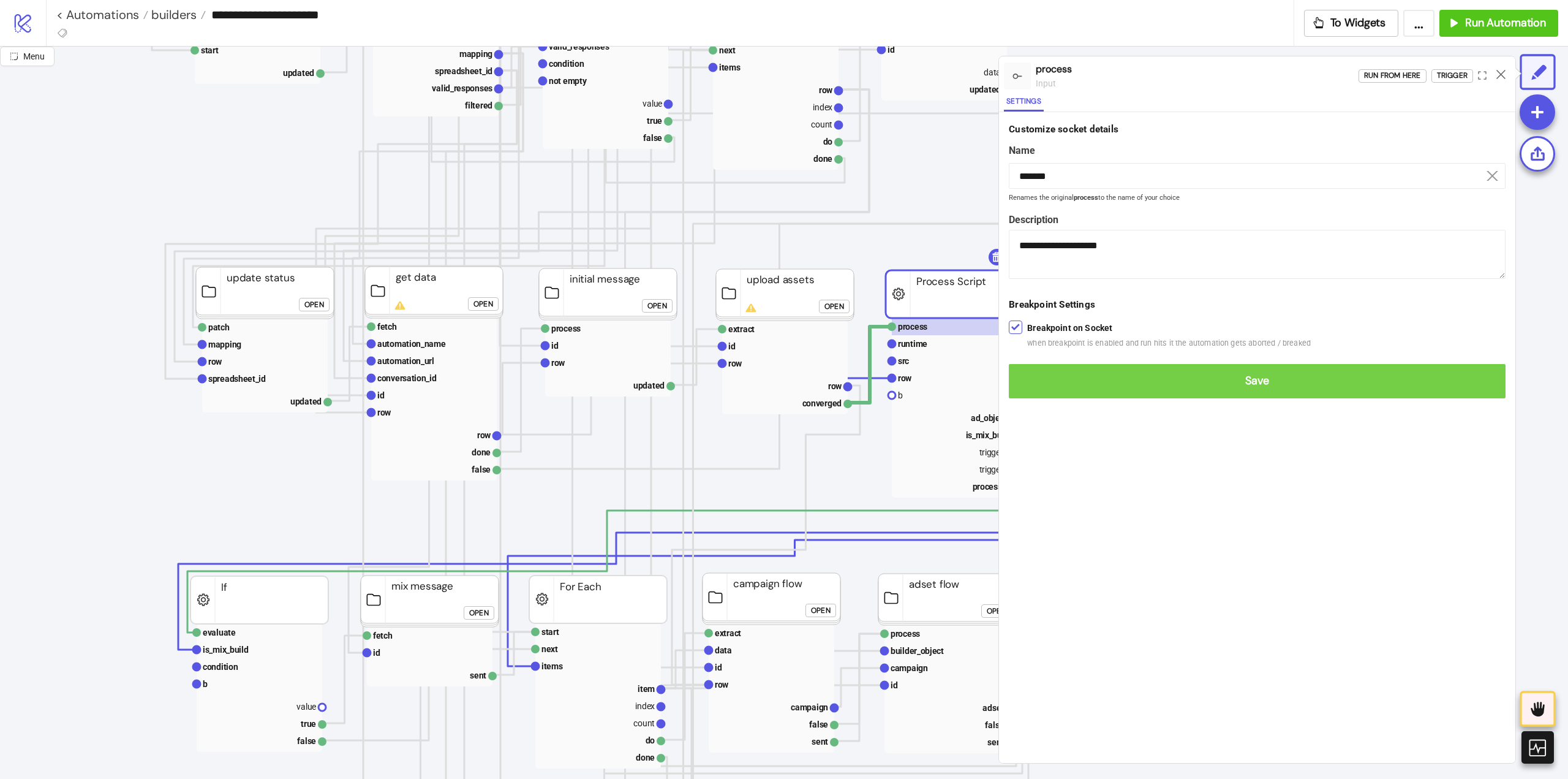
click at [1027, 379] on span "Save" at bounding box center [1257, 381] width 477 height 14
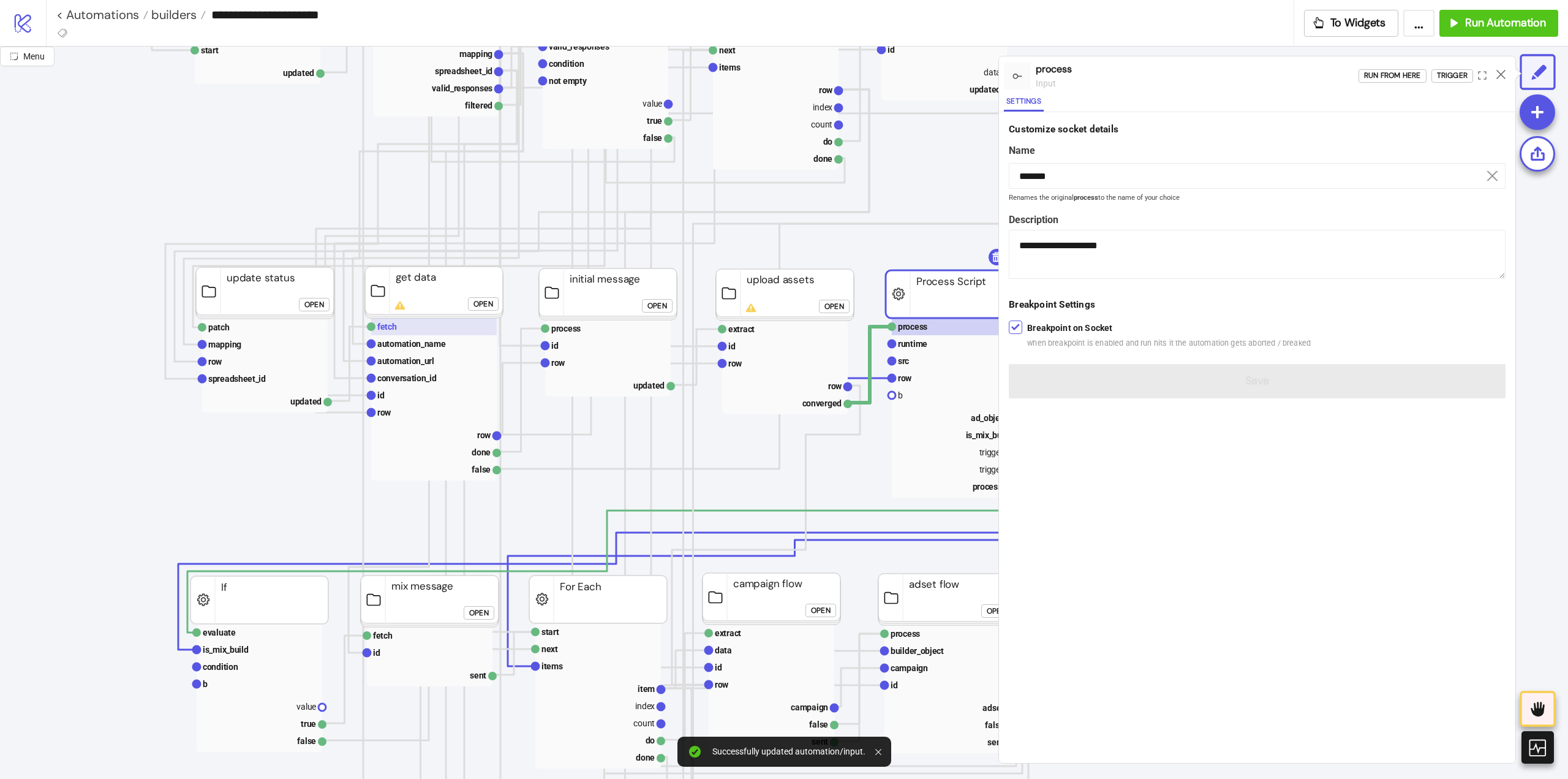
click at [403, 328] on rect at bounding box center [434, 326] width 126 height 17
type input "*****"
type textarea "**********"
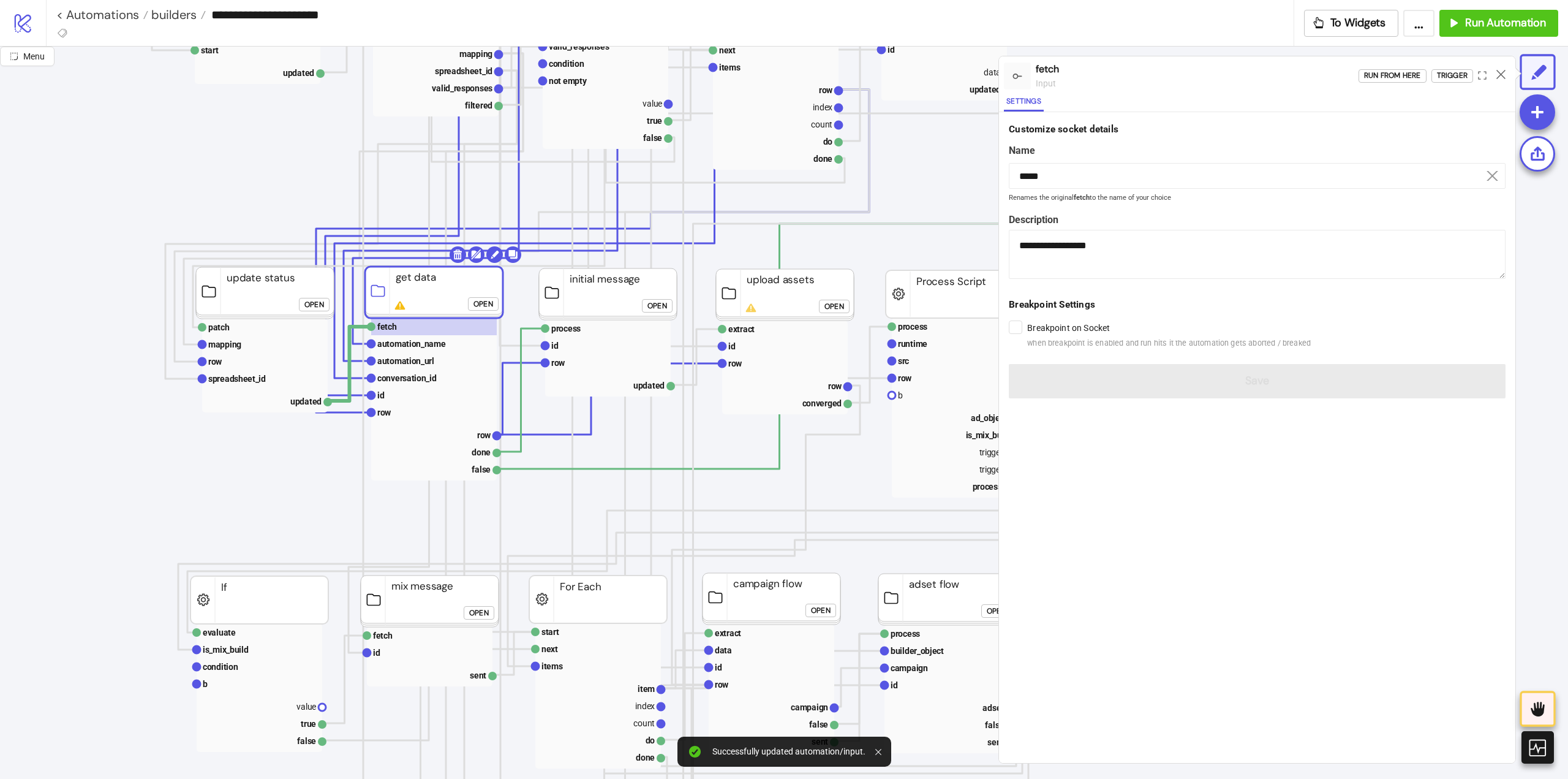
drag, startPoint x: 1499, startPoint y: 73, endPoint x: 1494, endPoint y: 121, distance: 48.3
click at [1499, 74] on icon at bounding box center [1501, 74] width 9 height 9
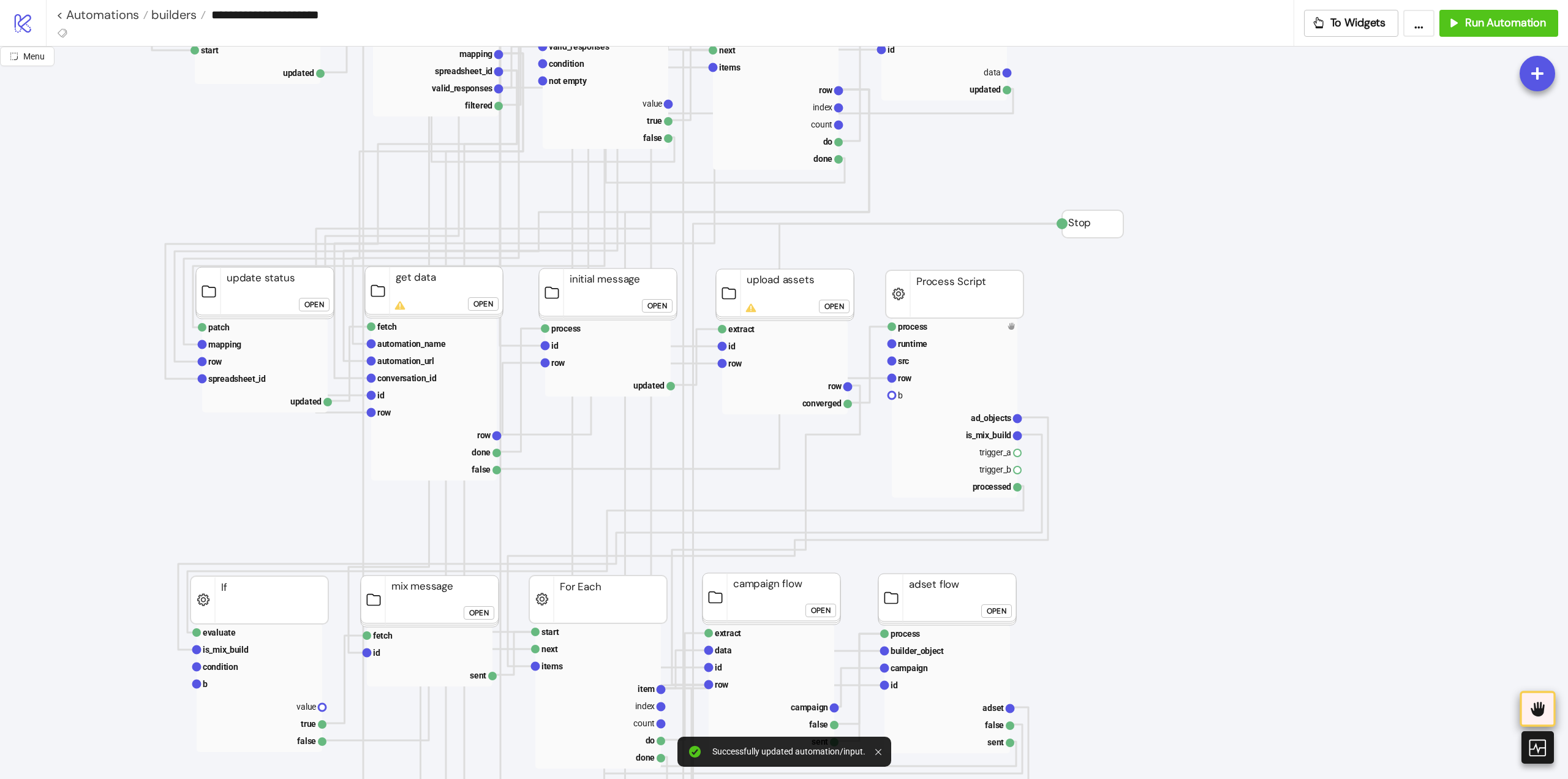
click at [1542, 704] on icon at bounding box center [1537, 709] width 14 height 15
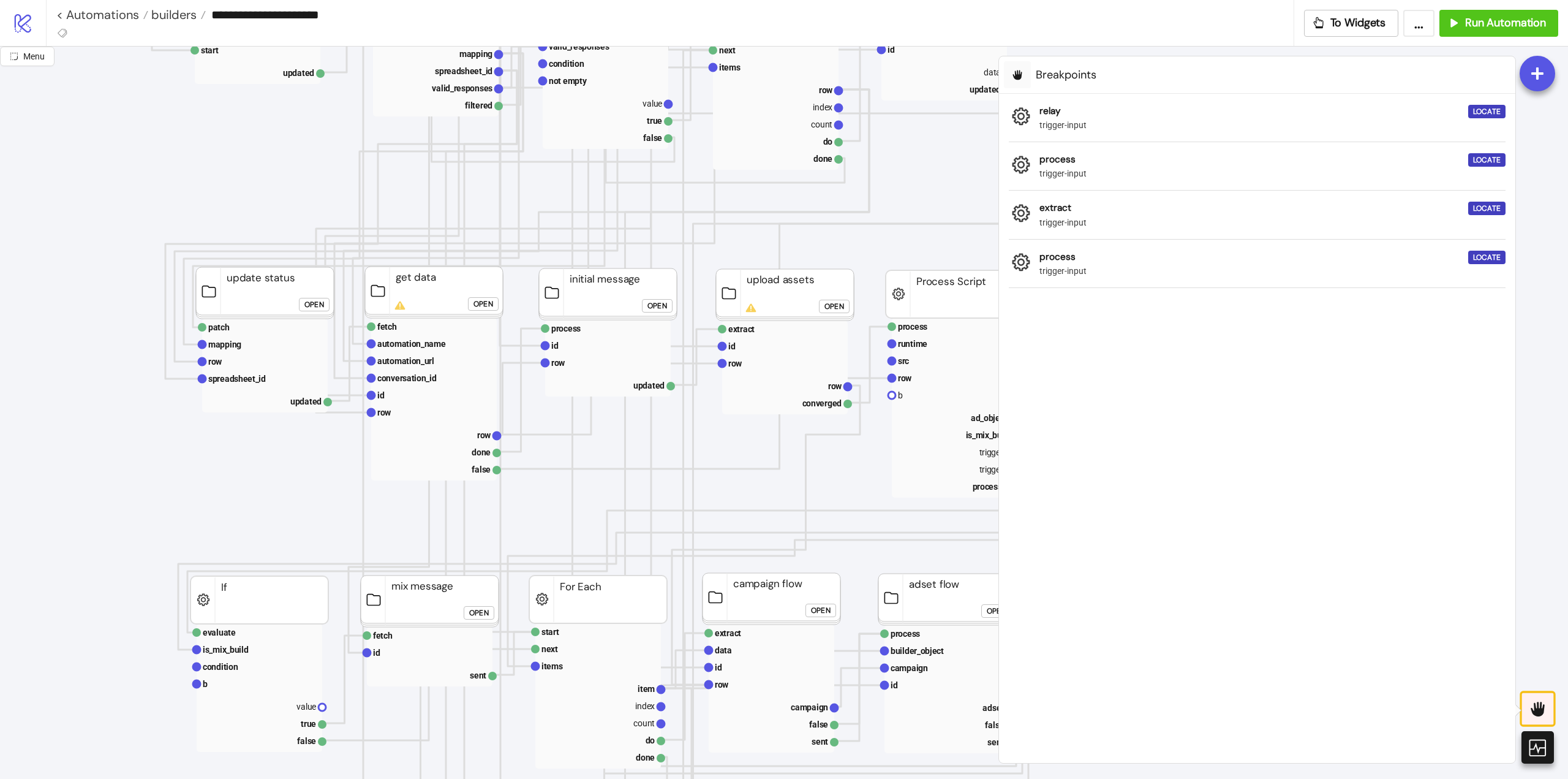
click at [1542, 704] on icon at bounding box center [1537, 708] width 20 height 20
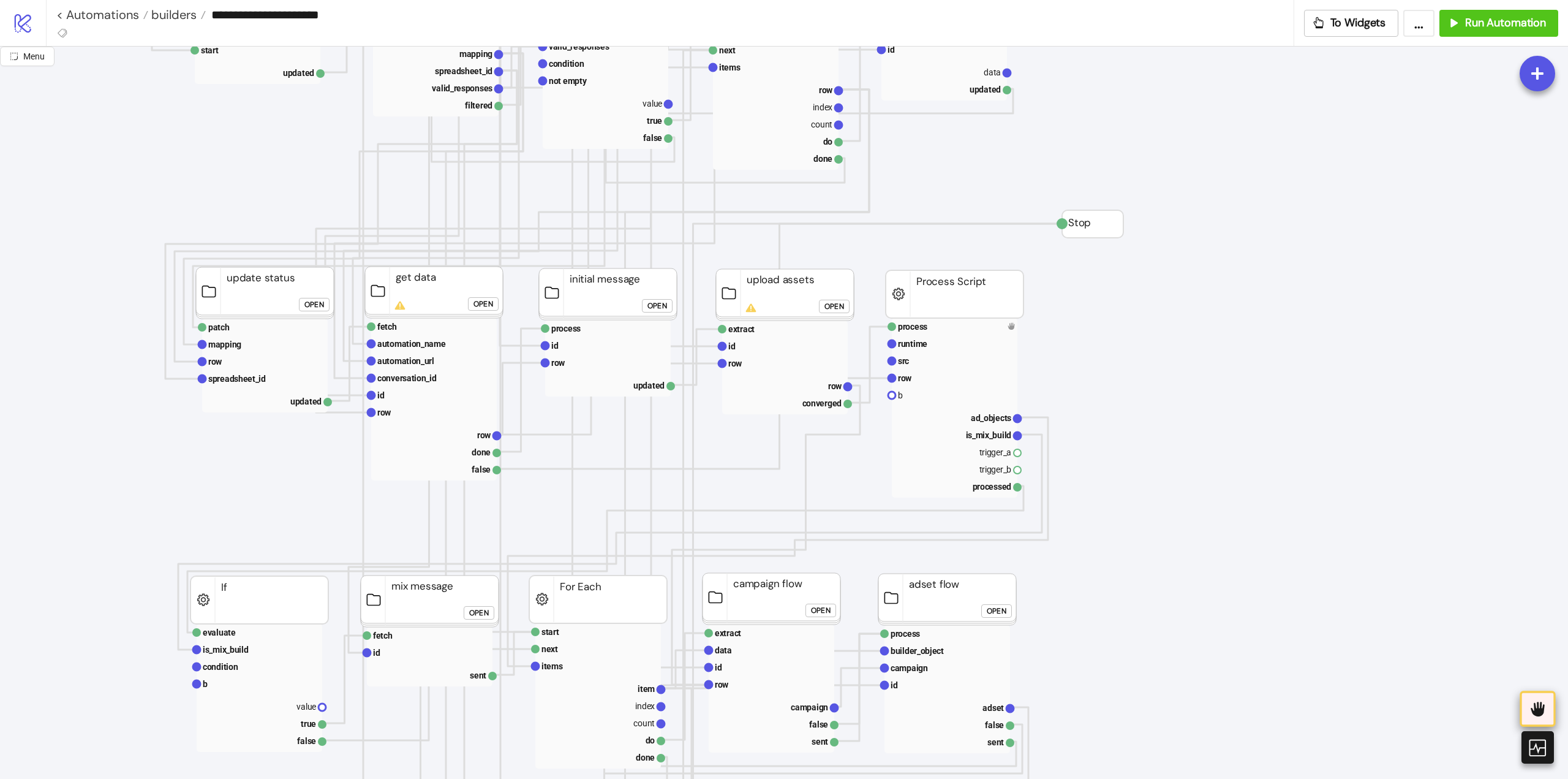
click at [1542, 704] on icon at bounding box center [1537, 708] width 20 height 20
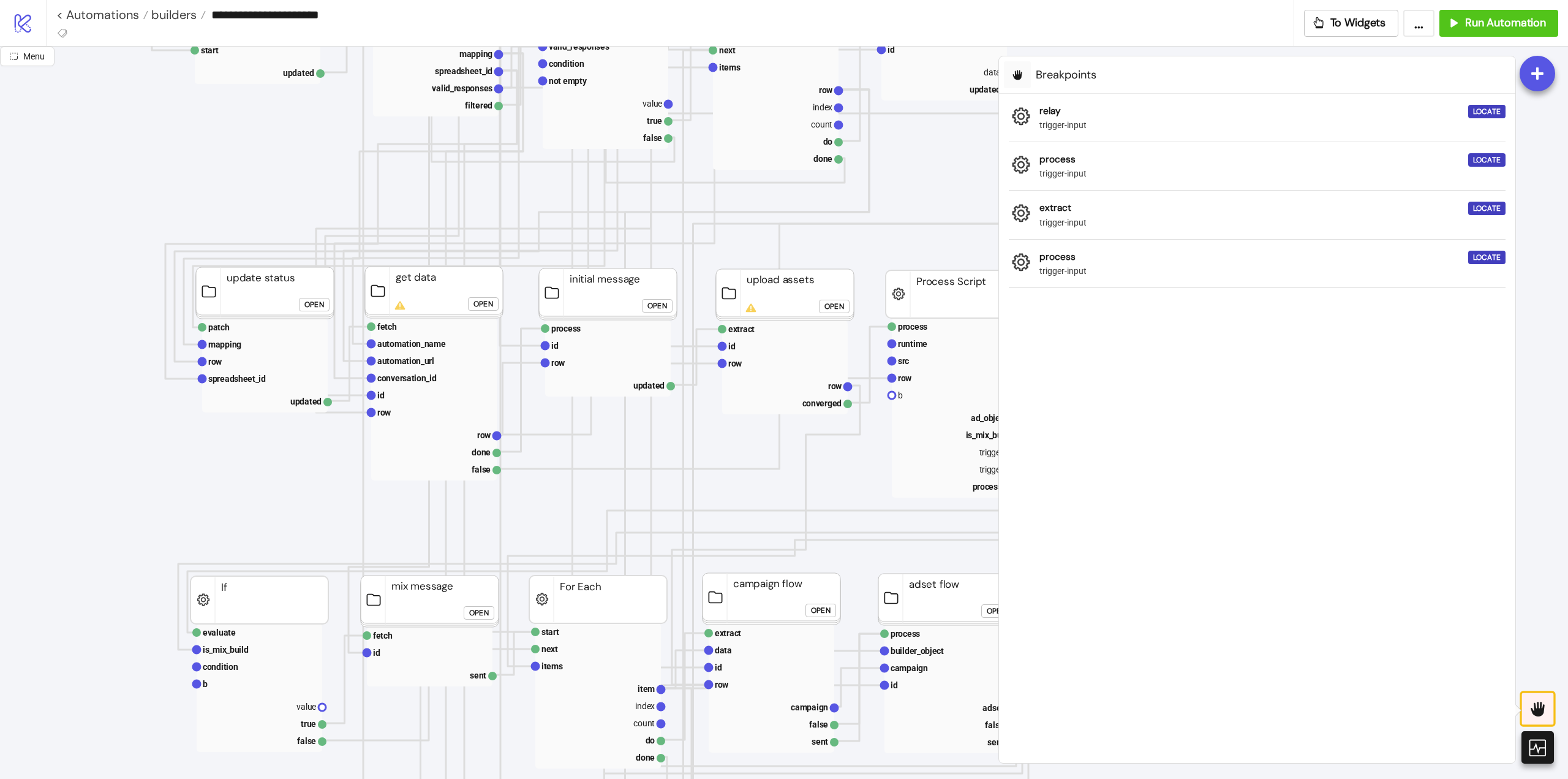
click at [1542, 704] on icon at bounding box center [1537, 708] width 20 height 20
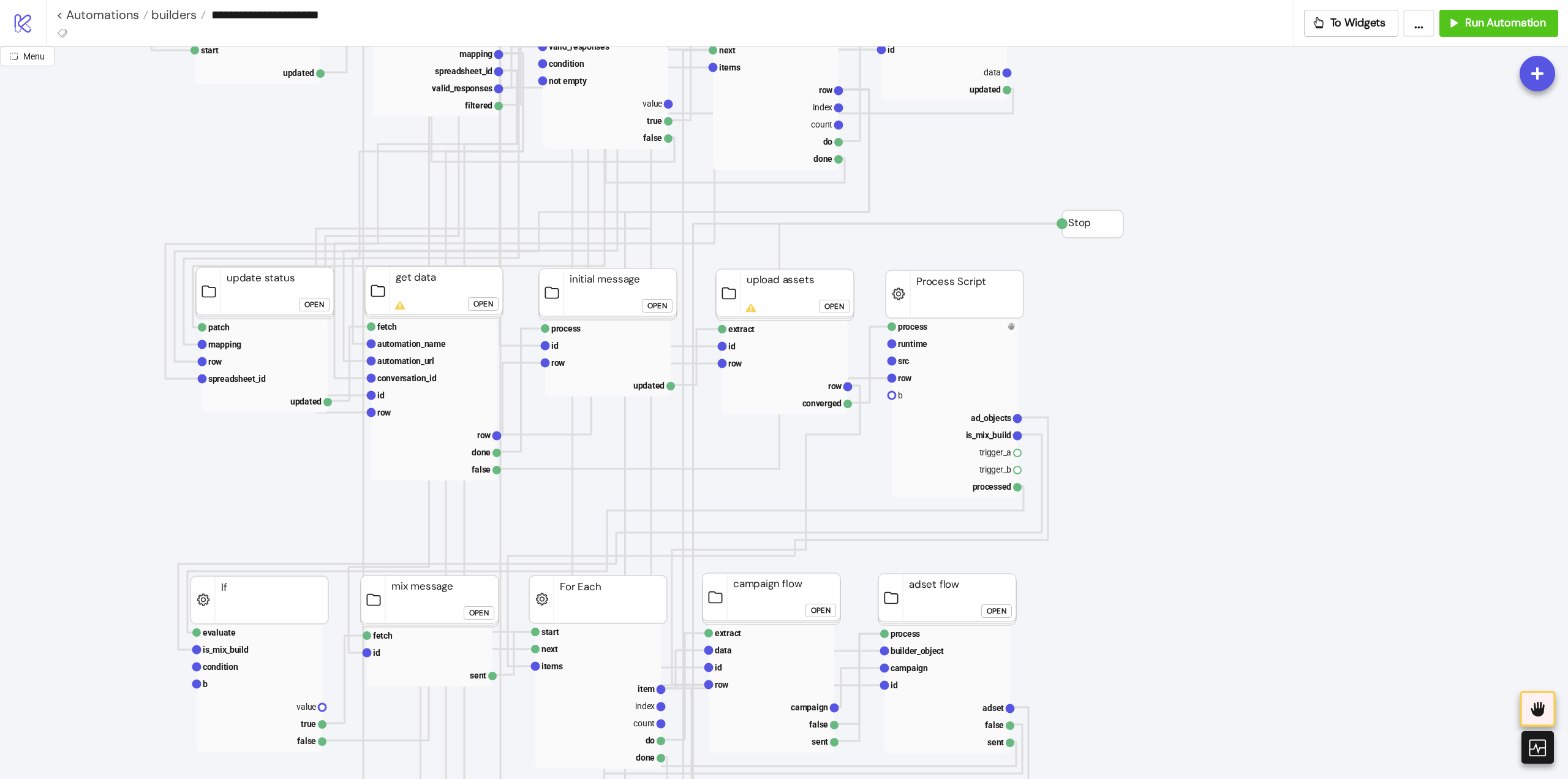
click at [492, 303] on div "Open" at bounding box center [483, 304] width 19 height 14
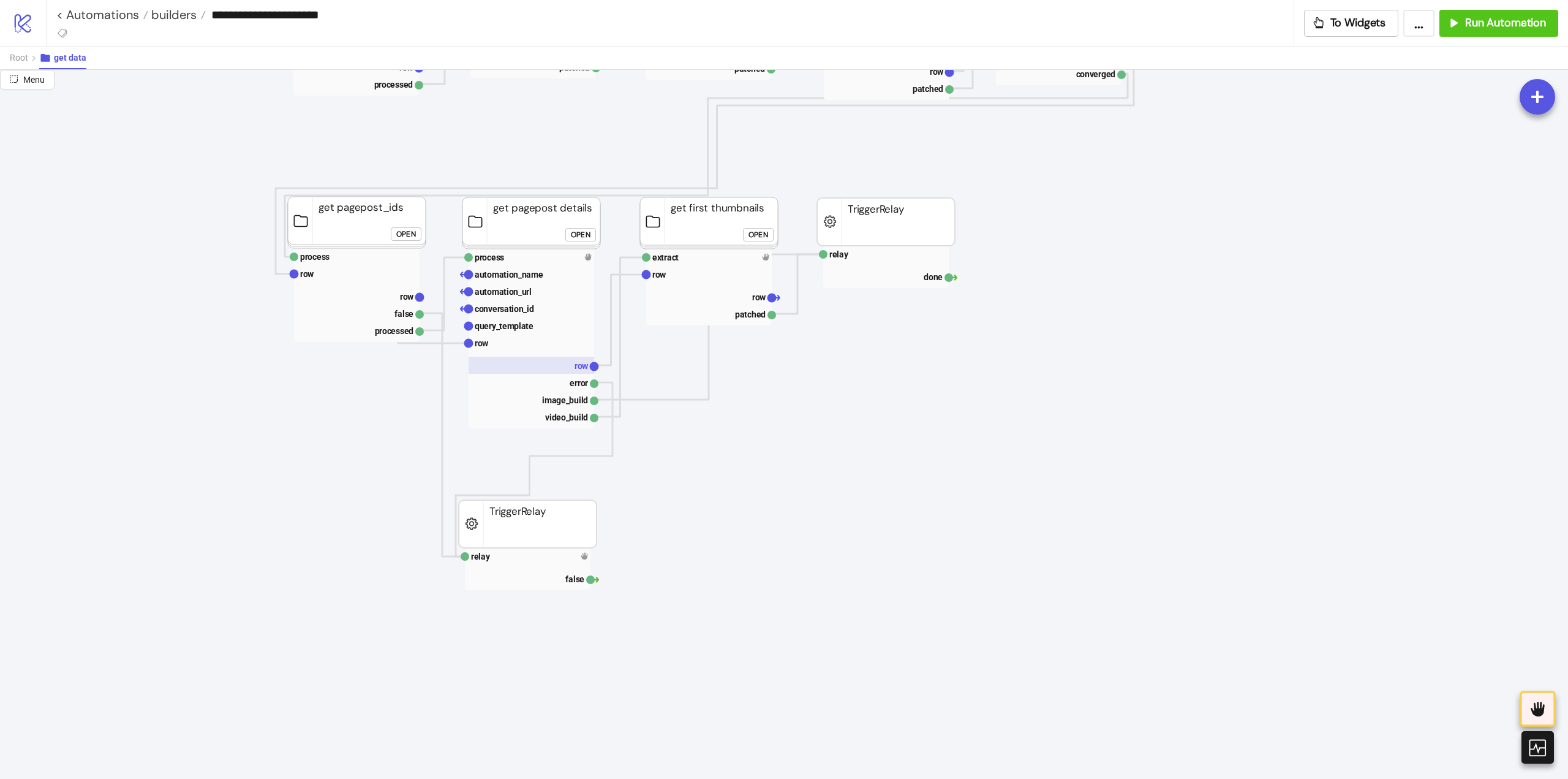
scroll to position [245, 0]
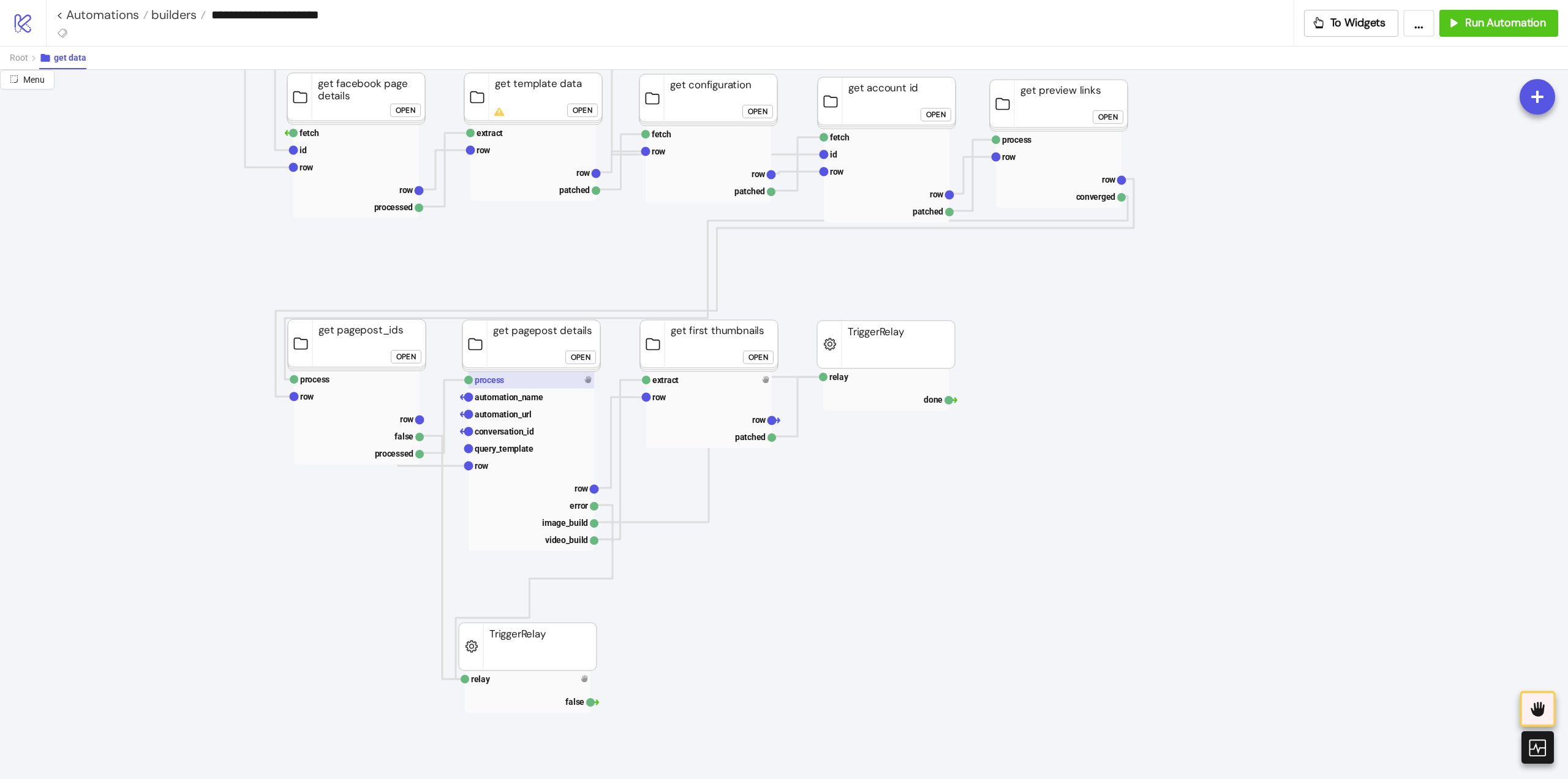
click at [528, 375] on rect at bounding box center [531, 380] width 126 height 17
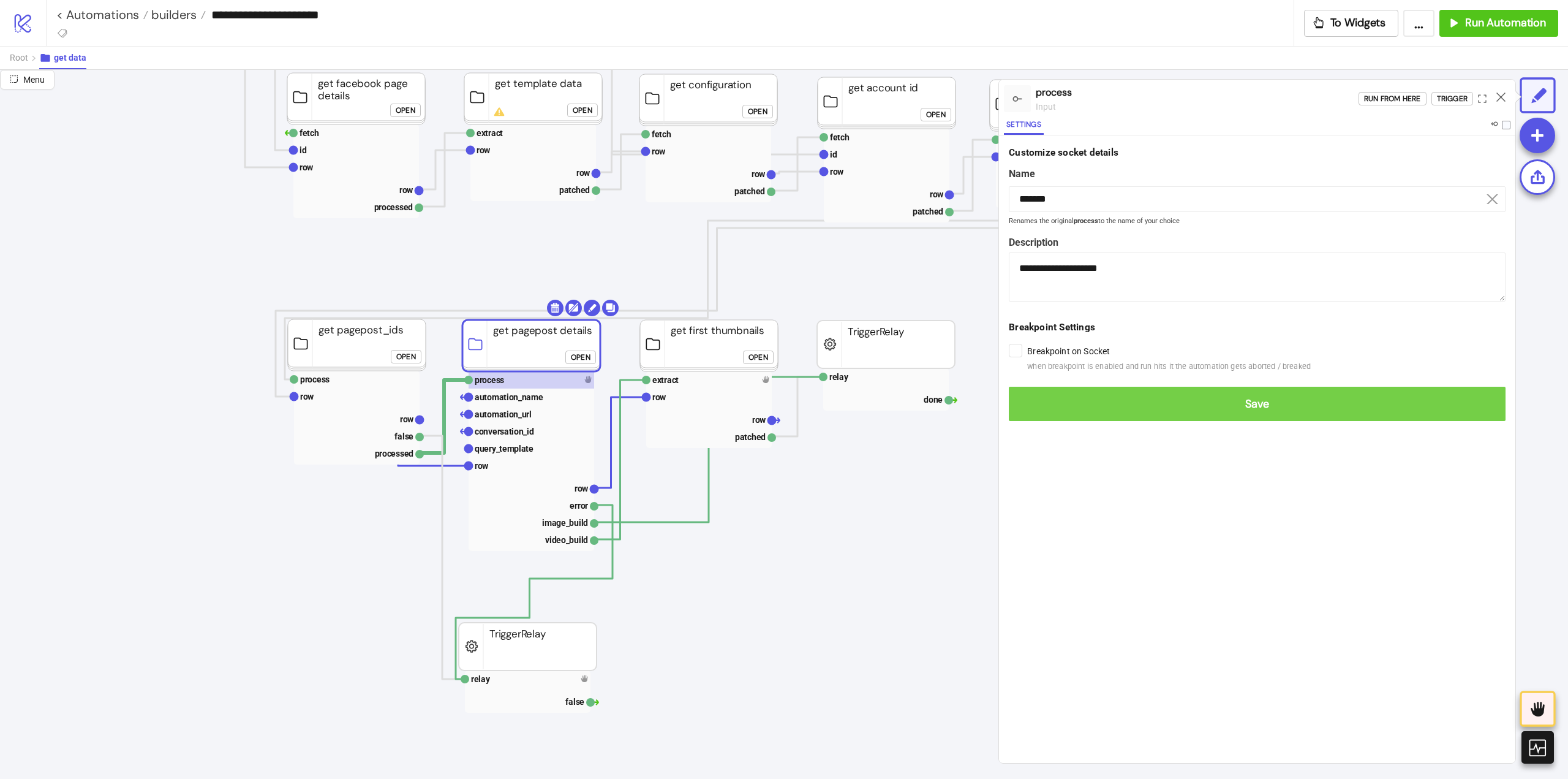
click at [1025, 399] on span "Save" at bounding box center [1257, 404] width 477 height 14
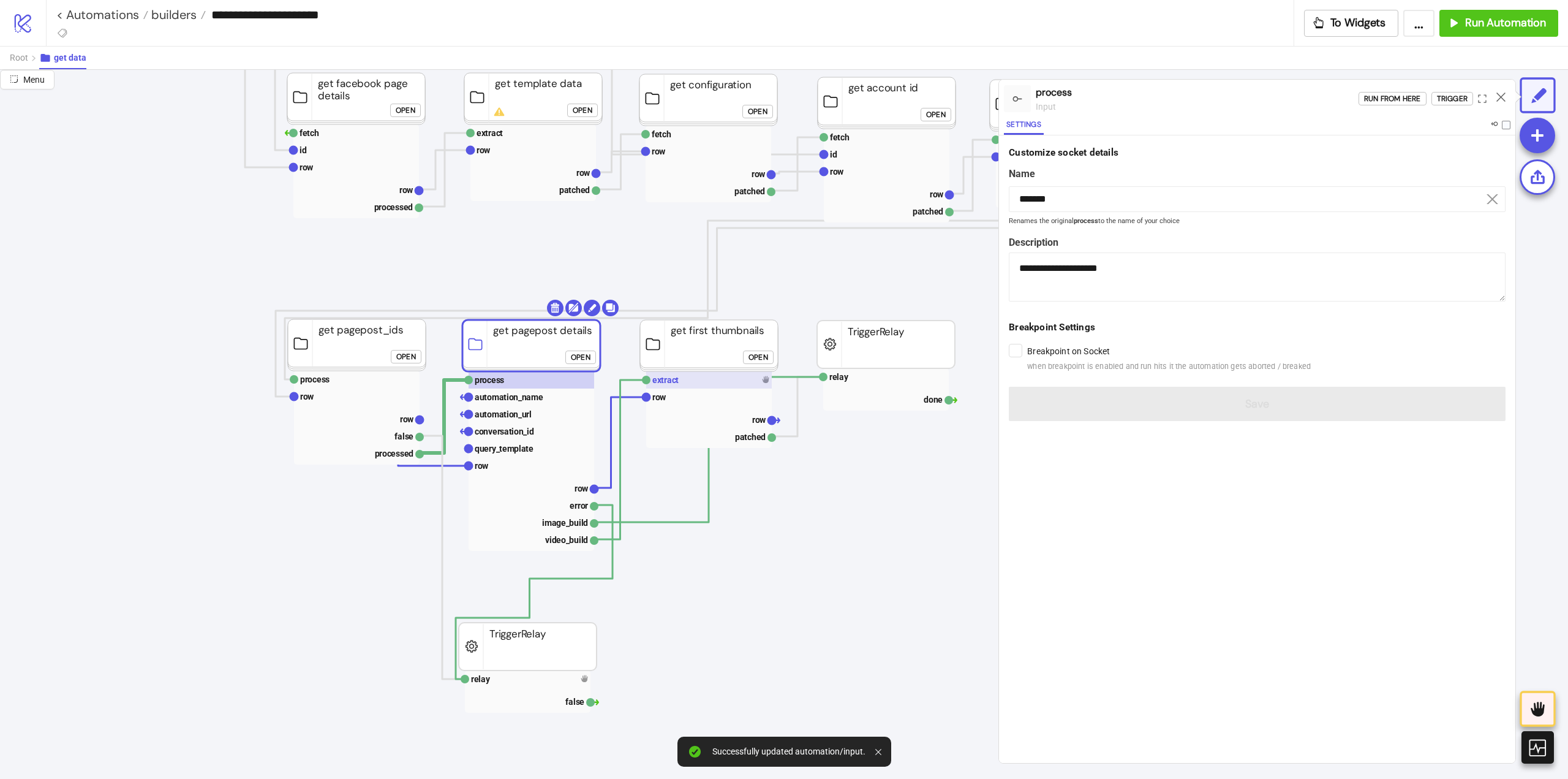
click at [706, 384] on rect at bounding box center [709, 380] width 126 height 17
type input "*******"
type textarea "**********"
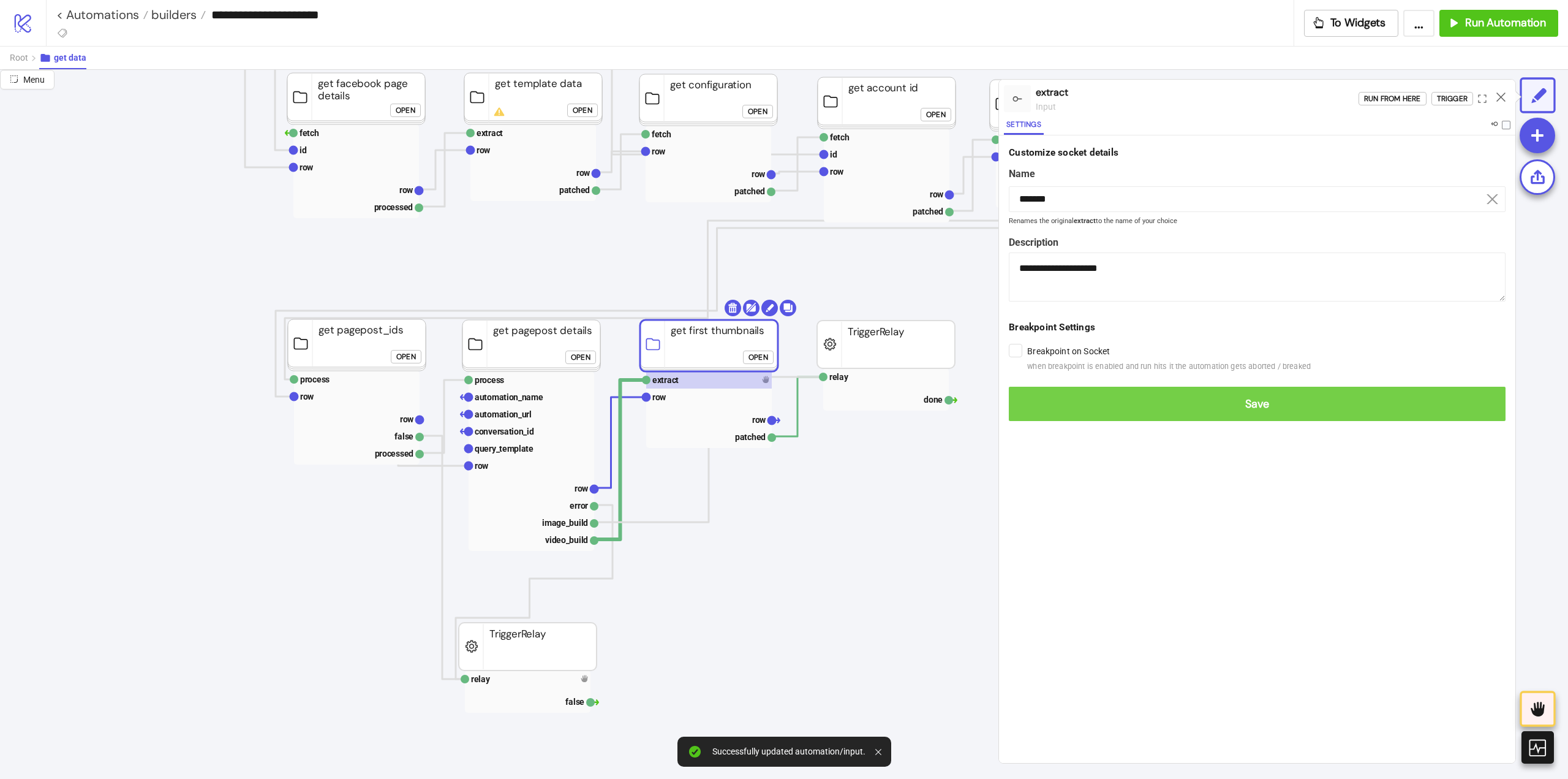
click at [1034, 399] on span "Save" at bounding box center [1257, 404] width 477 height 14
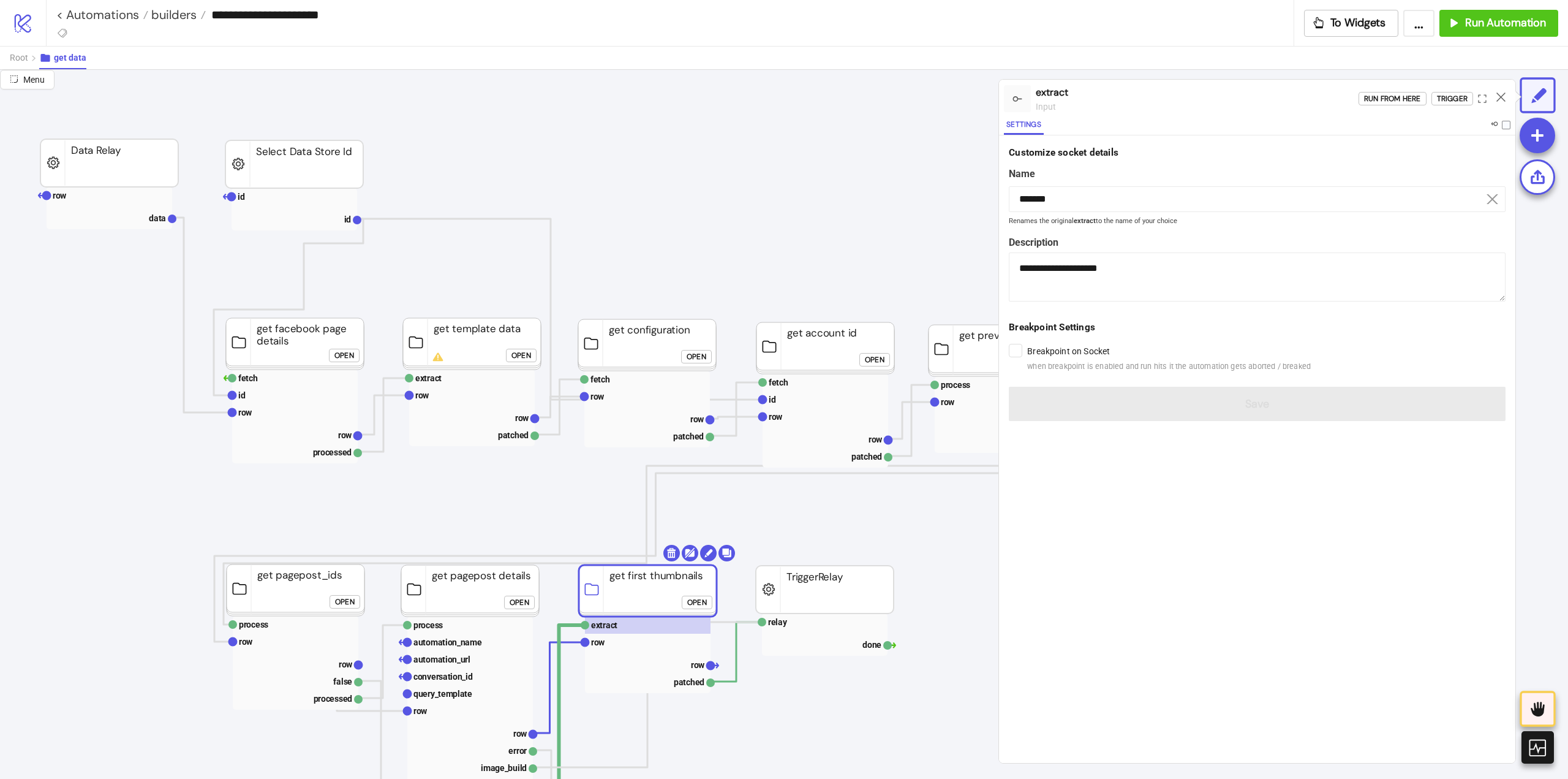
scroll to position [306, 61]
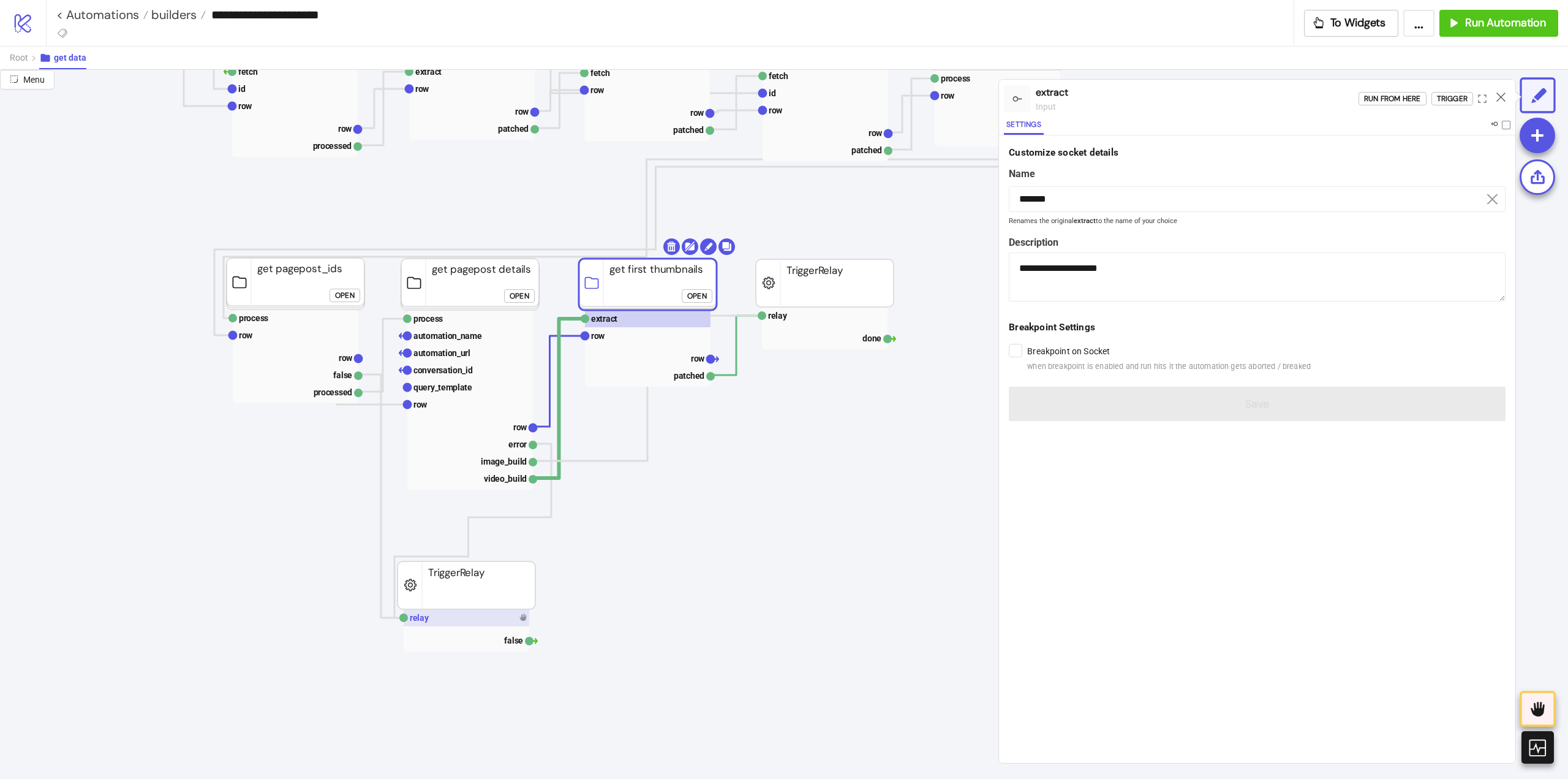
click at [483, 619] on rect at bounding box center [466, 618] width 126 height 17
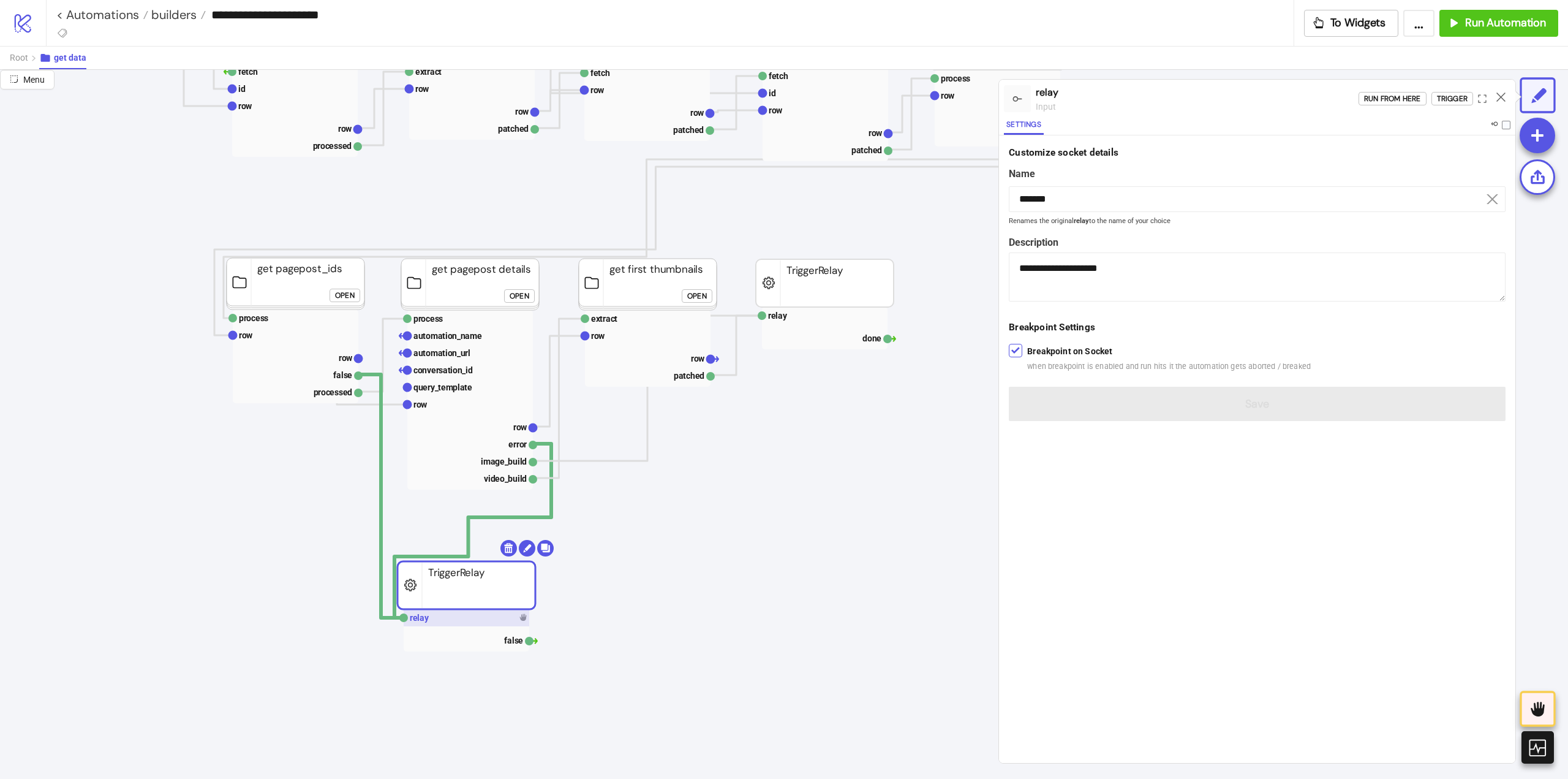
type input "*****"
type textarea "**********"
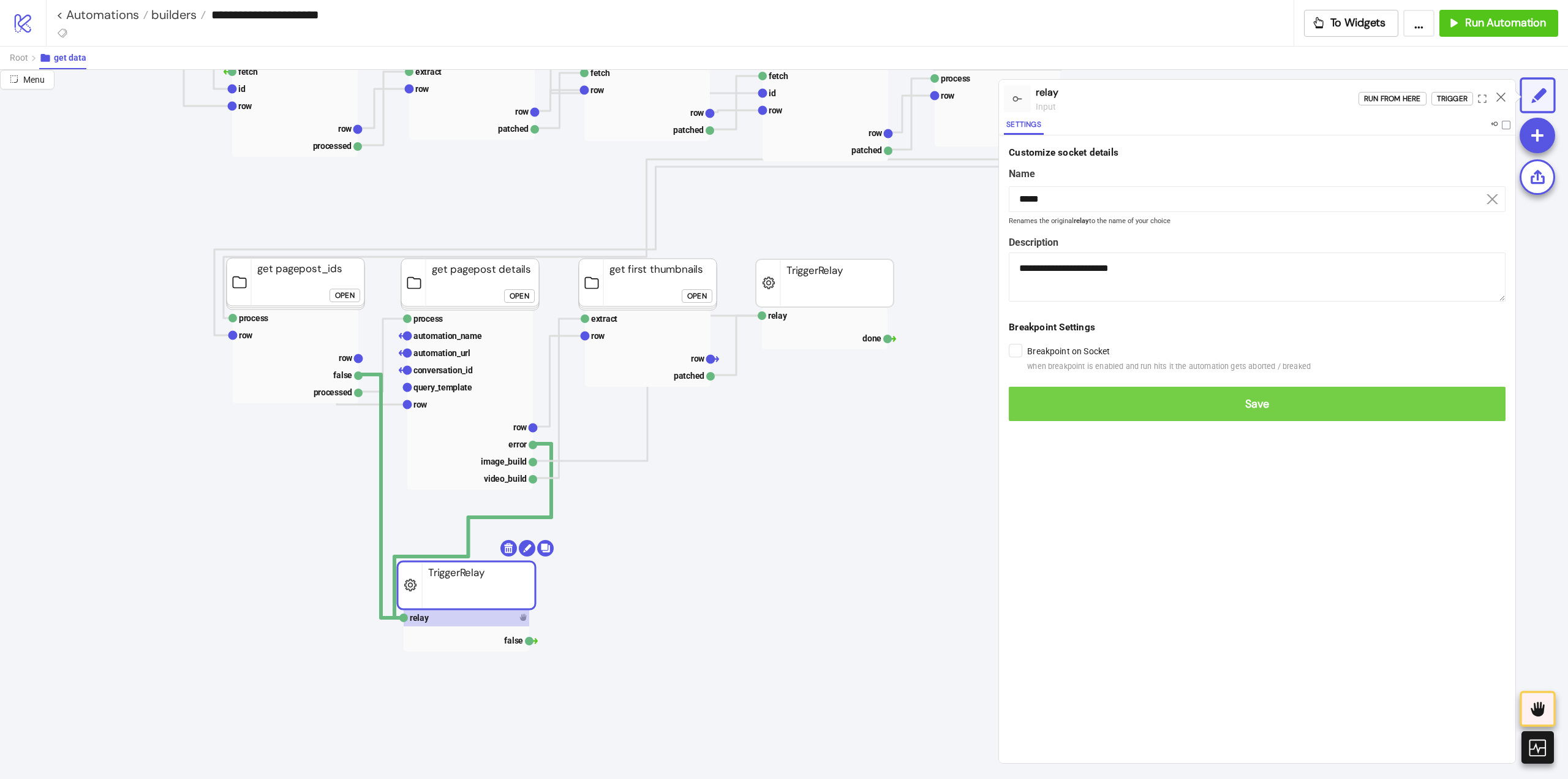
click at [1031, 393] on button "Save" at bounding box center [1257, 404] width 497 height 34
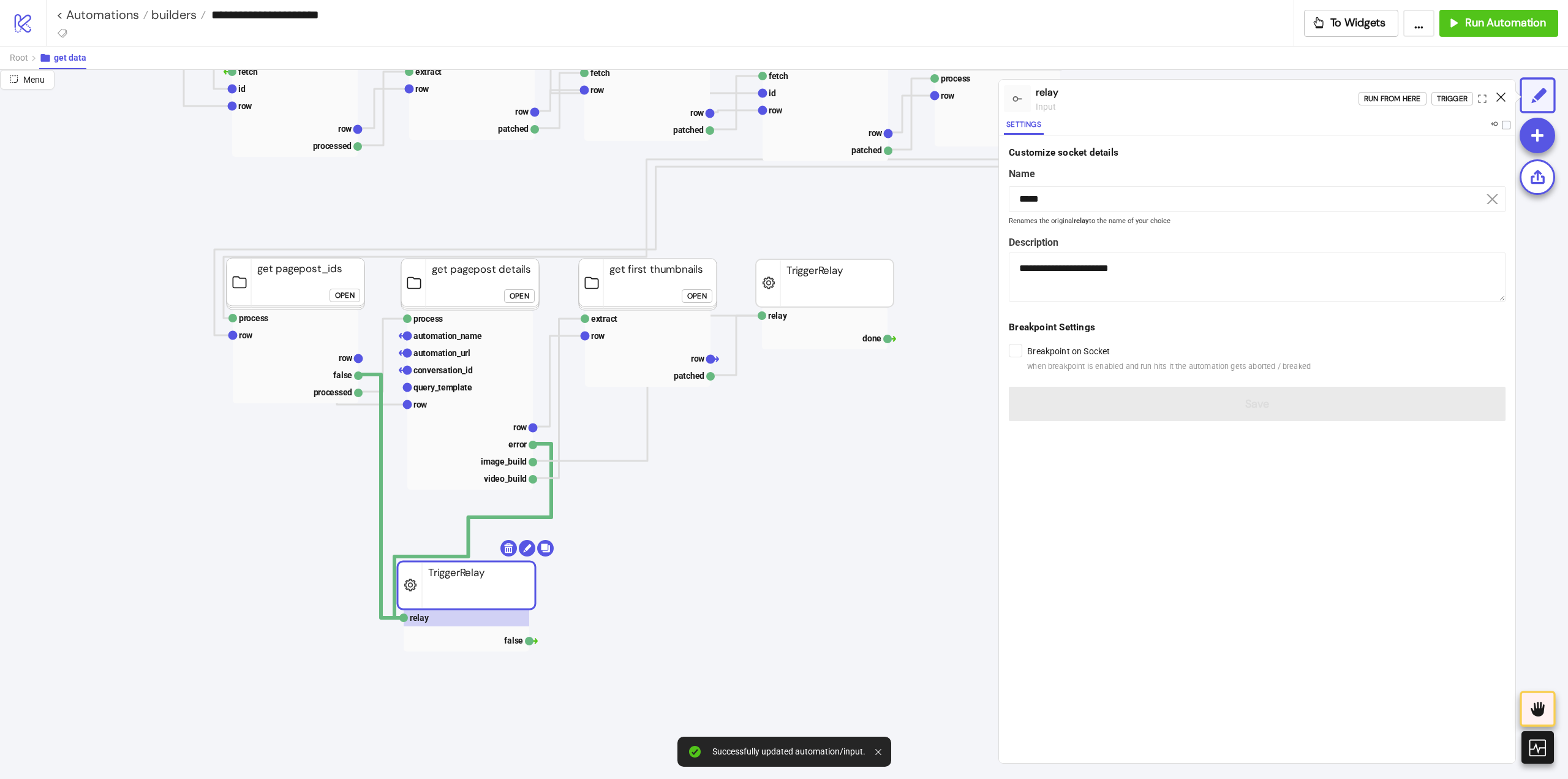
click at [1500, 92] on icon at bounding box center [1501, 97] width 9 height 9
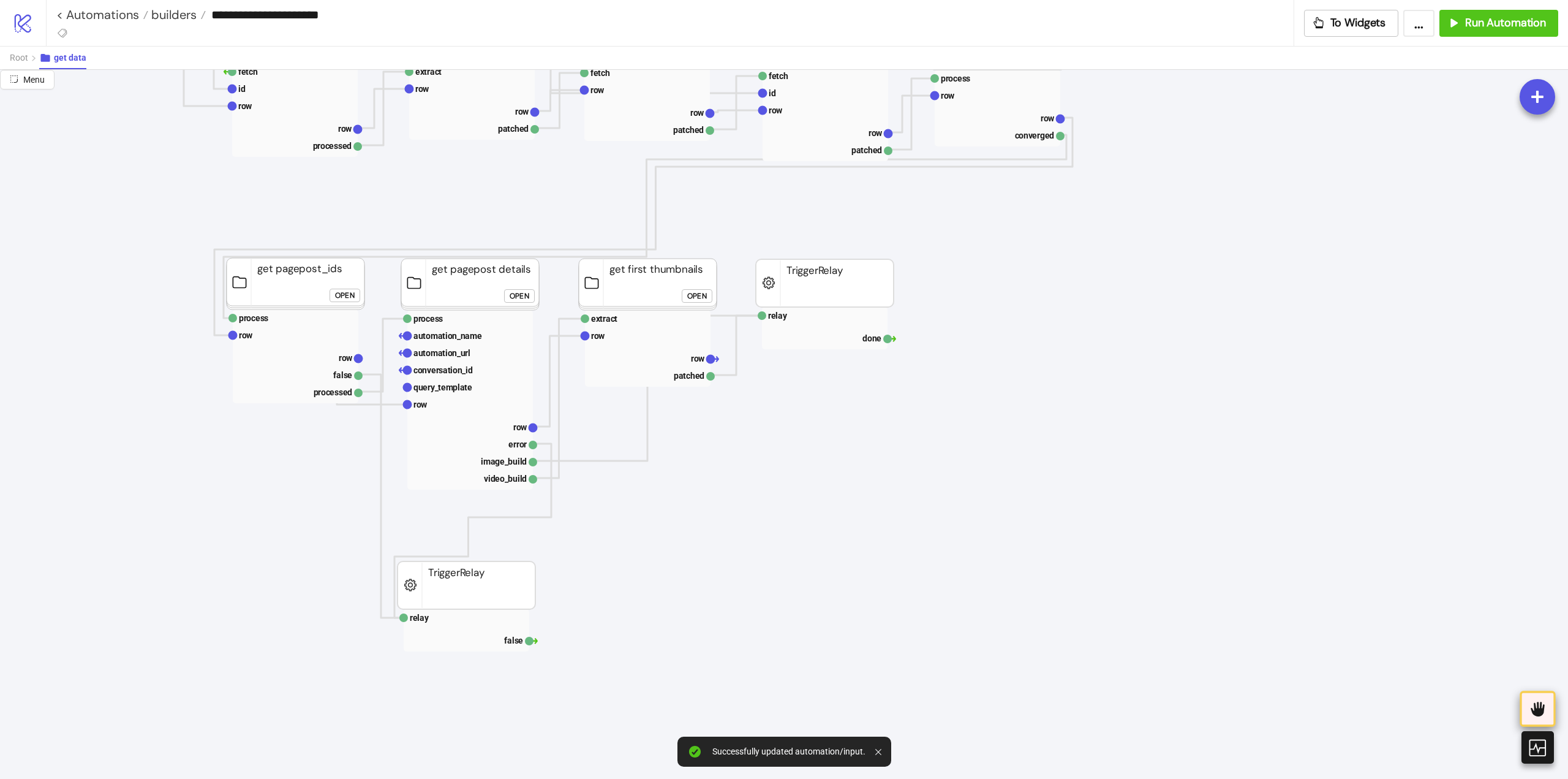
click at [1537, 718] on div at bounding box center [1537, 708] width 35 height 35
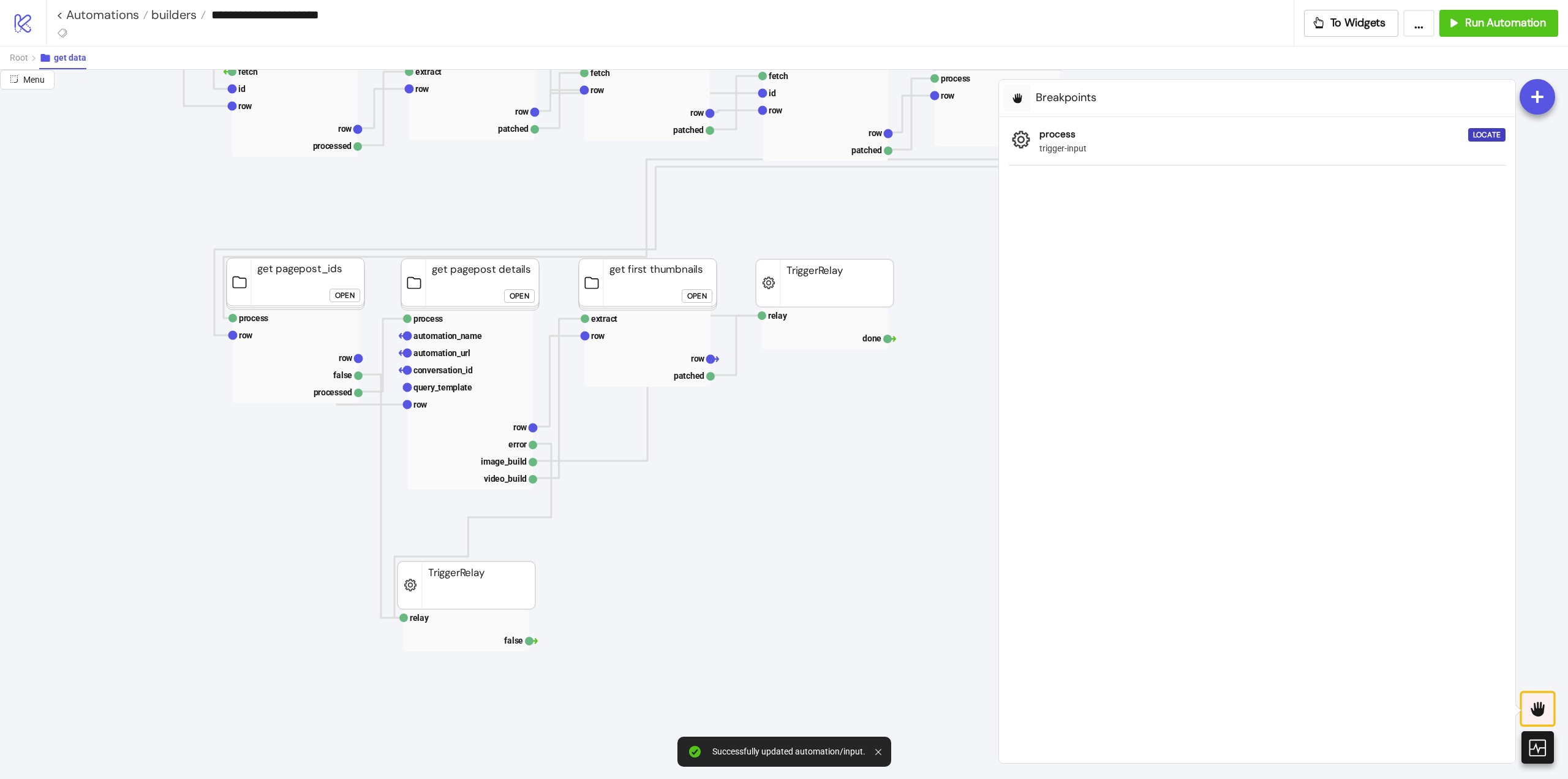
click at [1534, 716] on icon at bounding box center [1537, 708] width 20 height 20
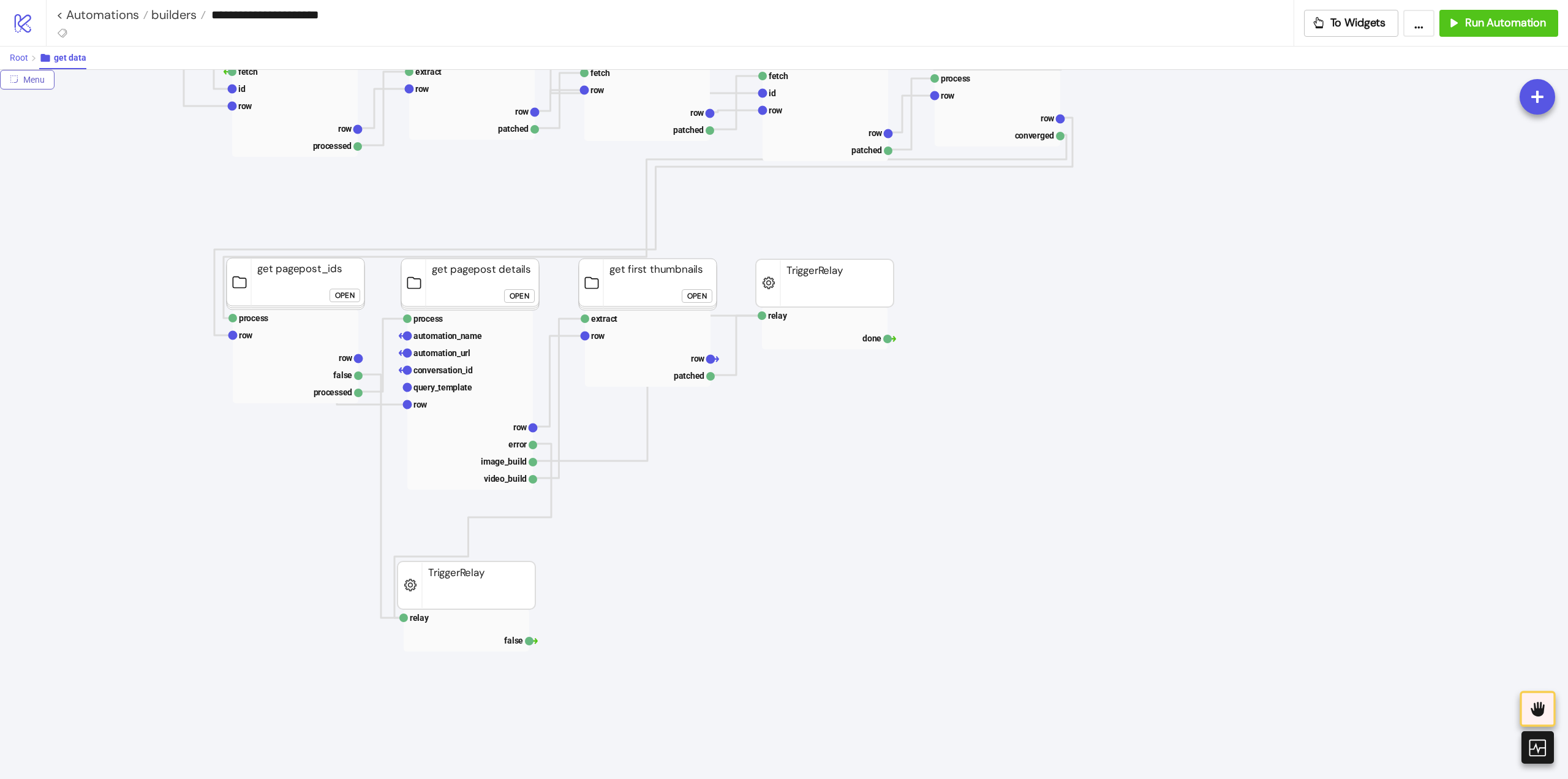
drag, startPoint x: 18, startPoint y: 59, endPoint x: 26, endPoint y: 63, distance: 8.9
click at [18, 59] on span "Root" at bounding box center [19, 57] width 19 height 10
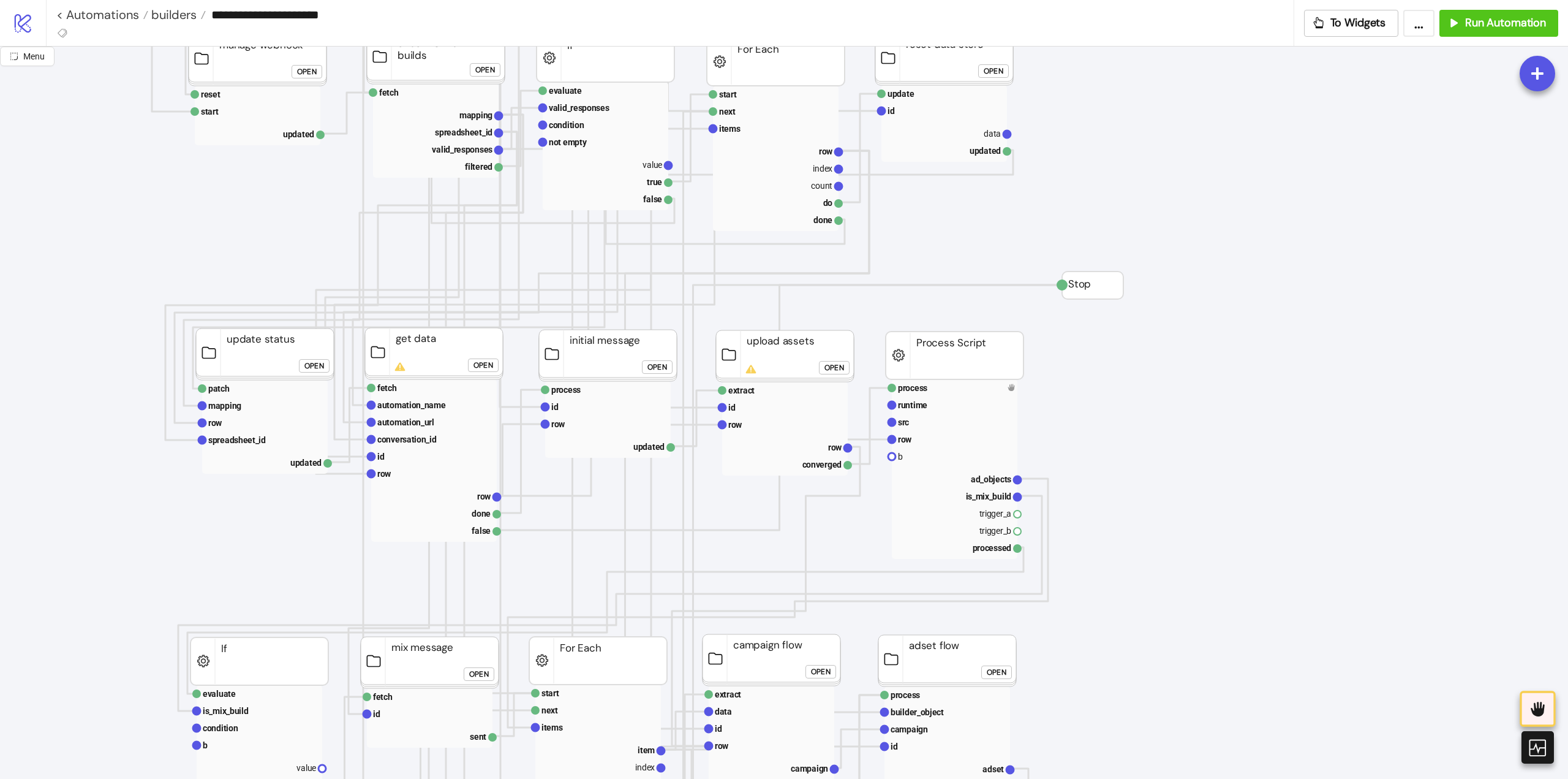
scroll to position [368, 0]
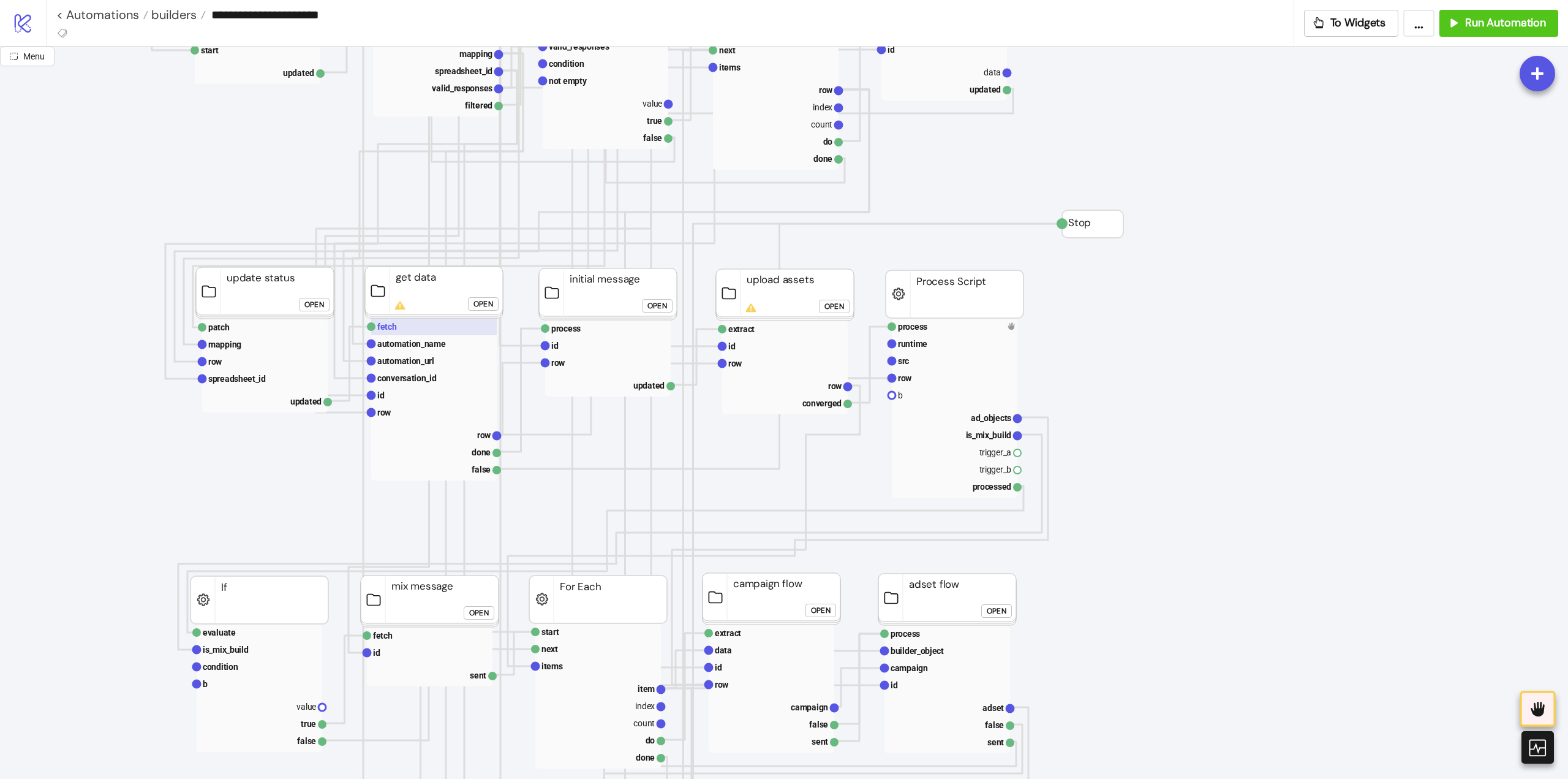
click at [395, 329] on text "fetch" at bounding box center [387, 326] width 19 height 10
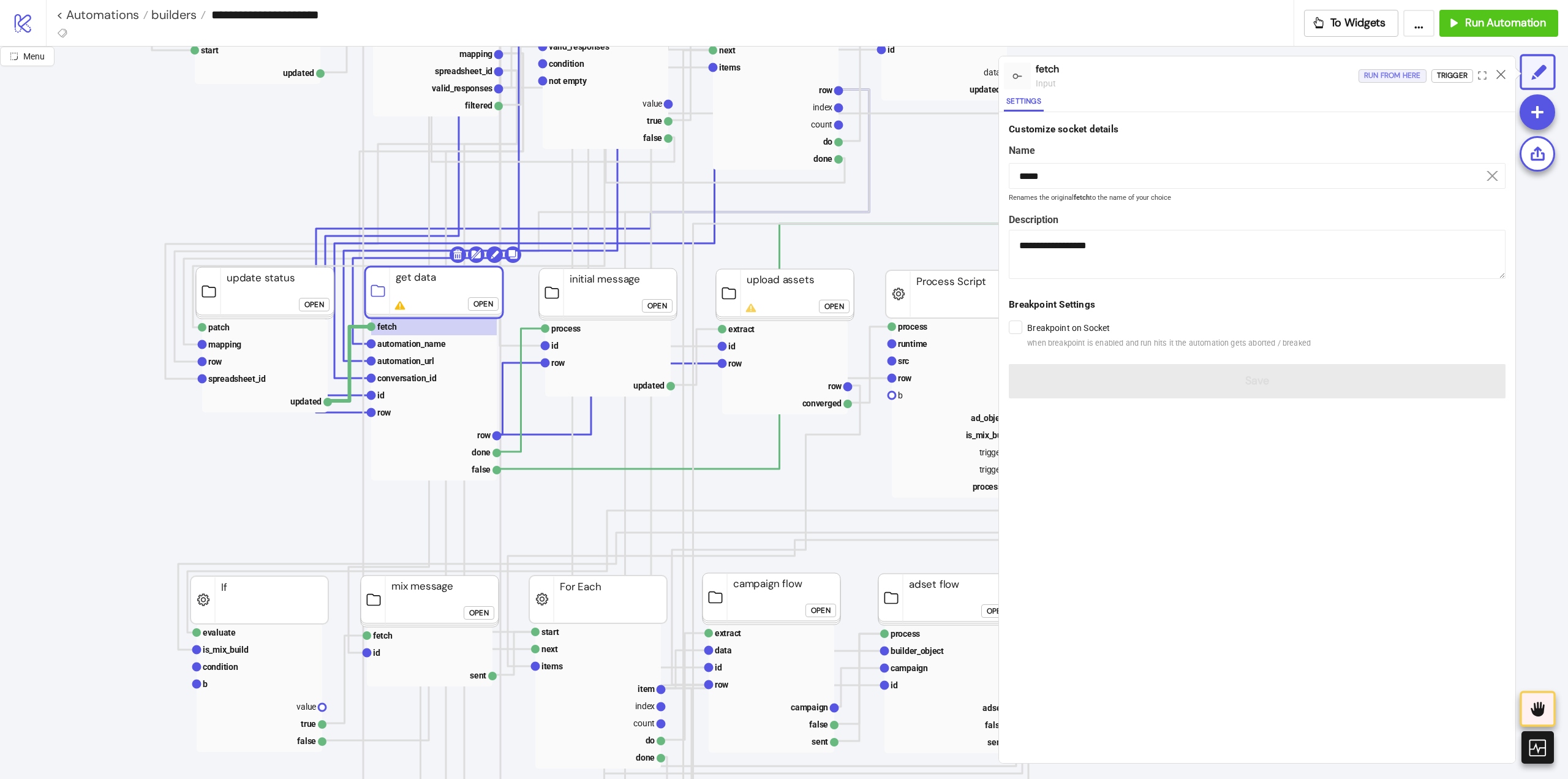
click at [1386, 70] on div "Run from here" at bounding box center [1392, 75] width 57 height 14
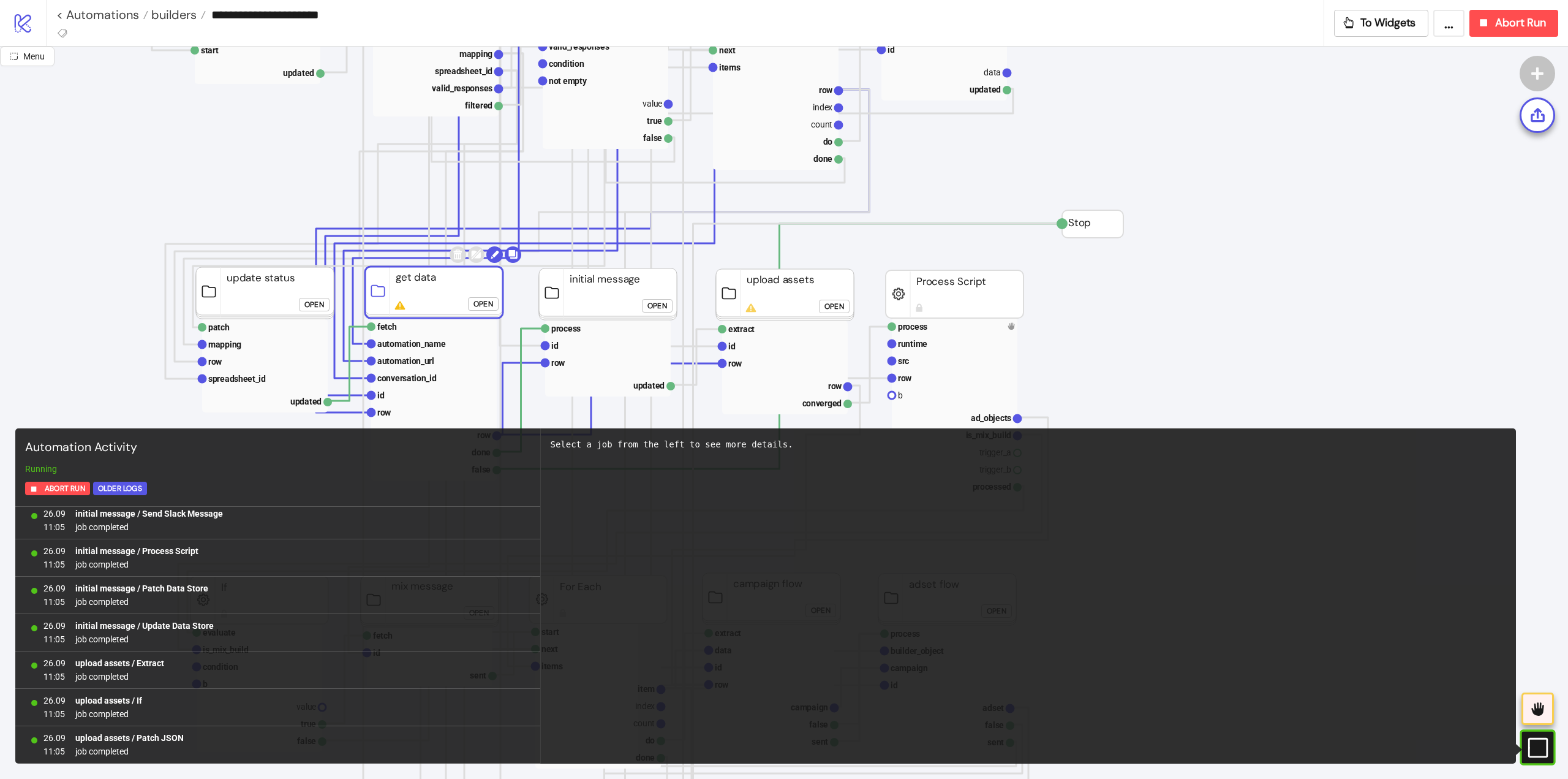
scroll to position [2808, 0]
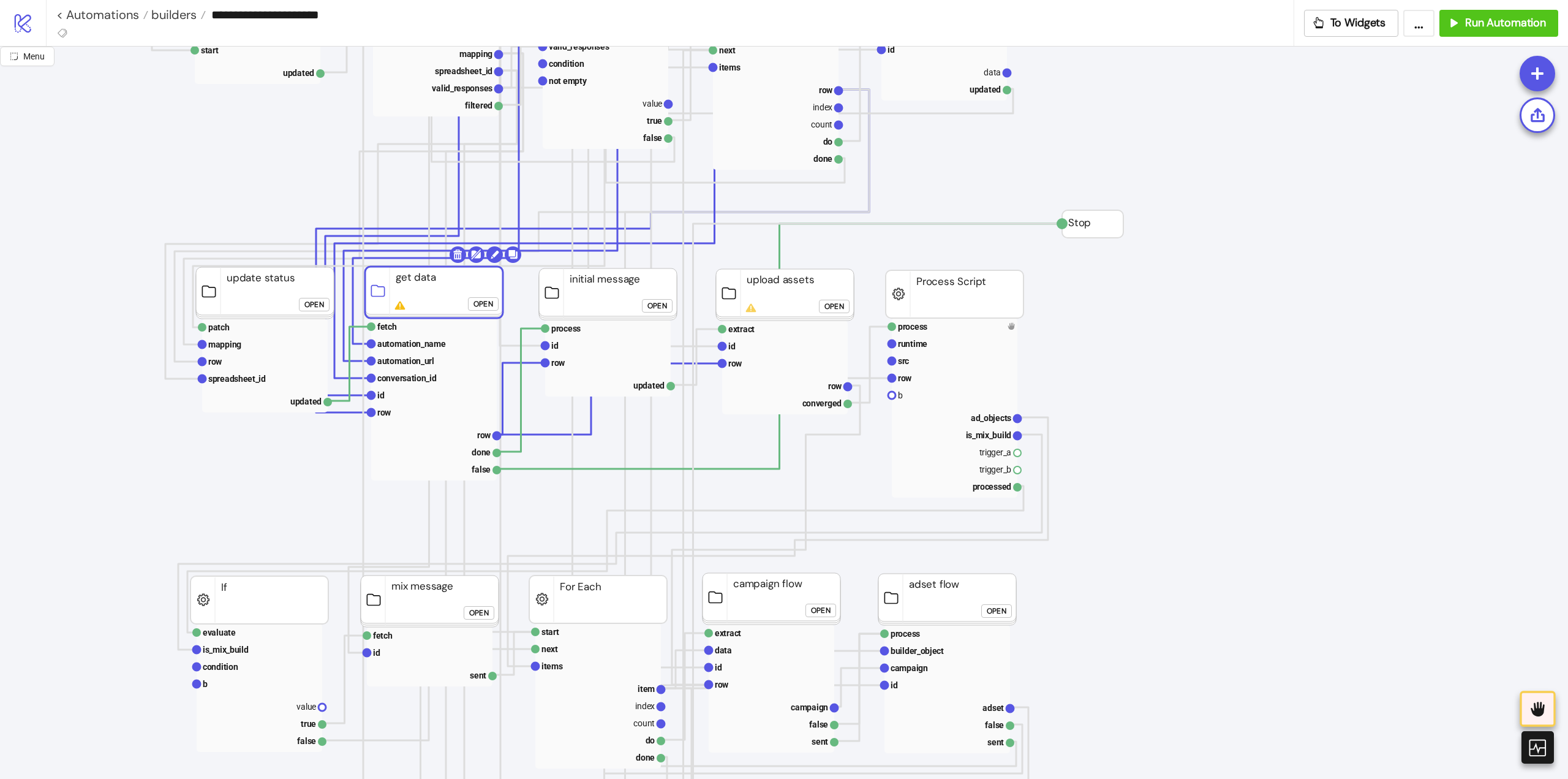
drag, startPoint x: 1162, startPoint y: 327, endPoint x: 1087, endPoint y: 342, distance: 76.5
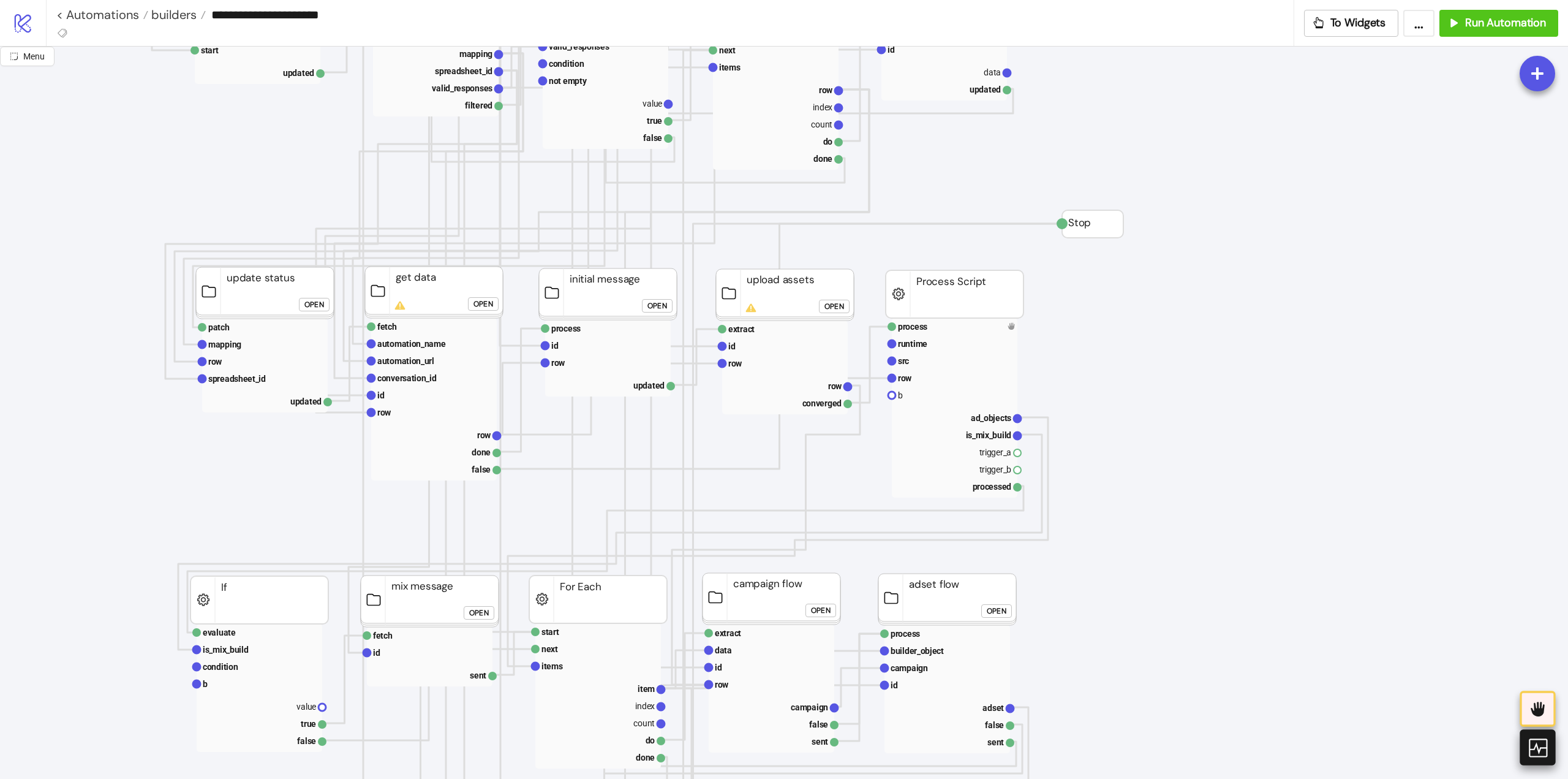
click at [1542, 747] on icon at bounding box center [1537, 747] width 19 height 19
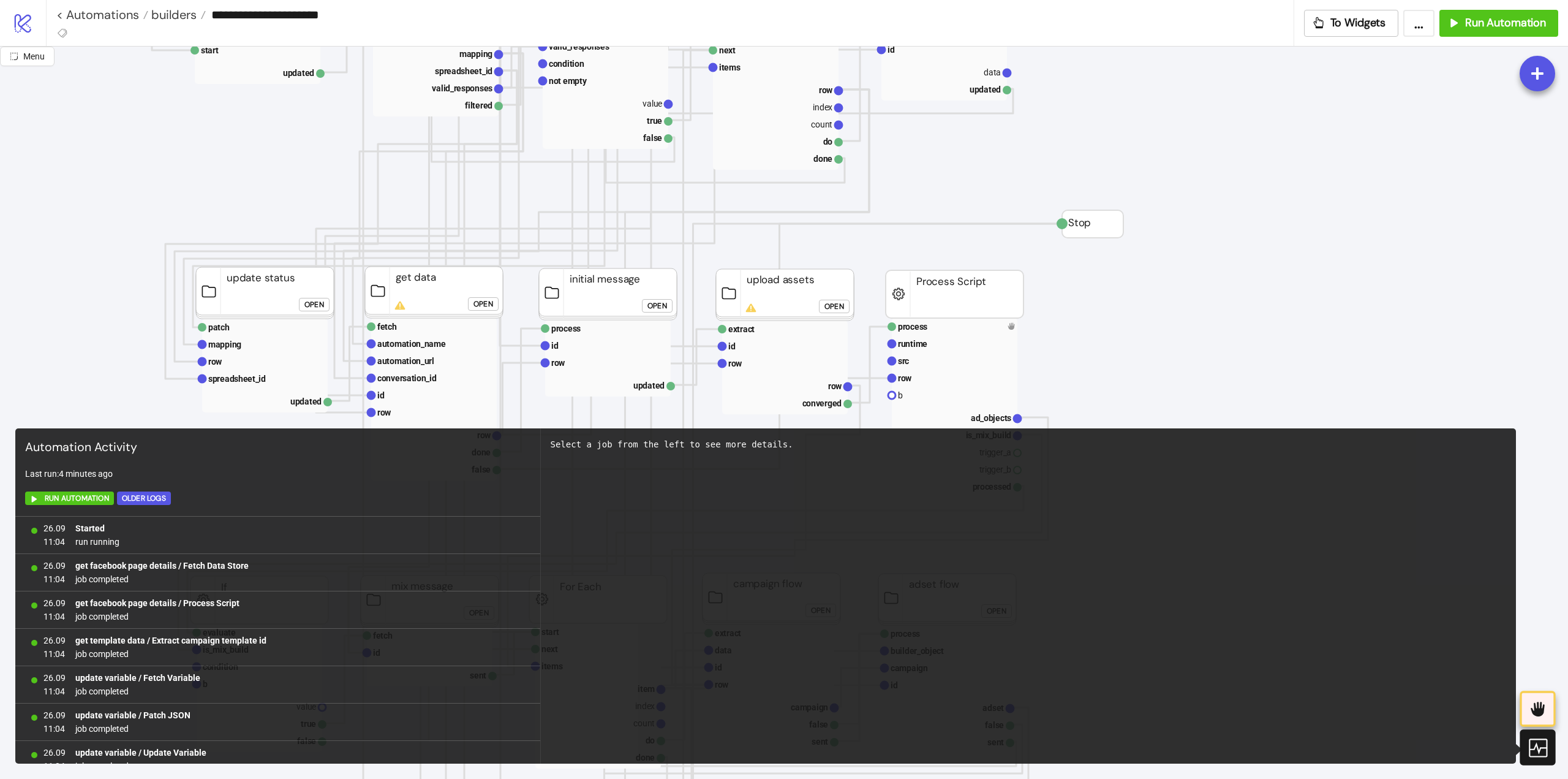
scroll to position [2818, 0]
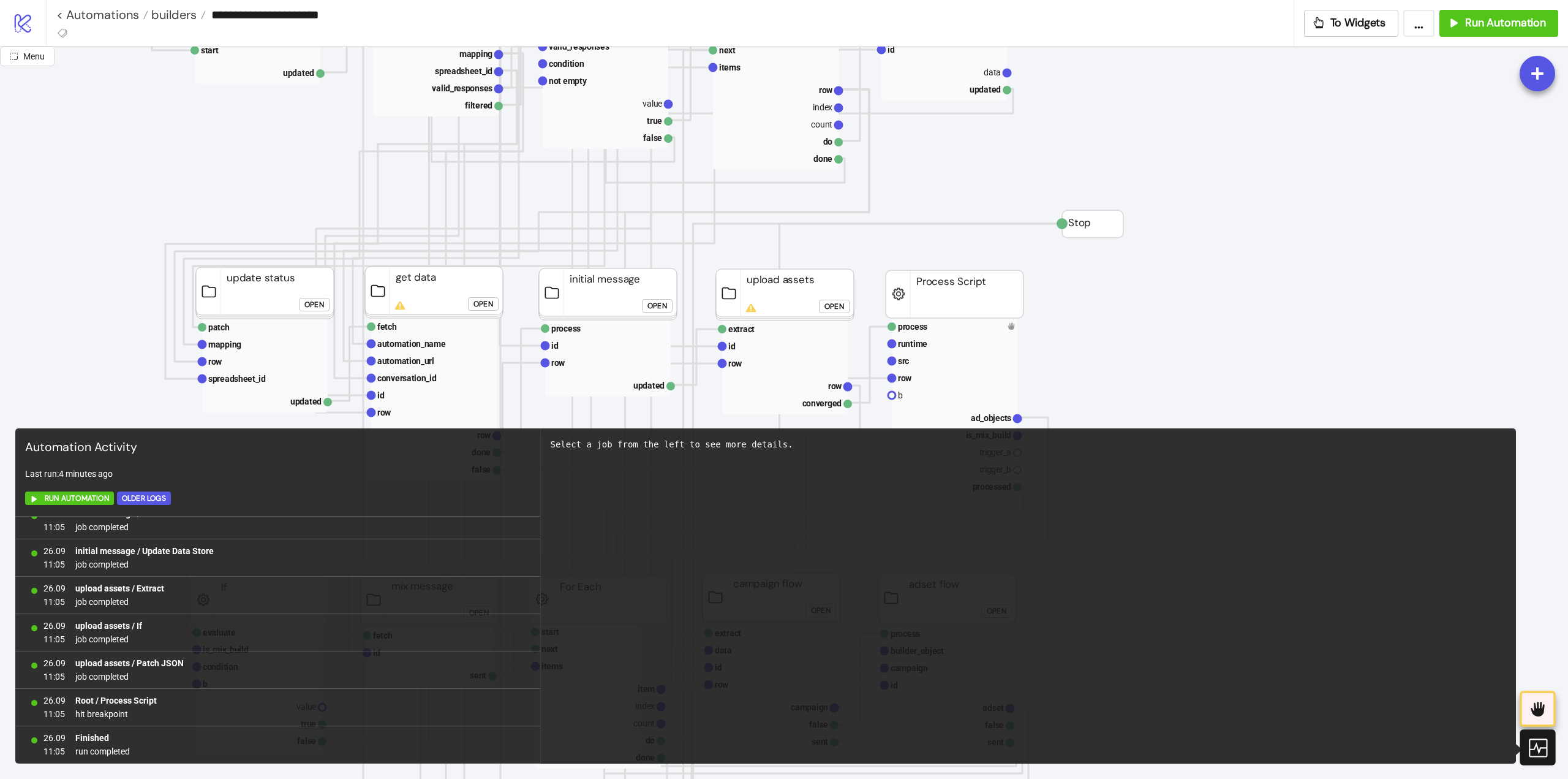
click at [1542, 747] on icon at bounding box center [1537, 747] width 19 height 19
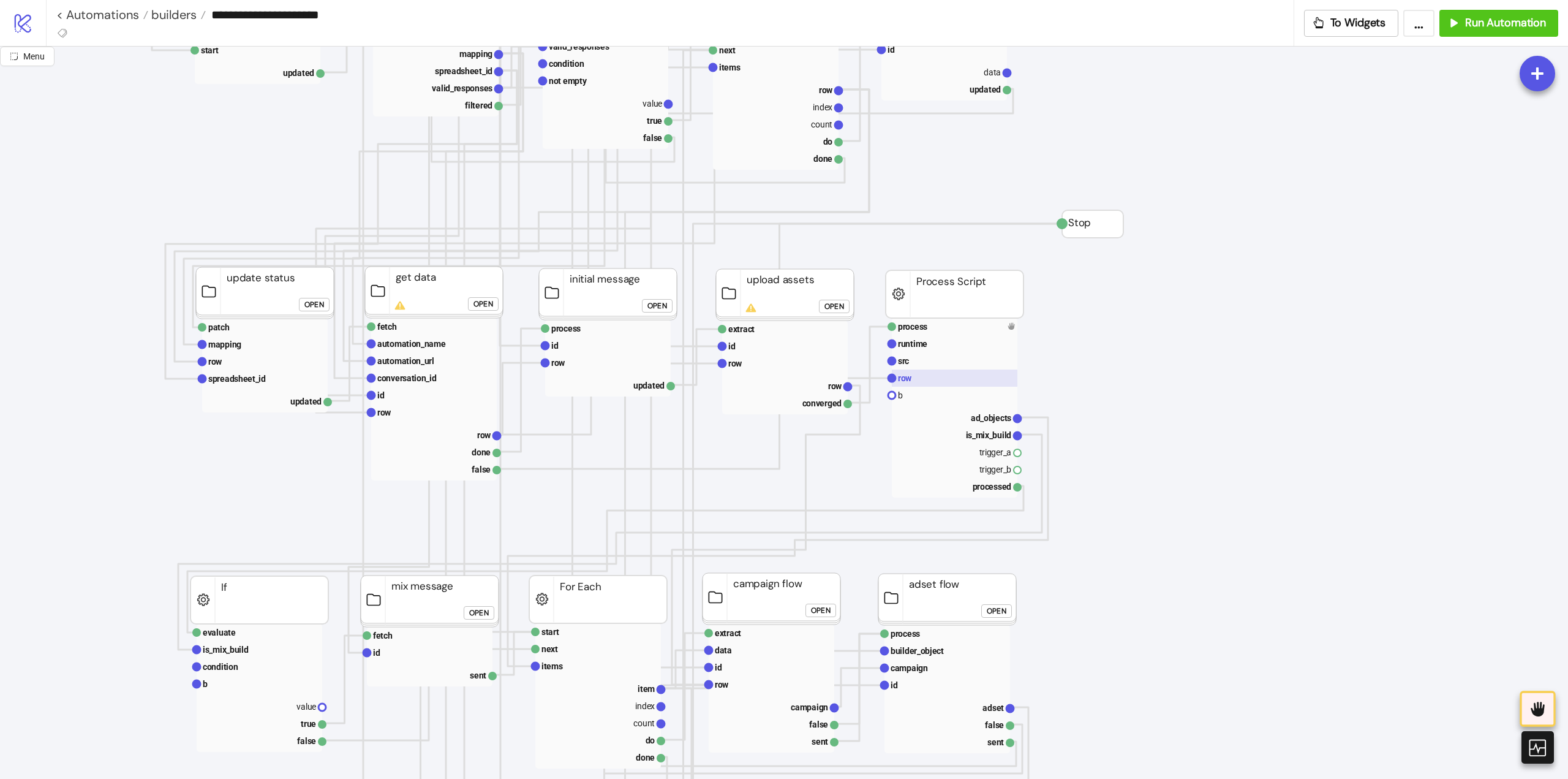
click at [939, 376] on rect at bounding box center [954, 378] width 126 height 17
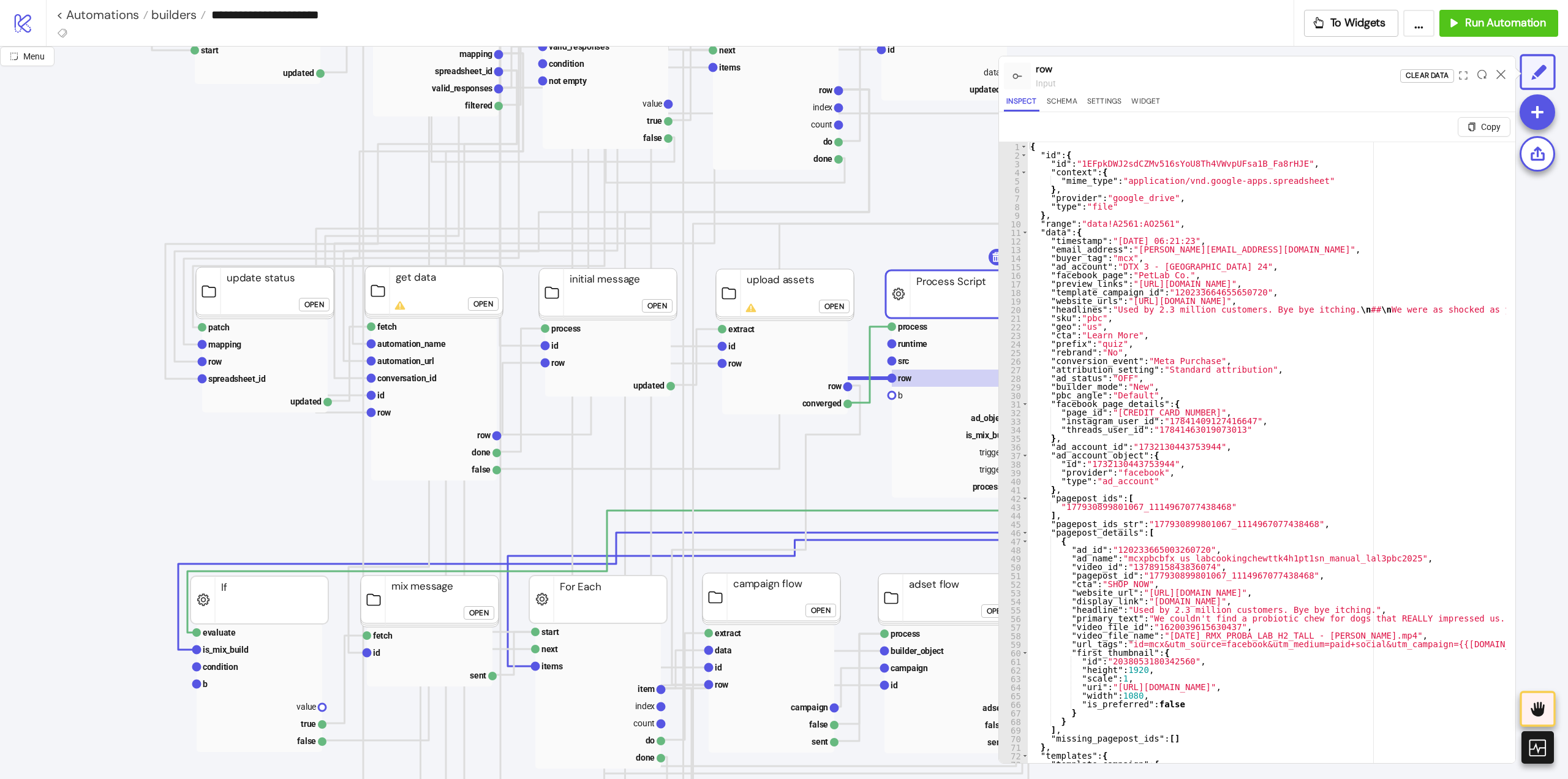
type textarea "* *"
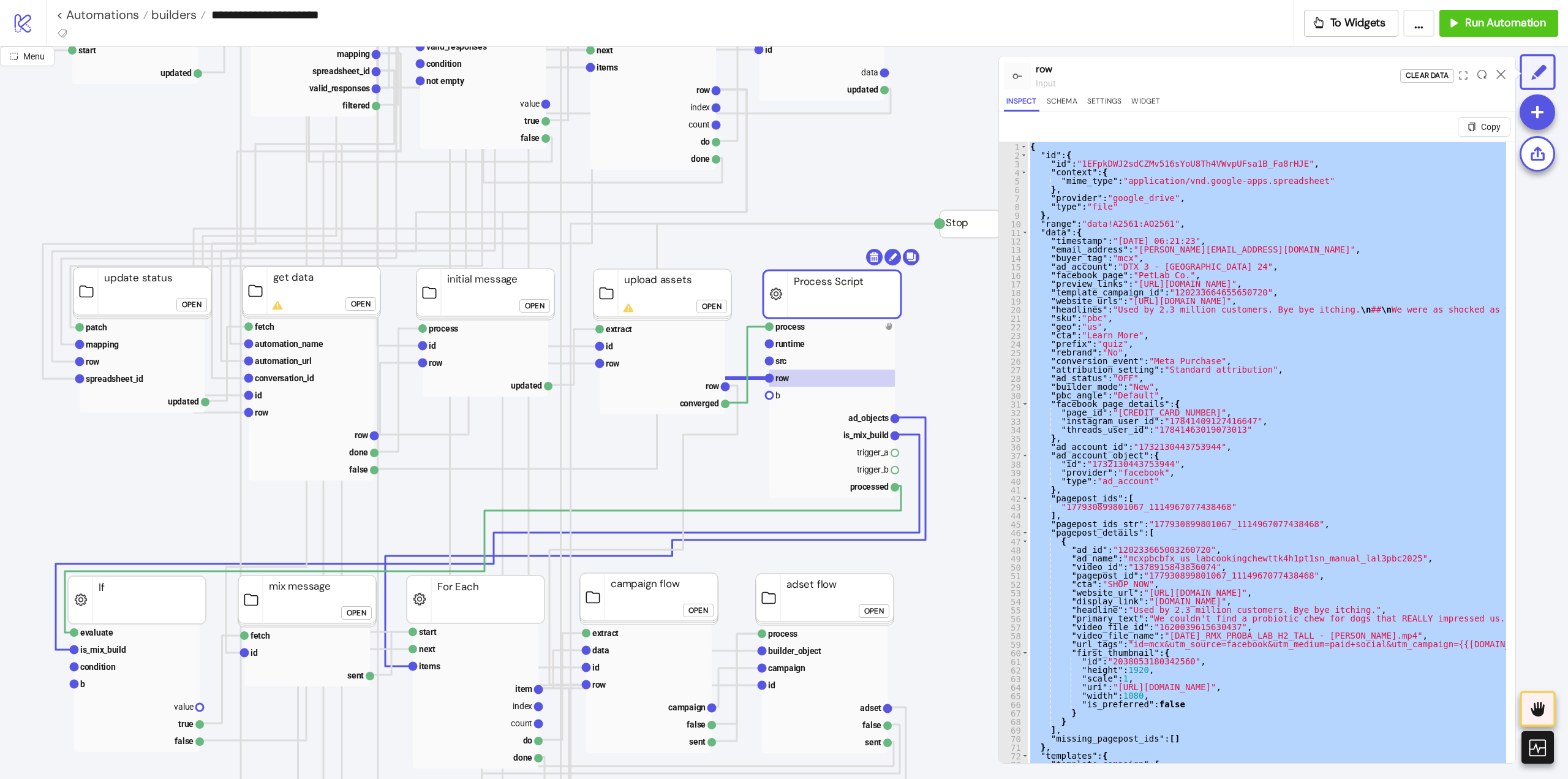
scroll to position [245, 122]
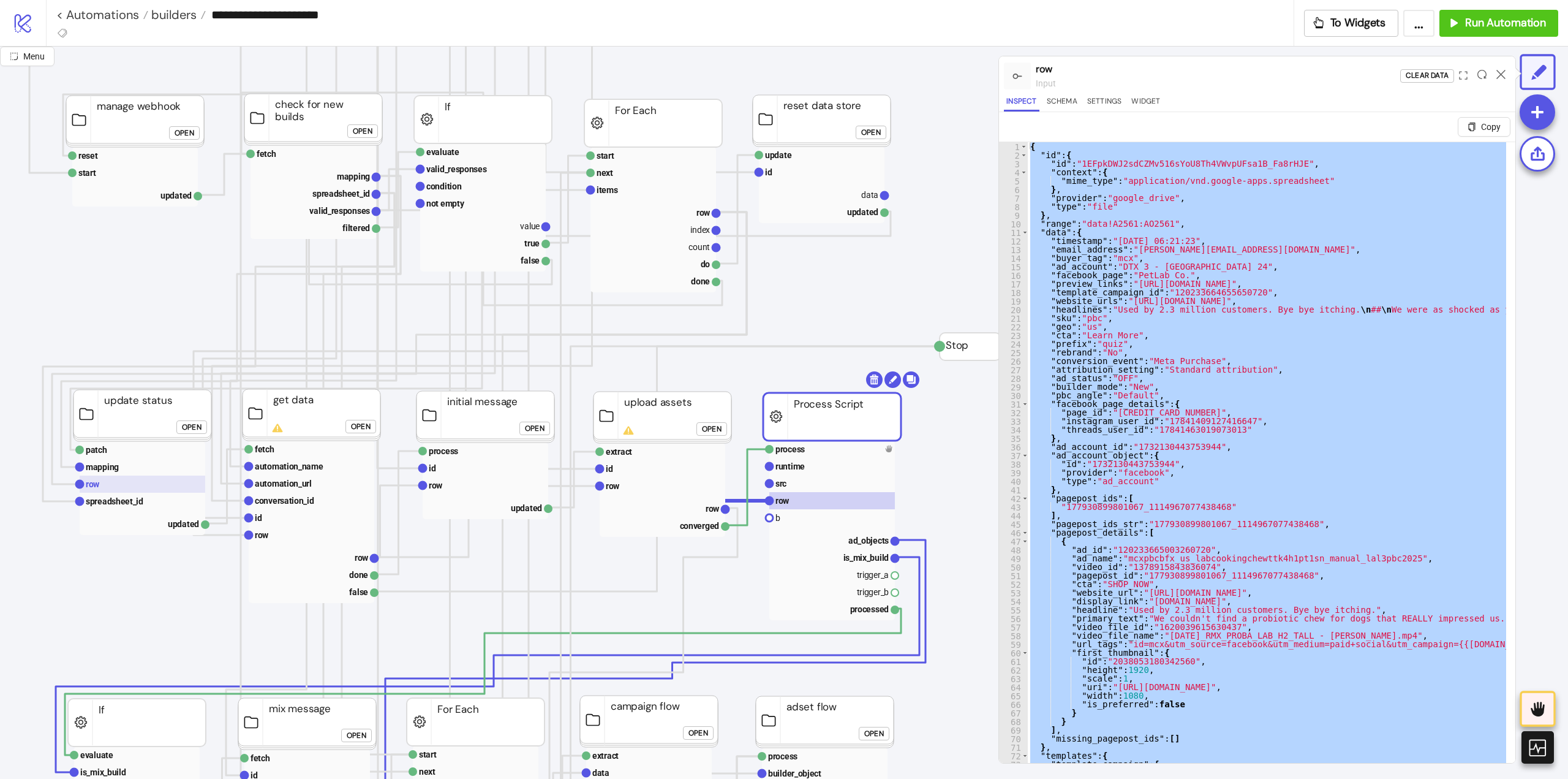
click at [121, 486] on rect at bounding box center [142, 484] width 126 height 17
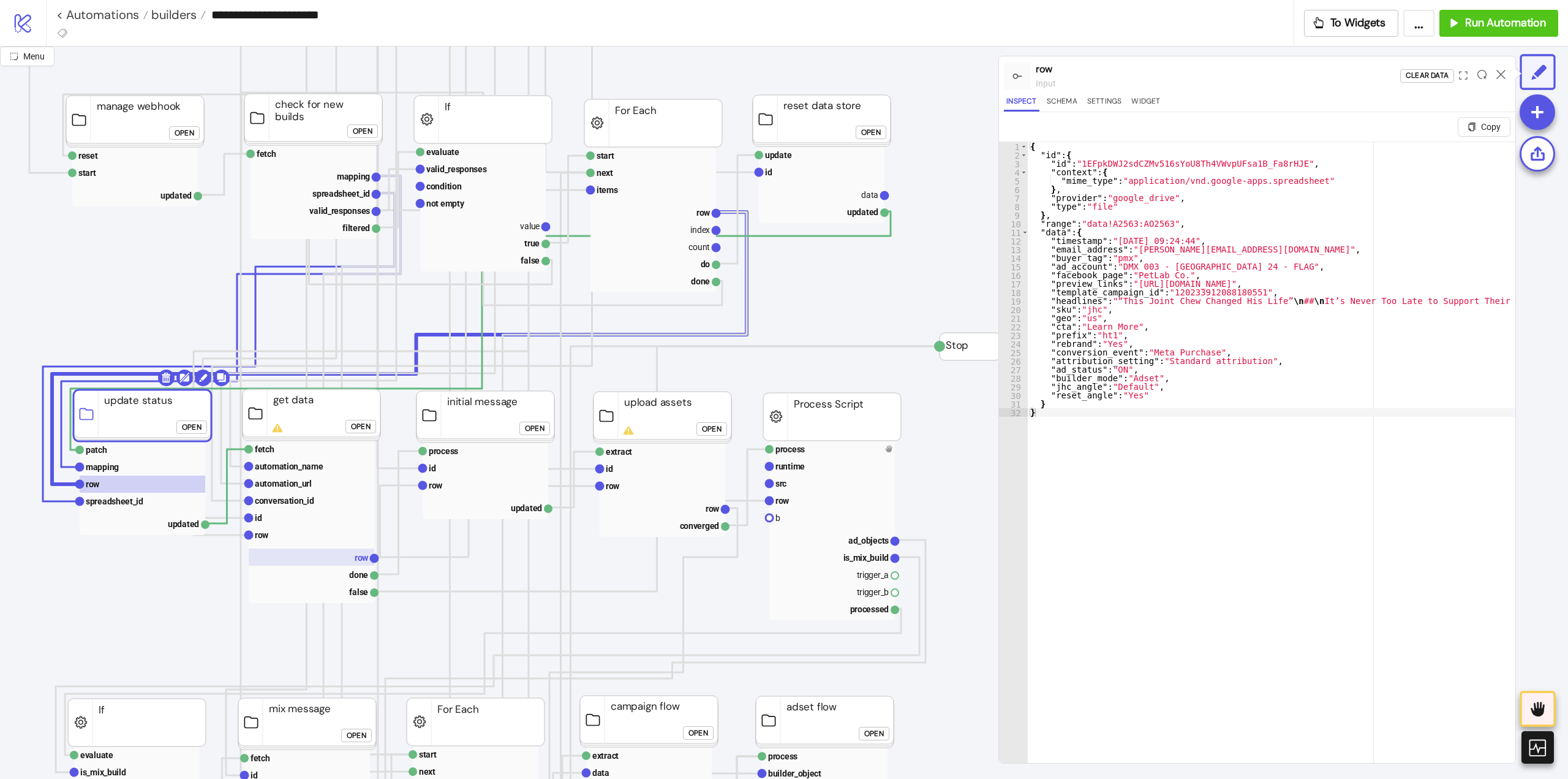
click at [340, 551] on rect at bounding box center [311, 557] width 126 height 17
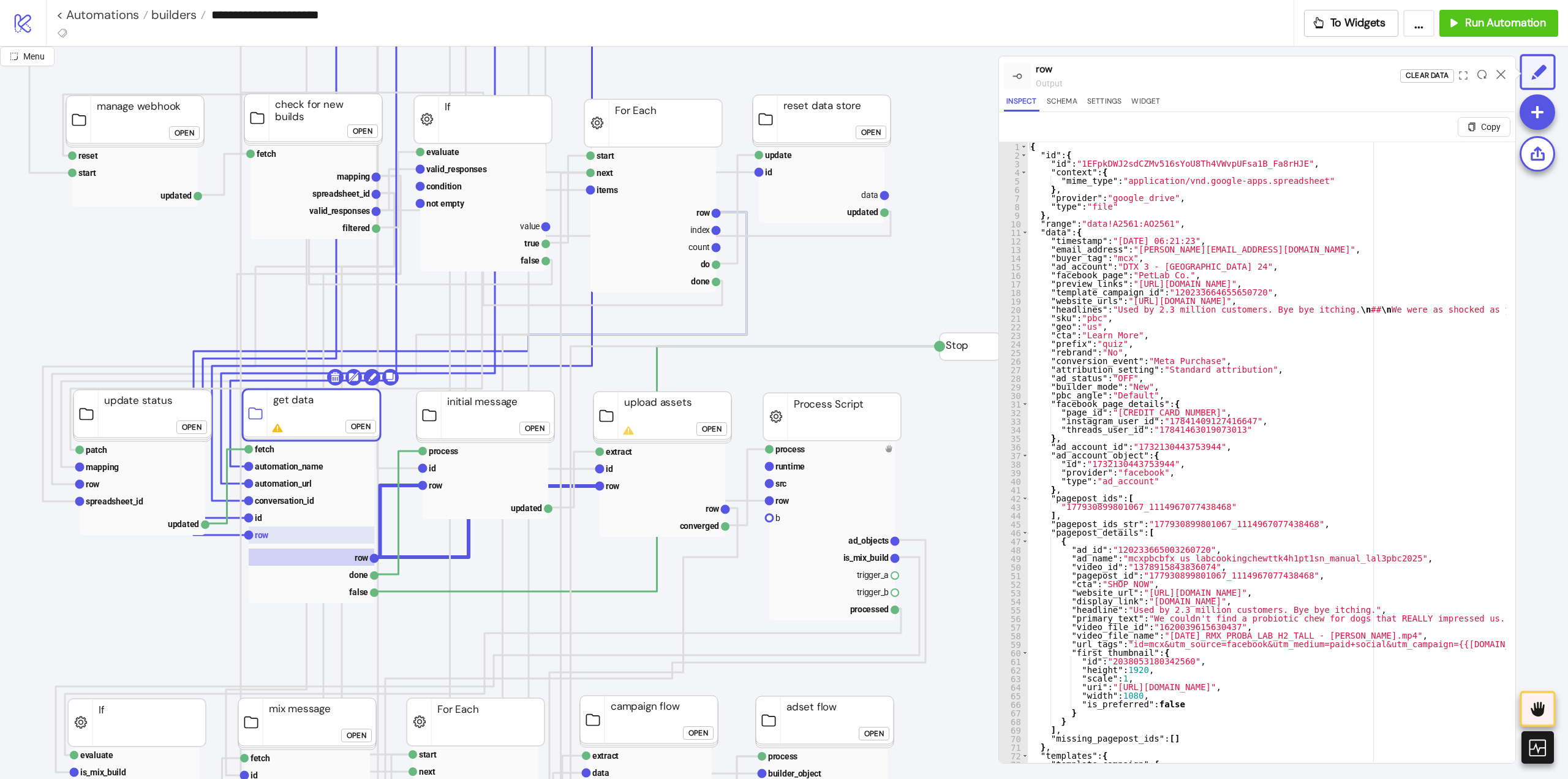
click at [287, 537] on rect at bounding box center [311, 535] width 126 height 17
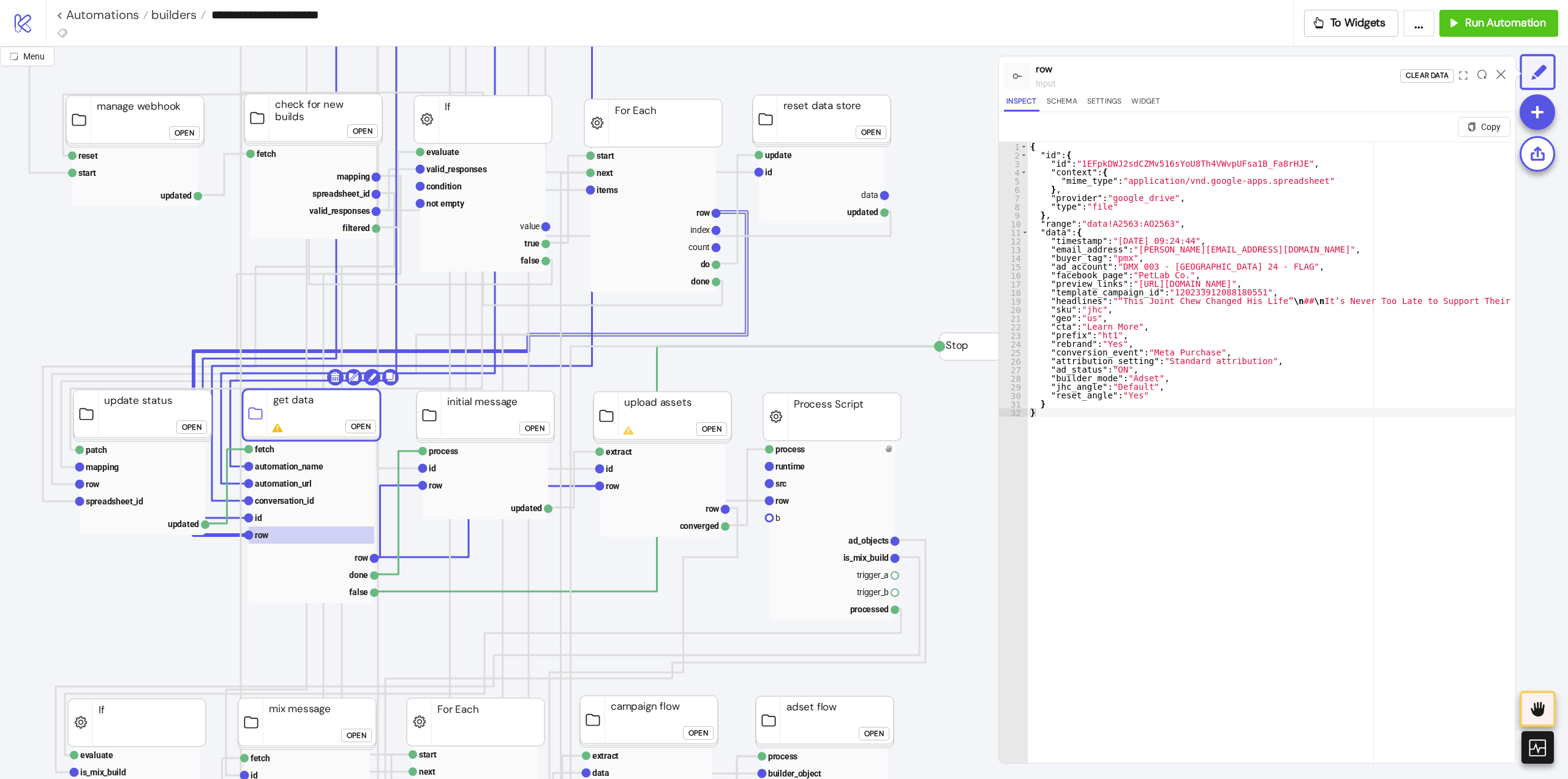
click div "Open"
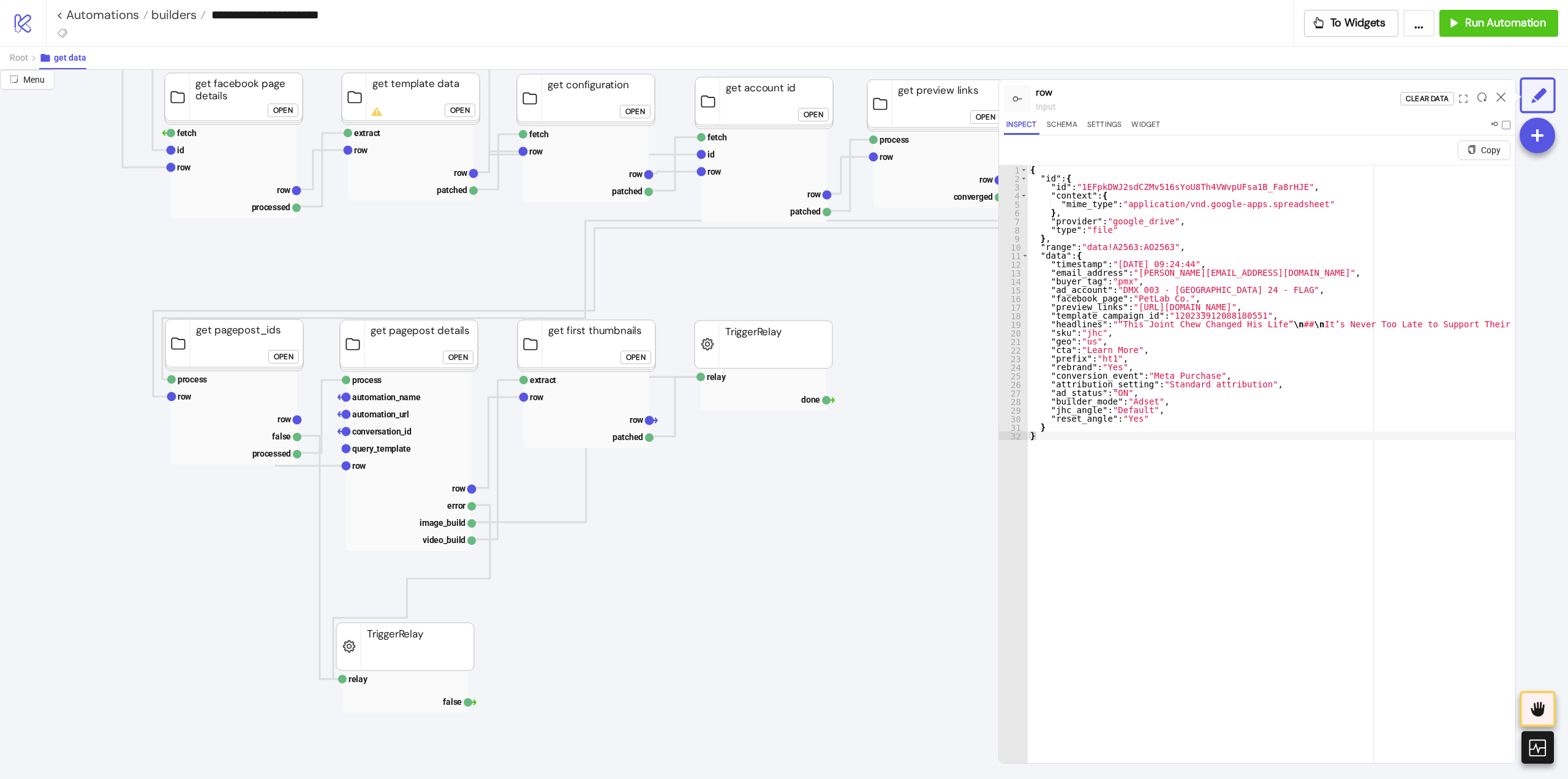
scroll to position [184, 122]
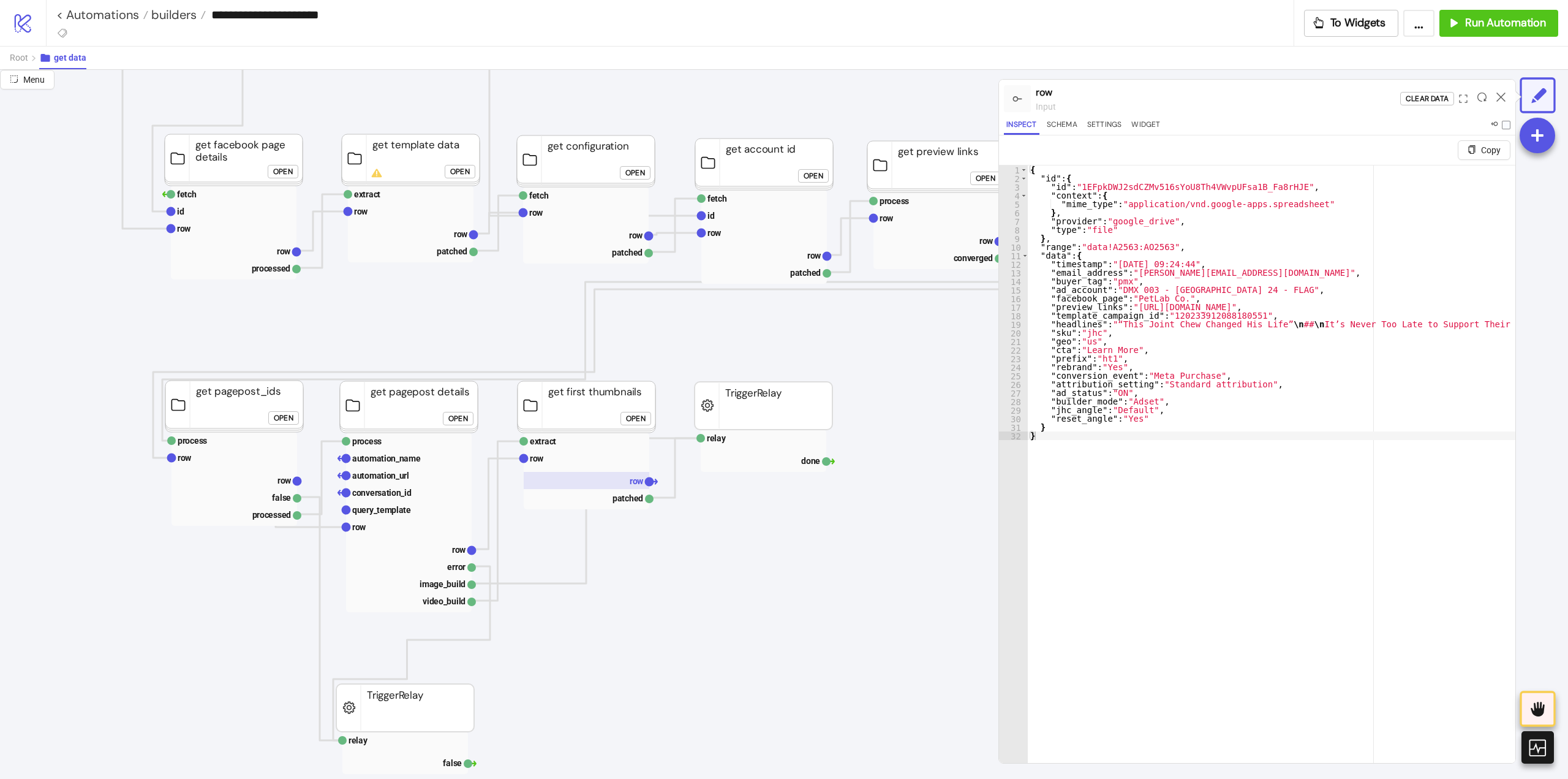
click at [615, 485] on rect at bounding box center [586, 480] width 126 height 17
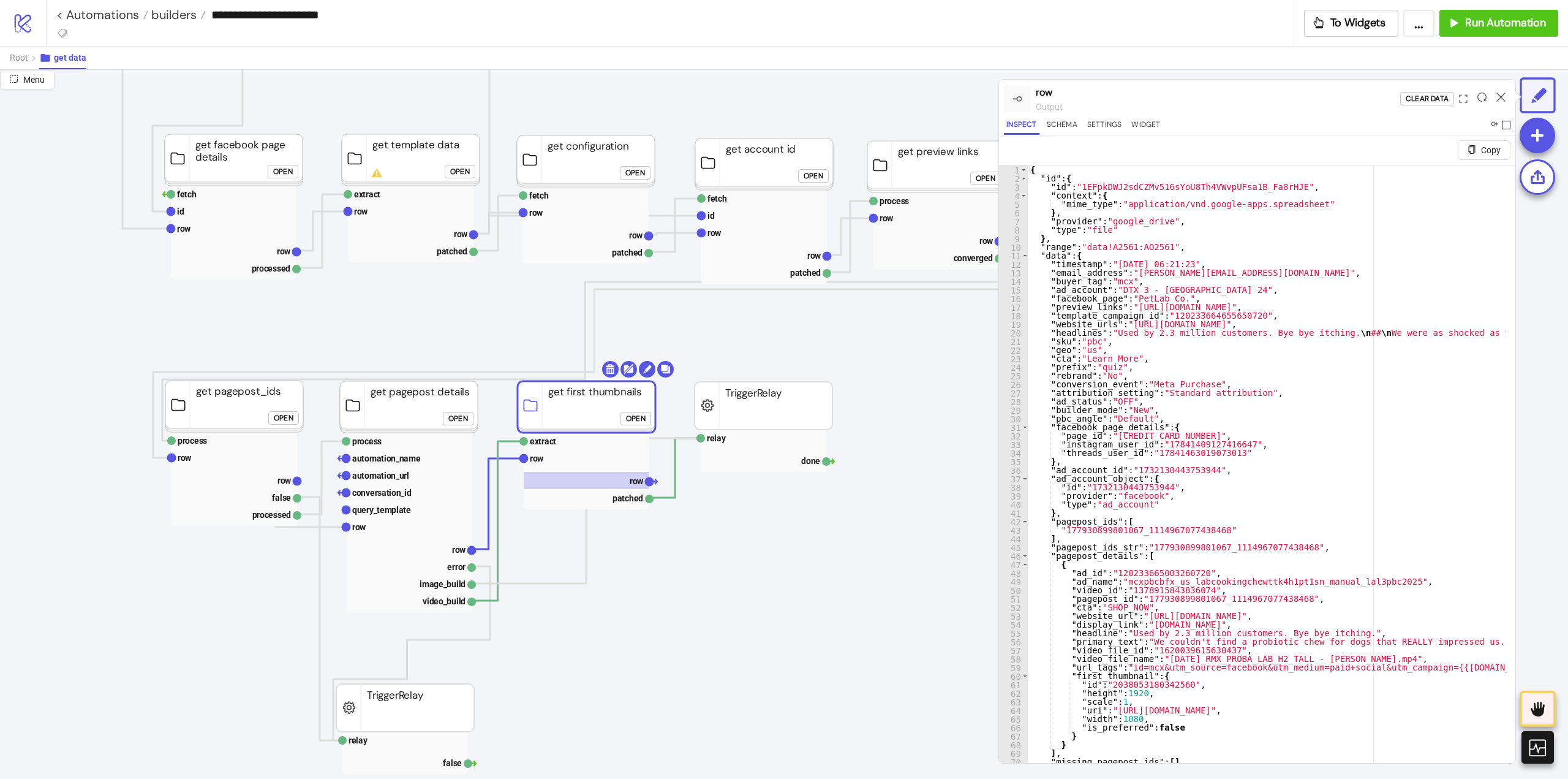
click at [1507, 123] on span at bounding box center [1505, 124] width 8 height 8
click at [1500, 95] on icon at bounding box center [1501, 97] width 9 height 9
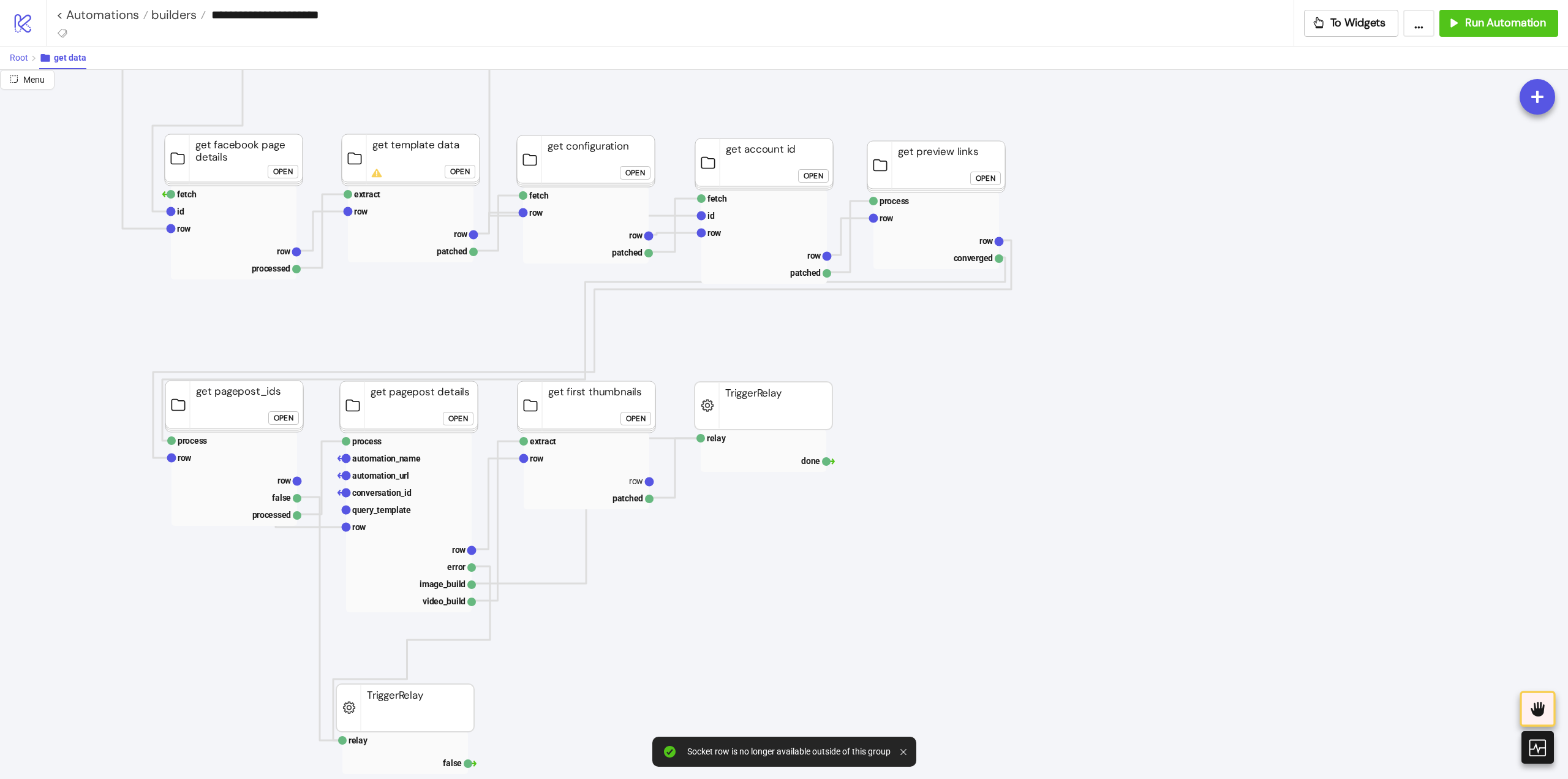
click at [19, 61] on span "Root" at bounding box center [19, 57] width 19 height 10
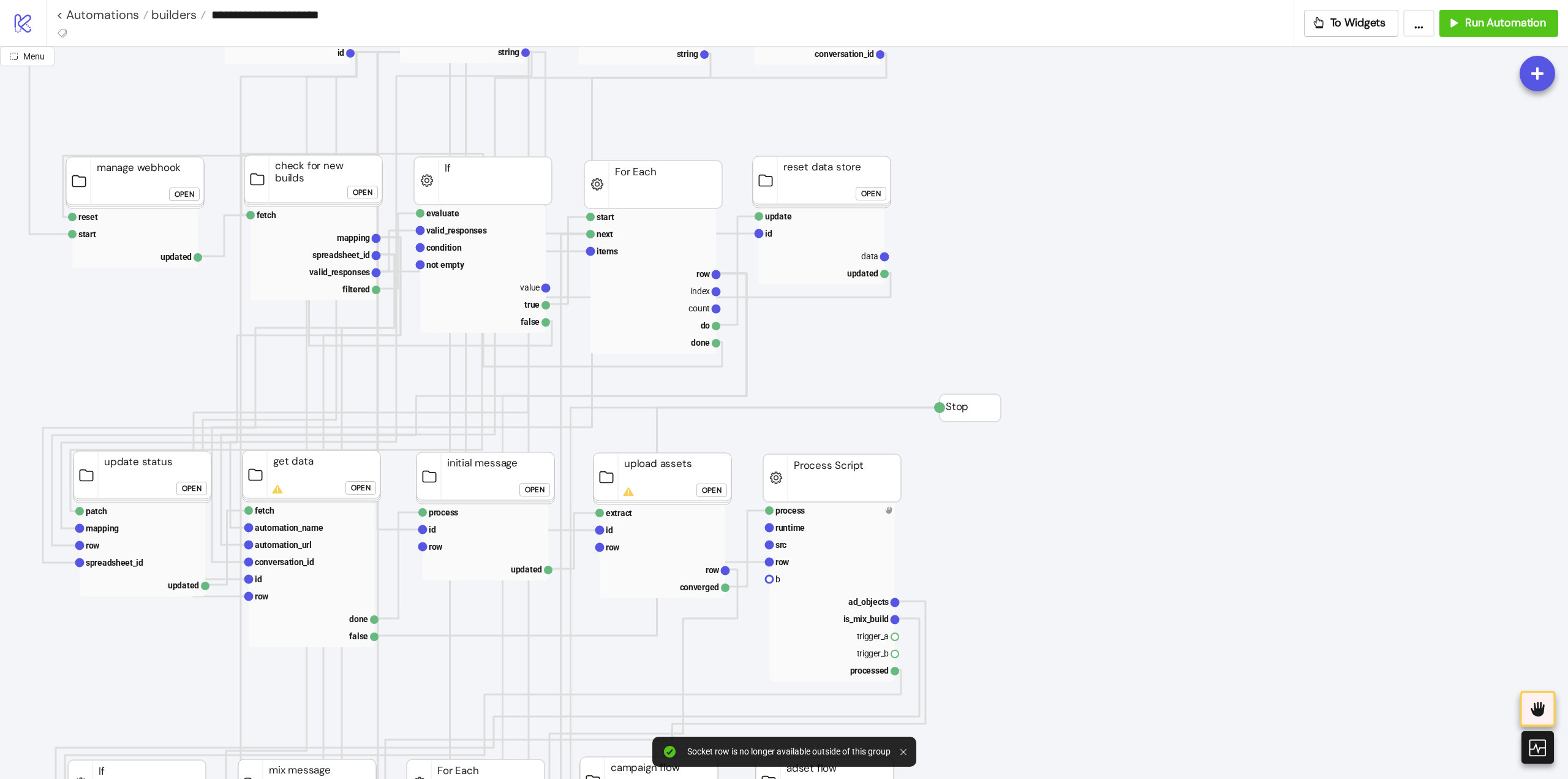
scroll to position [245, 122]
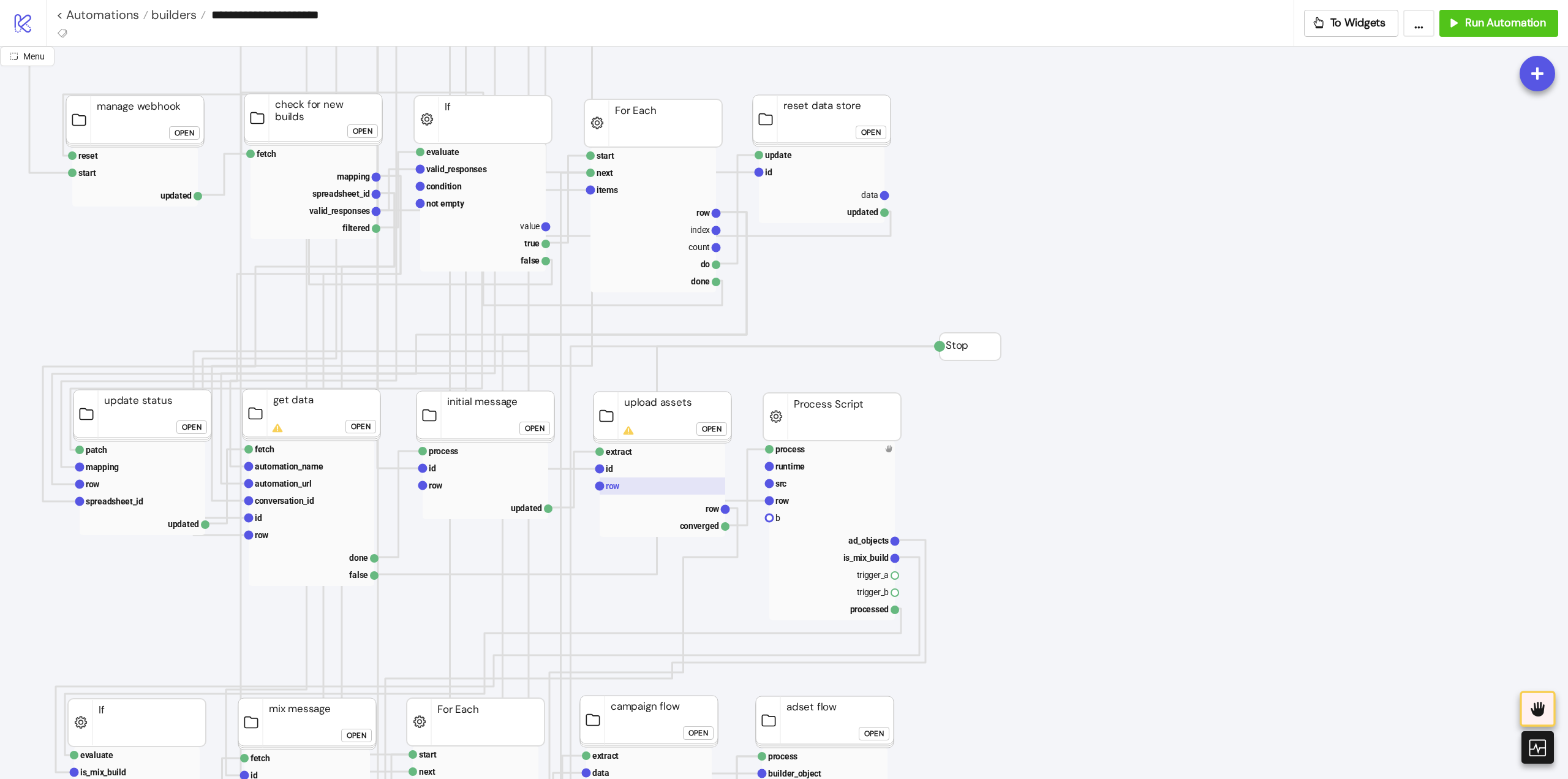
click at [652, 488] on rect at bounding box center [662, 486] width 126 height 17
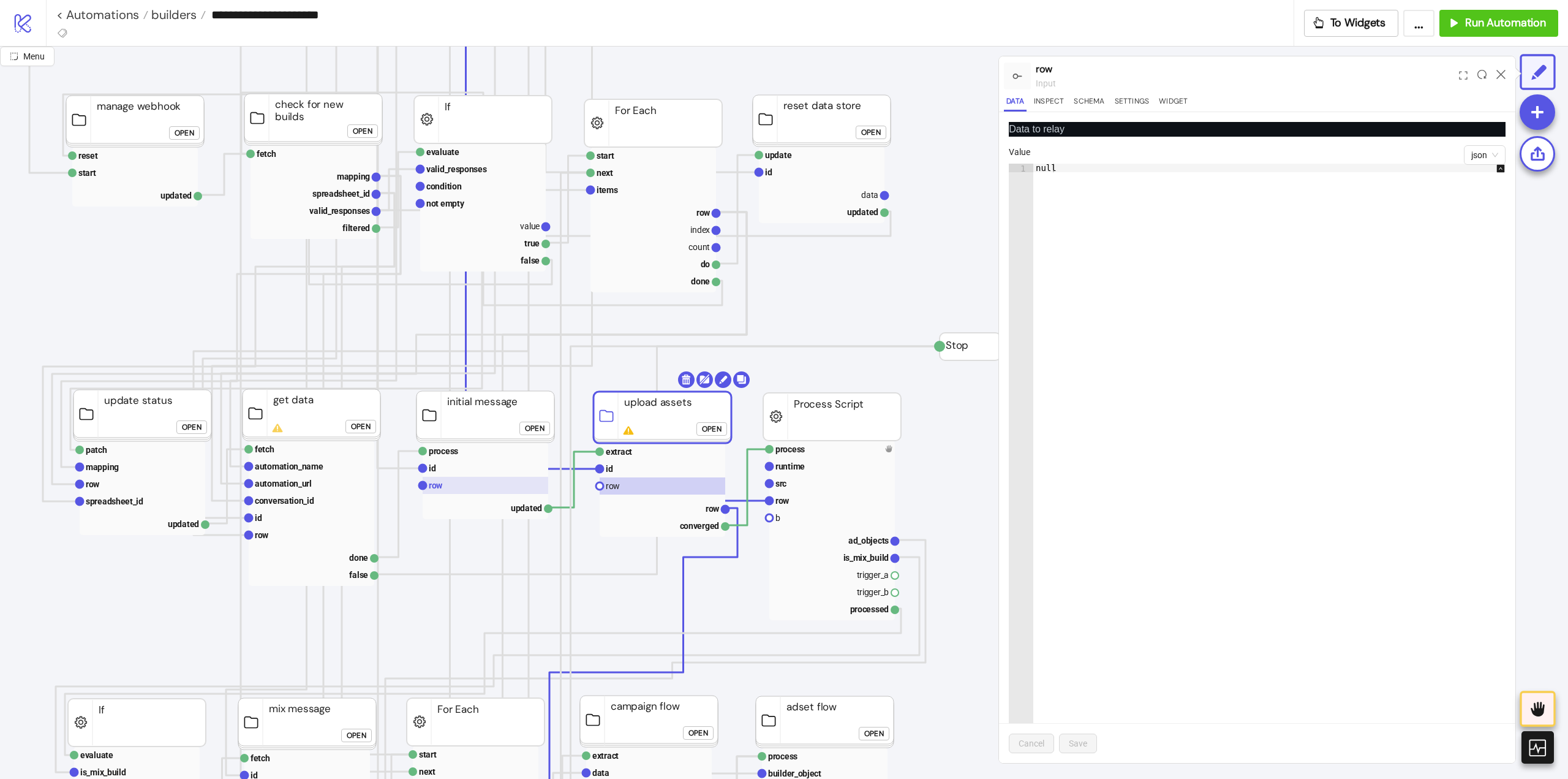
click at [438, 483] on text "row" at bounding box center [436, 485] width 14 height 10
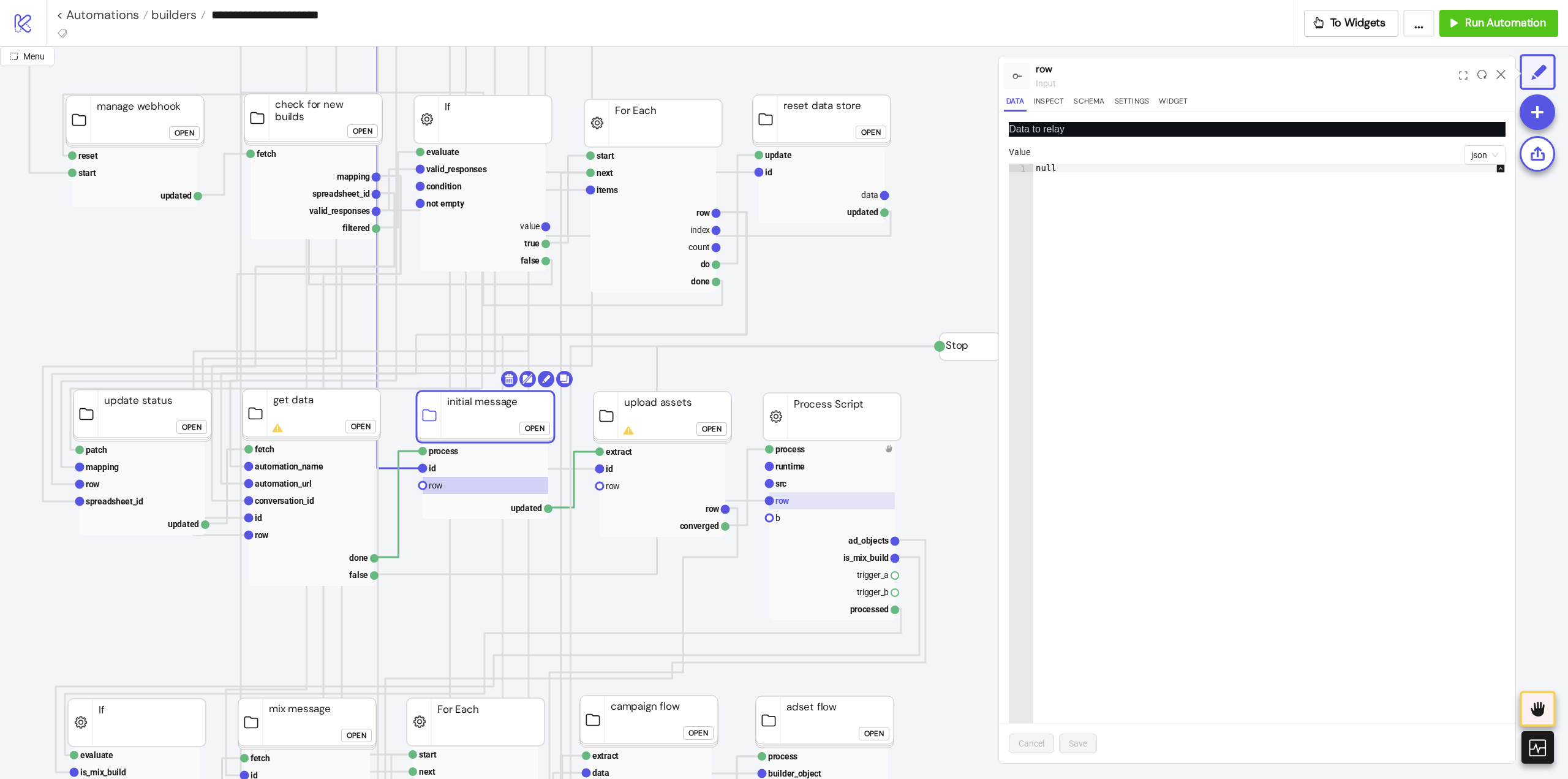
click at [808, 503] on rect at bounding box center [832, 500] width 126 height 17
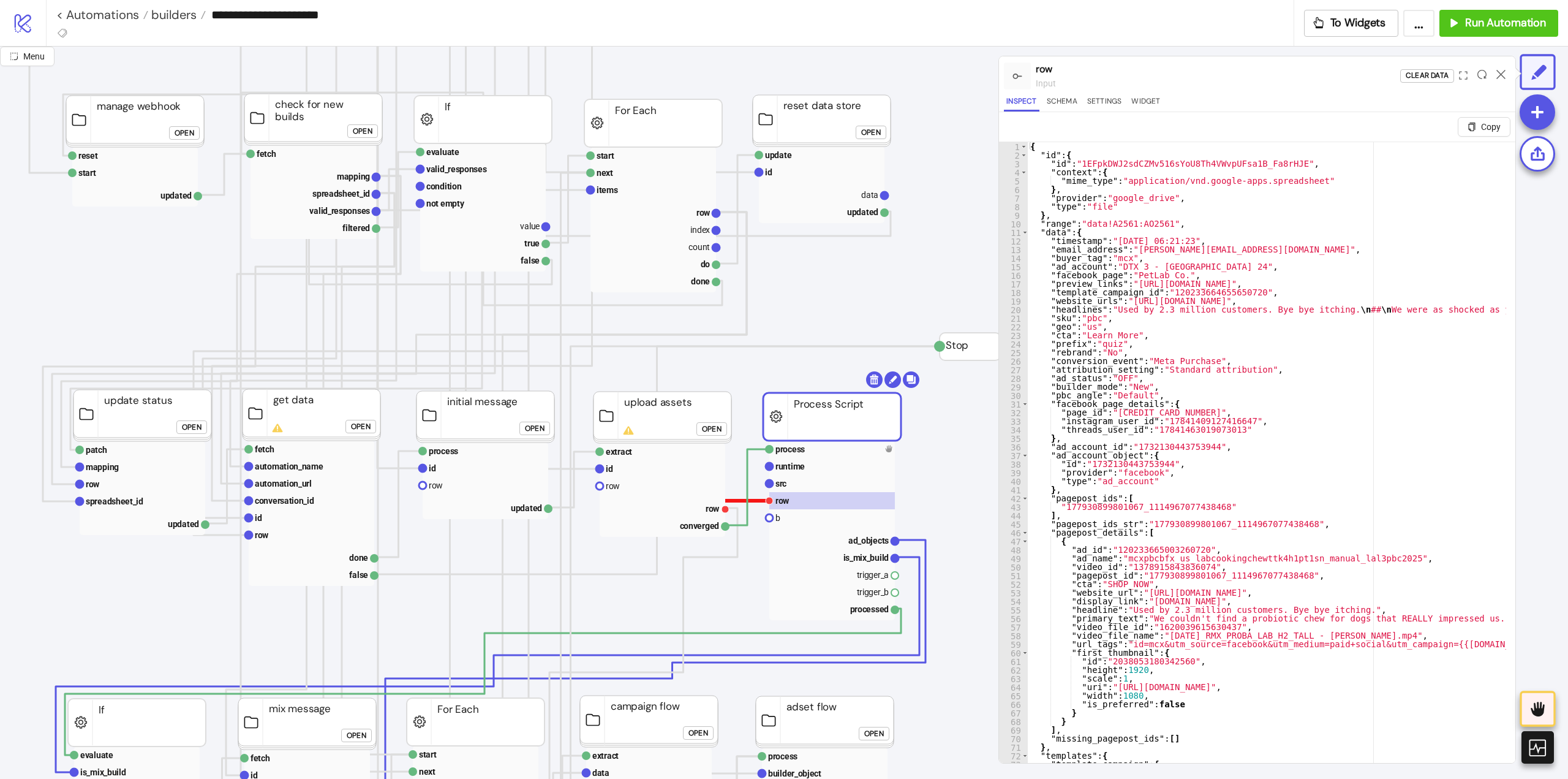
click at [740, 501] on polyline at bounding box center [744, 504] width 50 height 7
drag, startPoint x: 724, startPoint y: 511, endPoint x: 753, endPoint y: 529, distance: 34.1
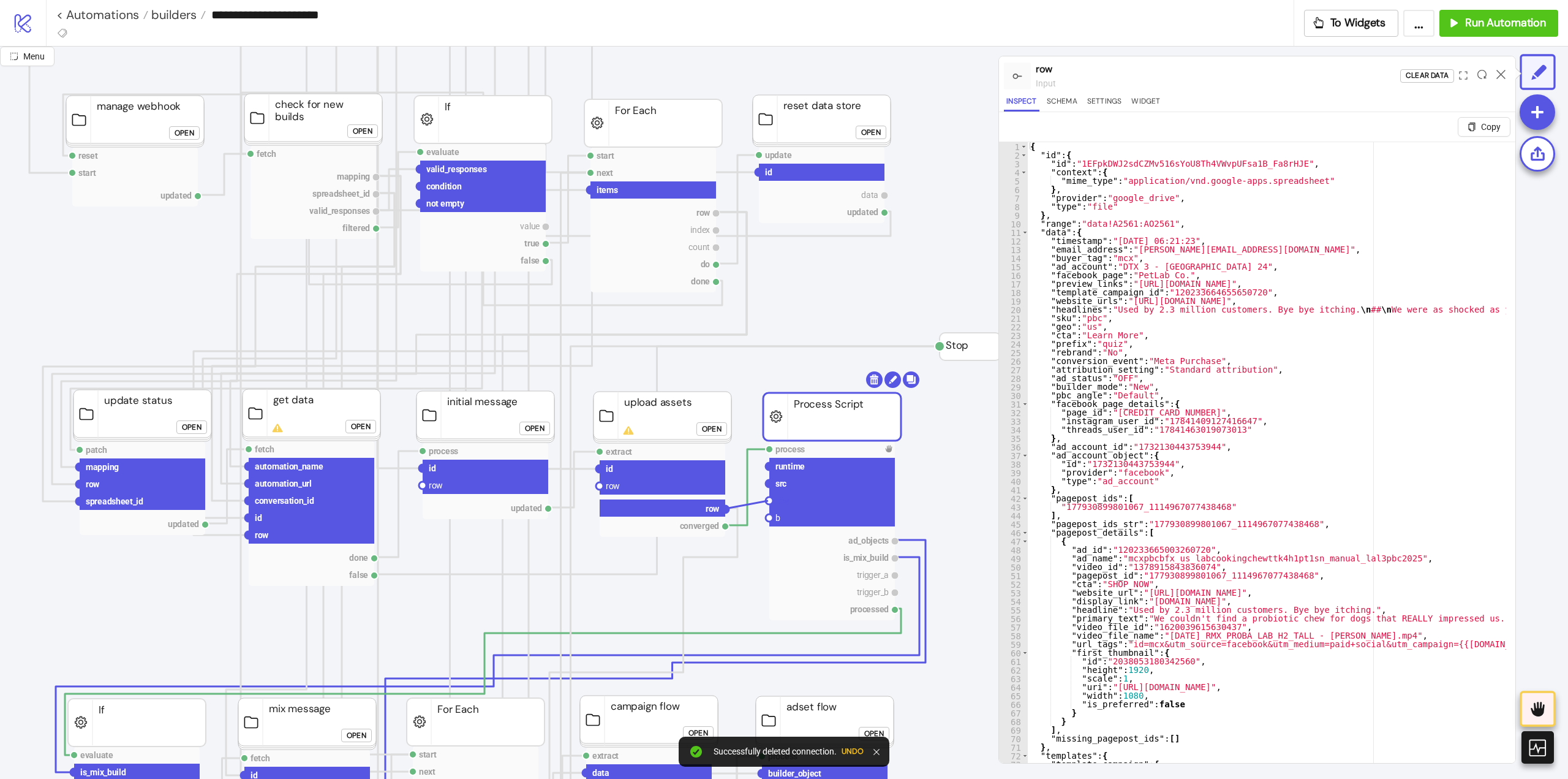
drag, startPoint x: 768, startPoint y: 500, endPoint x: 772, endPoint y: 508, distance: 8.9
click at [768, 500] on circle at bounding box center [769, 500] width 7 height 7
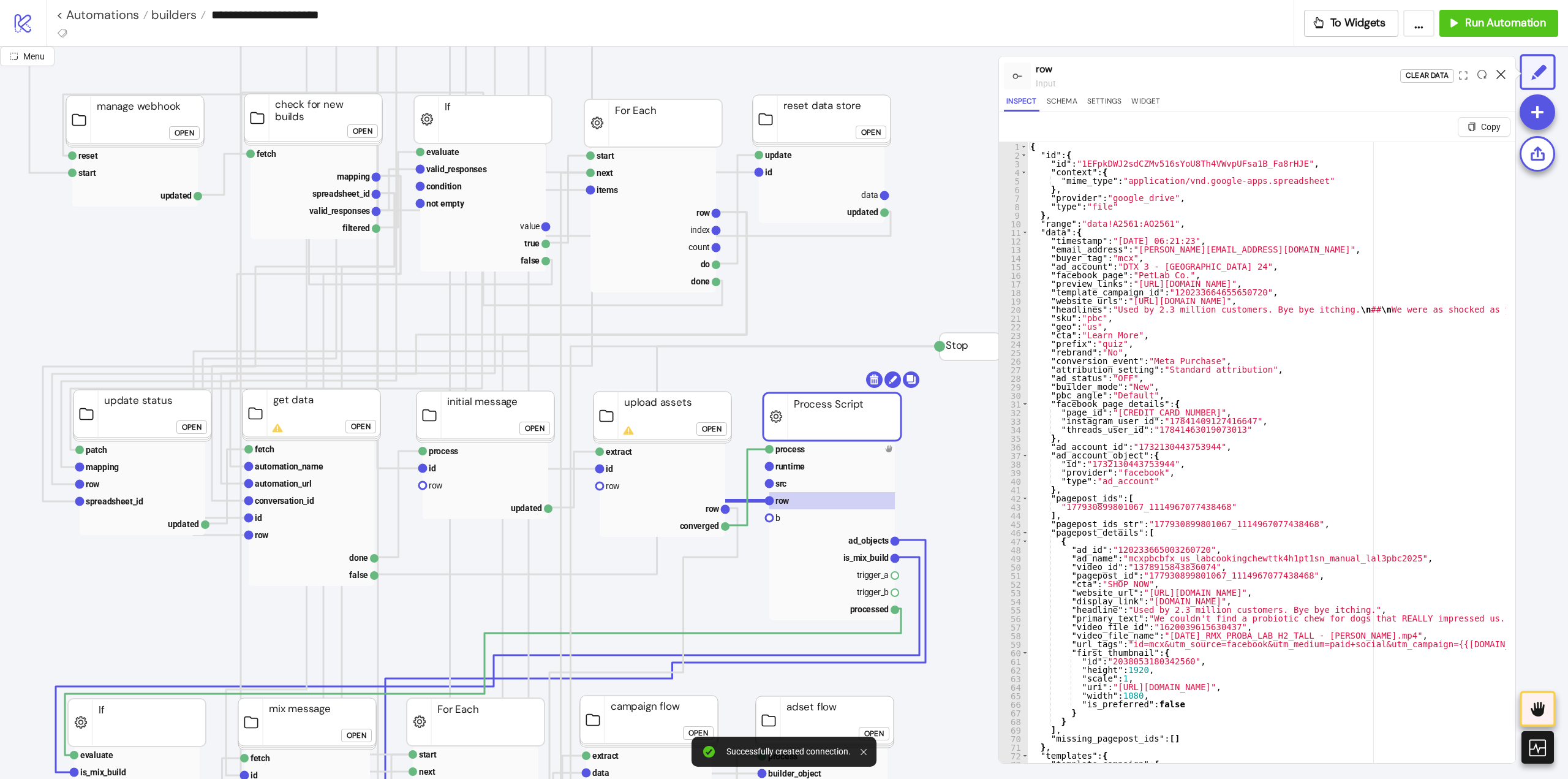
click at [1498, 75] on icon at bounding box center [1501, 74] width 9 height 9
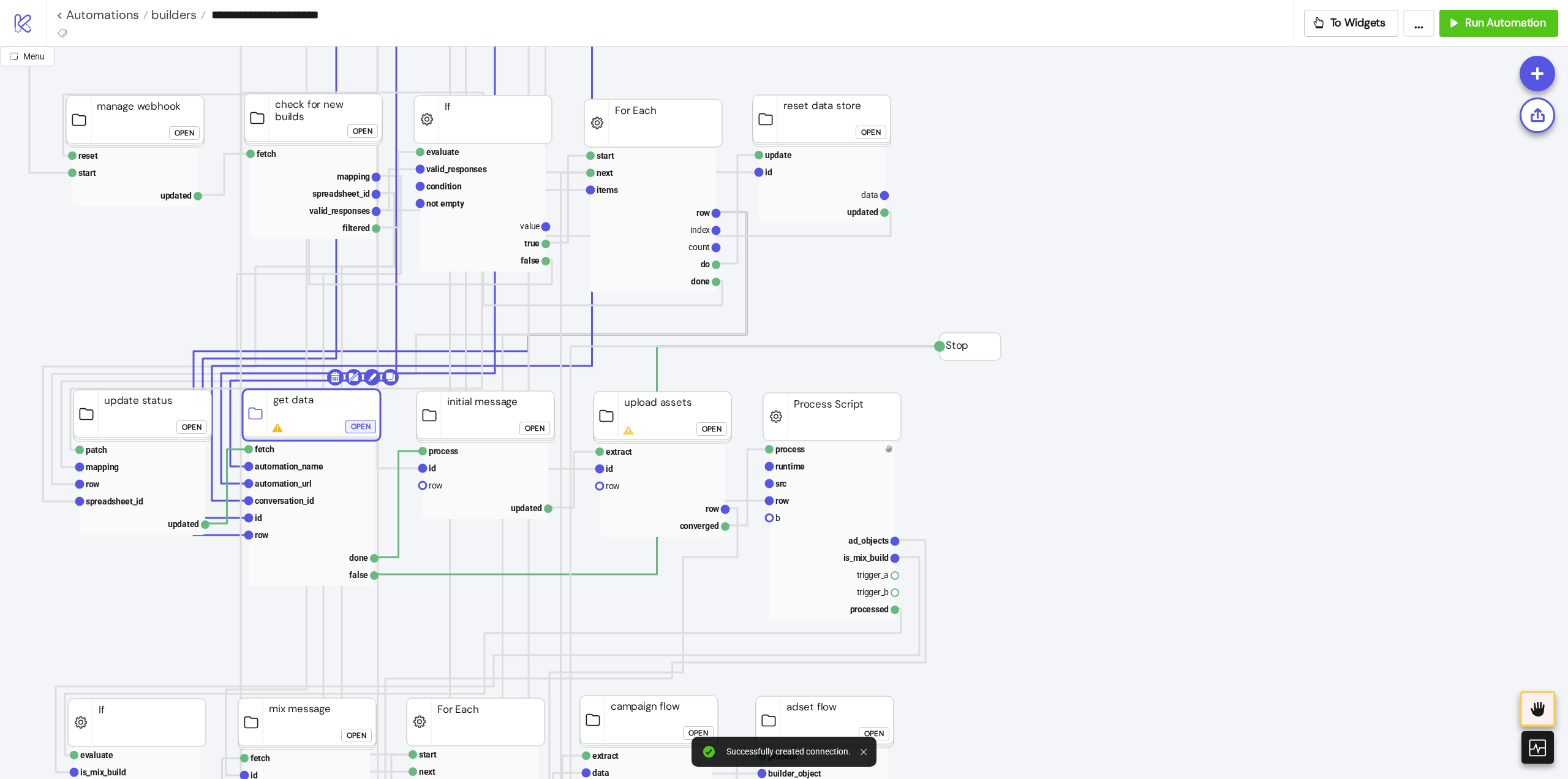
click at [363, 426] on div "Open" at bounding box center [361, 427] width 19 height 14
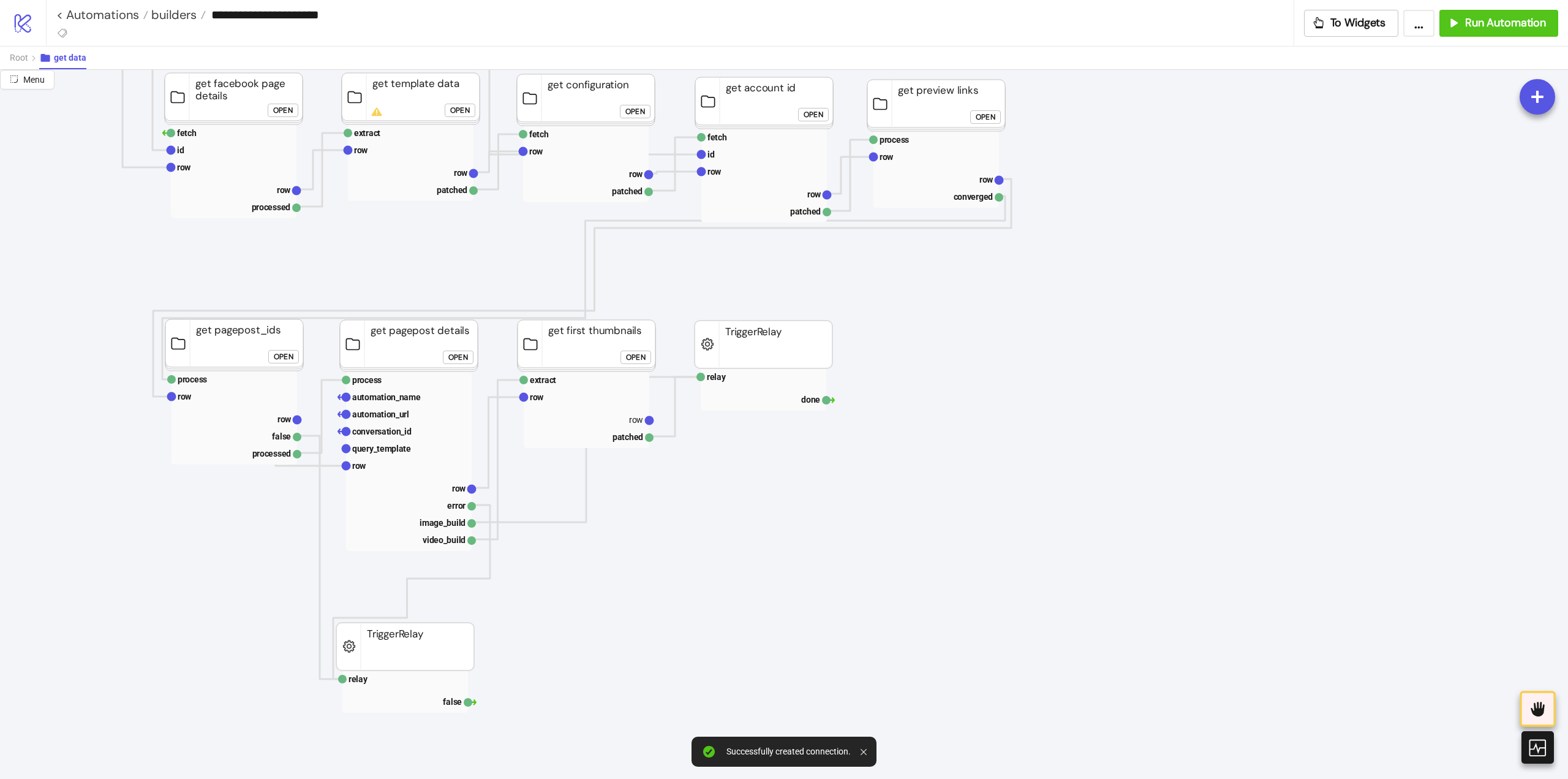
click at [811, 399] on rect at bounding box center [763, 399] width 126 height 17
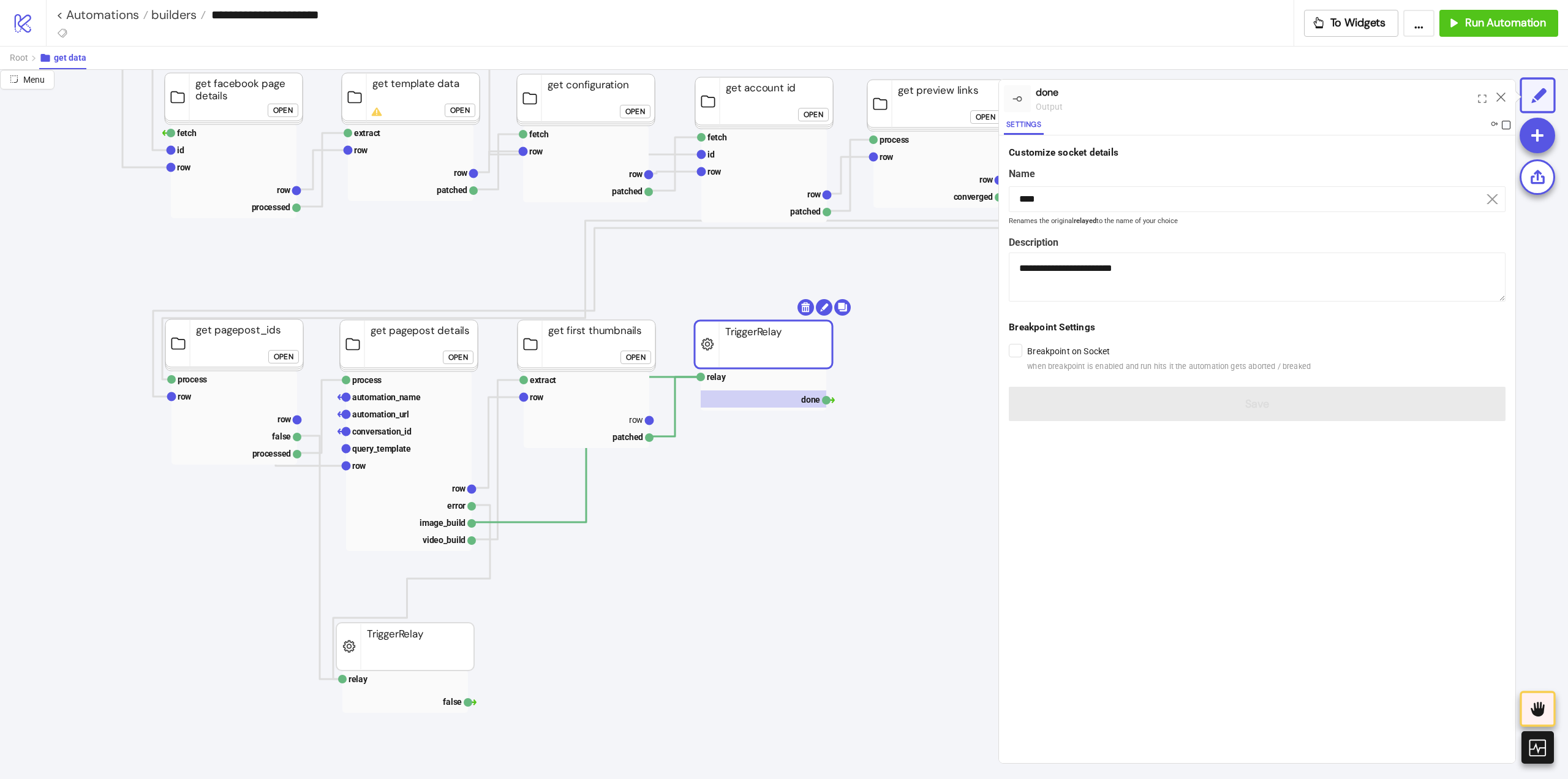
click at [1504, 124] on span at bounding box center [1505, 124] width 8 height 8
click at [1498, 96] on icon at bounding box center [1501, 97] width 9 height 9
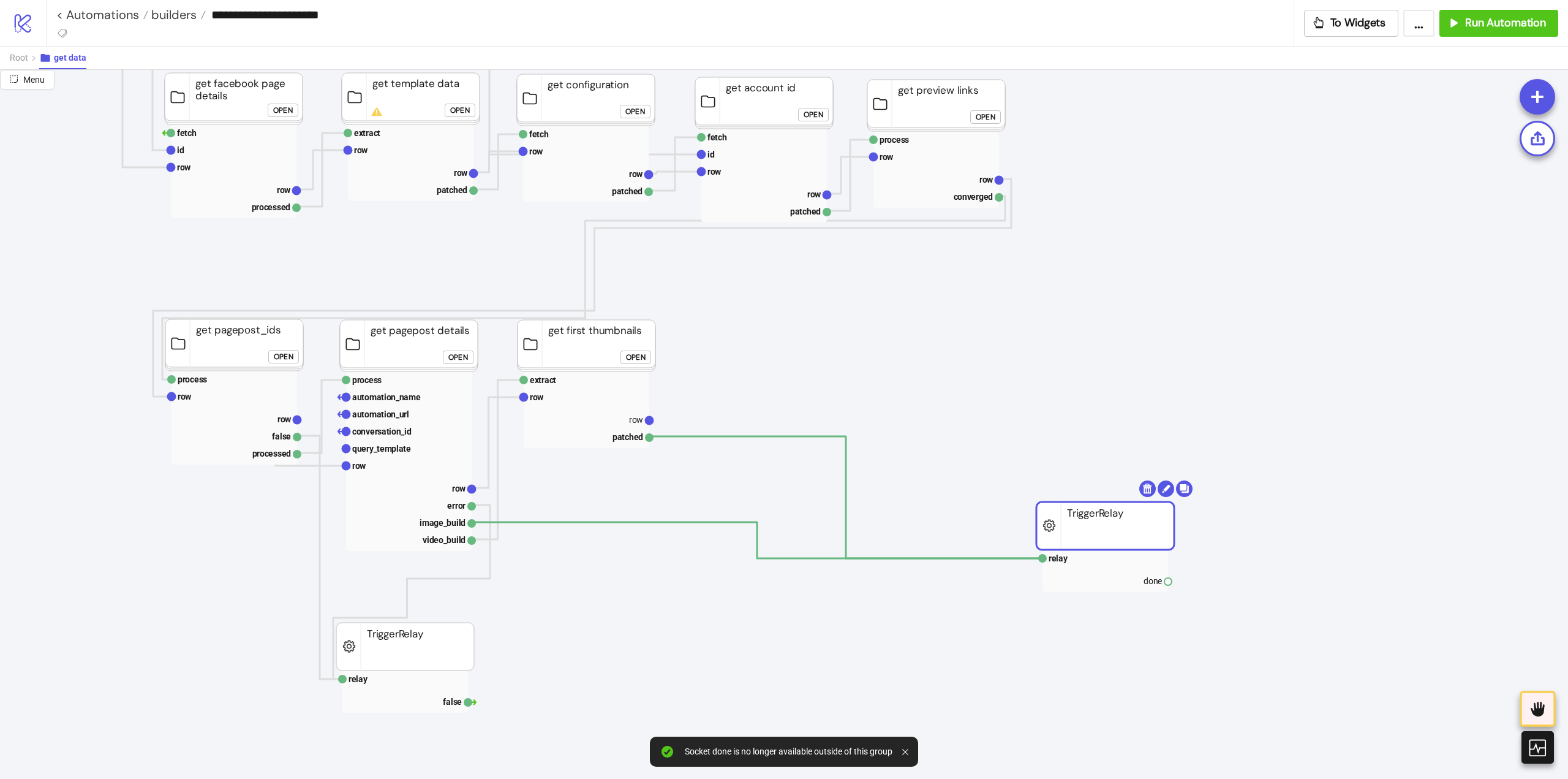
drag, startPoint x: 769, startPoint y: 406, endPoint x: 911, endPoint y: 504, distance: 172.5
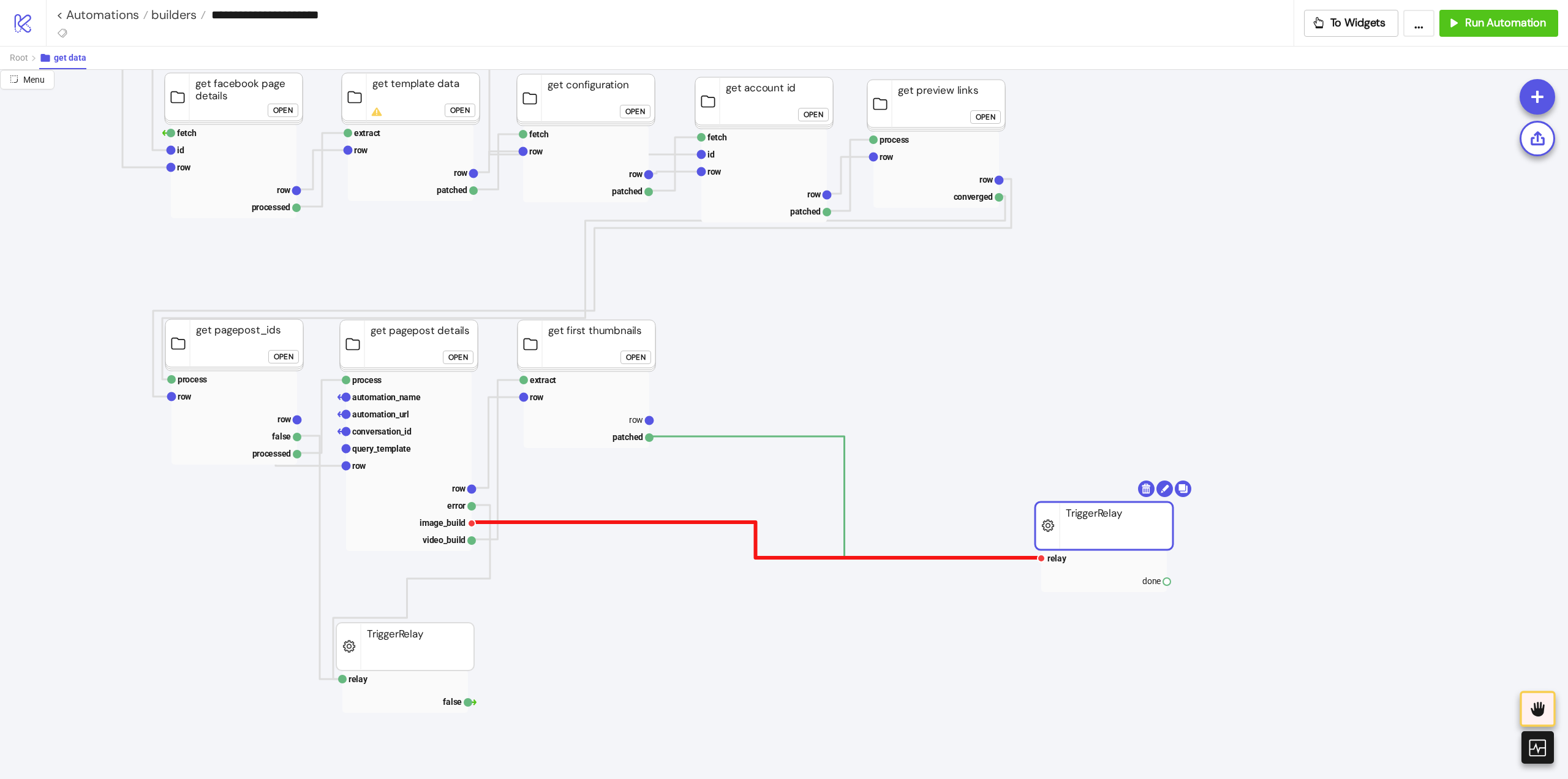
click at [864, 558] on polyline at bounding box center [755, 540] width 568 height 35
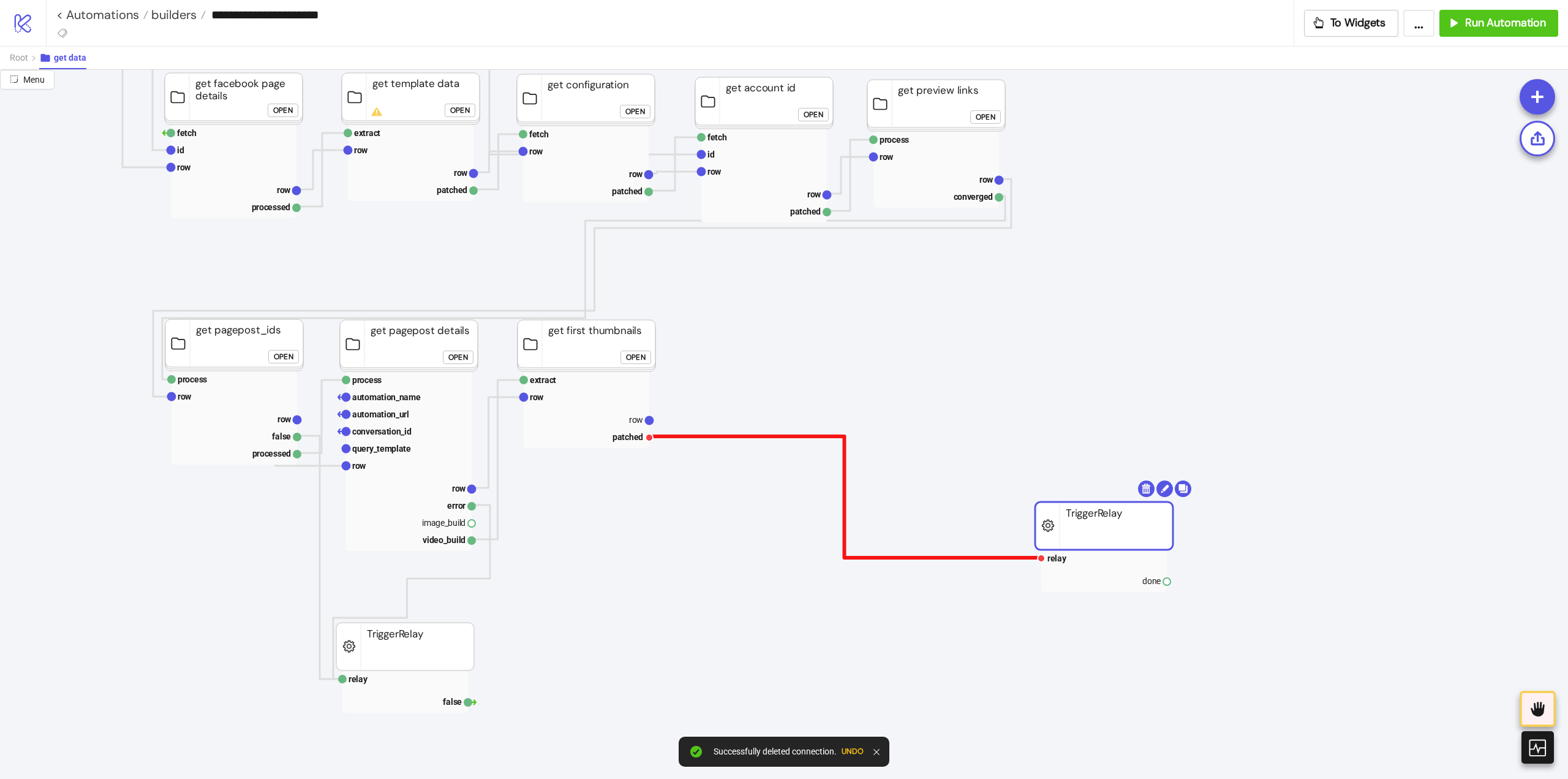
click at [844, 495] on polyline at bounding box center [844, 497] width 390 height 121
click at [747, 402] on icon at bounding box center [745, 406] width 10 height 10
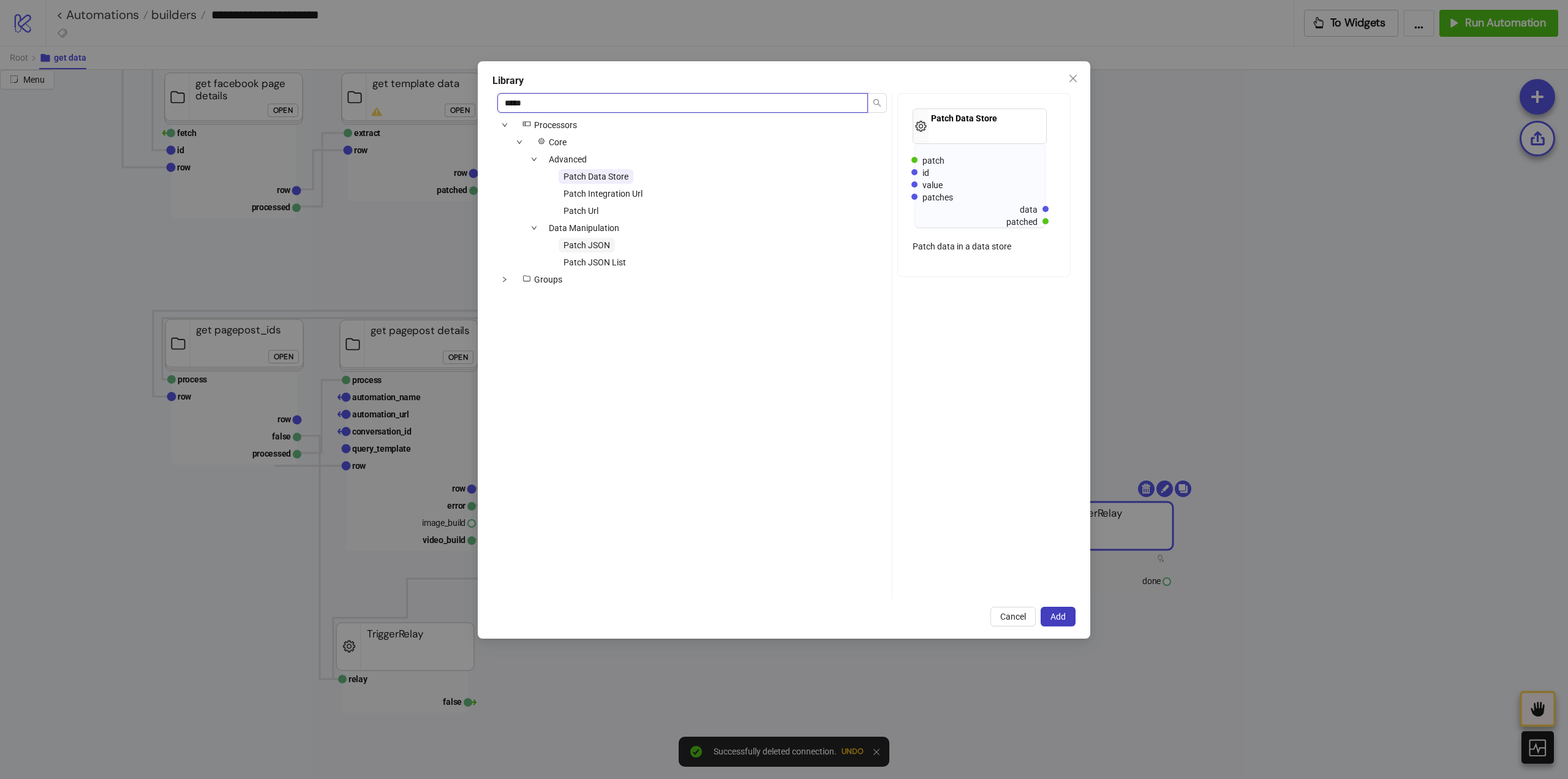
type input "*****"
click at [570, 247] on span "Patch JSON" at bounding box center [586, 245] width 46 height 10
click at [1062, 616] on span "Add" at bounding box center [1058, 616] width 15 height 10
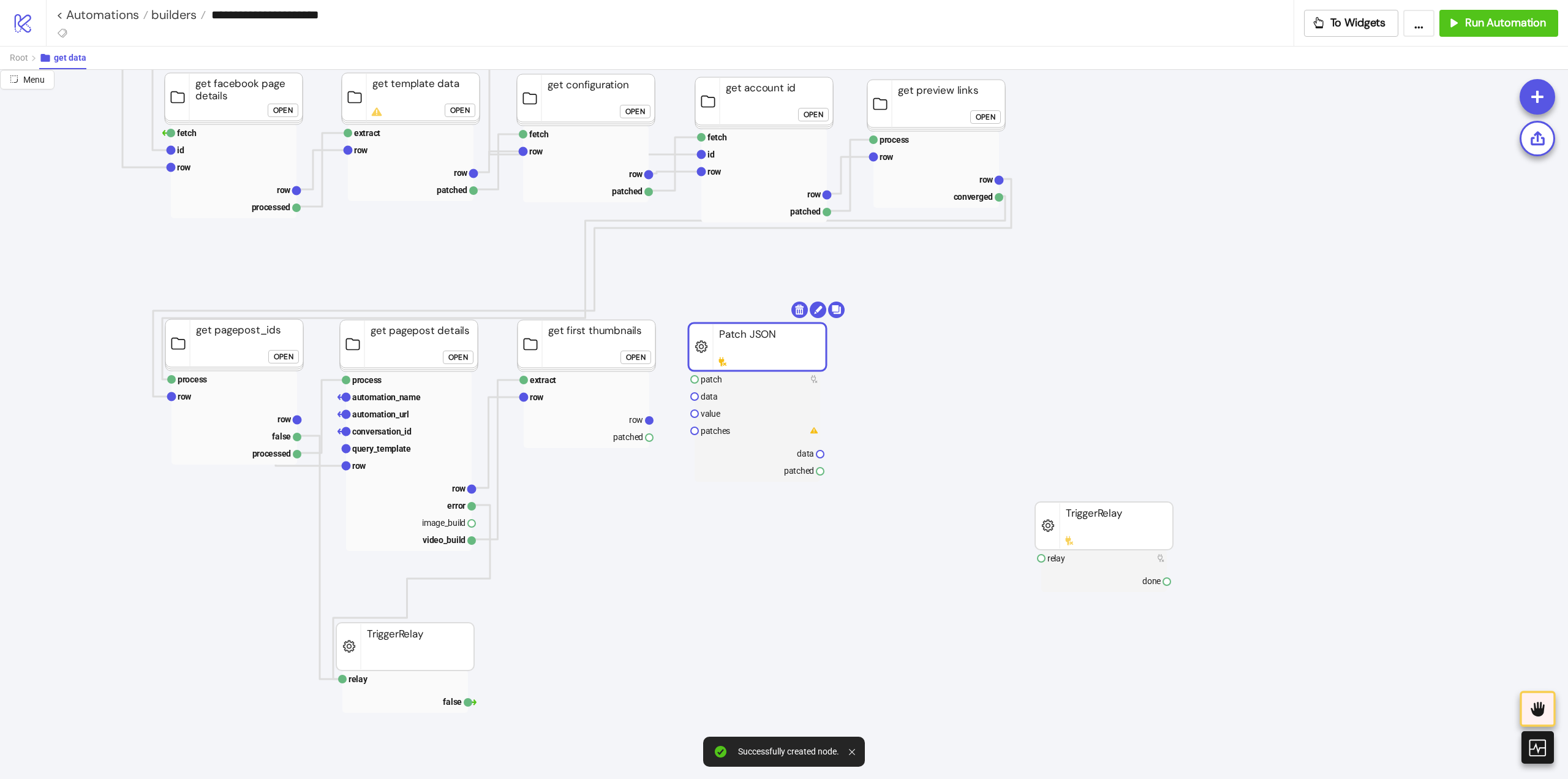
drag, startPoint x: 786, startPoint y: 391, endPoint x: 772, endPoint y: 343, distance: 50.0
click at [452, 542] on rect at bounding box center [409, 539] width 126 height 17
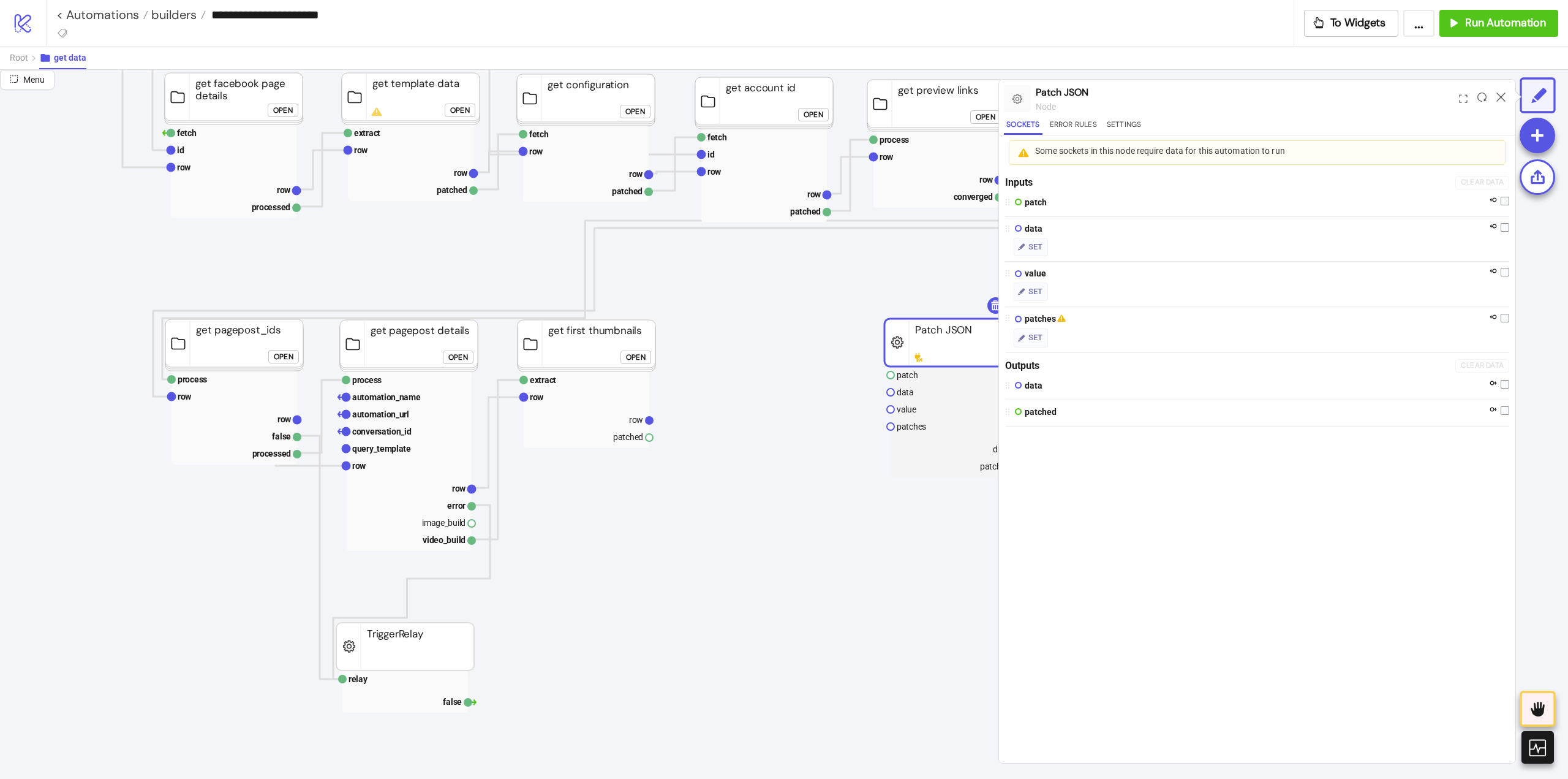
drag, startPoint x: 749, startPoint y: 351, endPoint x: 857, endPoint y: 351, distance: 108.0
click at [942, 345] on rect at bounding box center [953, 342] width 138 height 48
click at [740, 380] on icon at bounding box center [742, 384] width 10 height 10
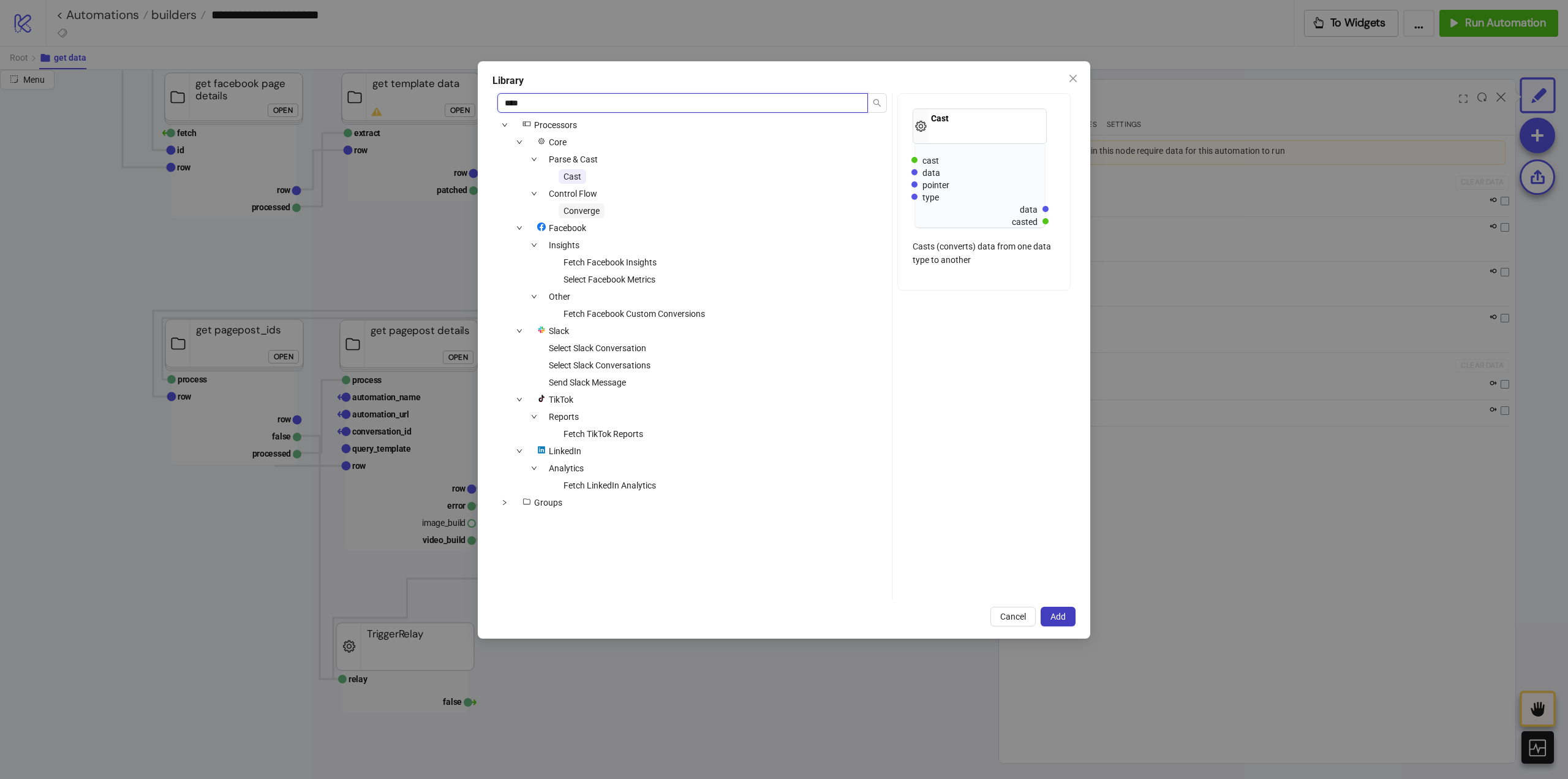
type input "****"
click at [592, 206] on span "Converge" at bounding box center [581, 210] width 36 height 10
click at [1058, 614] on span "Add" at bounding box center [1058, 616] width 15 height 10
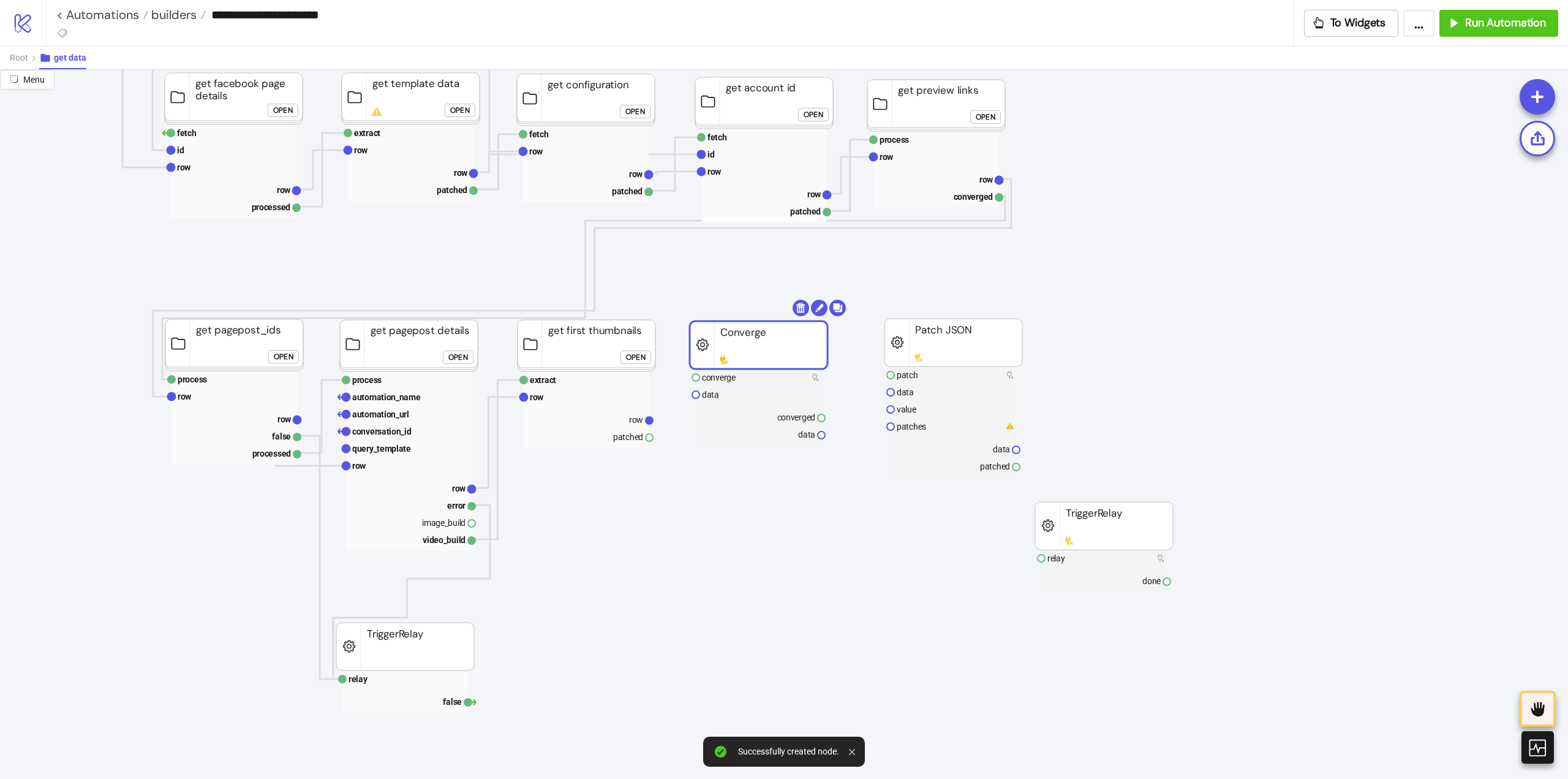
drag, startPoint x: 762, startPoint y: 386, endPoint x: 741, endPoint y: 359, distance: 34.2
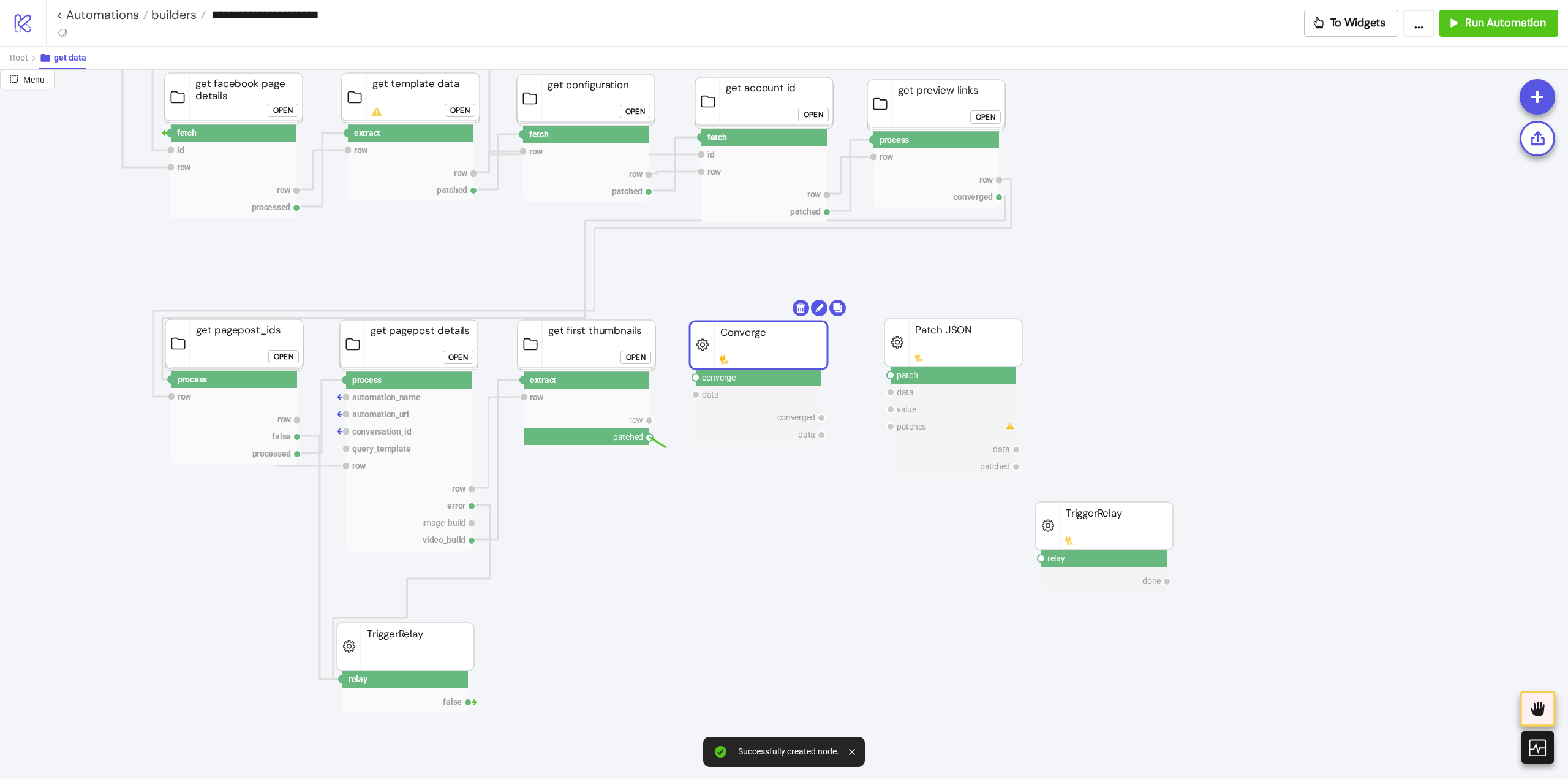
click at [696, 377] on circle at bounding box center [695, 377] width 7 height 7
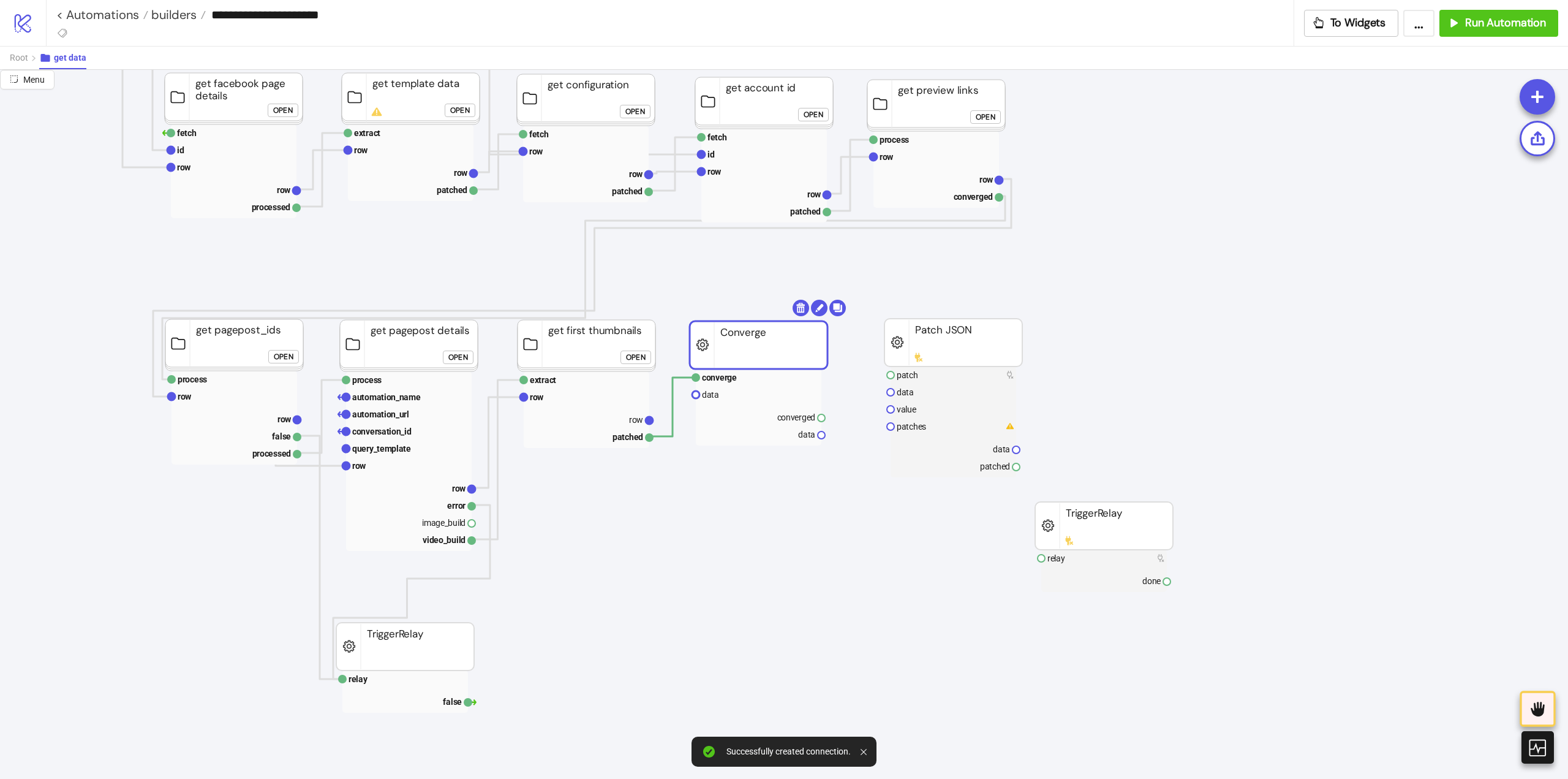
drag, startPoint x: 649, startPoint y: 419, endPoint x: 684, endPoint y: 420, distance: 35.0
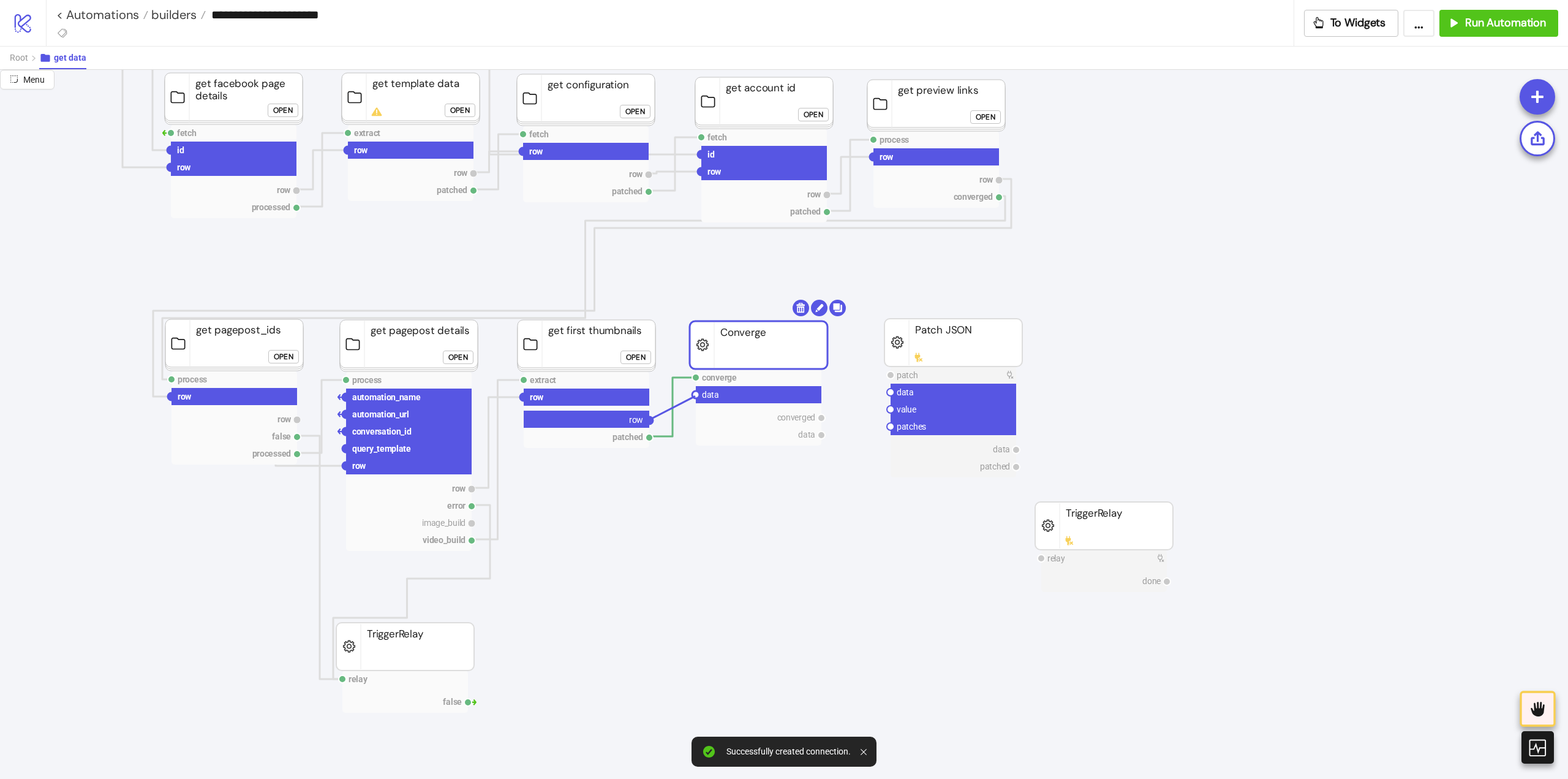
click at [695, 396] on circle at bounding box center [695, 394] width 7 height 7
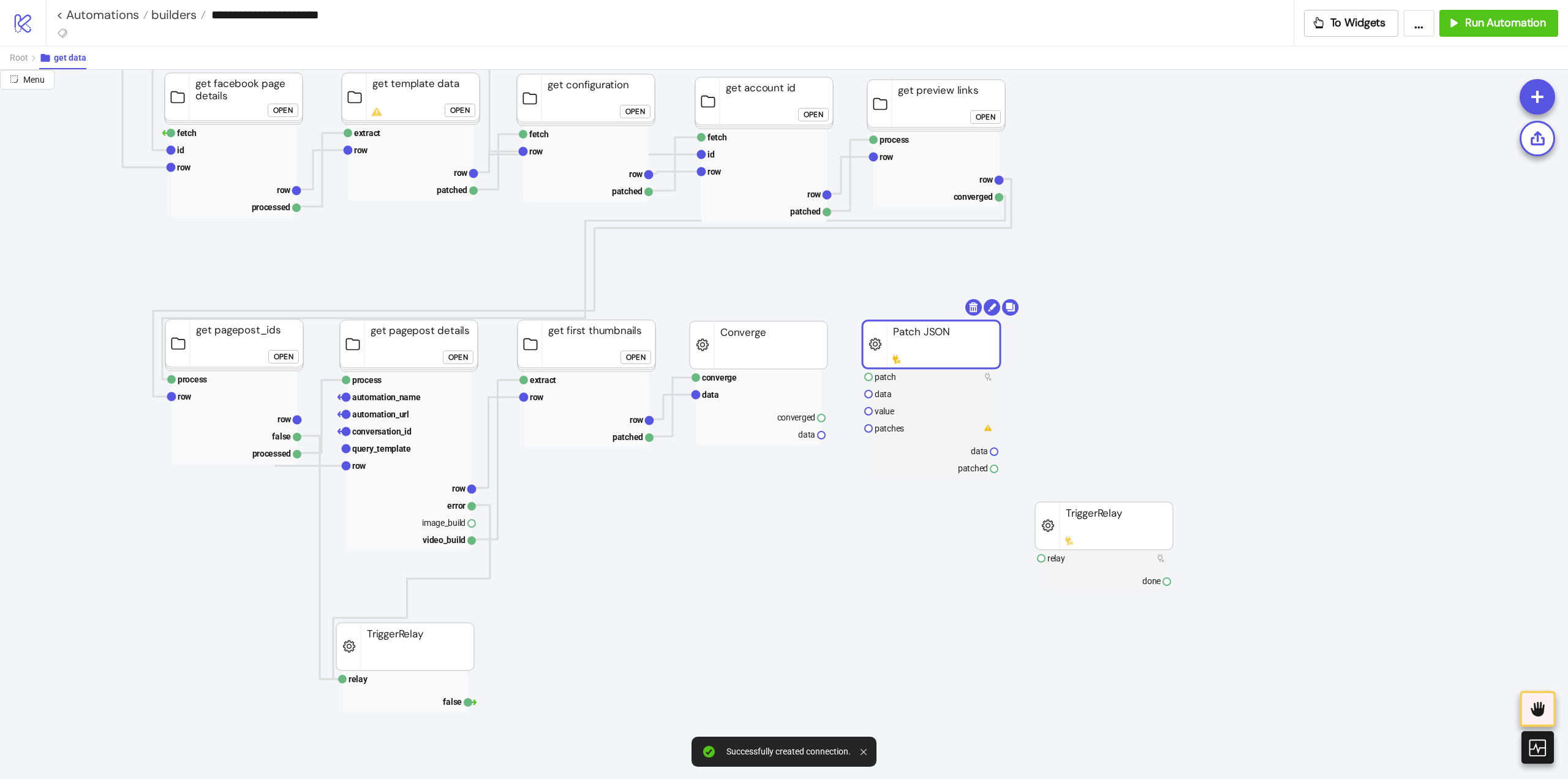
drag, startPoint x: 919, startPoint y: 352, endPoint x: 898, endPoint y: 354, distance: 21.1
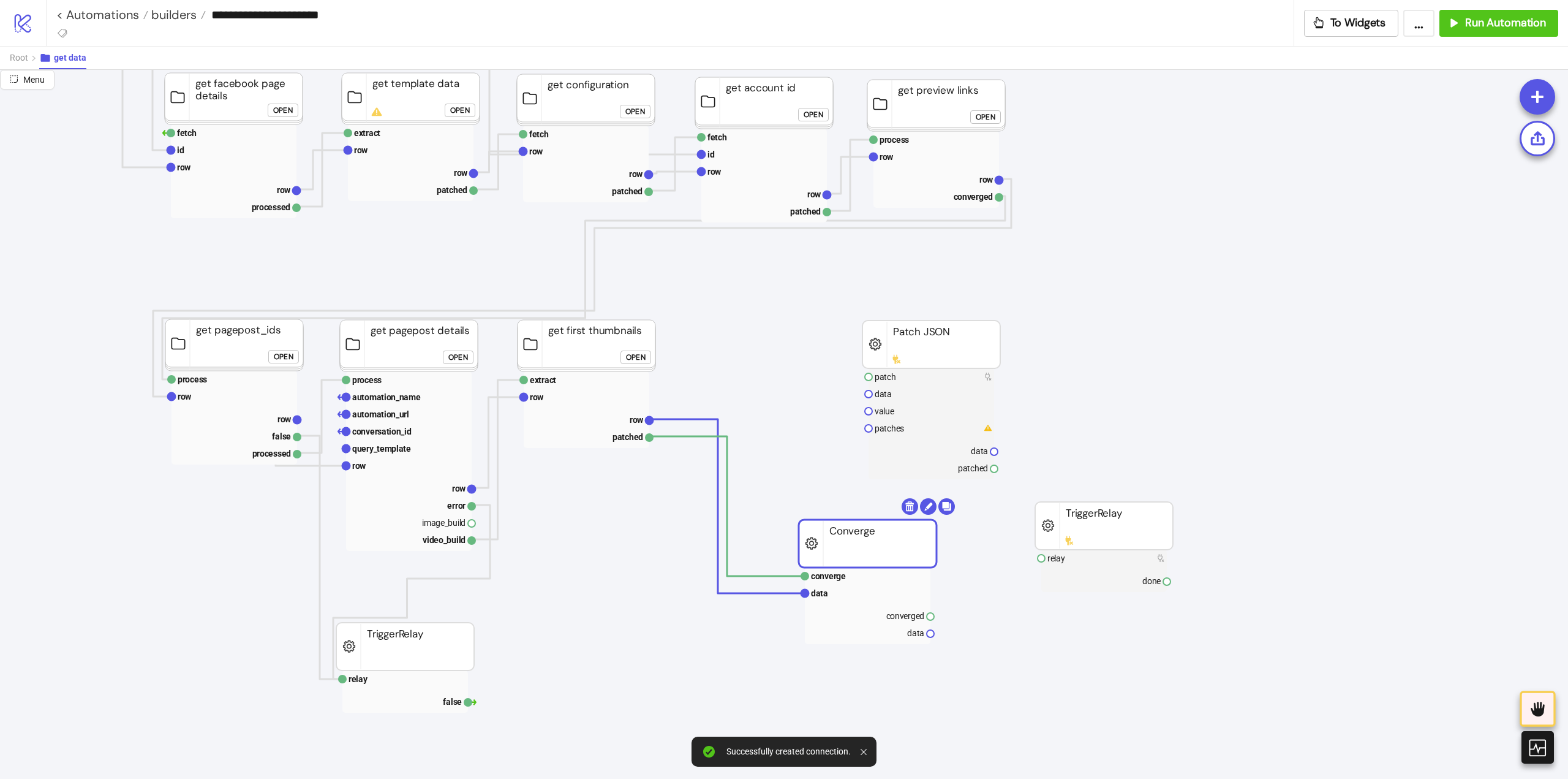
drag, startPoint x: 742, startPoint y: 363, endPoint x: 788, endPoint y: 484, distance: 129.4
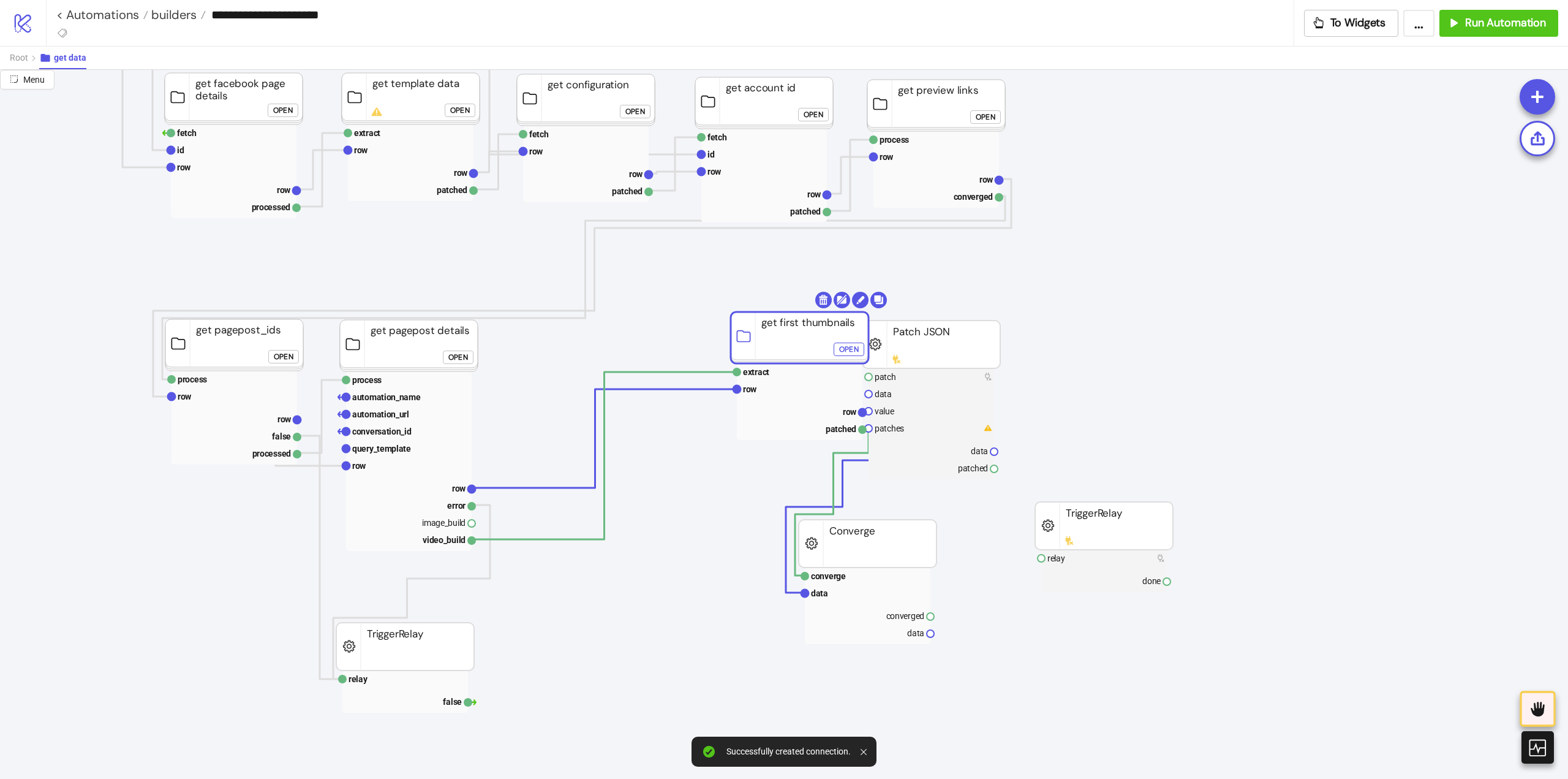
drag, startPoint x: 598, startPoint y: 356, endPoint x: 802, endPoint y: 344, distance: 204.4
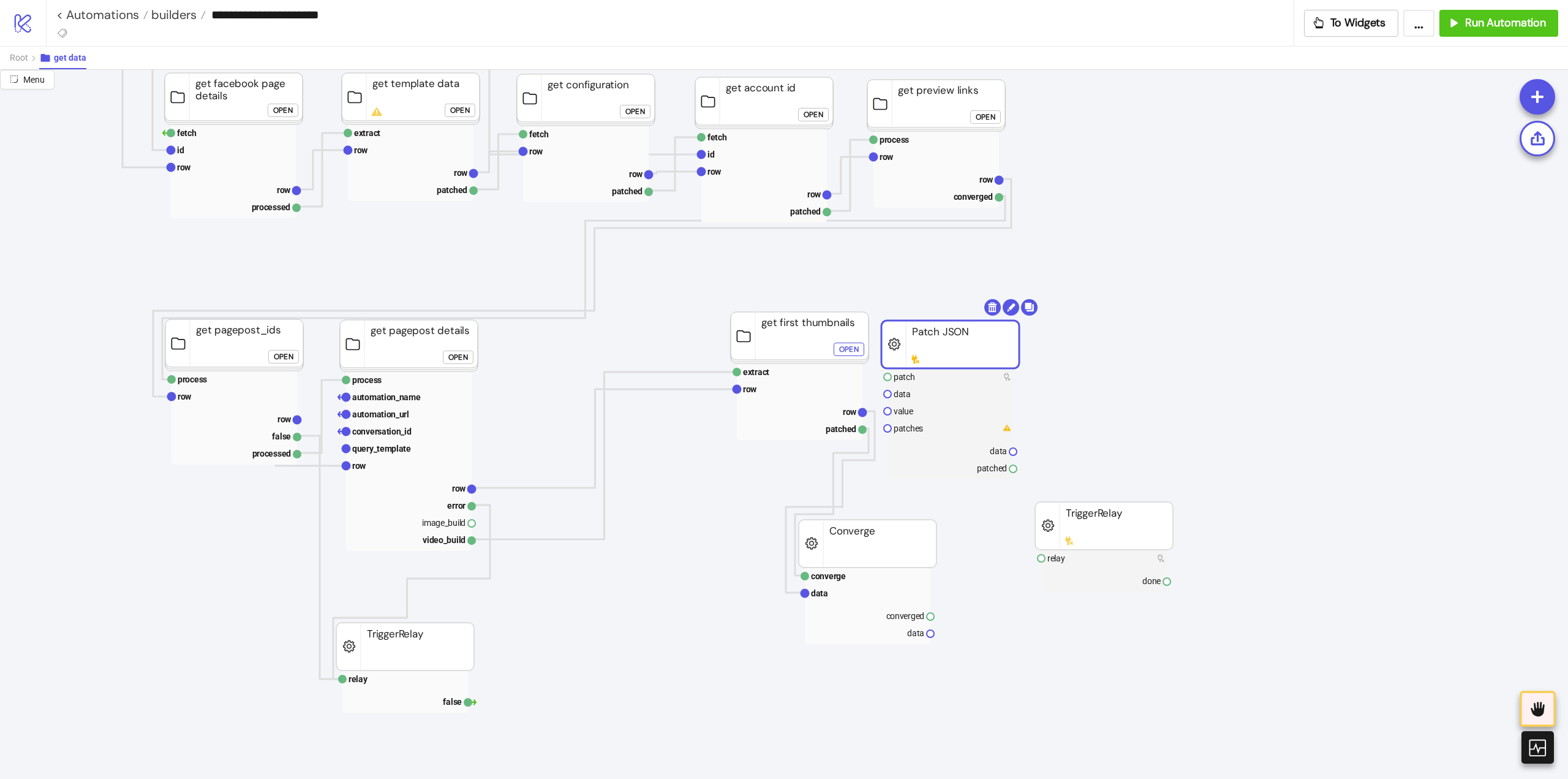
drag, startPoint x: 938, startPoint y: 345, endPoint x: 1070, endPoint y: 378, distance: 136.1
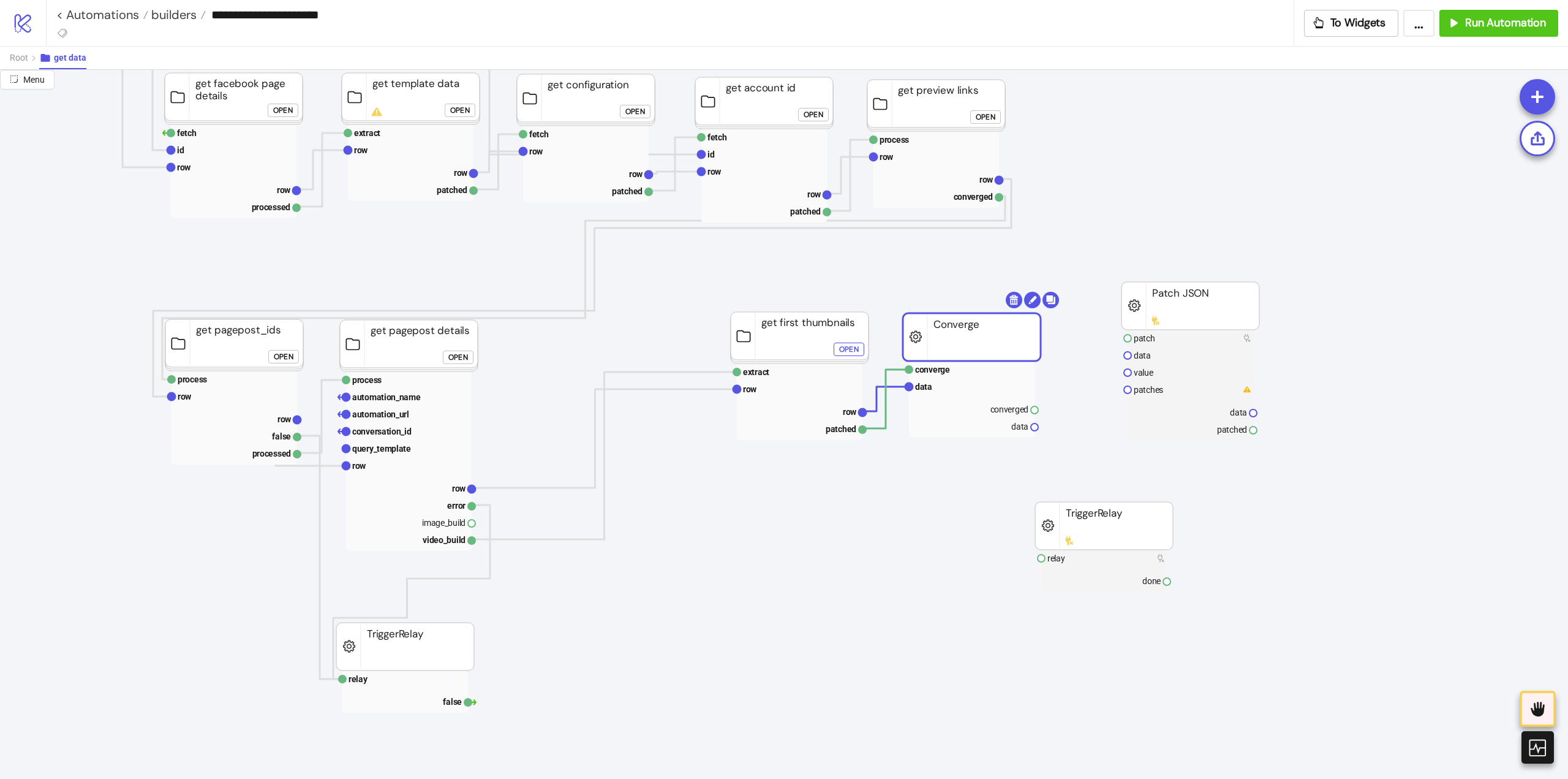
drag, startPoint x: 951, startPoint y: 529, endPoint x: 957, endPoint y: 337, distance: 192.1
click at [1005, 417] on rect at bounding box center [971, 426] width 126 height 17
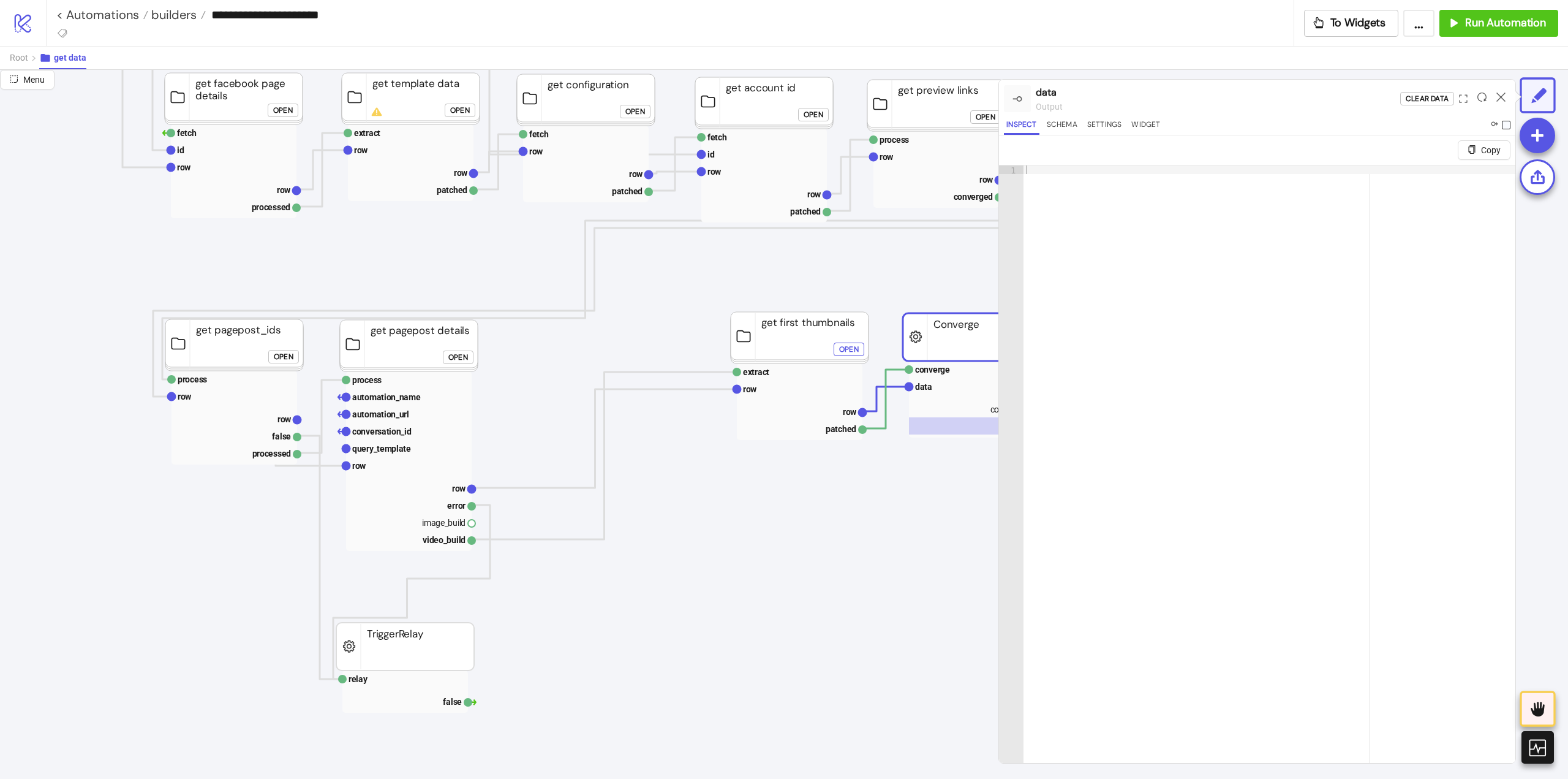
click at [1505, 125] on span at bounding box center [1505, 124] width 8 height 8
click at [1500, 97] on icon at bounding box center [1501, 97] width 9 height 9
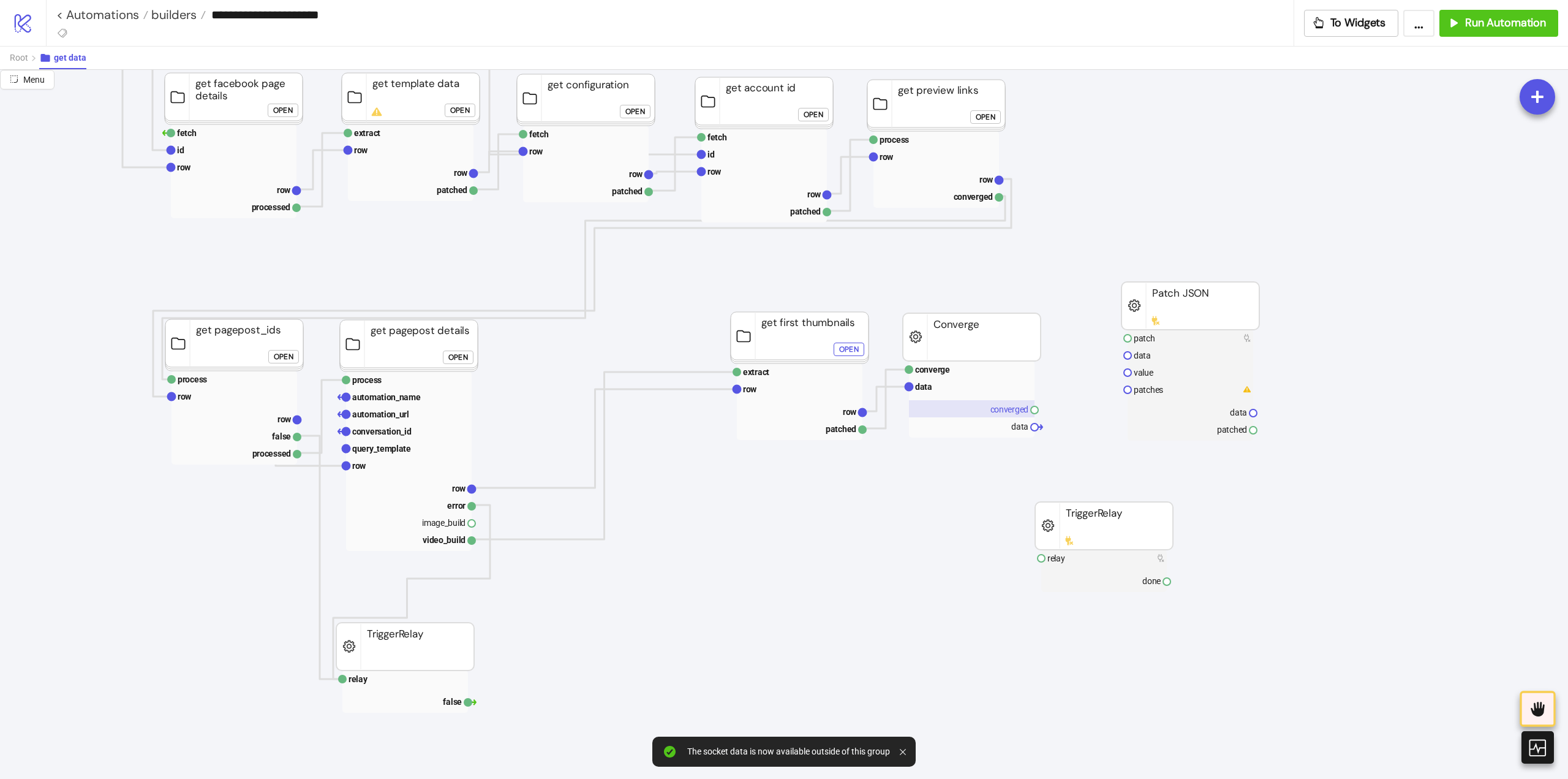
click at [1014, 407] on rect at bounding box center [971, 409] width 126 height 17
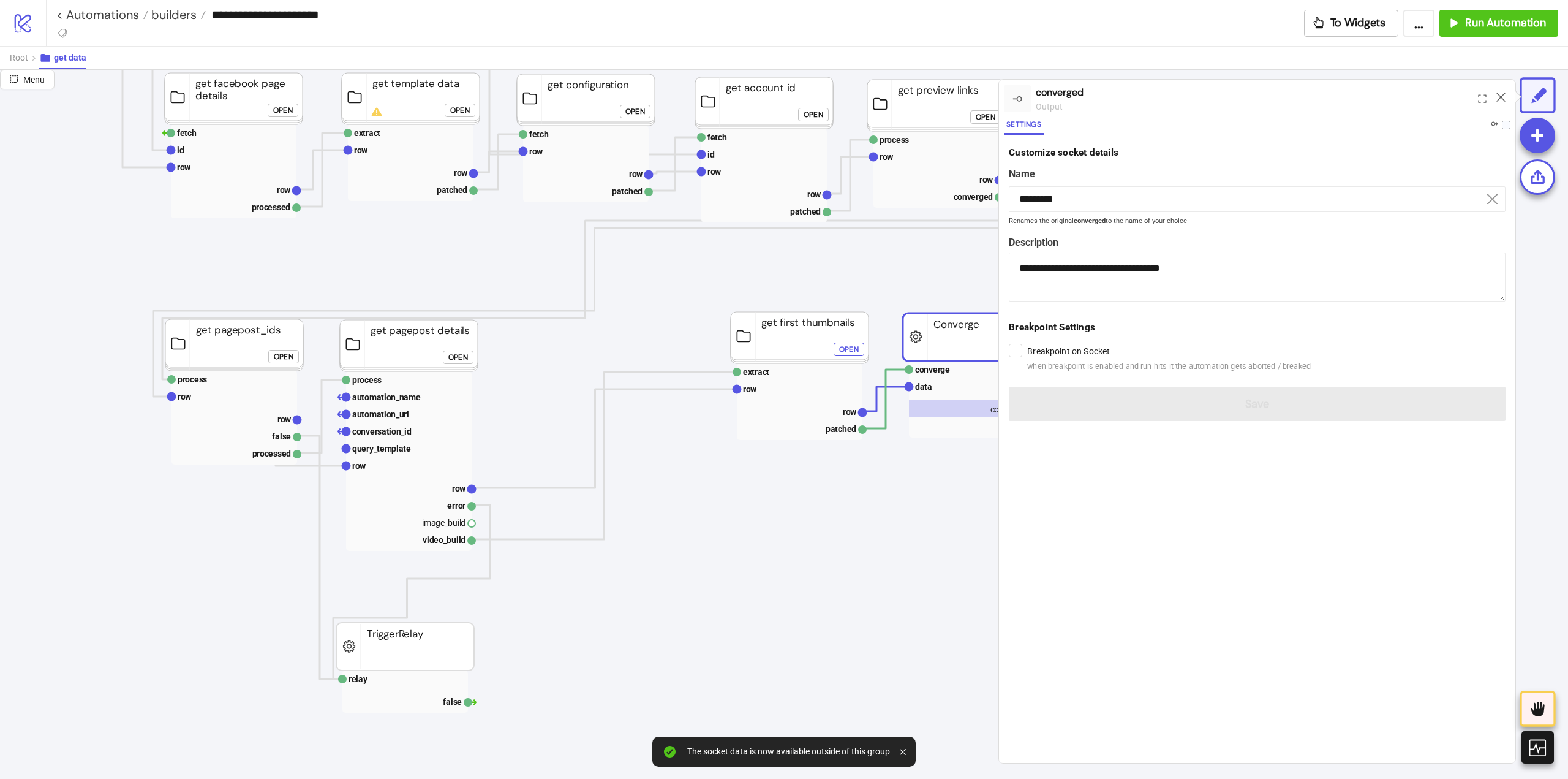
click at [1506, 124] on span at bounding box center [1505, 124] width 8 height 8
click at [1498, 95] on icon at bounding box center [1501, 97] width 9 height 9
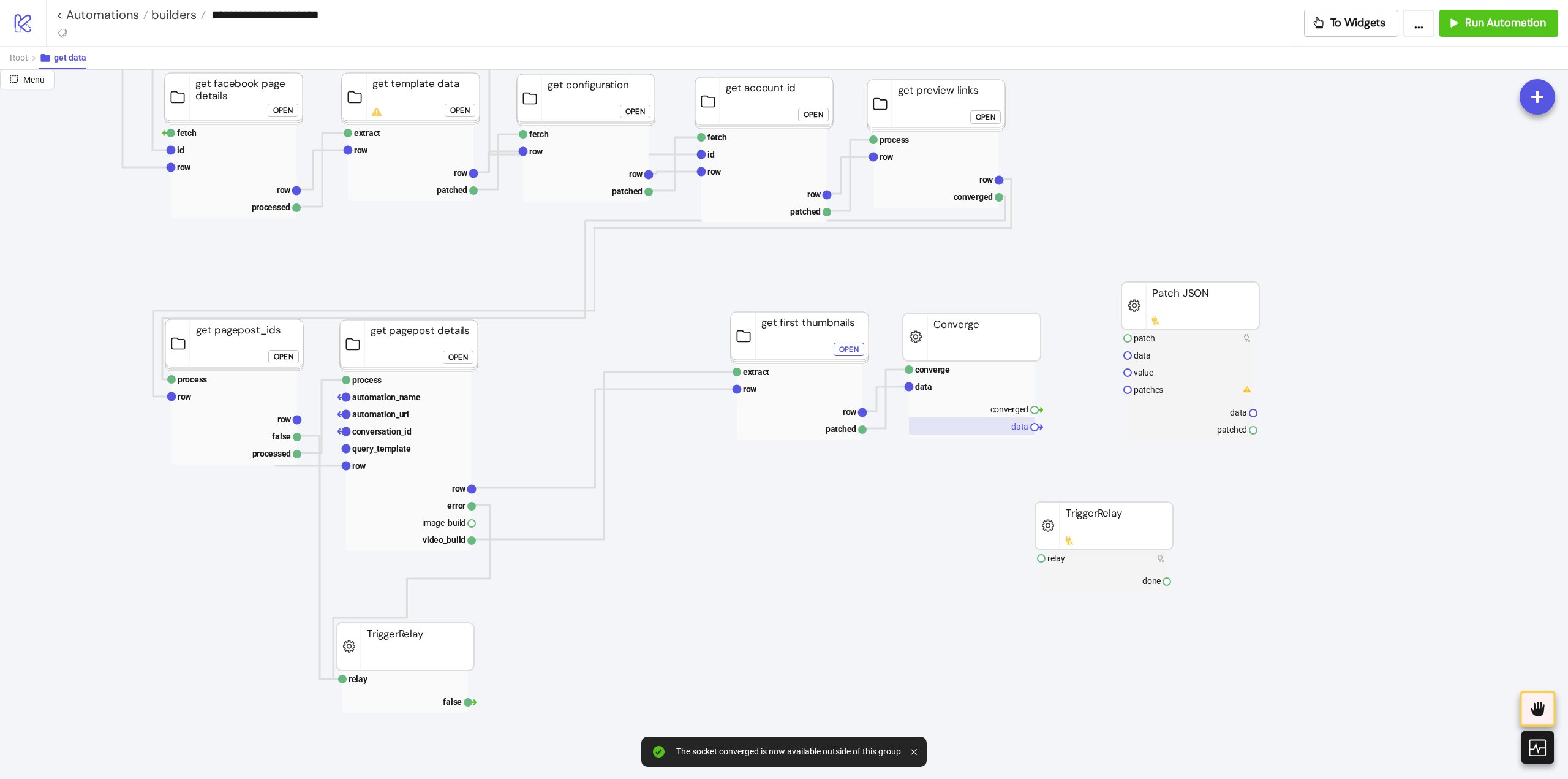
click at [1006, 429] on rect at bounding box center [971, 426] width 126 height 17
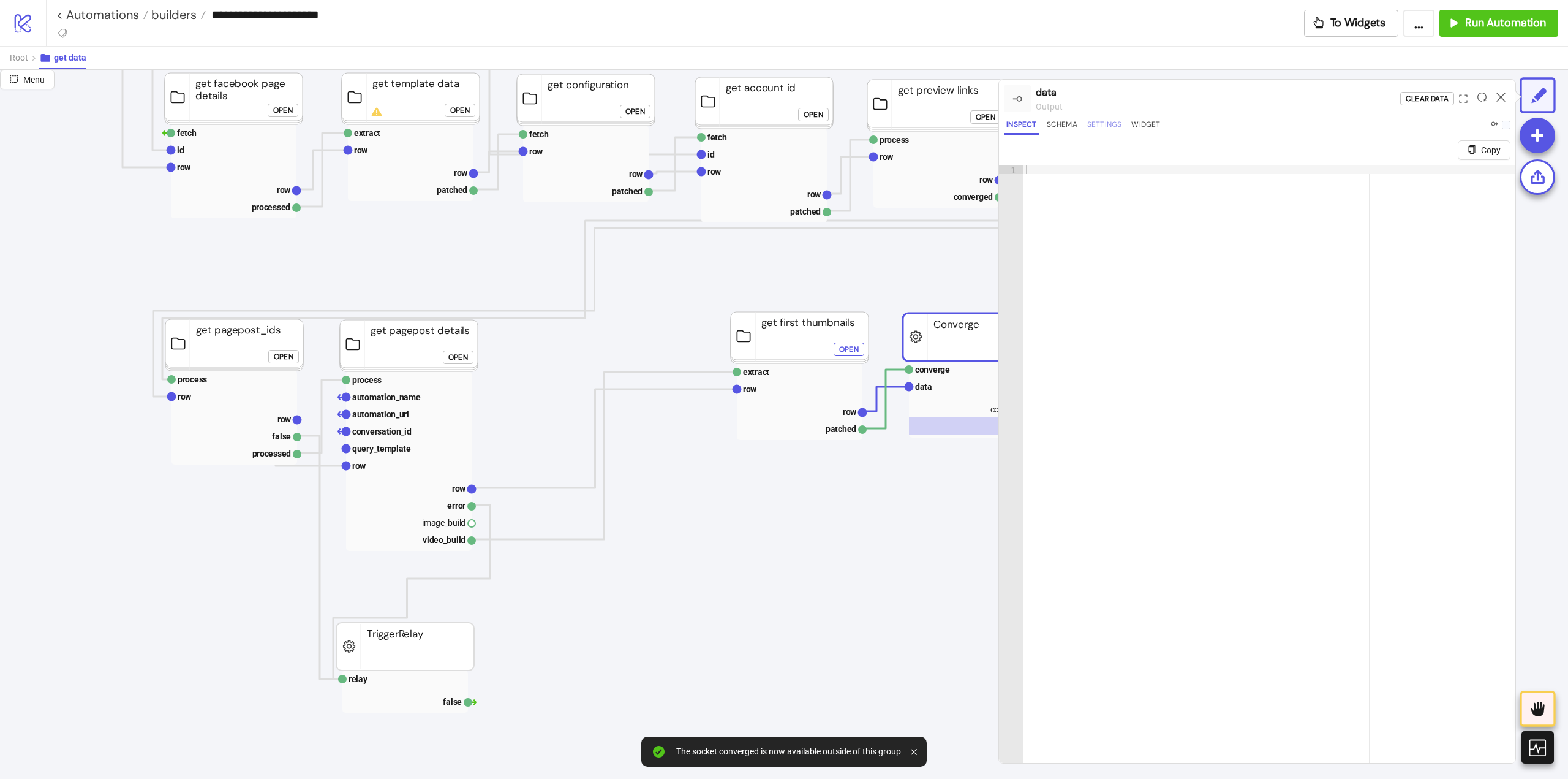
click at [1118, 128] on button "Settings" at bounding box center [1105, 126] width 40 height 17
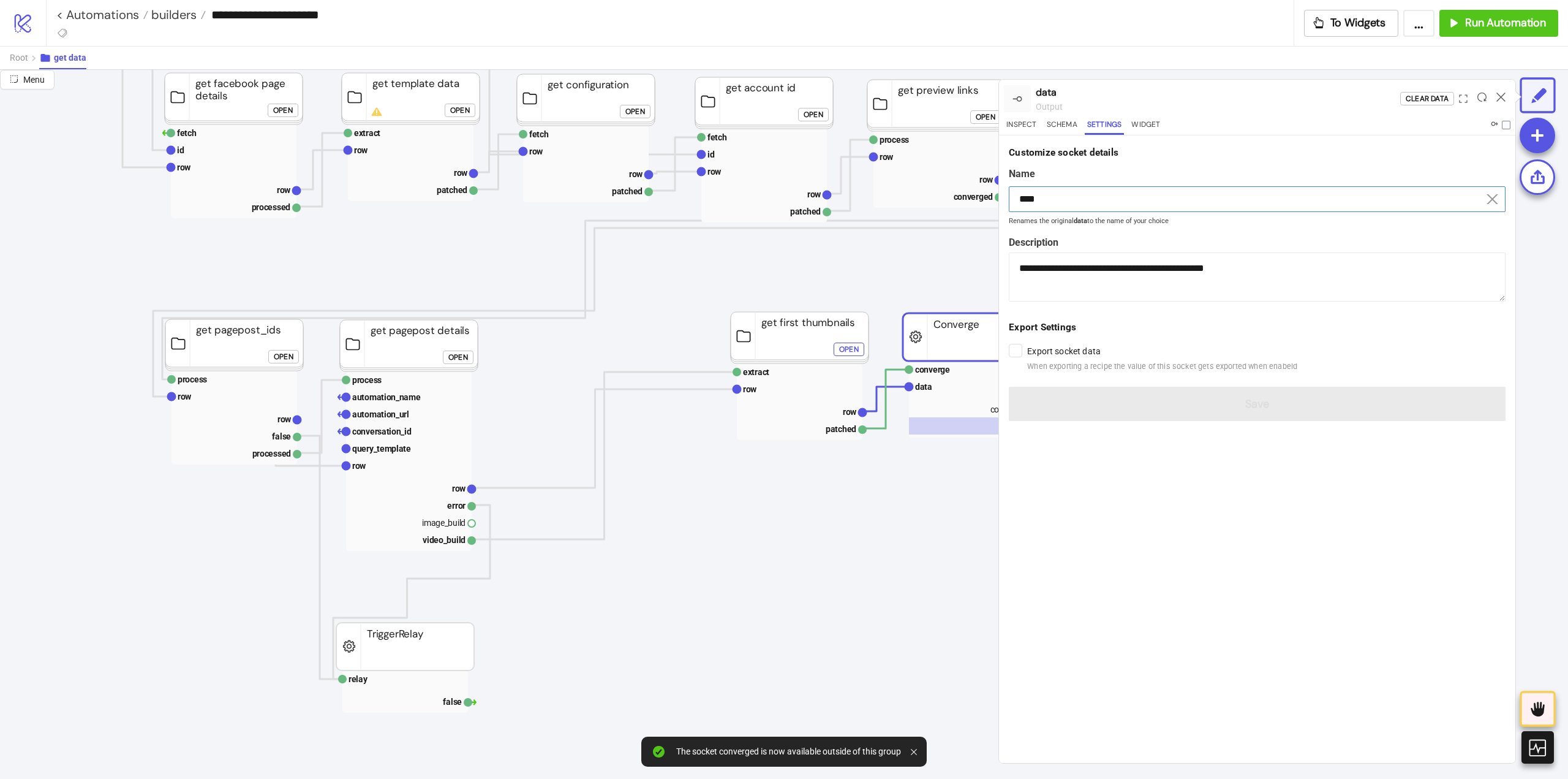
click at [1070, 193] on input "****" at bounding box center [1257, 199] width 497 height 26
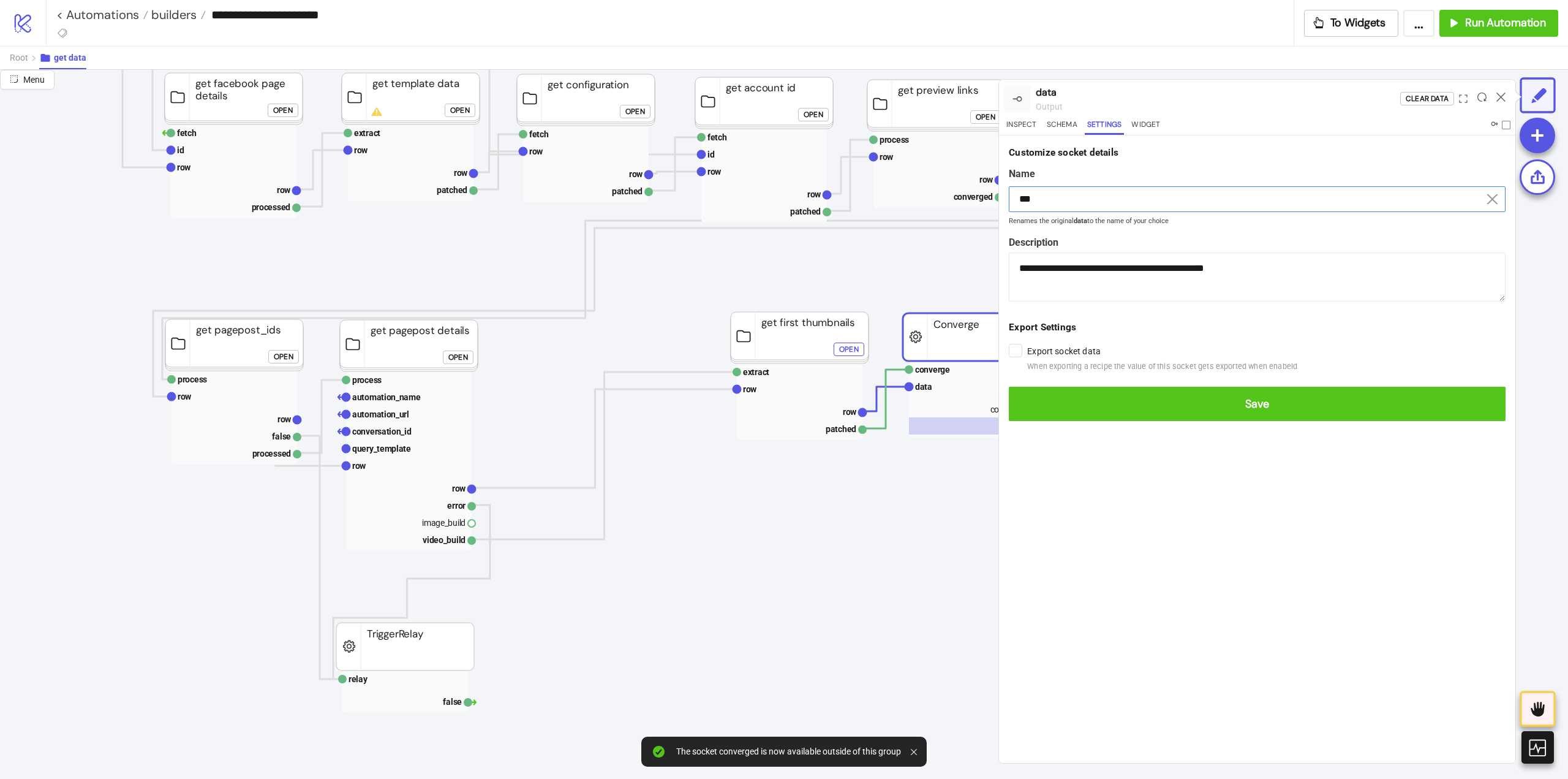
type input "***"
click at [1009, 387] on button "Save" at bounding box center [1257, 404] width 497 height 34
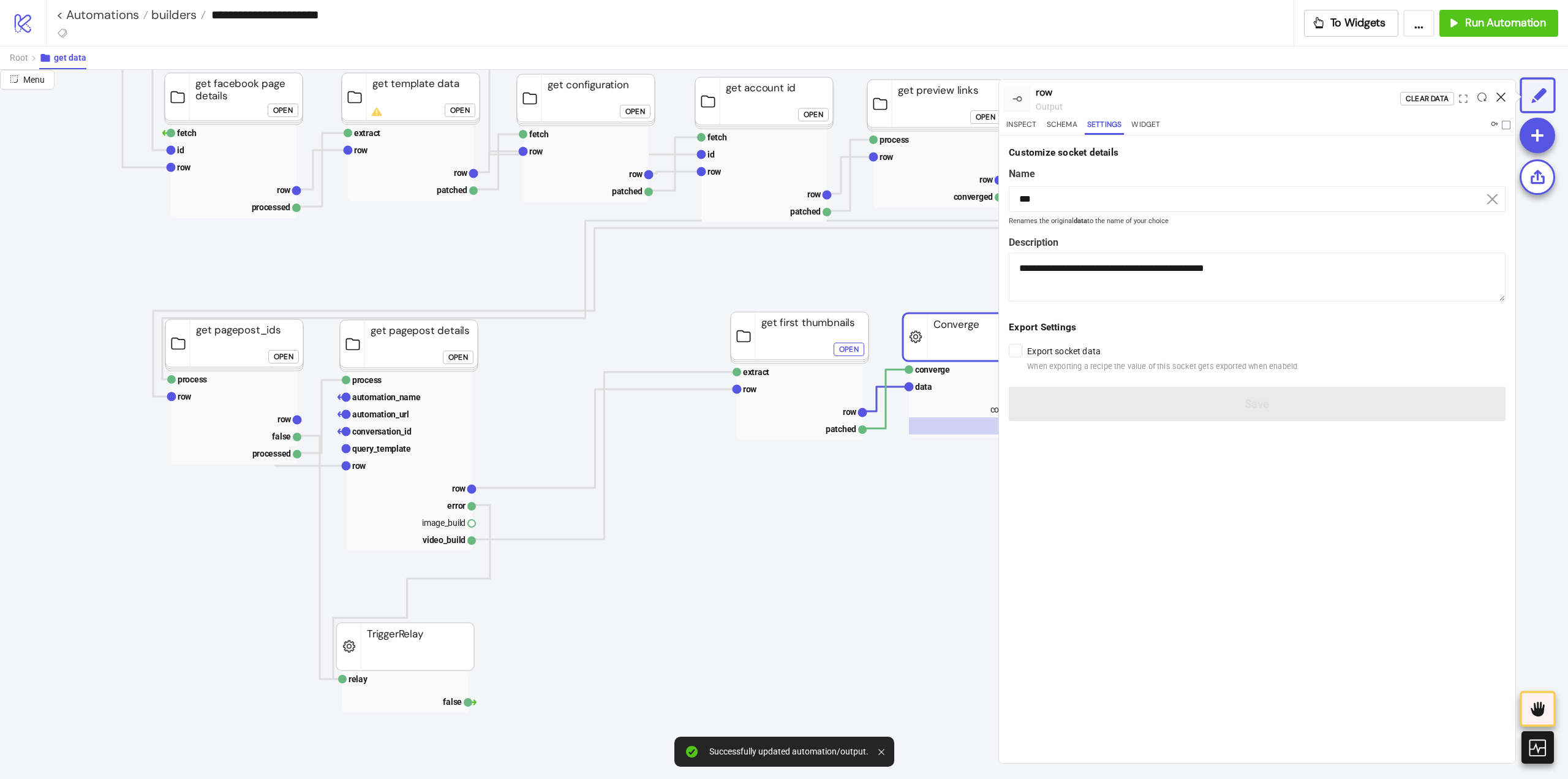
click at [1504, 93] on icon at bounding box center [1501, 97] width 9 height 9
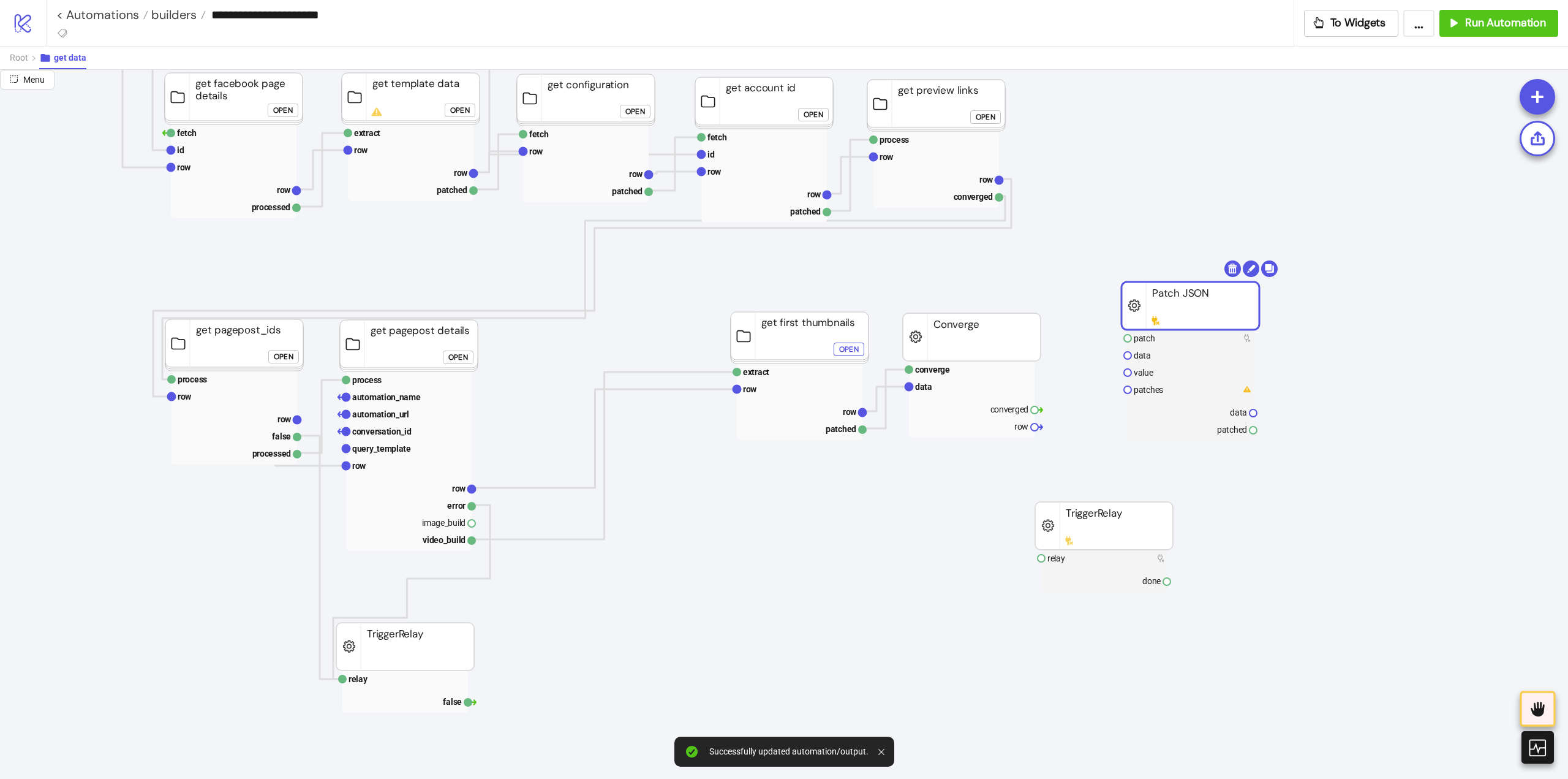
click at [1207, 310] on rect at bounding box center [1190, 306] width 138 height 48
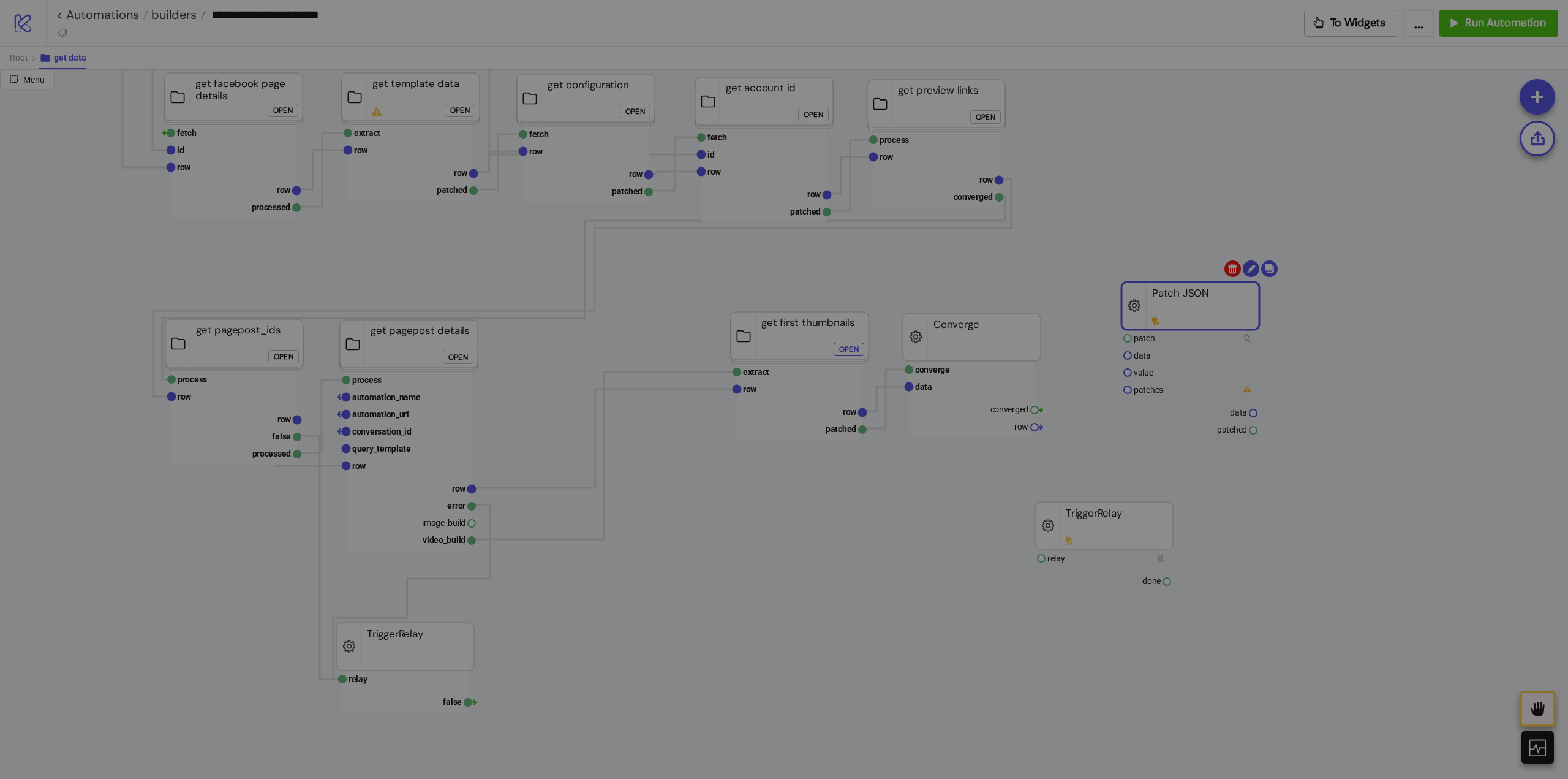
click at [1227, 275] on body "**********" at bounding box center [784, 390] width 1568 height 779
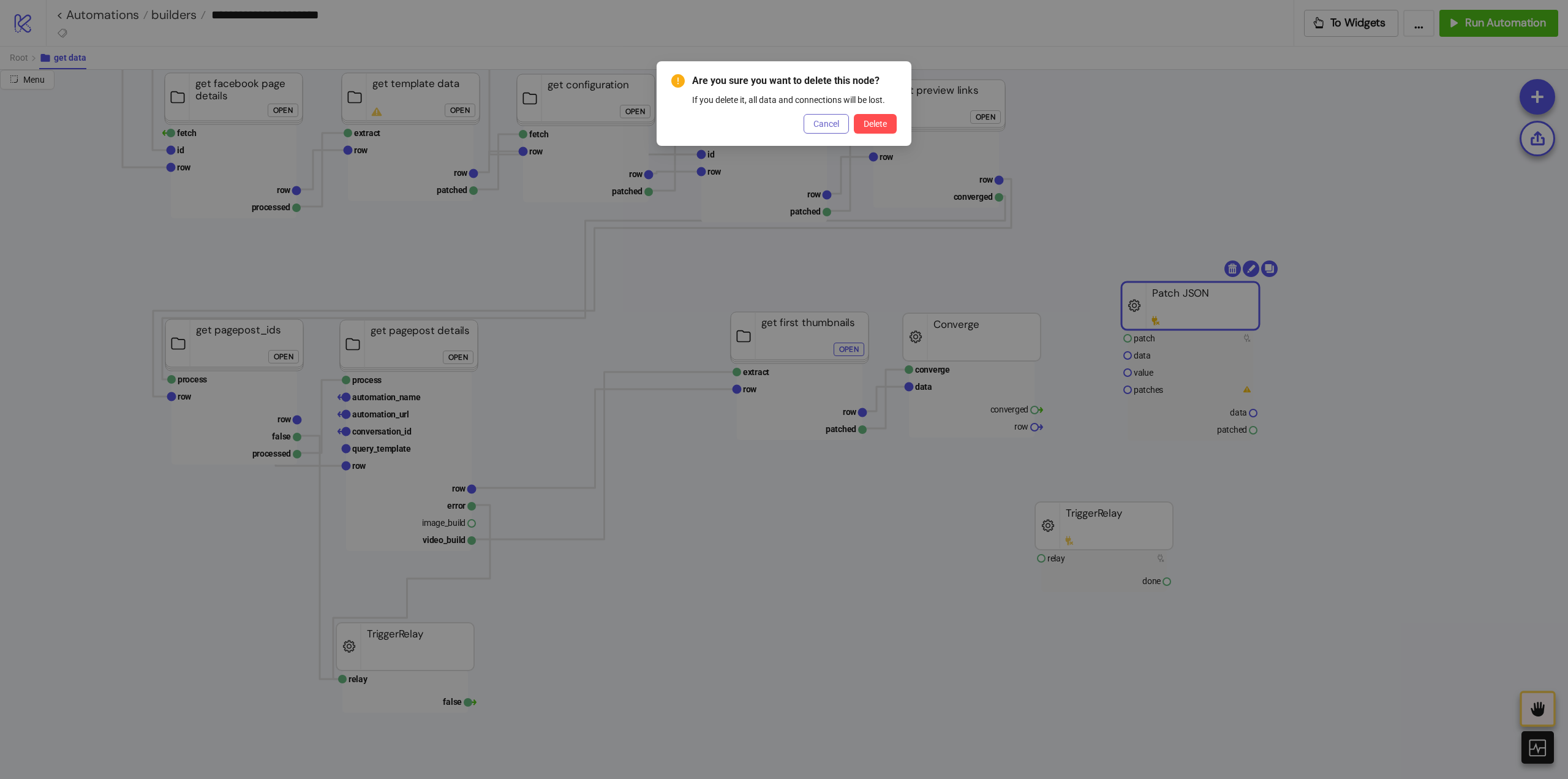
click at [822, 126] on span "Cancel" at bounding box center [826, 123] width 26 height 10
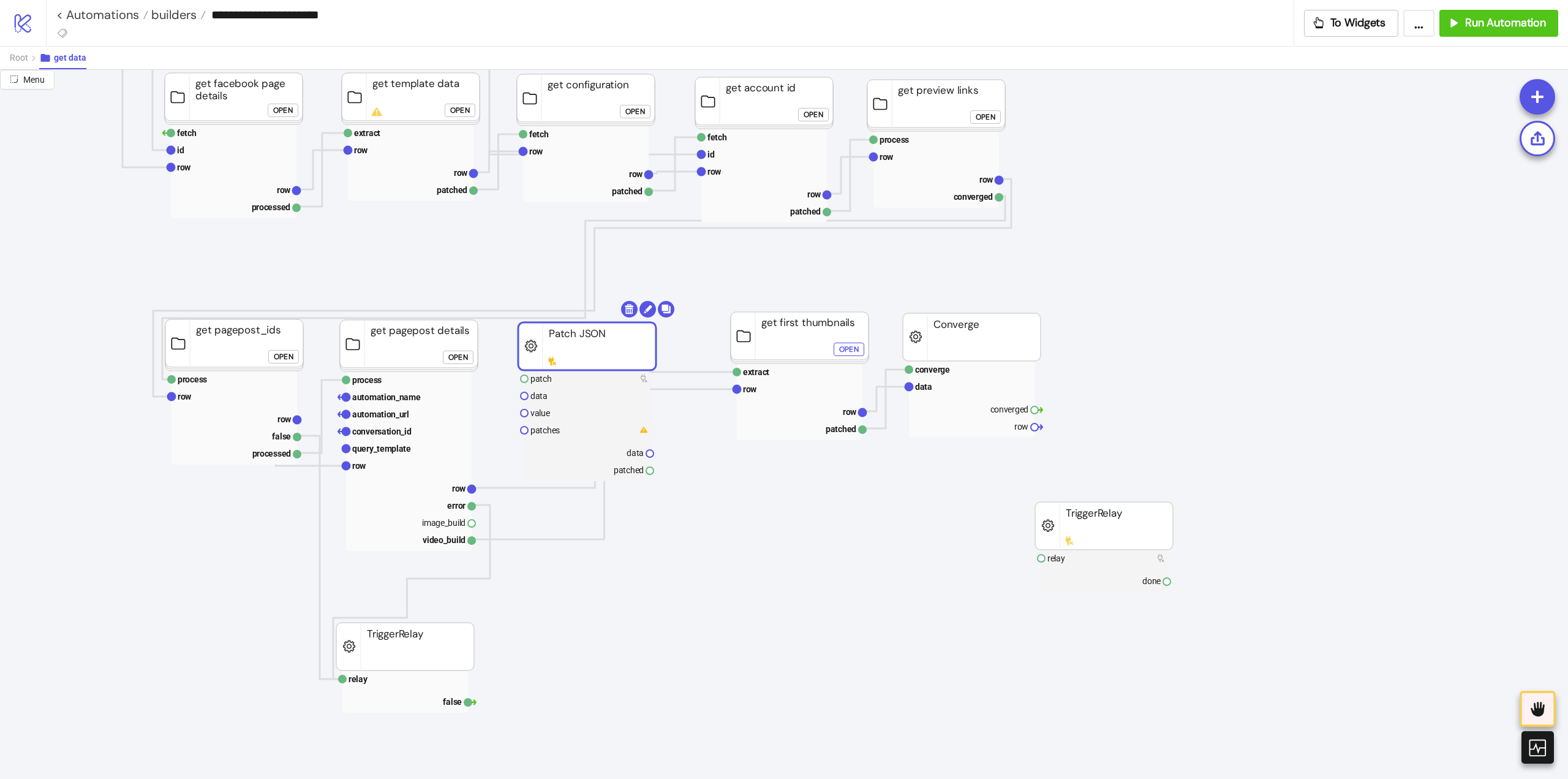
drag, startPoint x: 1186, startPoint y: 301, endPoint x: 530, endPoint y: 441, distance: 670.8
click at [582, 340] on rect at bounding box center [587, 346] width 138 height 48
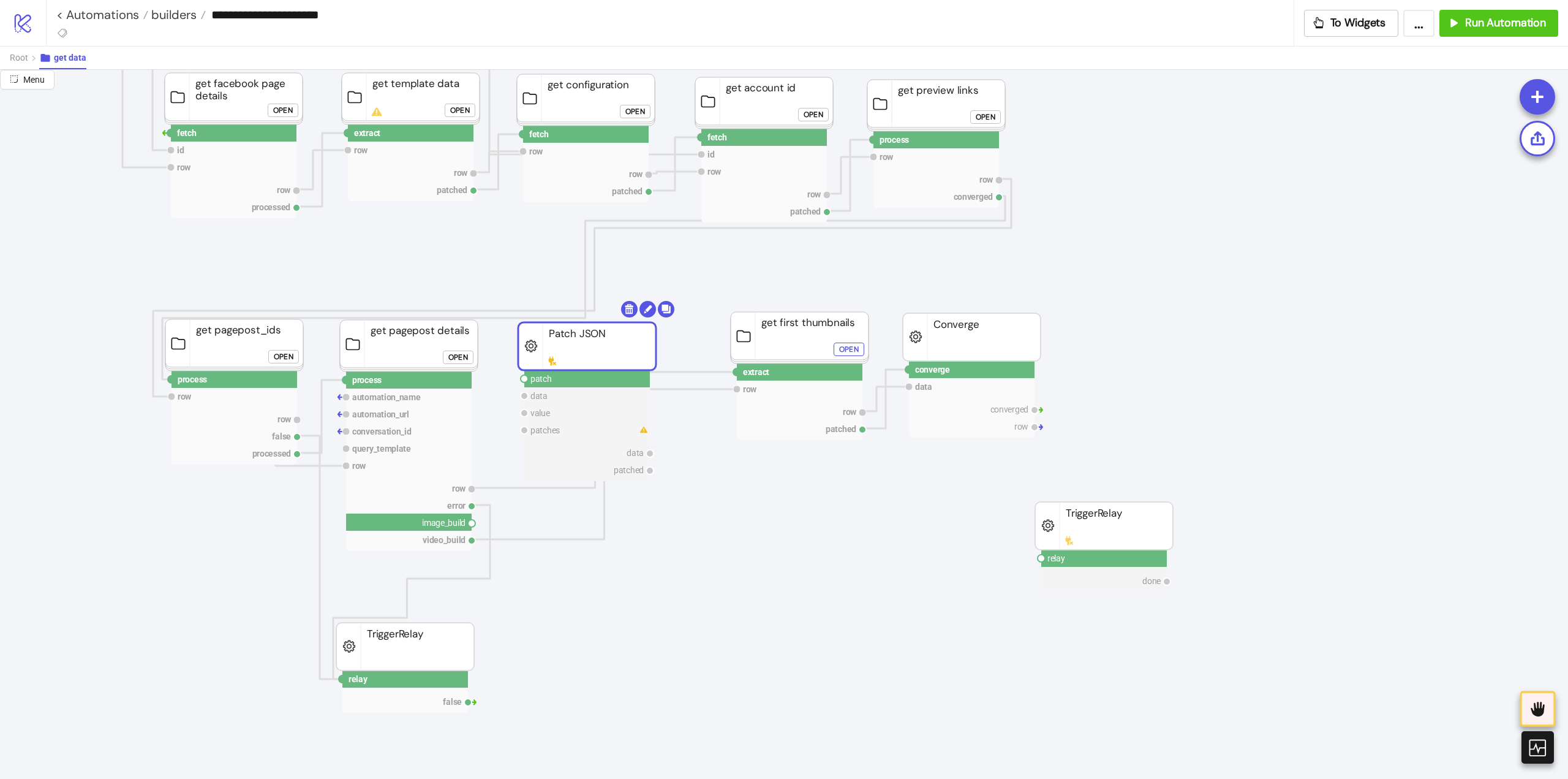
drag, startPoint x: 472, startPoint y: 521, endPoint x: 534, endPoint y: 527, distance: 62.3
click at [524, 380] on circle at bounding box center [524, 379] width 7 height 7
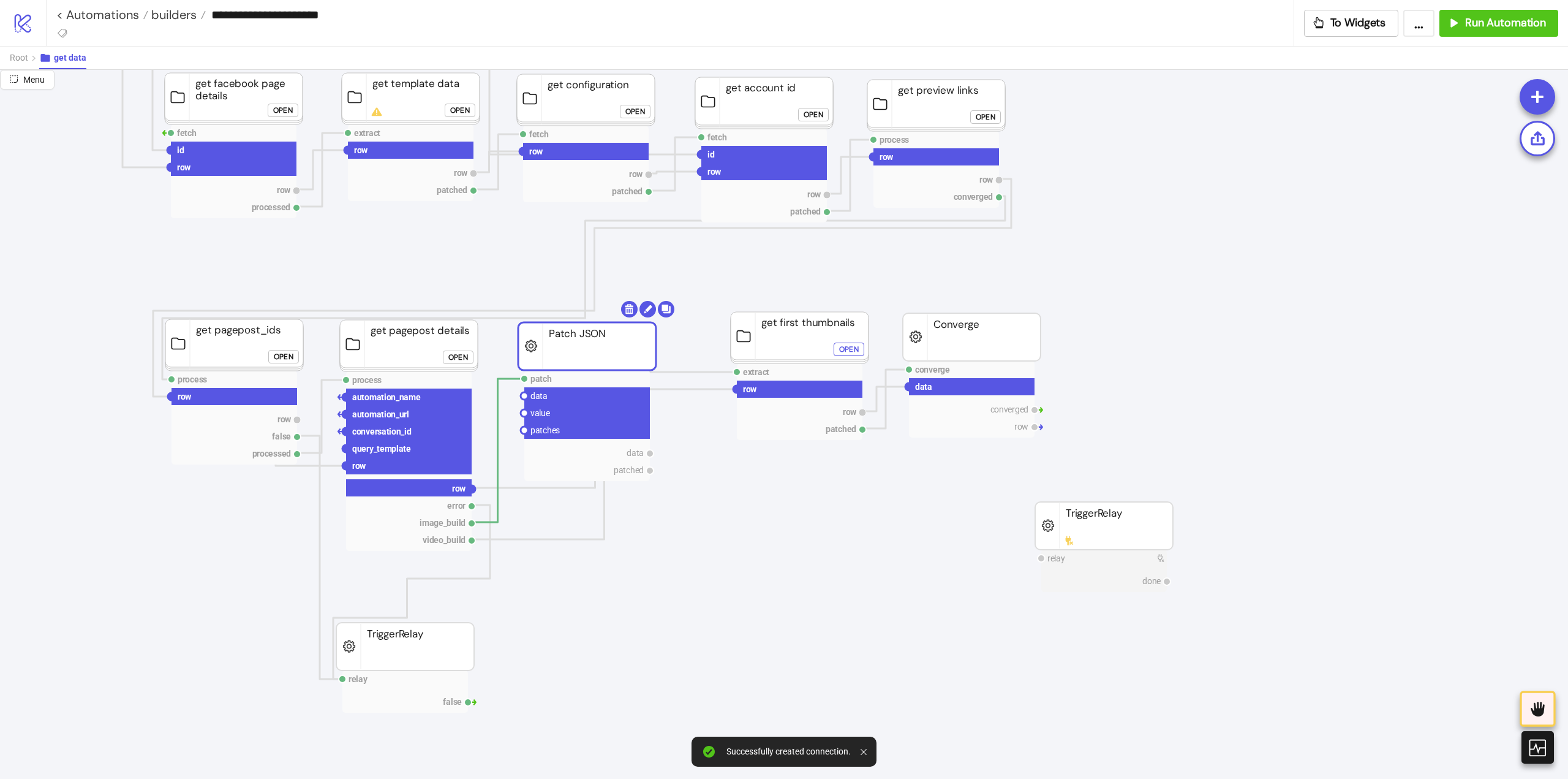
drag, startPoint x: 472, startPoint y: 488, endPoint x: 527, endPoint y: 494, distance: 55.3
click at [523, 397] on circle at bounding box center [524, 395] width 7 height 7
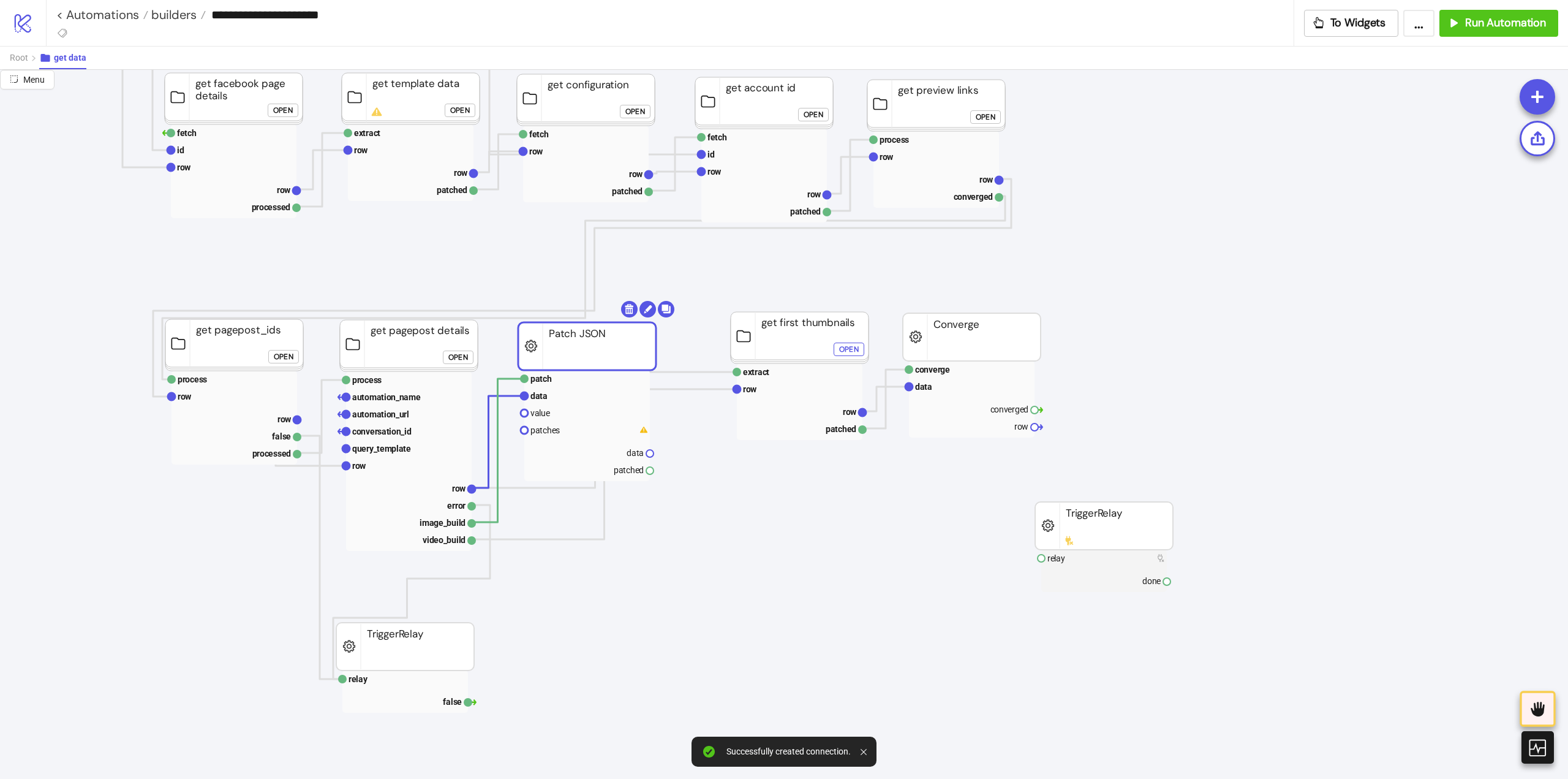
drag, startPoint x: 648, startPoint y: 471, endPoint x: 803, endPoint y: 505, distance: 158.7
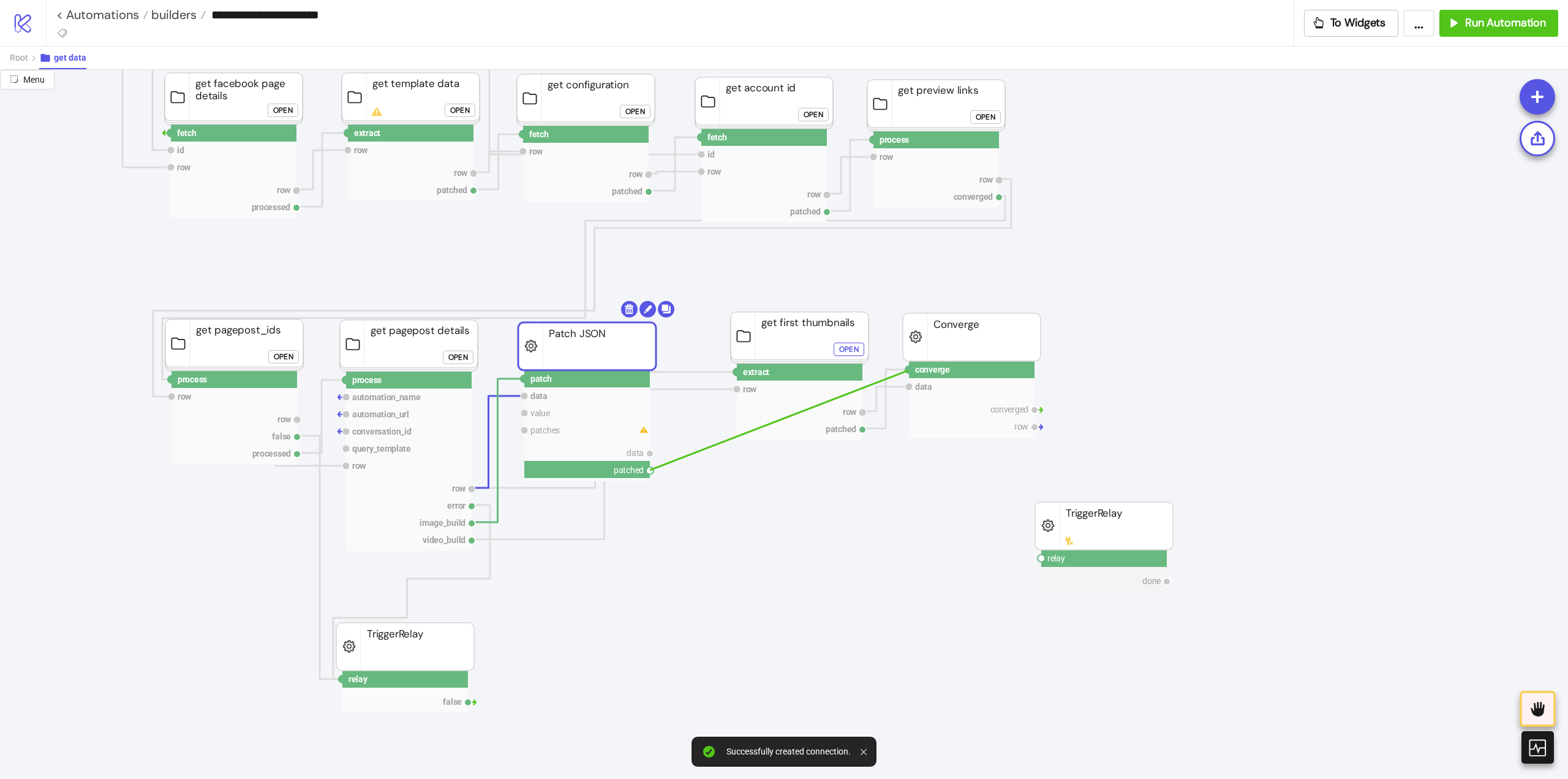
click at [908, 370] on circle at bounding box center [909, 369] width 7 height 7
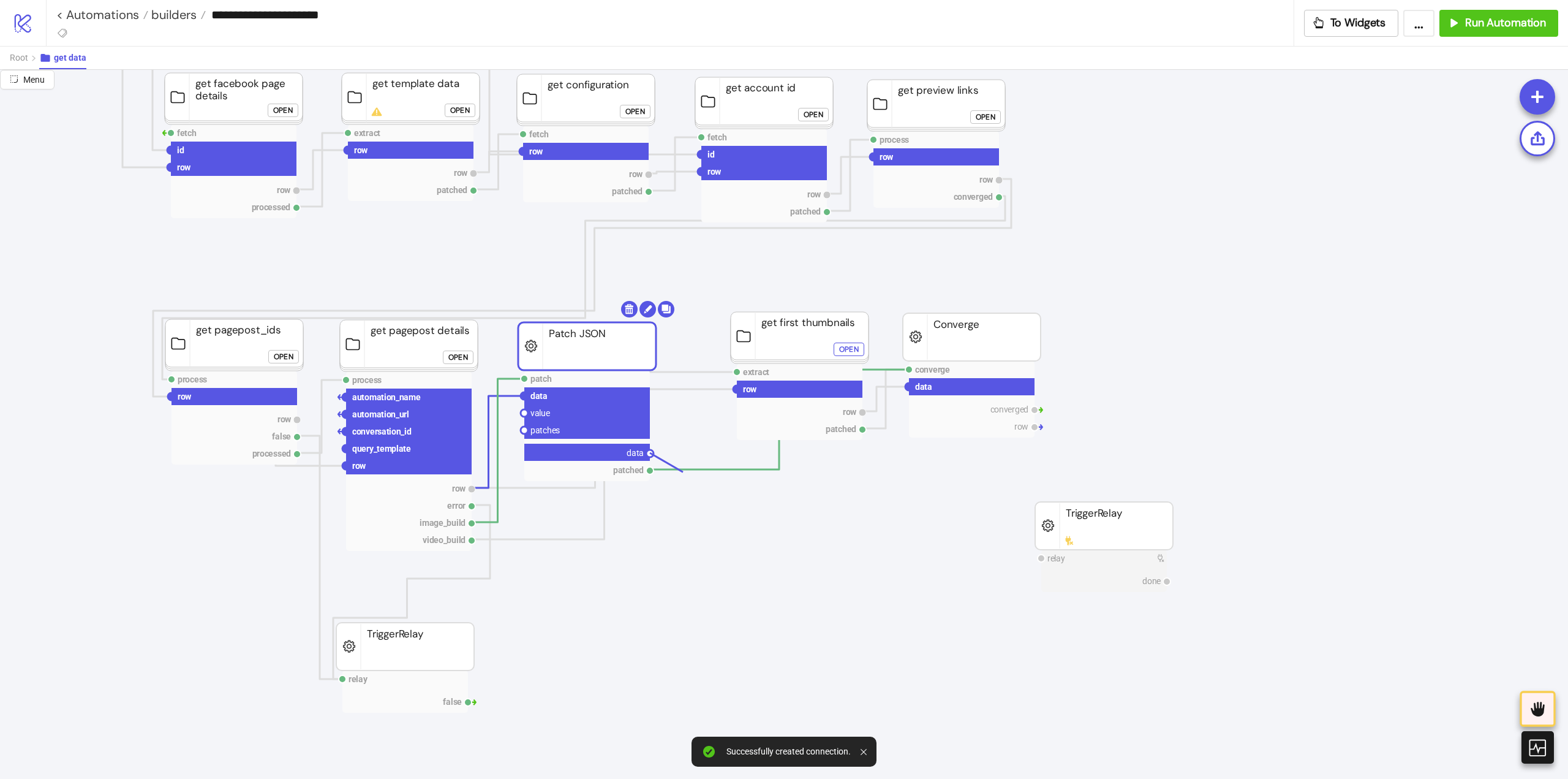
drag, startPoint x: 650, startPoint y: 453, endPoint x: 784, endPoint y: 483, distance: 137.3
click at [908, 390] on circle at bounding box center [909, 386] width 7 height 7
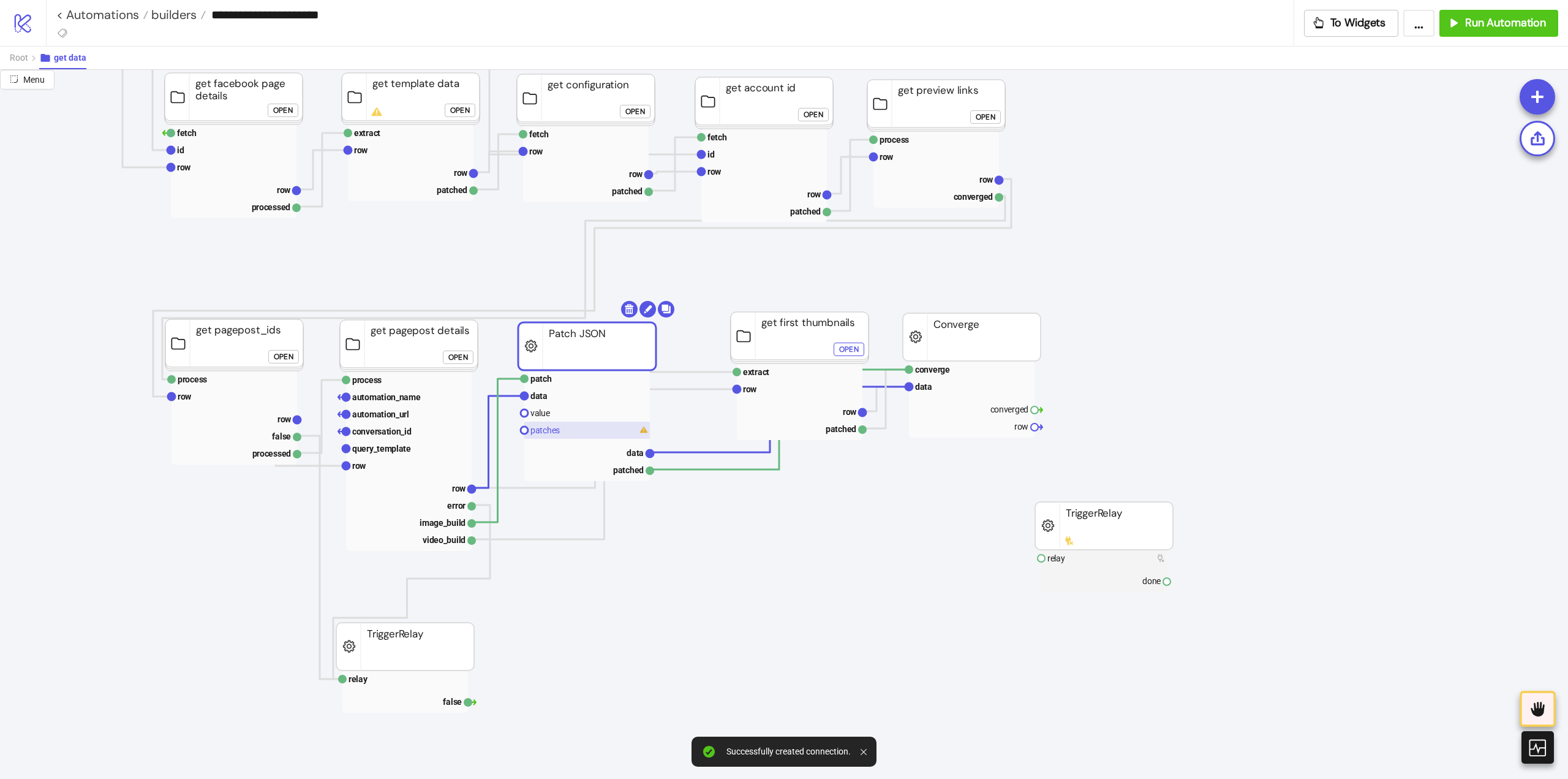
drag, startPoint x: 566, startPoint y: 433, endPoint x: 623, endPoint y: 430, distance: 57.1
click at [566, 433] on rect at bounding box center [586, 430] width 126 height 17
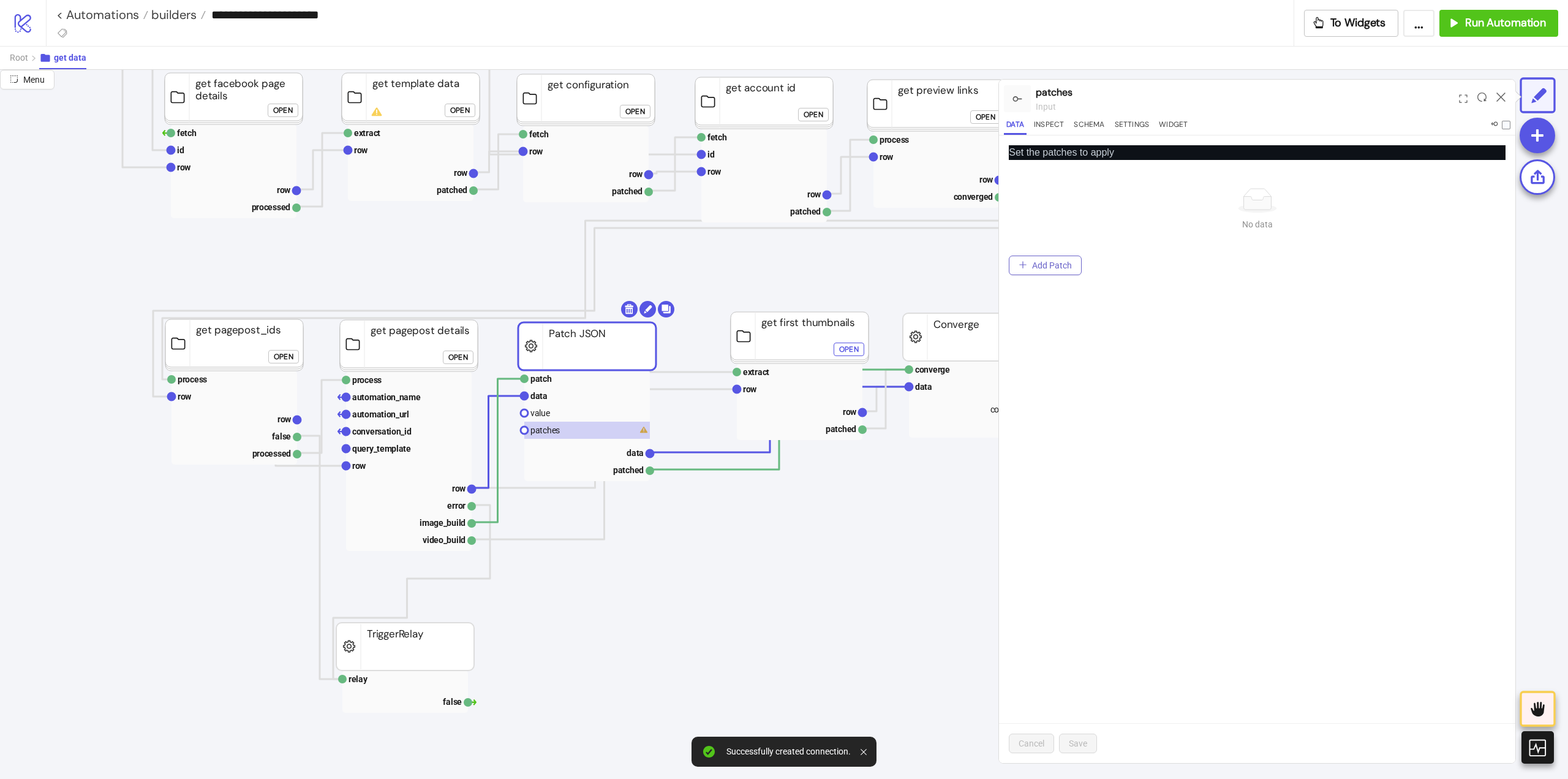
click at [1056, 266] on span "Add Patch" at bounding box center [1052, 265] width 40 height 10
click at [1038, 195] on span "Add" at bounding box center [1040, 197] width 46 height 19
click at [1044, 276] on div "Test" at bounding box center [1039, 280] width 42 height 14
click at [1090, 738] on button "Save" at bounding box center [1078, 744] width 38 height 19
click at [560, 382] on rect at bounding box center [586, 379] width 126 height 17
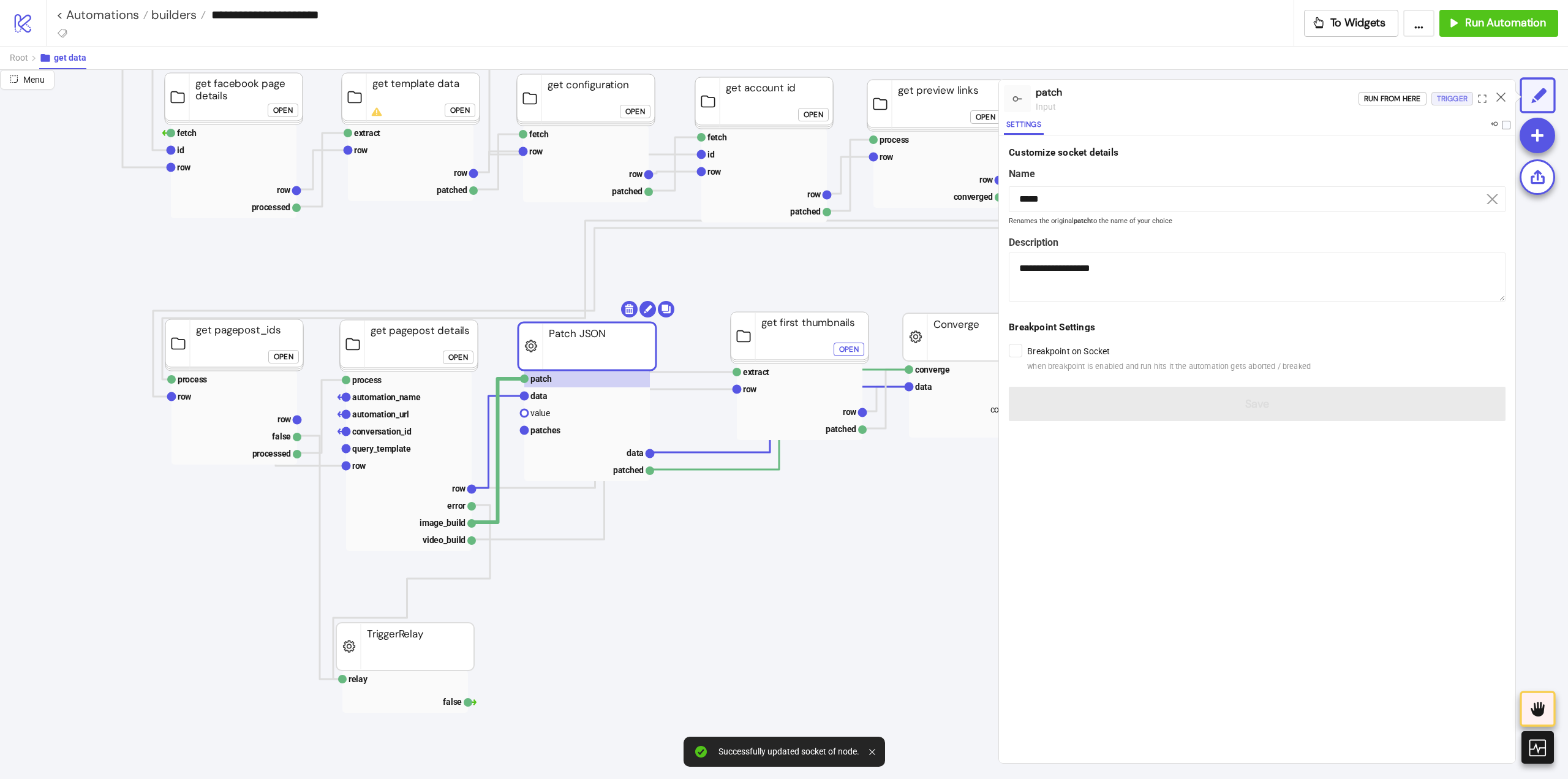
click at [1455, 104] on div "Trigger" at bounding box center [1452, 99] width 31 height 14
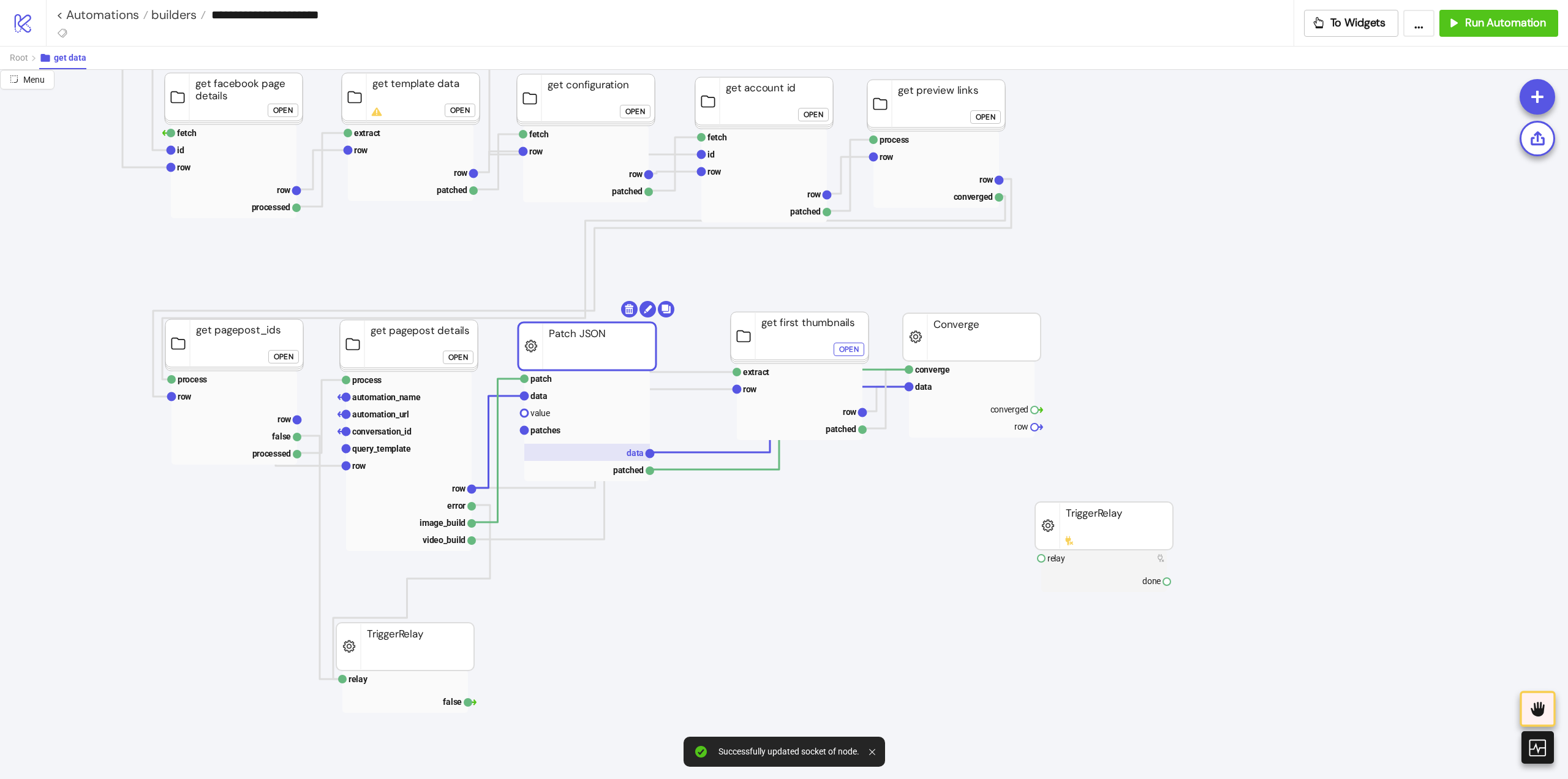
click at [632, 453] on text "data" at bounding box center [635, 453] width 17 height 10
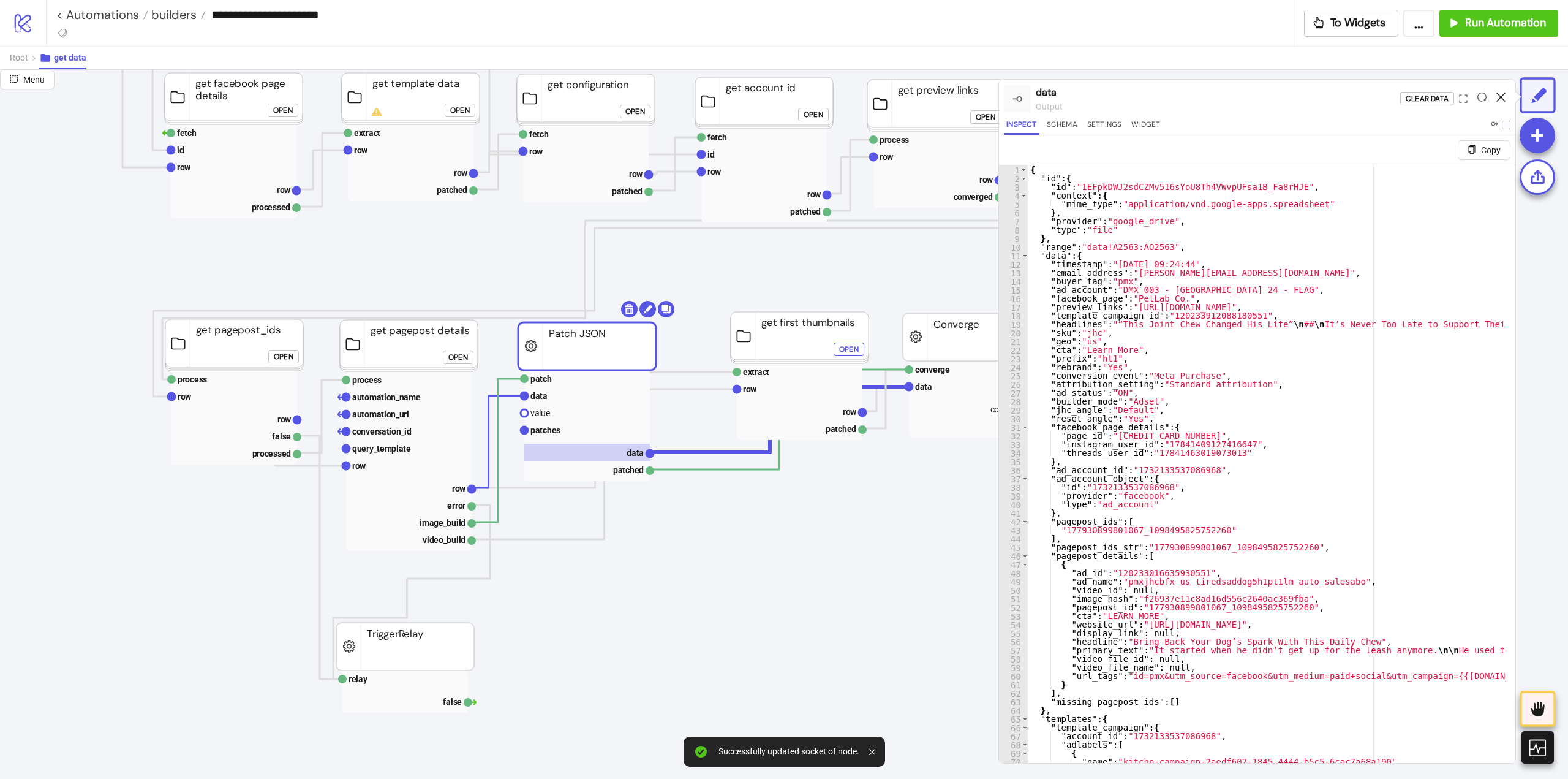
click at [1498, 95] on icon at bounding box center [1501, 97] width 9 height 9
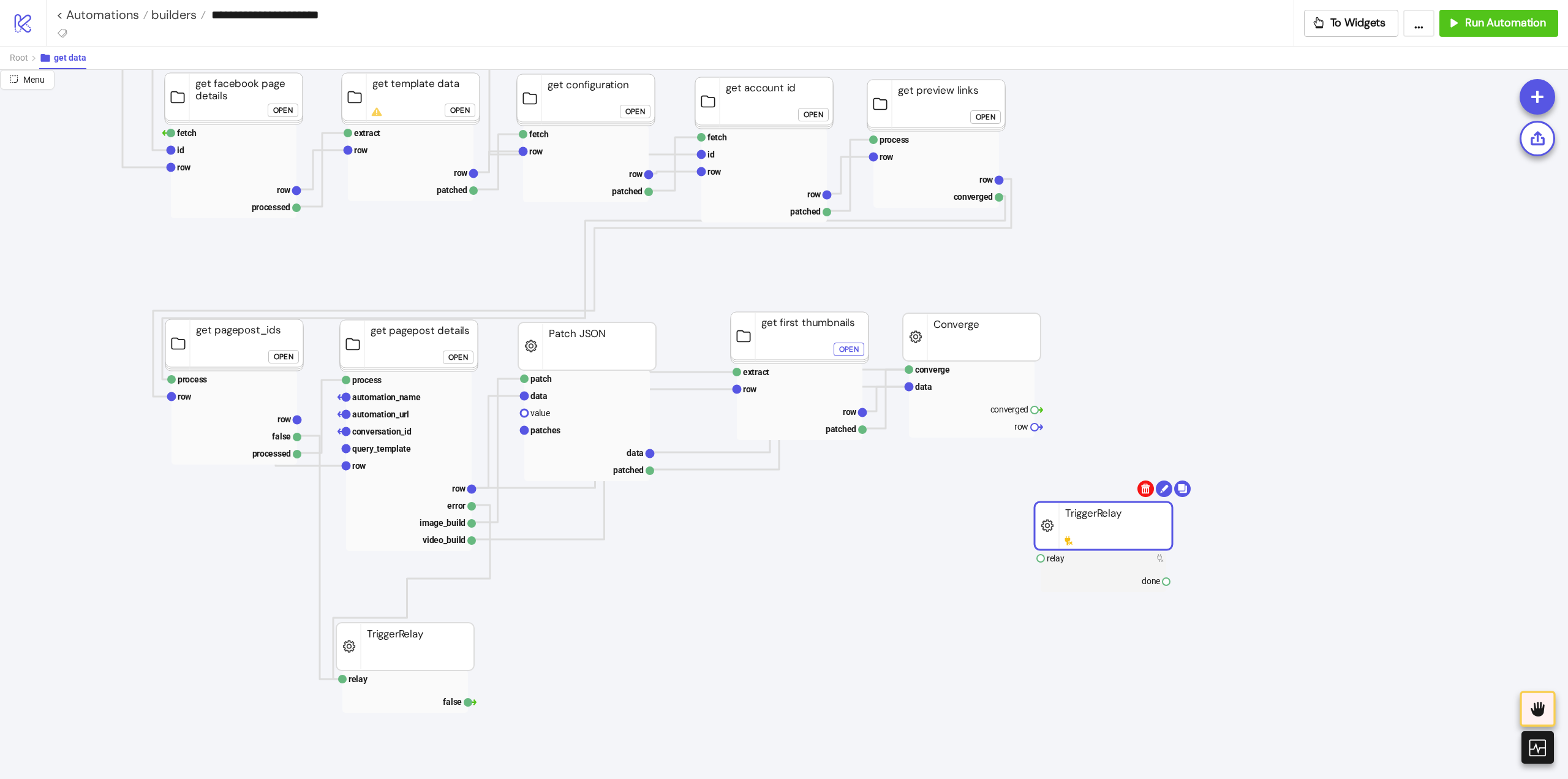
click at [1142, 489] on body "**********" at bounding box center [784, 390] width 1568 height 779
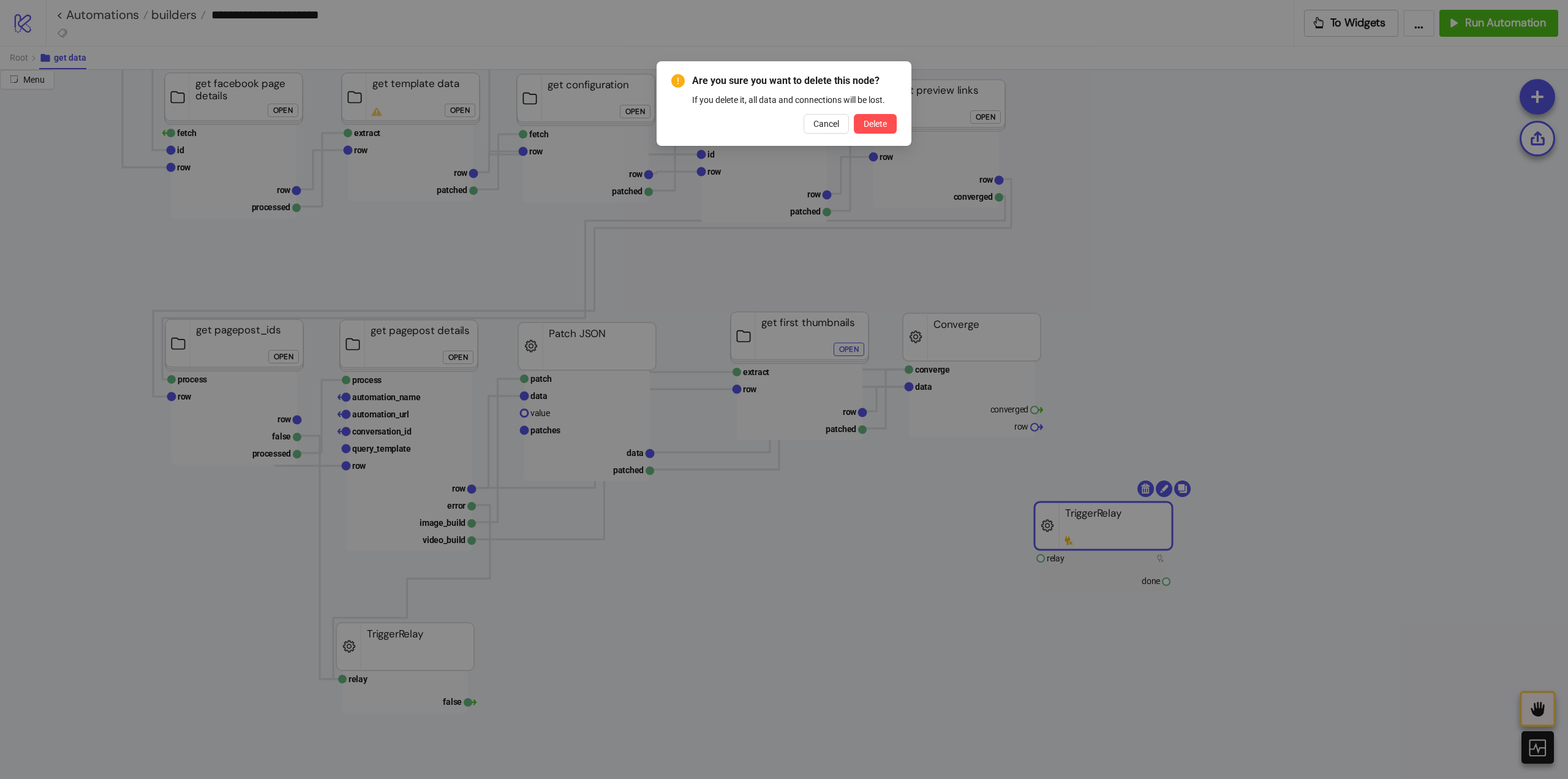
click at [854, 114] on button "Delete" at bounding box center [875, 124] width 43 height 19
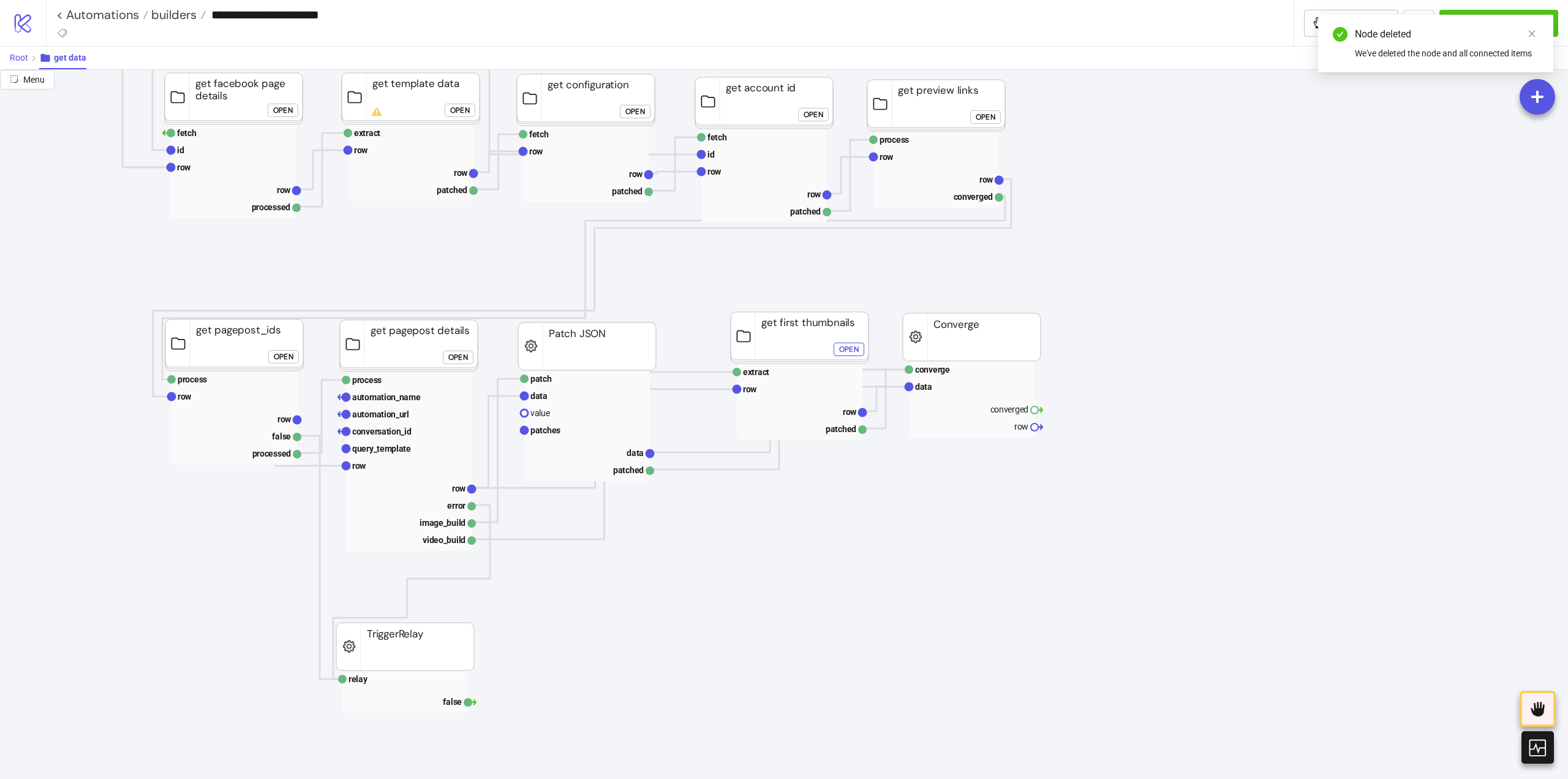
drag, startPoint x: 23, startPoint y: 55, endPoint x: 48, endPoint y: 68, distance: 28.2
click at [23, 55] on span "Root" at bounding box center [19, 57] width 19 height 10
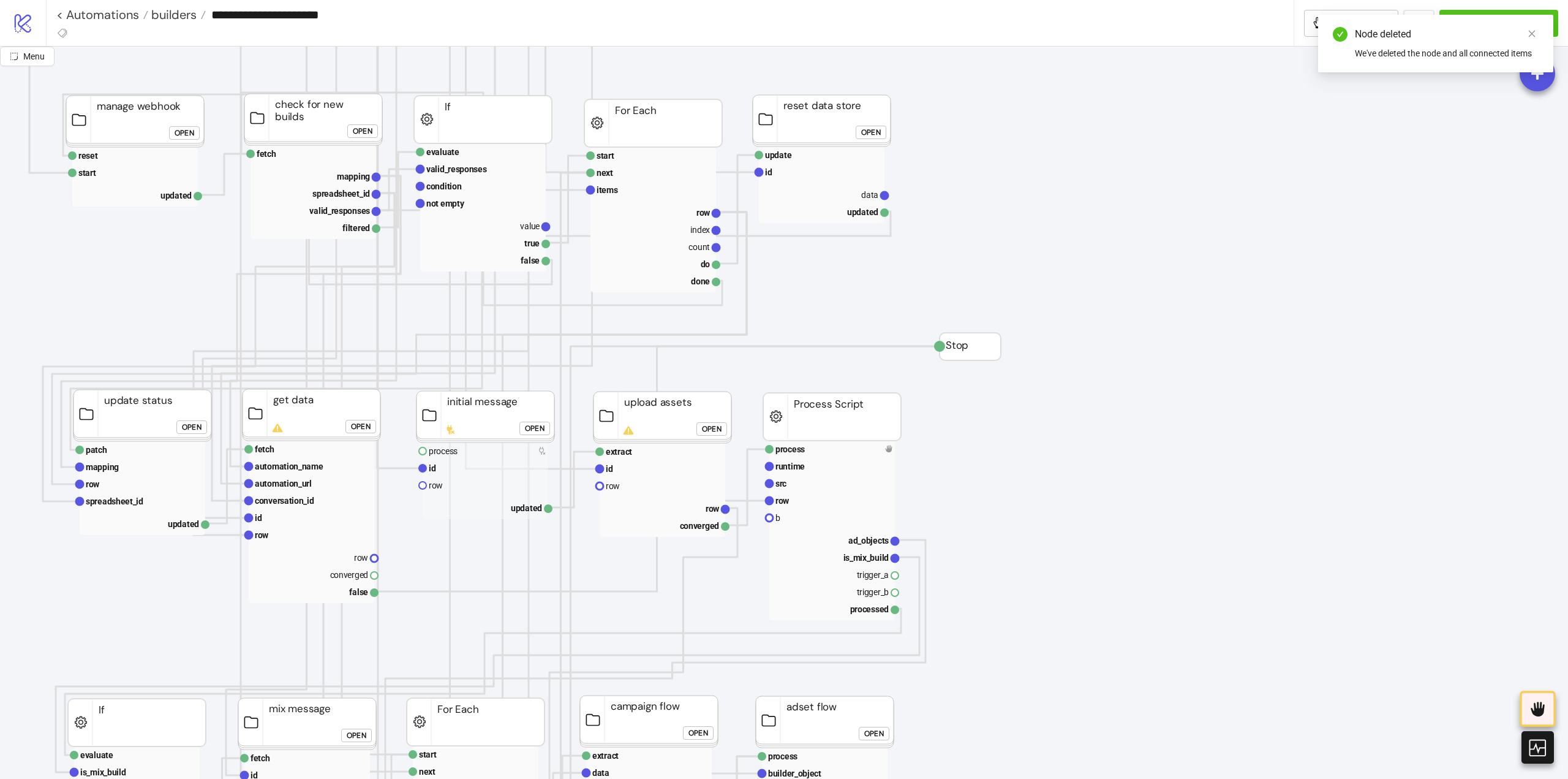
drag, startPoint x: 374, startPoint y: 577, endPoint x: 459, endPoint y: 570, distance: 85.3
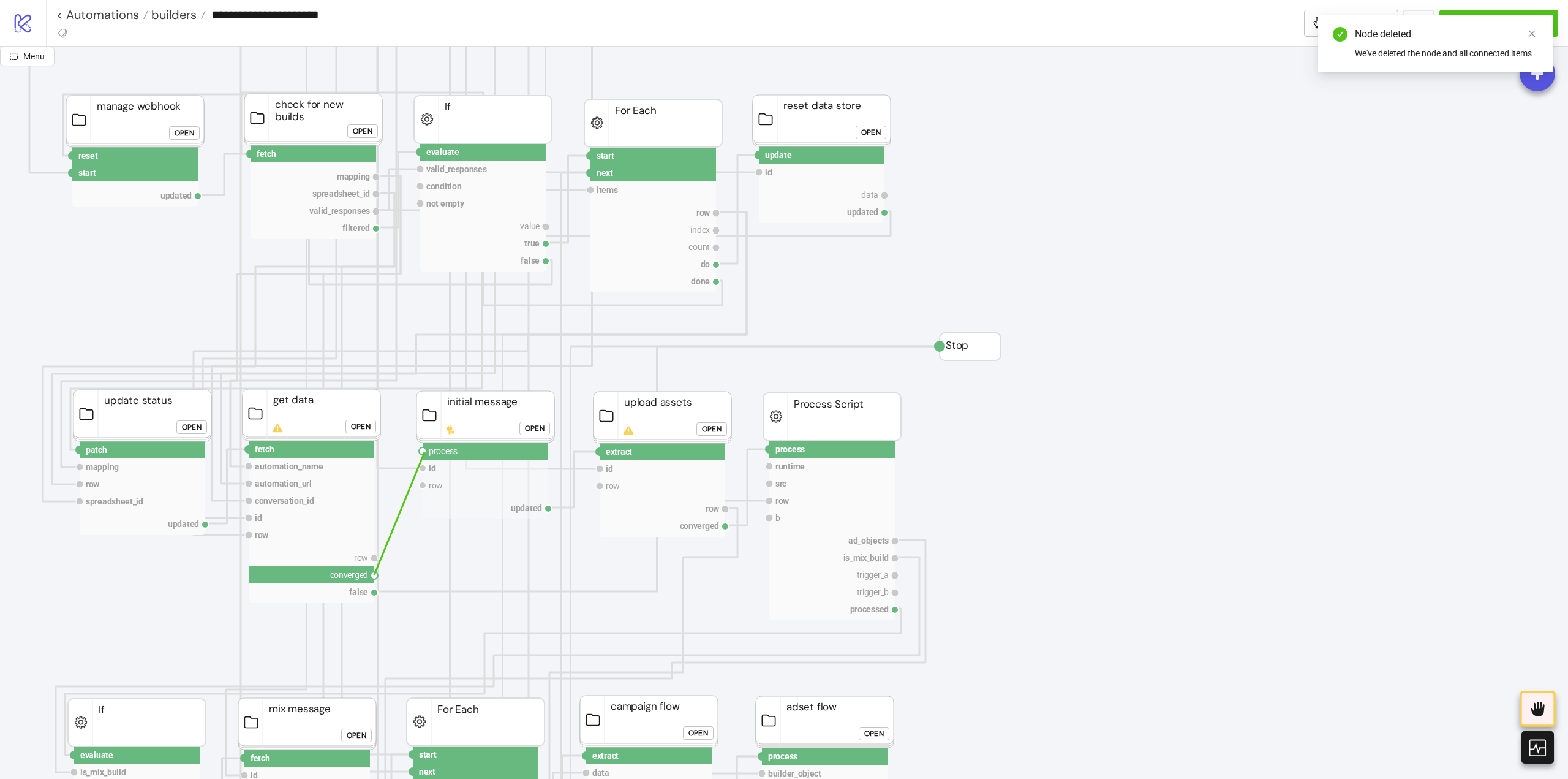
click at [425, 452] on circle at bounding box center [422, 451] width 7 height 7
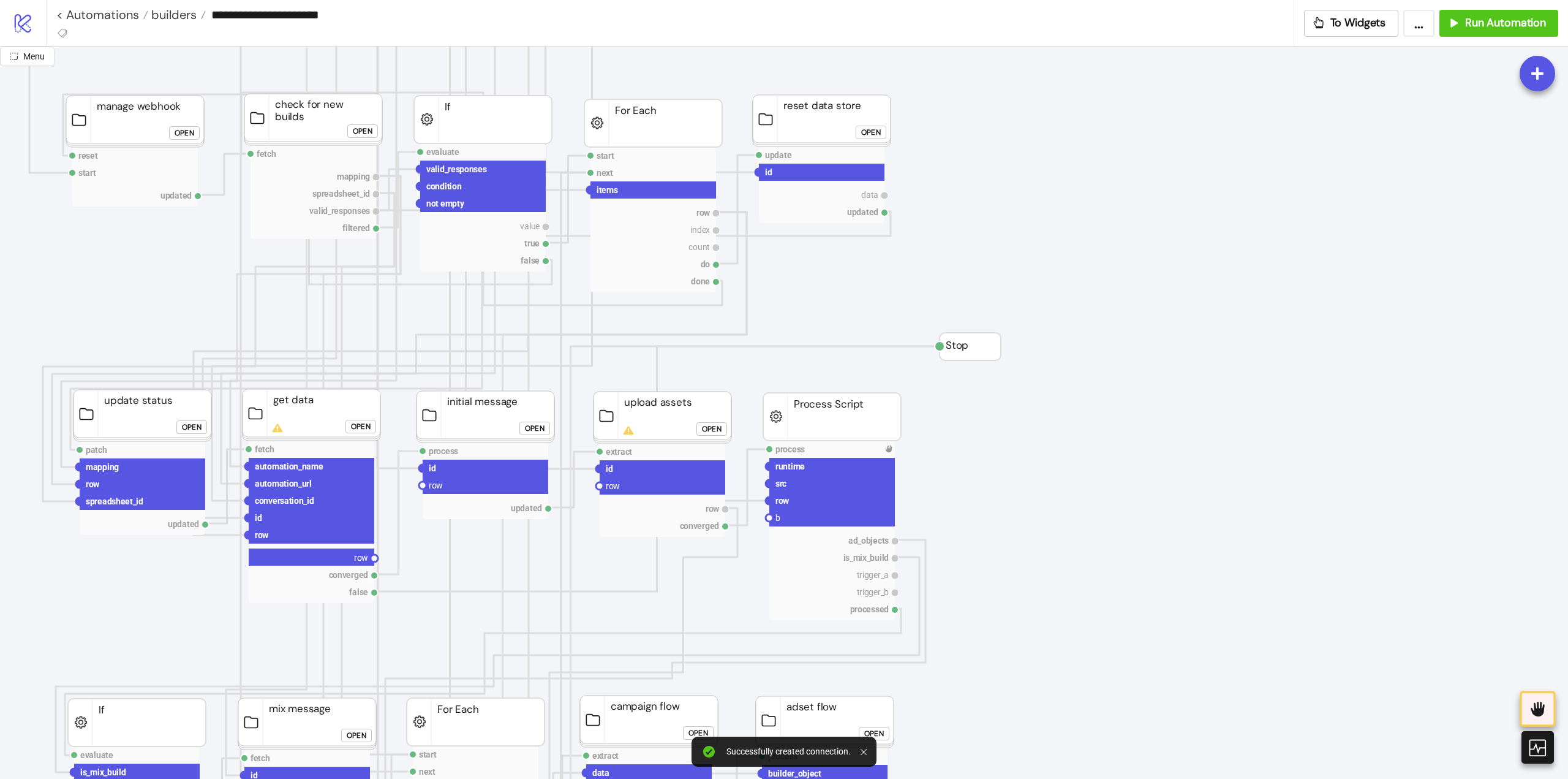
drag, startPoint x: 374, startPoint y: 560, endPoint x: 406, endPoint y: 546, distance: 34.9
click at [424, 484] on circle at bounding box center [422, 485] width 7 height 7
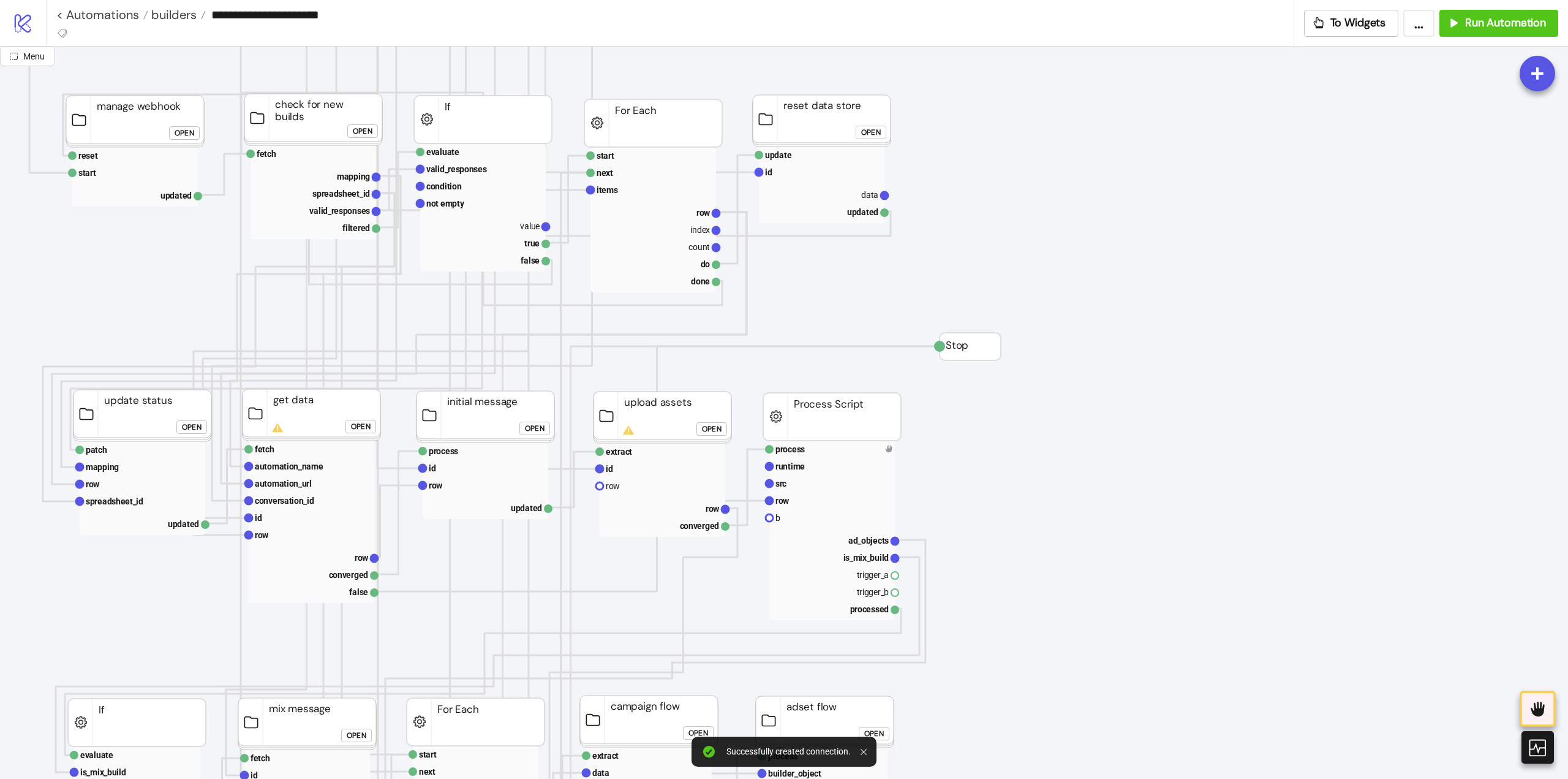
drag, startPoint x: 373, startPoint y: 558, endPoint x: 442, endPoint y: 581, distance: 72.7
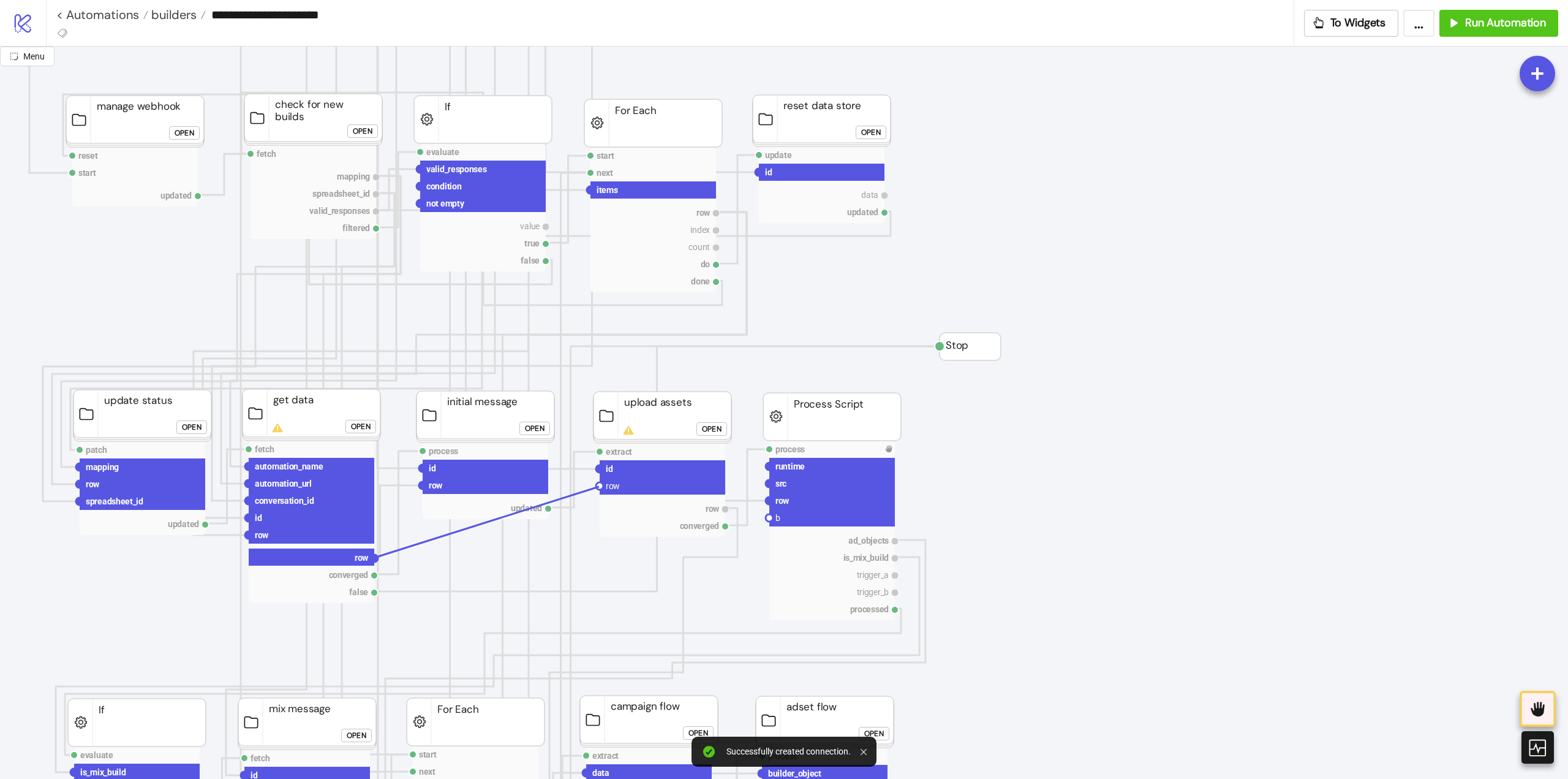
click at [599, 487] on circle at bounding box center [599, 486] width 7 height 7
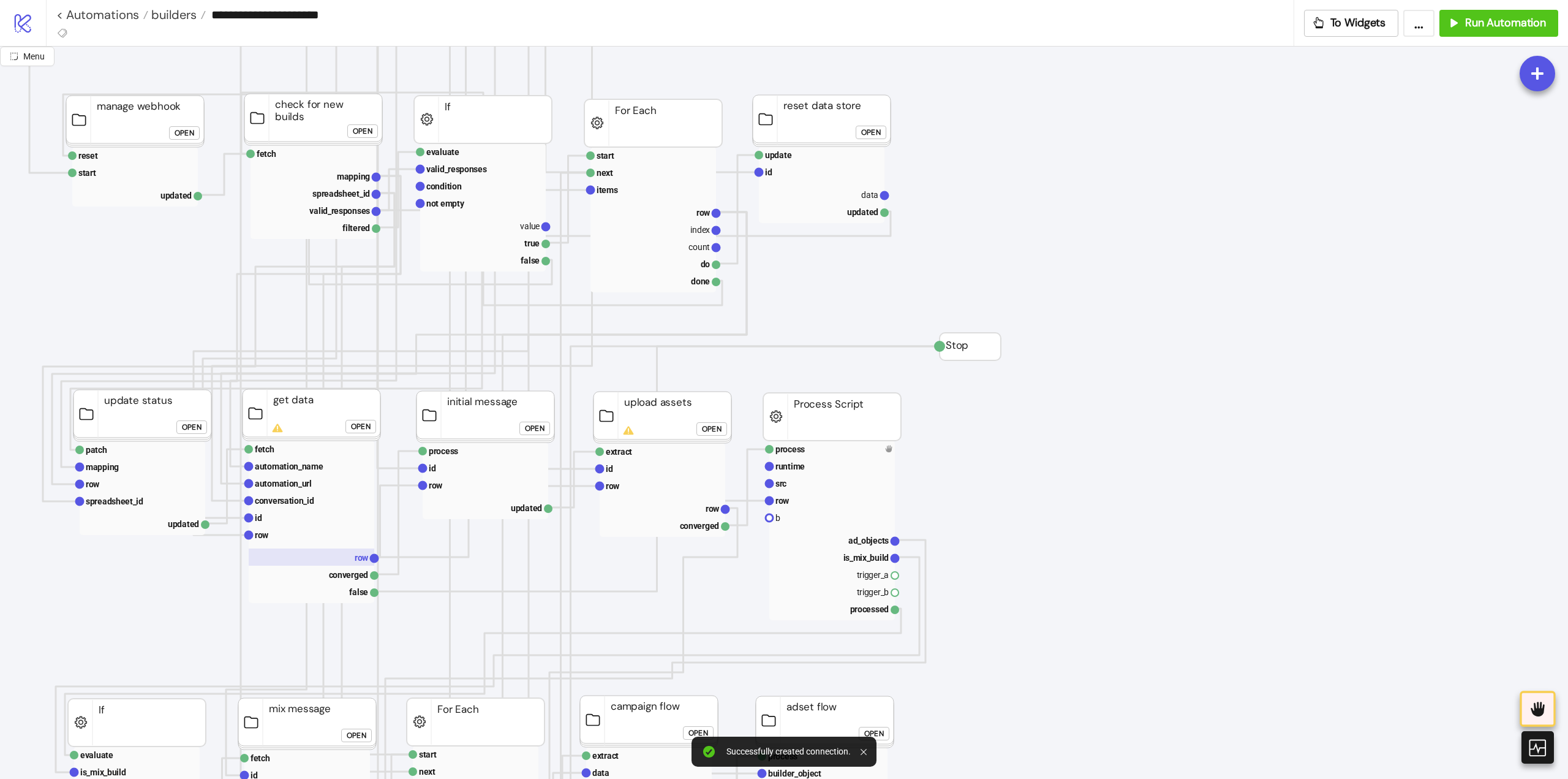
click at [354, 558] on text "row" at bounding box center [362, 557] width 14 height 10
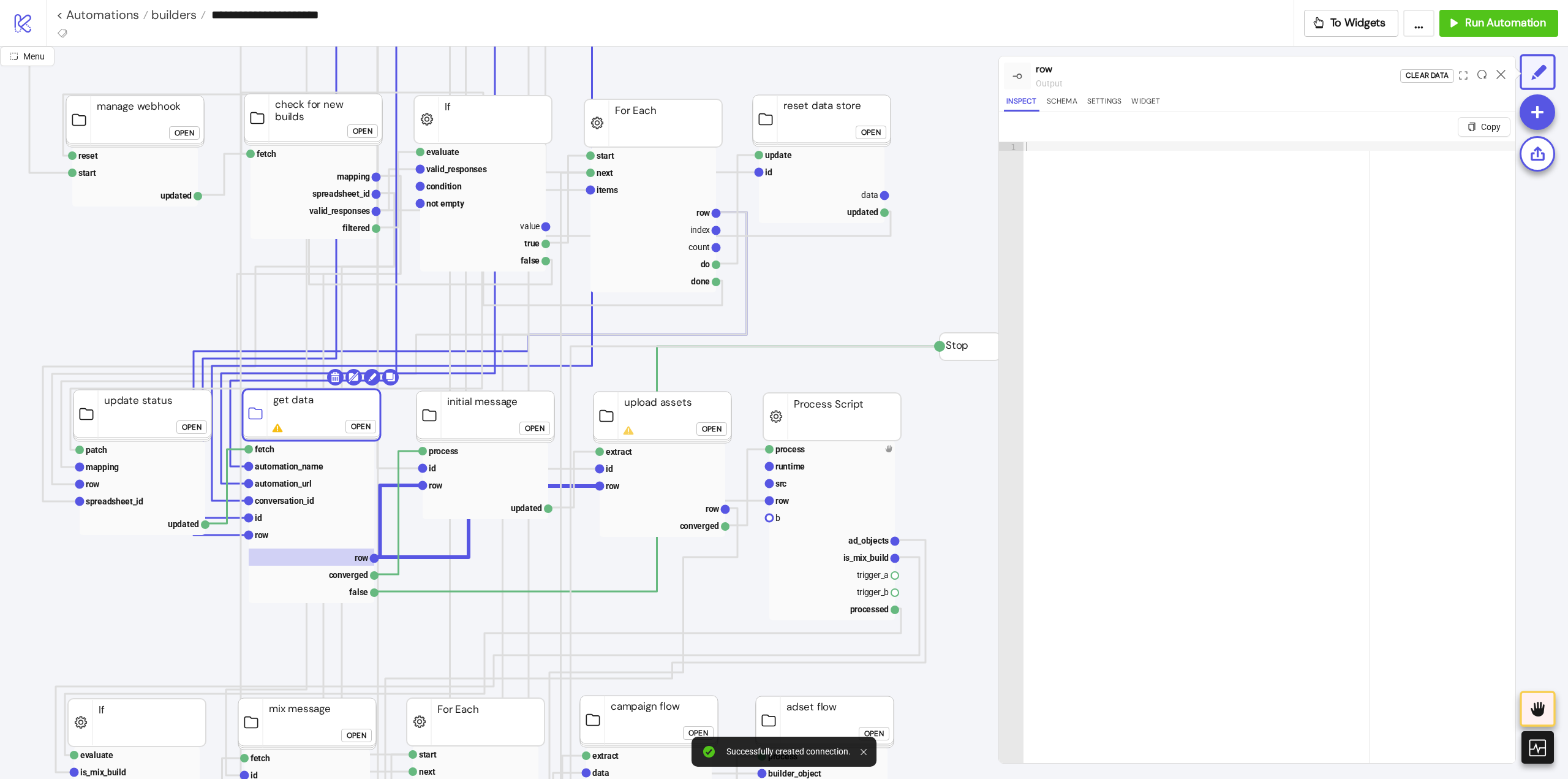
click button "Open"
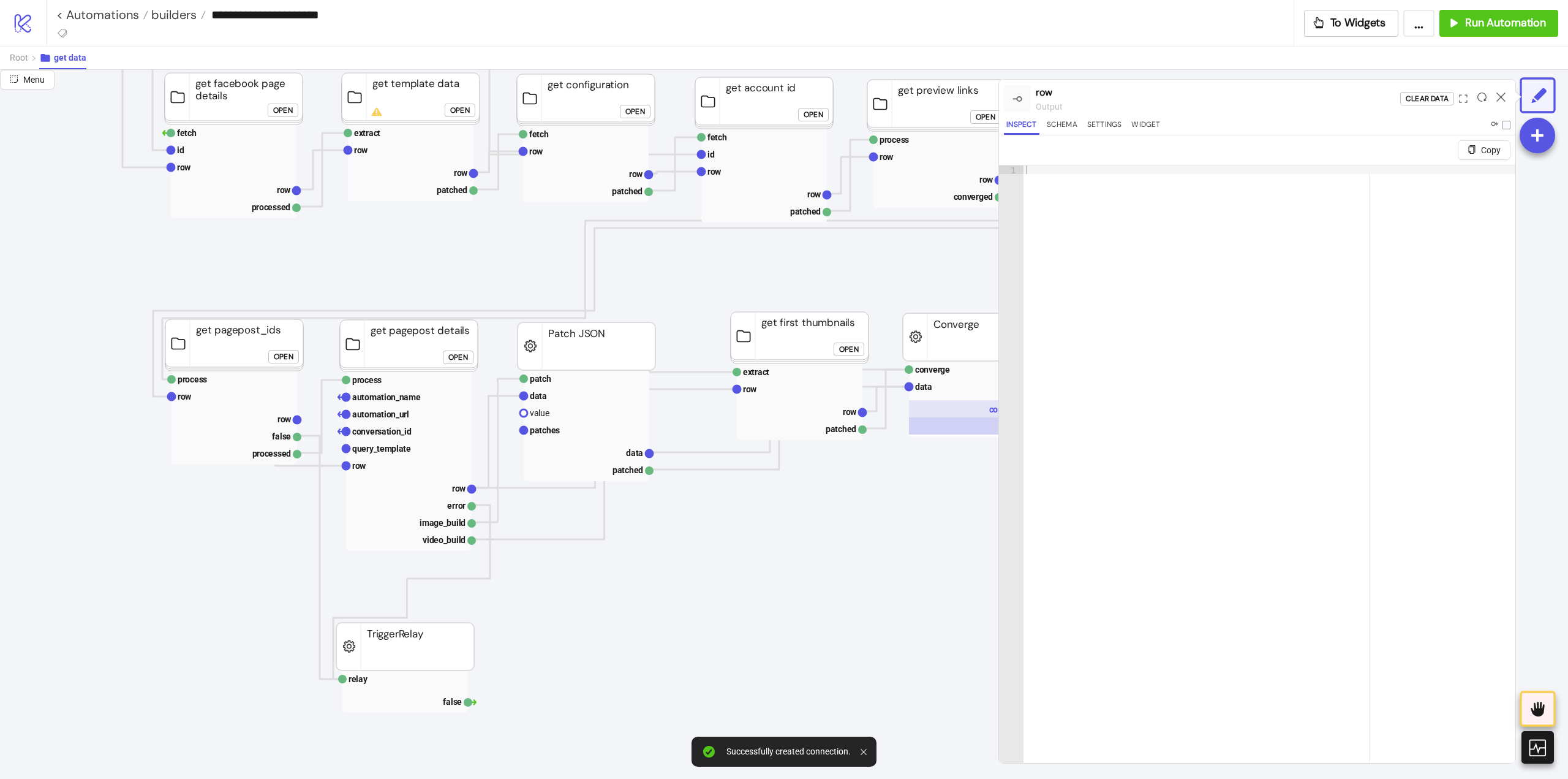
scroll to position [245, 306]
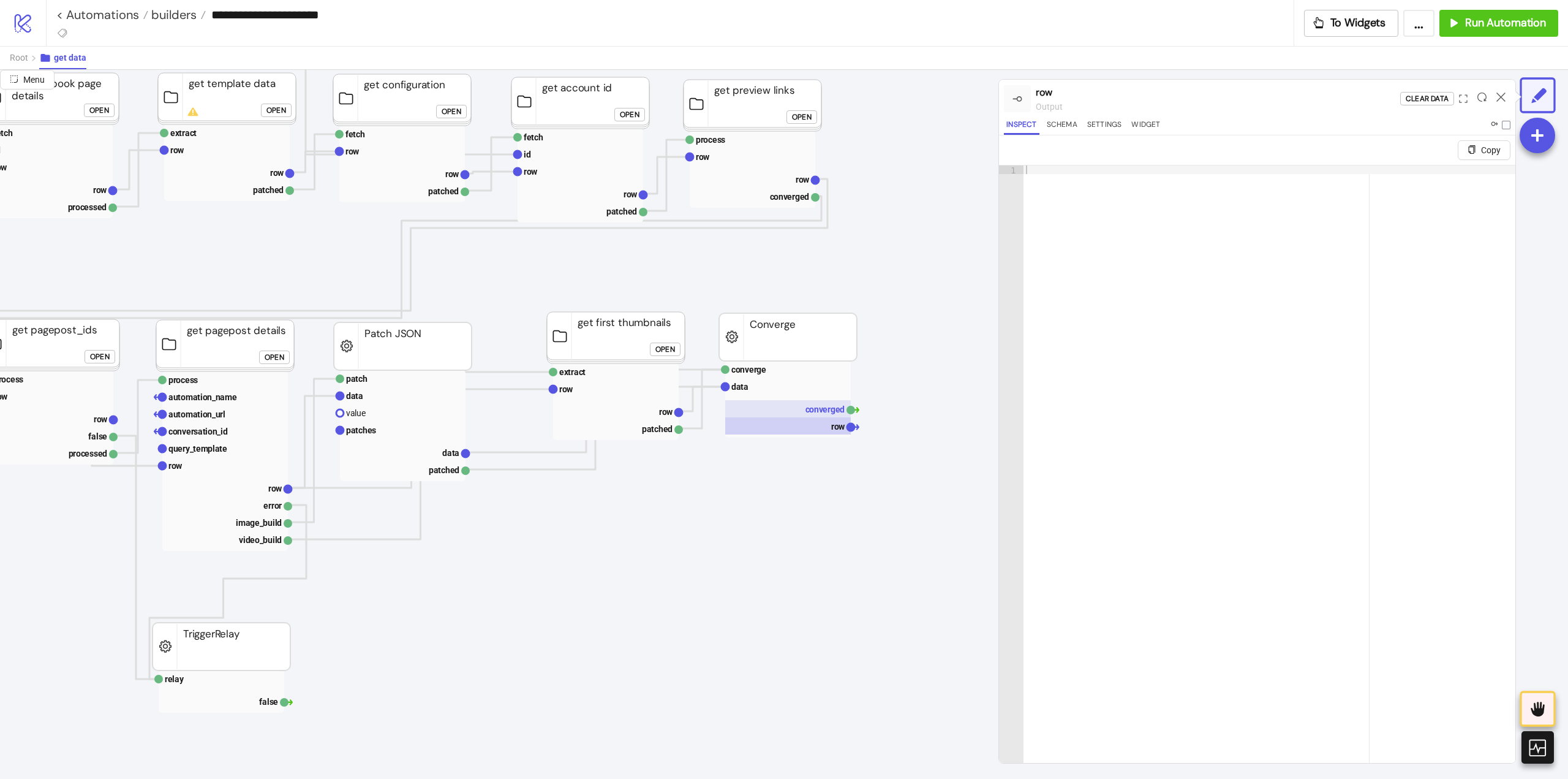
click at [806, 415] on rect at bounding box center [788, 409] width 126 height 17
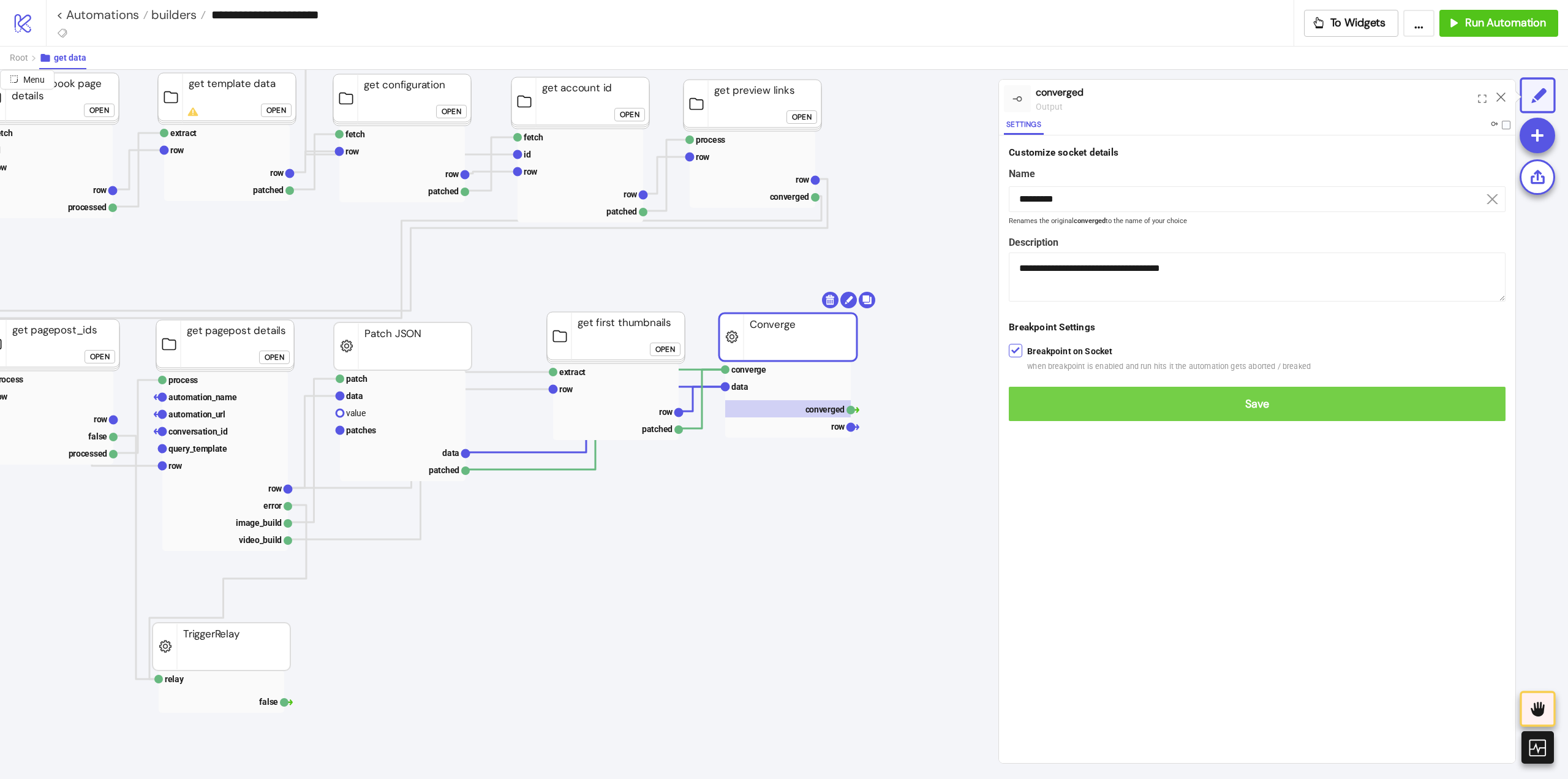
click at [1038, 404] on span "Save" at bounding box center [1257, 404] width 477 height 14
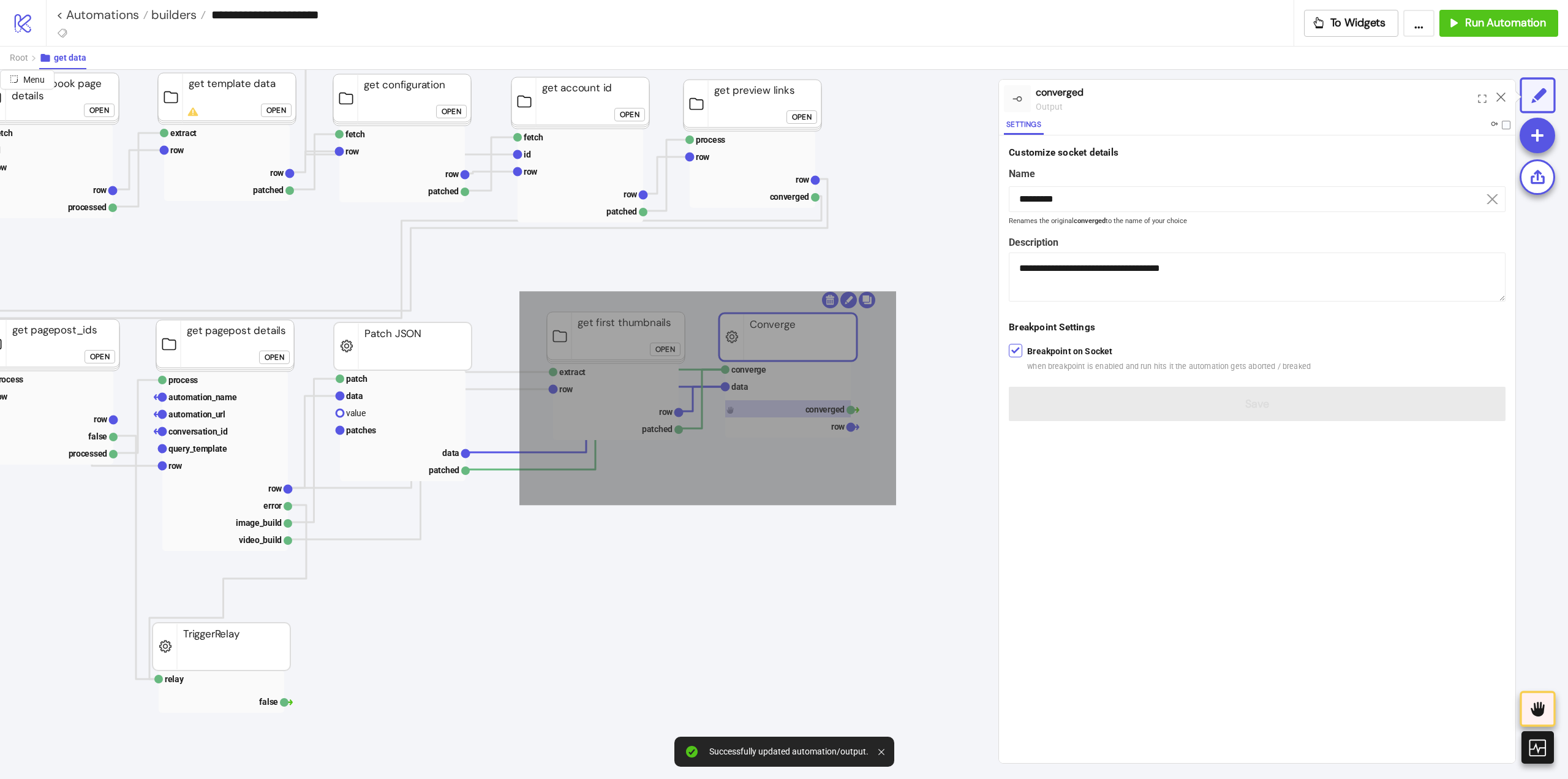
drag, startPoint x: 523, startPoint y: 291, endPoint x: 887, endPoint y: 485, distance: 412.5
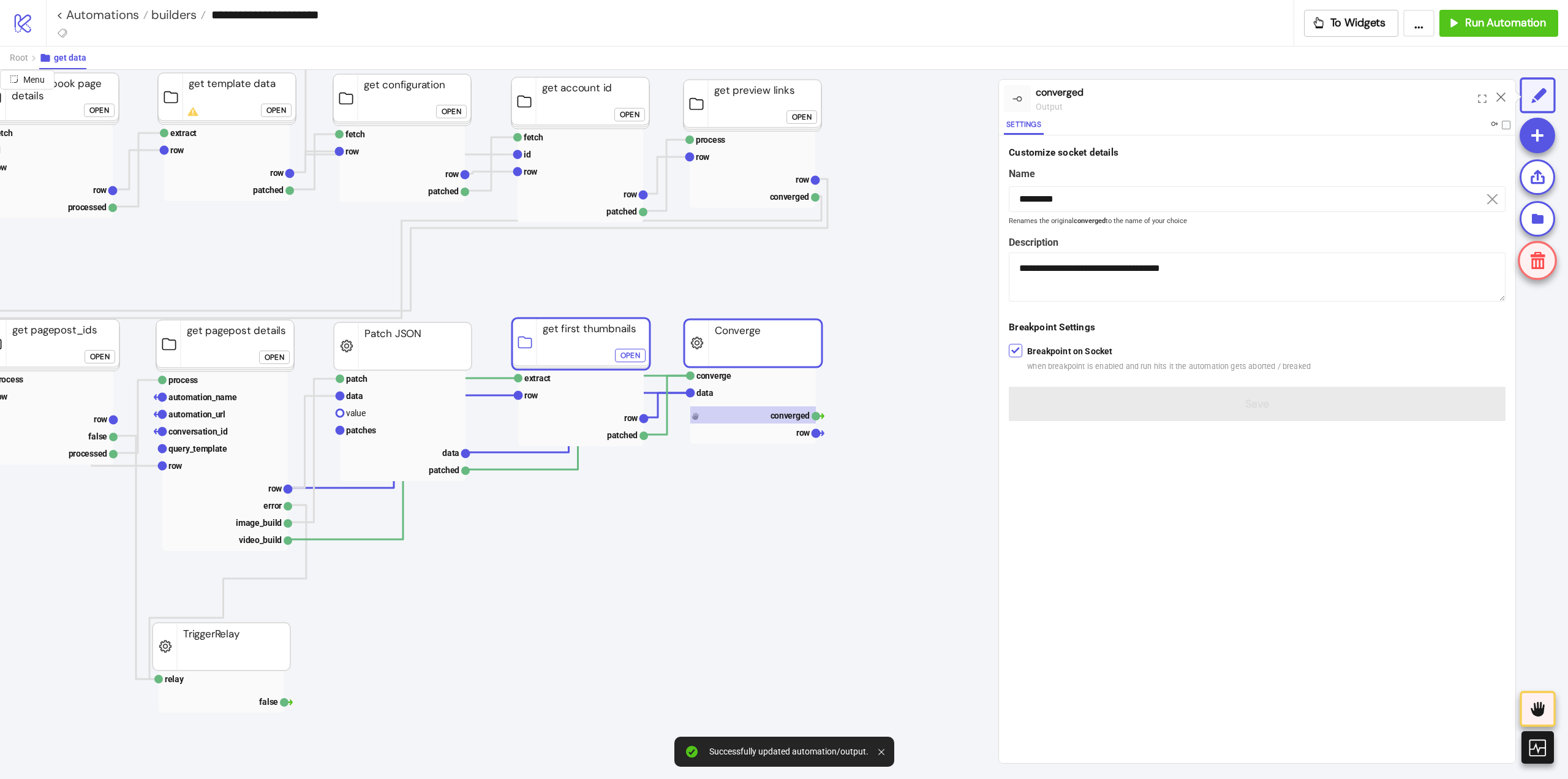
drag, startPoint x: 773, startPoint y: 342, endPoint x: 484, endPoint y: 347, distance: 289.0
click at [204, 377] on rect at bounding box center [225, 380] width 126 height 17
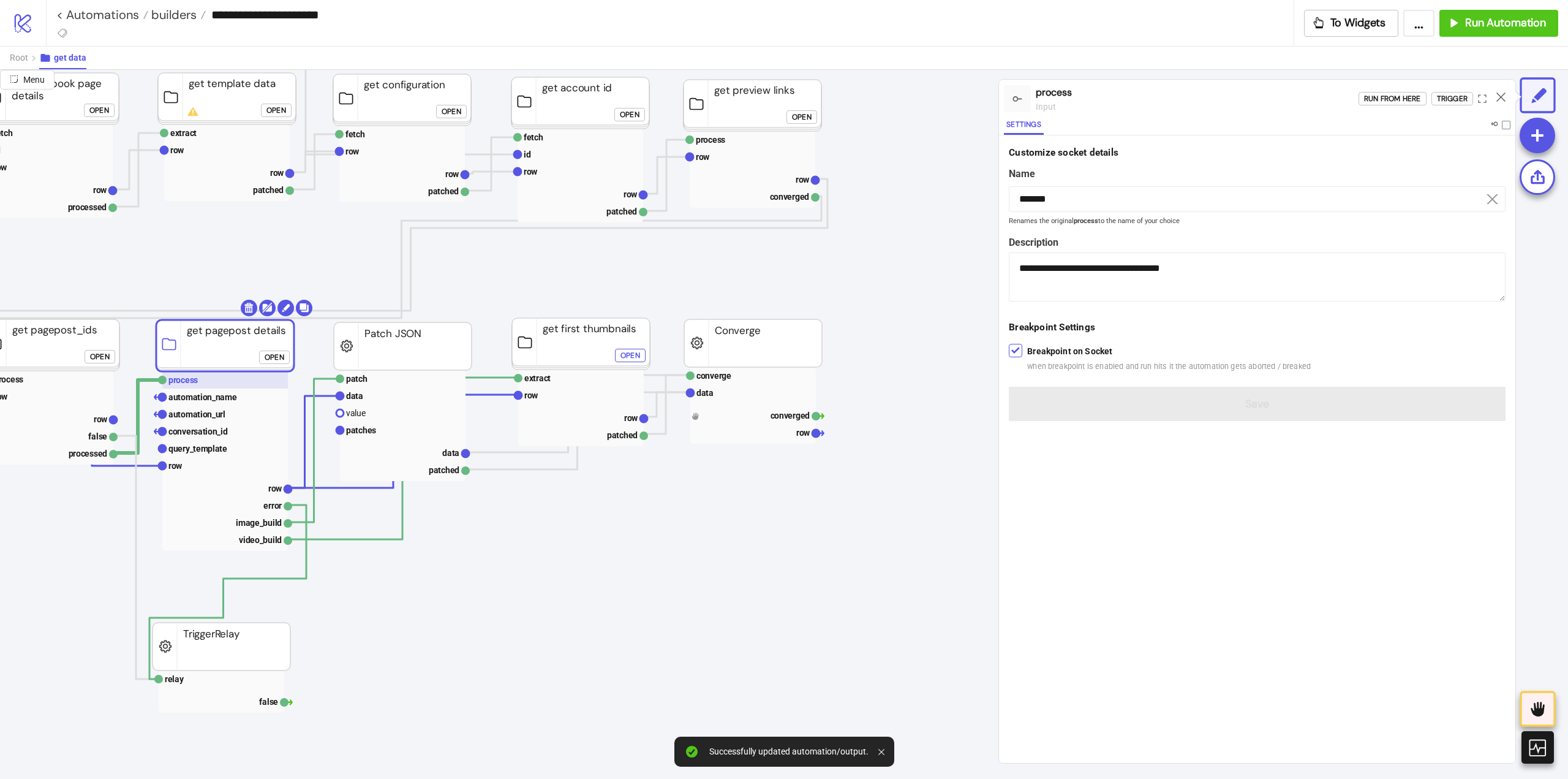
type input "*******"
type textarea "**********"
click at [1380, 99] on div "Run from here" at bounding box center [1392, 99] width 57 height 14
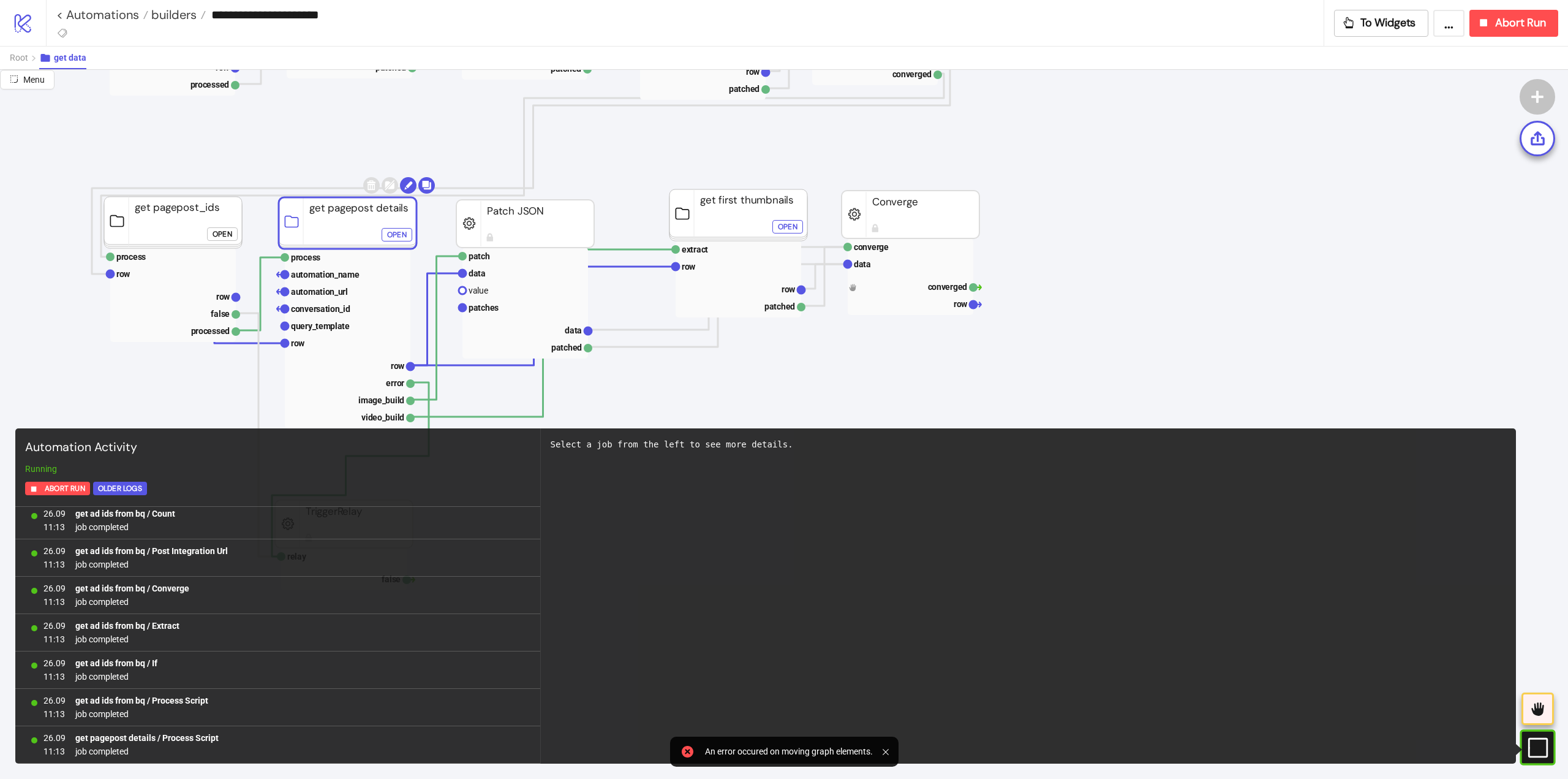
scroll to position [229, 0]
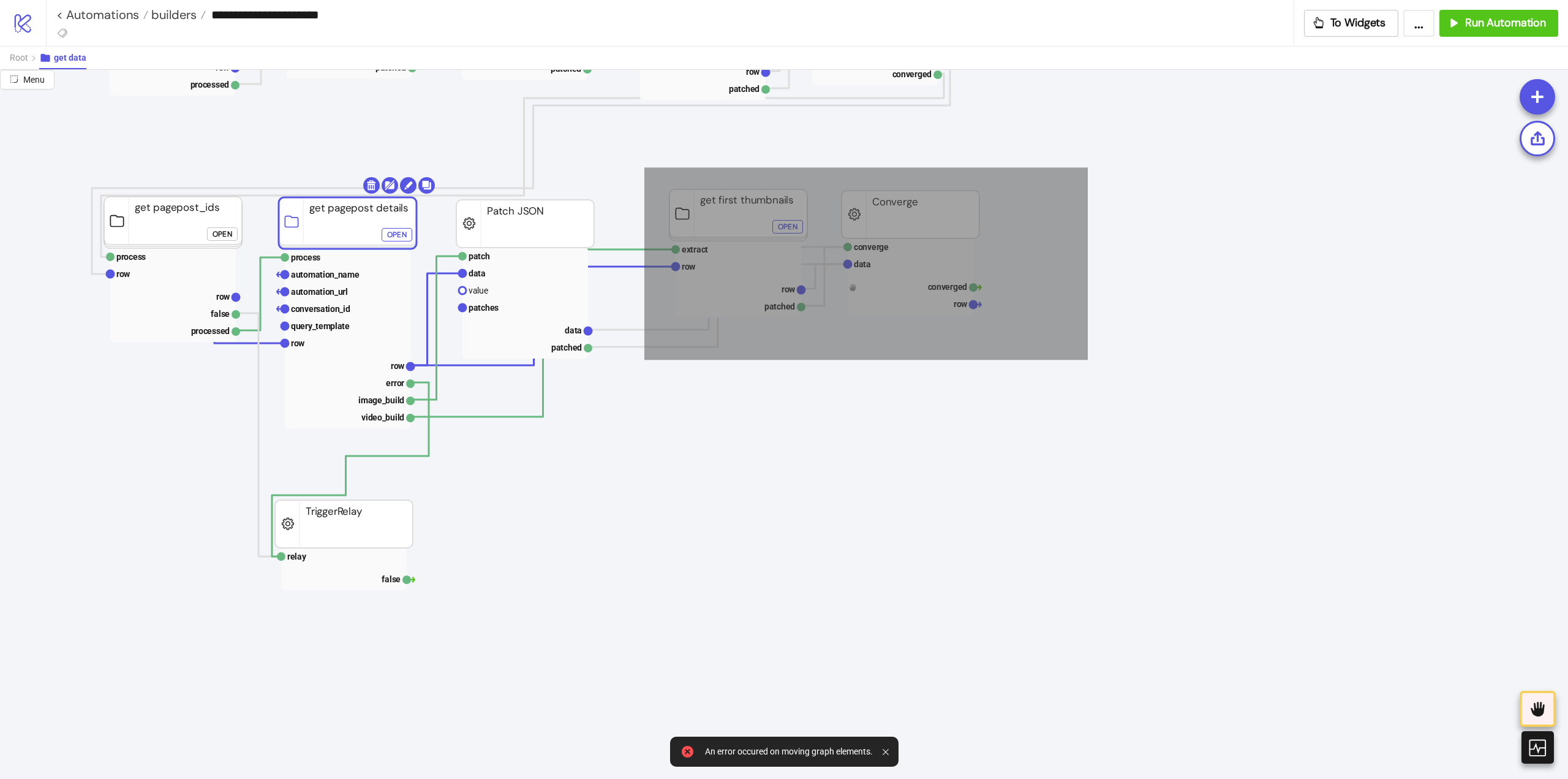
drag, startPoint x: 644, startPoint y: 167, endPoint x: 1012, endPoint y: 294, distance: 389.3
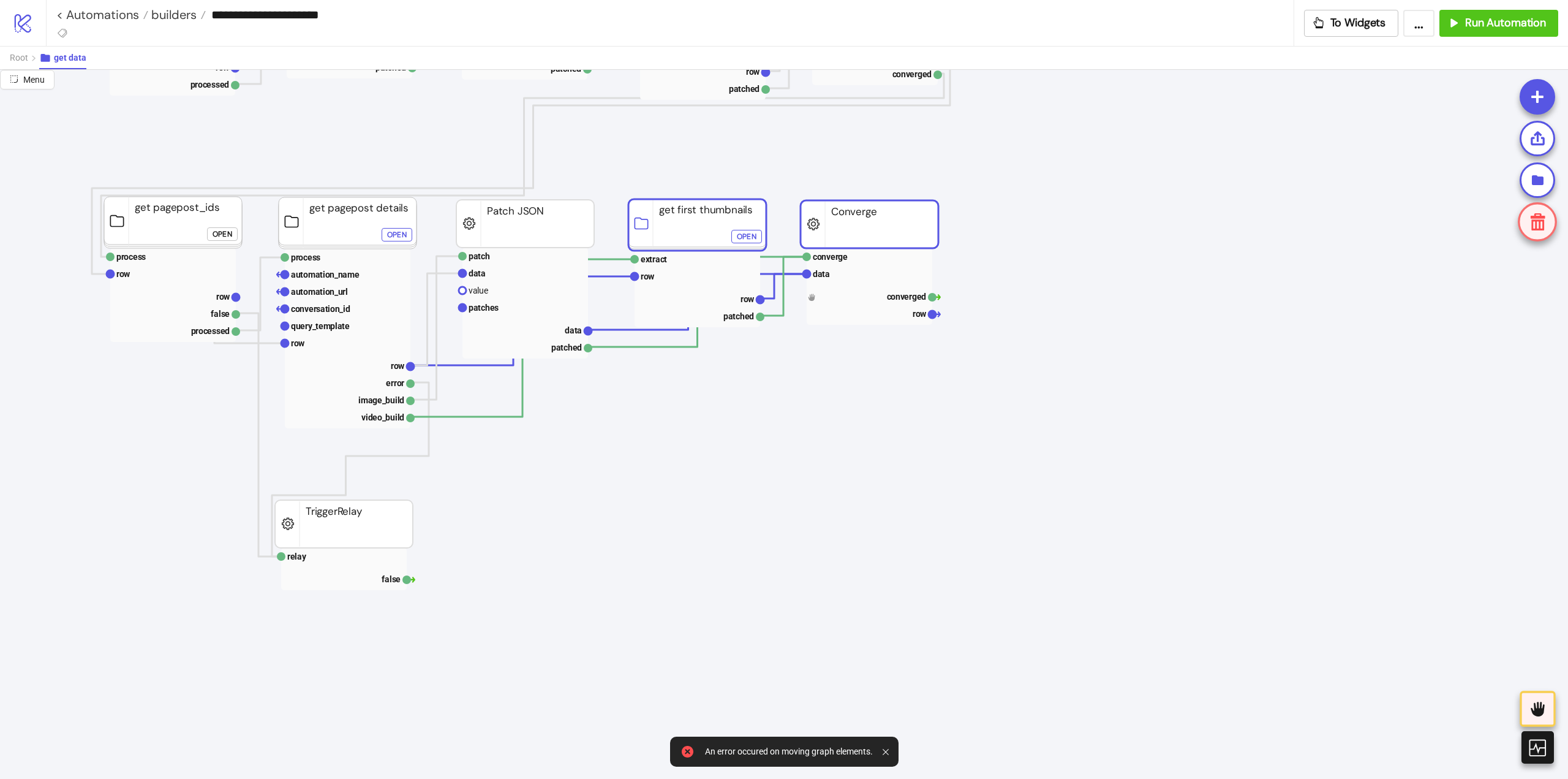
drag, startPoint x: 907, startPoint y: 223, endPoint x: 874, endPoint y: 233, distance: 34.5
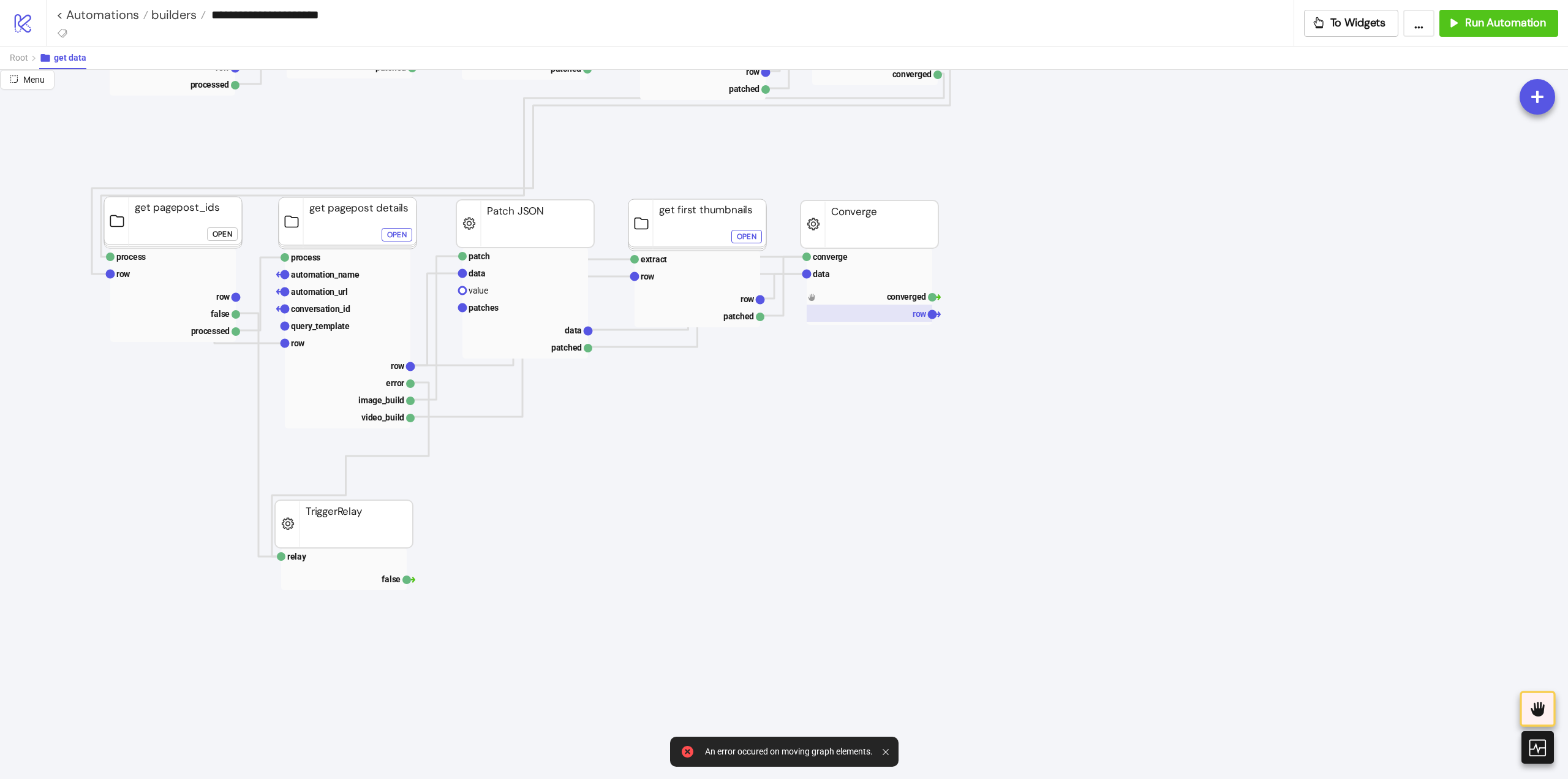
click at [906, 318] on rect at bounding box center [869, 313] width 126 height 17
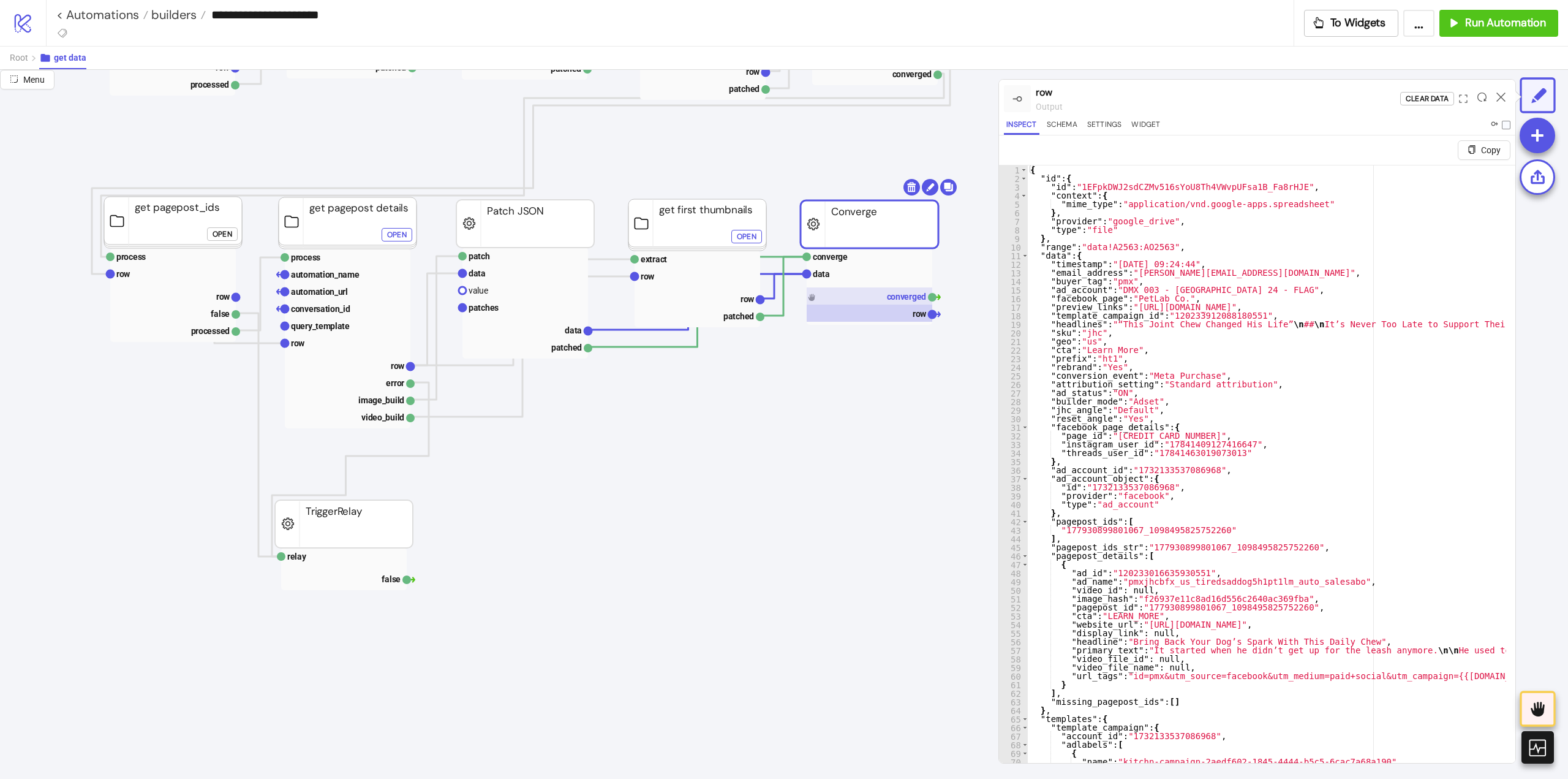
click at [903, 302] on rect at bounding box center [869, 296] width 126 height 17
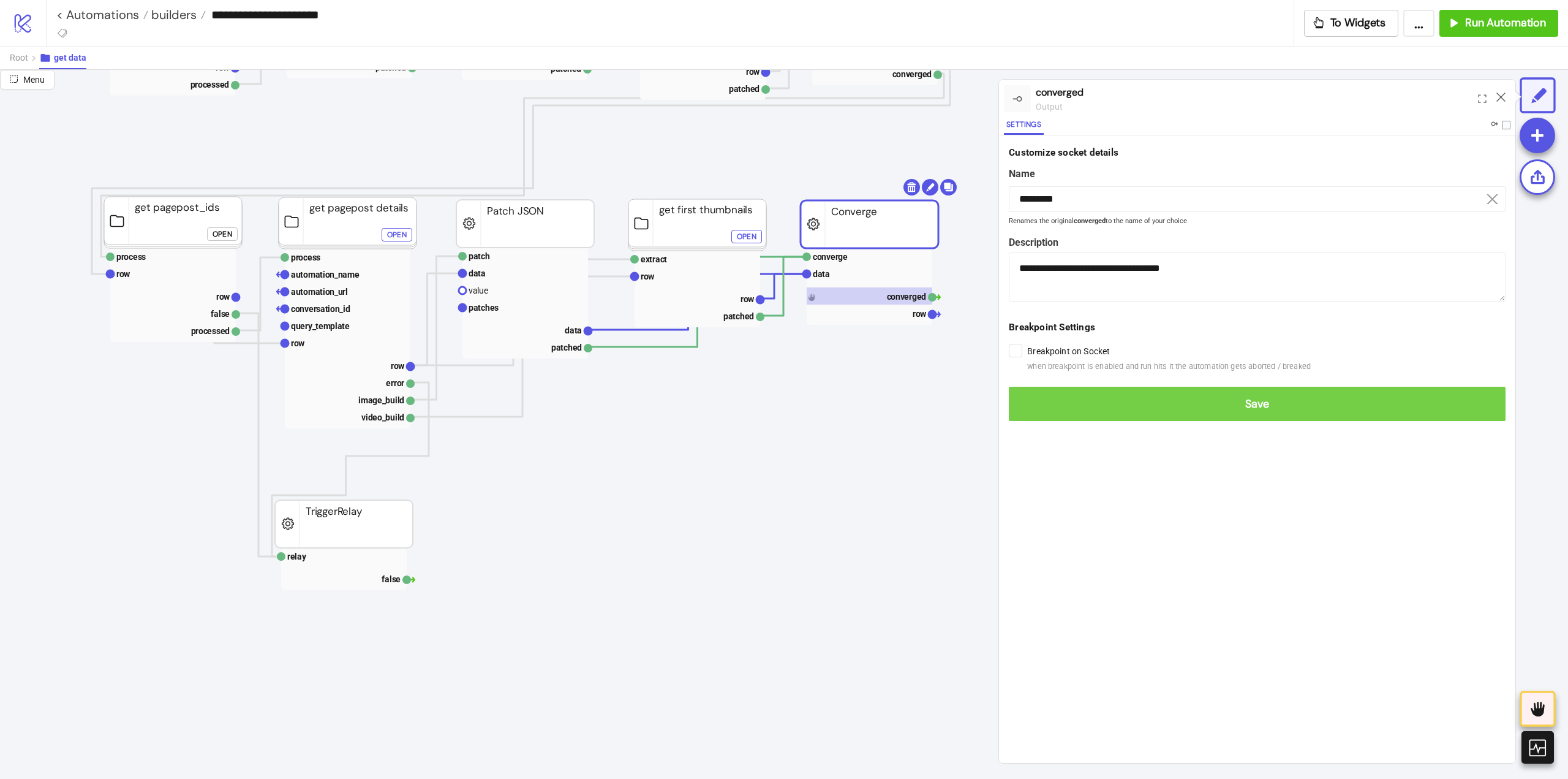
click at [1037, 395] on button "Save" at bounding box center [1257, 404] width 497 height 34
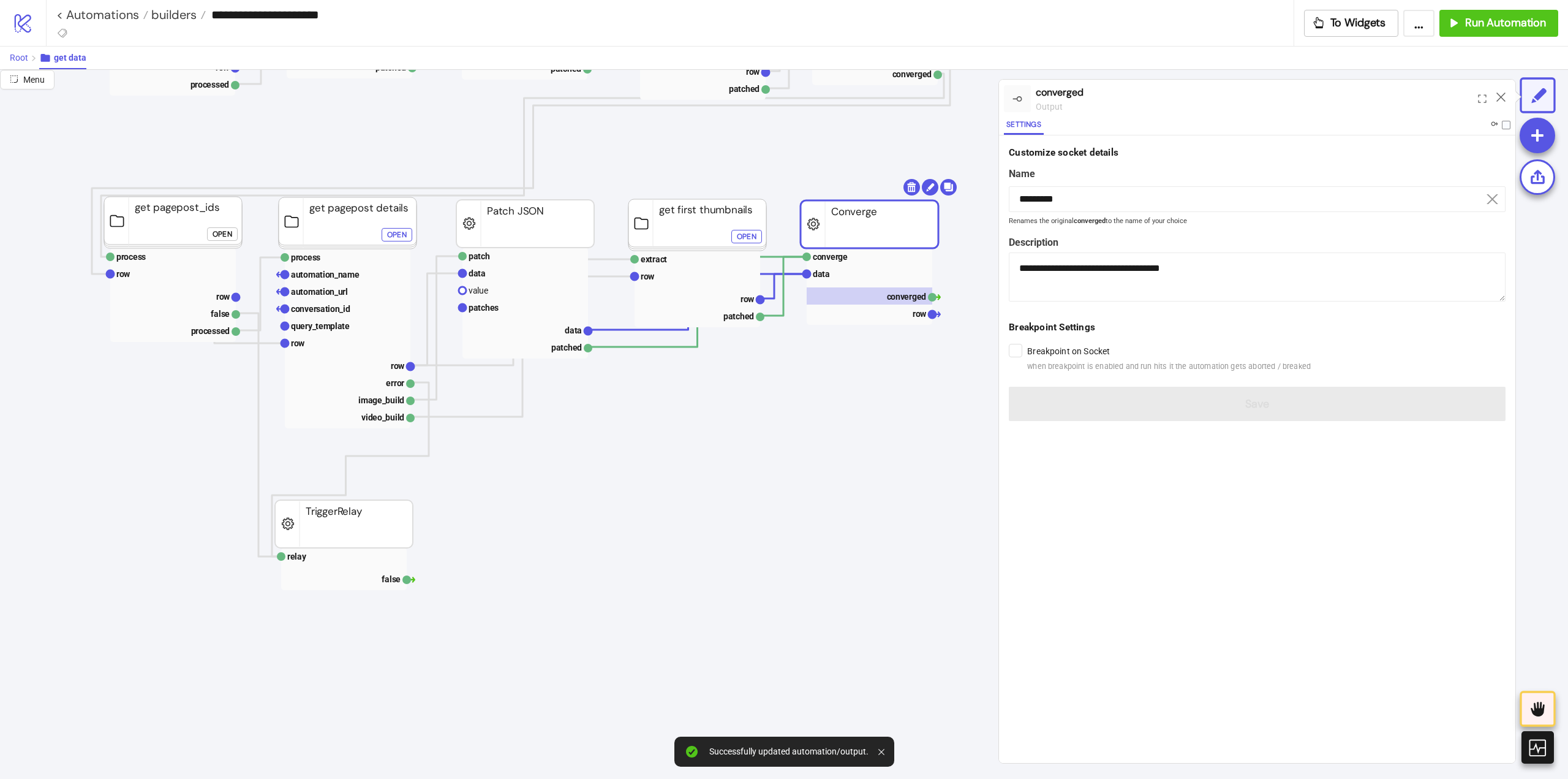
click at [23, 61] on span "Root" at bounding box center [19, 57] width 19 height 10
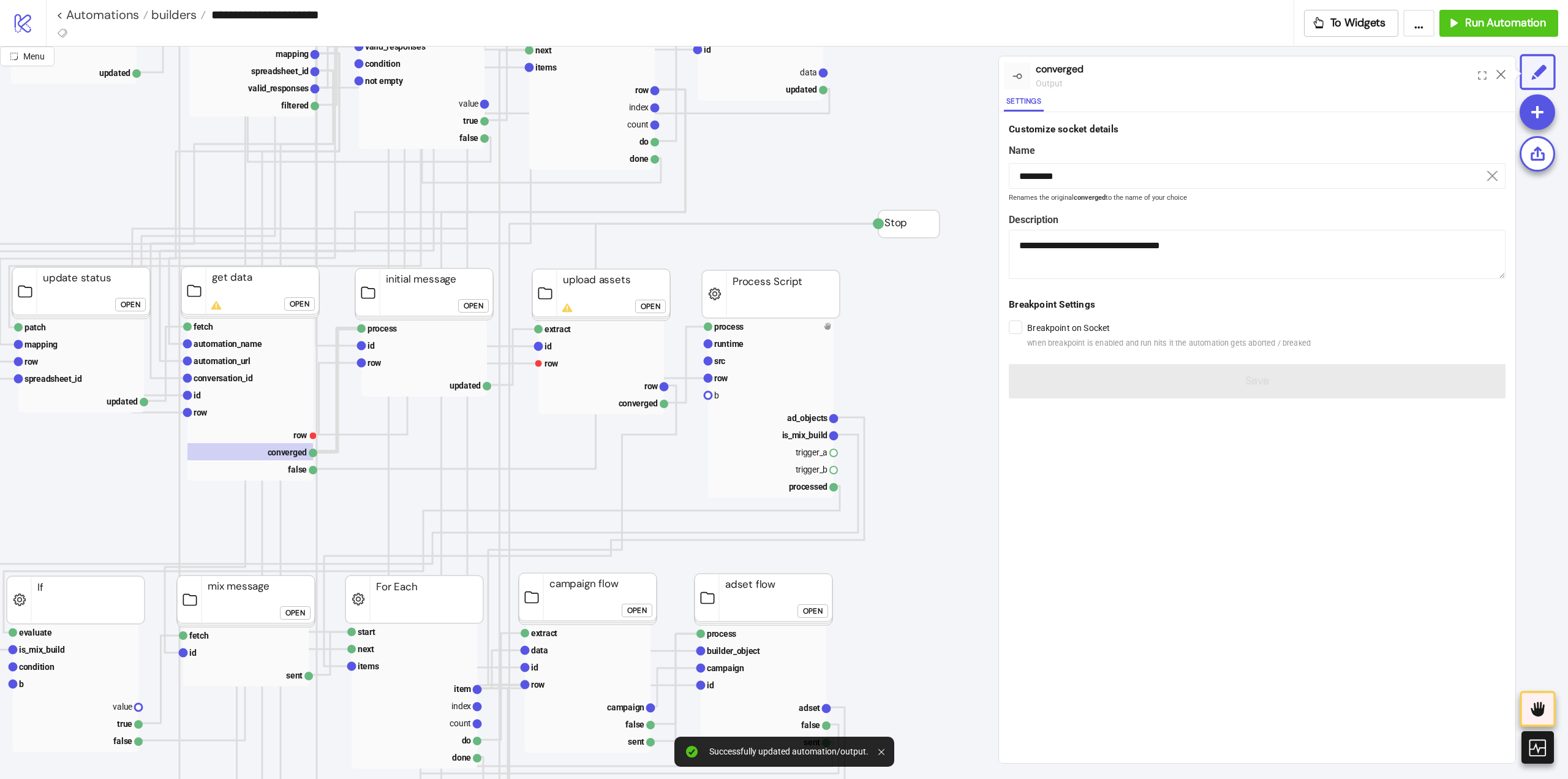
scroll to position [368, 61]
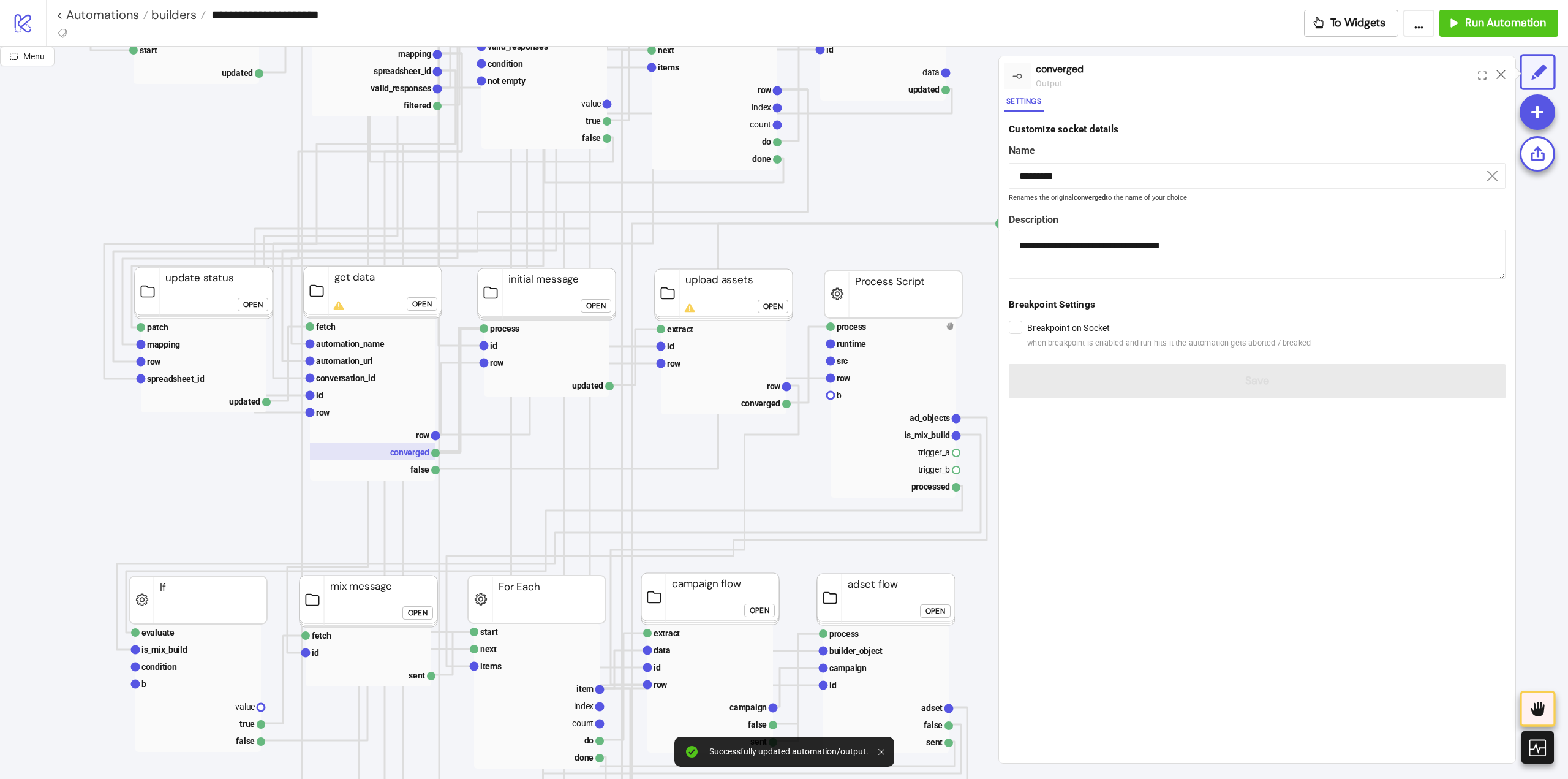
click at [392, 453] on rect at bounding box center [373, 451] width 126 height 17
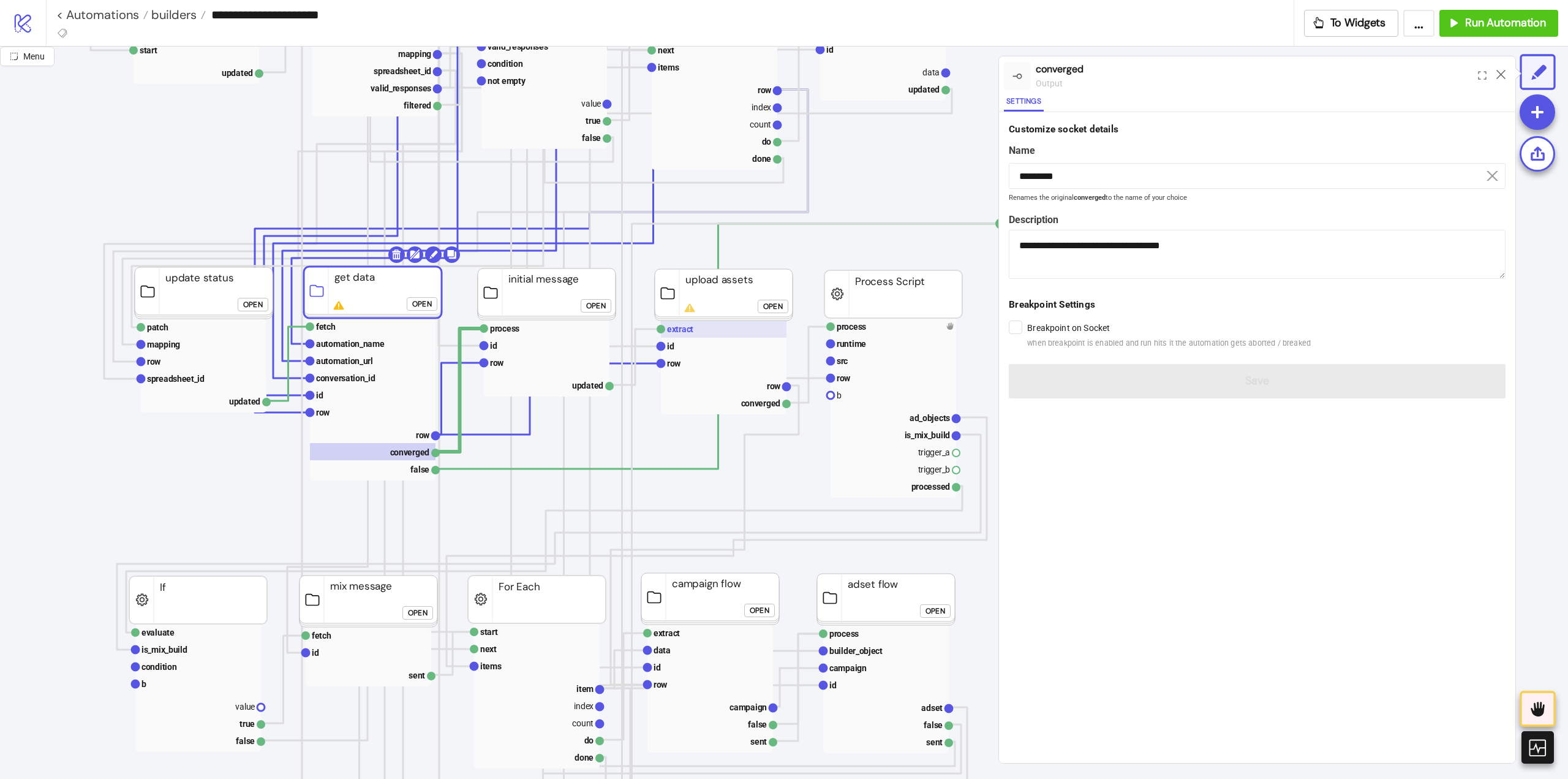
click at [686, 335] on rect at bounding box center [723, 329] width 126 height 17
type input "*******"
type textarea "**********"
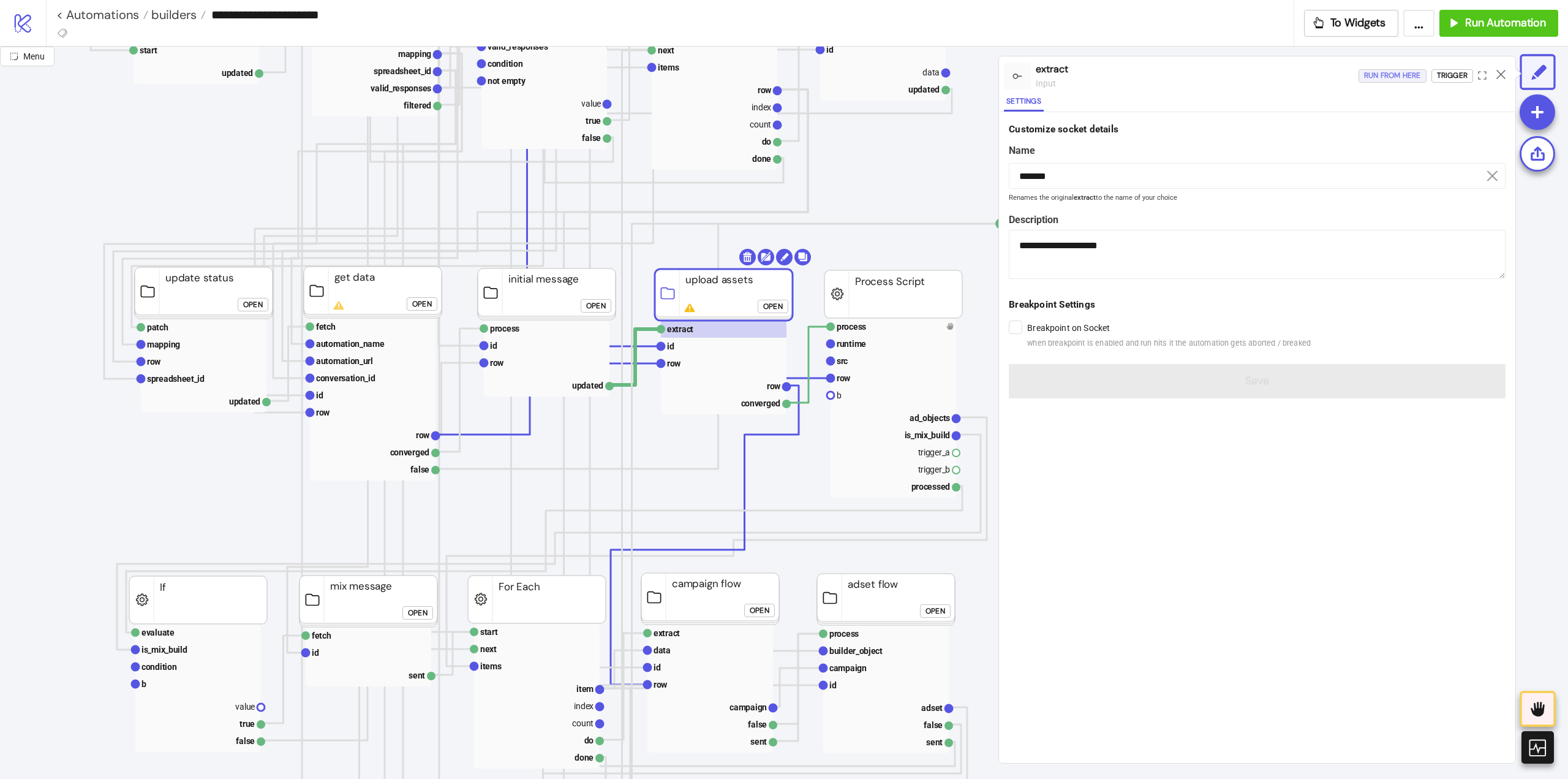
click at [1379, 79] on div "Run from here" at bounding box center [1392, 75] width 57 height 14
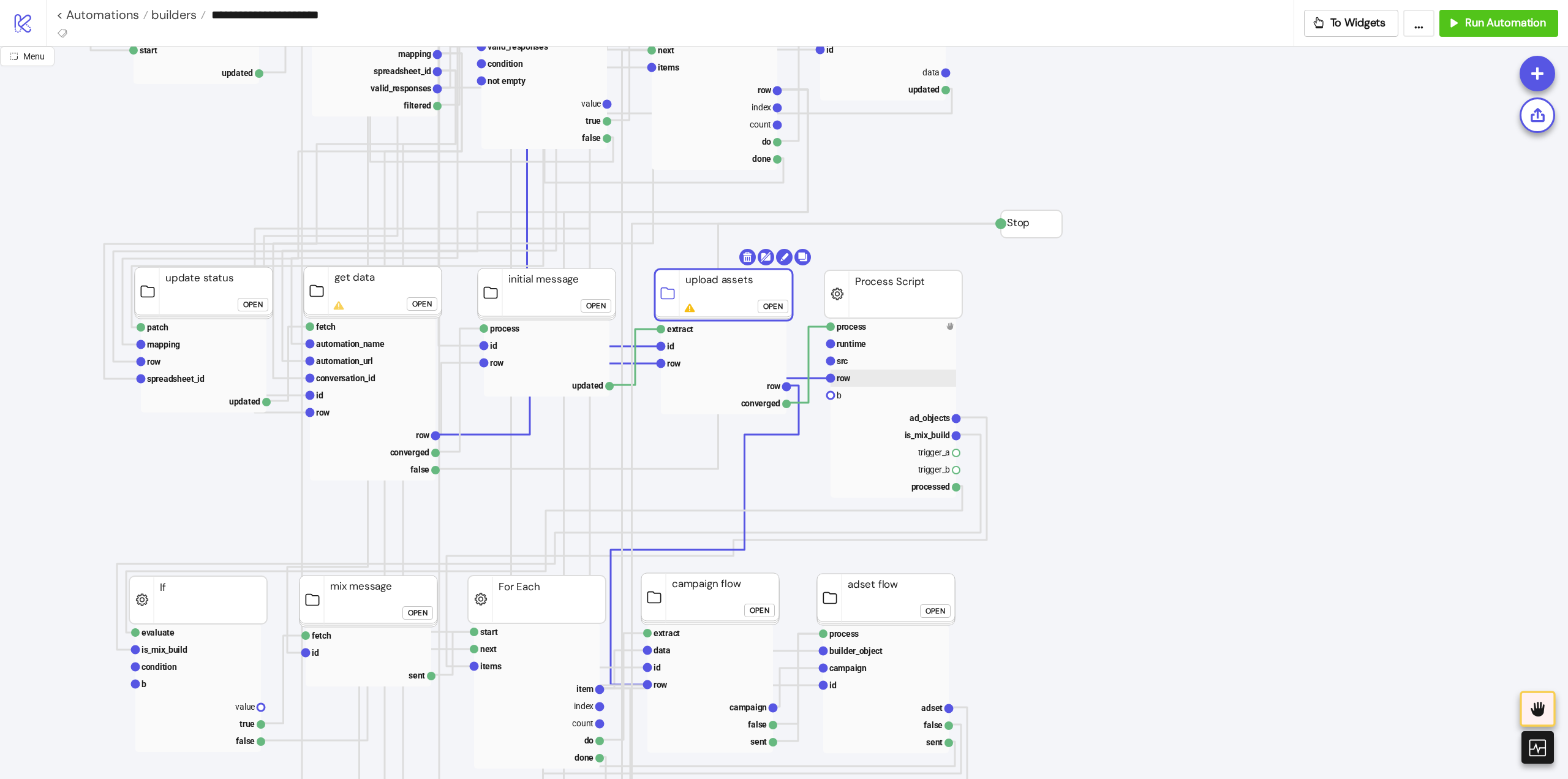
drag, startPoint x: 846, startPoint y: 382, endPoint x: 967, endPoint y: 363, distance: 122.5
click at [847, 380] on text "row" at bounding box center [844, 378] width 14 height 10
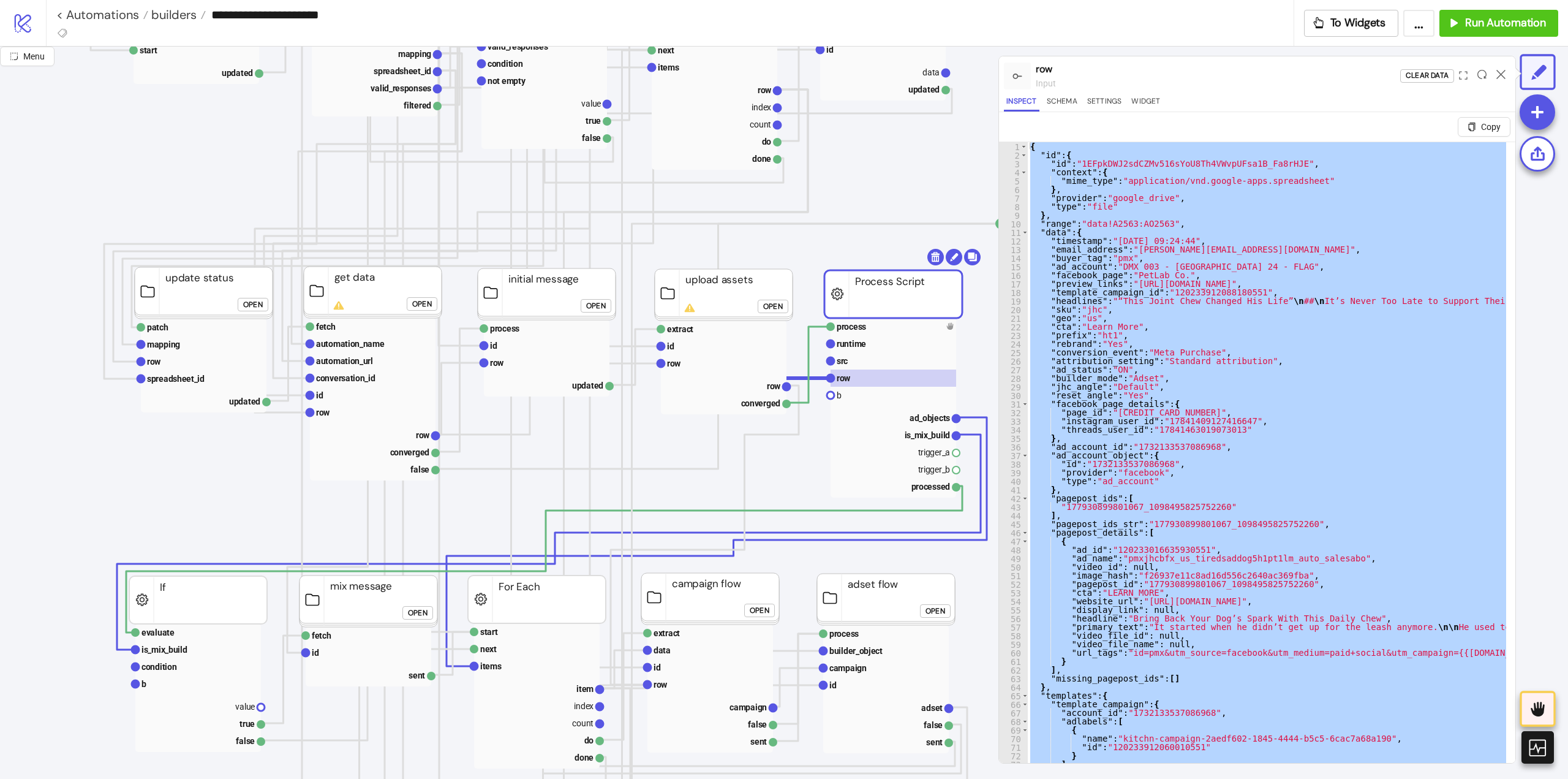
click at [1286, 244] on div "{ "id" : { "id" : "1EFpkDWJ2sdCZMv516sYoU8Th4VWvpUFsa1B_Fa8rHJE" , "context" : …" at bounding box center [1267, 467] width 478 height 650
type textarea "**********"
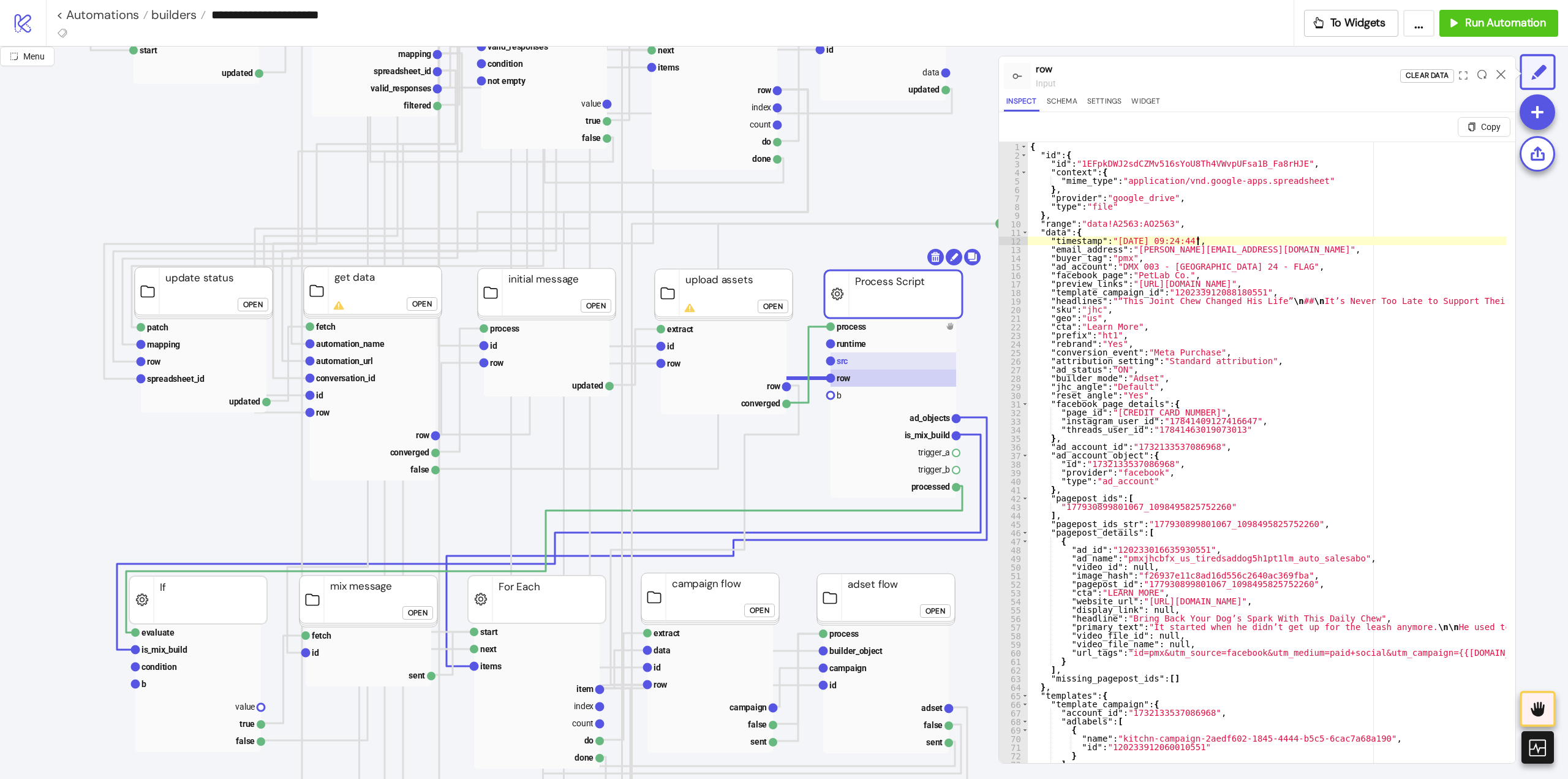
click at [881, 356] on rect at bounding box center [893, 360] width 126 height 17
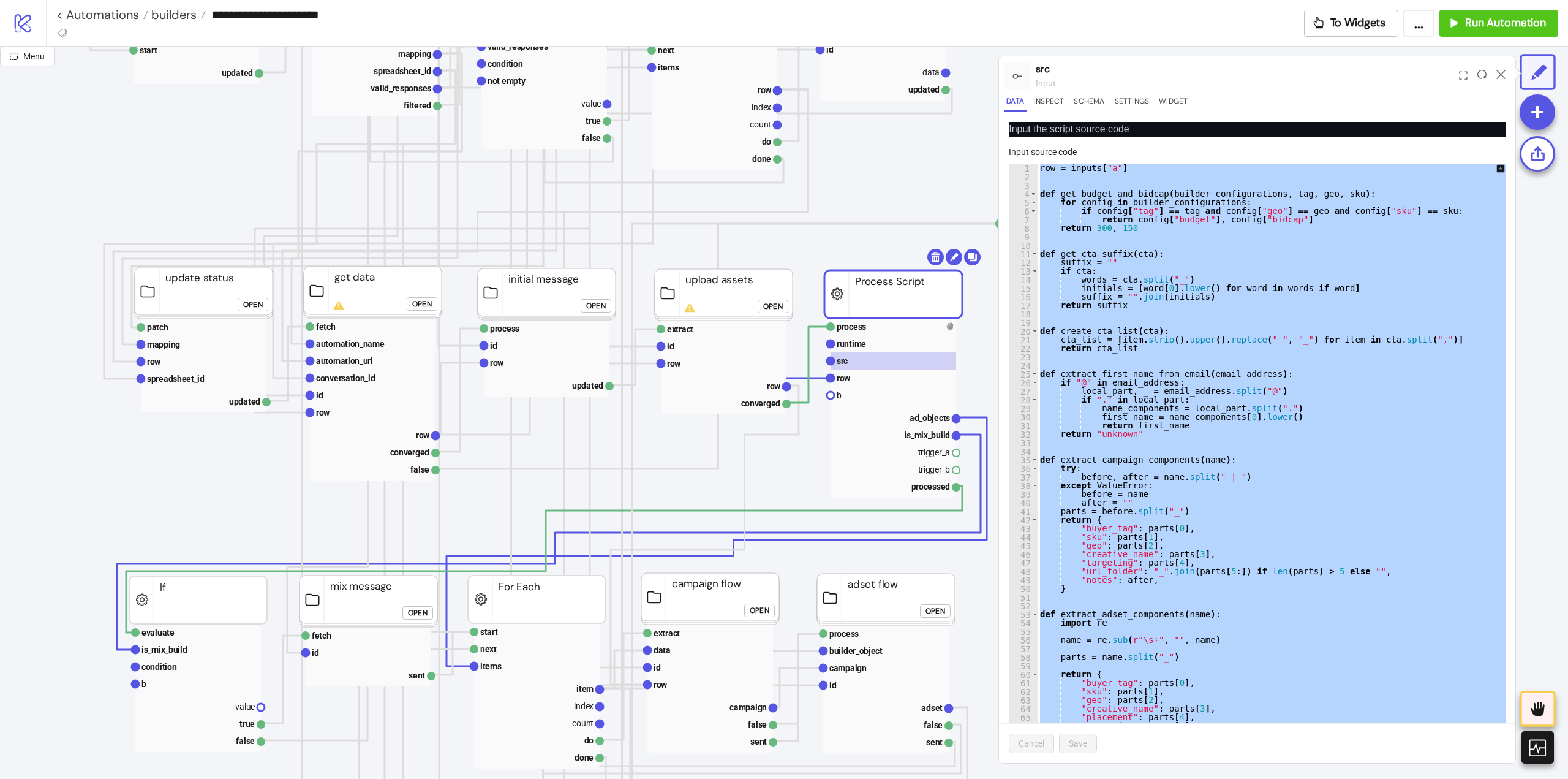
paste textarea "Cursor at row 1193"
type textarea "**********"
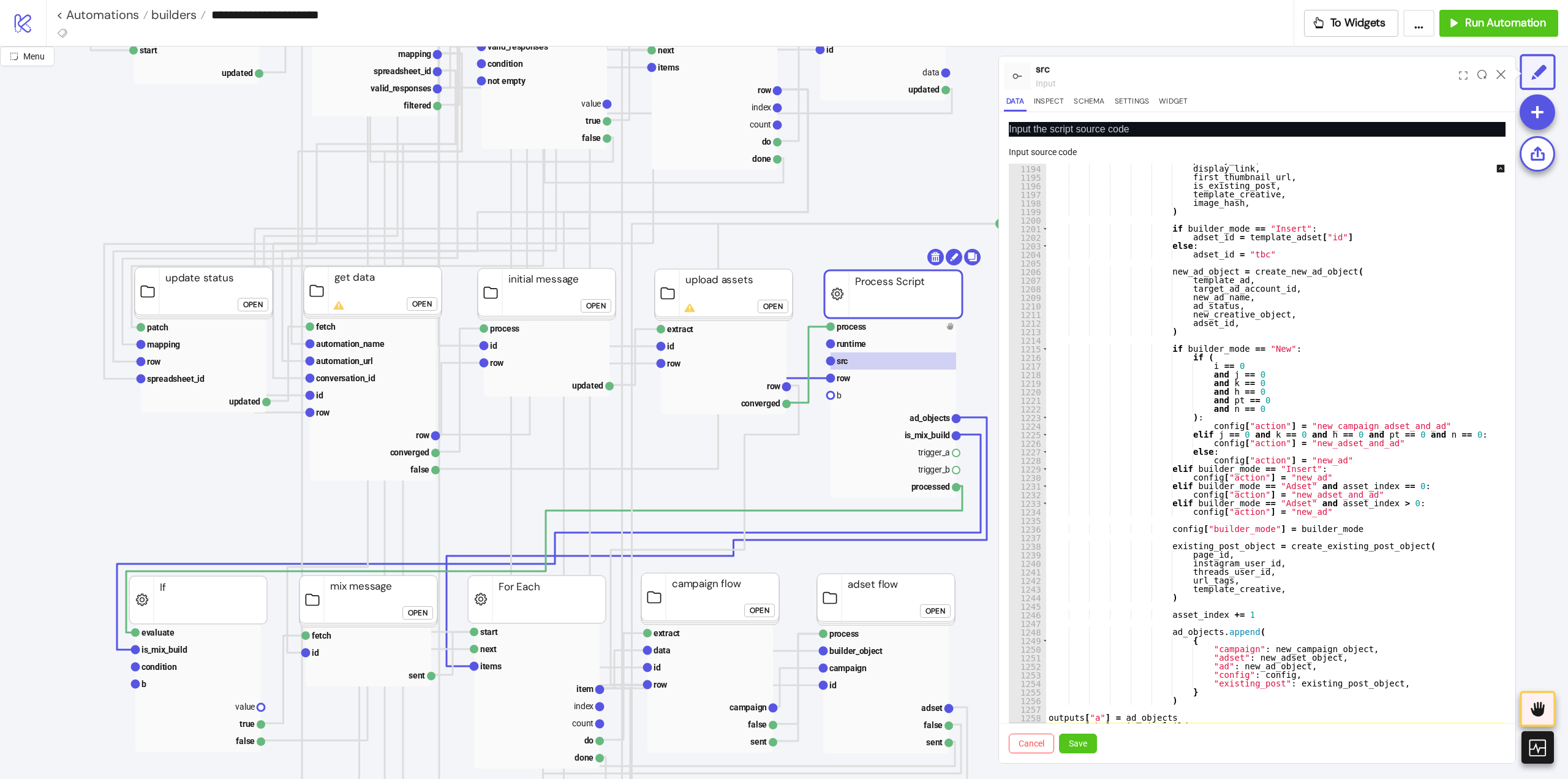
scroll to position [31, 0]
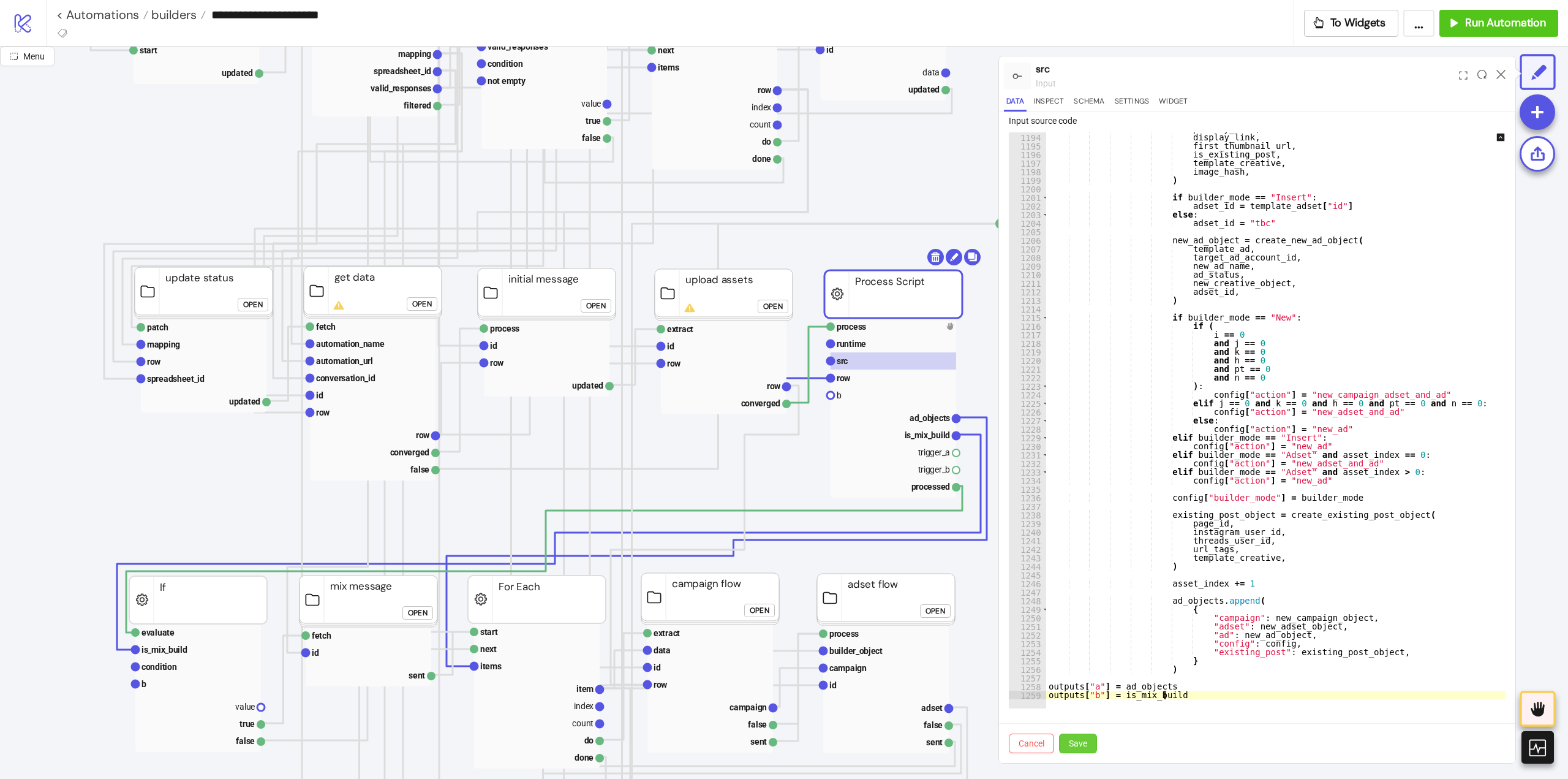
click at [1085, 743] on span "Save" at bounding box center [1078, 743] width 19 height 10
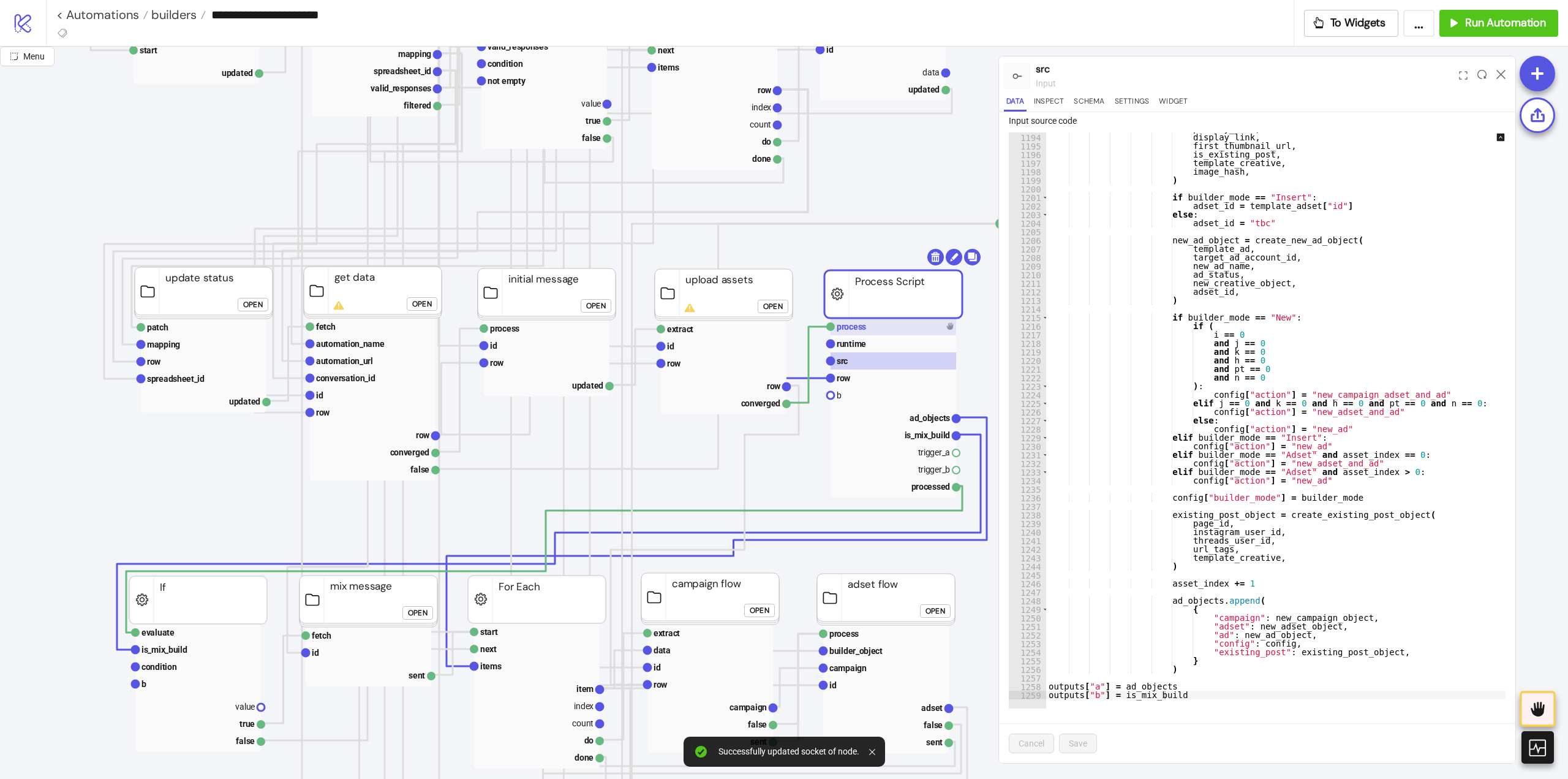
click at [878, 328] on rect at bounding box center [893, 326] width 126 height 17
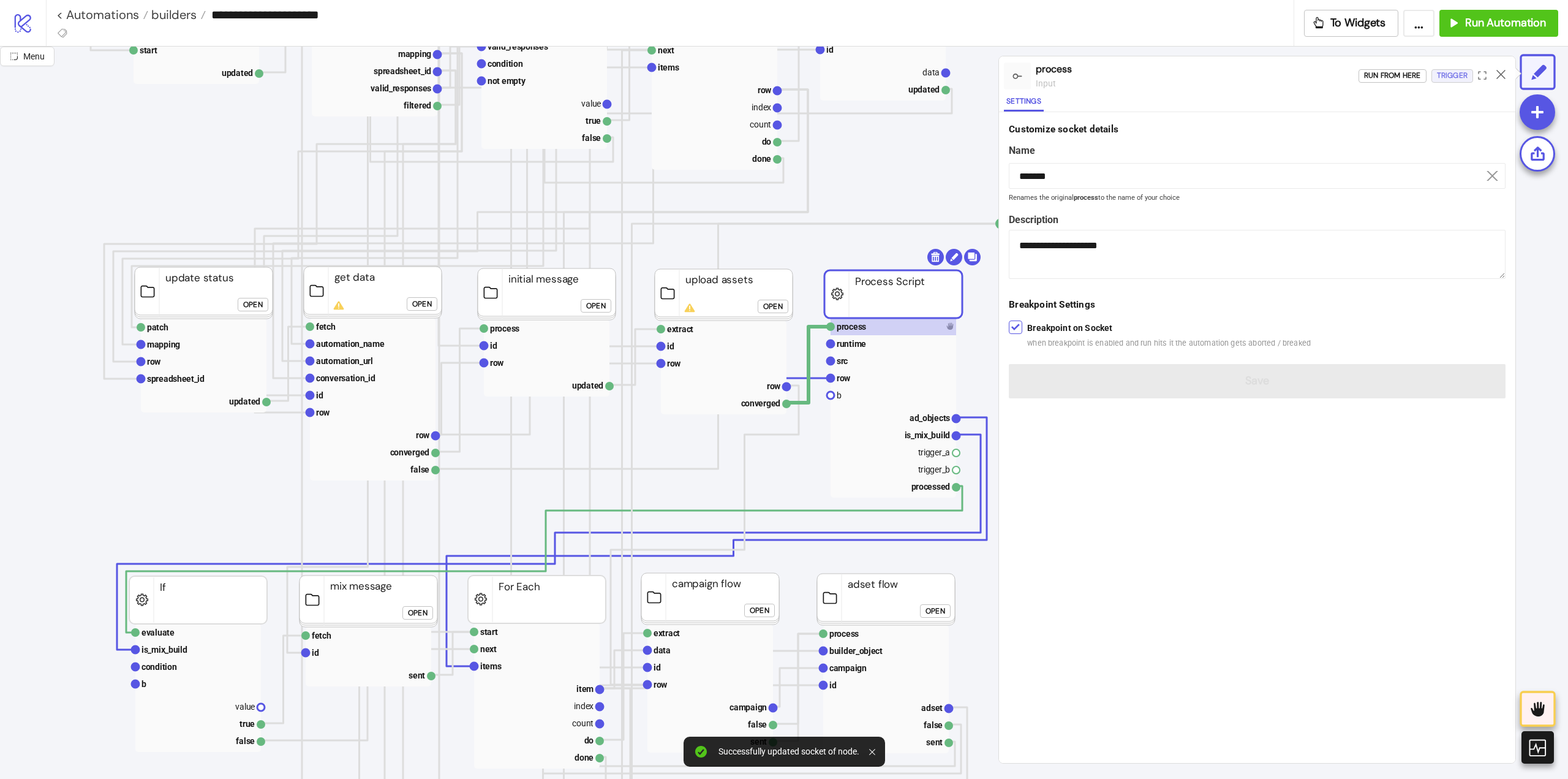
click at [1449, 77] on div "Trigger" at bounding box center [1452, 75] width 31 height 14
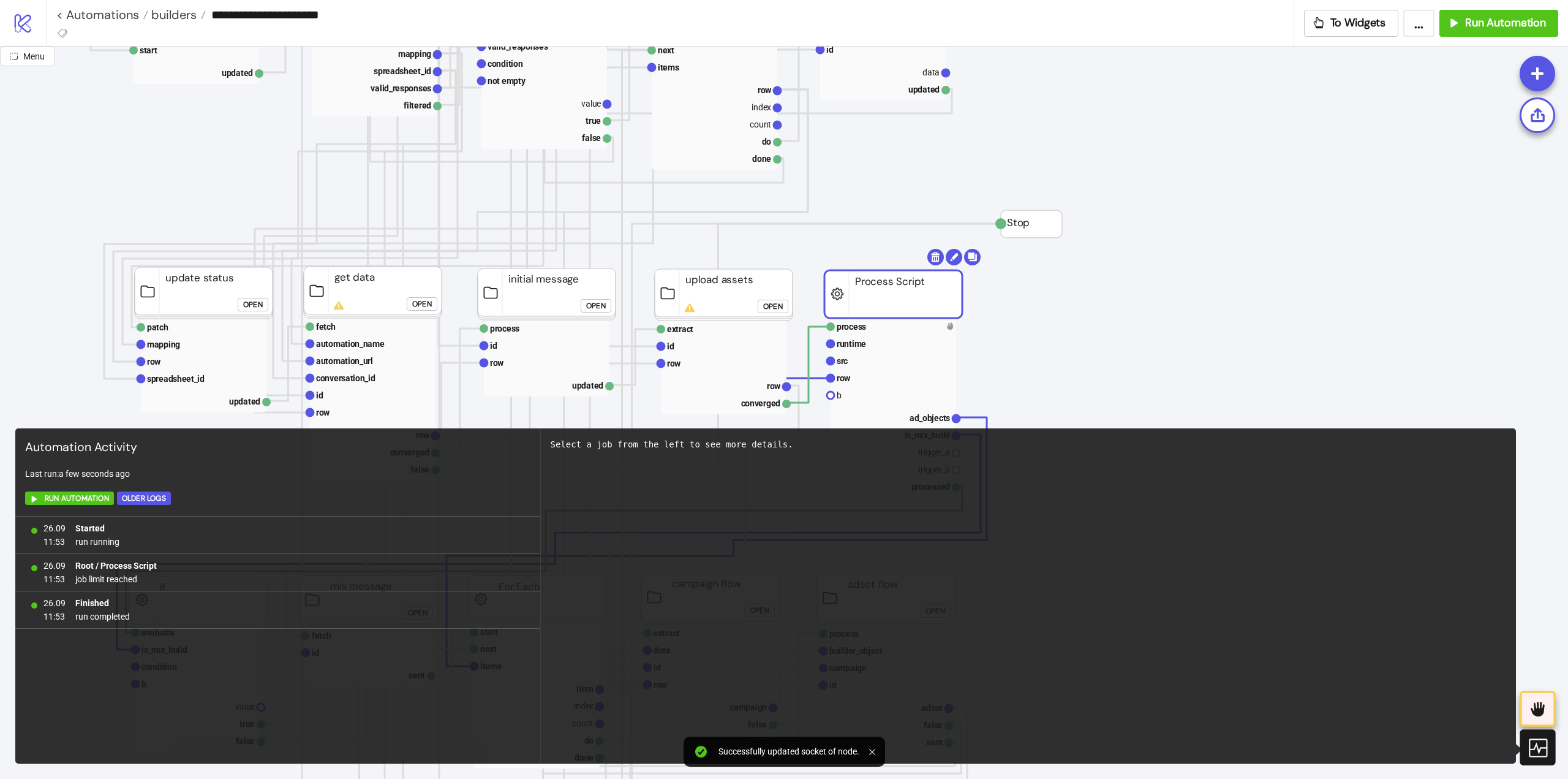
scroll to position [490, 61]
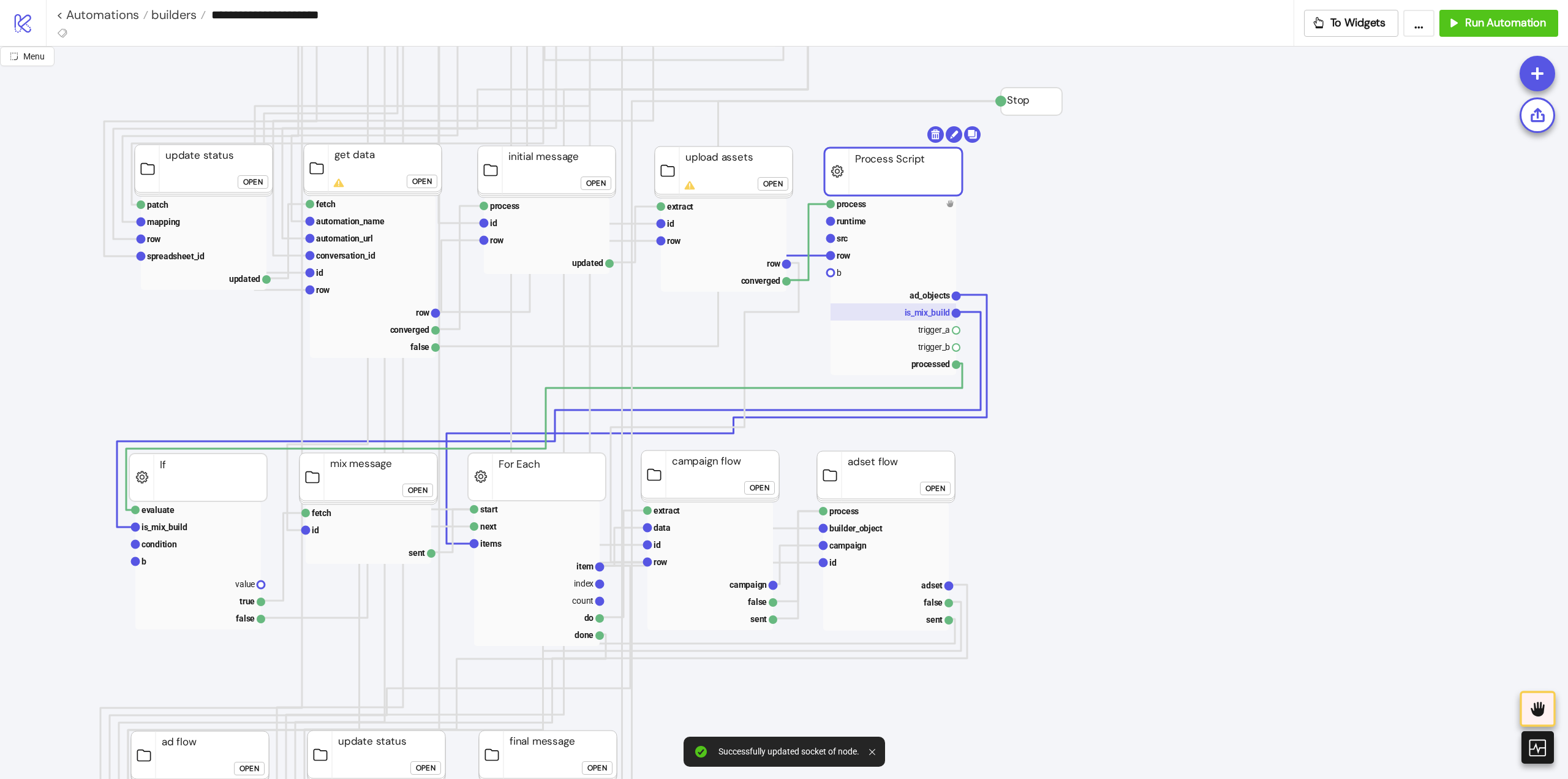
click at [923, 314] on text "is_mix_build" at bounding box center [927, 312] width 46 height 10
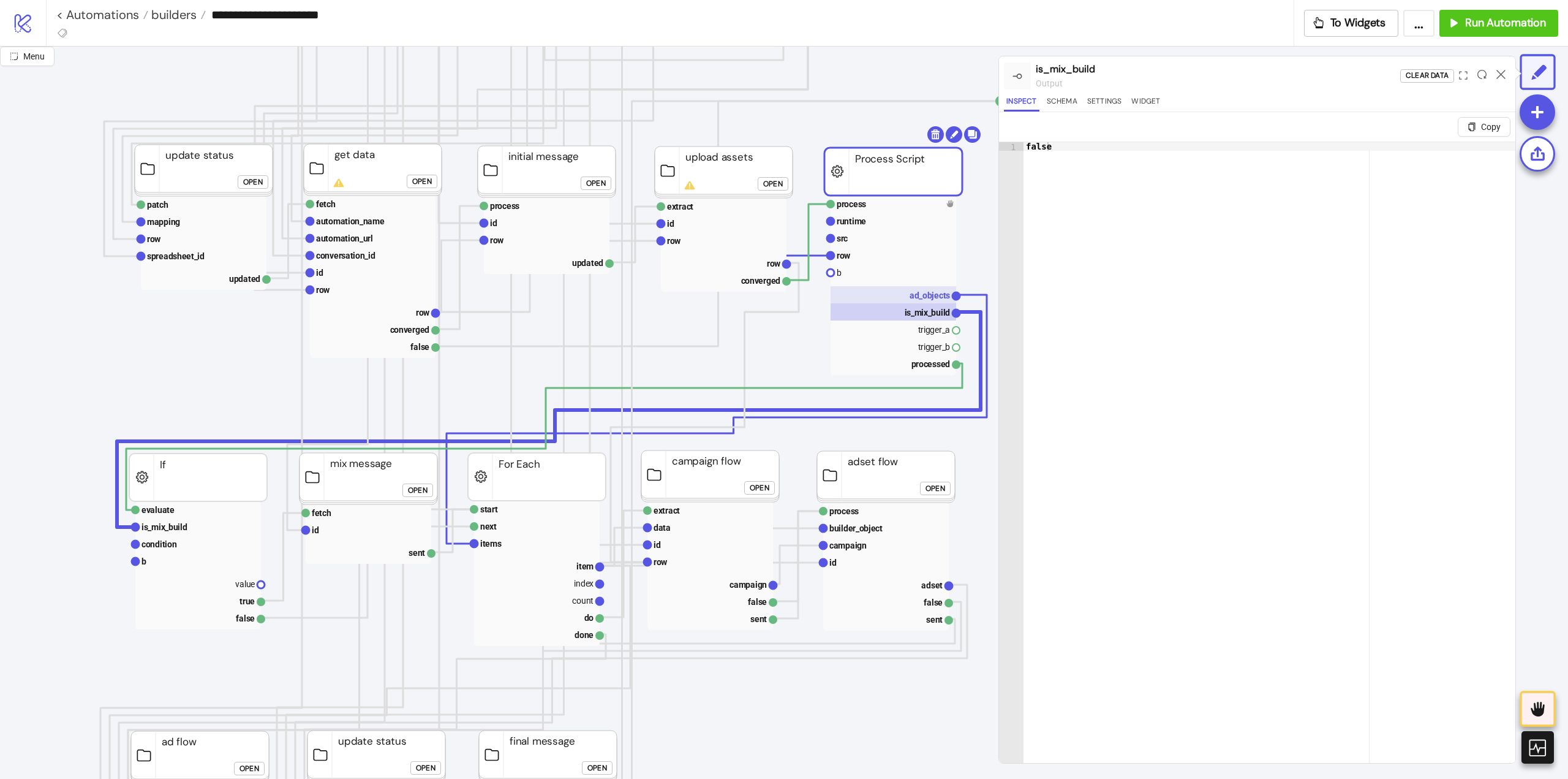
click at [922, 299] on text "ad_objects" at bounding box center [929, 295] width 41 height 10
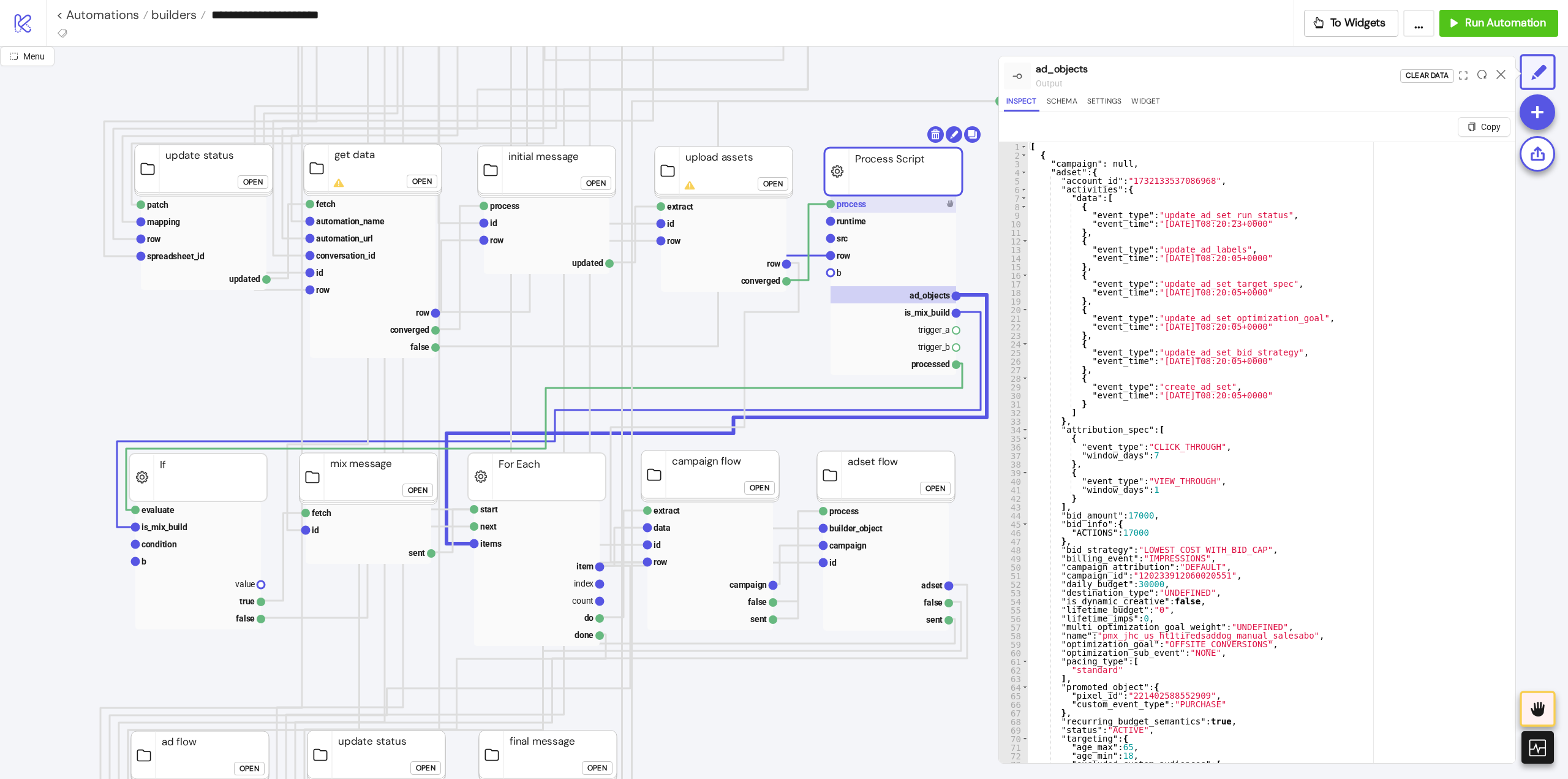
click at [880, 210] on rect at bounding box center [893, 204] width 126 height 17
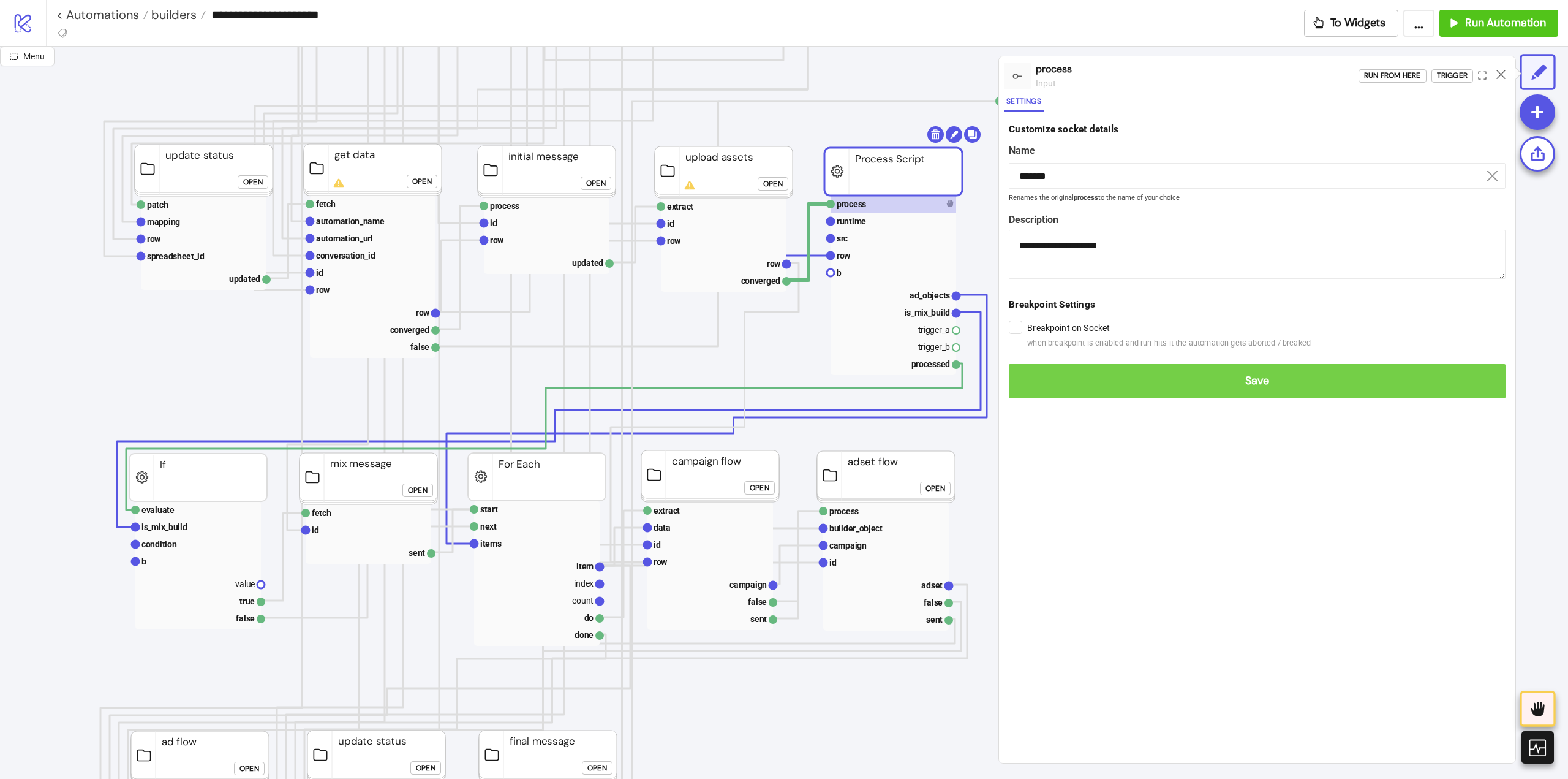
click at [1041, 384] on span "Save" at bounding box center [1257, 381] width 477 height 14
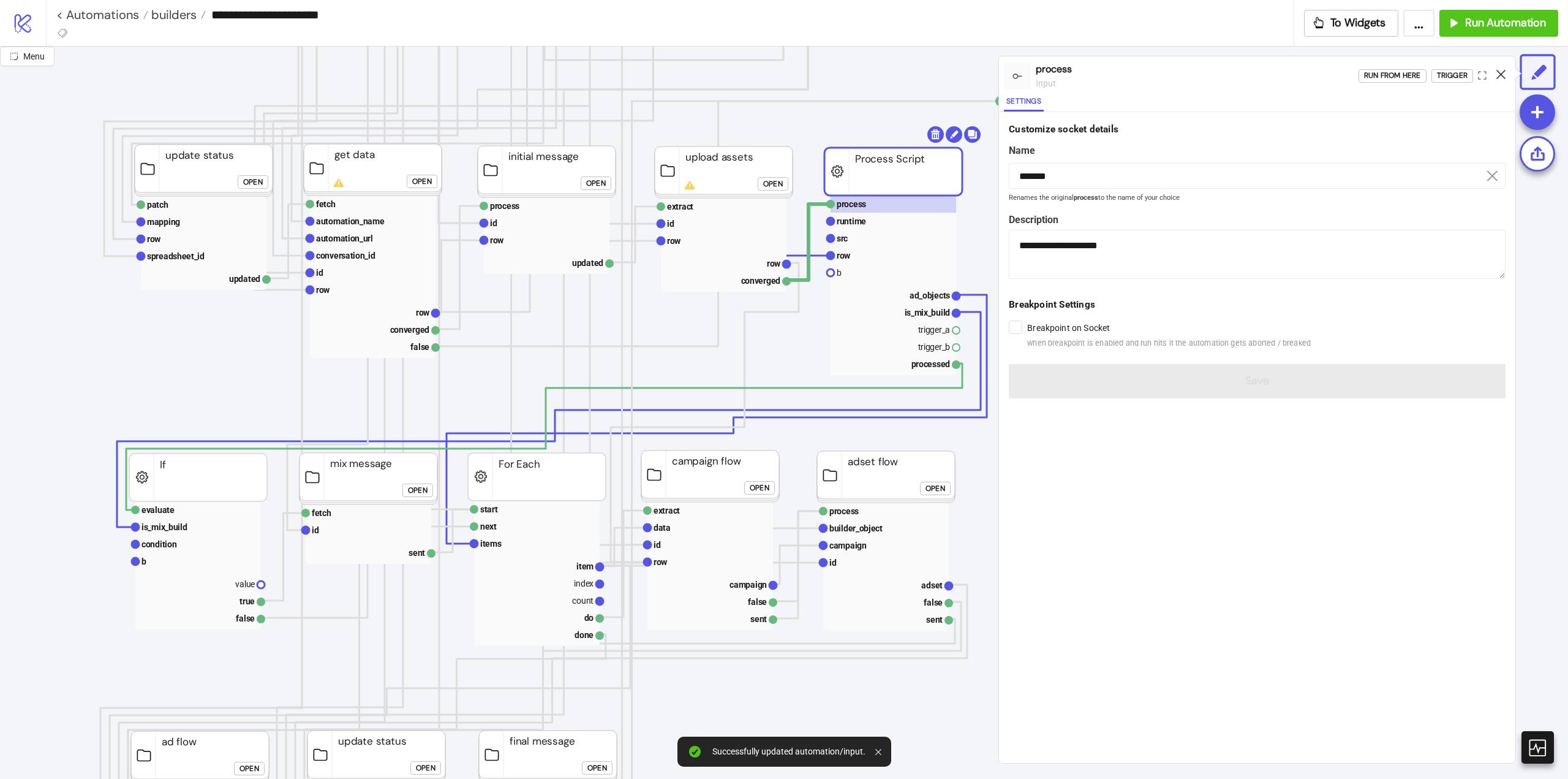
click at [1502, 75] on icon at bounding box center [1501, 74] width 9 height 9
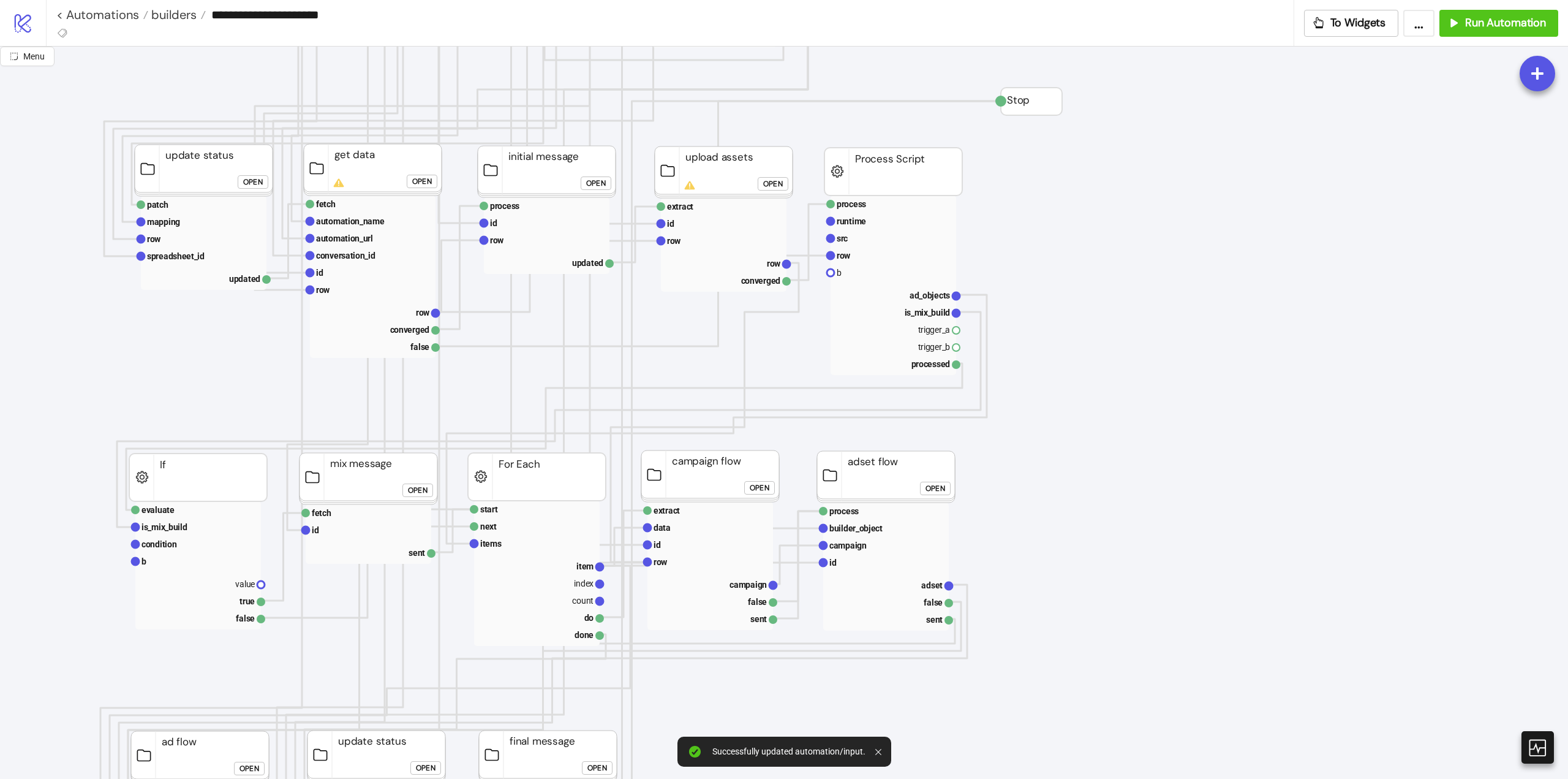
click at [1337, 362] on icon "Start conversation_id conversation_id platform/slack Select Slack Conversation …" at bounding box center [1163, 782] width 2450 height 2451
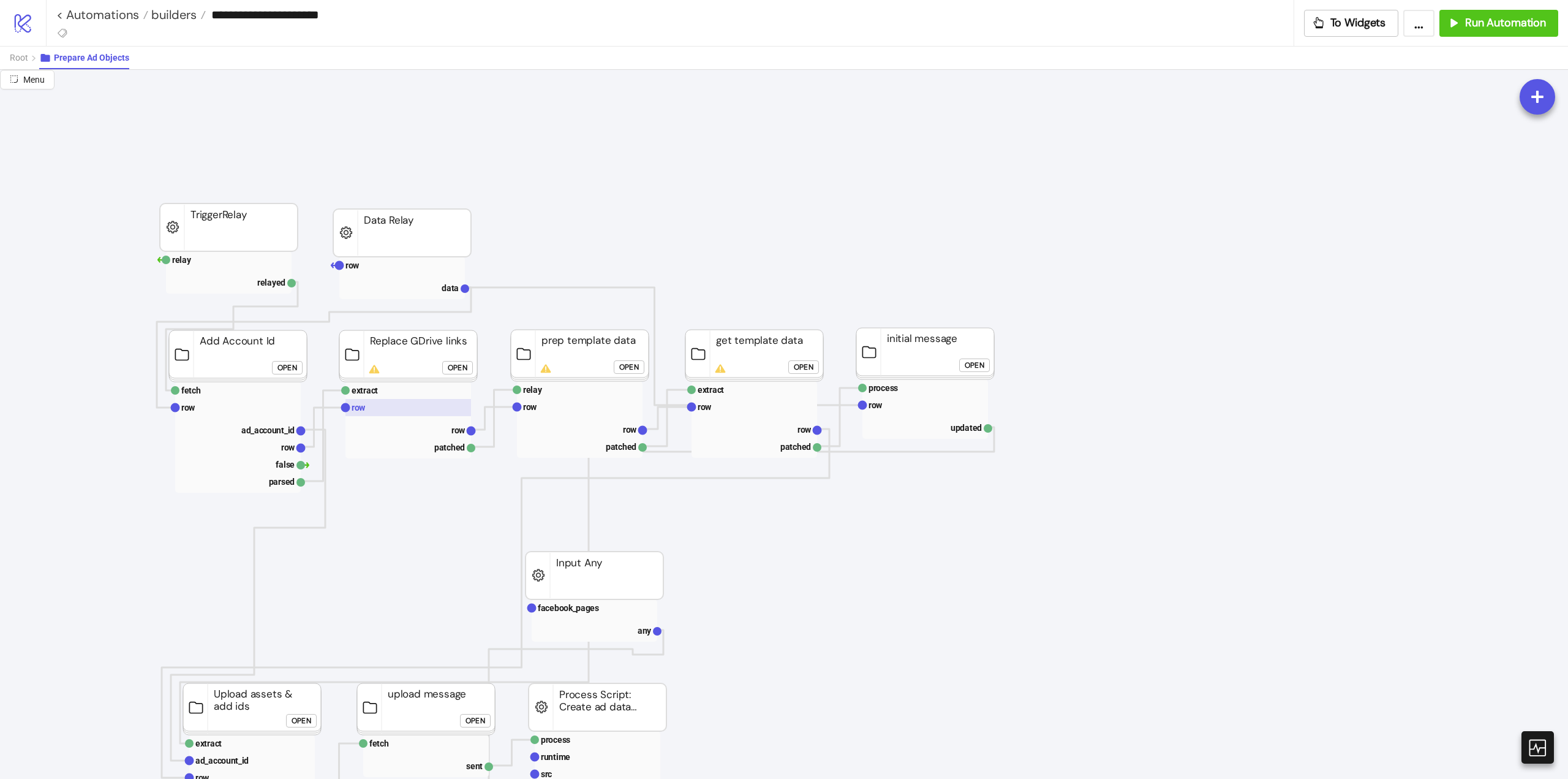
scroll to position [245, 0]
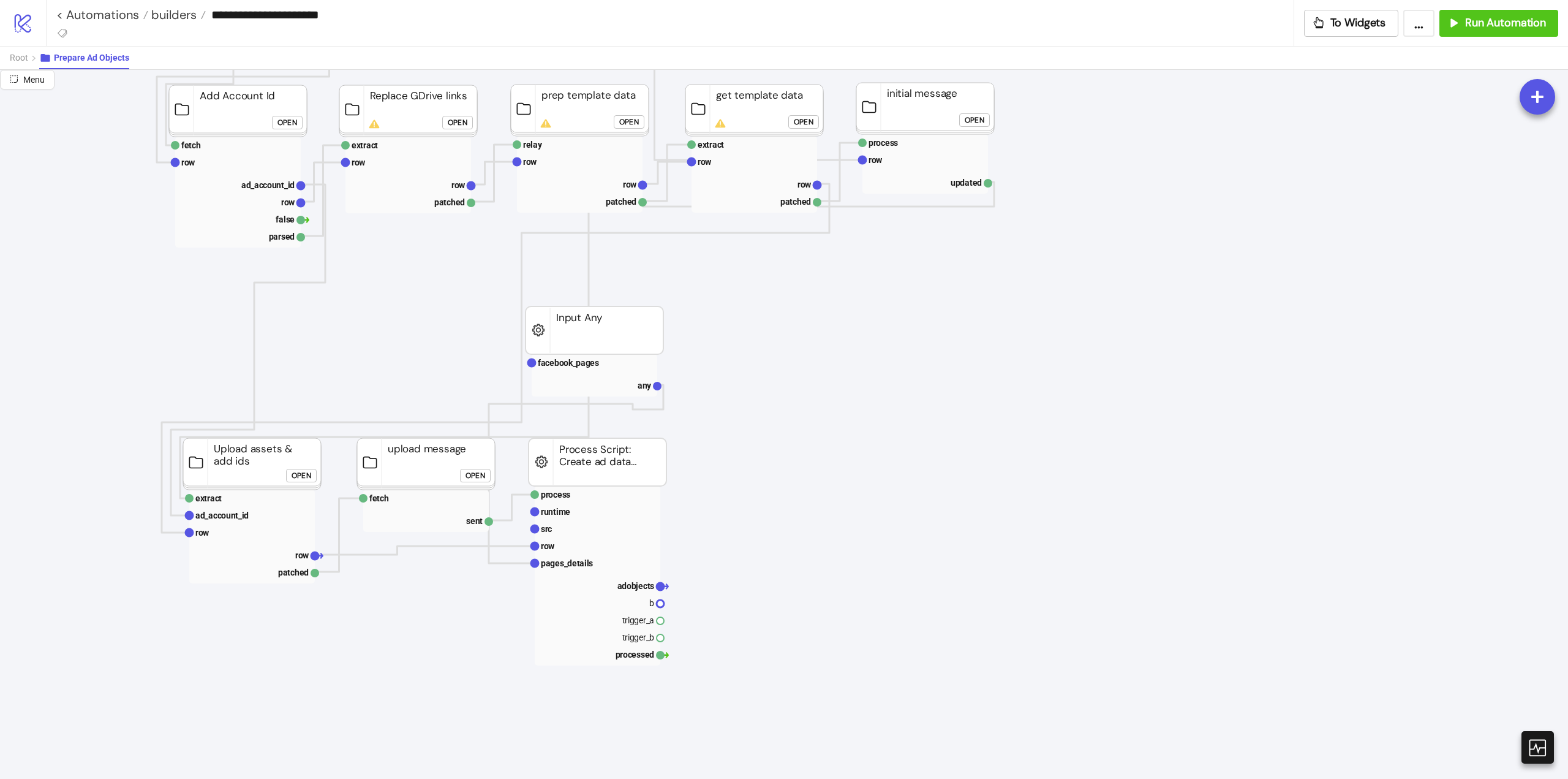
click at [302, 476] on div "Open" at bounding box center [301, 475] width 19 height 14
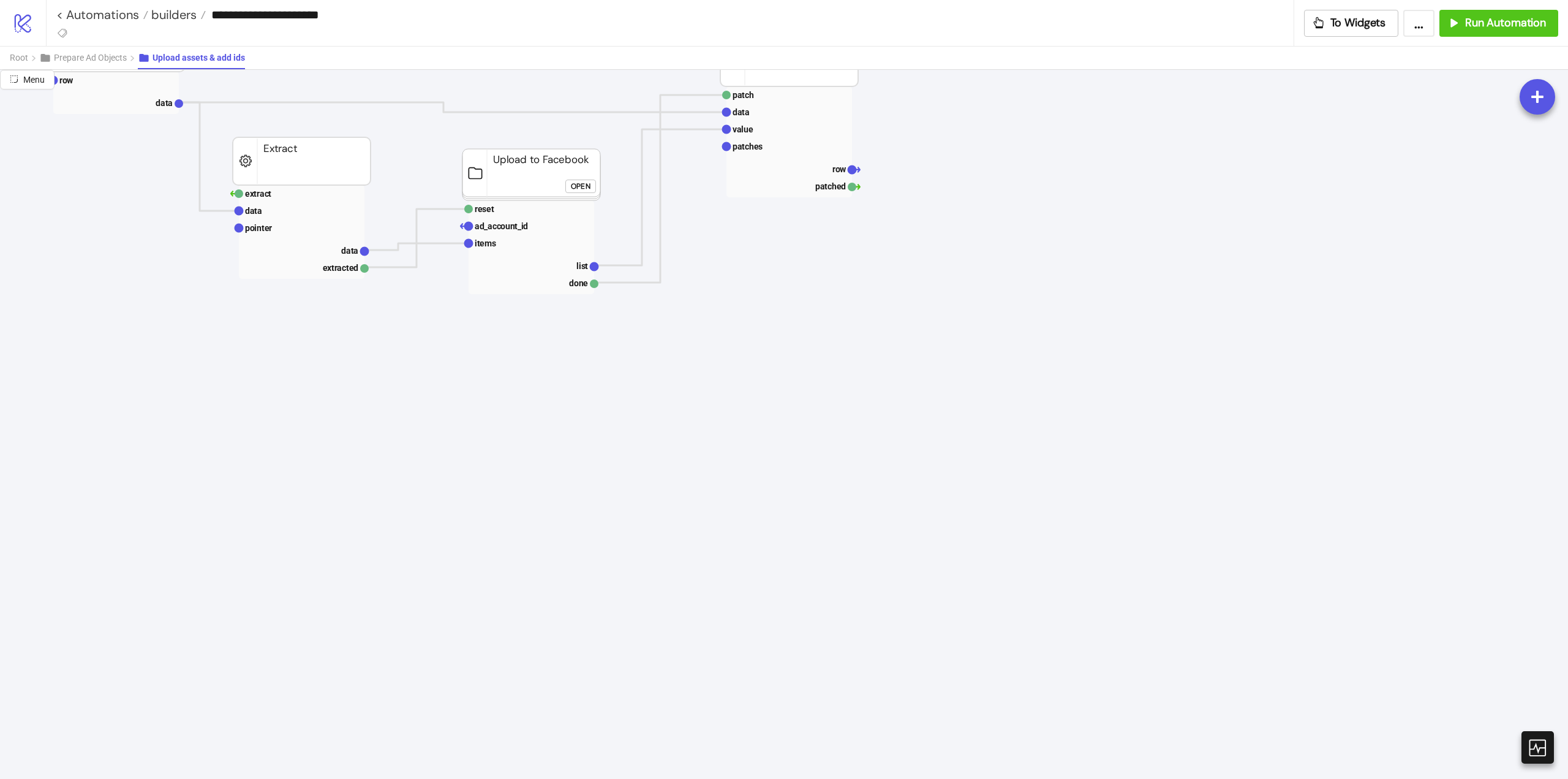
scroll to position [0, 0]
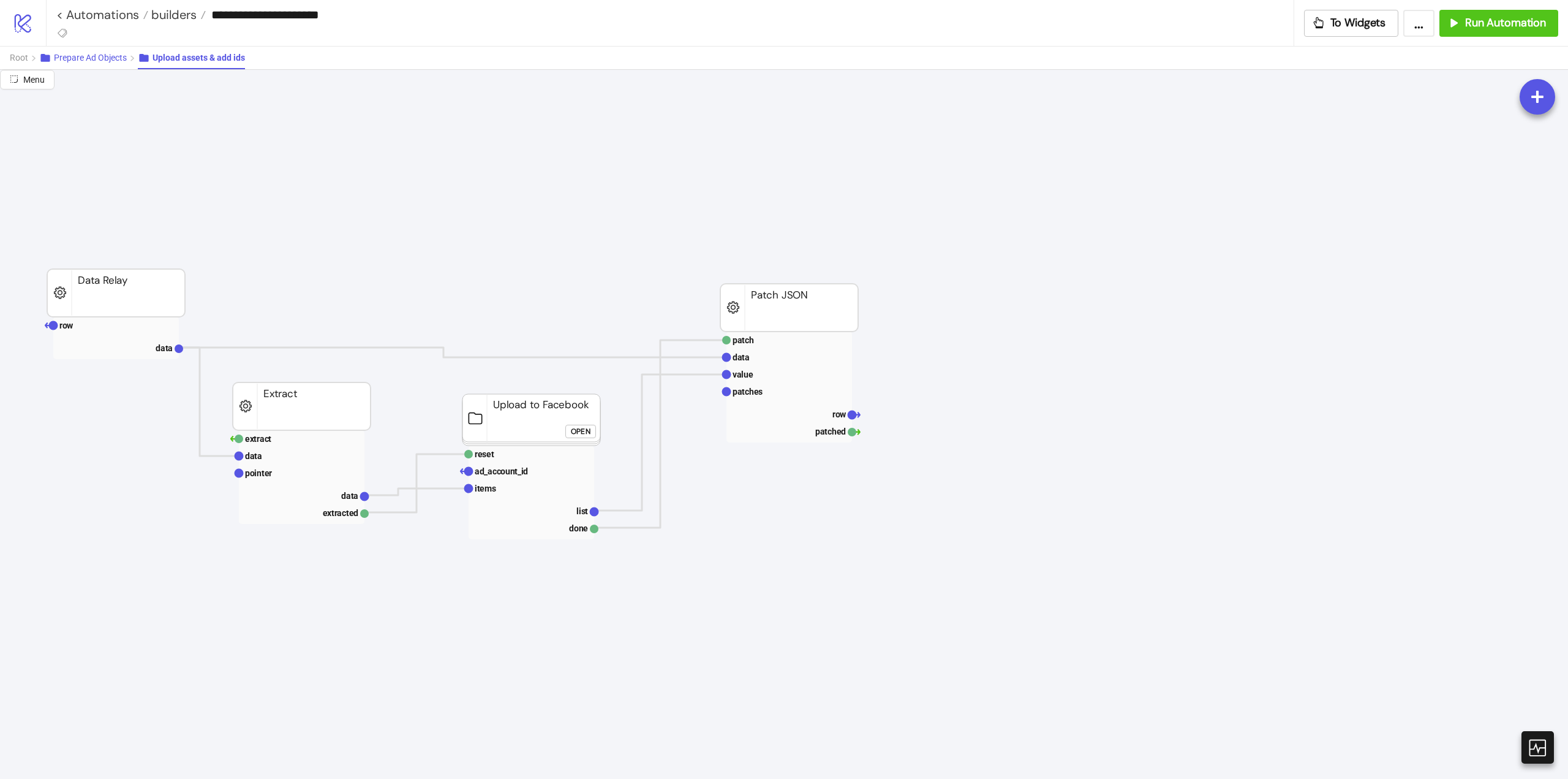
click at [91, 56] on span "Prepare Ad Objects" at bounding box center [90, 57] width 73 height 10
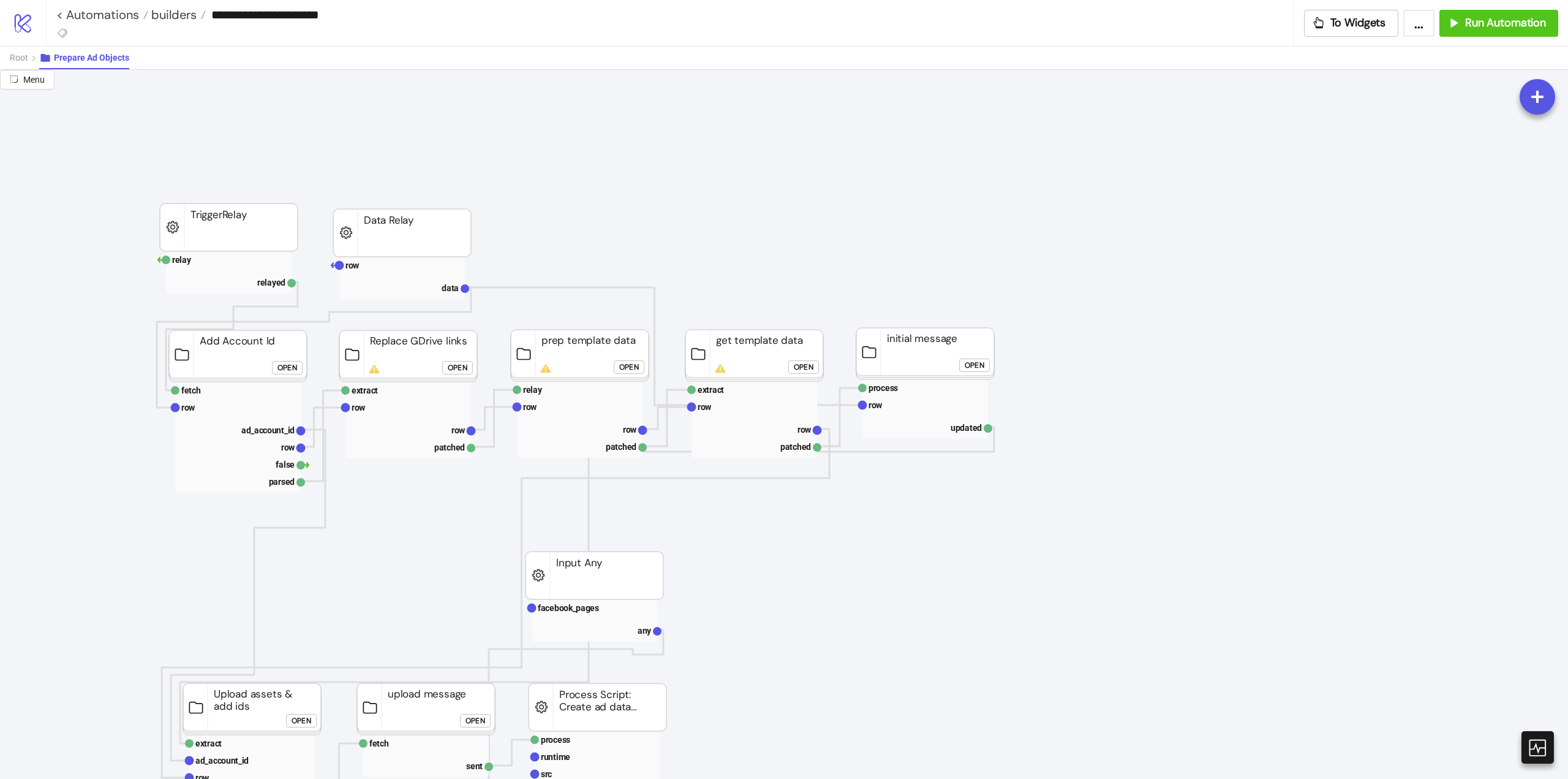
scroll to position [306, 0]
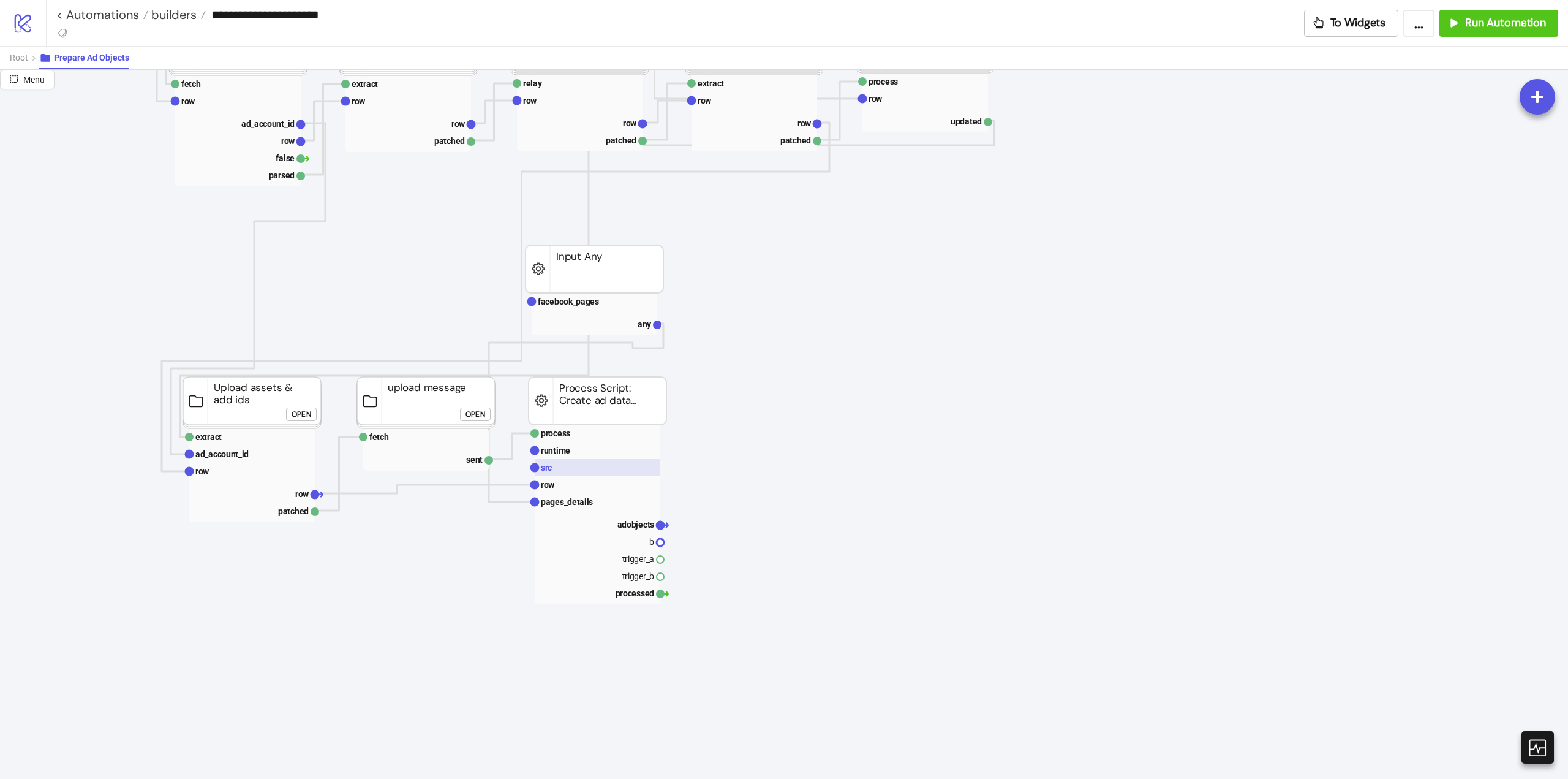
click at [566, 469] on rect at bounding box center [597, 468] width 126 height 17
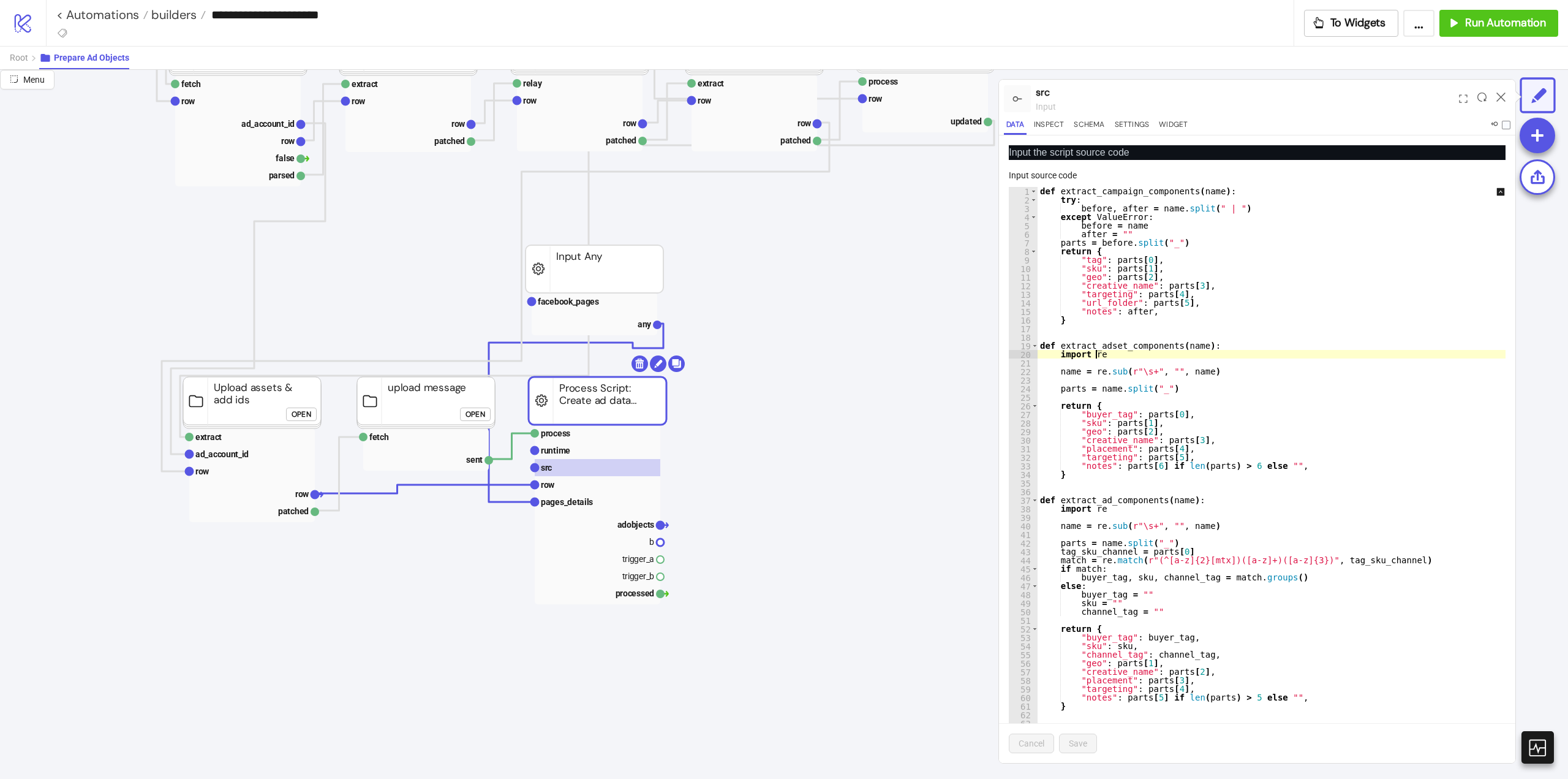
type textarea "**********"
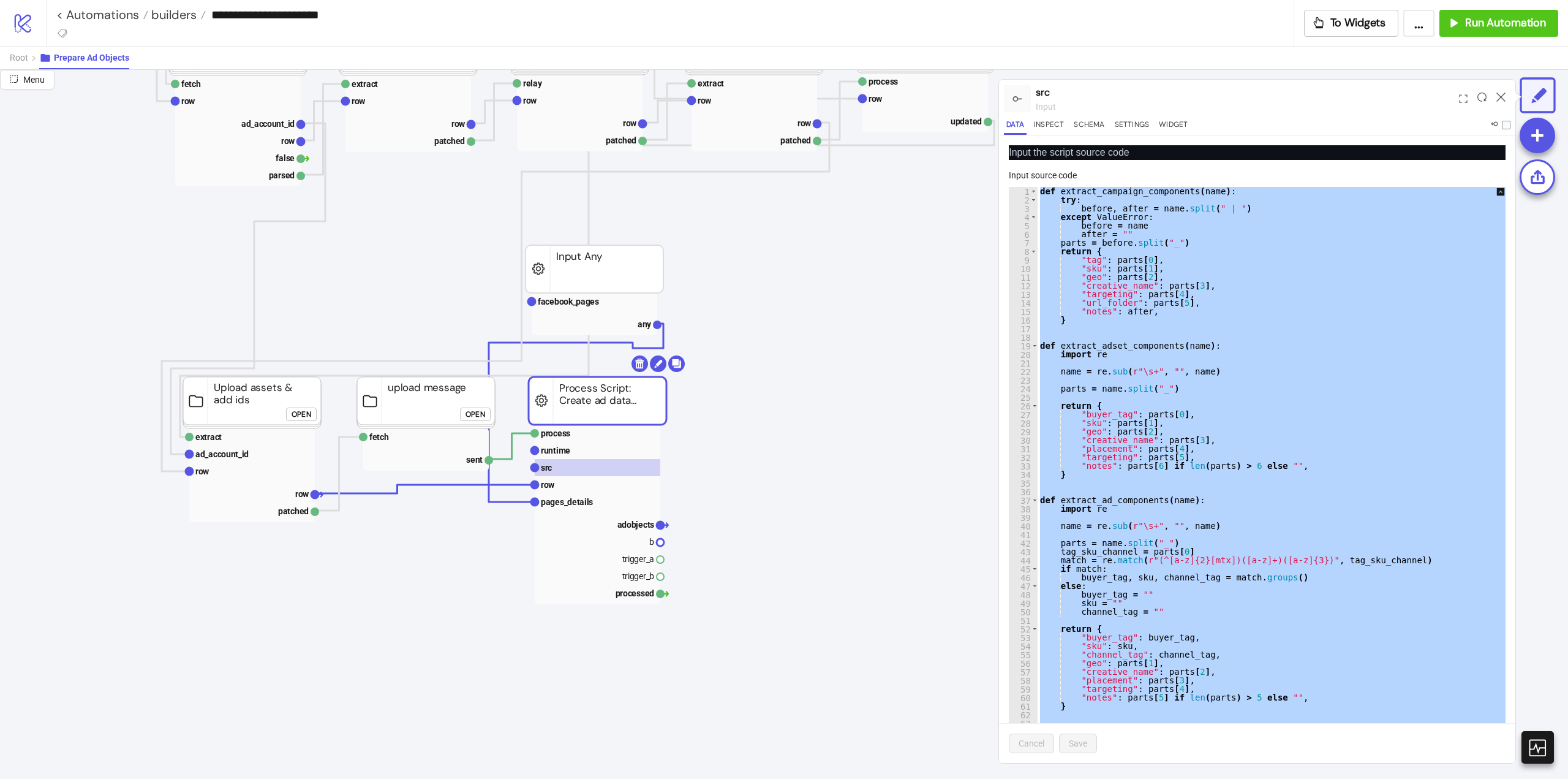
paste textarea "Cursor at row 827"
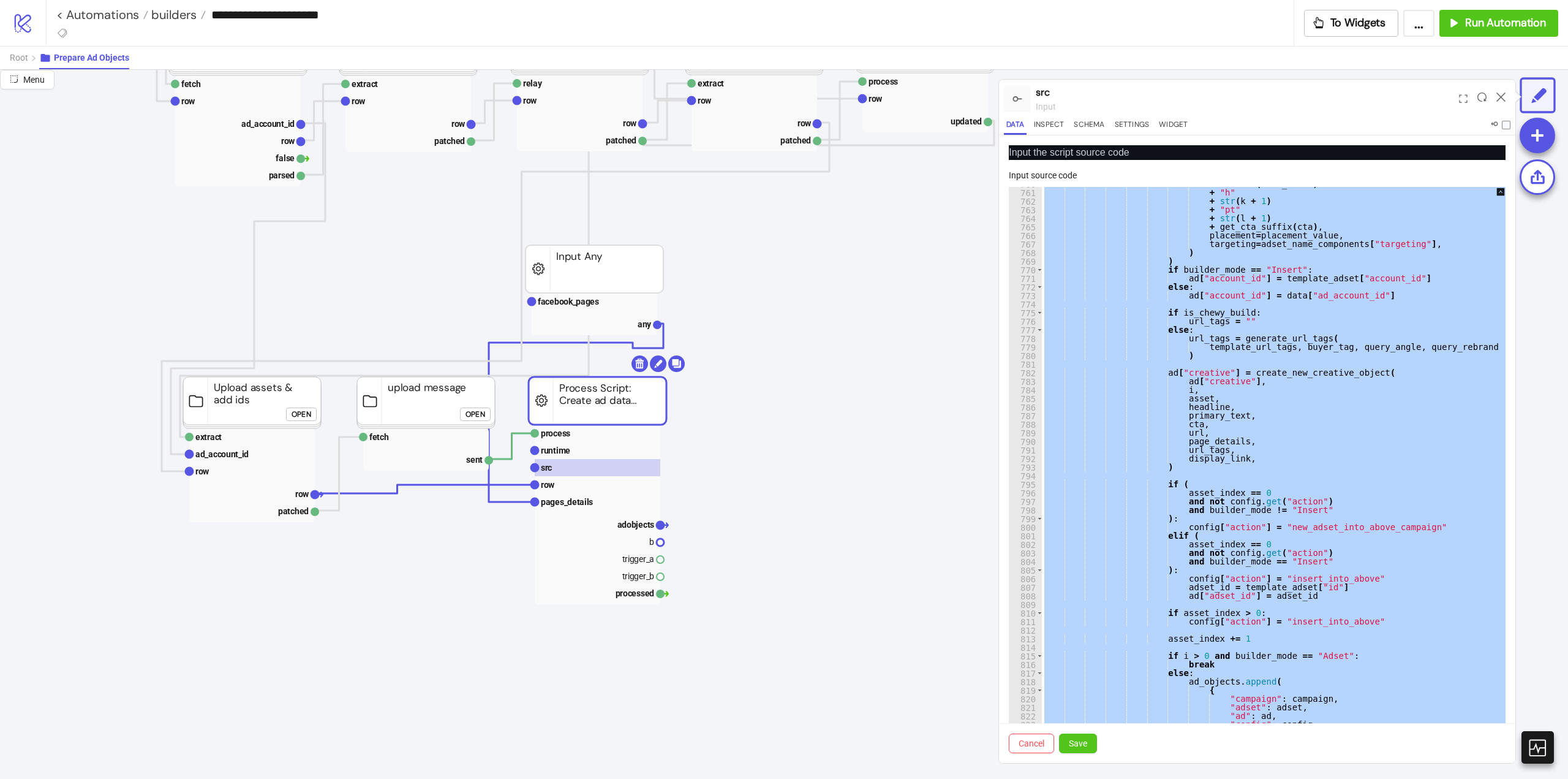
scroll to position [6519, 0]
click at [1217, 409] on div "index = str ( name_index ) + "h" + str ( k + 1 ) + "pt" + str ( l + 1 ) + get_c…" at bounding box center [1284, 475] width 485 height 576
type textarea "*********"
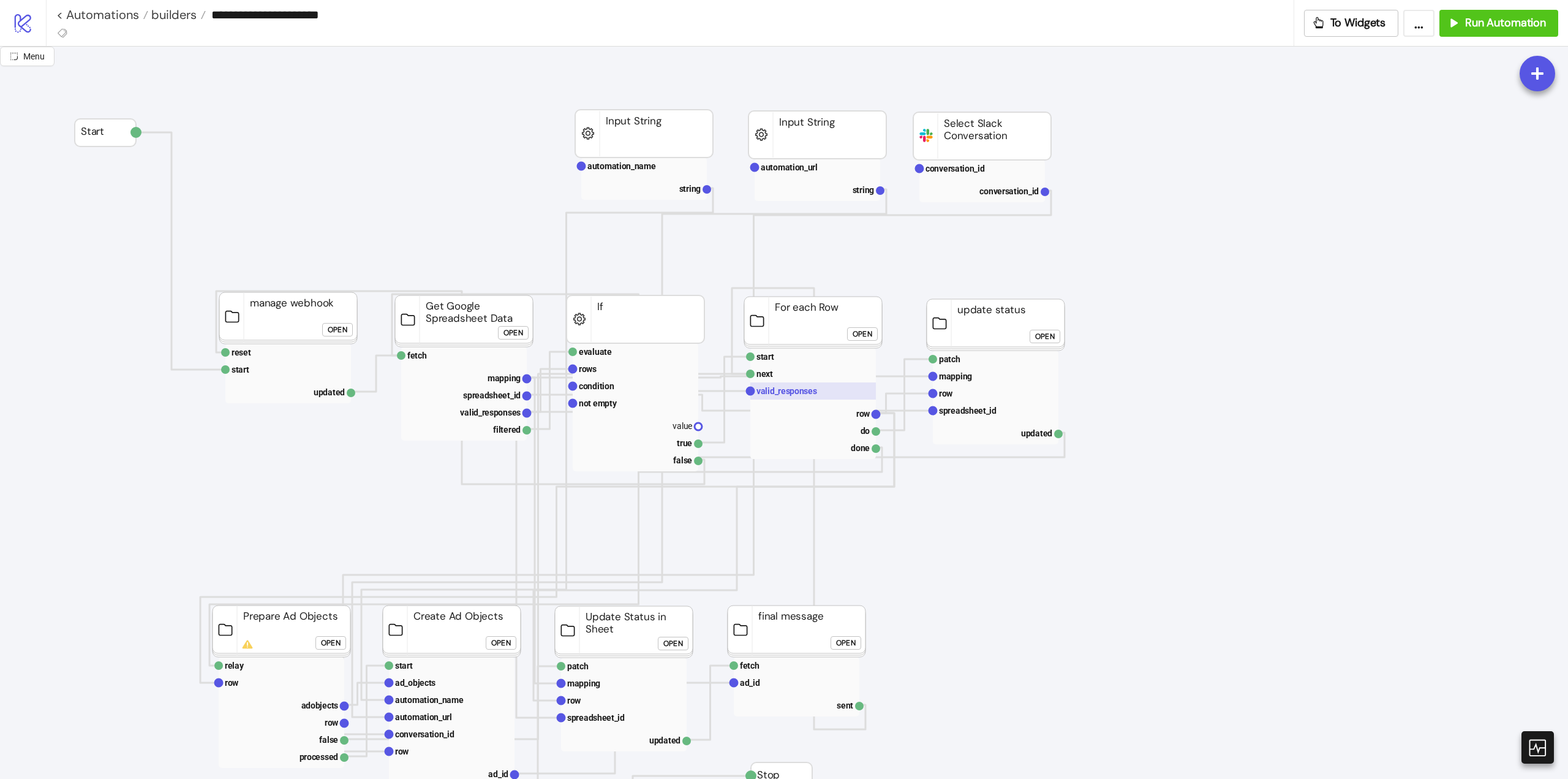
scroll to position [245, 0]
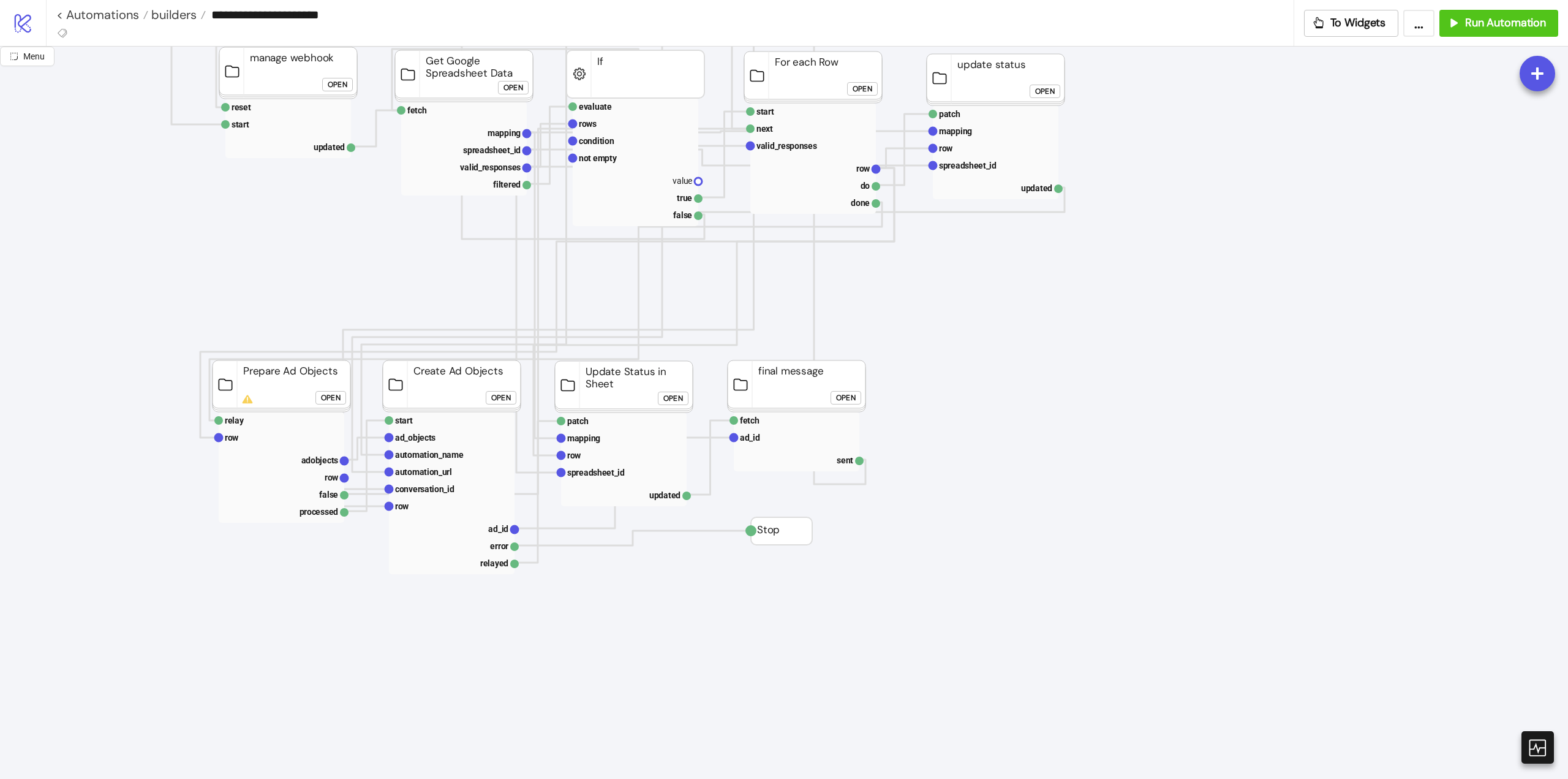
click at [336, 394] on div "Open" at bounding box center [331, 398] width 19 height 14
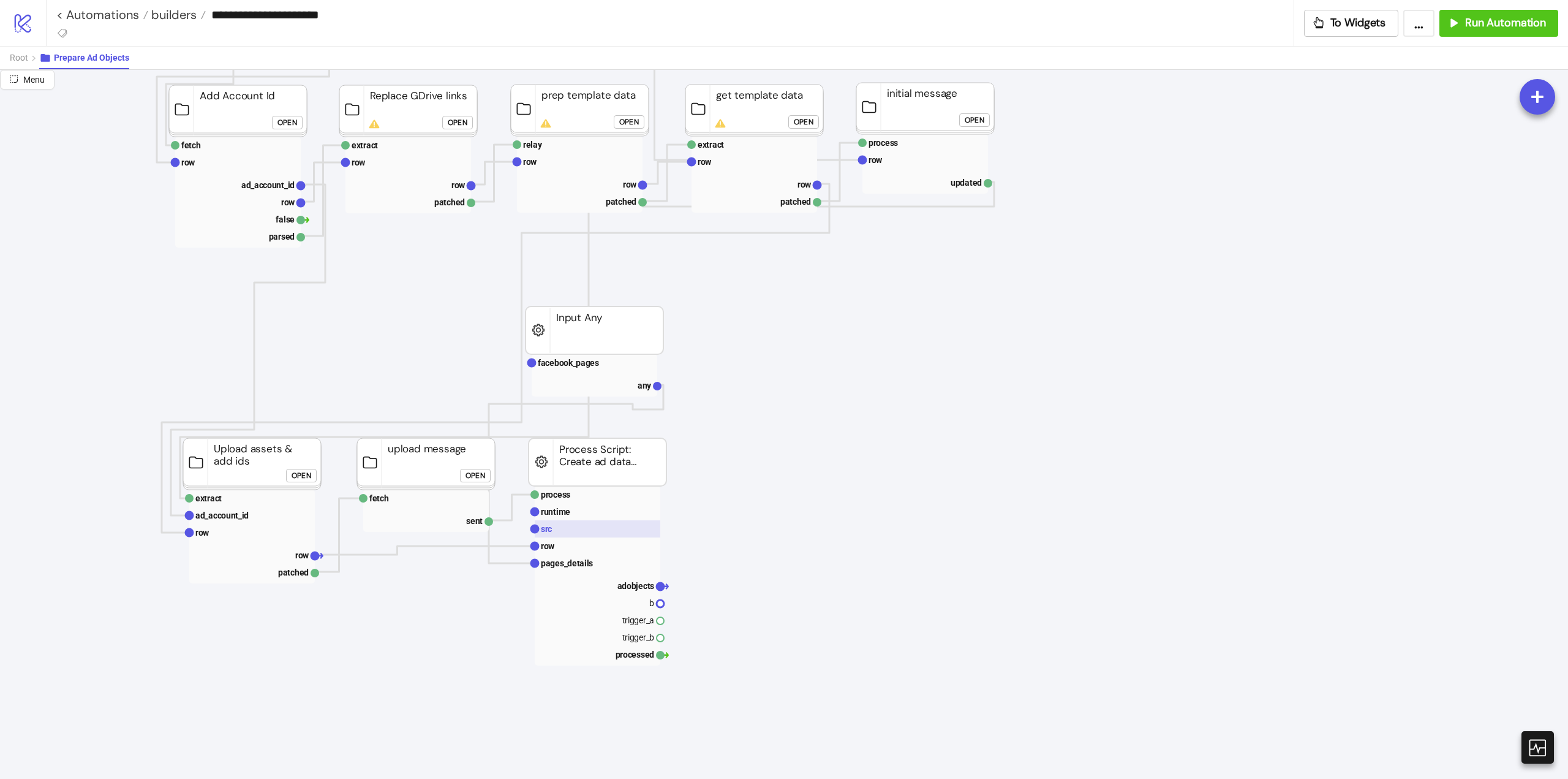
click at [556, 531] on rect at bounding box center [597, 529] width 126 height 17
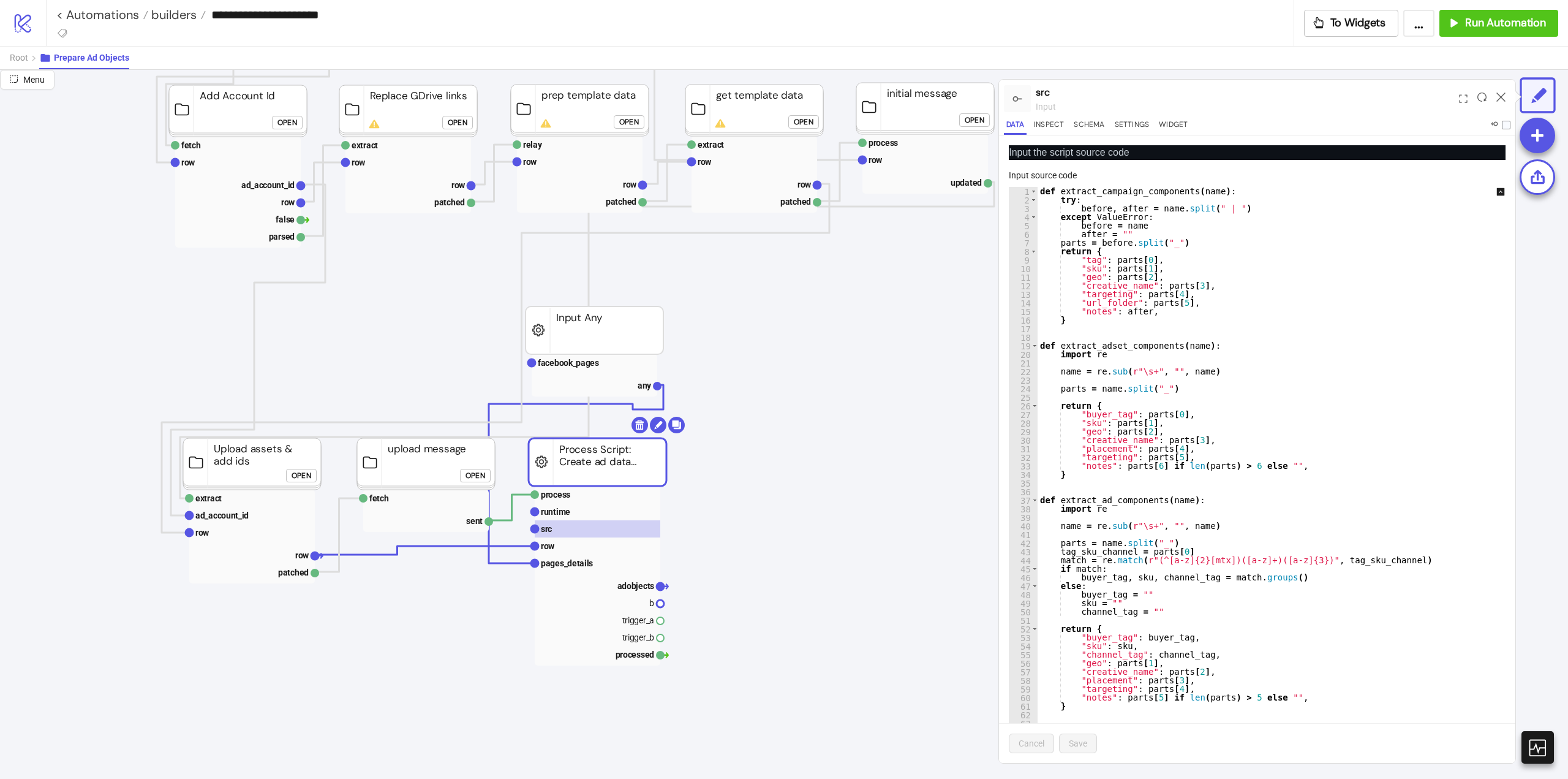
type textarea "**********"
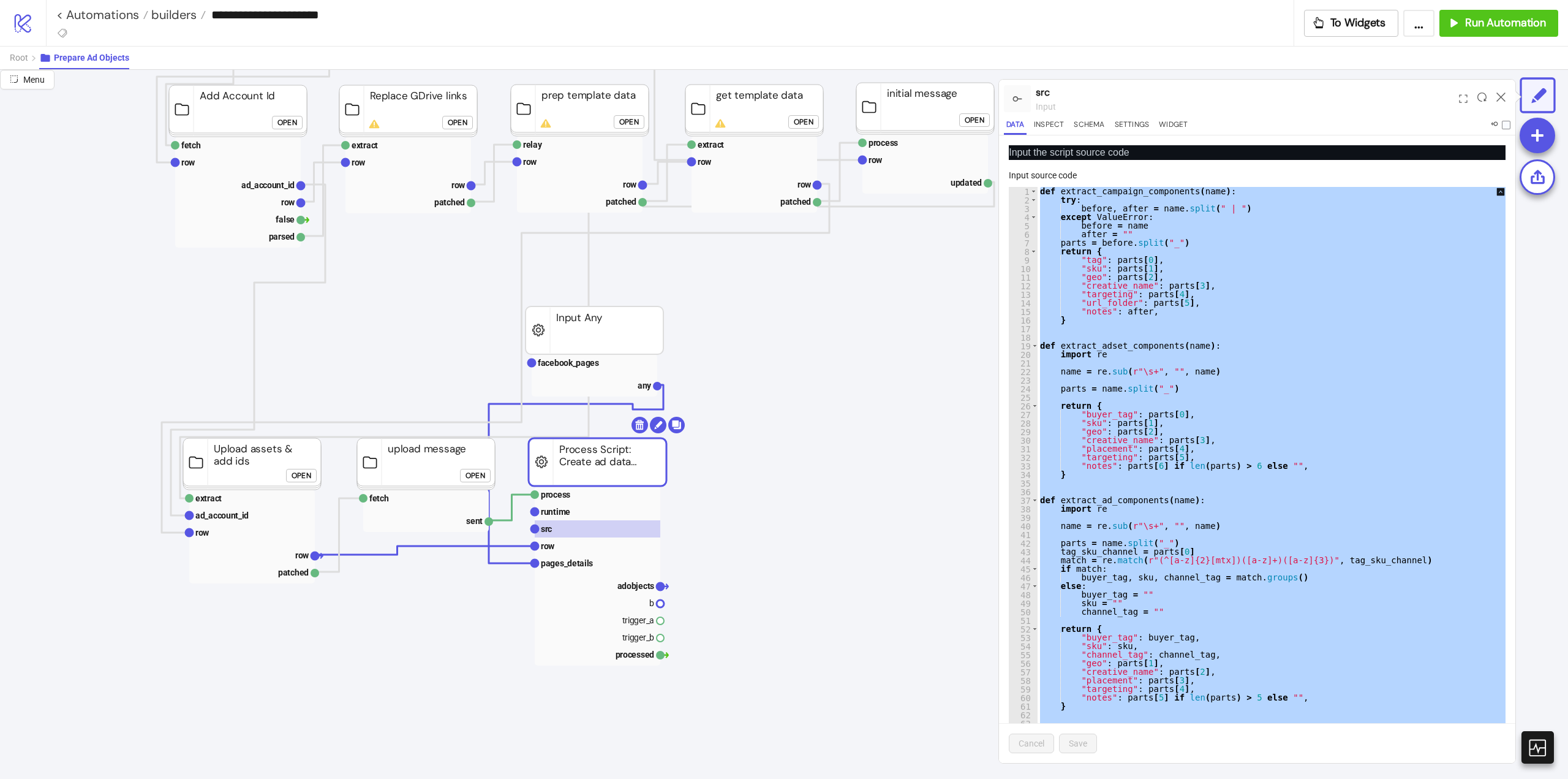
paste textarea "Cursor at row 827"
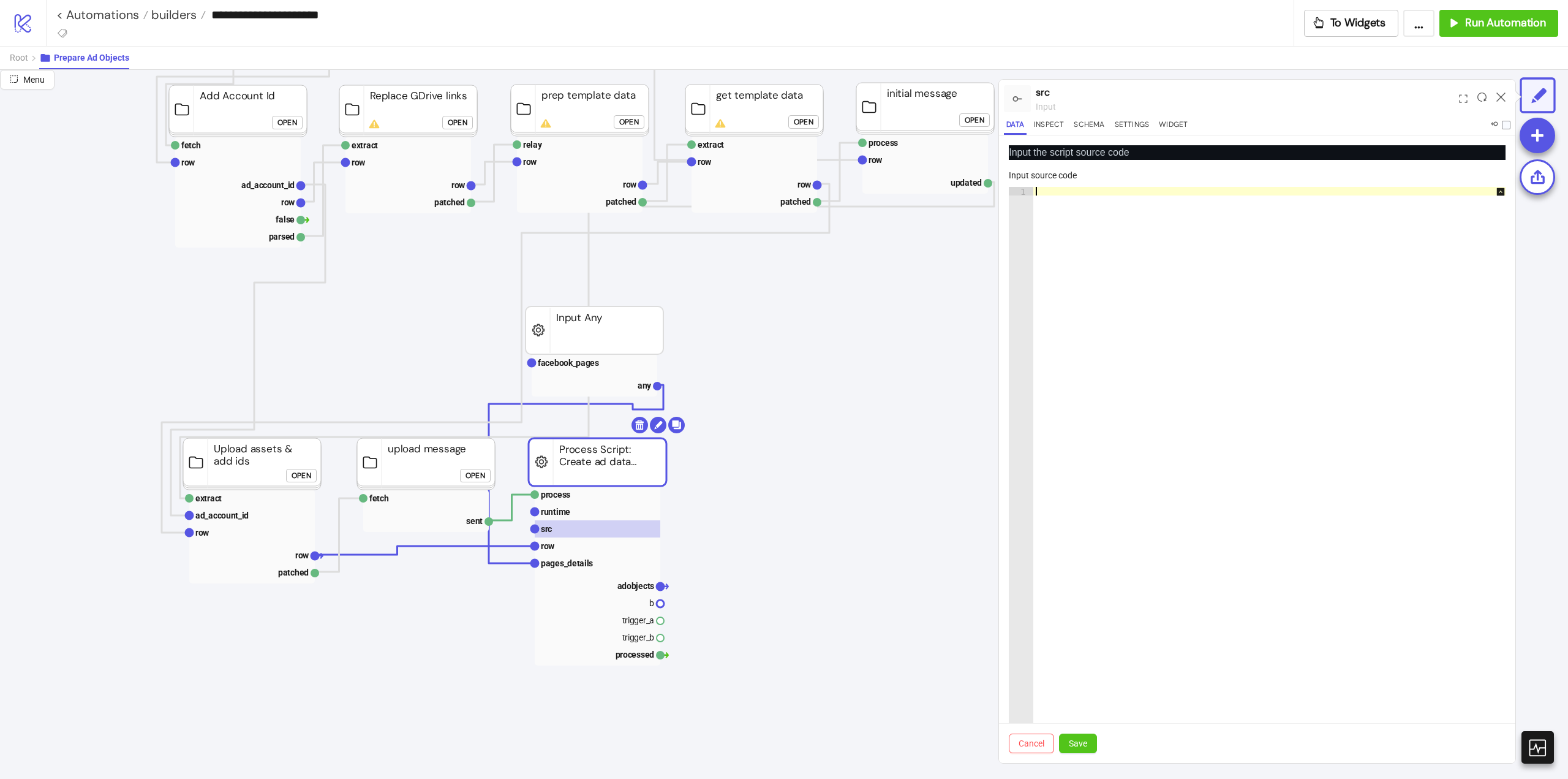
paste textarea "**********"
type textarea "**********"
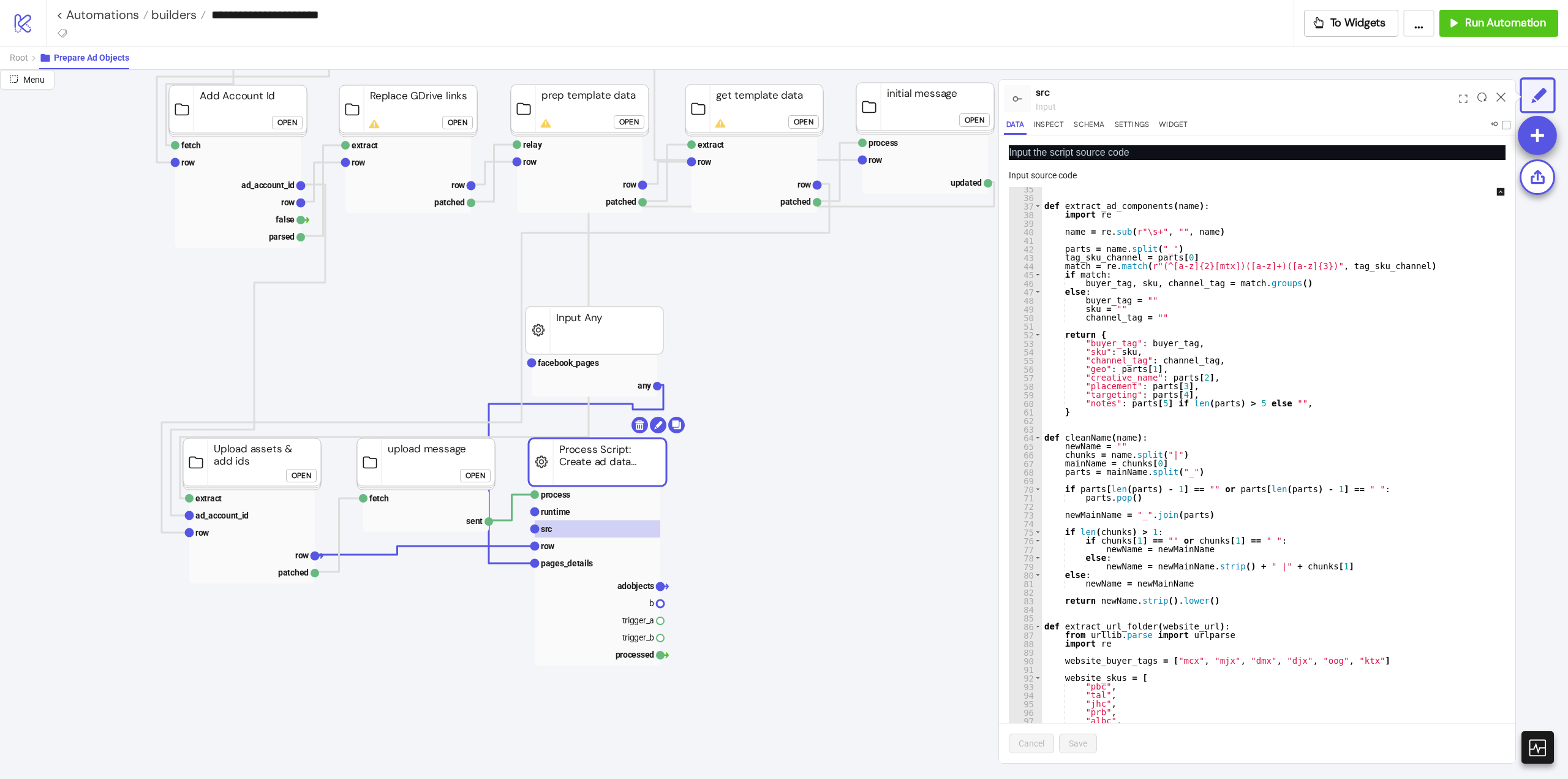
scroll to position [478, 0]
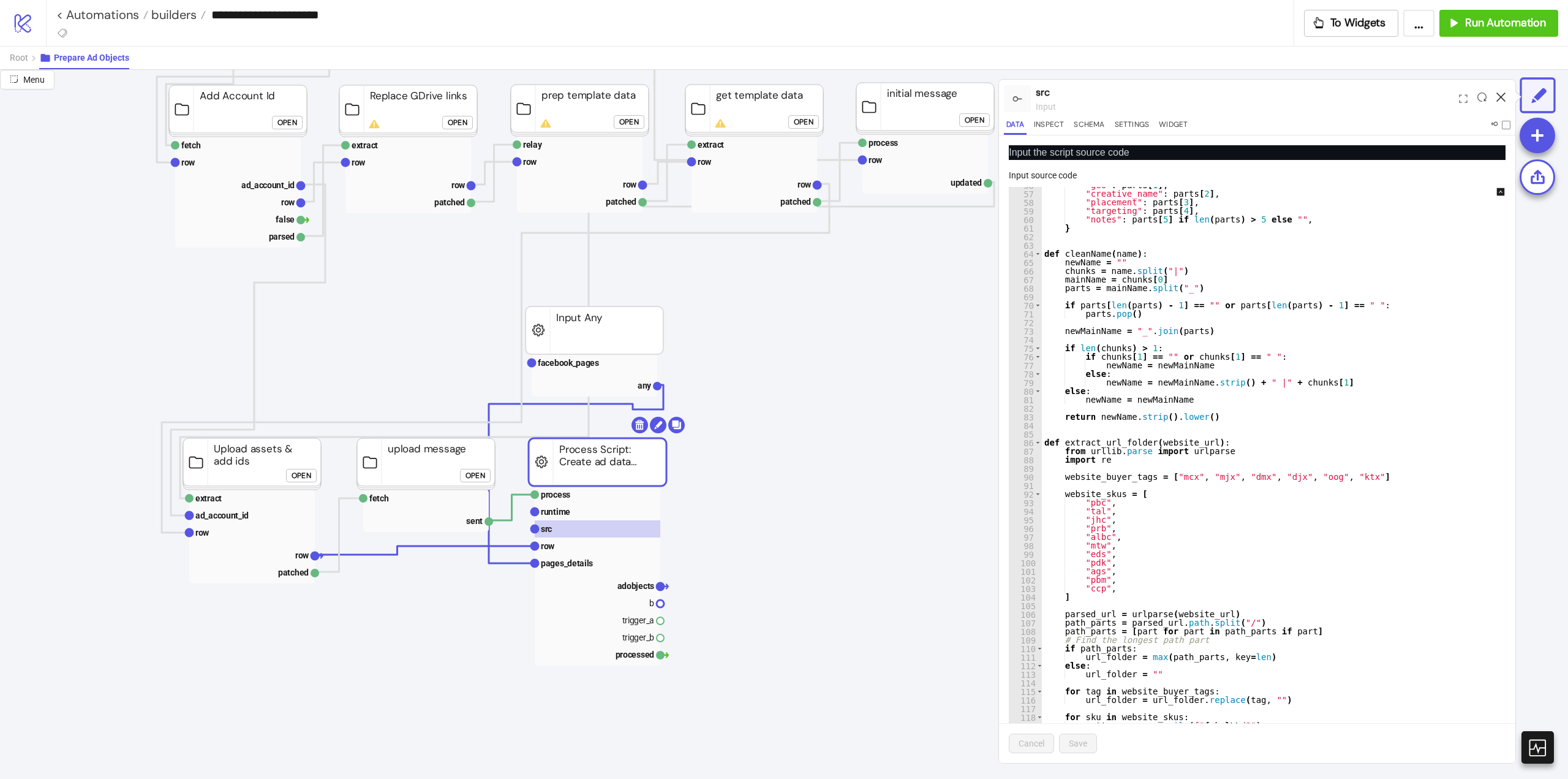
click at [1499, 95] on icon at bounding box center [1501, 97] width 9 height 9
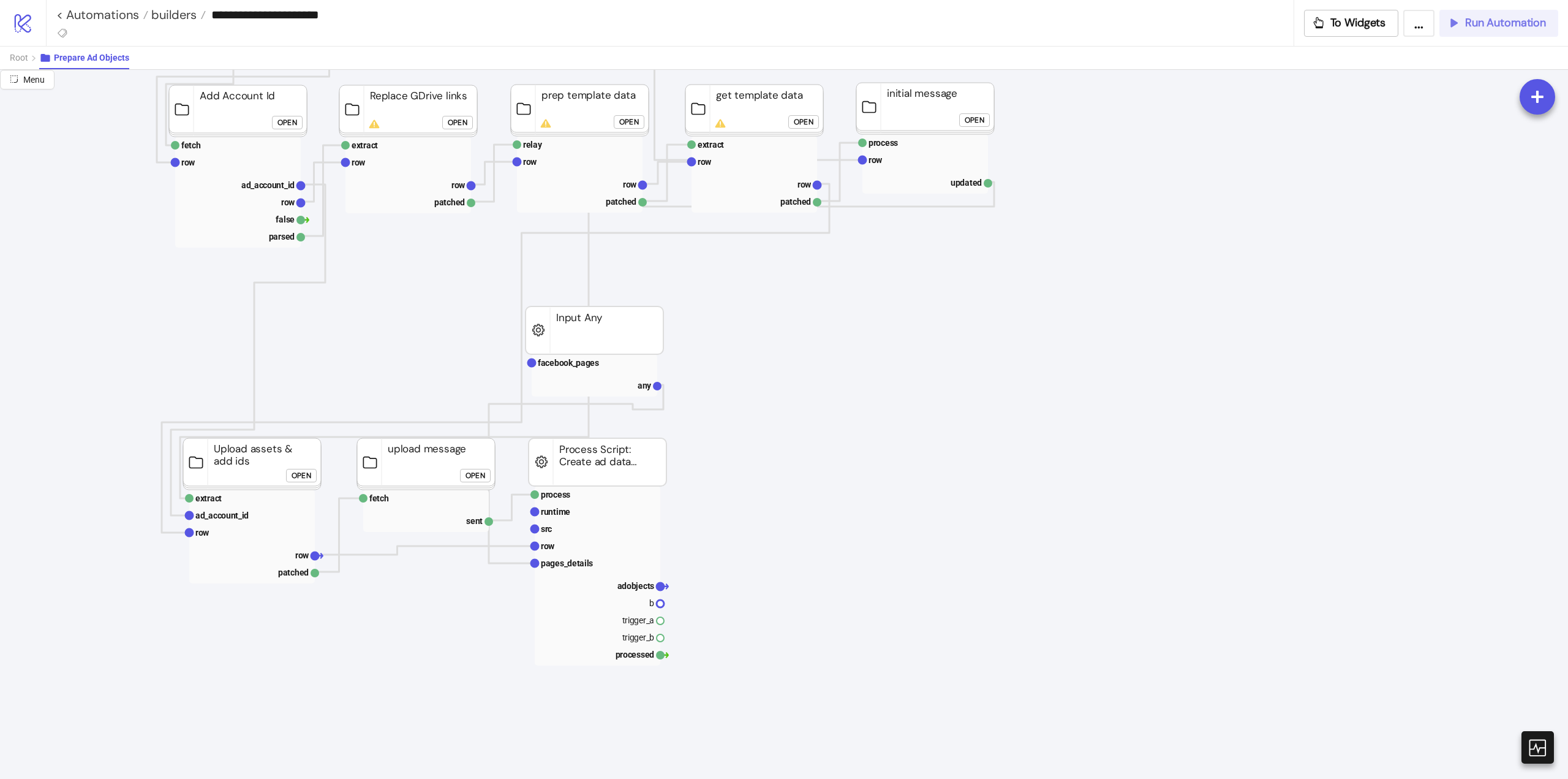
drag, startPoint x: 1476, startPoint y: 31, endPoint x: 1475, endPoint y: 64, distance: 33.0
click at [1476, 31] on button "Run Automation" at bounding box center [1498, 23] width 119 height 27
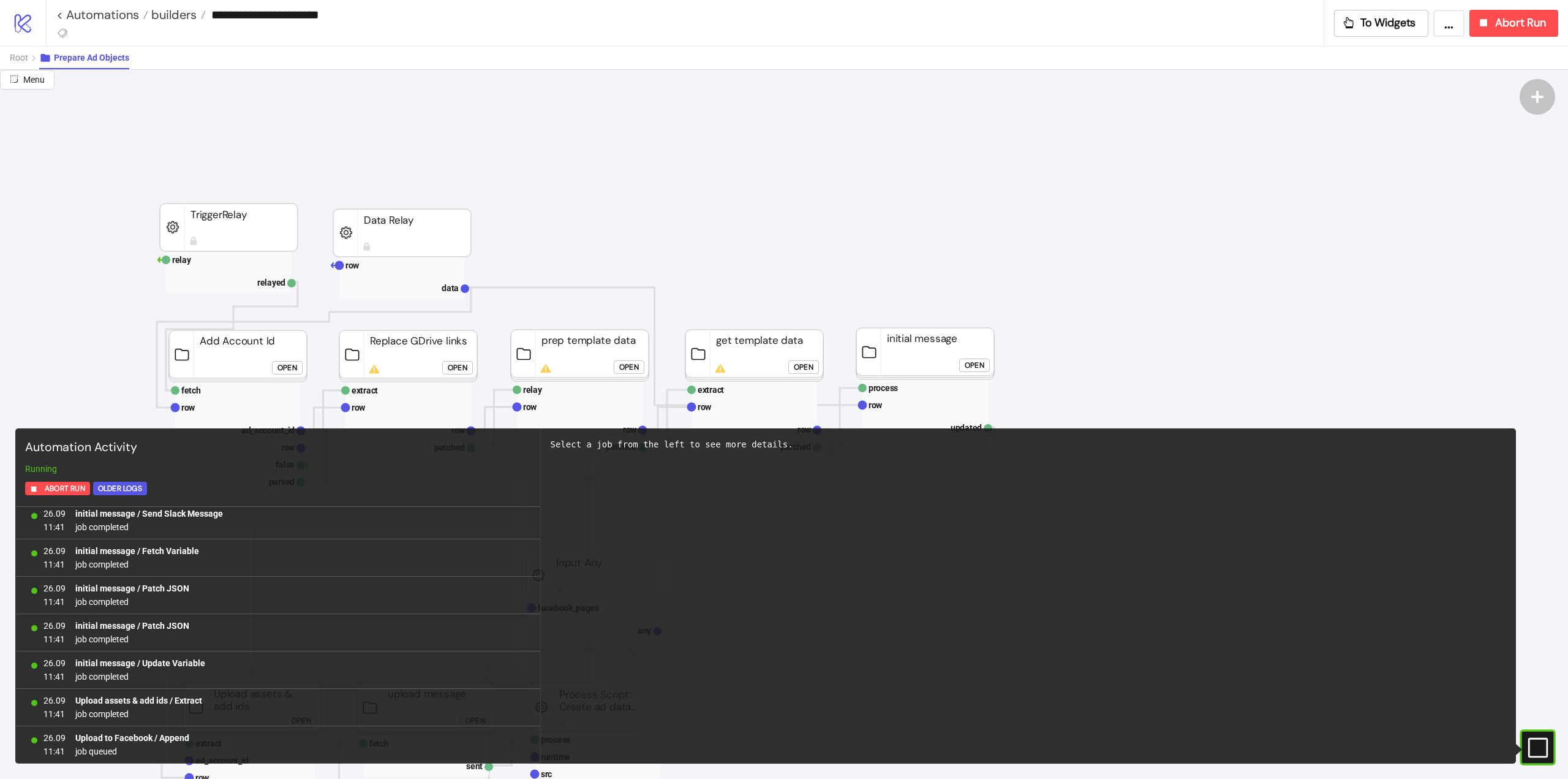
scroll to position [490, 0]
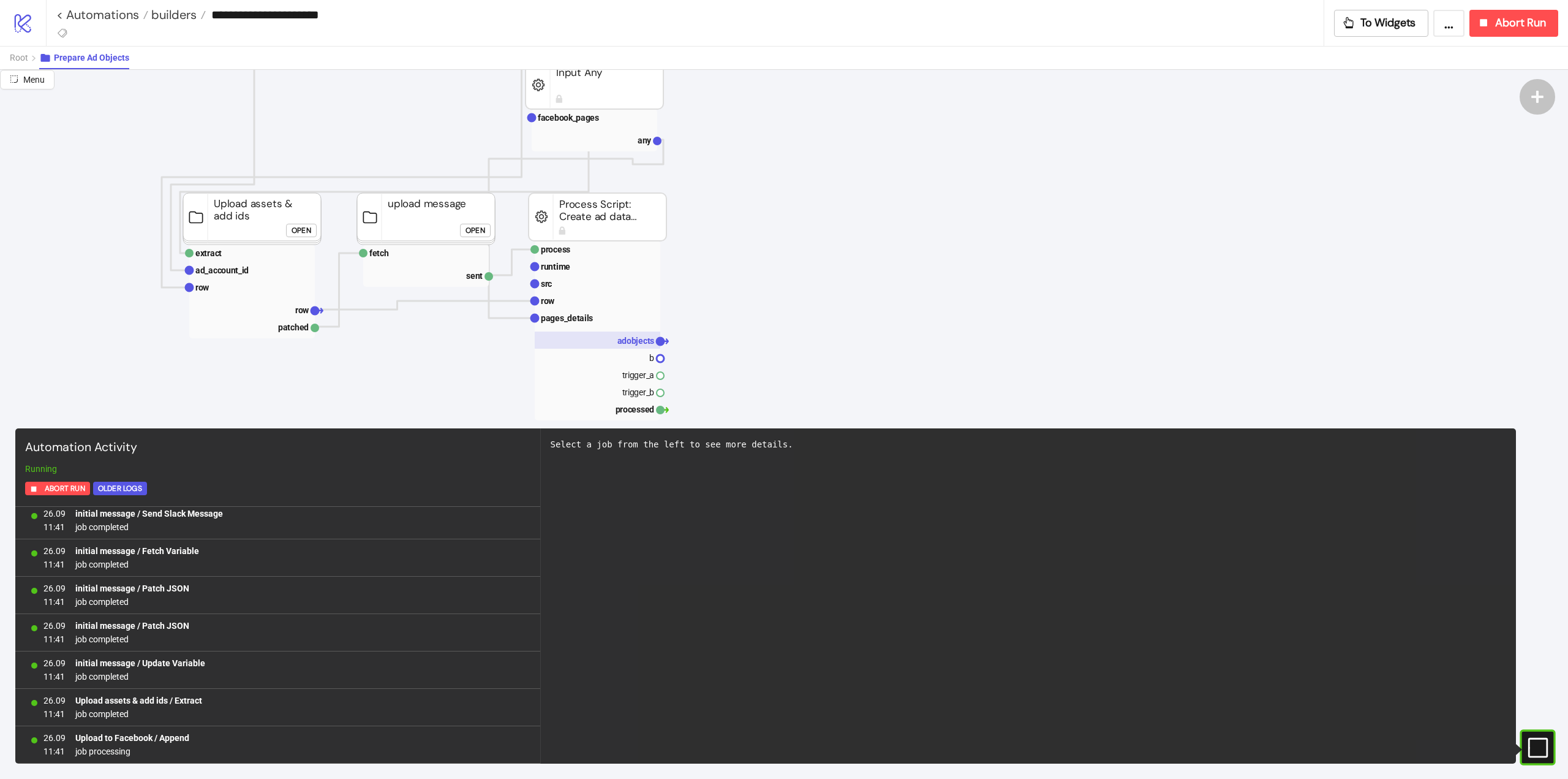
click at [628, 342] on text "adobjects" at bounding box center [636, 340] width 37 height 10
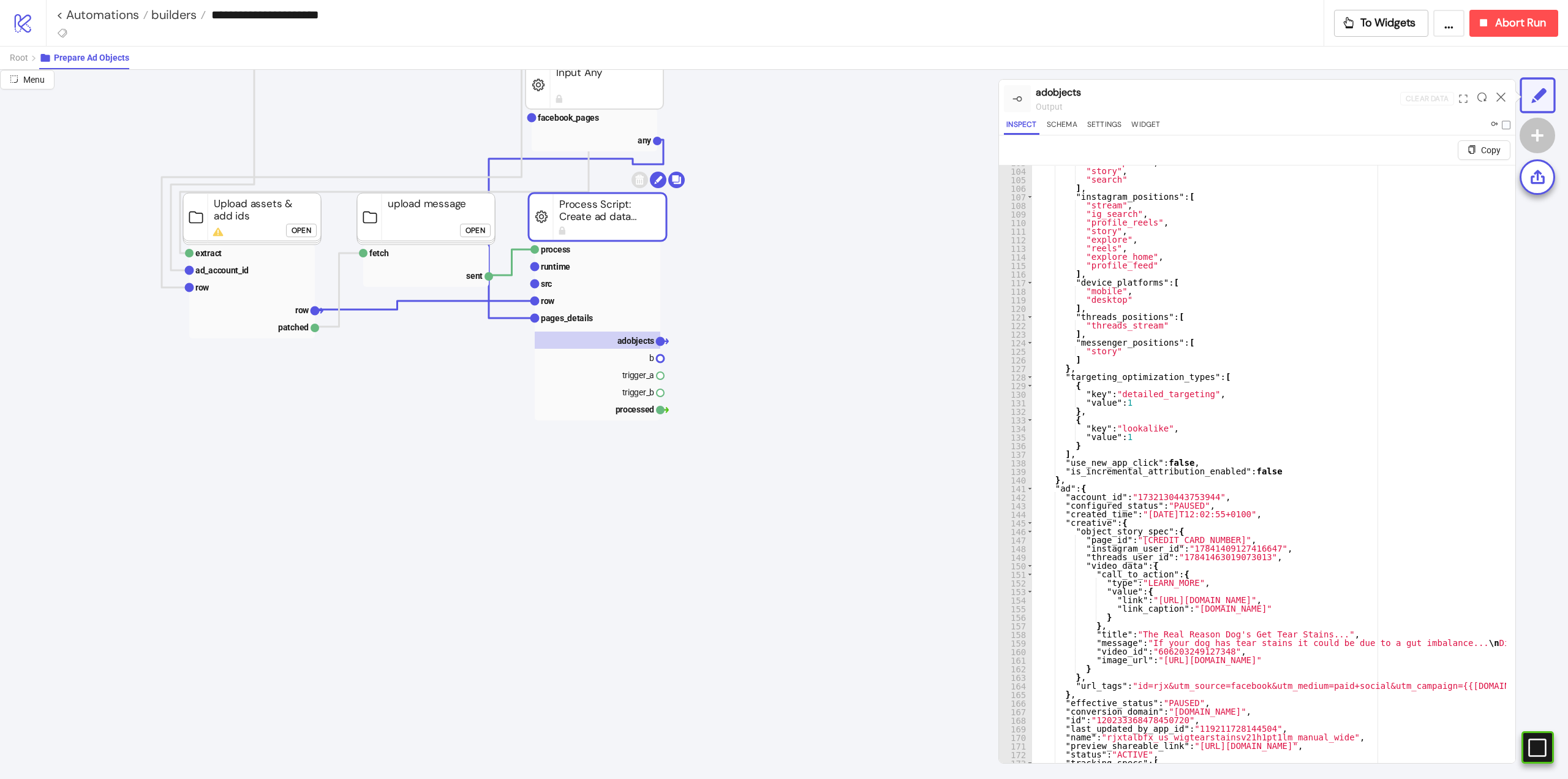
scroll to position [1030, 0]
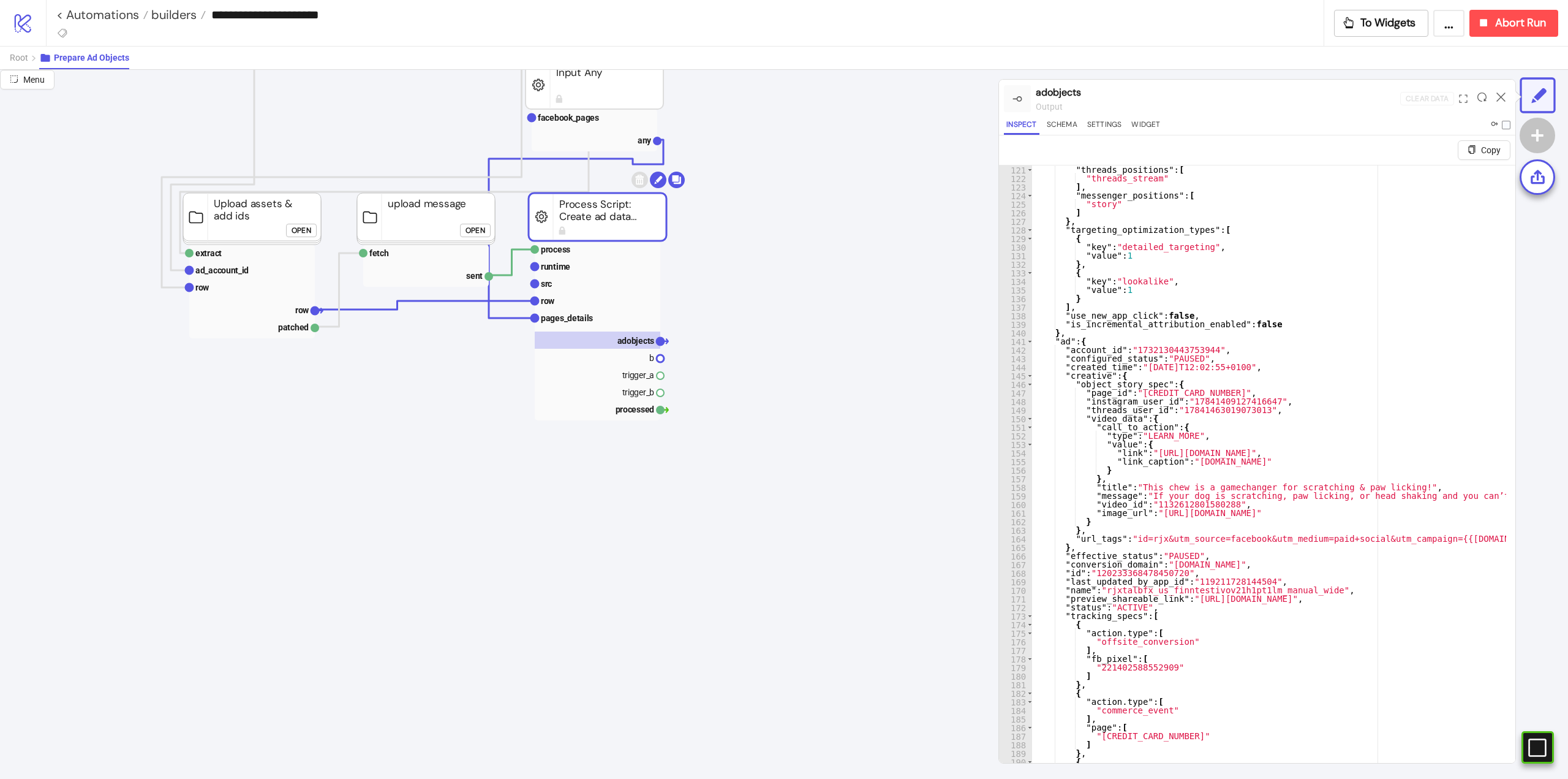
click at [1502, 97] on icon at bounding box center [1501, 97] width 9 height 9
